Goal: Task Accomplishment & Management: Manage account settings

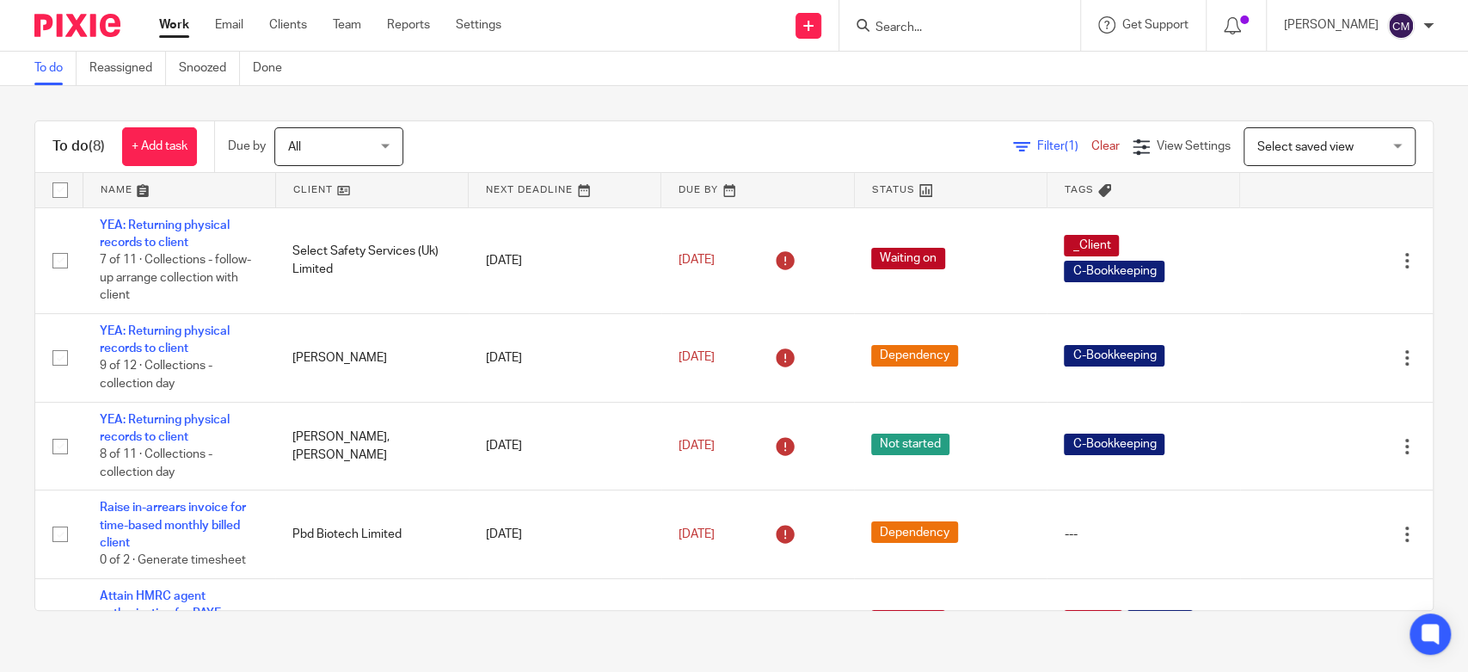
click at [533, 127] on div "Filter (1) Clear View Settings View Settings (1) Filters Clear Save Manage save…" at bounding box center [932, 146] width 999 height 39
click at [175, 29] on link "Work" at bounding box center [174, 24] width 30 height 17
click at [181, 22] on link "Work" at bounding box center [174, 24] width 30 height 17
click at [180, 25] on link "Work" at bounding box center [174, 24] width 30 height 17
click at [946, 24] on input "Search" at bounding box center [951, 28] width 155 height 15
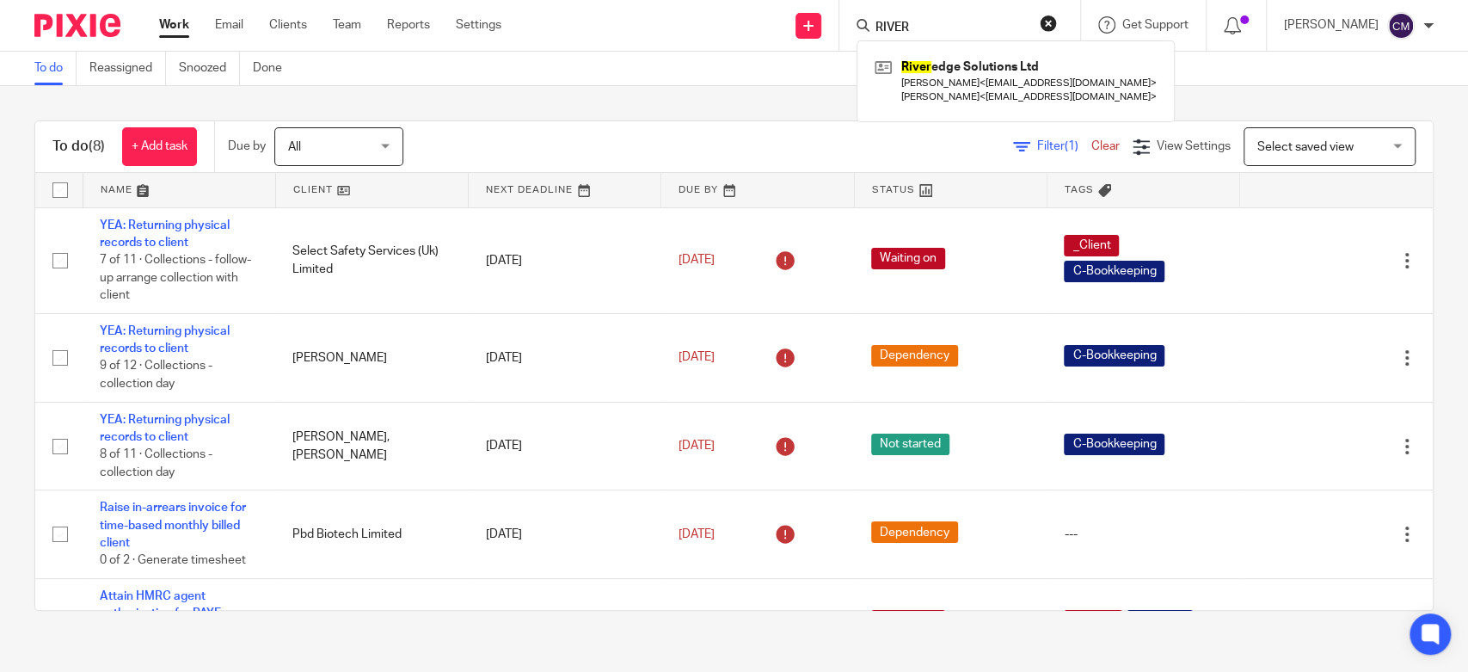
type input "RIVER"
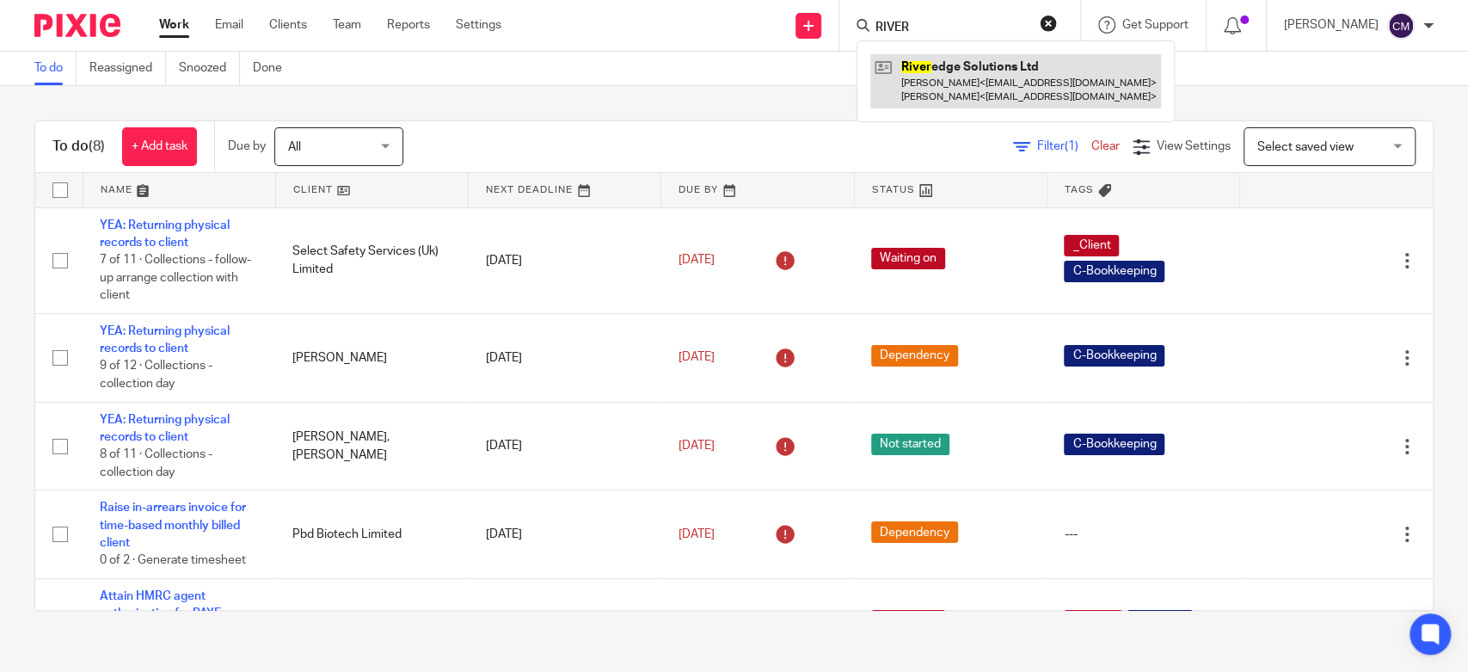
drag, startPoint x: 928, startPoint y: 40, endPoint x: 928, endPoint y: 57, distance: 17.2
click at [928, 41] on div "RIVER River edge Solutions Ltd Noman Hussain < noman_dk@hotmail.com > Charlotte…" at bounding box center [959, 25] width 241 height 51
click at [931, 72] on link at bounding box center [1015, 80] width 291 height 53
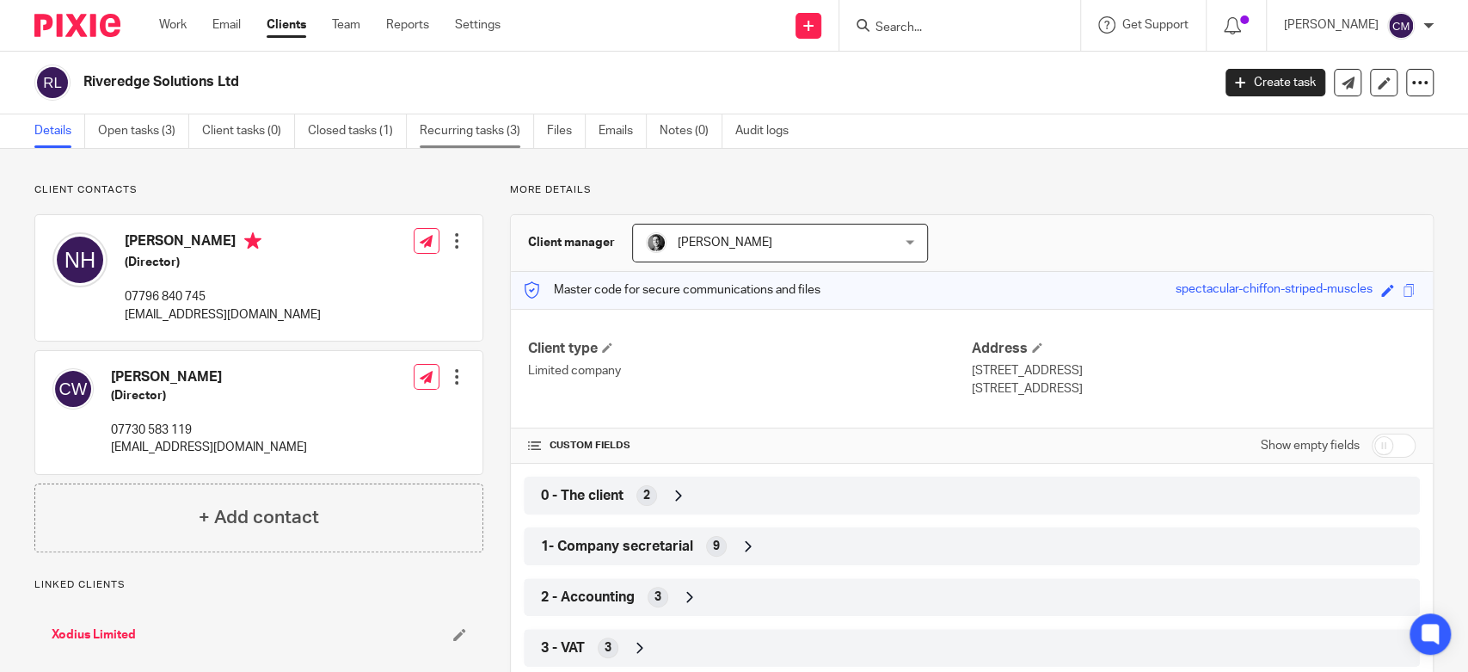
click at [461, 142] on link "Recurring tasks (3)" at bounding box center [477, 131] width 114 height 34
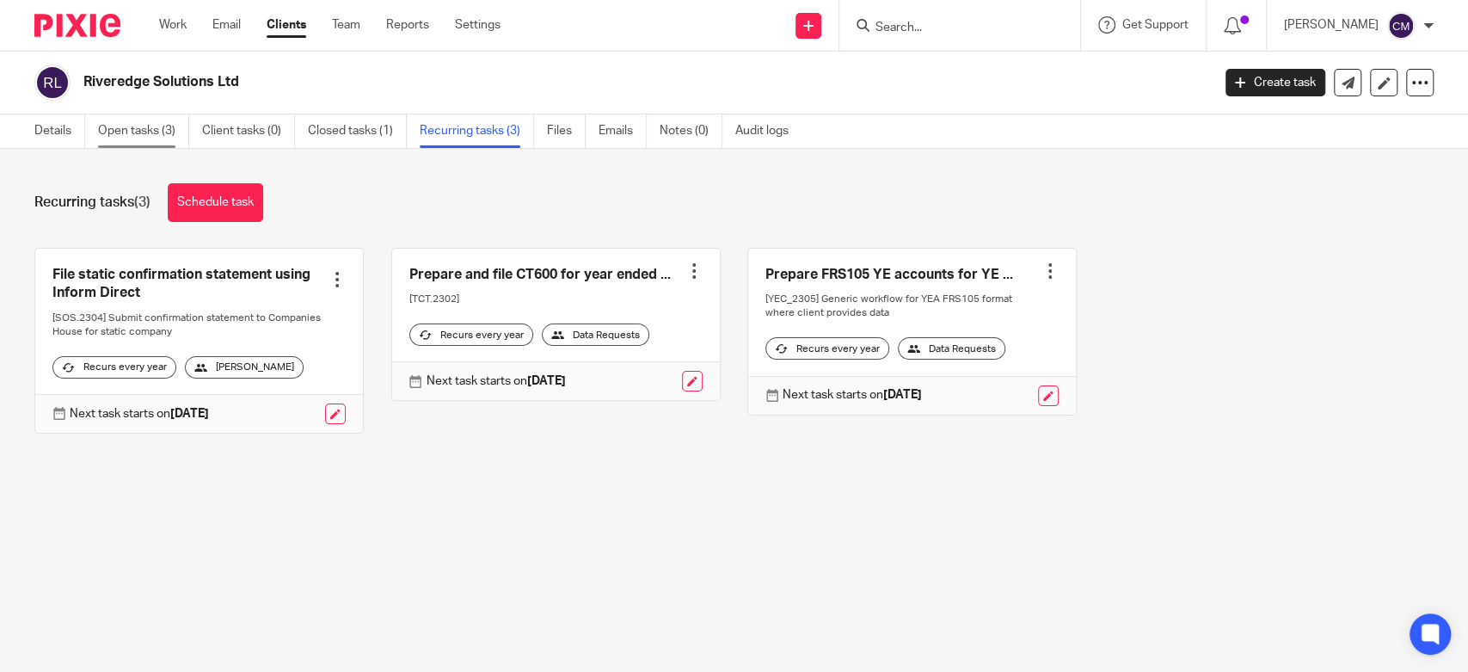
click at [141, 126] on link "Open tasks (3)" at bounding box center [143, 131] width 91 height 34
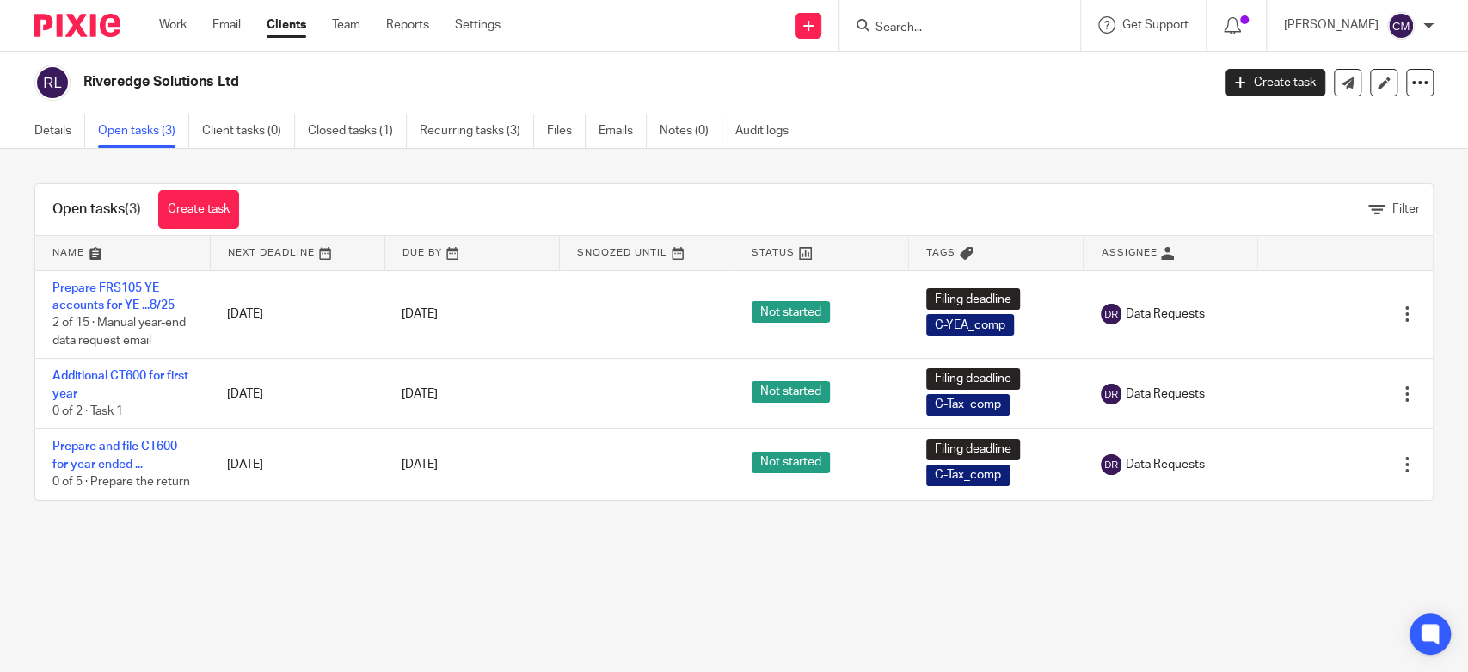
click at [298, 28] on link "Clients" at bounding box center [287, 24] width 40 height 17
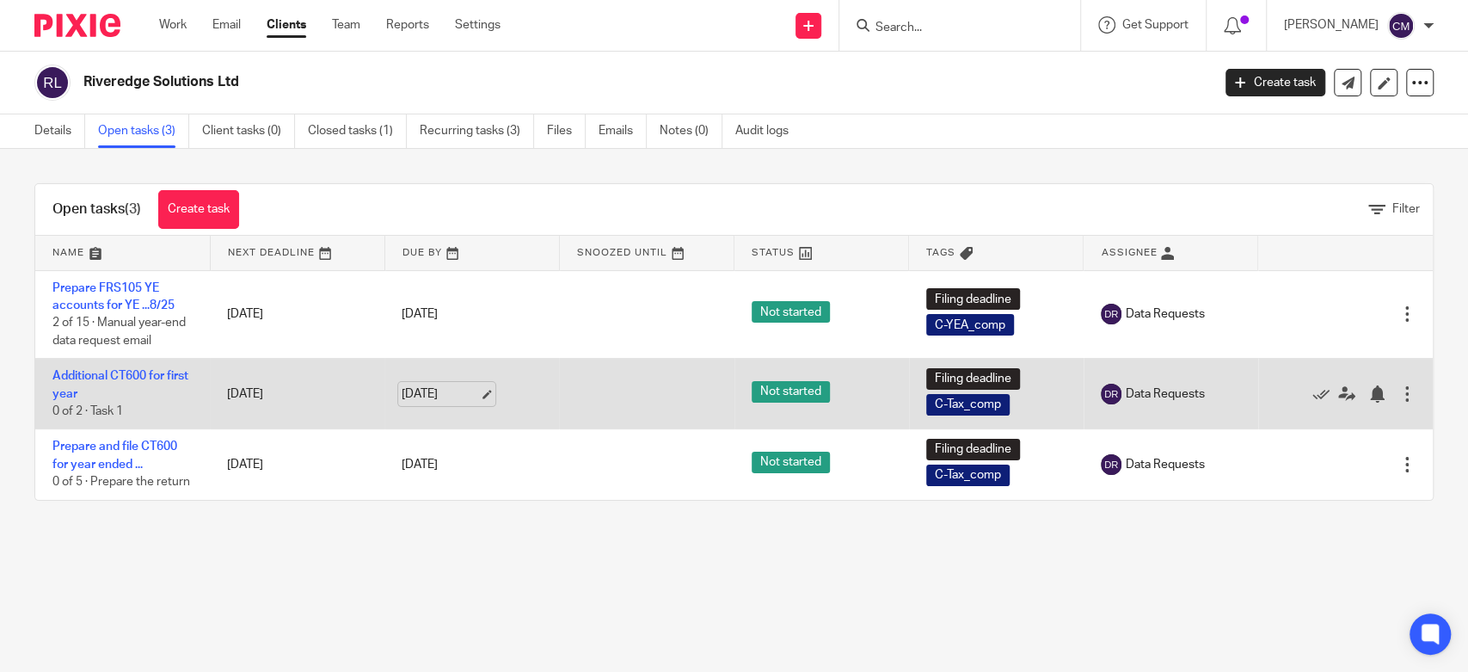
click at [475, 392] on link "[DATE]" at bounding box center [440, 394] width 77 height 18
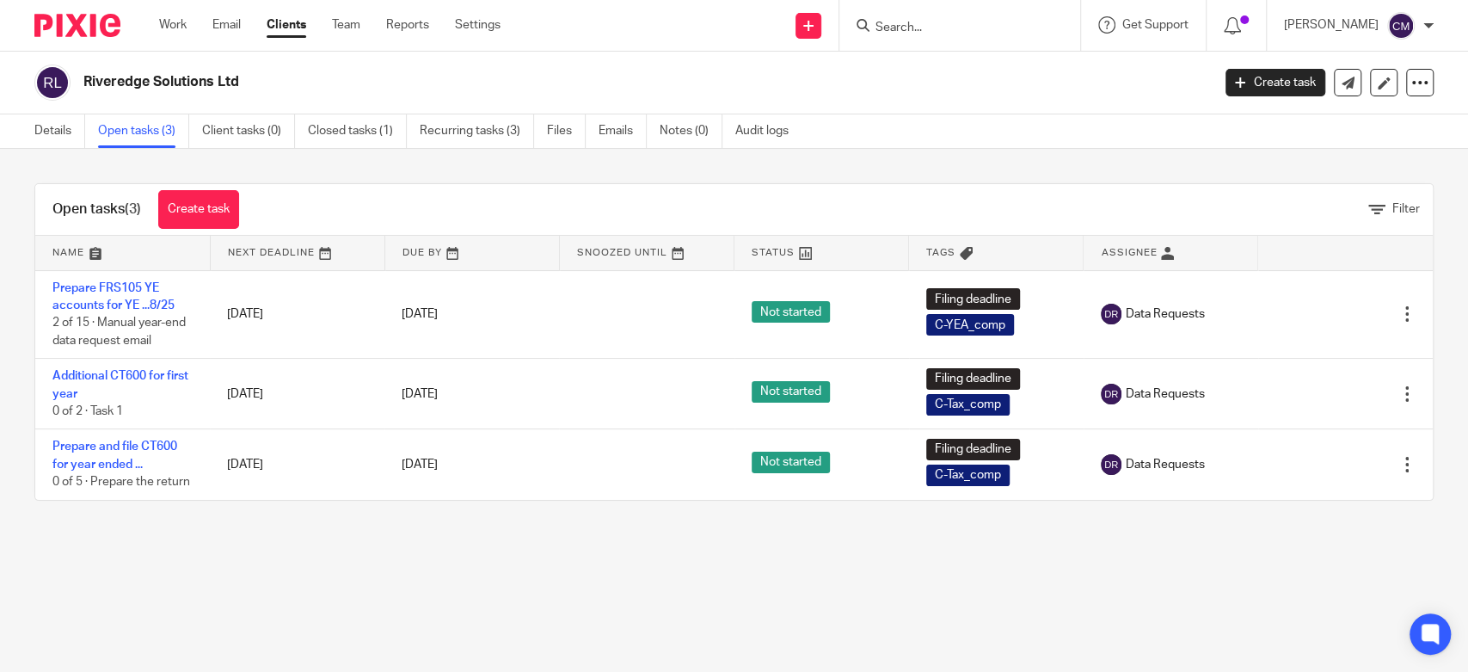
click at [298, 28] on link "Clients" at bounding box center [287, 24] width 40 height 17
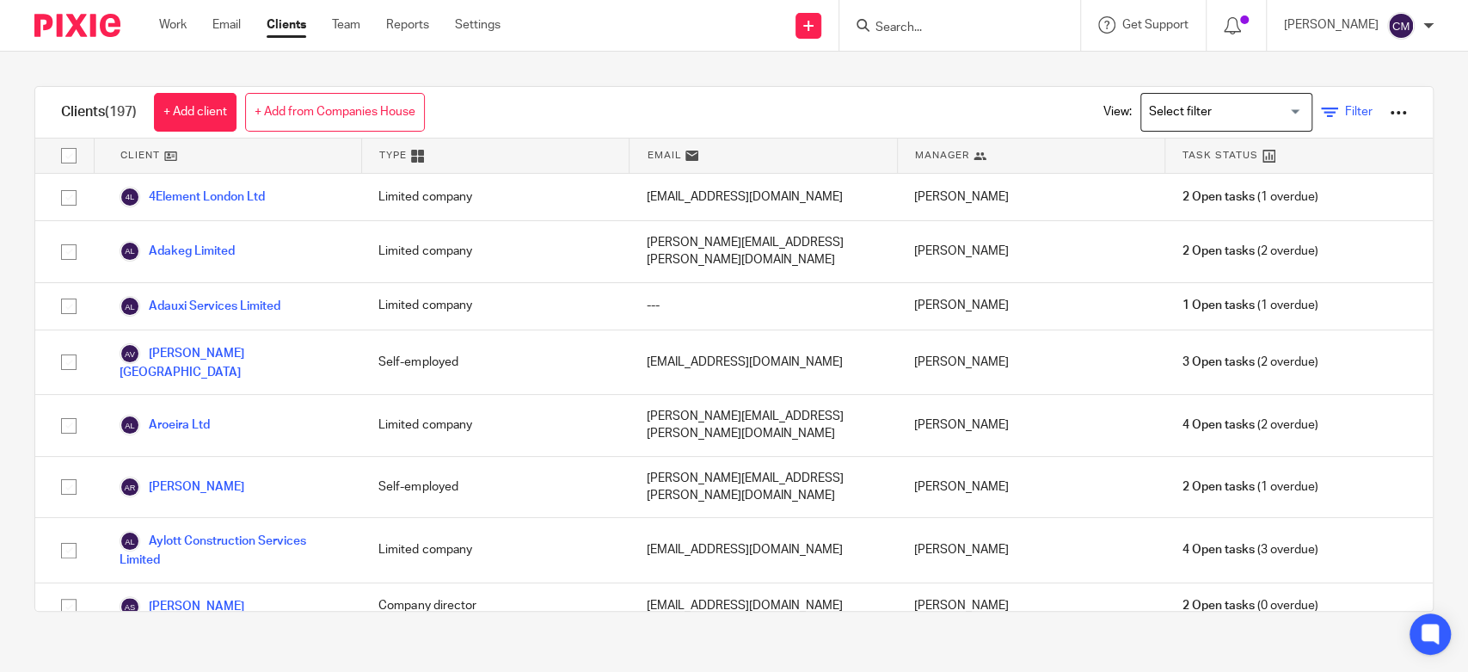
click at [1321, 107] on icon at bounding box center [1329, 112] width 17 height 17
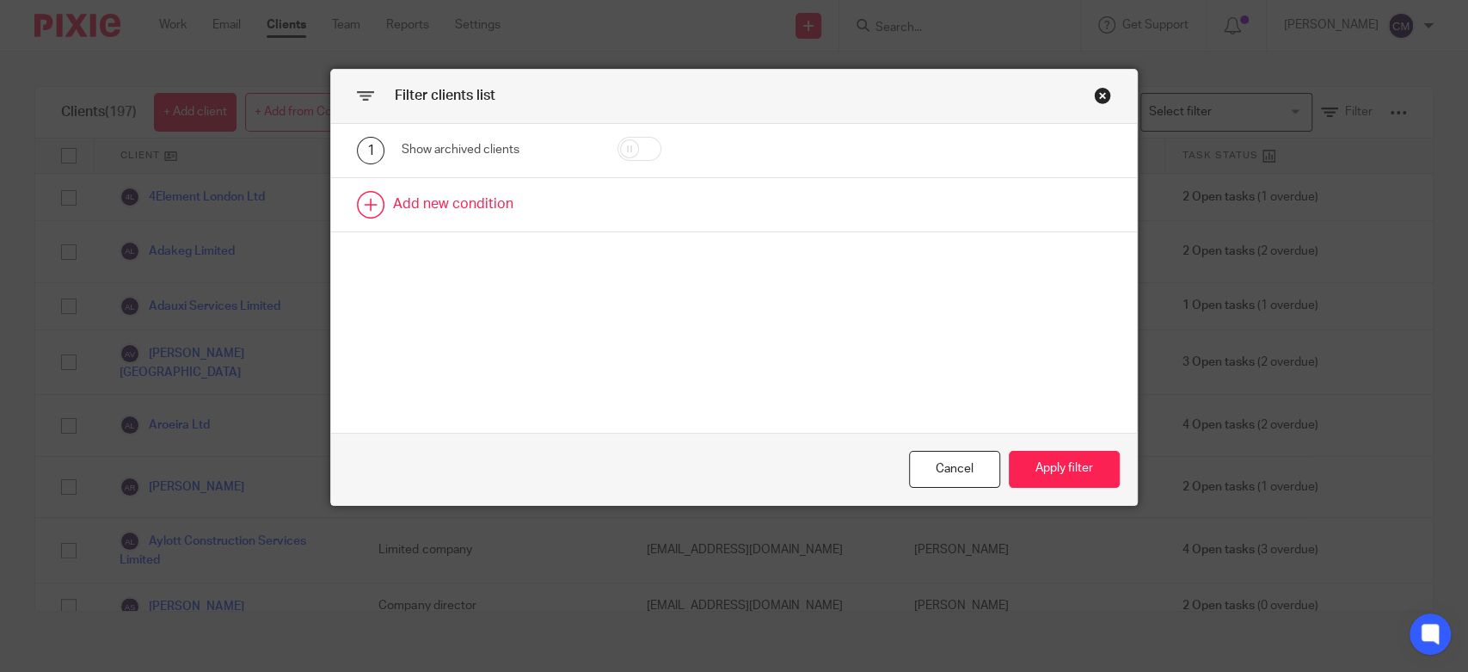
click at [446, 205] on link at bounding box center [734, 204] width 806 height 53
click at [456, 218] on div "Field" at bounding box center [484, 210] width 139 height 36
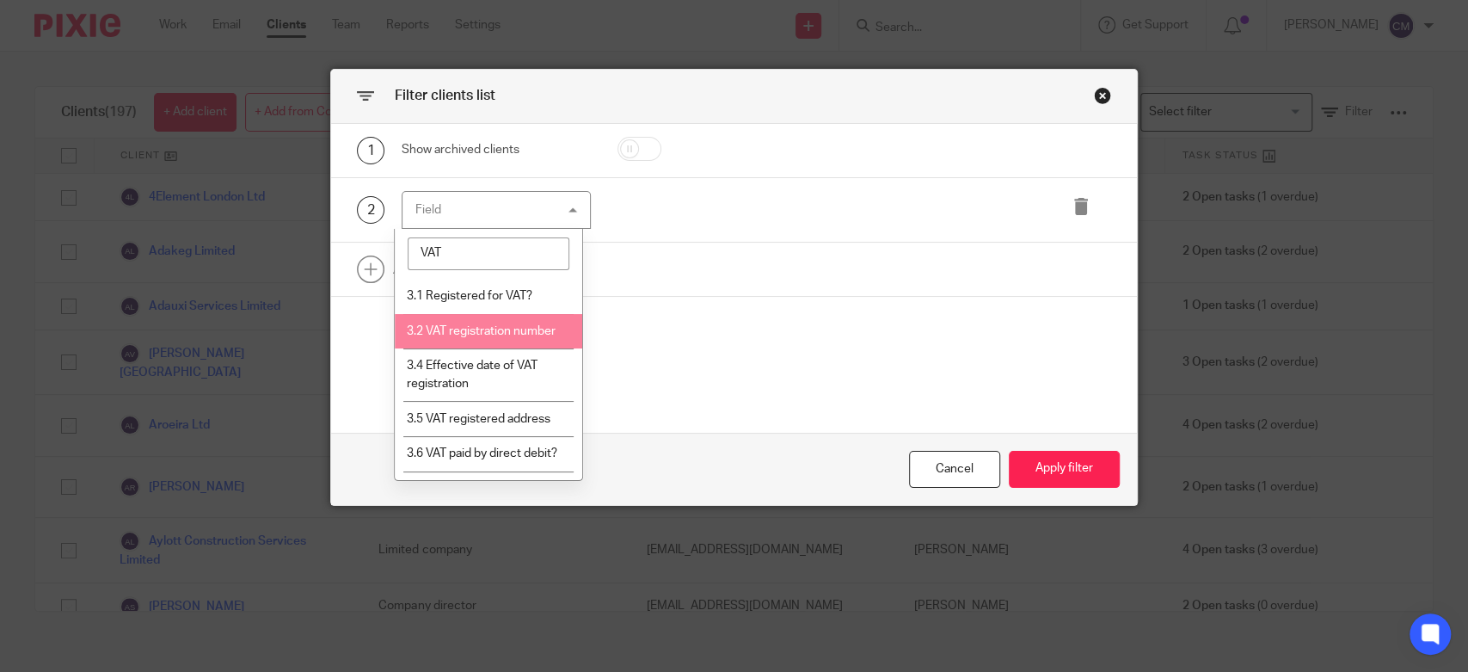
type input "VAT"
click at [482, 325] on span "3.2 VAT registration number" at bounding box center [480, 331] width 149 height 12
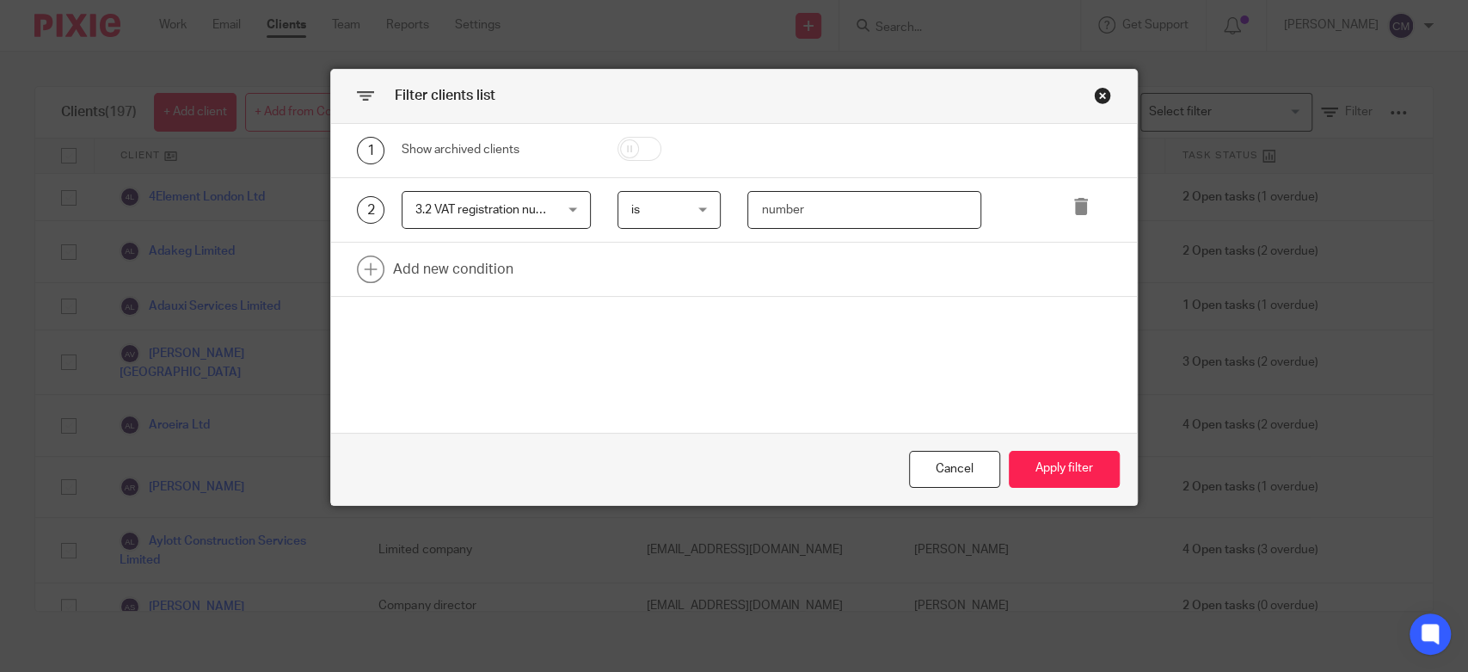
click at [789, 205] on input "number" at bounding box center [863, 210] width 233 height 39
paste input "472622393"
type input "472622393"
click at [1053, 484] on button "Apply filter" at bounding box center [1064, 469] width 111 height 37
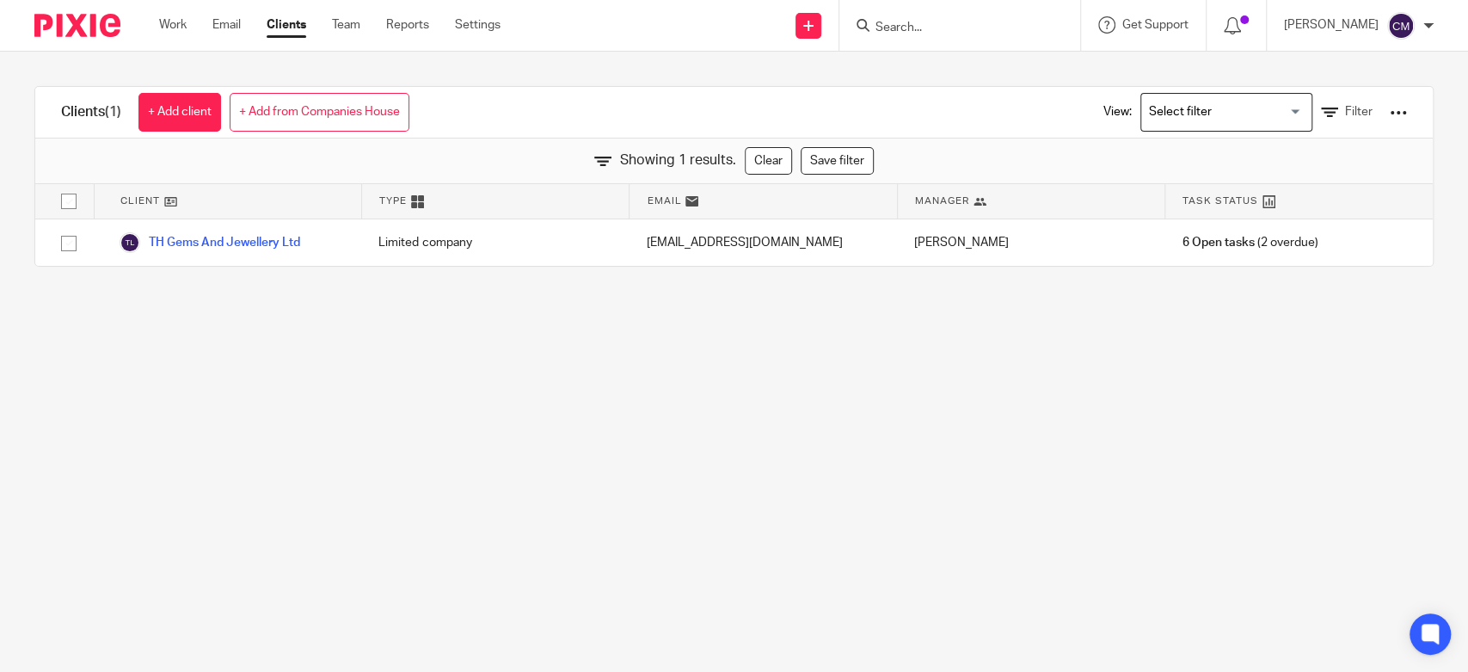
click at [895, 34] on input "Search" at bounding box center [951, 28] width 155 height 15
drag, startPoint x: 936, startPoint y: 28, endPoint x: 895, endPoint y: 19, distance: 41.3
click at [895, 21] on input "ALLU" at bounding box center [951, 28] width 155 height 15
type input "ALLU"
click at [1321, 119] on link "Filter" at bounding box center [1347, 112] width 52 height 18
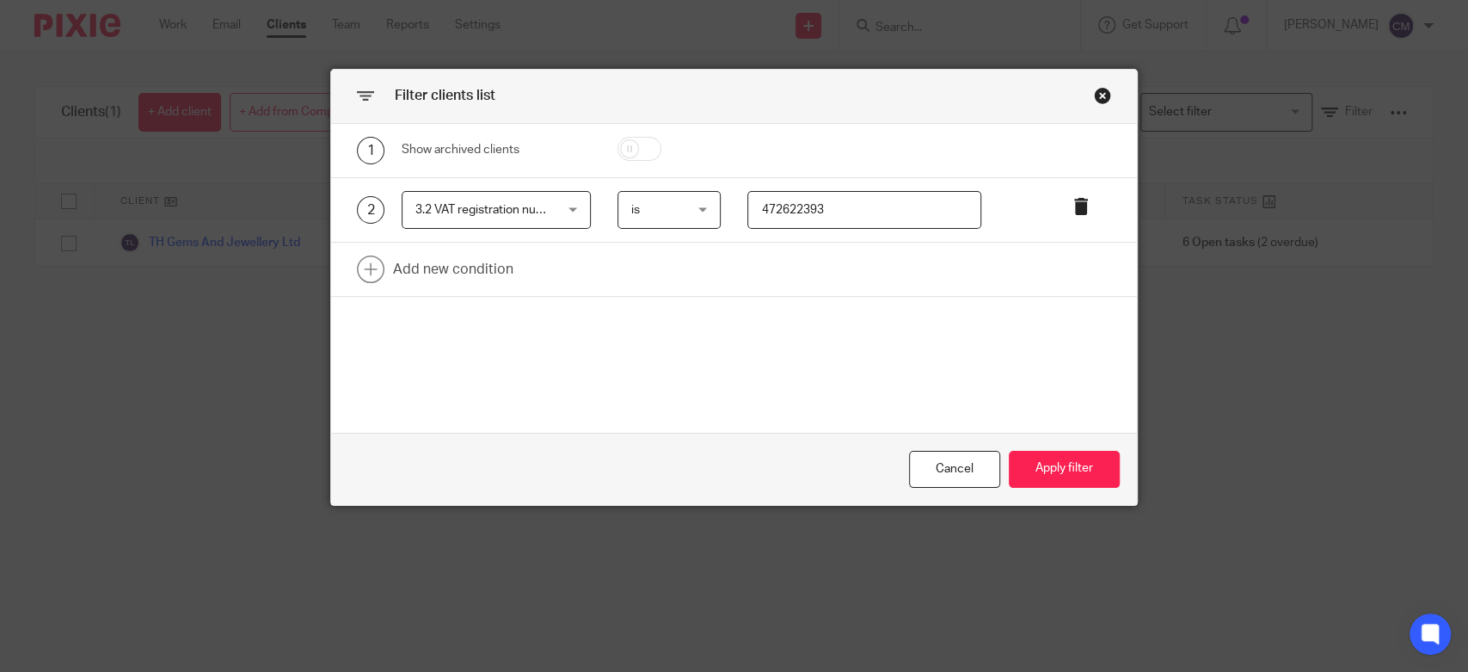
click at [1076, 209] on icon at bounding box center [1080, 206] width 17 height 17
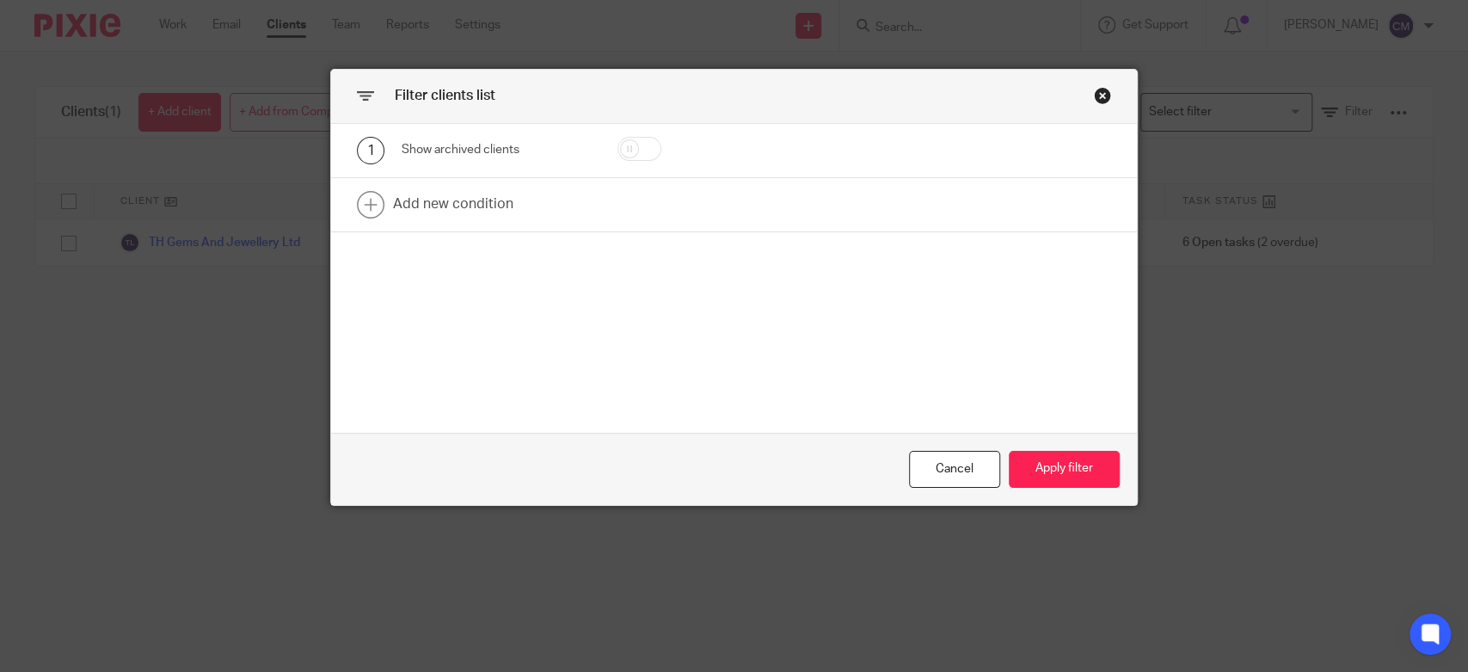
click at [648, 150] on input "checkbox" at bounding box center [639, 149] width 44 height 24
checkbox input "true"
click at [1081, 470] on button "Apply filter" at bounding box center [1064, 469] width 111 height 37
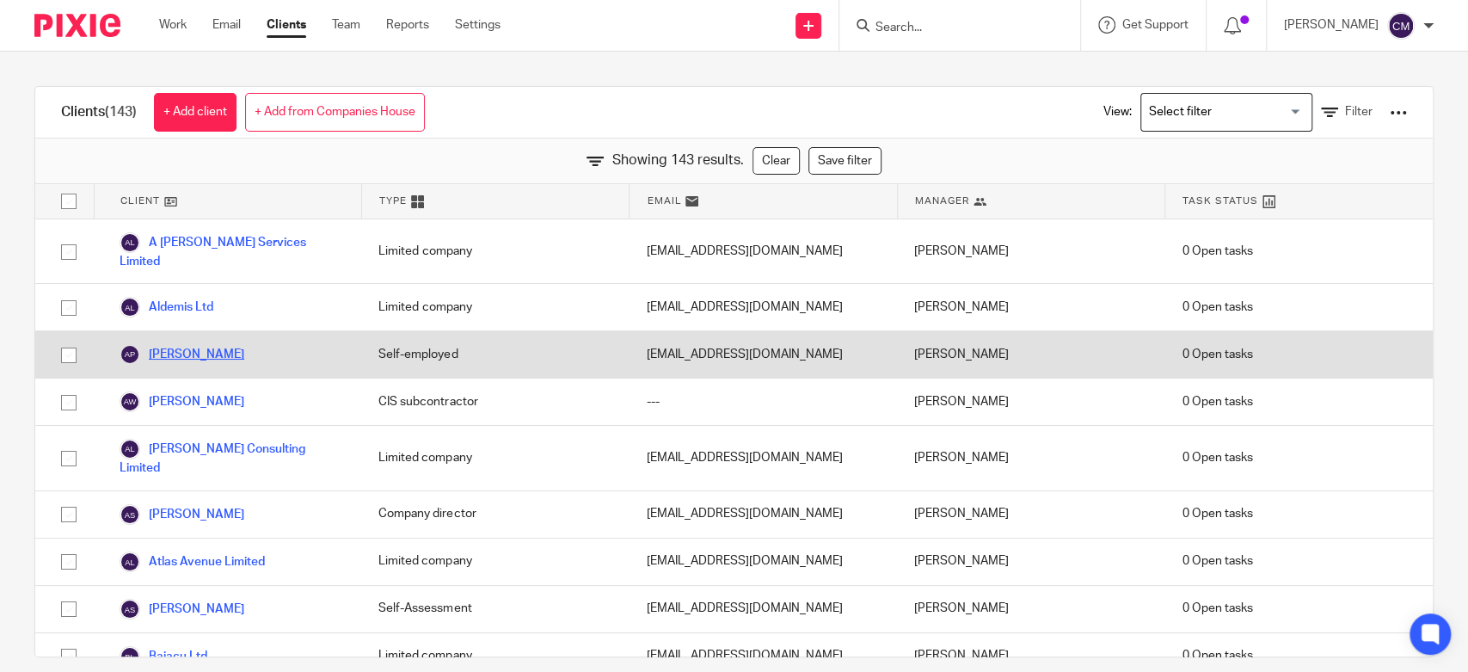
click at [192, 344] on link "[PERSON_NAME]" at bounding box center [182, 354] width 125 height 21
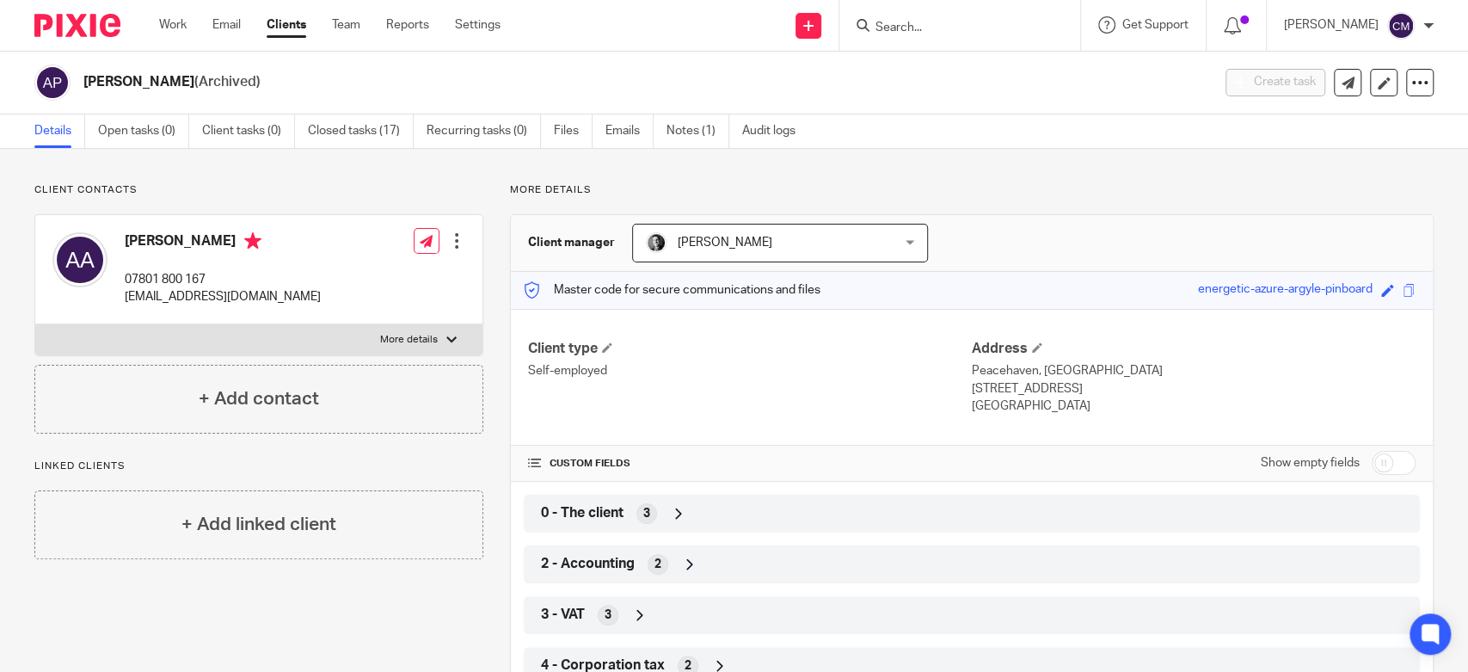
click at [561, 511] on span "0 - The client" at bounding box center [582, 513] width 83 height 18
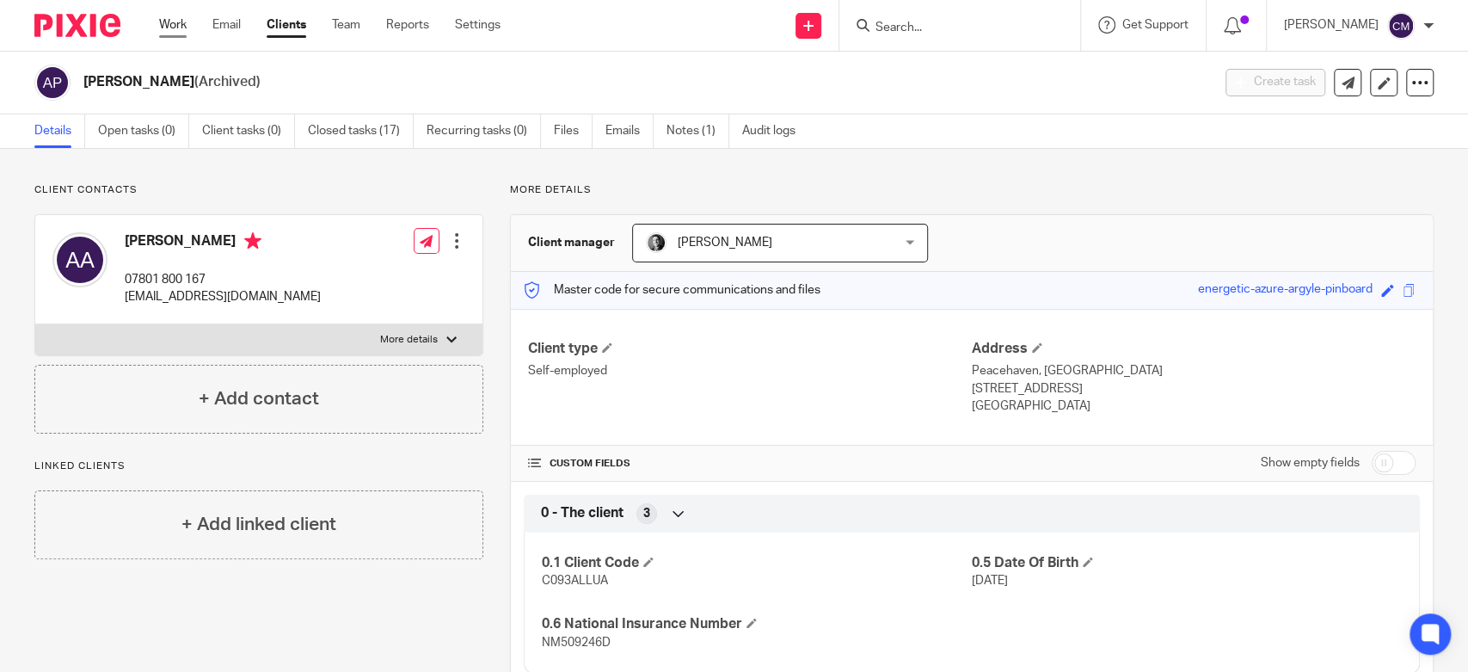
click at [169, 32] on link "Work" at bounding box center [173, 24] width 28 height 17
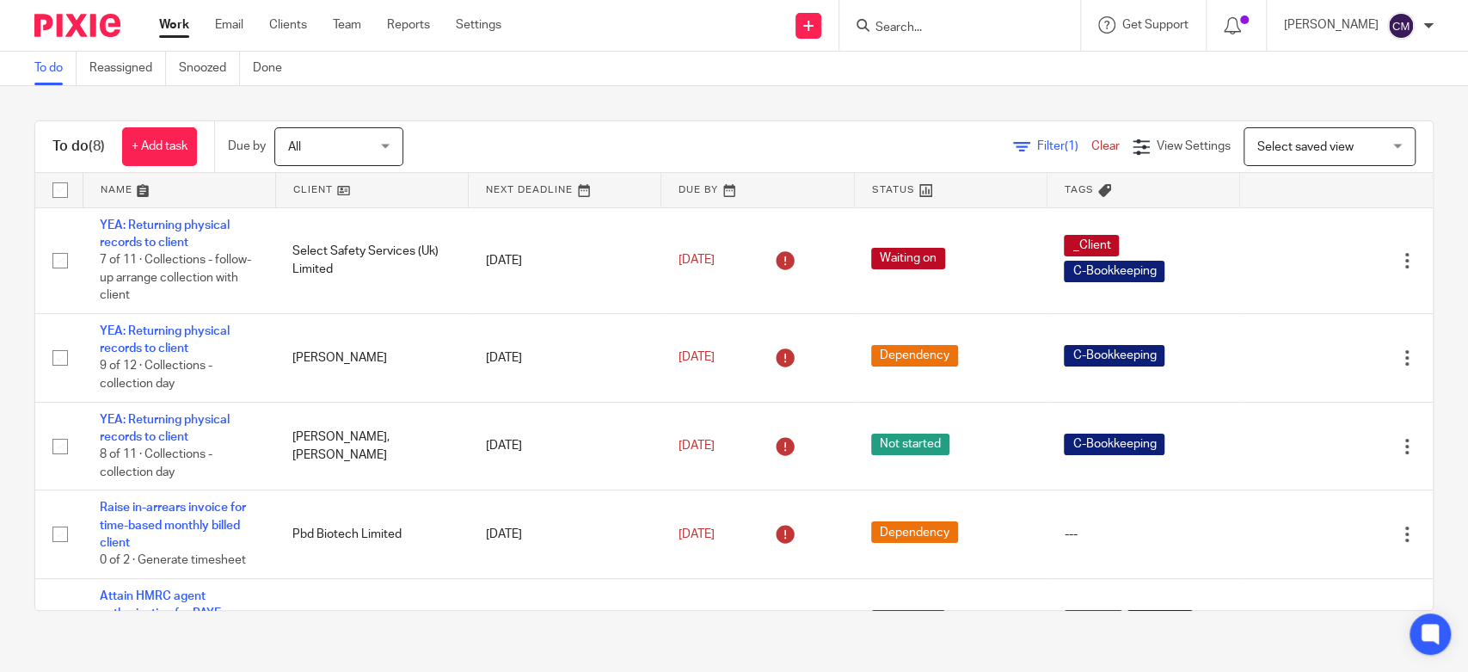
click at [913, 18] on form at bounding box center [965, 25] width 183 height 21
click at [928, 27] on input "Search" at bounding box center [951, 28] width 155 height 15
click at [622, 108] on div "To do (8) + Add task Due by All All Today Tomorrow This week Next week This mon…" at bounding box center [734, 365] width 1468 height 559
click at [1235, 27] on icon at bounding box center [1232, 25] width 17 height 17
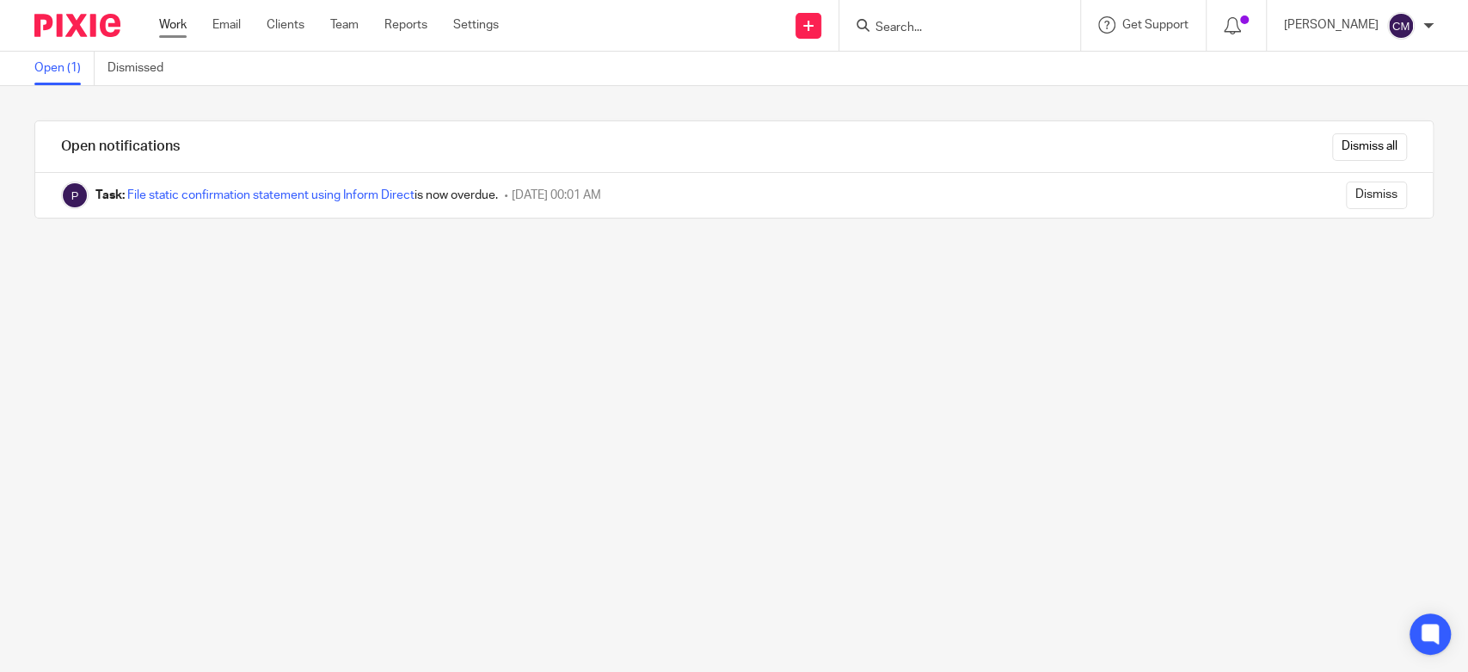
click at [163, 23] on link "Work" at bounding box center [173, 24] width 28 height 17
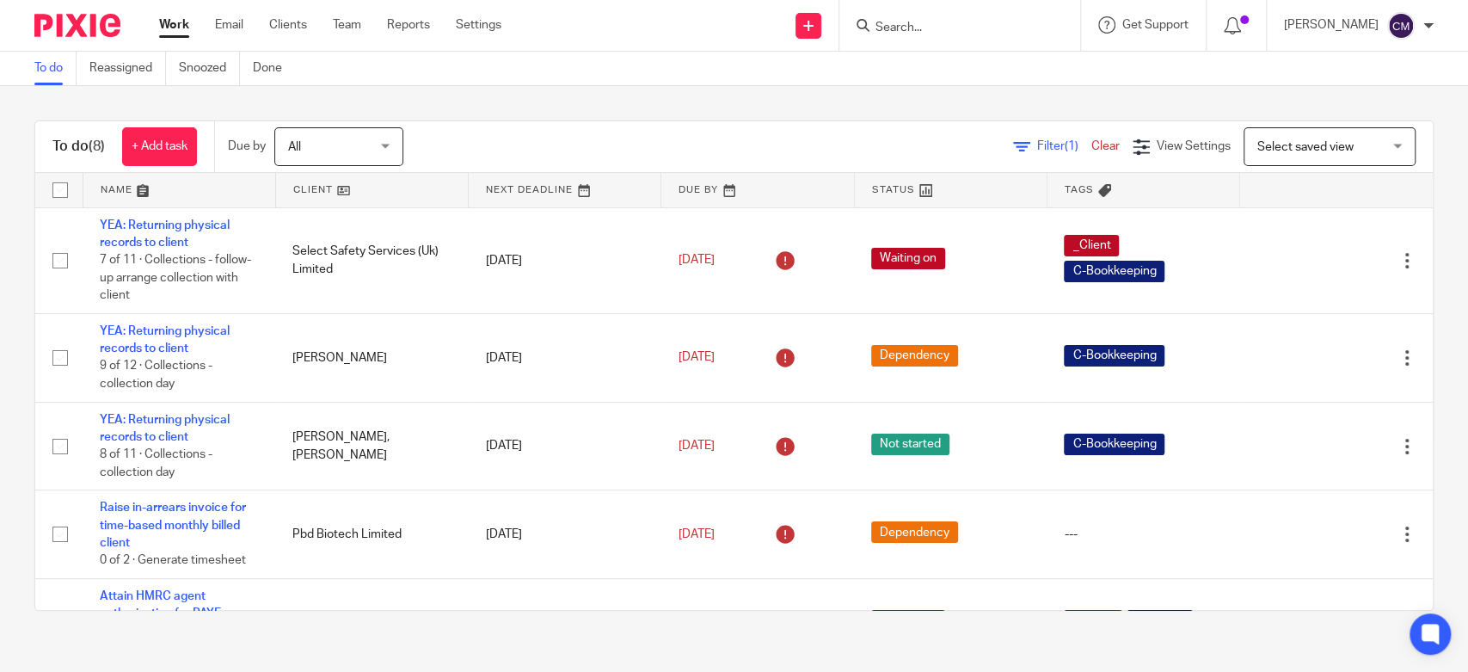
click at [998, 33] on input "Search" at bounding box center [951, 28] width 155 height 15
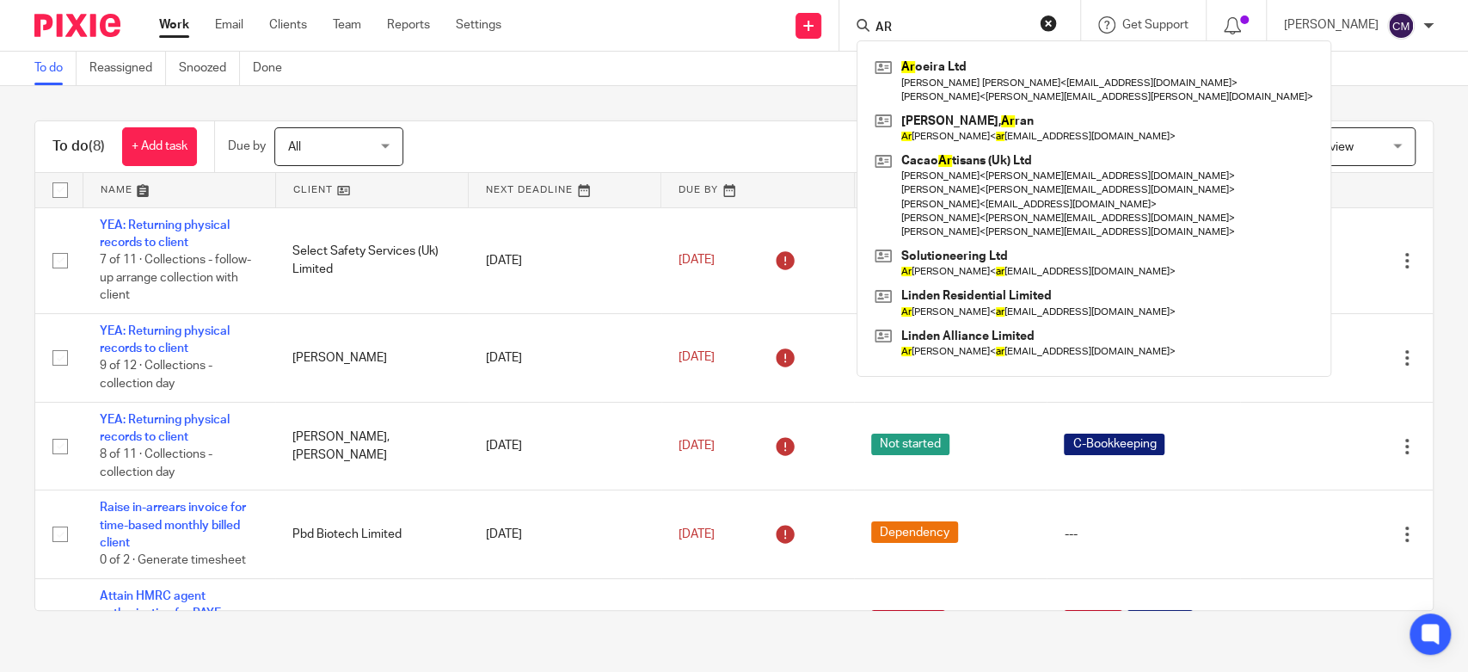
type input "AR"
click at [998, 53] on div "Ar oeira Ltd [PERSON_NAME] [PERSON_NAME] < [EMAIL_ADDRESS][DOMAIN_NAME] > [PERS…" at bounding box center [1094, 208] width 475 height 336
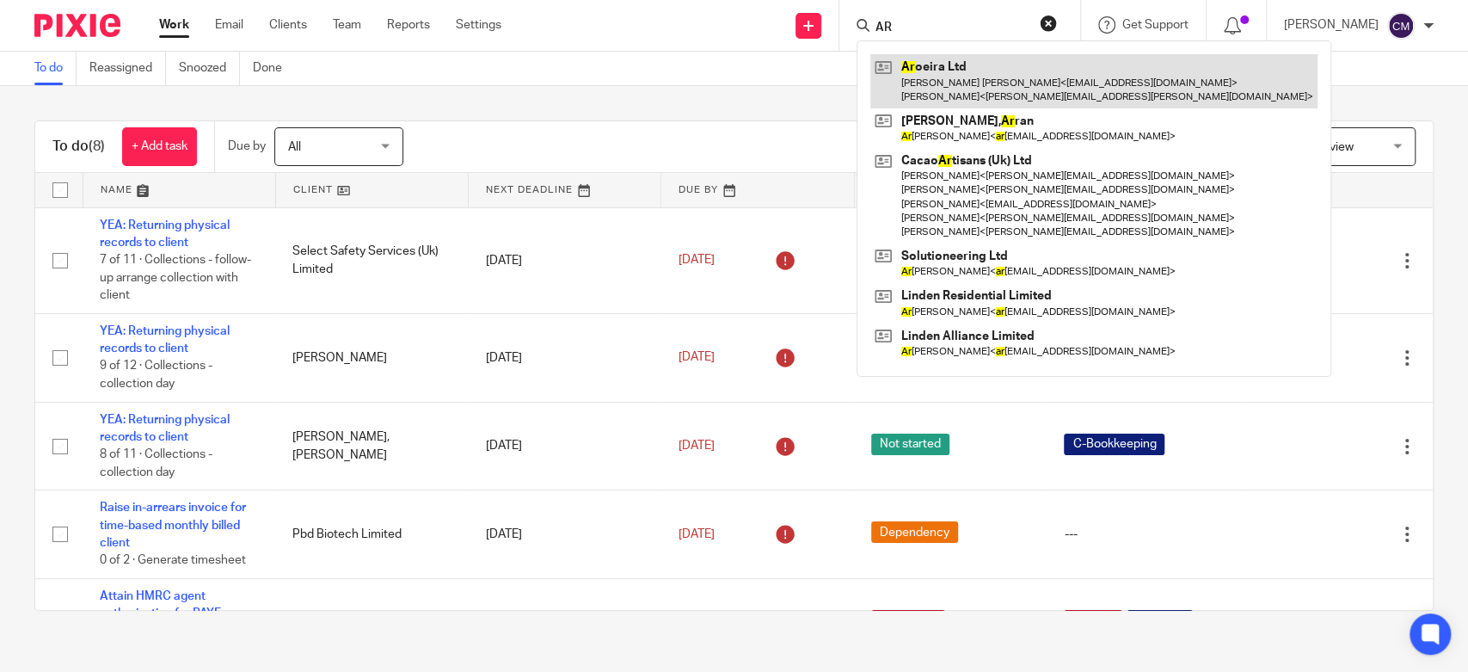
click at [998, 65] on link at bounding box center [1093, 80] width 447 height 53
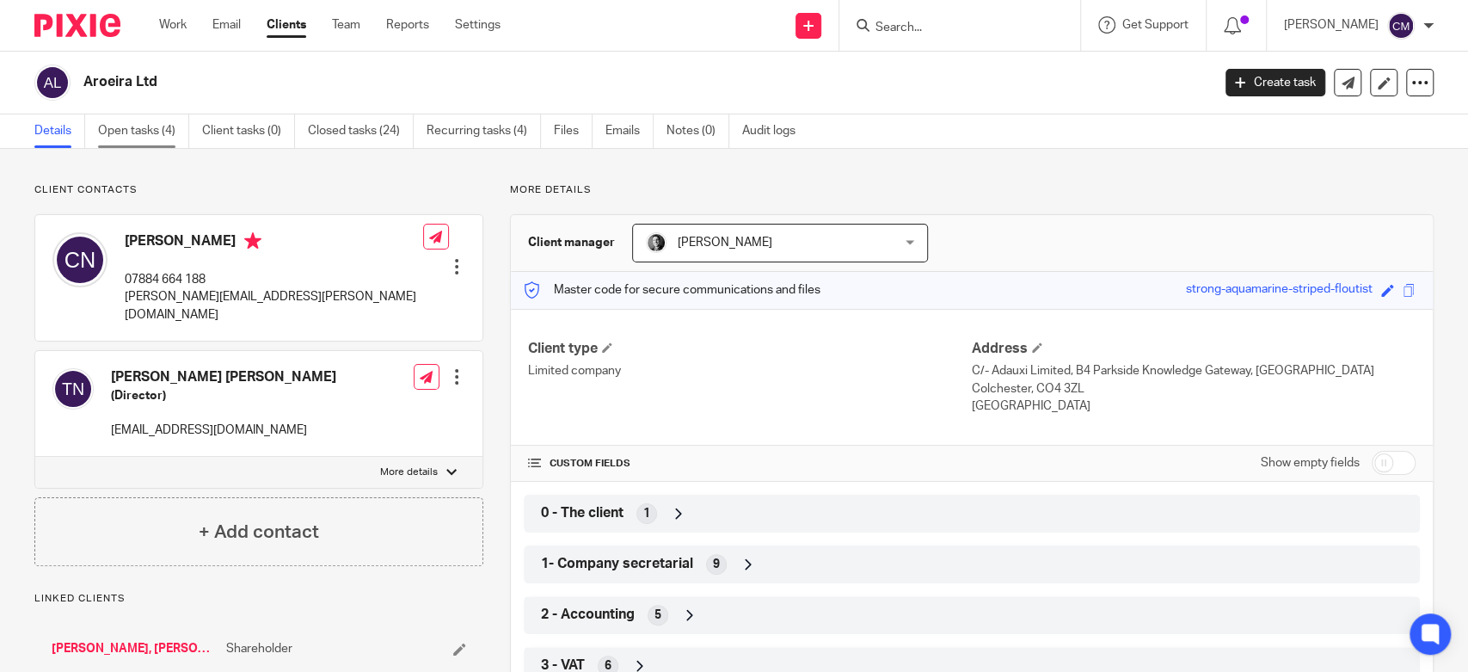
click at [132, 127] on link "Open tasks (4)" at bounding box center [143, 131] width 91 height 34
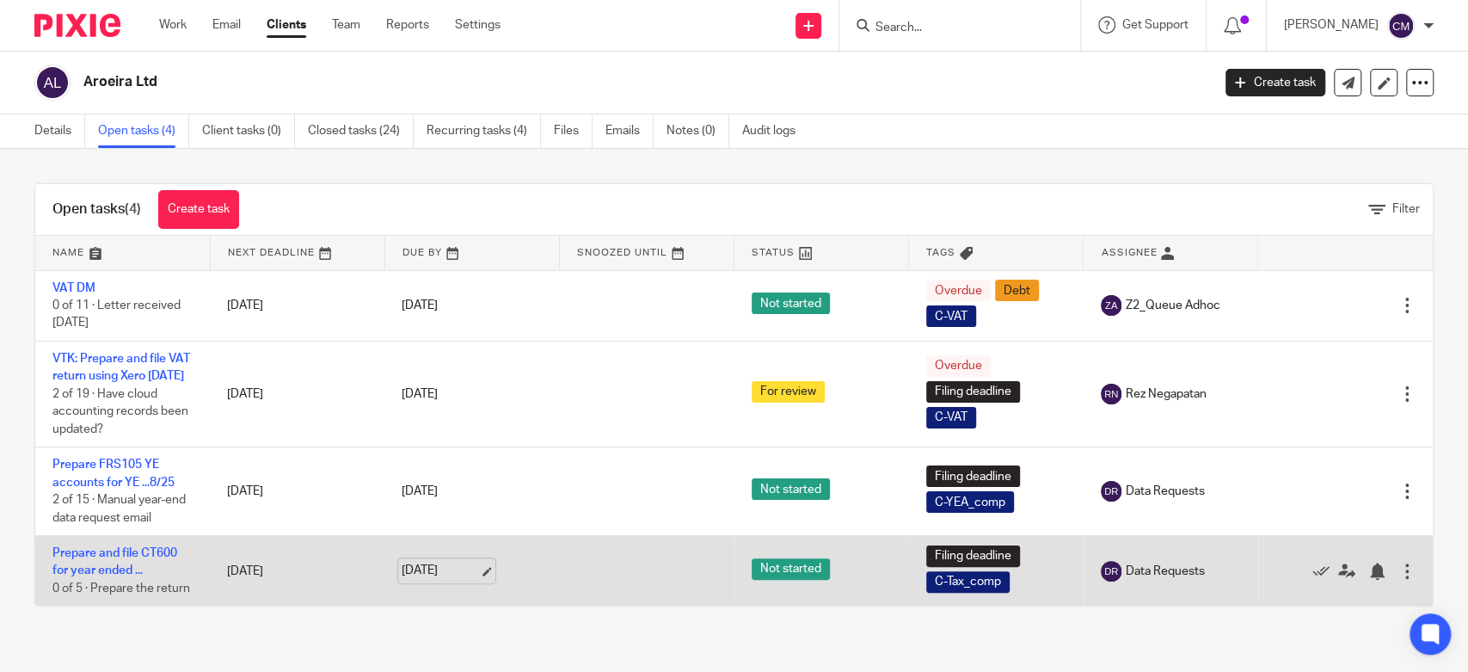
click at [461, 580] on link "29 Aug 2026" at bounding box center [440, 571] width 77 height 18
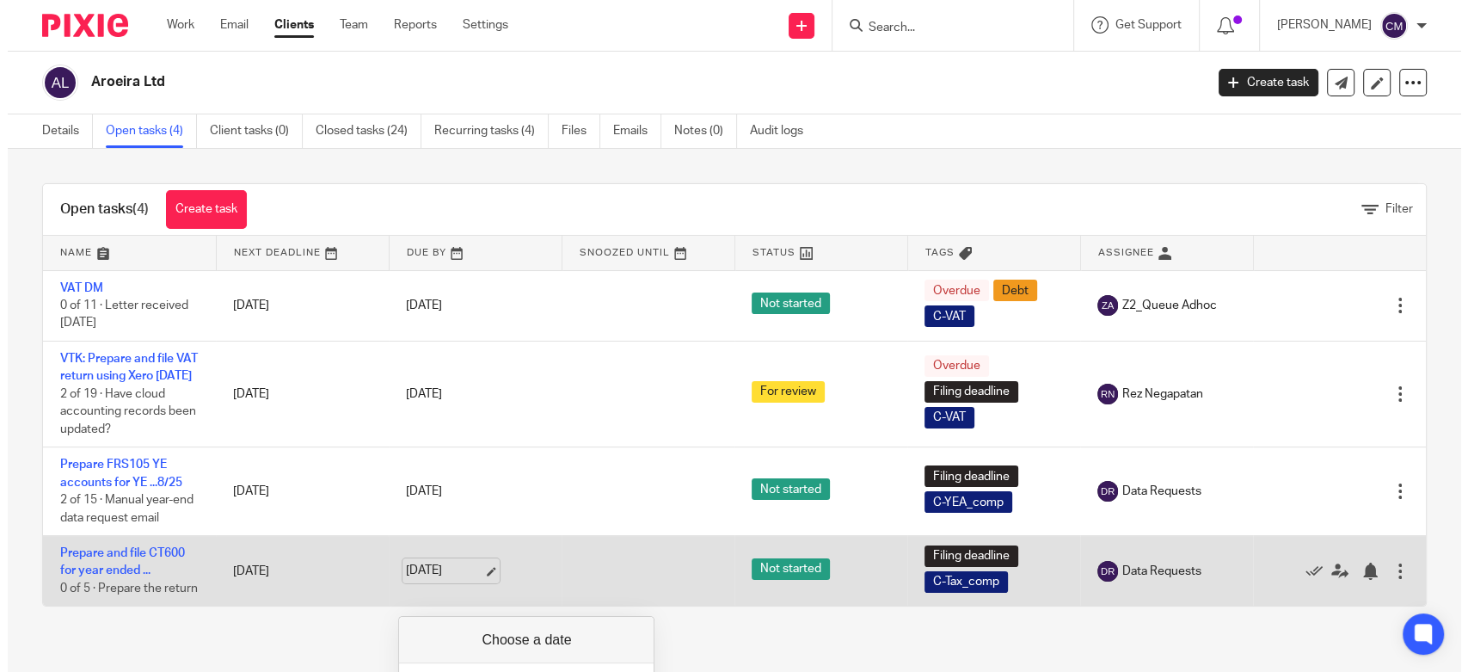
scroll to position [4, 0]
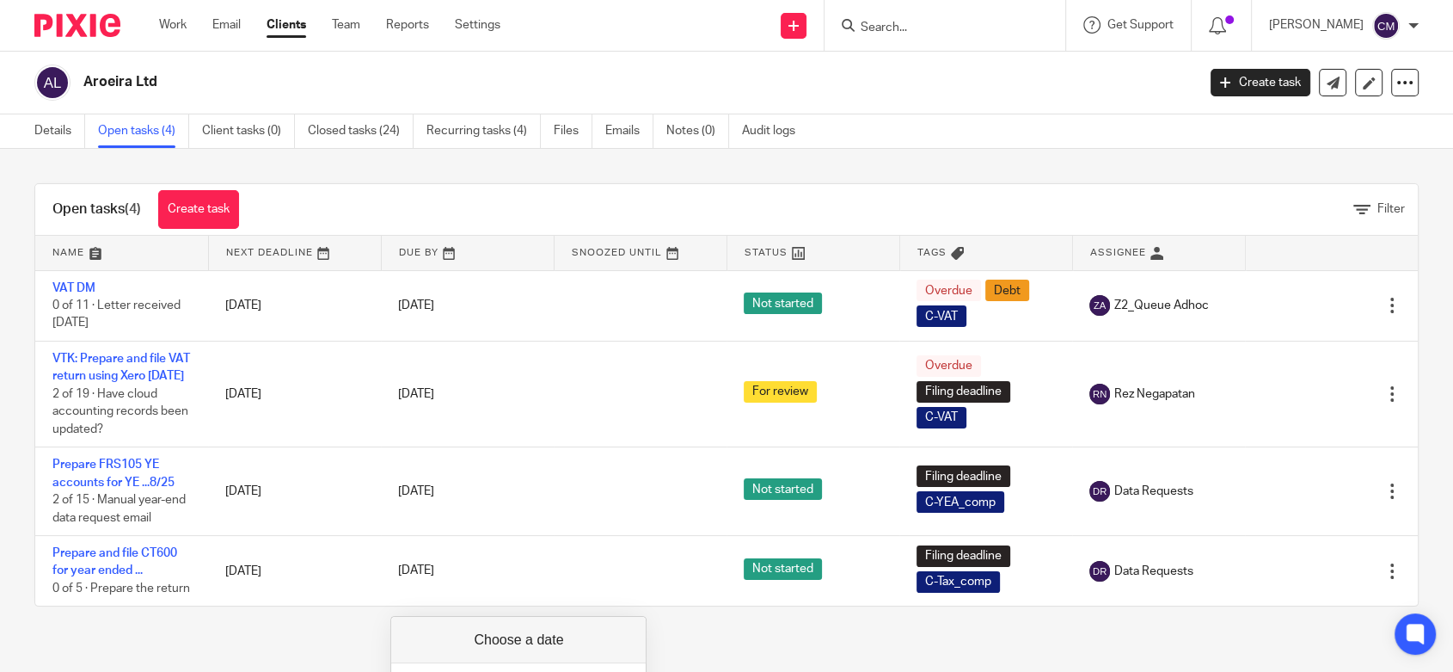
click at [734, 183] on div "Open tasks (4) Create task Filter Name Next Deadline Due By Snoozed Until Statu…" at bounding box center [726, 394] width 1385 height 423
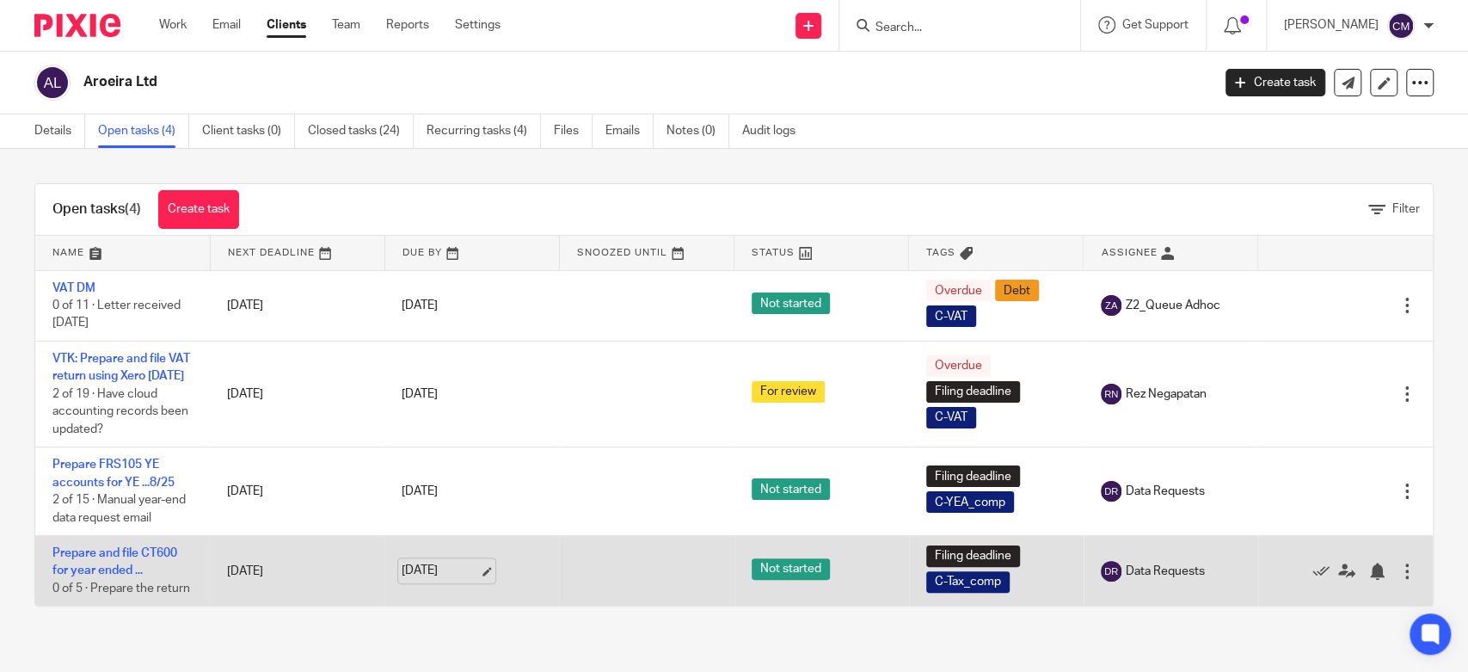
click at [467, 580] on link "29 Aug 2026" at bounding box center [440, 571] width 77 height 18
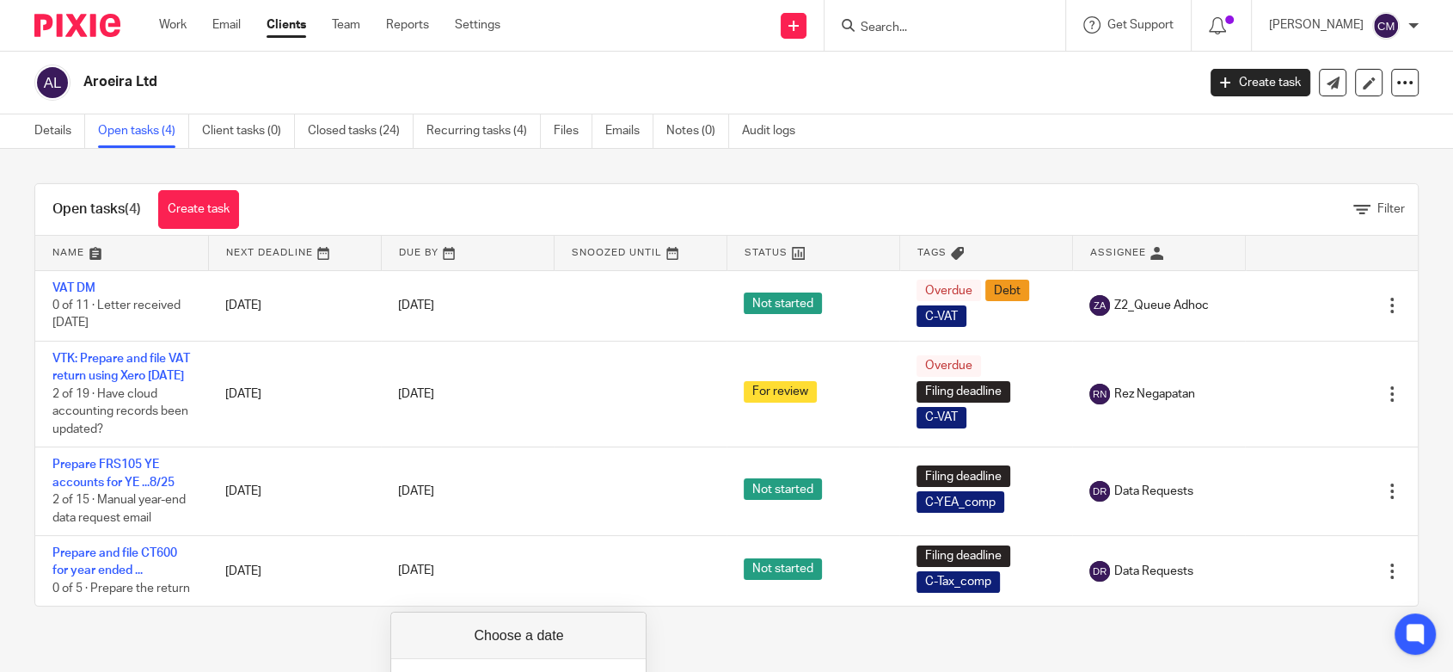
drag, startPoint x: 667, startPoint y: 172, endPoint x: 643, endPoint y: 198, distance: 35.3
click at [667, 173] on div "Open tasks (4) Create task Filter Name Next Deadline Due By Snoozed Until Statu…" at bounding box center [726, 395] width 1453 height 492
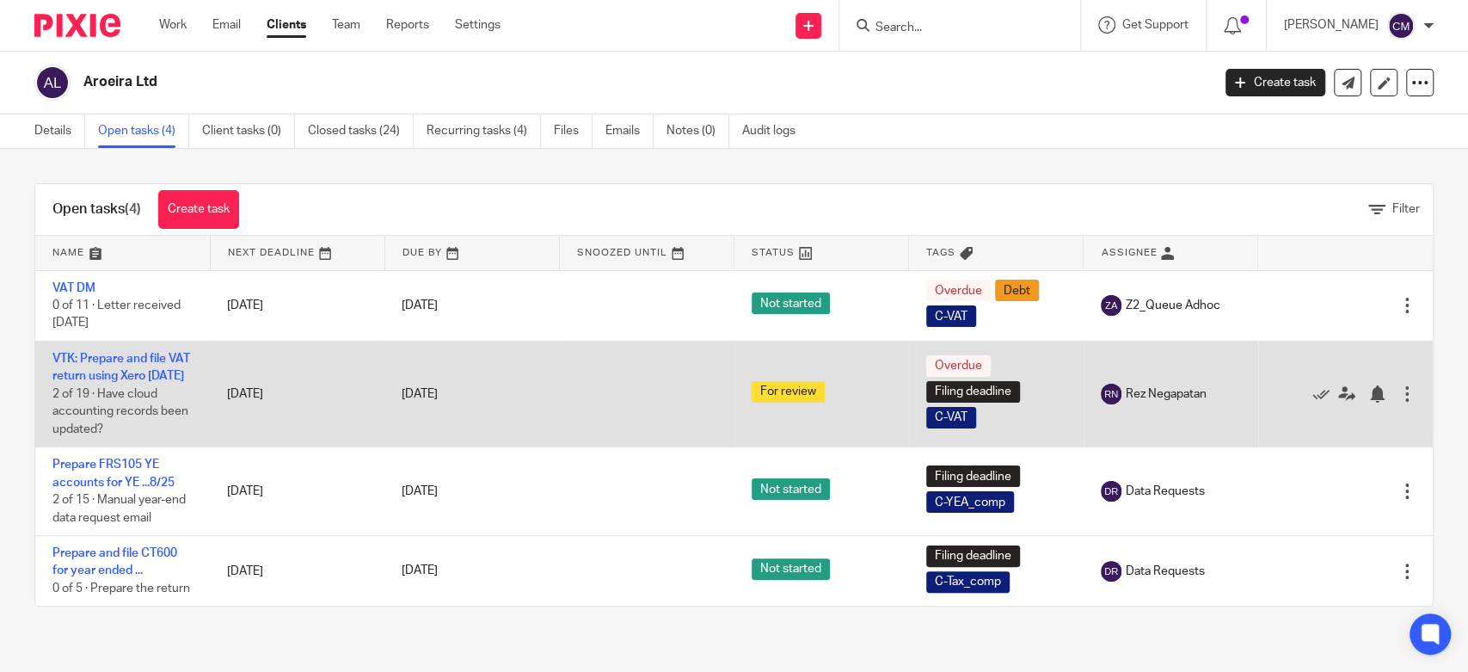
scroll to position [0, 0]
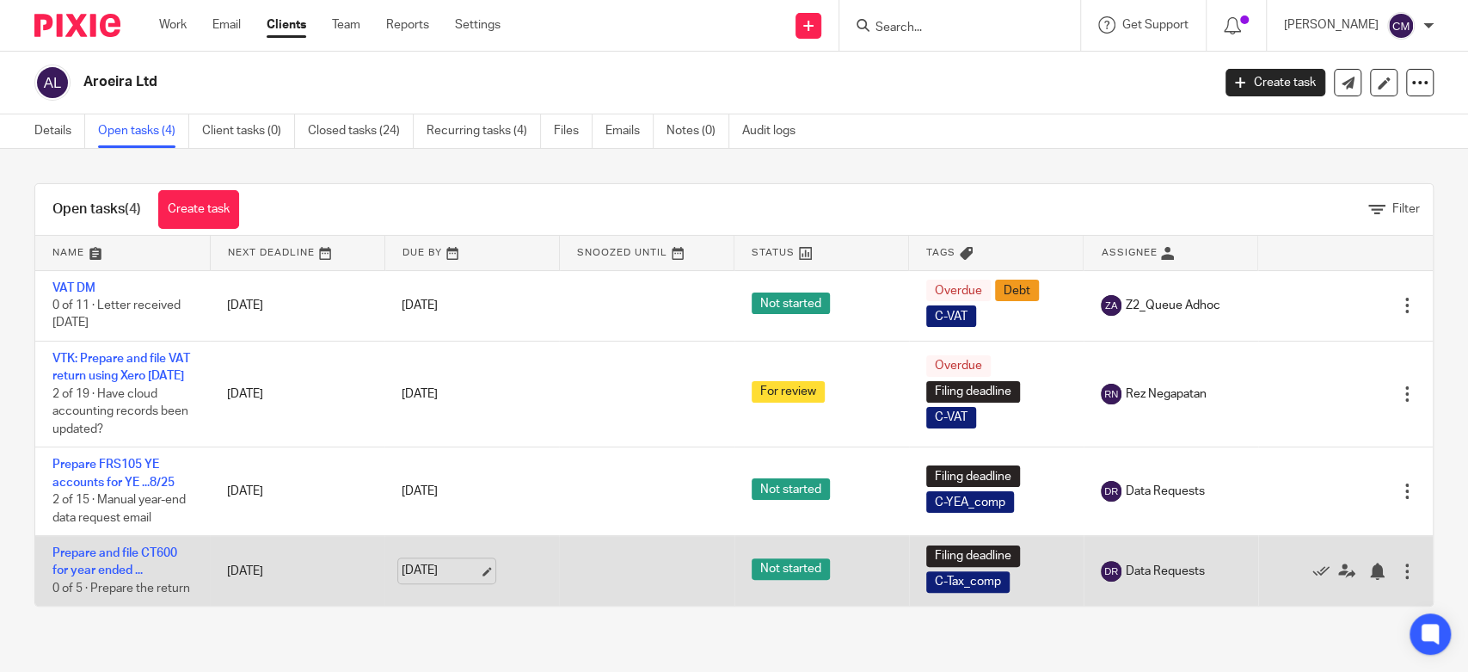
click at [431, 580] on link "29 Aug 2026" at bounding box center [440, 571] width 77 height 18
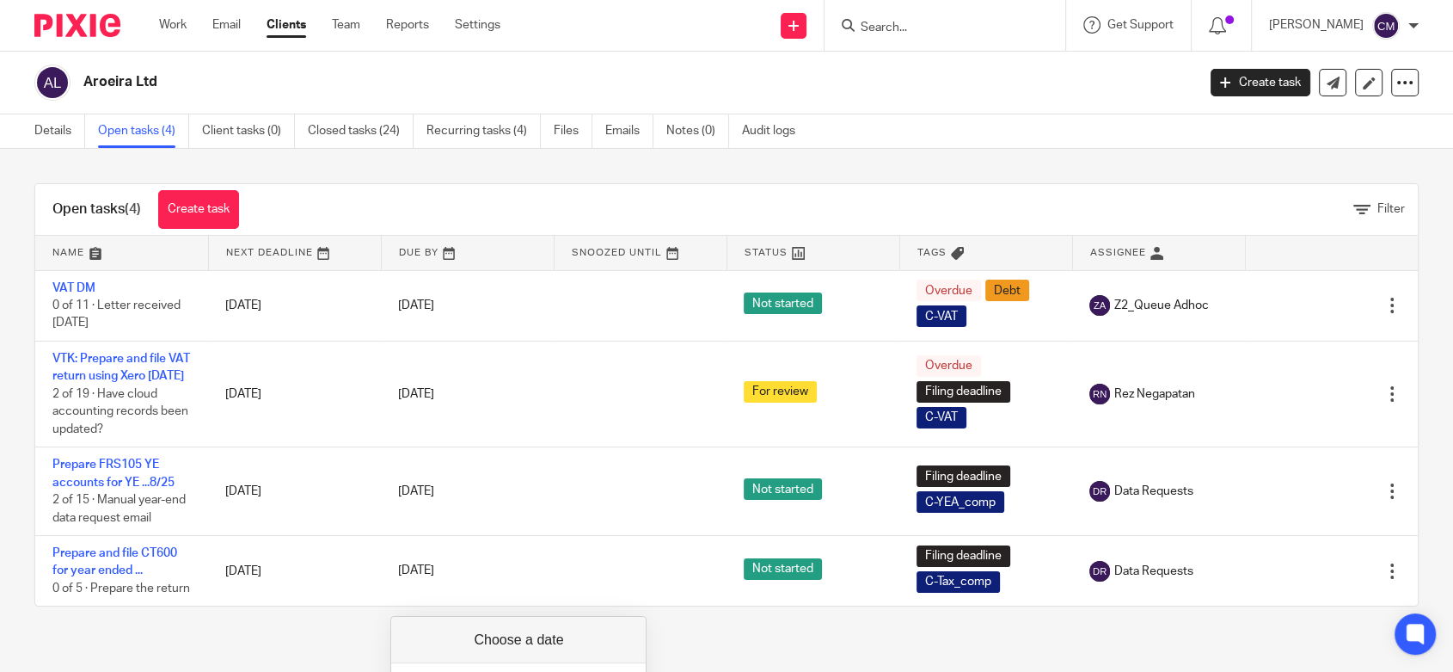
click at [528, 150] on div "Open tasks (4) Create task Filter Name Next Deadline Due By Snoozed Until Statu…" at bounding box center [726, 395] width 1453 height 492
click at [893, 30] on input "Search" at bounding box center [951, 28] width 155 height 15
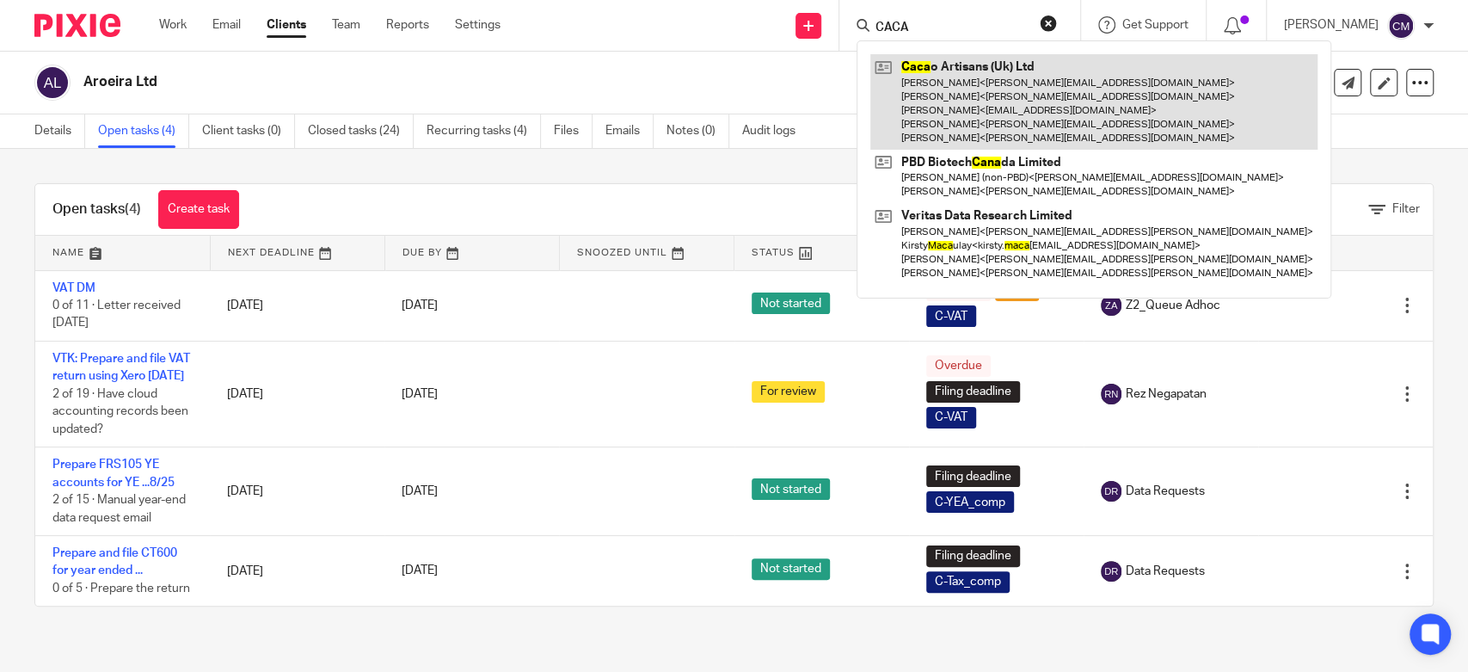
type input "CACA"
click at [901, 72] on link at bounding box center [1093, 101] width 447 height 95
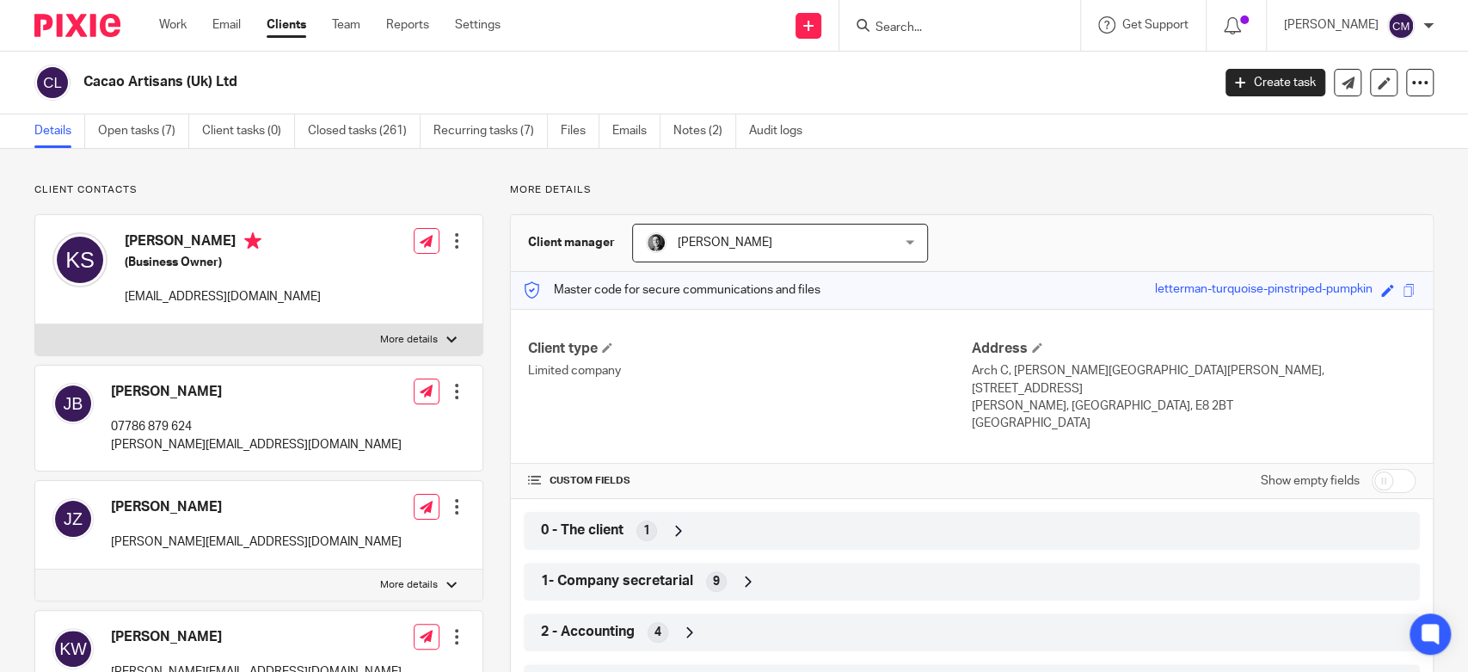
click at [179, 155] on div "Client contacts [PERSON_NAME] 07786 879 624 [PERSON_NAME][EMAIL_ADDRESS][DOMAIN…" at bounding box center [734, 627] width 1468 height 956
click at [132, 132] on link "Open tasks (7)" at bounding box center [143, 131] width 91 height 34
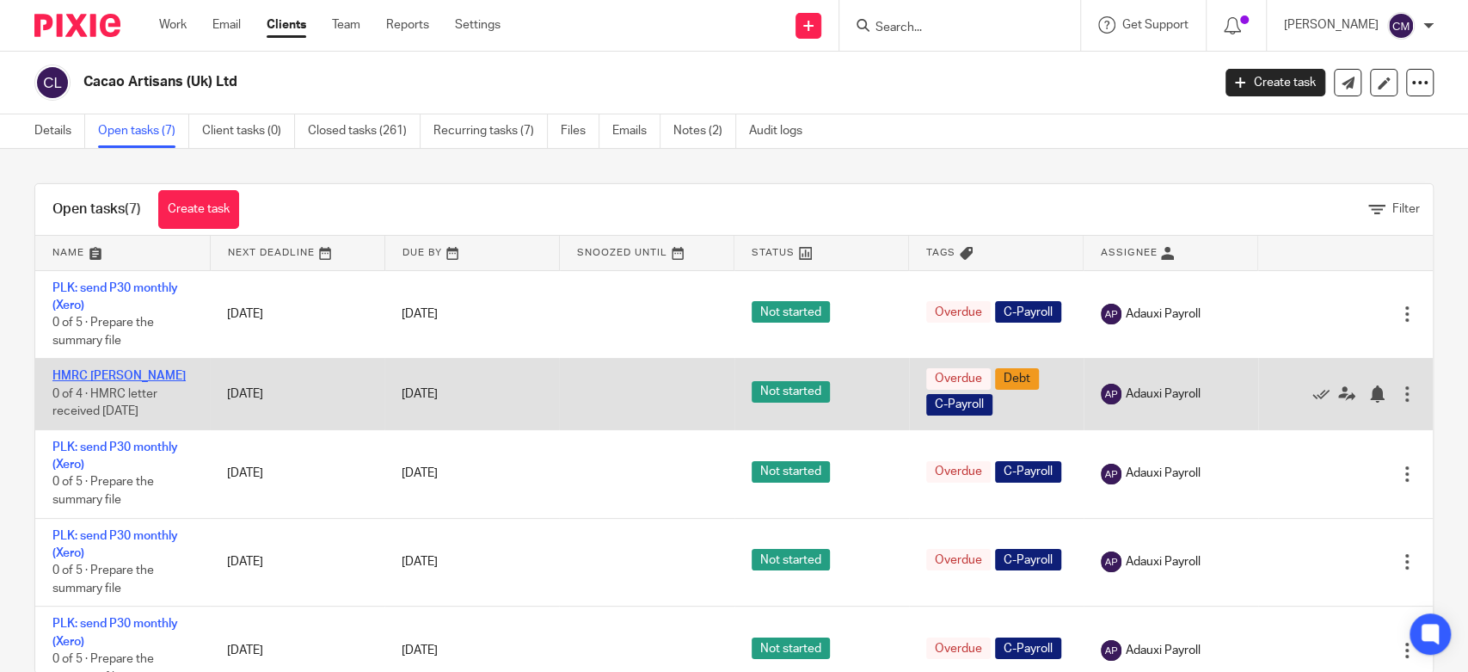
click at [101, 380] on link "HMRC [PERSON_NAME]" at bounding box center [118, 376] width 133 height 12
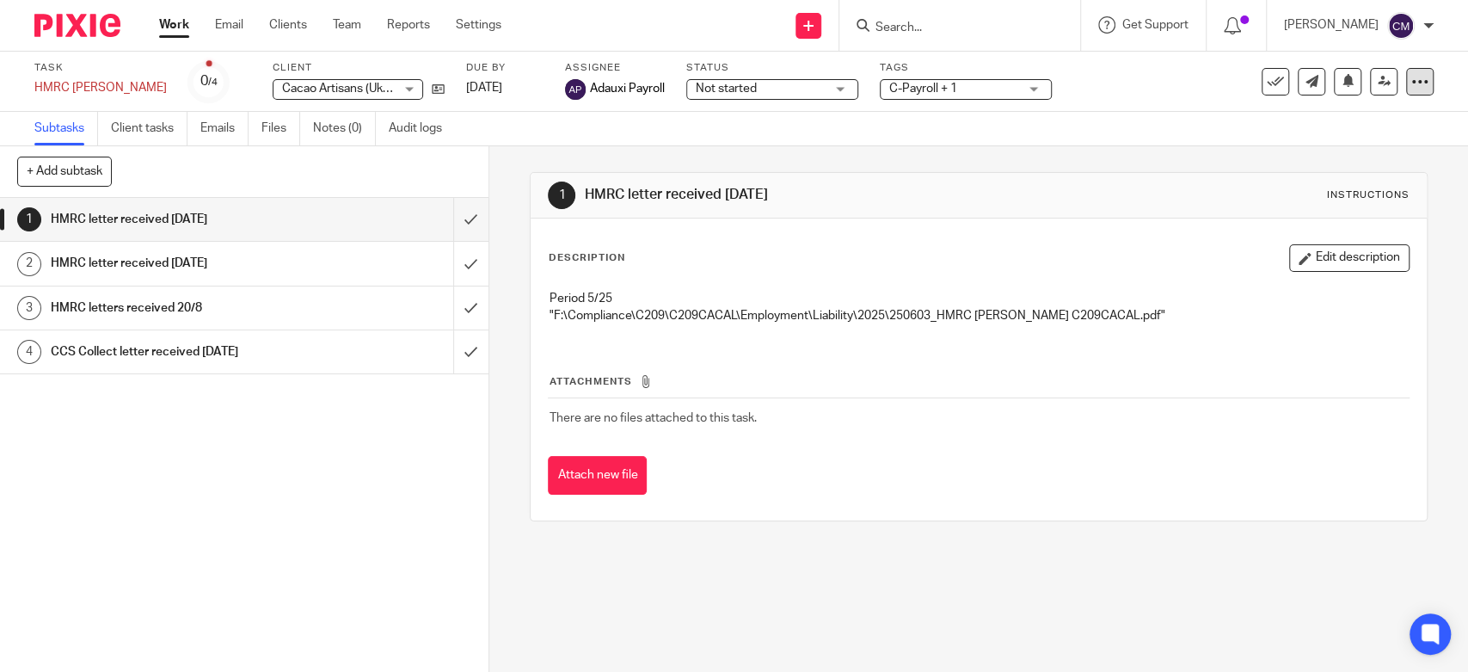
click at [1411, 81] on icon at bounding box center [1419, 81] width 17 height 17
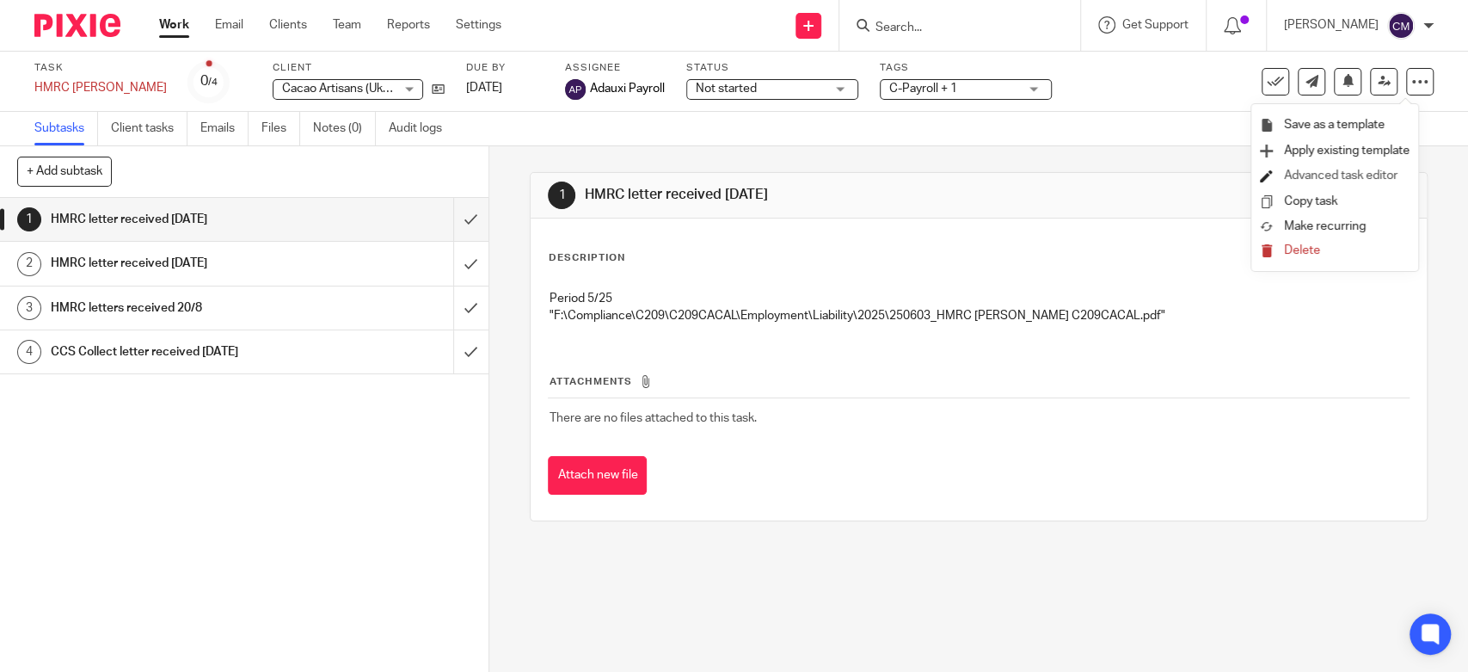
click at [1362, 175] on link "Advanced task editor" at bounding box center [1341, 175] width 114 height 12
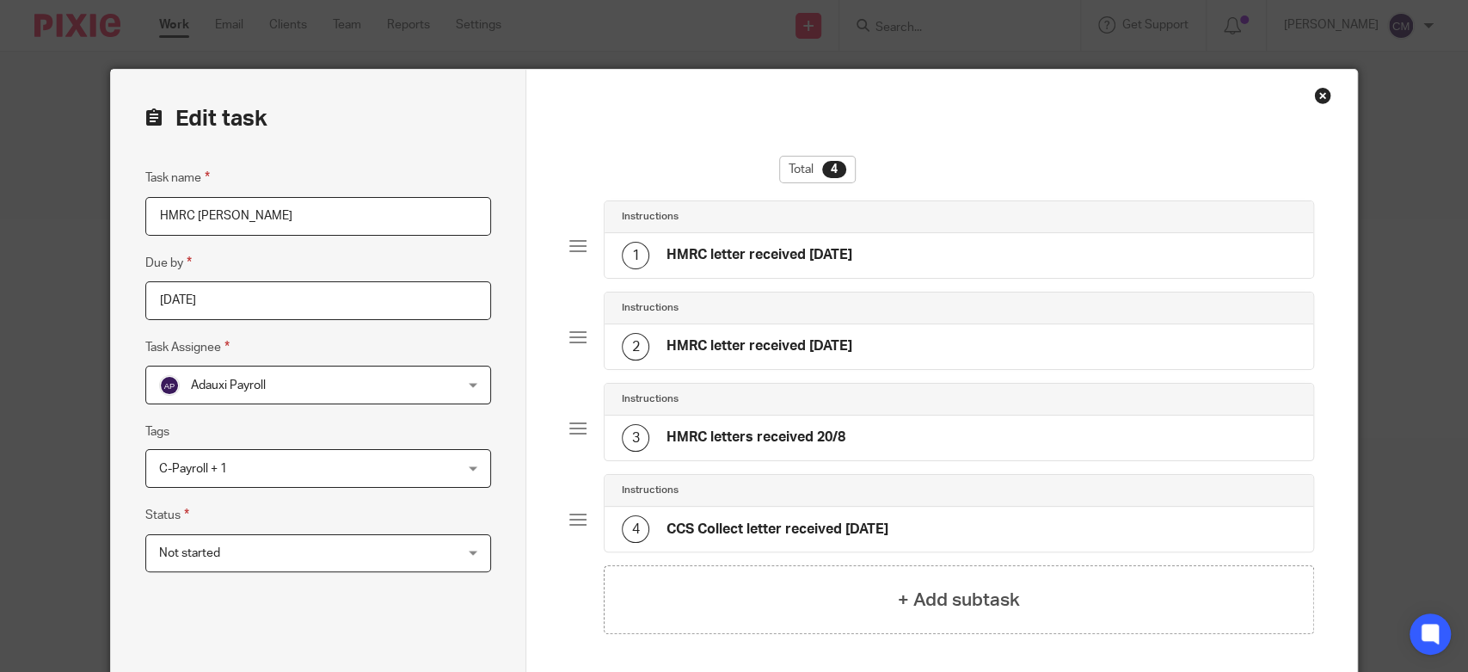
scroll to position [95, 0]
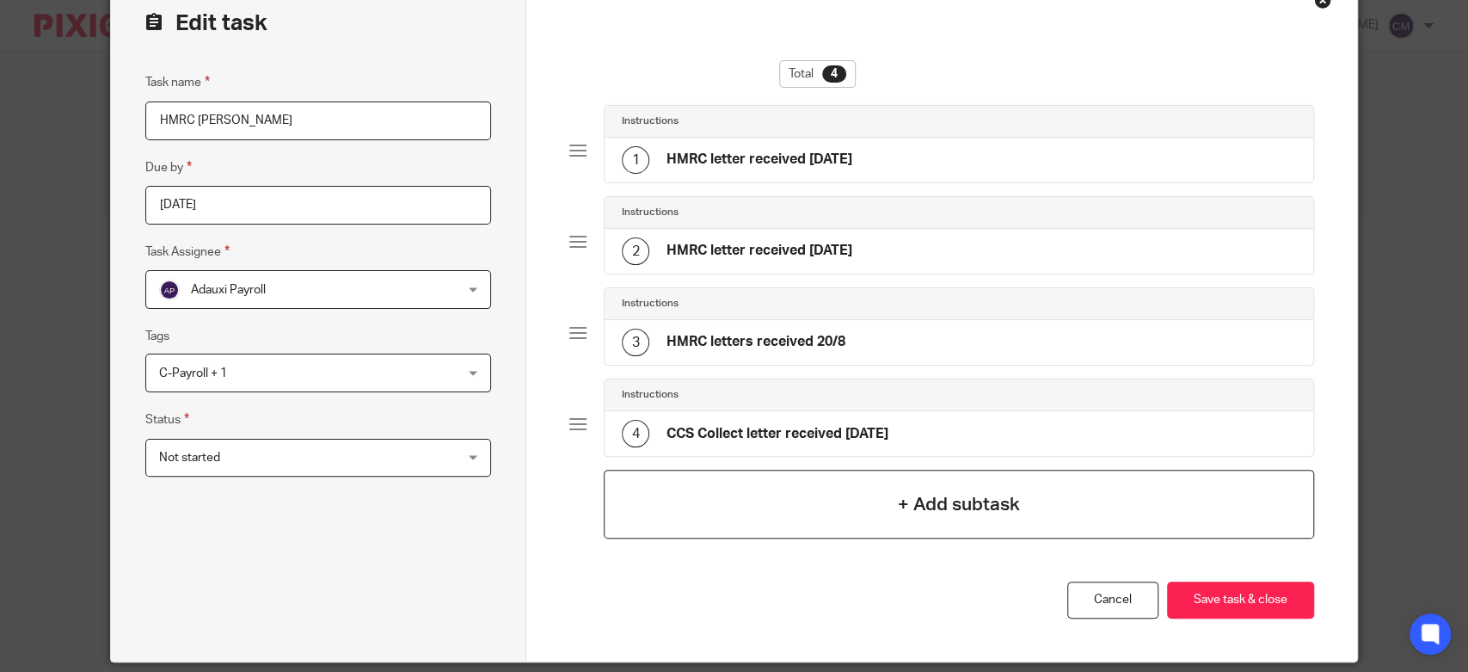
click at [654, 507] on div "+ Add subtask" at bounding box center [959, 504] width 710 height 69
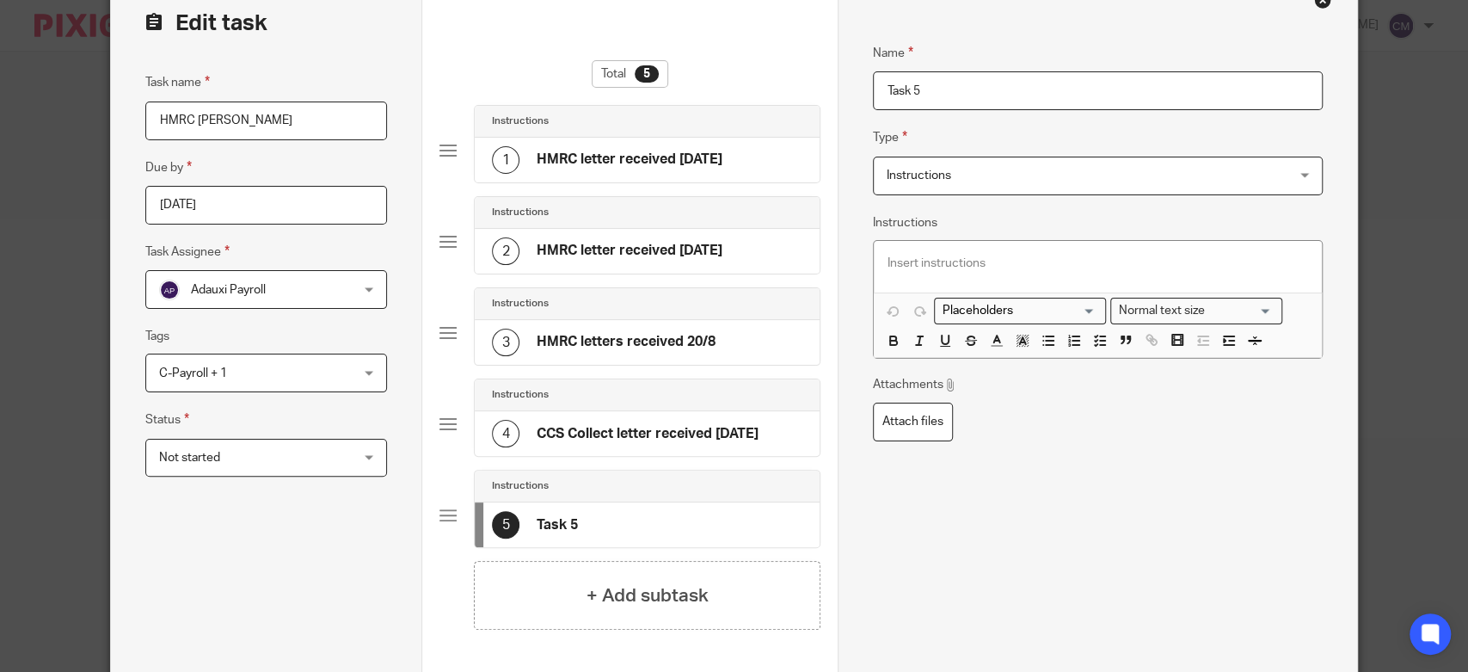
drag, startPoint x: 771, startPoint y: 104, endPoint x: 724, endPoint y: 105, distance: 46.4
click at [724, 105] on form "Edit task Task name HMRC DM PAYE Due by 2025-06-13 Task Assignee Adauxi Payroll…" at bounding box center [734, 390] width 1246 height 832
type input "HMRC letter received [DATE]"
click at [1038, 265] on p at bounding box center [1097, 263] width 421 height 17
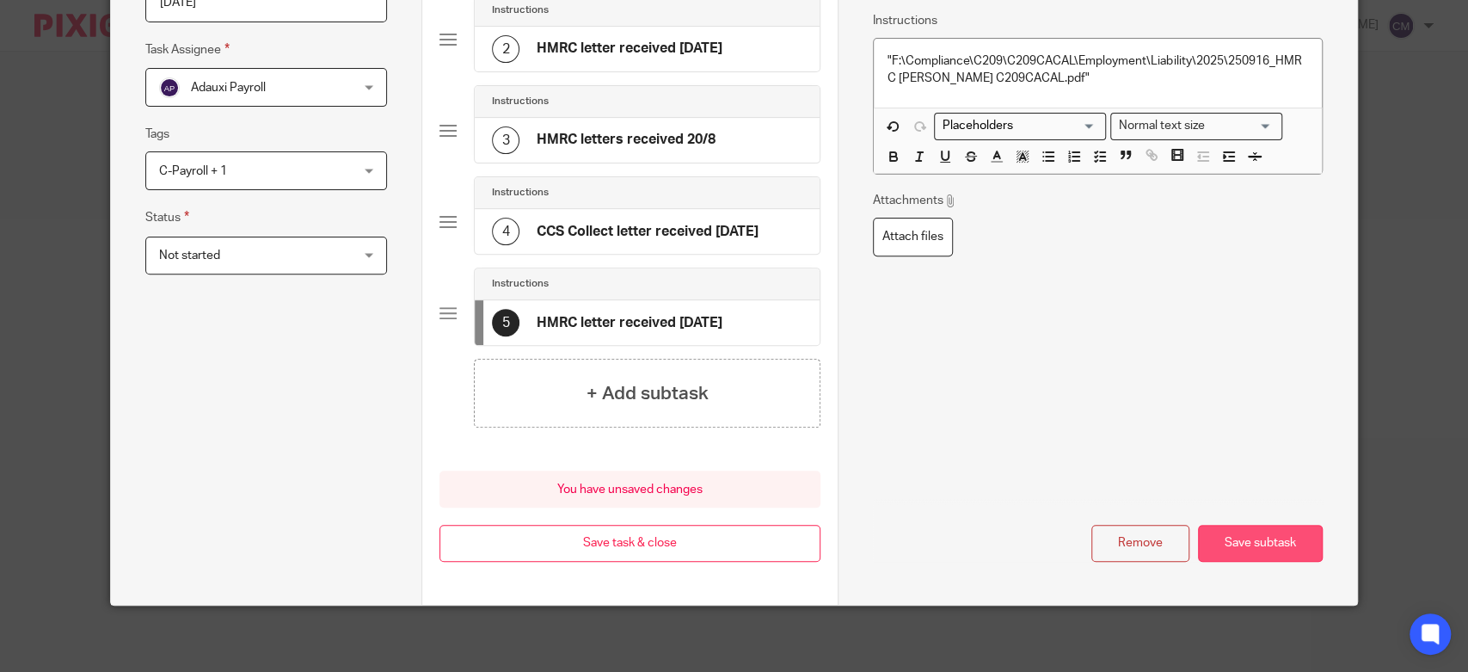
click at [1240, 544] on button "Save subtask" at bounding box center [1260, 543] width 125 height 37
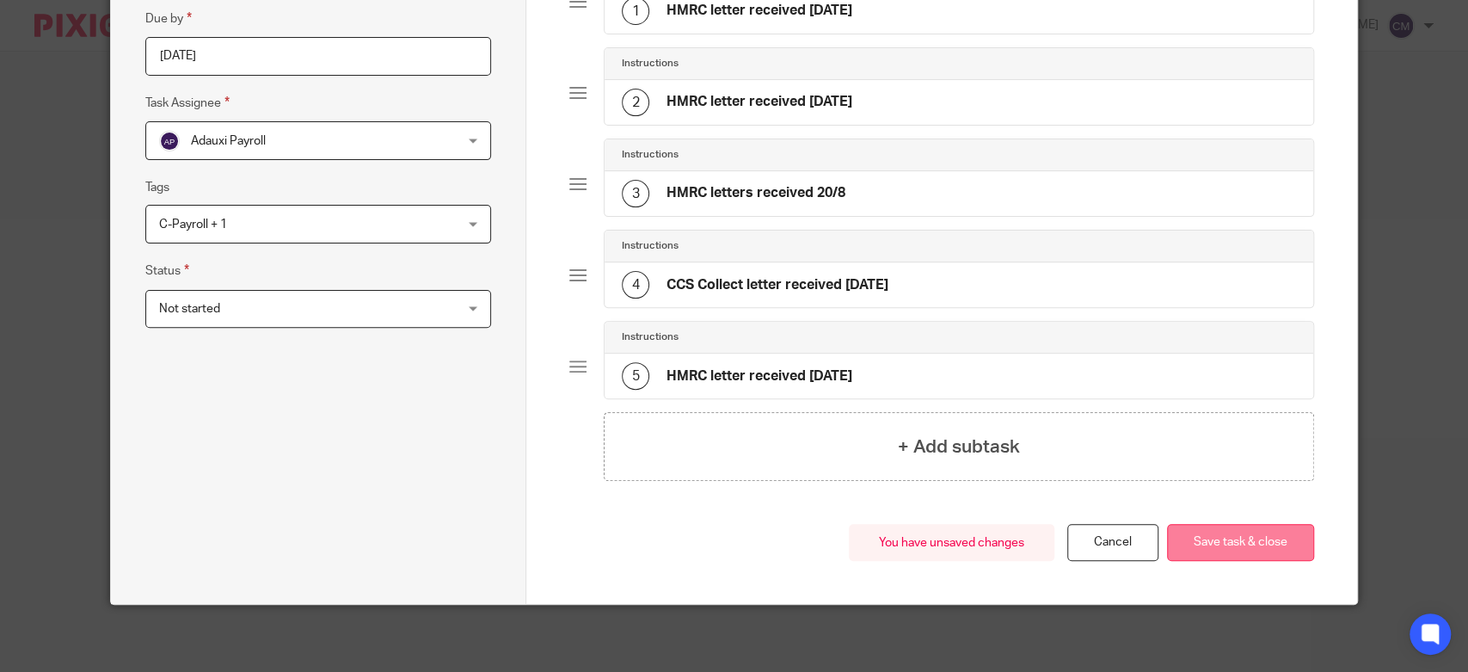
click at [1241, 544] on button "Save task & close" at bounding box center [1240, 542] width 147 height 37
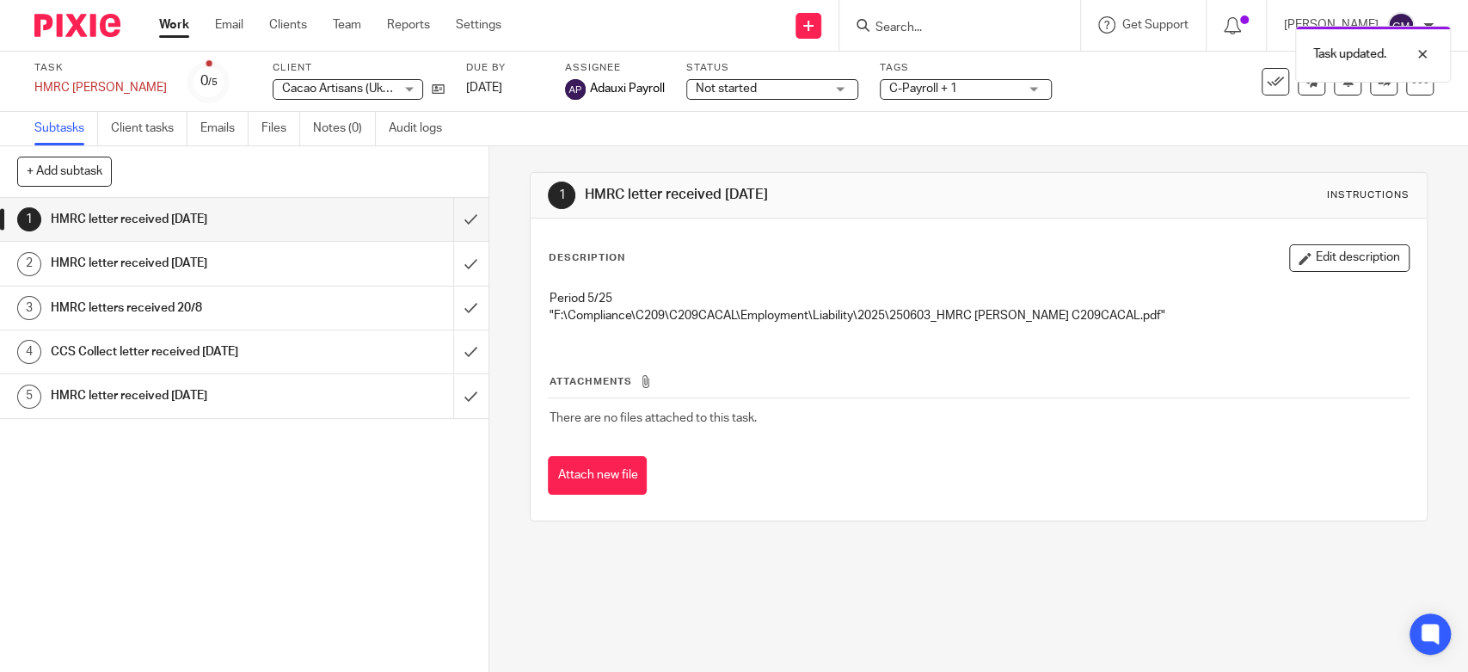
click at [994, 31] on div "Task updated." at bounding box center [1092, 49] width 717 height 65
click at [930, 33] on div "Task updated." at bounding box center [1092, 49] width 717 height 65
click at [910, 21] on div "Task updated." at bounding box center [1092, 49] width 717 height 65
click at [919, 31] on div "Task updated." at bounding box center [1092, 49] width 717 height 65
drag, startPoint x: 919, startPoint y: 31, endPoint x: 921, endPoint y: 40, distance: 8.8
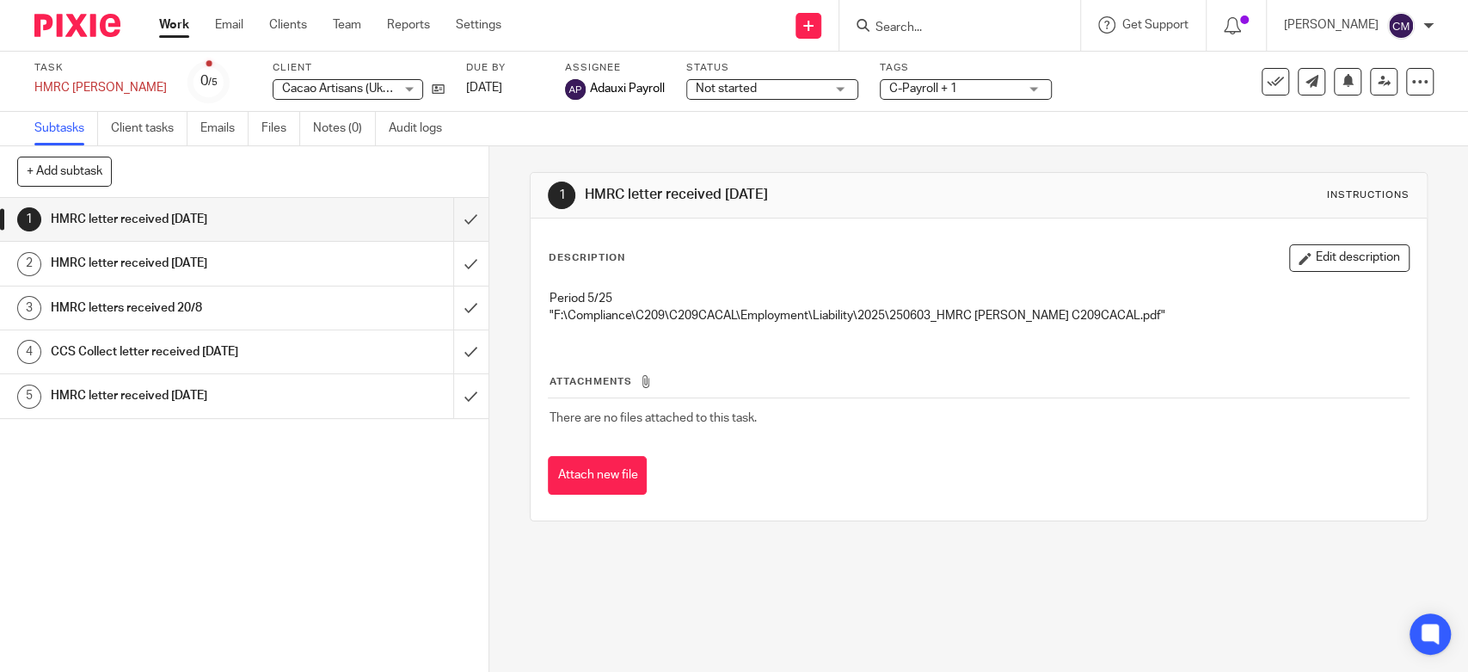
click at [922, 39] on div at bounding box center [959, 25] width 241 height 51
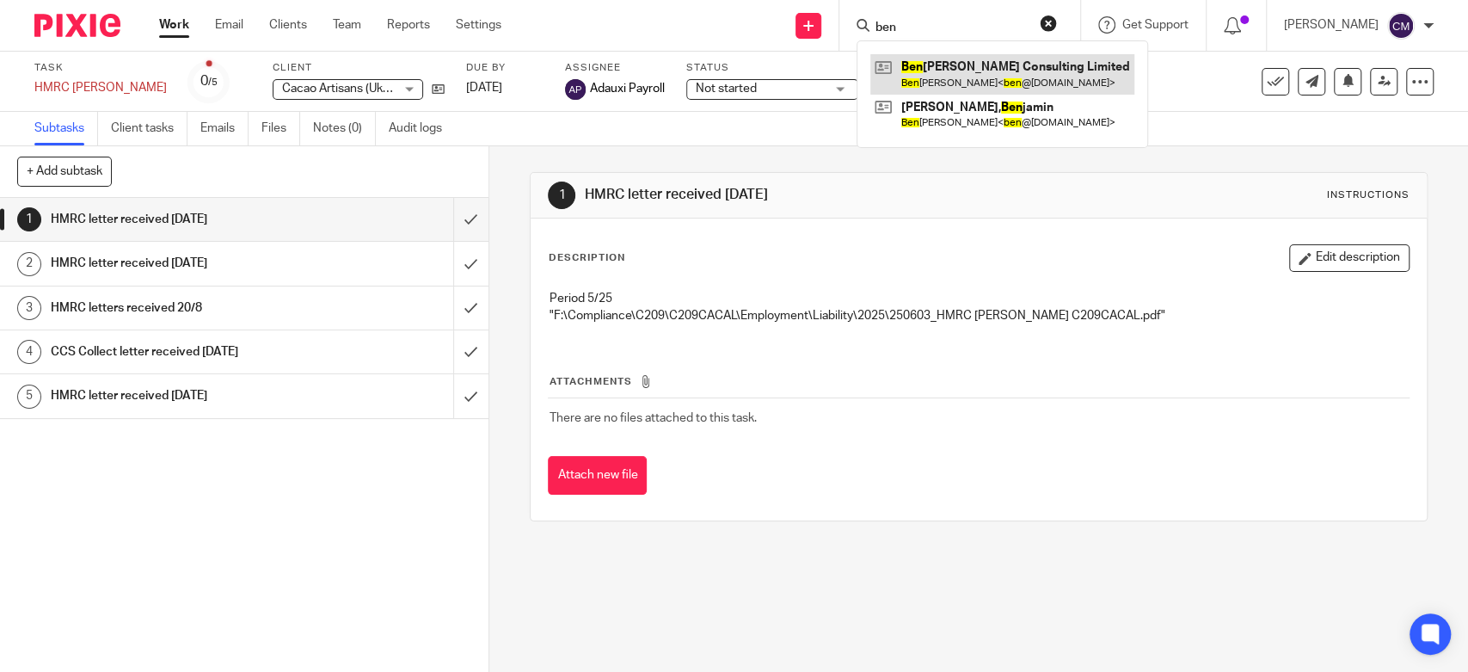
type input "ben"
click at [944, 75] on link at bounding box center [1002, 74] width 264 height 40
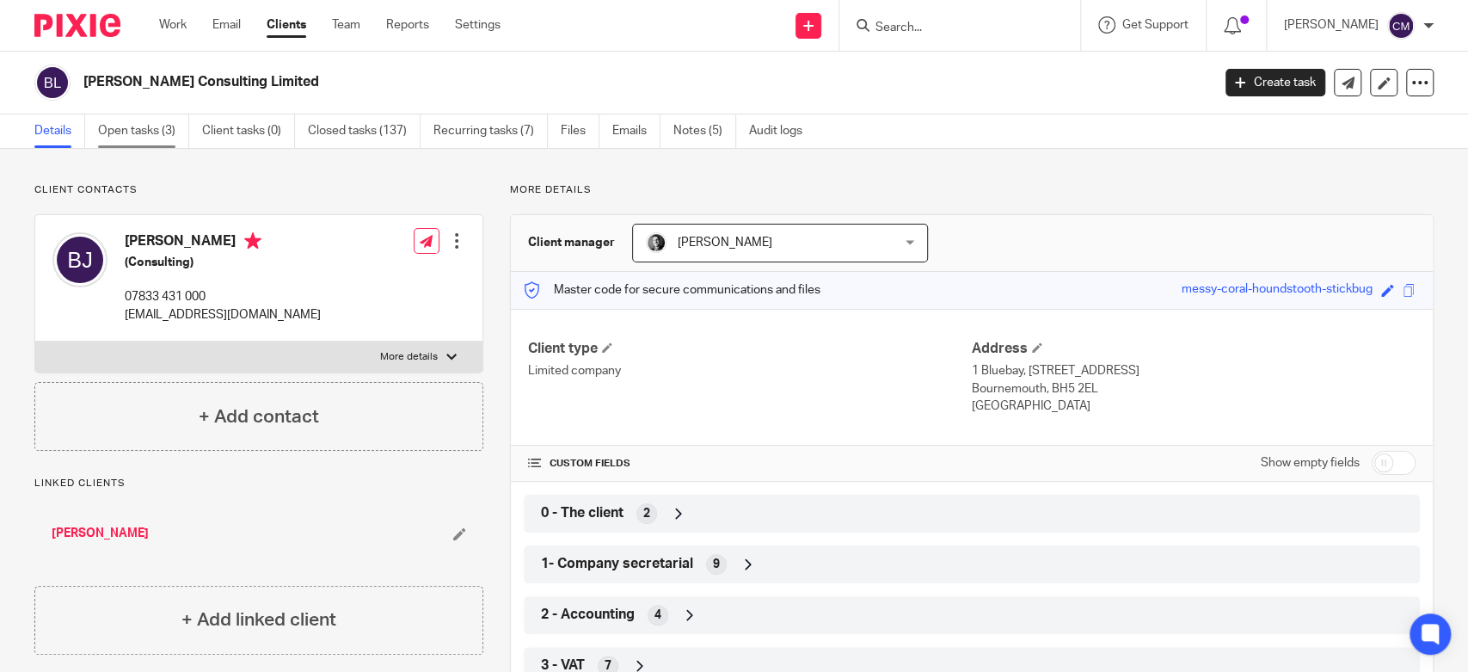
click at [133, 141] on link "Open tasks (3)" at bounding box center [143, 131] width 91 height 34
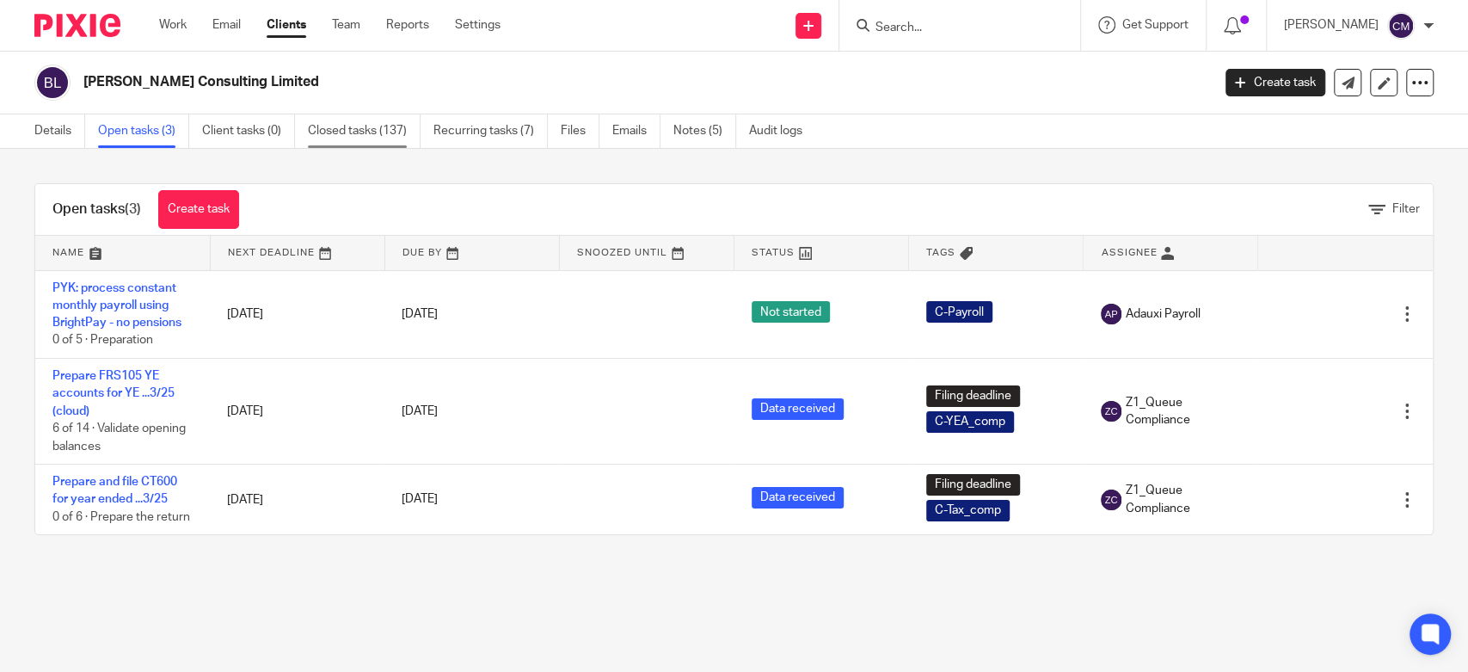
click at [387, 138] on link "Closed tasks (137)" at bounding box center [364, 131] width 113 height 34
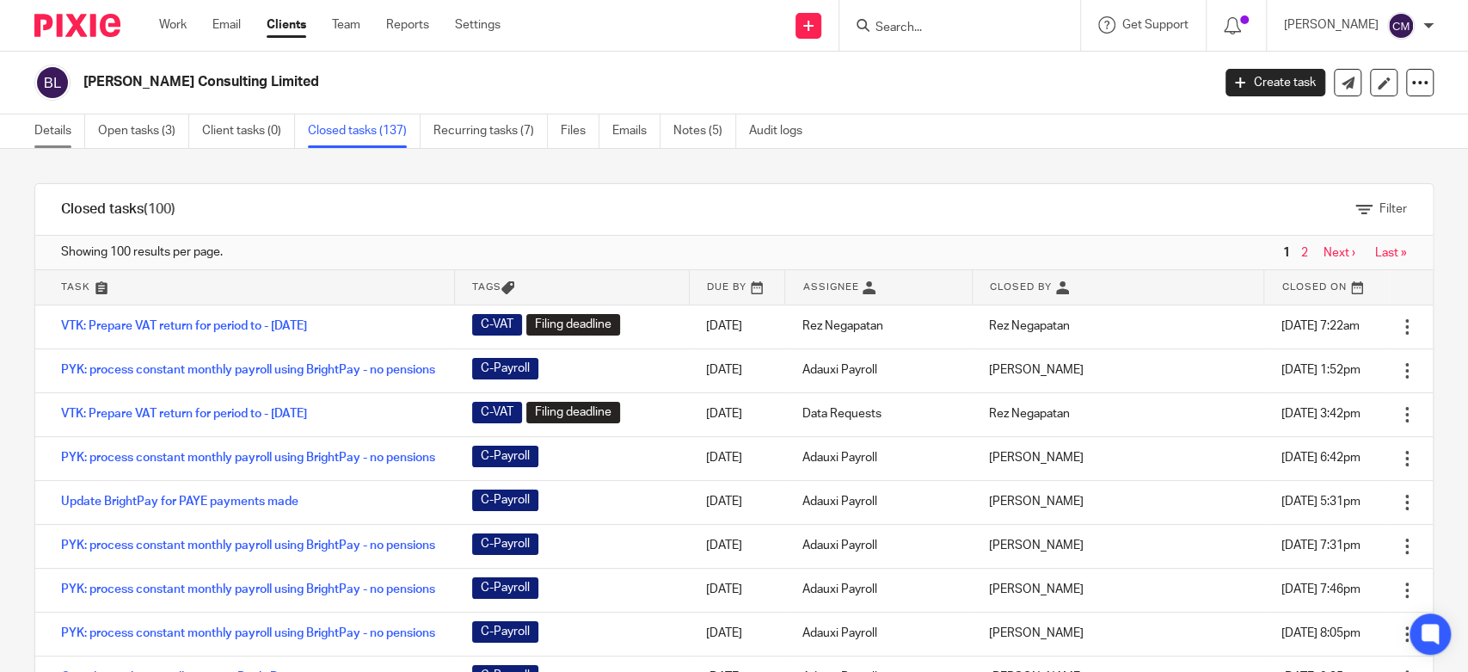
click at [52, 127] on link "Details" at bounding box center [59, 131] width 51 height 34
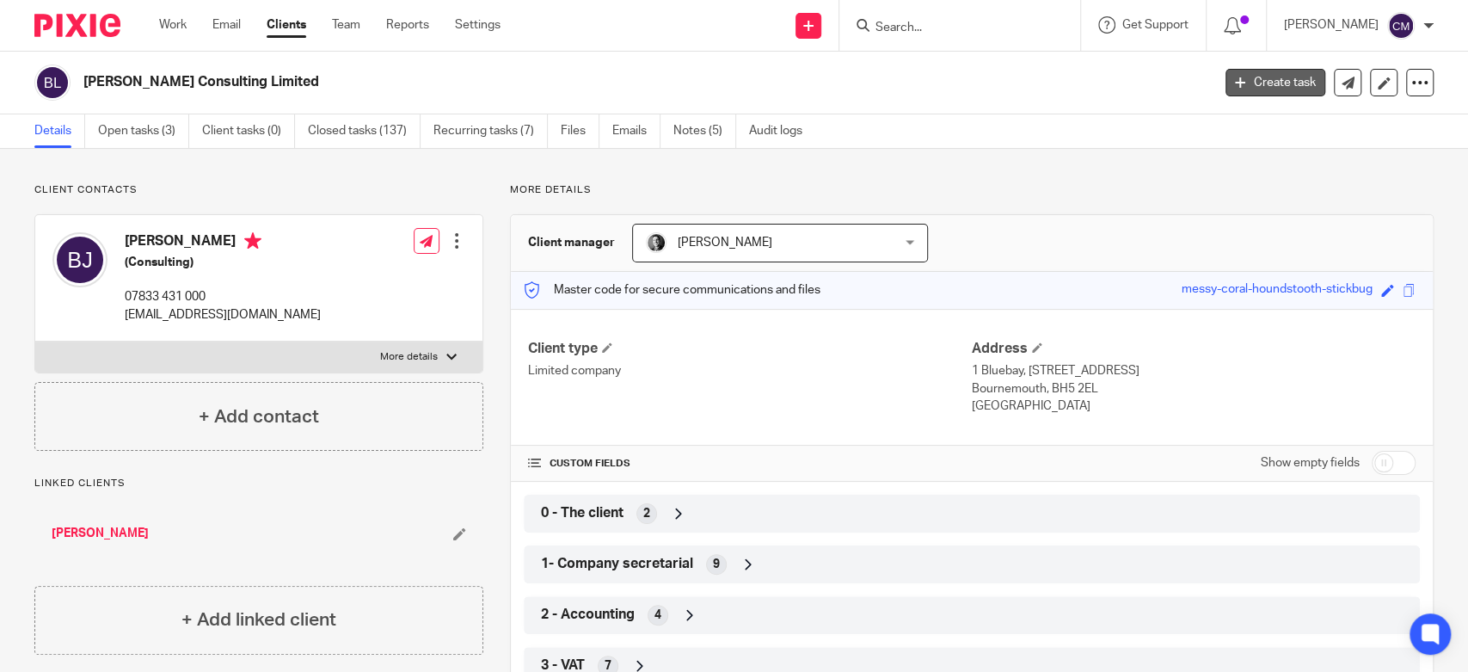
click at [1235, 80] on icon at bounding box center [1240, 82] width 10 height 10
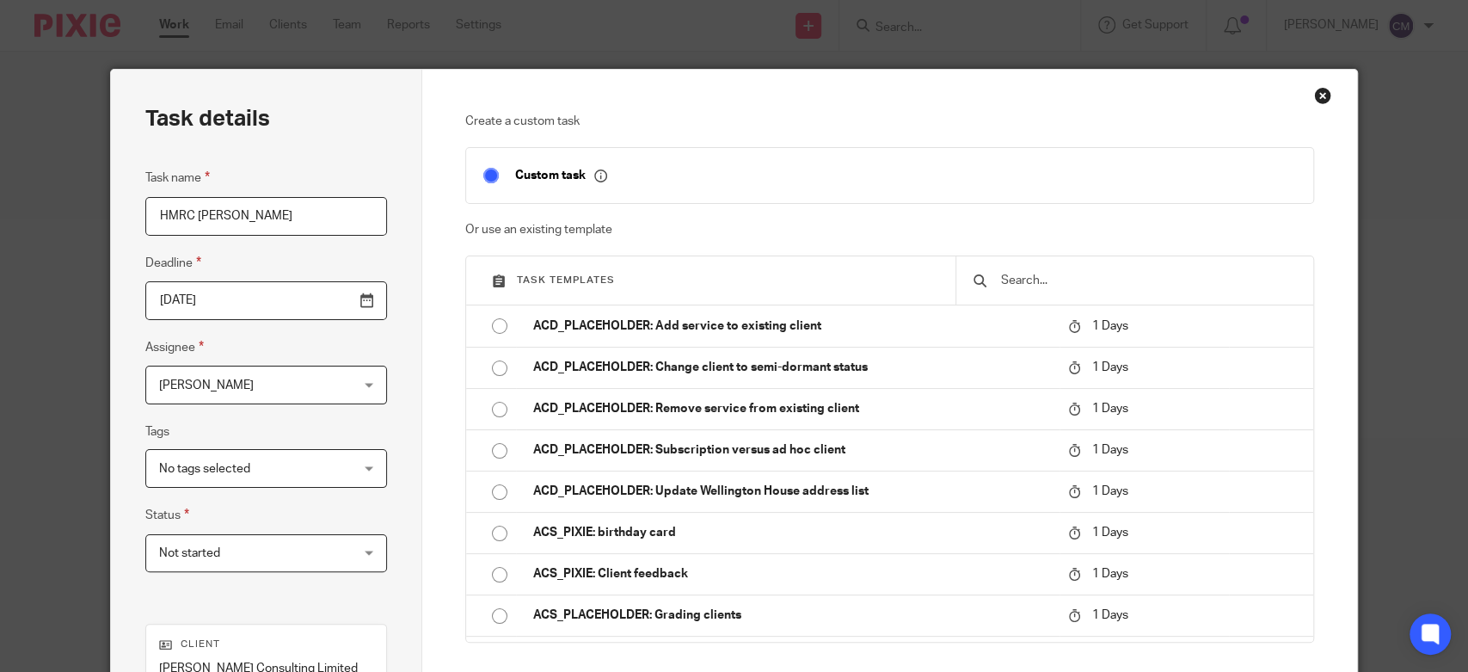
type input "HMRC DM PAYE"
click at [409, 301] on div "Task details Task name HMRC DM PAYE Deadline 2025-09-23 Assignee Charmaine Meek…" at bounding box center [266, 480] width 311 height 820
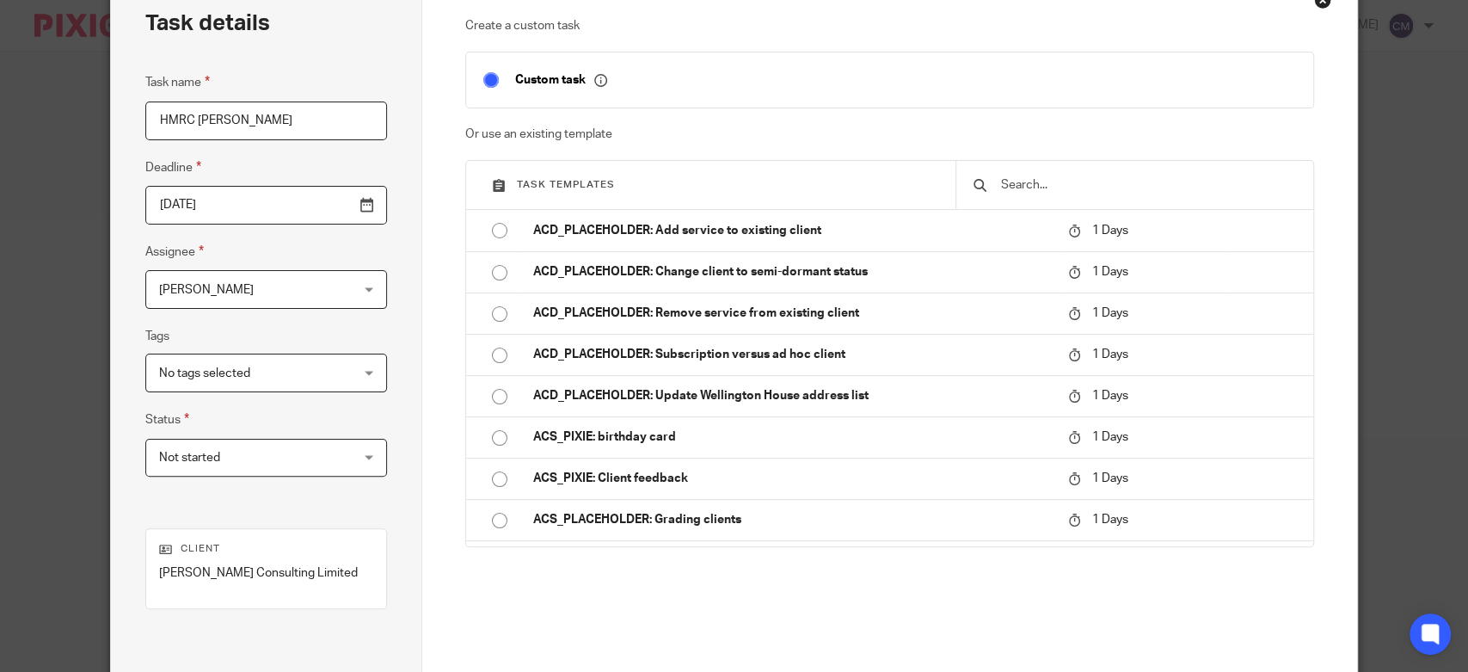
drag, startPoint x: 255, startPoint y: 126, endPoint x: 89, endPoint y: 106, distance: 168.0
click at [89, 106] on div "Task details Task name HMRC DM PAYE Deadline 2025-09-23 Assignee Charmaine Meek…" at bounding box center [734, 336] width 1468 height 672
click at [413, 187] on div "Task details Task name HMRC DM PAYE Deadline 2025-09-23 Assignee Charmaine Meek…" at bounding box center [266, 384] width 311 height 820
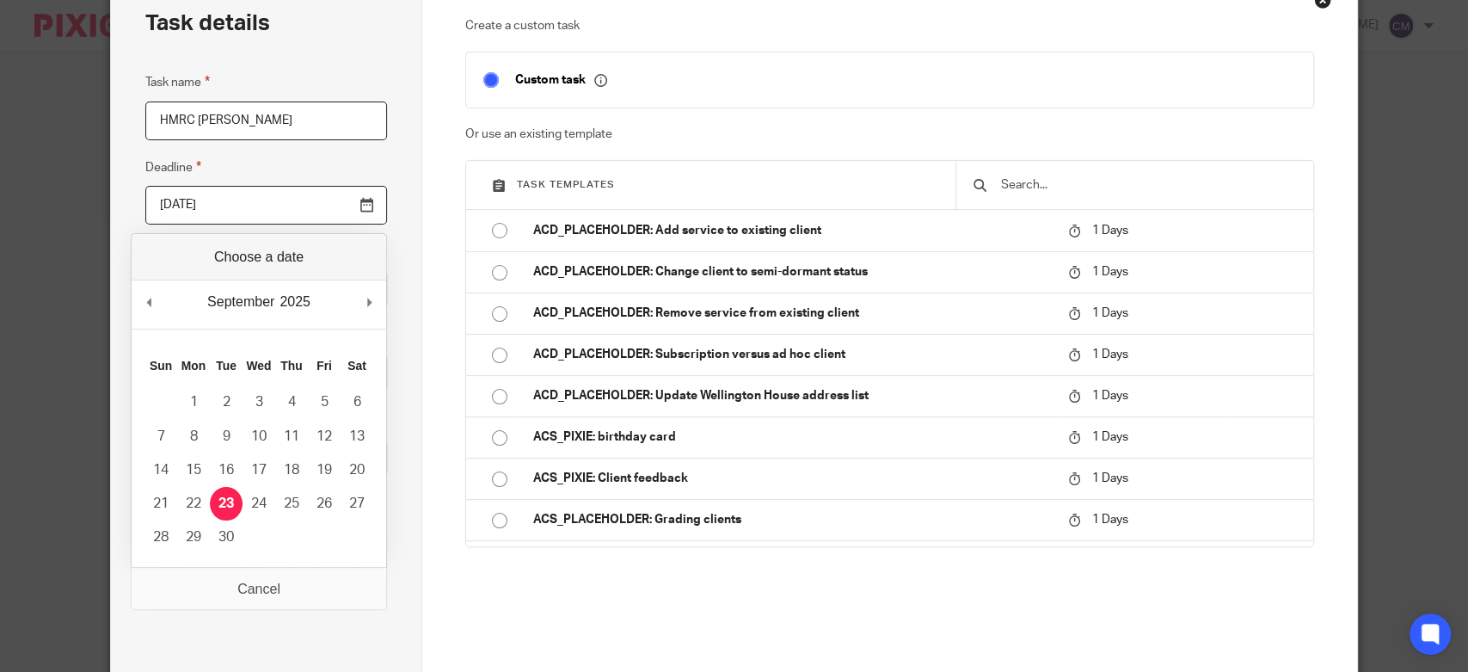
click at [355, 200] on input "[DATE]" at bounding box center [266, 205] width 242 height 39
type input "2025-09-30"
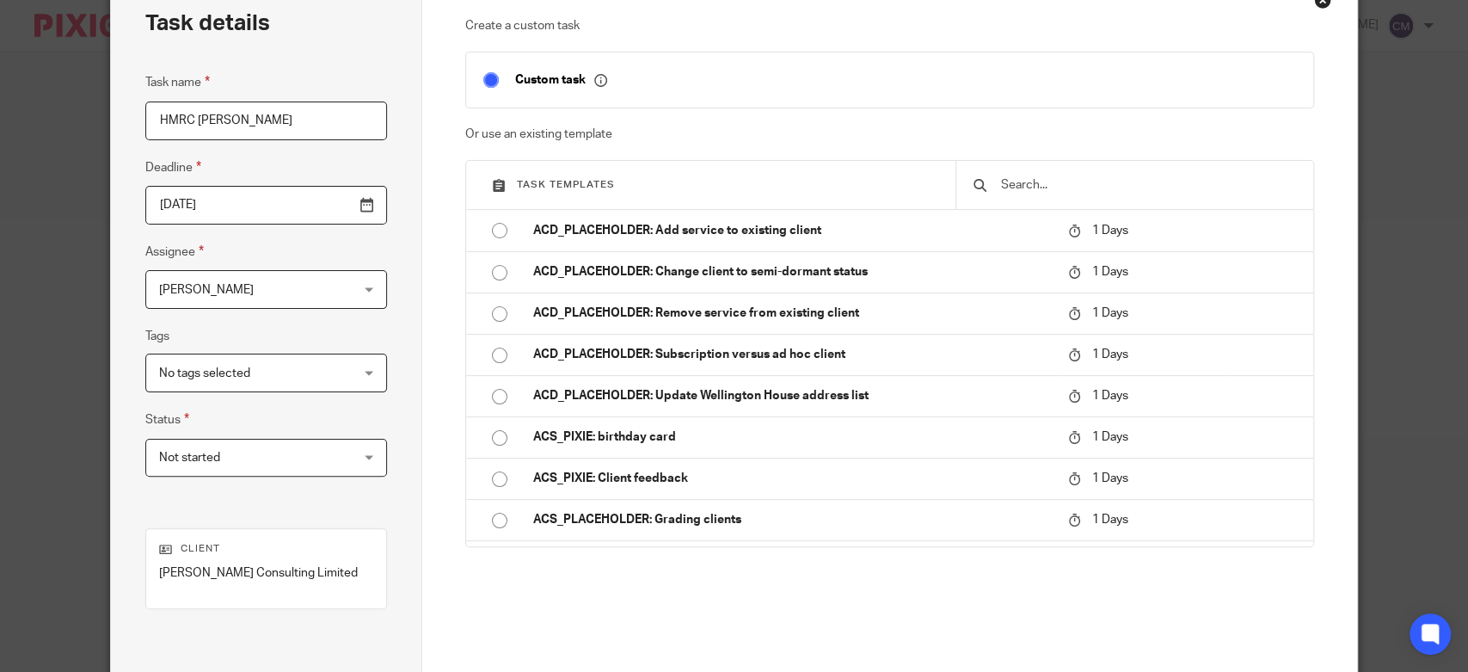
click at [353, 294] on div "Charmaine Meek Charmaine Meek" at bounding box center [266, 289] width 242 height 39
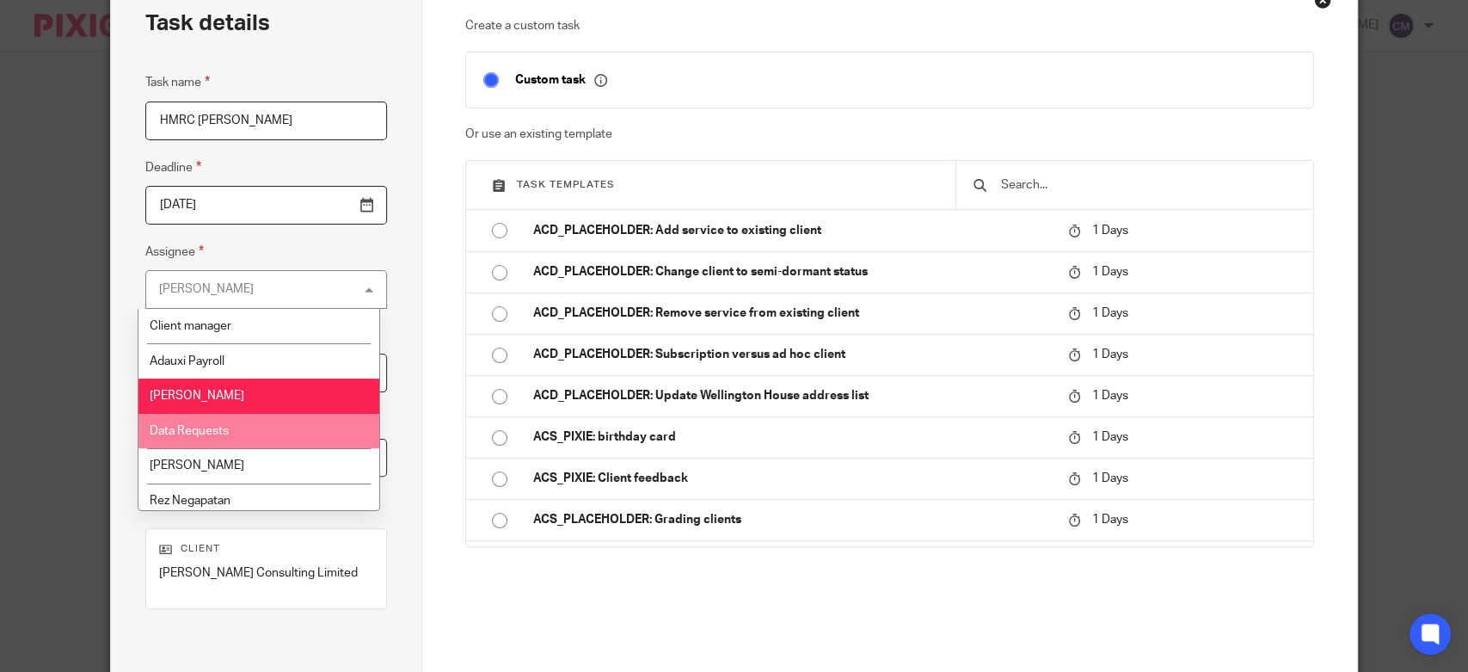
type input "charmaine@adauxi.com"
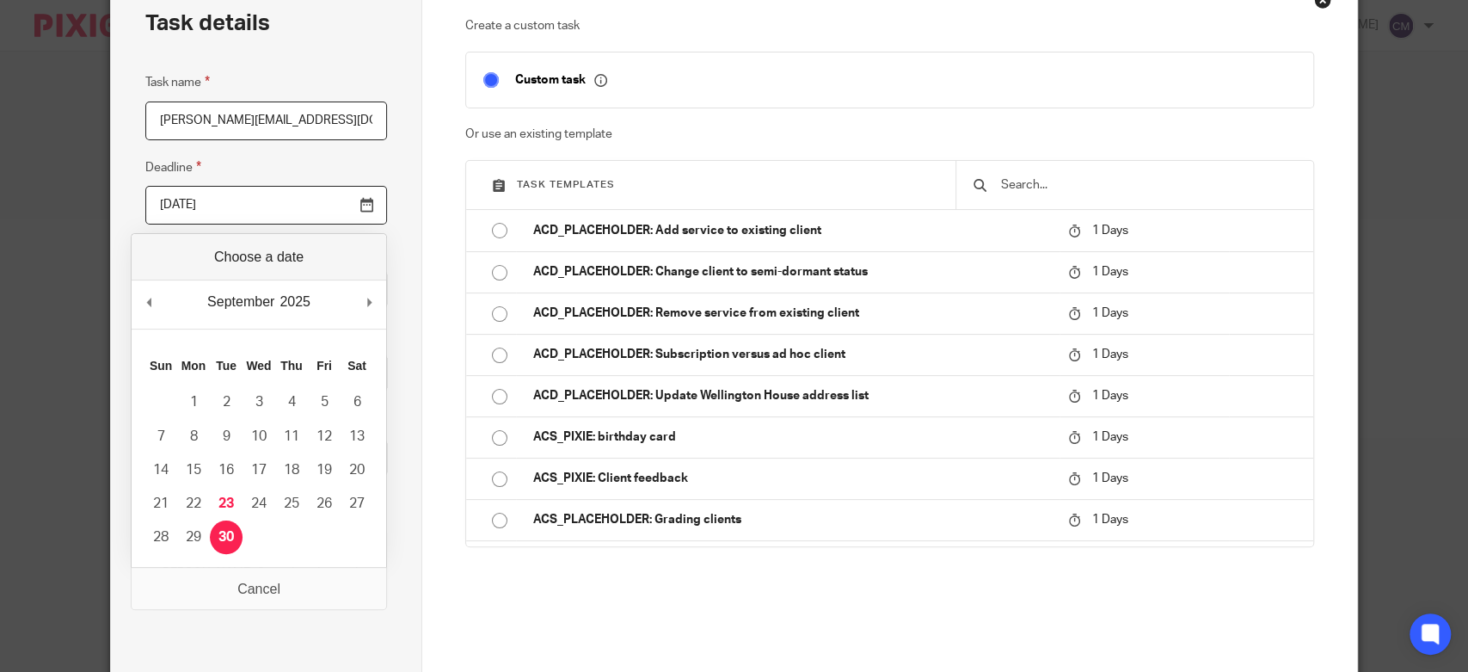
click at [392, 184] on div "Task details Task name charmaine@adauxi.com Deadline 2025-09-30 Assignee Charma…" at bounding box center [266, 384] width 311 height 820
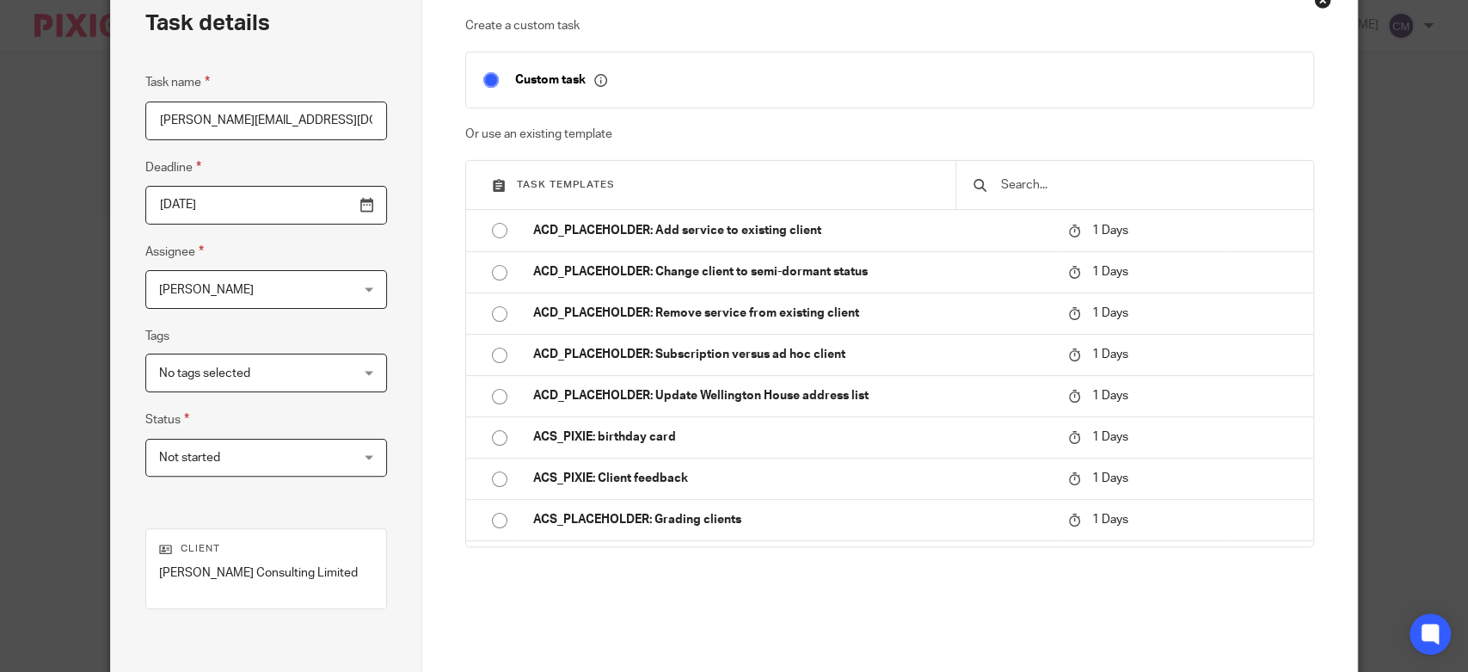
click at [344, 285] on div "Charmaine Meek Charmaine Meek" at bounding box center [266, 289] width 242 height 39
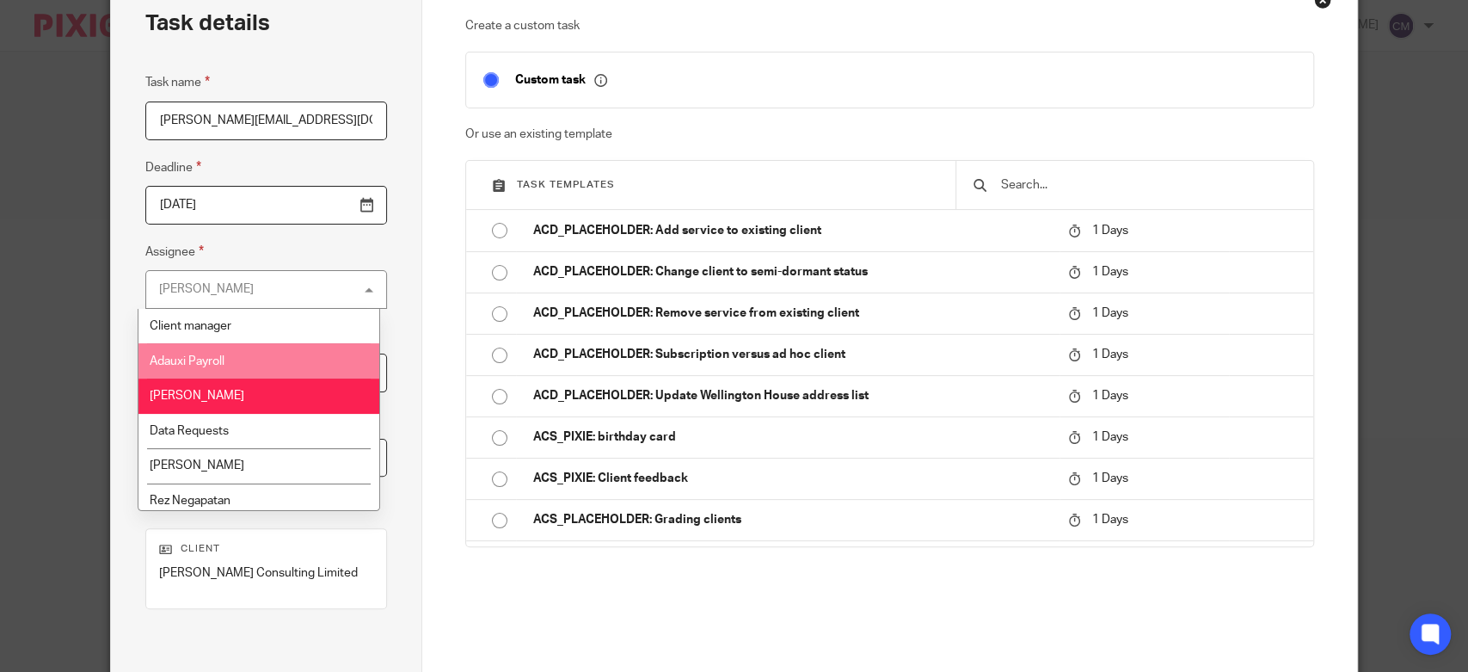
click at [282, 353] on li "Adauxi Payroll" at bounding box center [258, 360] width 240 height 35
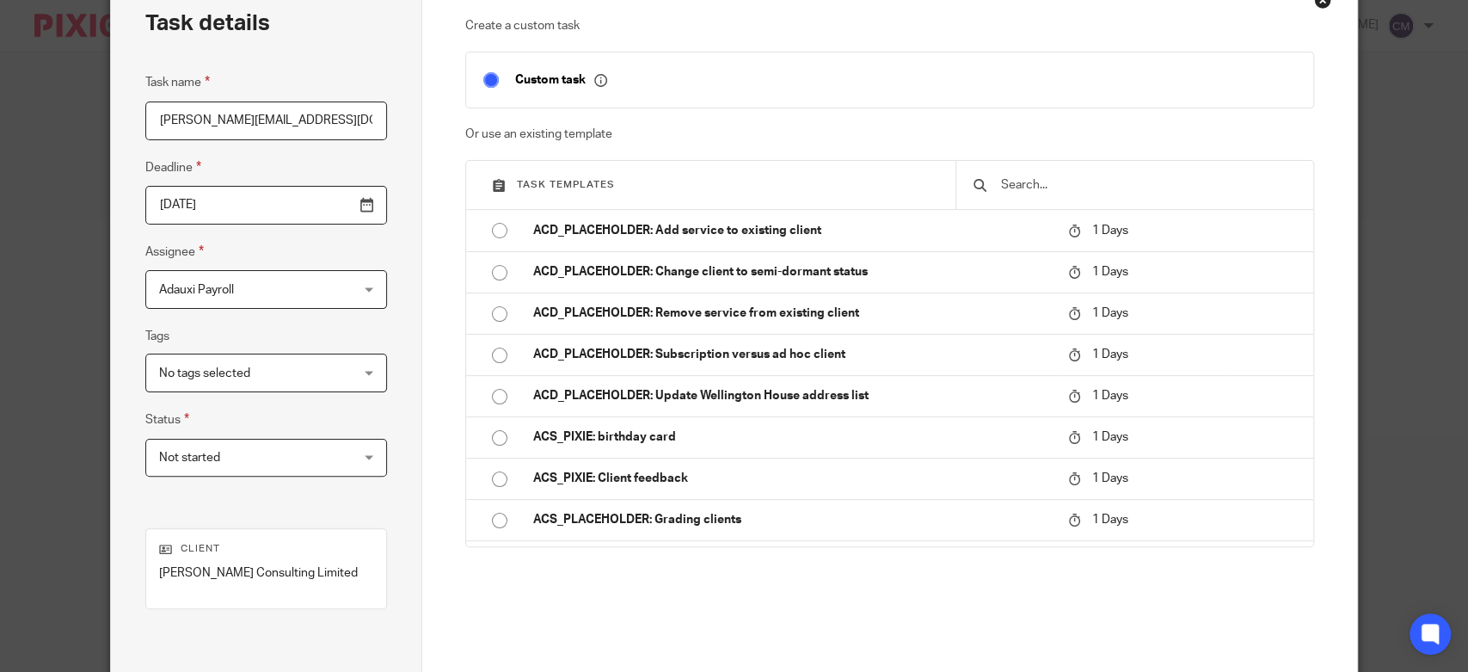
click at [378, 264] on fieldset "Assignee Adauxi Payroll Adauxi Payroll Client manager Adauxi Payroll Charmaine …" at bounding box center [266, 275] width 242 height 67
click at [326, 367] on span "No tags selected" at bounding box center [249, 372] width 181 height 36
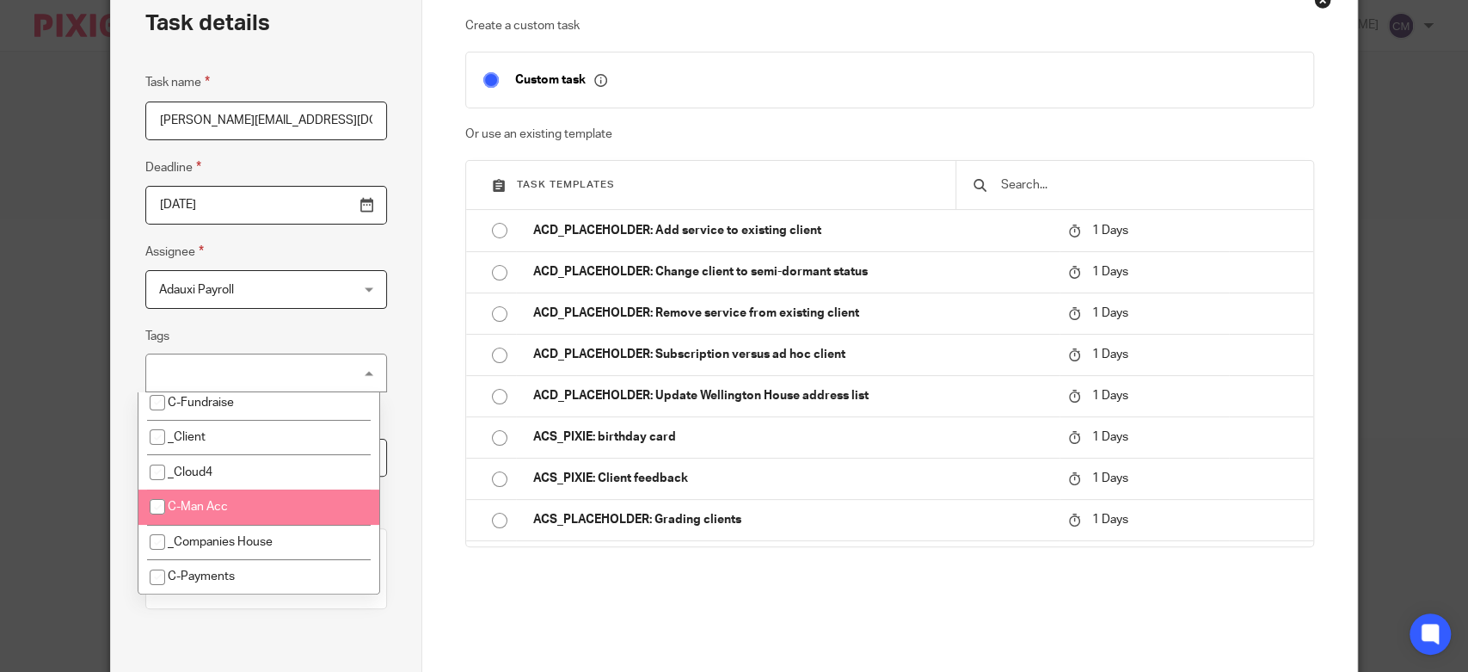
scroll to position [382, 0]
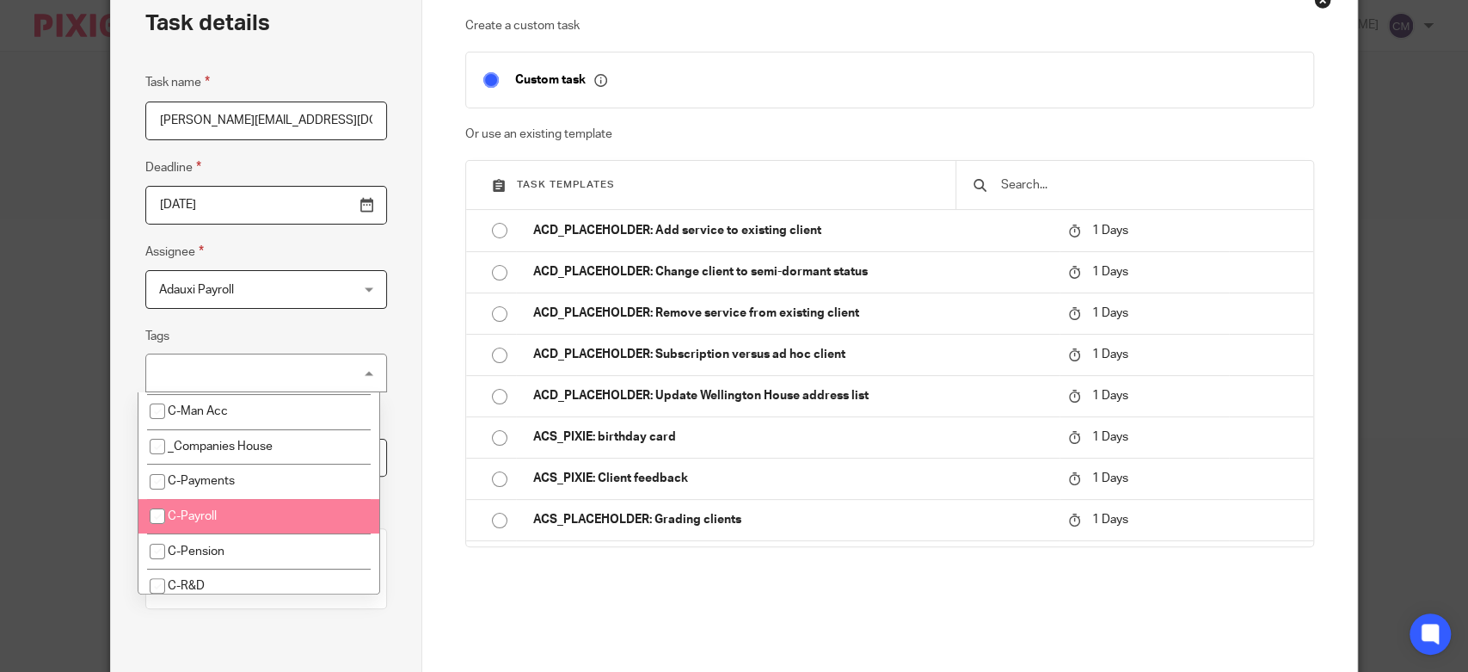
click at [261, 525] on li "C-Payroll" at bounding box center [258, 516] width 240 height 35
checkbox input "true"
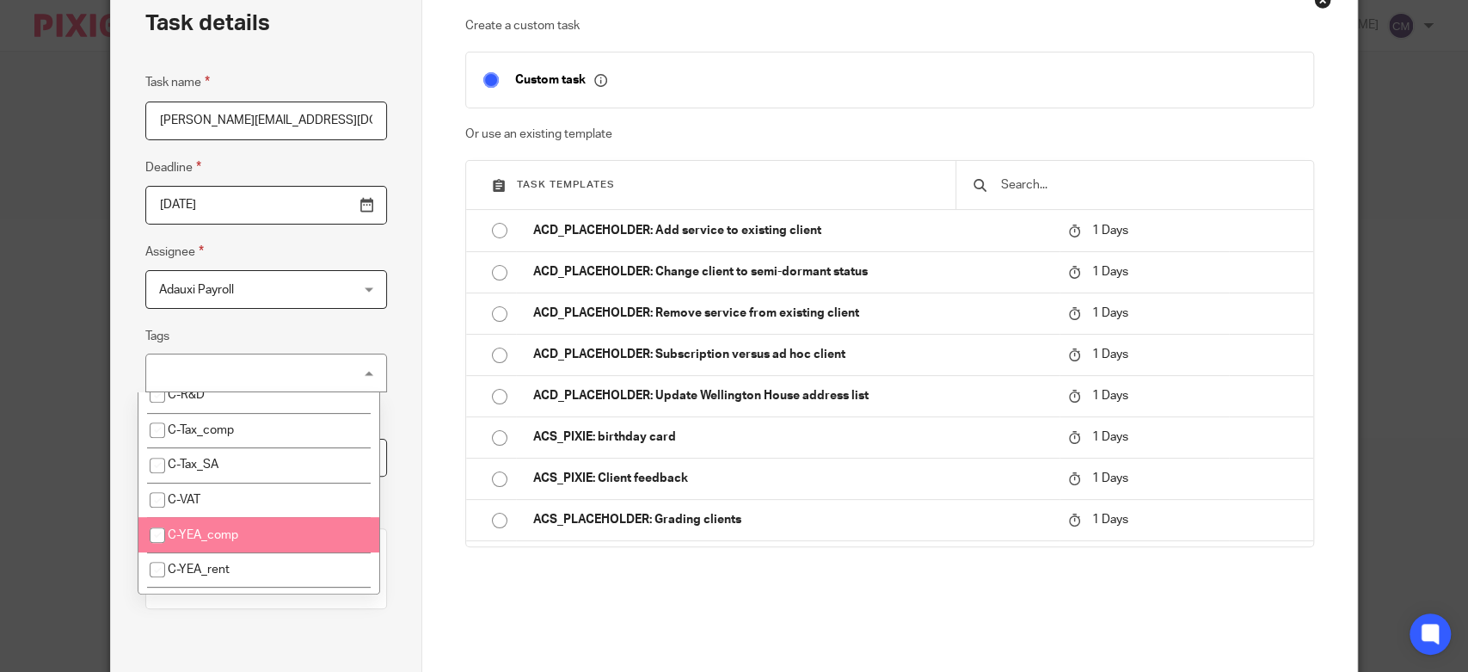
scroll to position [668, 0]
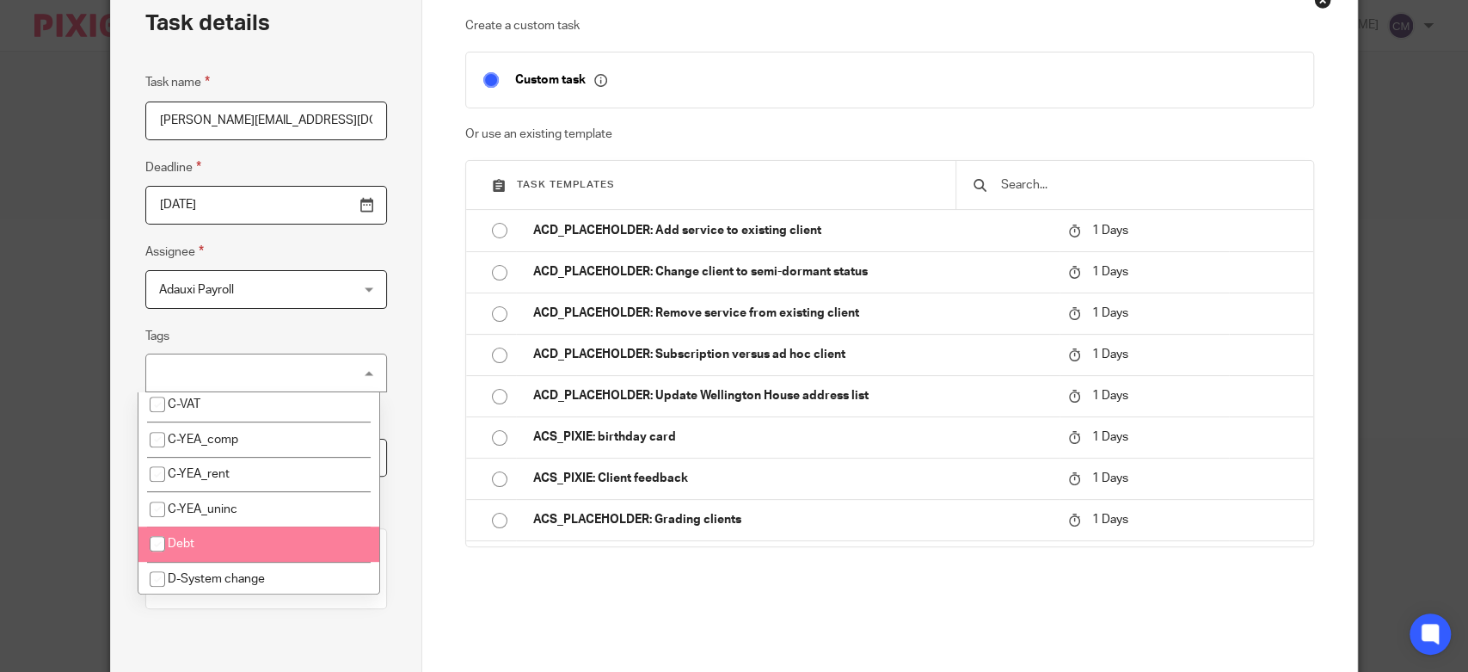
click at [267, 550] on li "Debt" at bounding box center [258, 543] width 240 height 35
checkbox input "true"
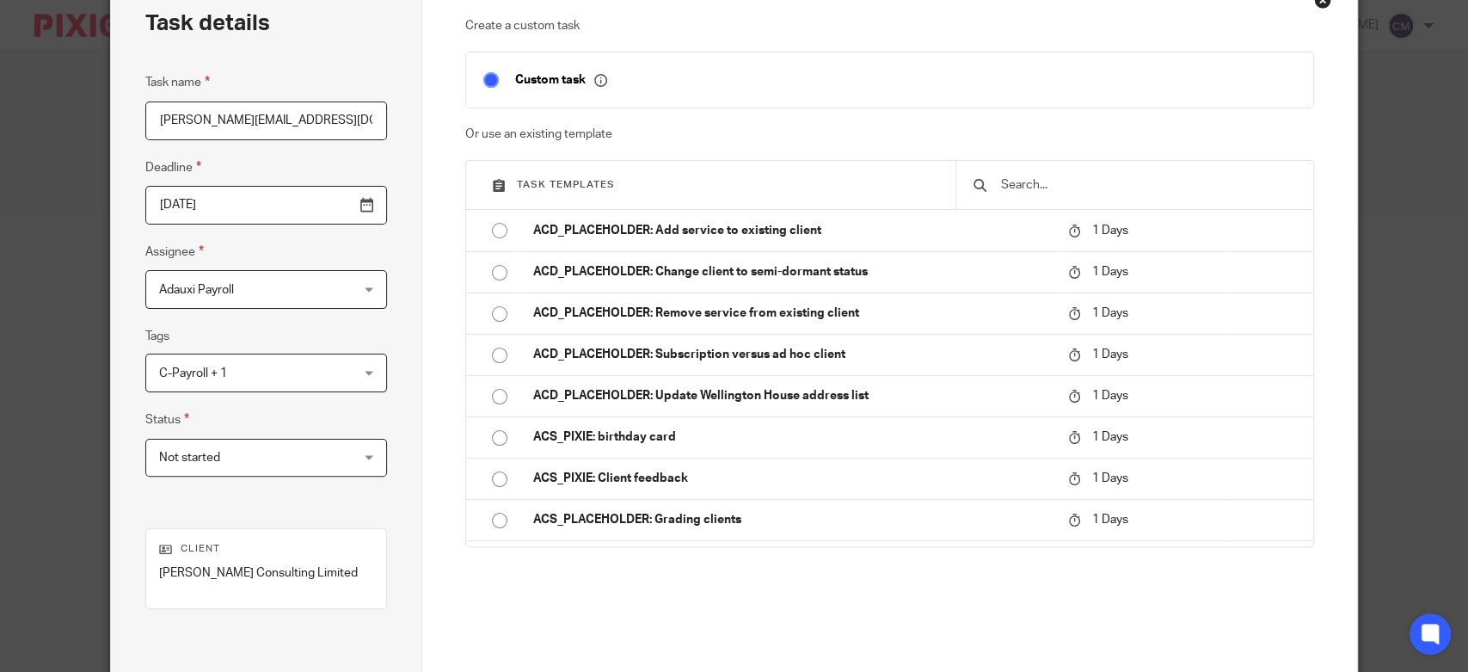
click at [392, 304] on div "Task details Task name charmaine@adauxi.com Deadline 2025-09-30 Assignee Adauxi…" at bounding box center [266, 384] width 311 height 820
click at [324, 452] on span "Not started" at bounding box center [249, 457] width 181 height 36
click at [411, 443] on div "Task details Task name charmaine@adauxi.com Deadline 2025-09-30 Assignee Adauxi…" at bounding box center [266, 384] width 311 height 820
drag, startPoint x: 319, startPoint y: 123, endPoint x: 28, endPoint y: 136, distance: 291.0
click at [28, 136] on div "Task details Task name charmaine@adauxi.com Deadline 2025-09-30 Assignee Adauxi…" at bounding box center [734, 336] width 1468 height 672
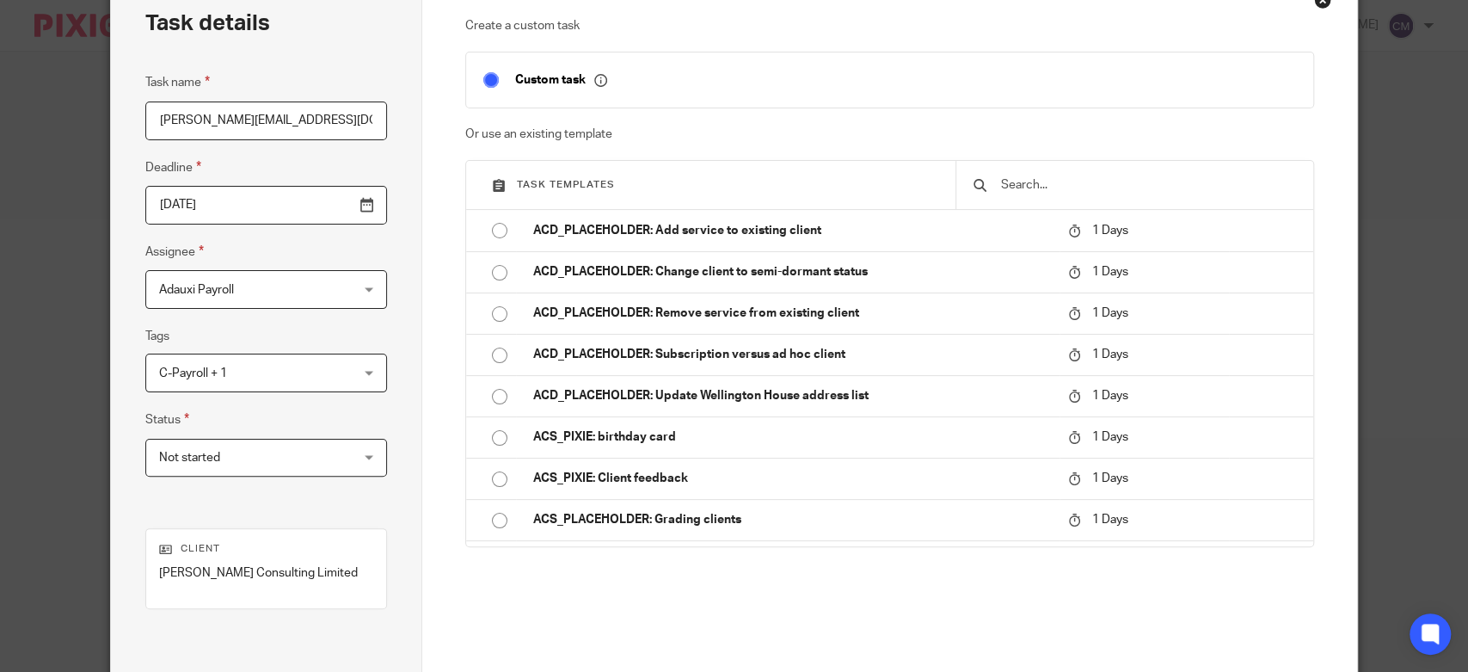
paste input "HMRC DM PAYE"
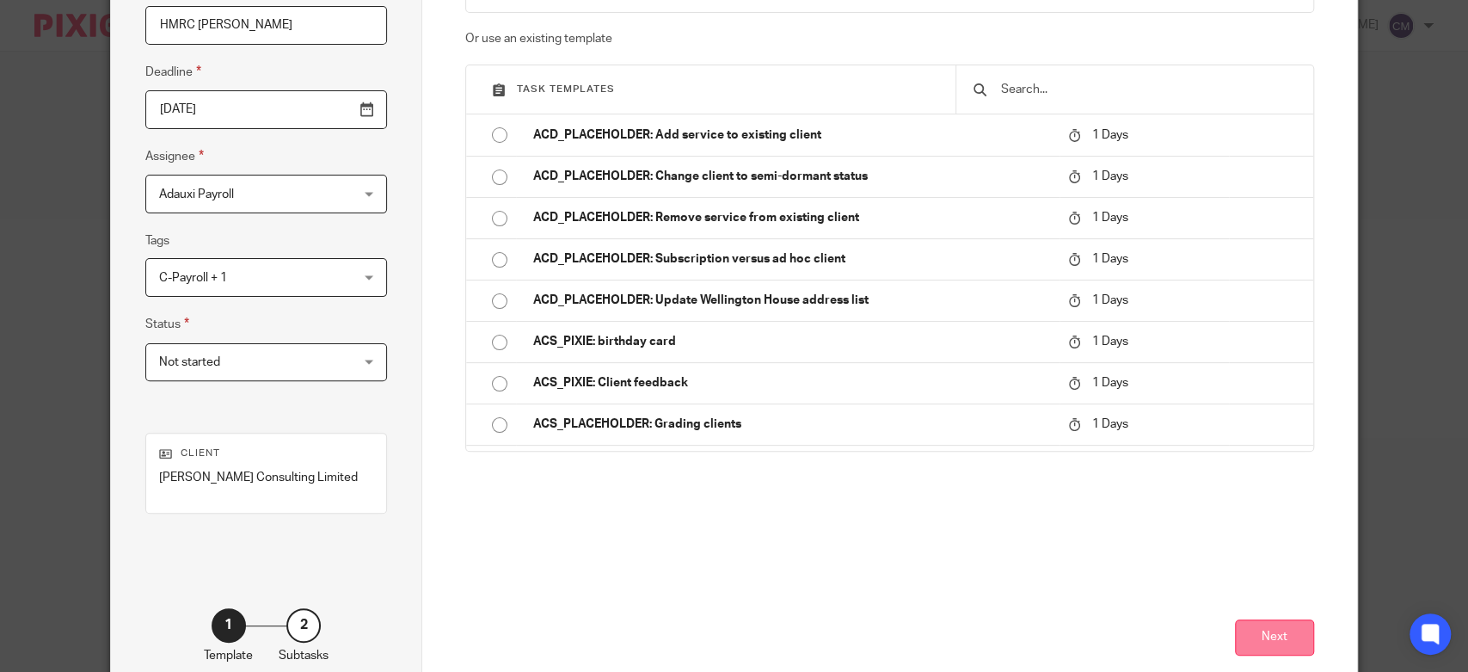
type input "HMRC DM PAYE"
click at [1252, 636] on button "Next" at bounding box center [1274, 637] width 79 height 37
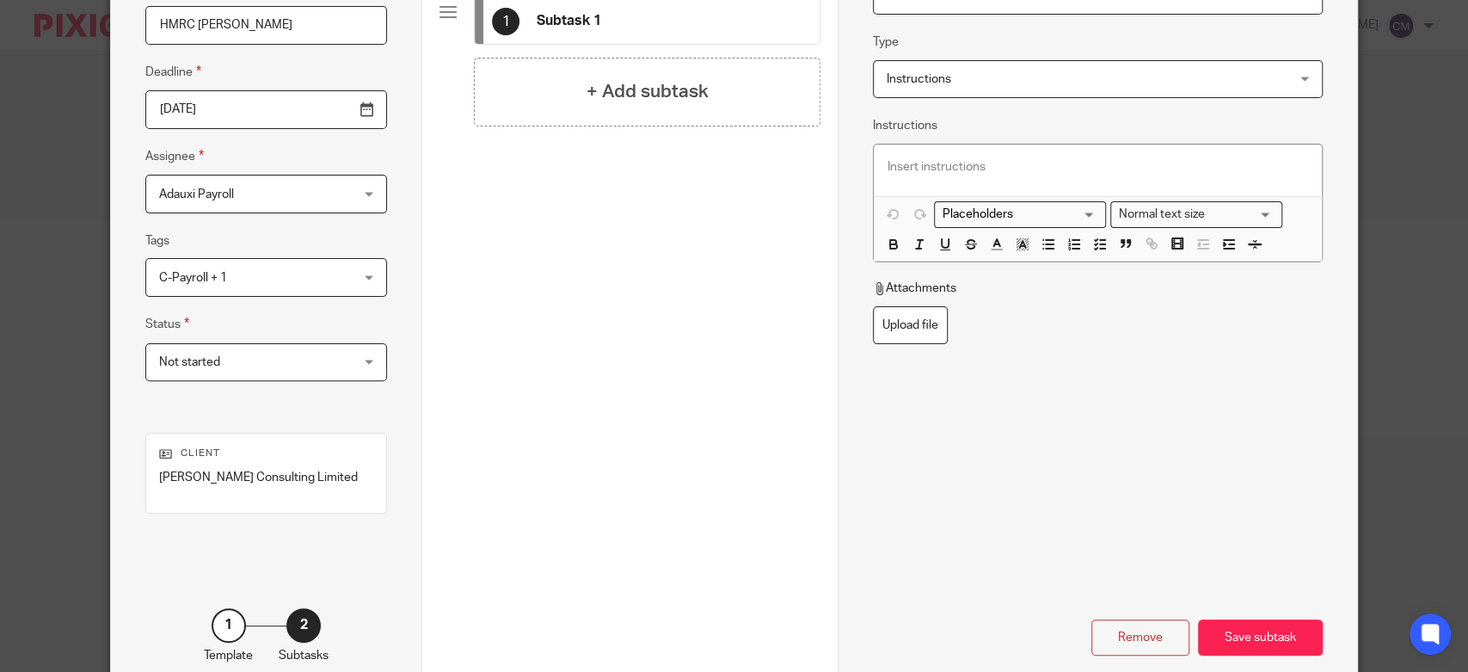
scroll to position [0, 0]
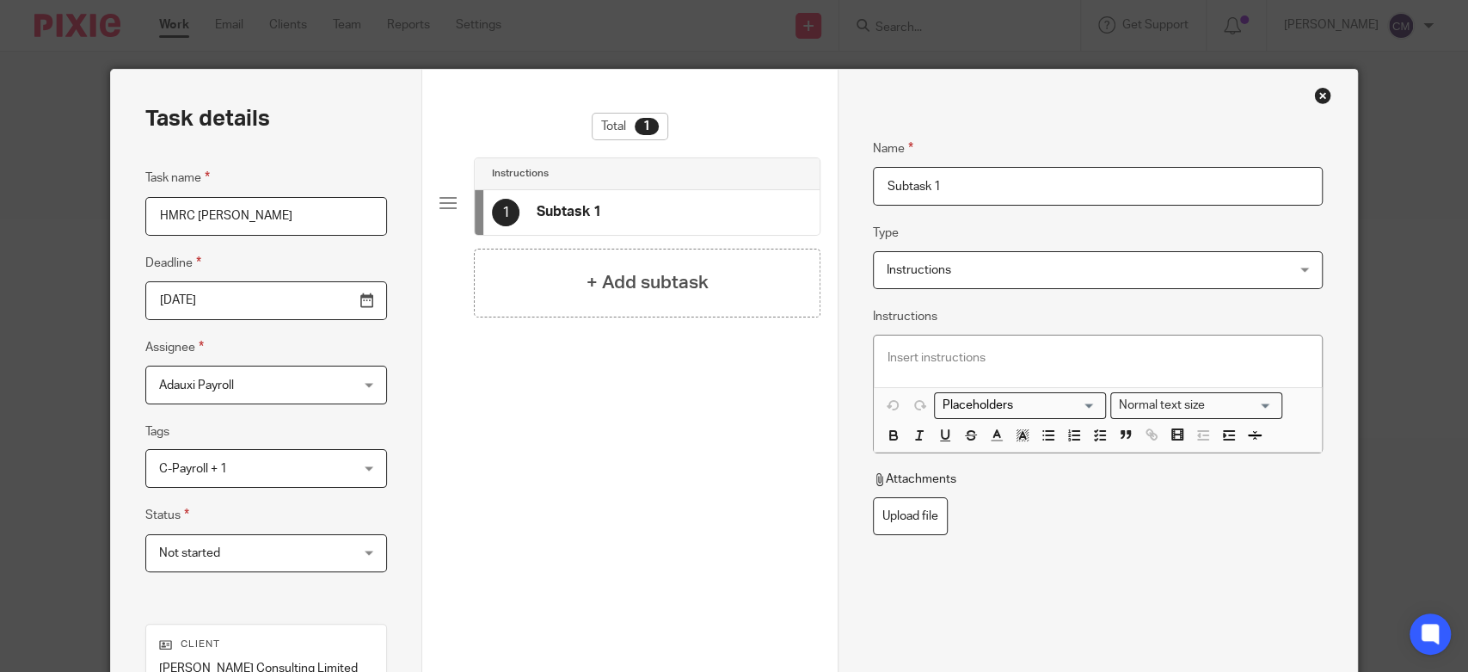
drag, startPoint x: 912, startPoint y: 200, endPoint x: 832, endPoint y: 177, distance: 82.2
click at [838, 177] on div "Name Subtask 1 Type Instructions Instructions Instructions Send automated email…" at bounding box center [1097, 480] width 519 height 820
type input "HMRC letter received 23/9/25"
click at [1321, 93] on div "Close this dialog window" at bounding box center [1322, 95] width 17 height 17
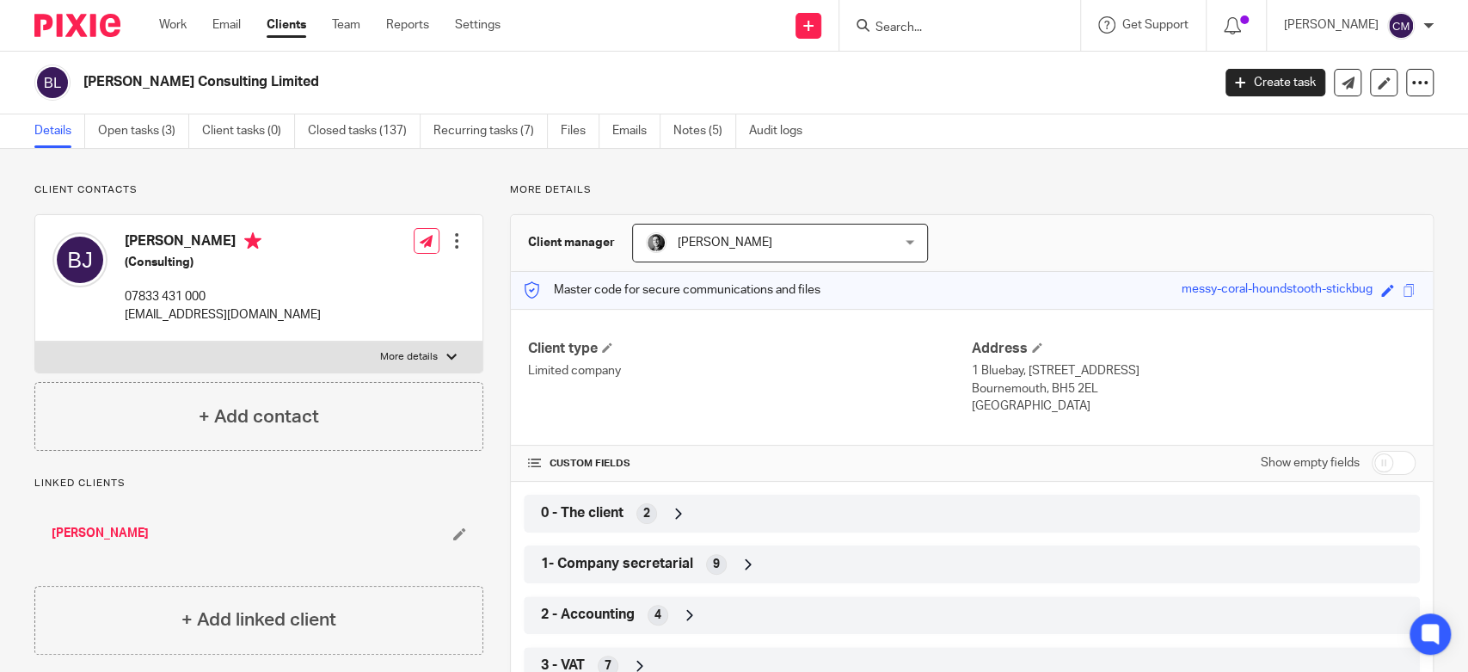
click at [949, 26] on input "Search" at bounding box center [951, 28] width 155 height 15
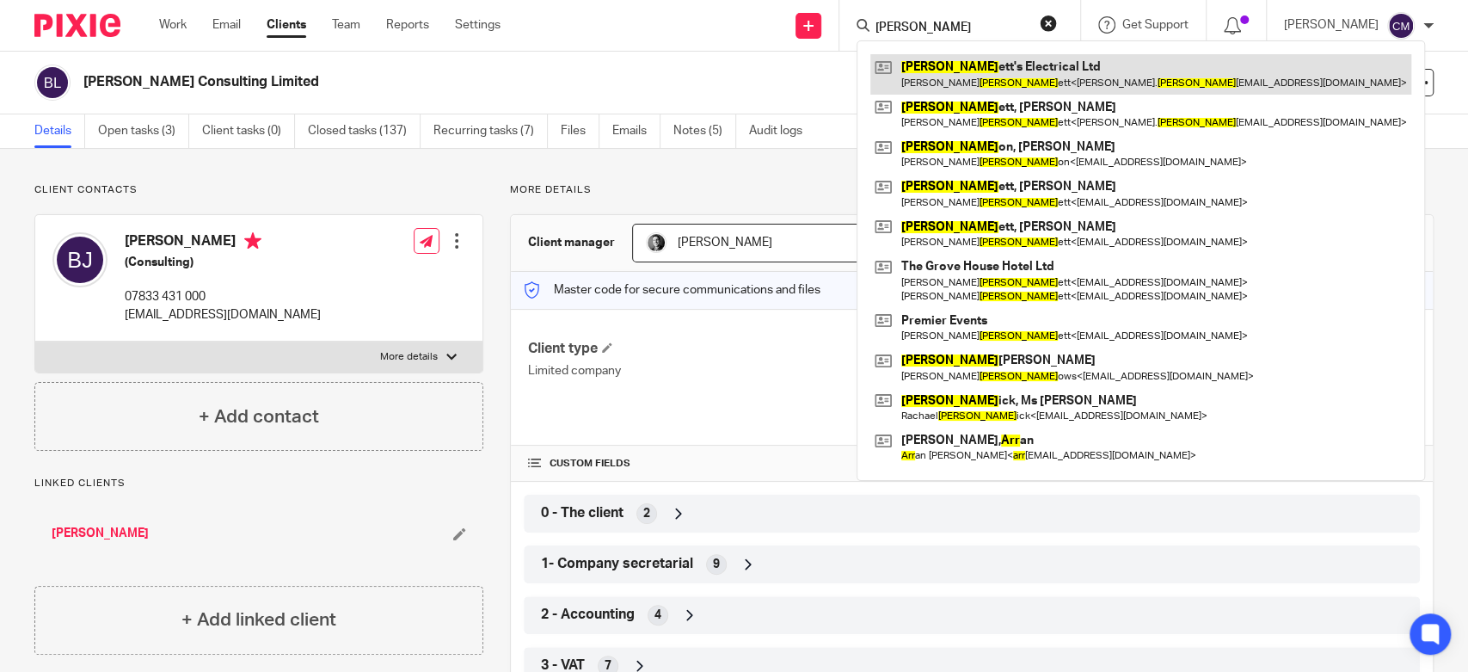
type input "barr"
click at [950, 71] on link at bounding box center [1140, 74] width 541 height 40
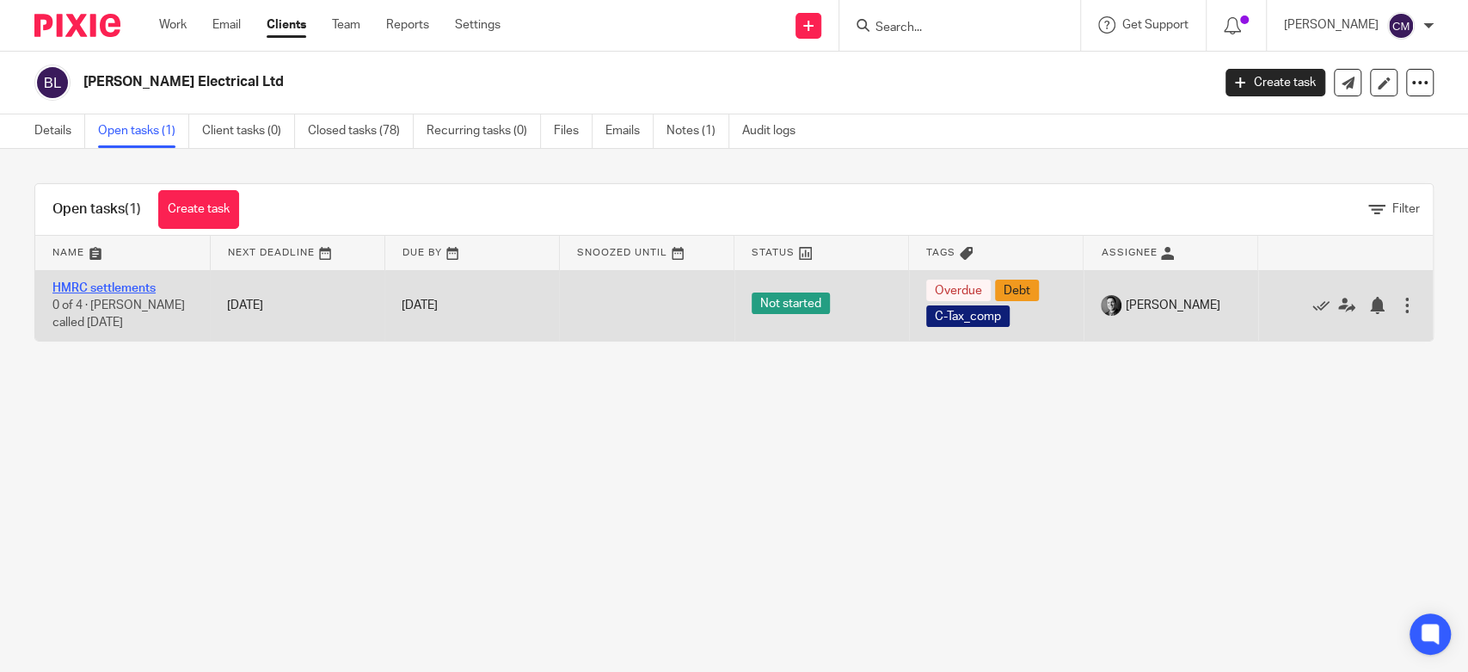
click at [126, 285] on link "HMRC settlements" at bounding box center [103, 288] width 103 height 12
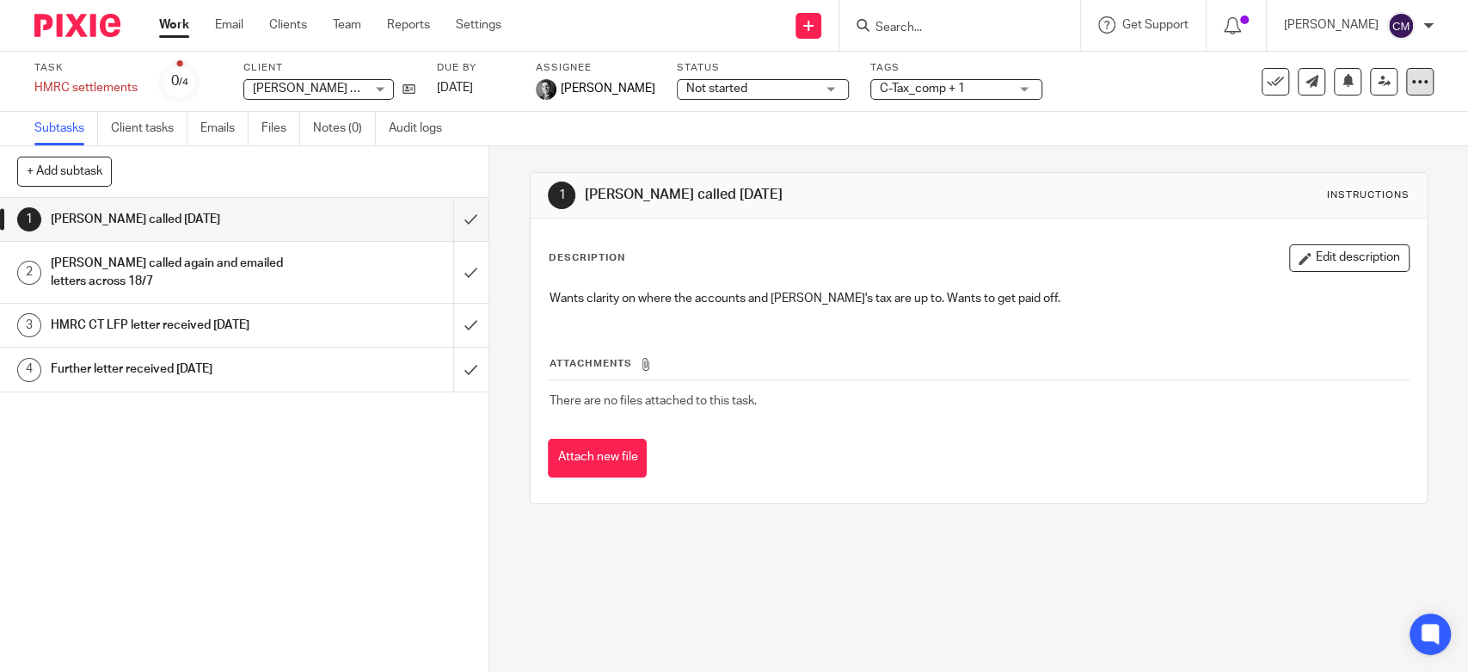
click at [1411, 87] on icon at bounding box center [1419, 81] width 17 height 17
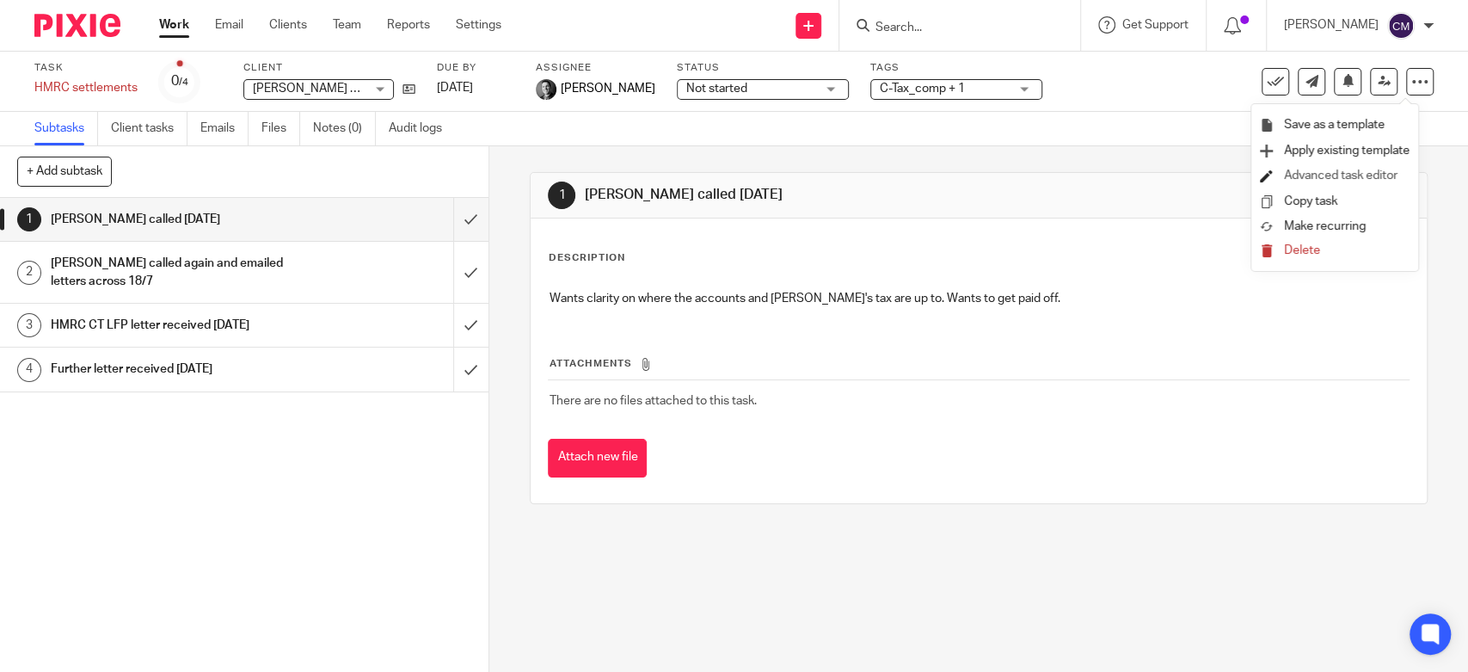
click at [1351, 170] on link "Advanced task editor" at bounding box center [1341, 175] width 114 height 12
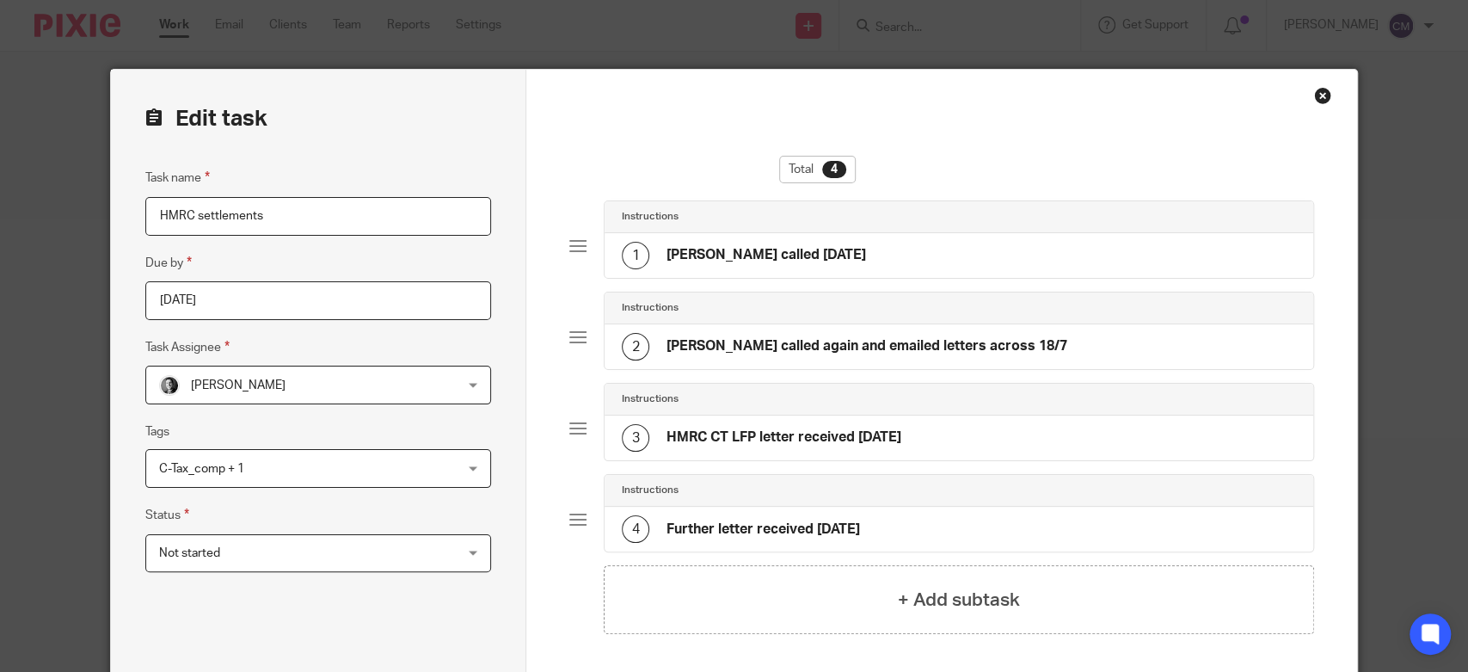
scroll to position [152, 0]
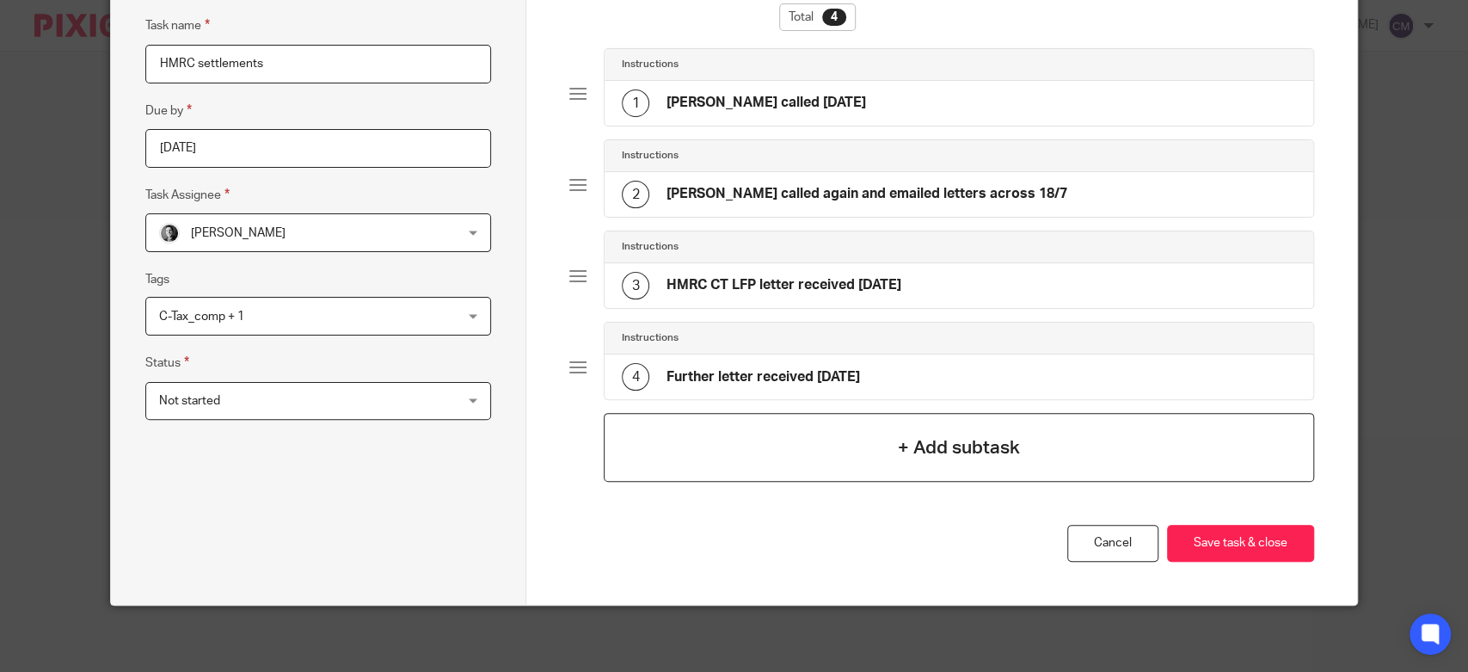
click at [710, 442] on div "+ Add subtask" at bounding box center [959, 447] width 710 height 69
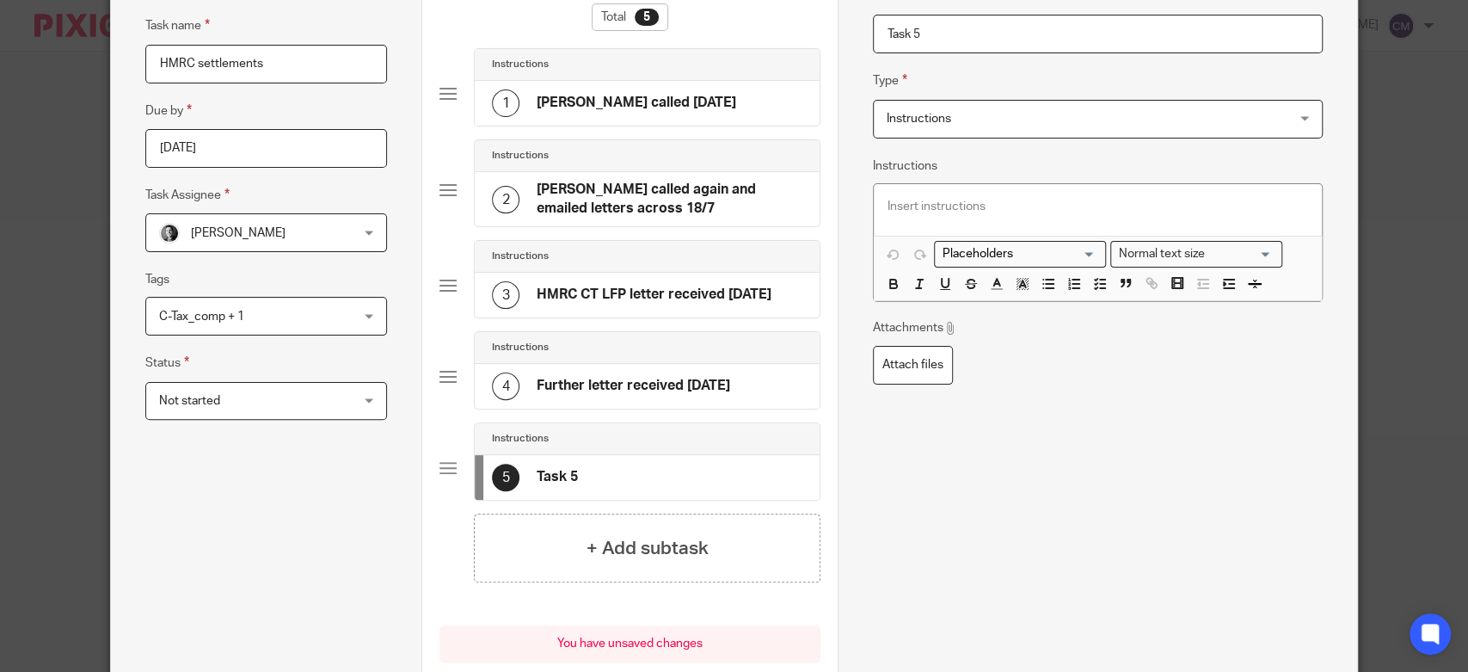
drag, startPoint x: 927, startPoint y: 35, endPoint x: 838, endPoint y: 31, distance: 89.5
click at [838, 31] on div "Name [PERSON_NAME] called [DATE] Type Instructions Instructions Instructions Se…" at bounding box center [1097, 338] width 519 height 842
type input "HMRC CT LFP received 23/9/25"
click at [937, 191] on div at bounding box center [1098, 210] width 448 height 52
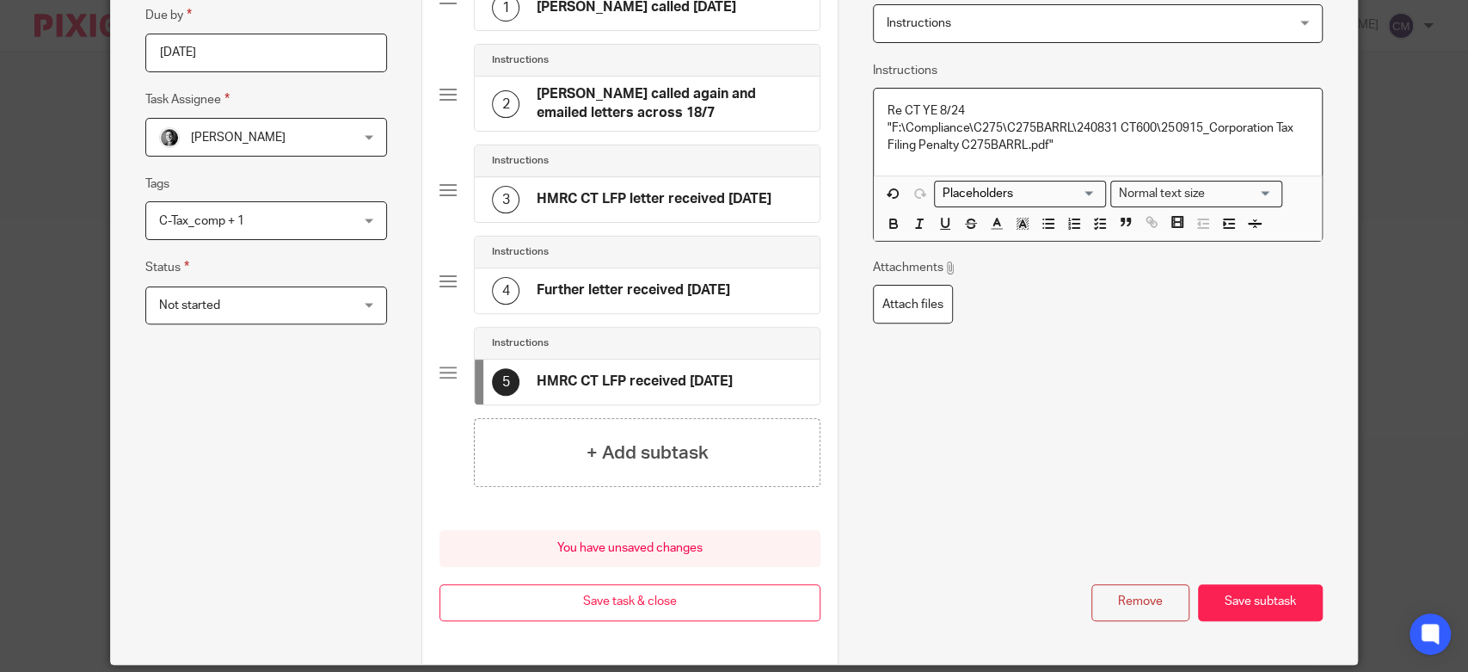
scroll to position [307, 0]
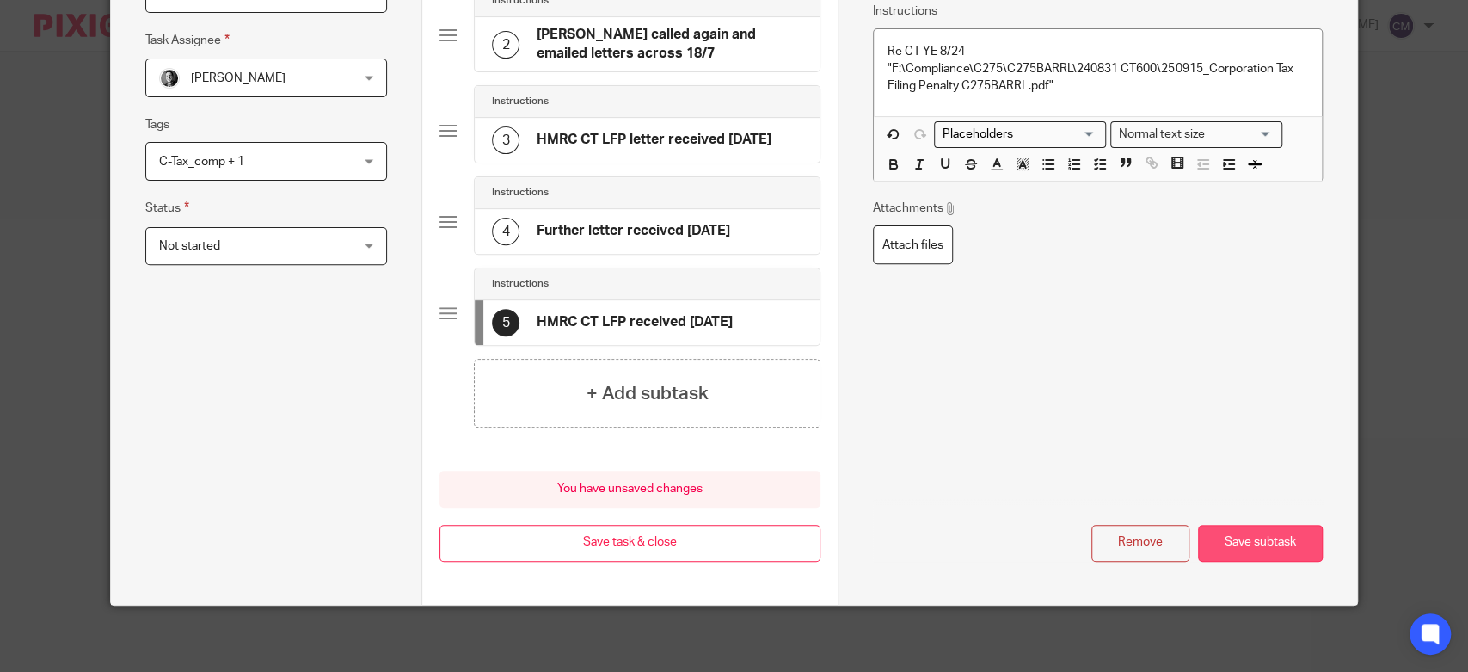
click at [1265, 540] on button "Save subtask" at bounding box center [1260, 543] width 125 height 37
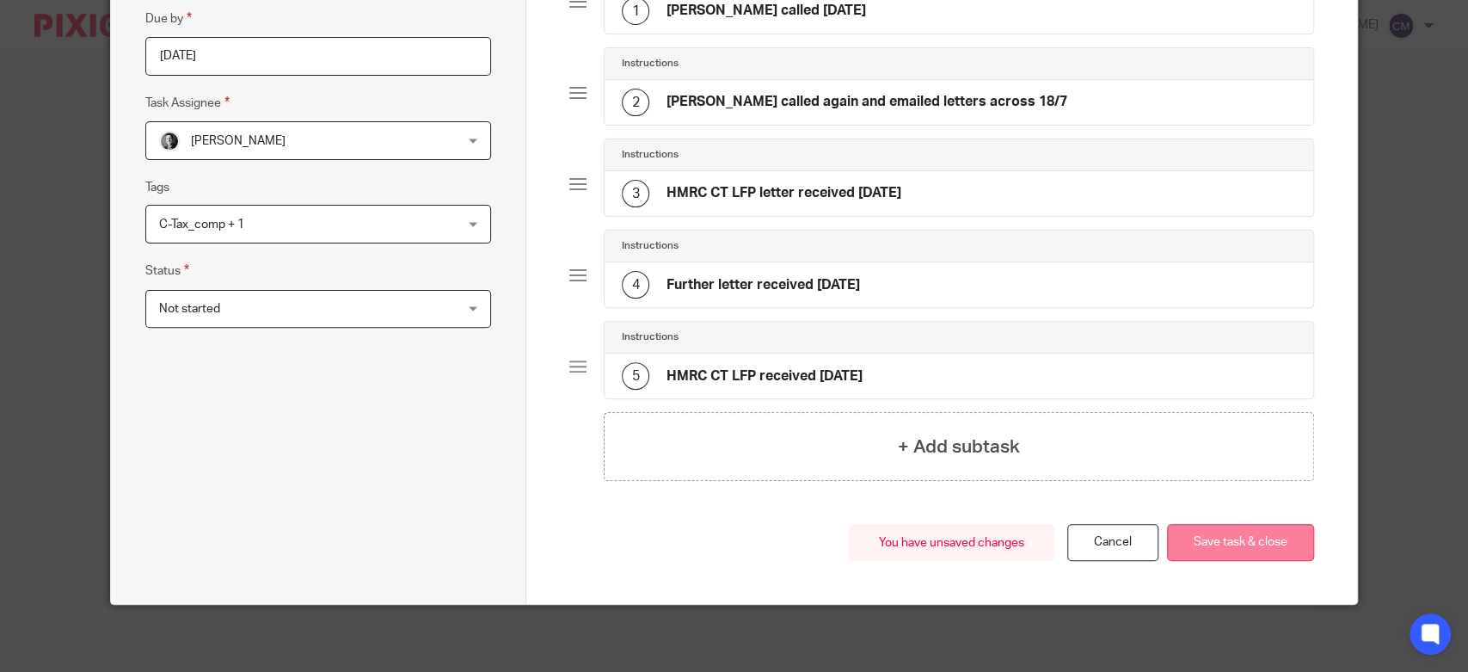
click at [1259, 535] on button "Save task & close" at bounding box center [1240, 542] width 147 height 37
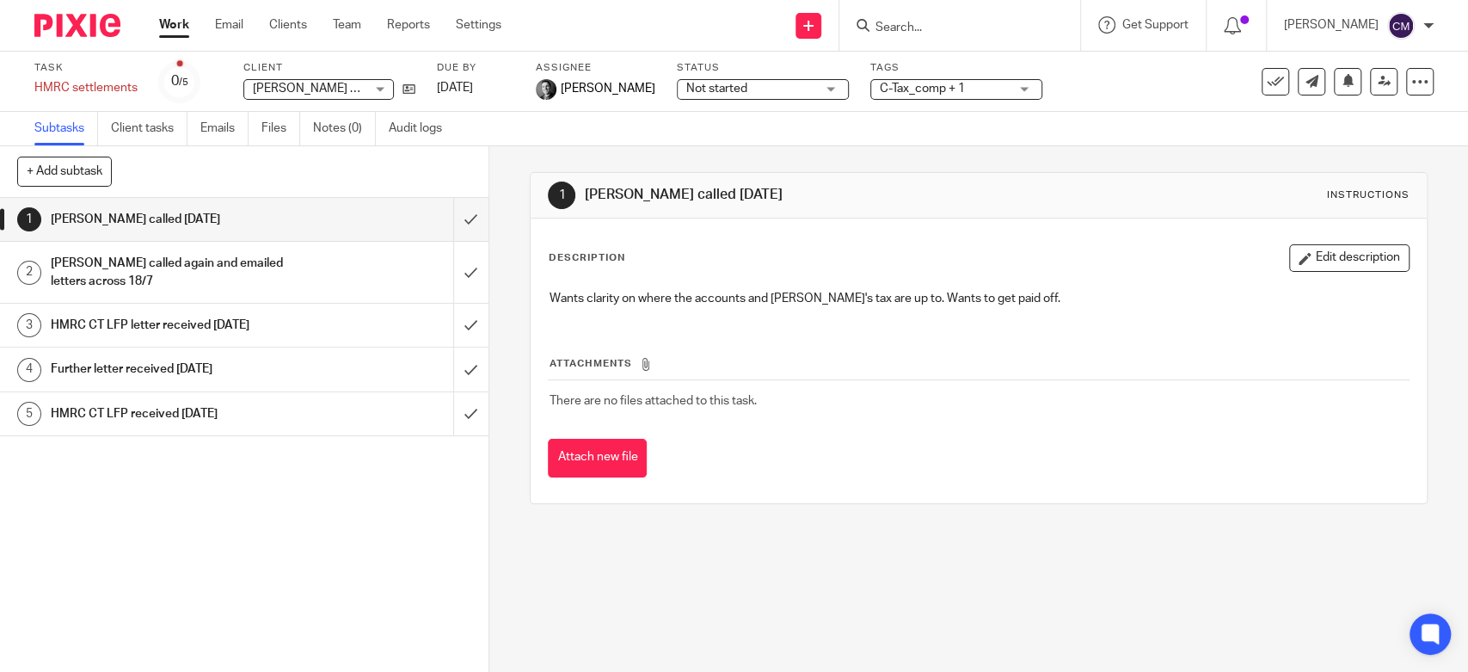
click at [166, 26] on link "Work" at bounding box center [174, 24] width 30 height 17
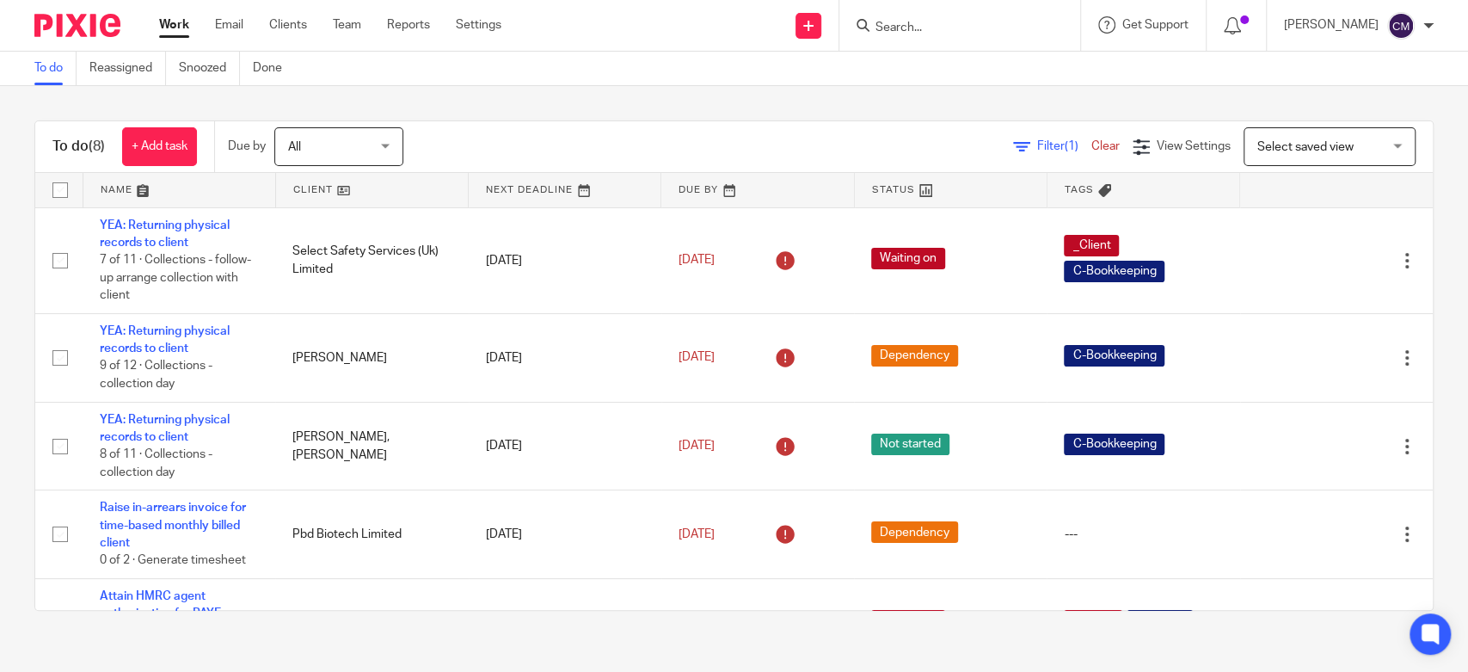
click at [954, 25] on input "Search" at bounding box center [951, 28] width 155 height 15
type input "l"
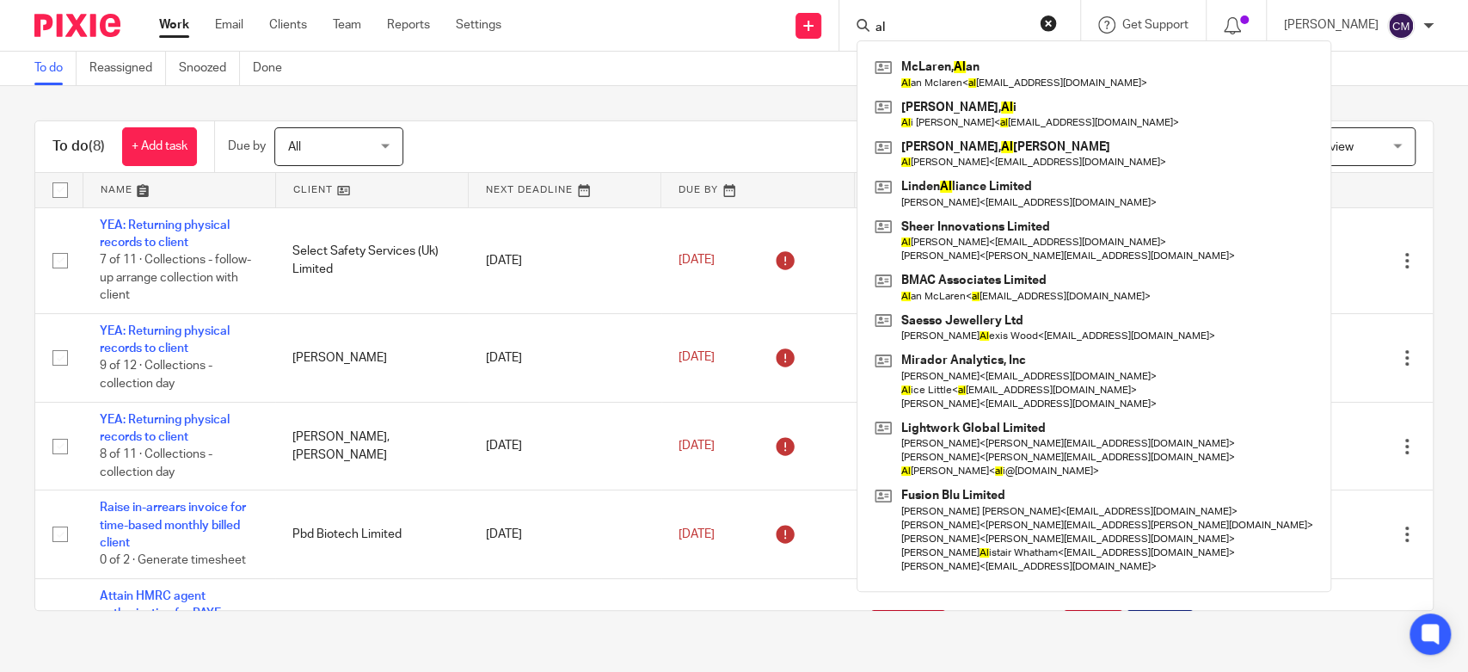
type input "al"
click at [1052, 19] on button "reset" at bounding box center [1048, 23] width 17 height 17
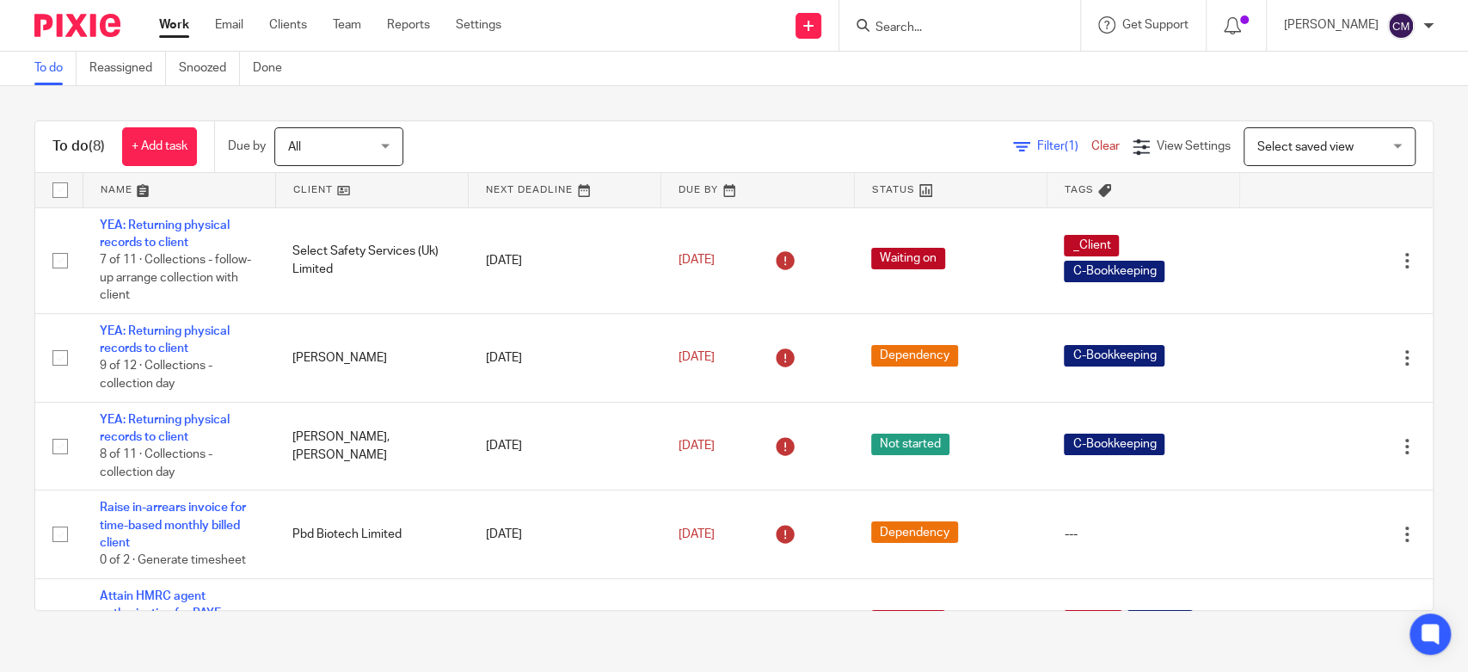
click at [961, 99] on div "To do (8) + Add task Due by All All [DATE] [DATE] This week Next week This mont…" at bounding box center [734, 365] width 1468 height 559
click at [186, 26] on link "Work" at bounding box center [174, 24] width 30 height 17
click at [894, 31] on input "Search" at bounding box center [951, 28] width 155 height 15
click at [282, 26] on link "Clients" at bounding box center [288, 24] width 38 height 17
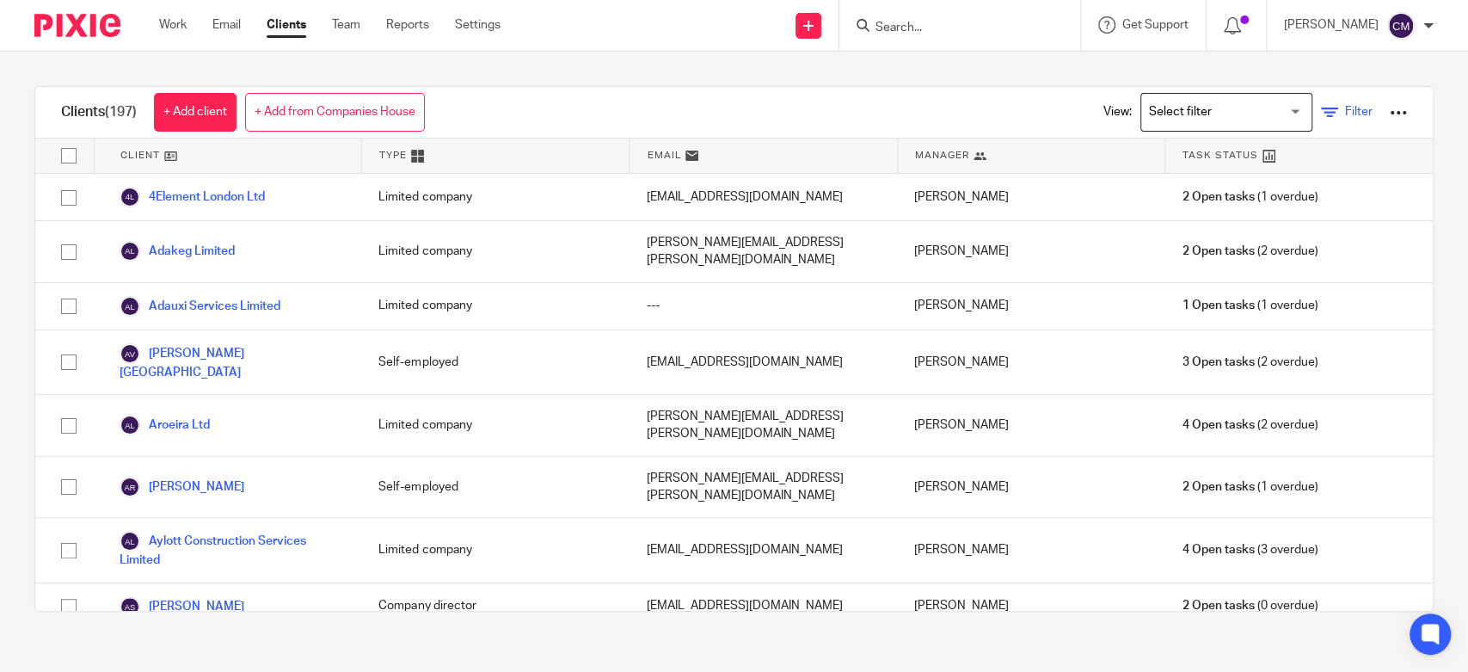
click at [1345, 114] on span "Filter" at bounding box center [1359, 112] width 28 height 12
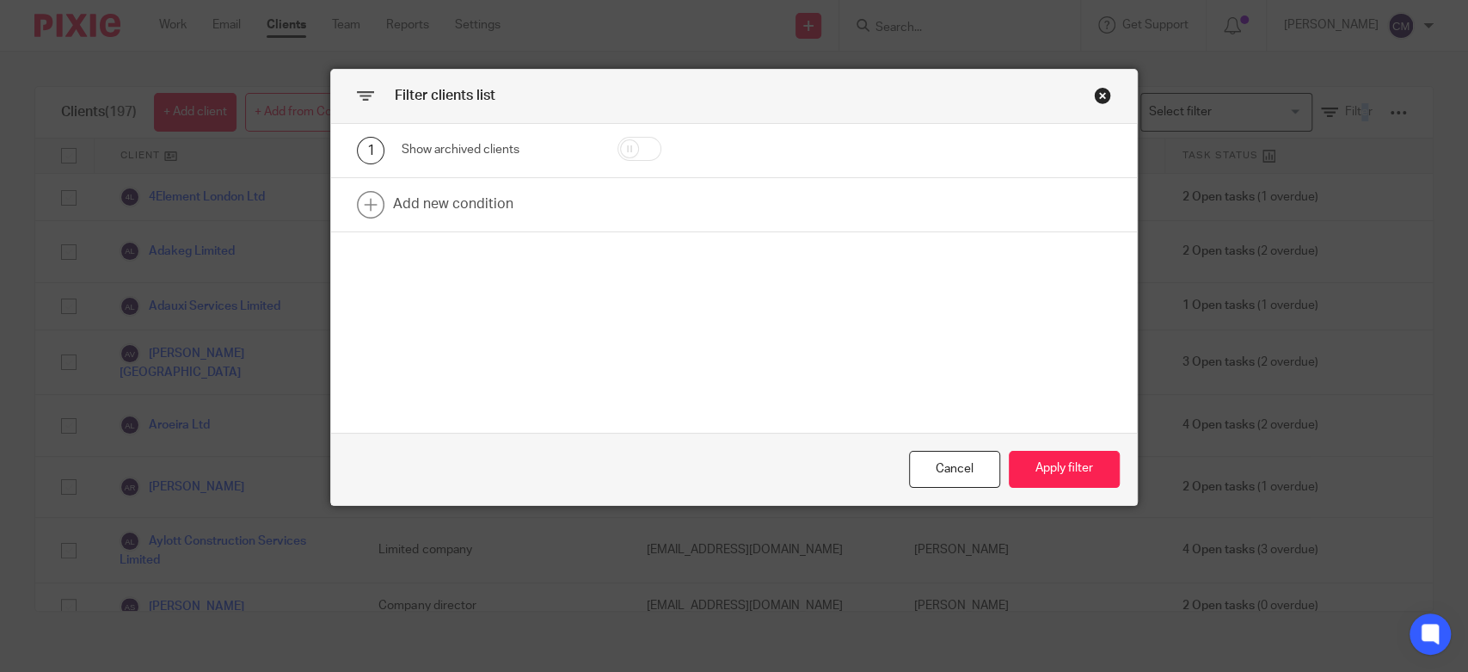
click at [626, 157] on input "checkbox" at bounding box center [639, 149] width 44 height 24
checkbox input "true"
click at [1053, 493] on div "Cancel Apply filter" at bounding box center [734, 469] width 806 height 72
click at [1053, 485] on button "Apply filter" at bounding box center [1064, 469] width 111 height 37
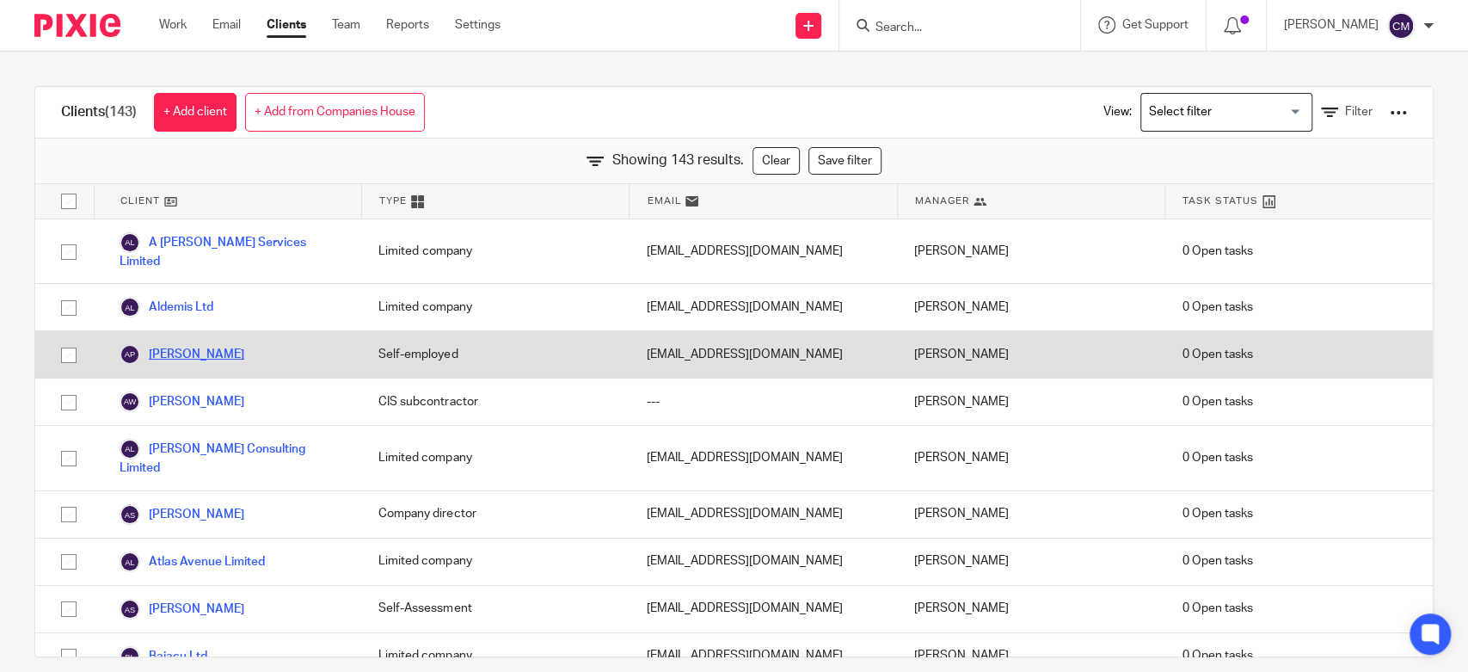
click at [183, 344] on link "Allum, Andrew Peter" at bounding box center [182, 354] width 125 height 21
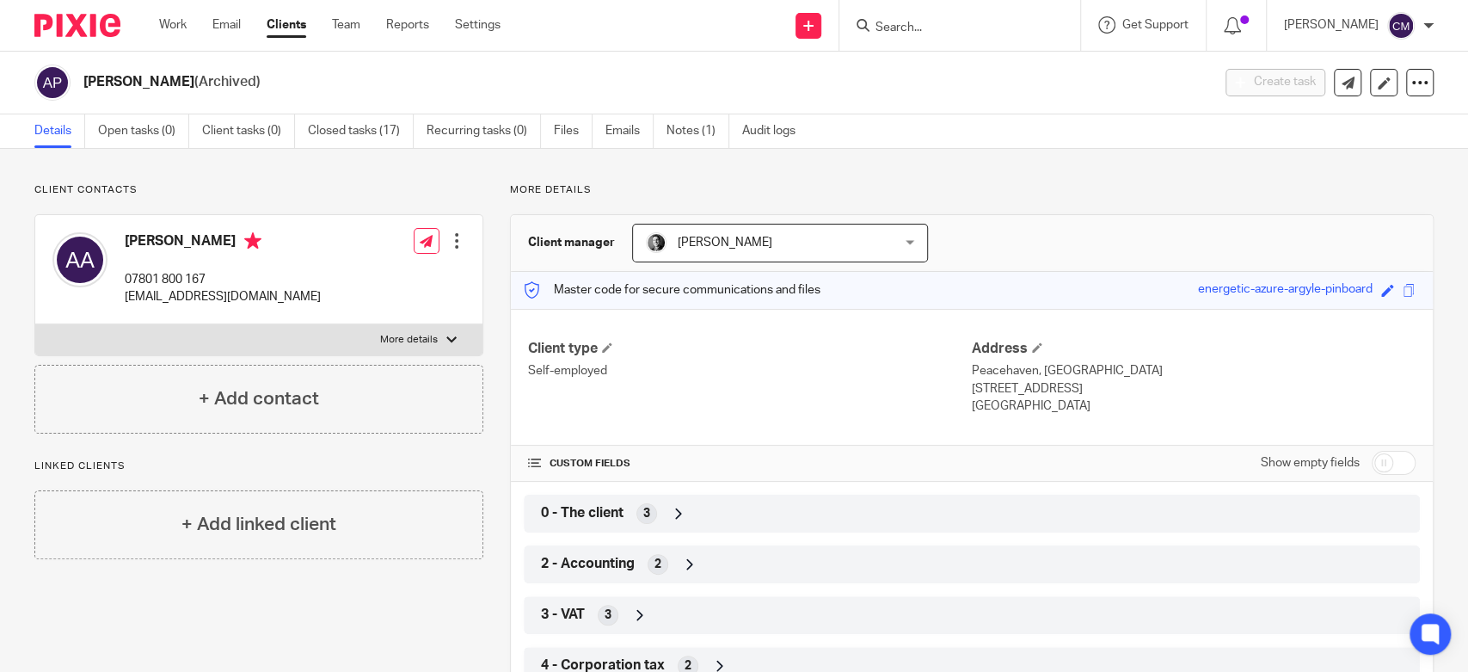
click at [913, 27] on input "Search" at bounding box center [951, 28] width 155 height 15
type input "h"
type input "plo"
click at [1044, 28] on button "reset" at bounding box center [1048, 23] width 17 height 17
click at [917, 33] on input "Search" at bounding box center [951, 28] width 155 height 15
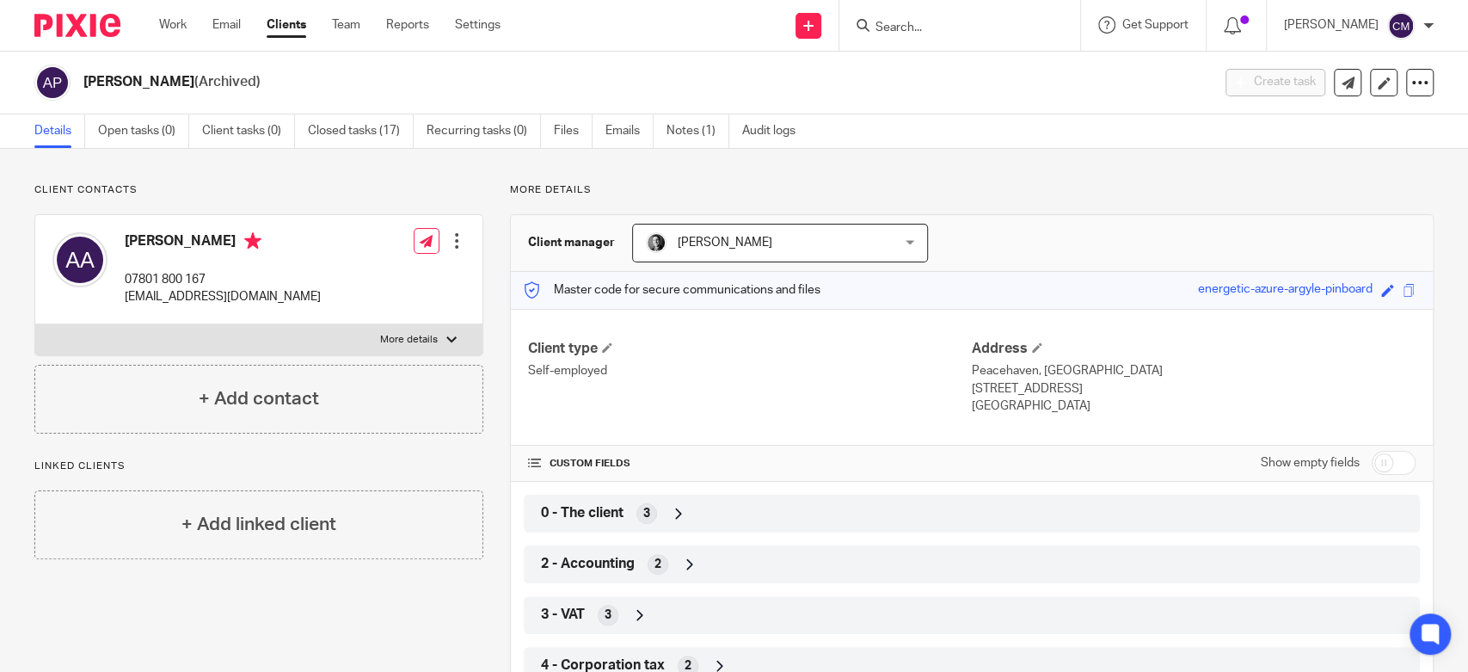
click at [917, 28] on input "Search" at bounding box center [951, 28] width 155 height 15
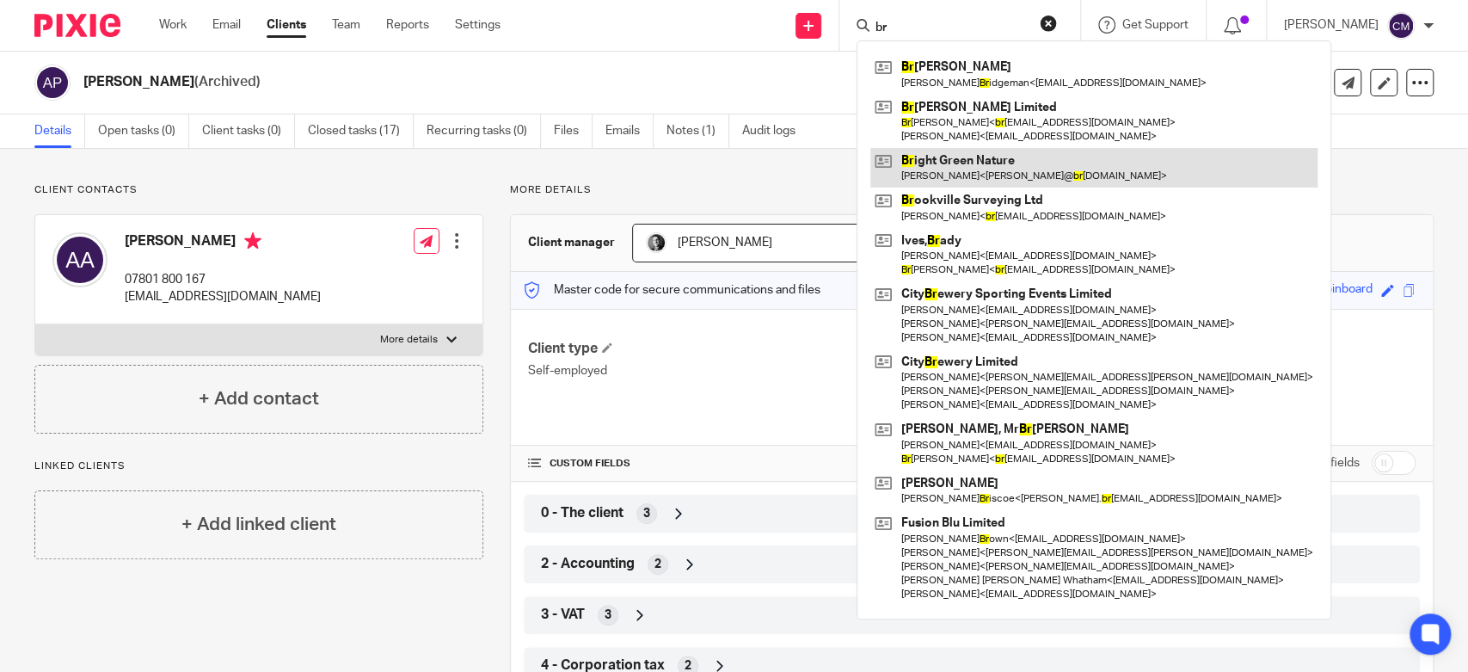
type input "br"
click at [976, 160] on link at bounding box center [1093, 168] width 447 height 40
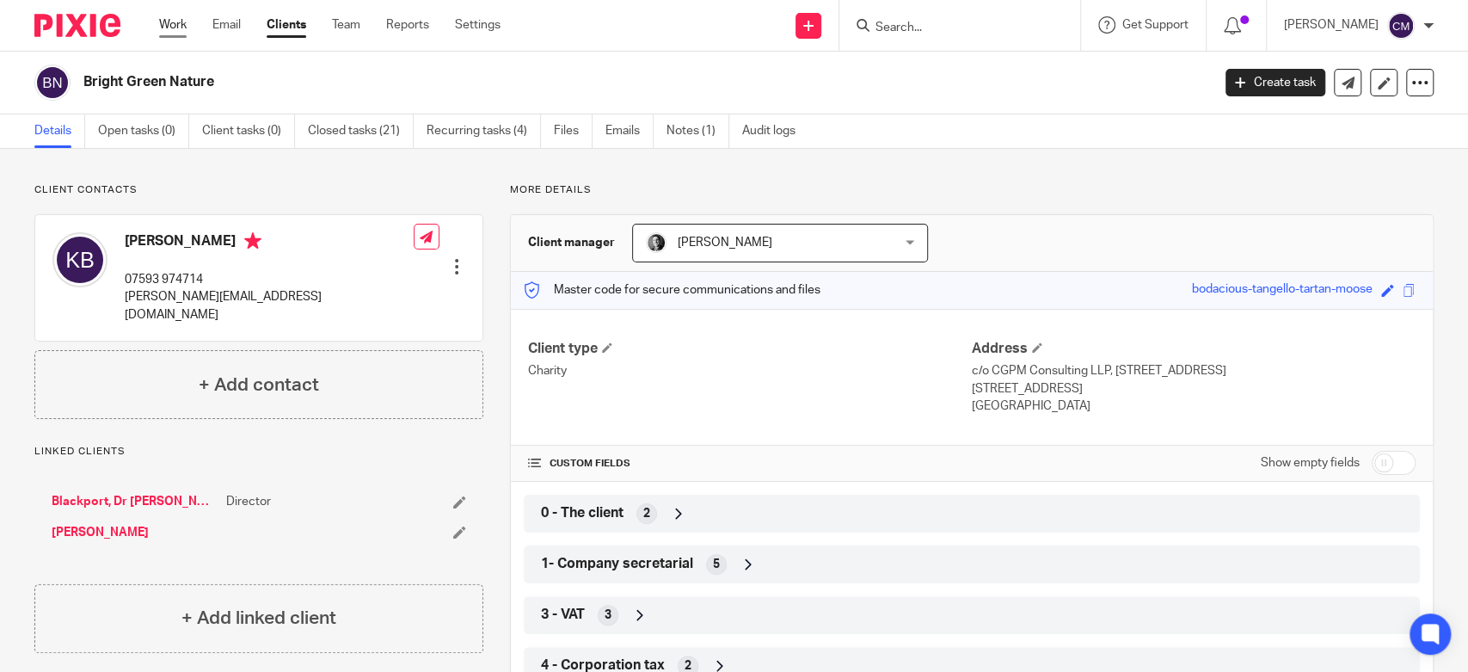
click at [174, 29] on link "Work" at bounding box center [173, 24] width 28 height 17
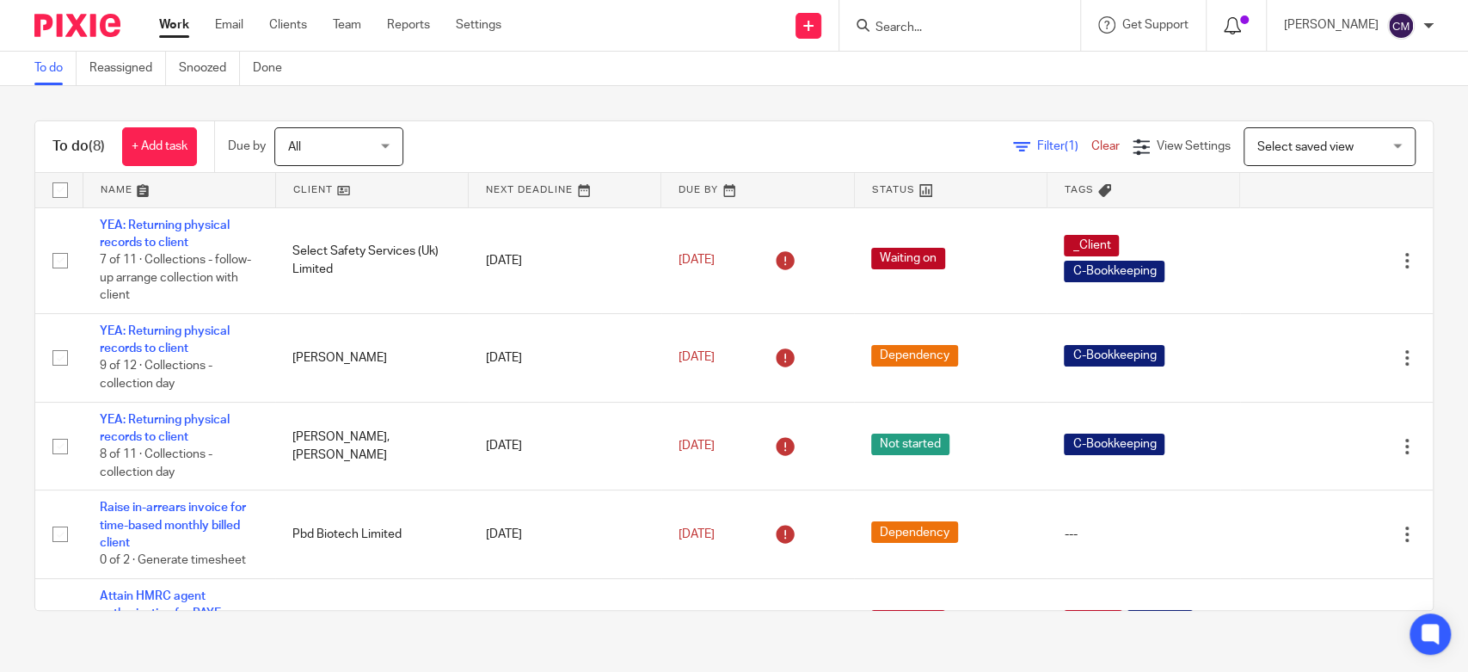
click at [1239, 29] on icon at bounding box center [1232, 25] width 17 height 17
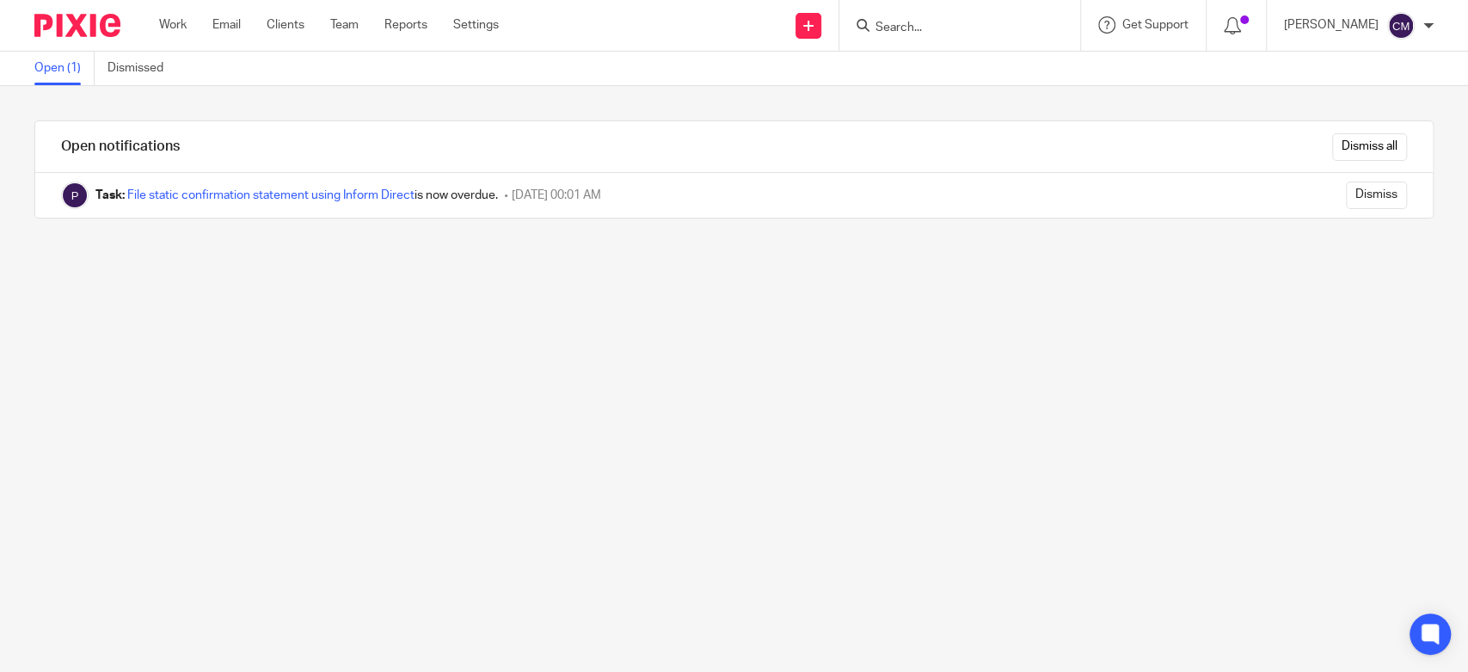
click at [189, 30] on ul "Work Email Clients Team Reports Settings" at bounding box center [341, 24] width 365 height 17
click at [177, 26] on link "Work" at bounding box center [173, 24] width 28 height 17
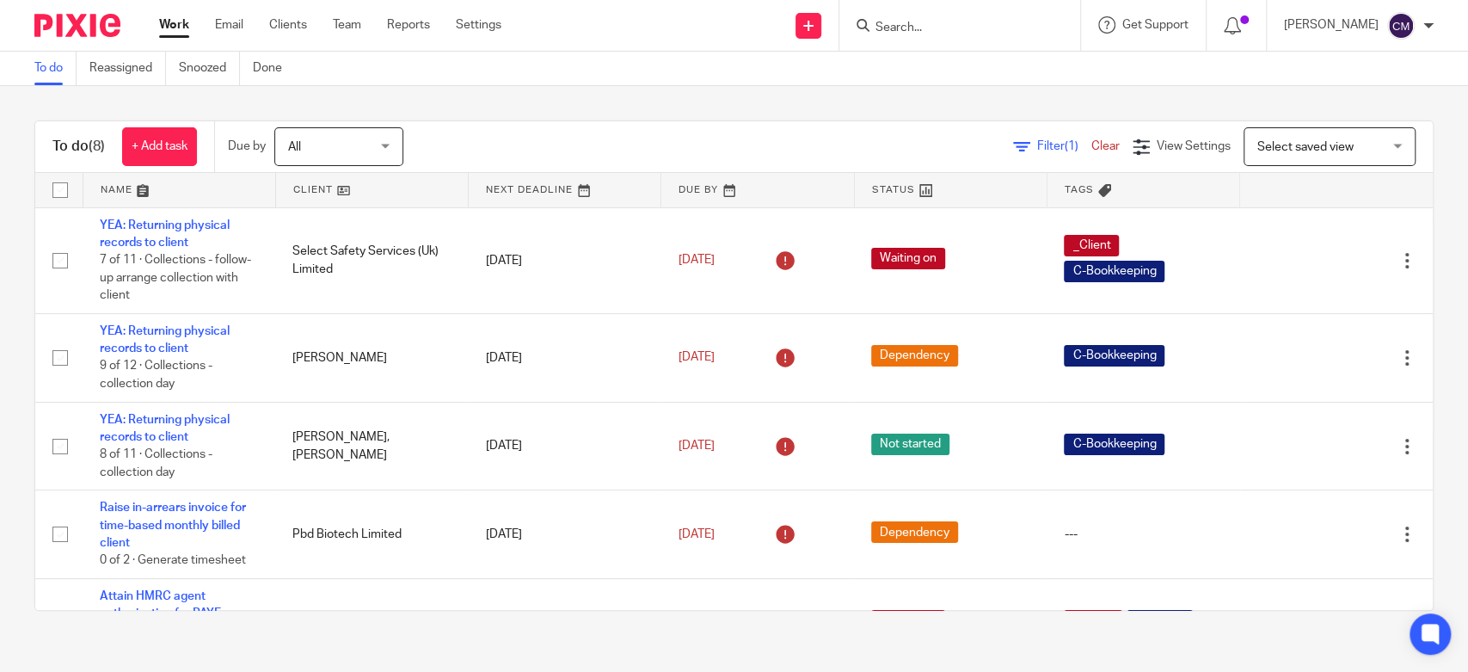
click at [928, 29] on input "Search" at bounding box center [951, 28] width 155 height 15
click at [865, 83] on div "To do Reassigned Snoozed Done" at bounding box center [734, 69] width 1468 height 34
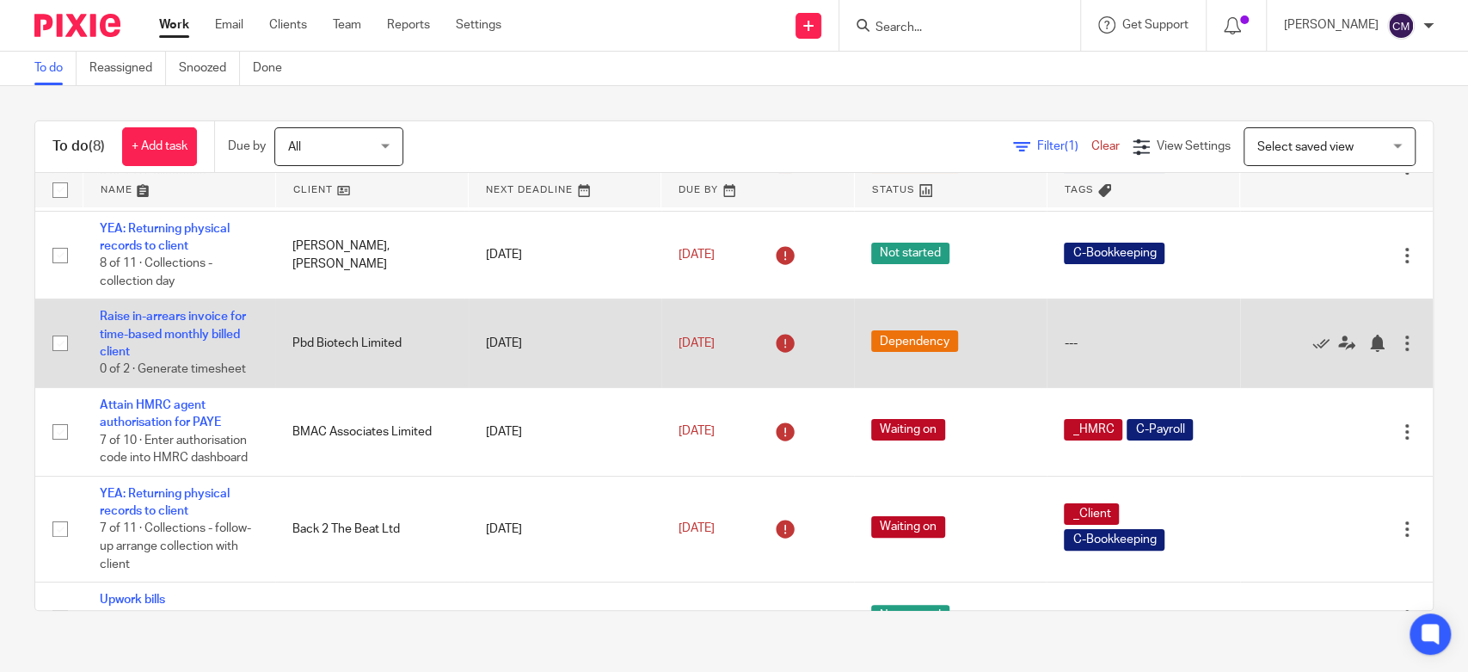
scroll to position [342, 0]
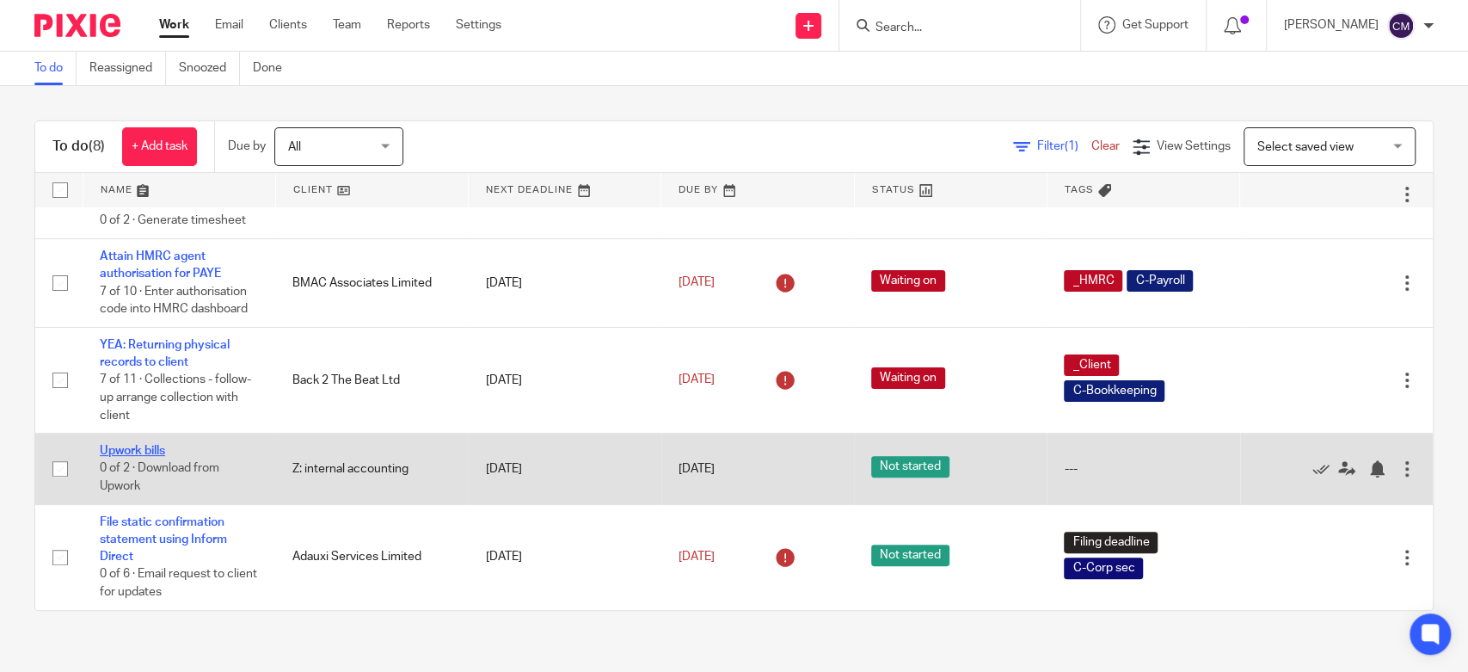
click at [126, 448] on link "Upwork bills" at bounding box center [132, 451] width 65 height 12
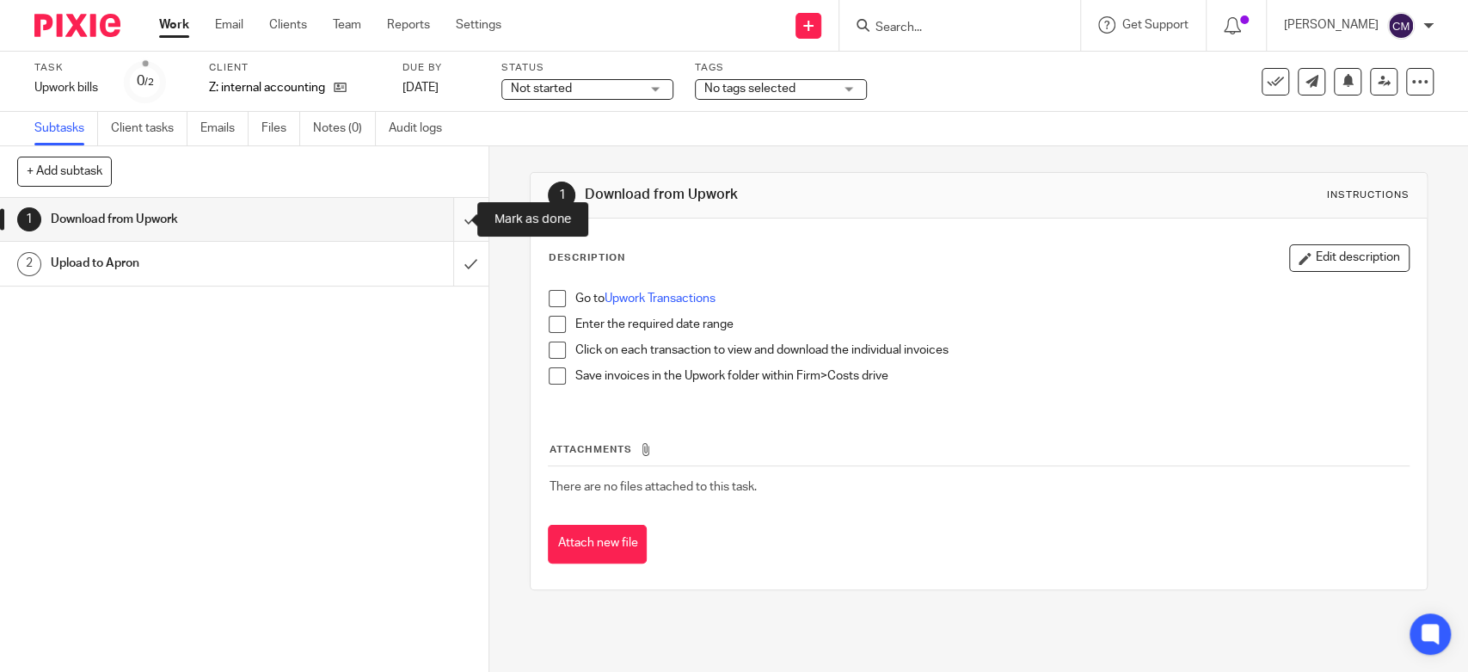
click at [448, 229] on input "submit" at bounding box center [244, 219] width 488 height 43
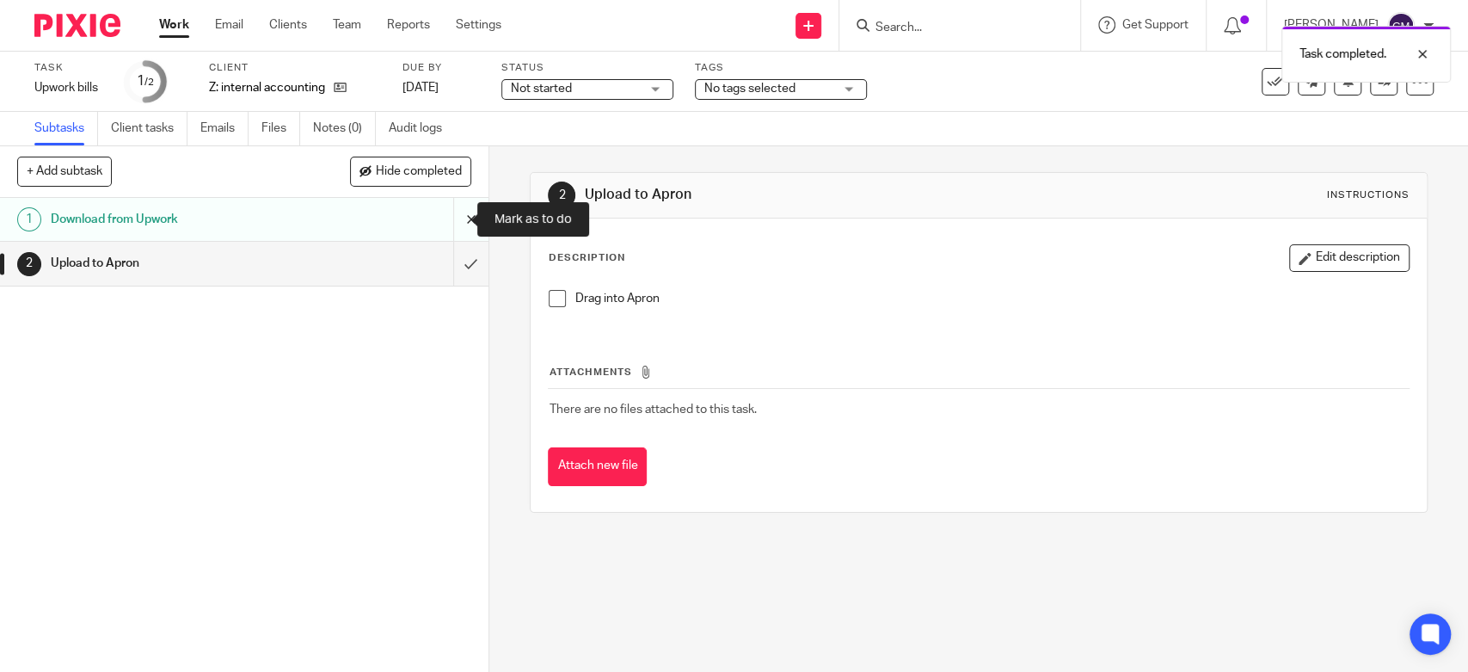
click at [451, 224] on input "submit" at bounding box center [244, 219] width 488 height 43
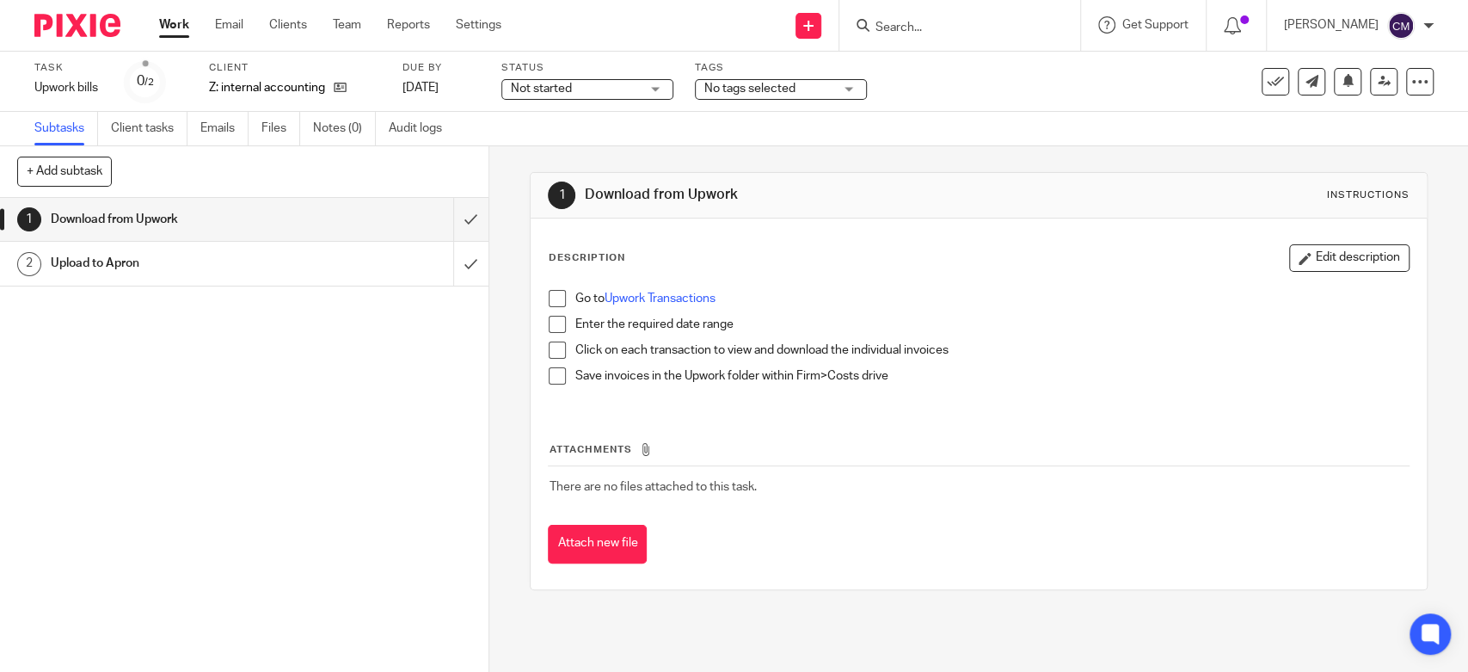
click at [1387, 75] on div "See template in use Advanced task editor Copy task Change schedule Delete" at bounding box center [1348, 82] width 172 height 28
click at [1411, 82] on icon at bounding box center [1419, 81] width 17 height 17
click at [1367, 150] on link "Advanced task editor" at bounding box center [1352, 150] width 114 height 12
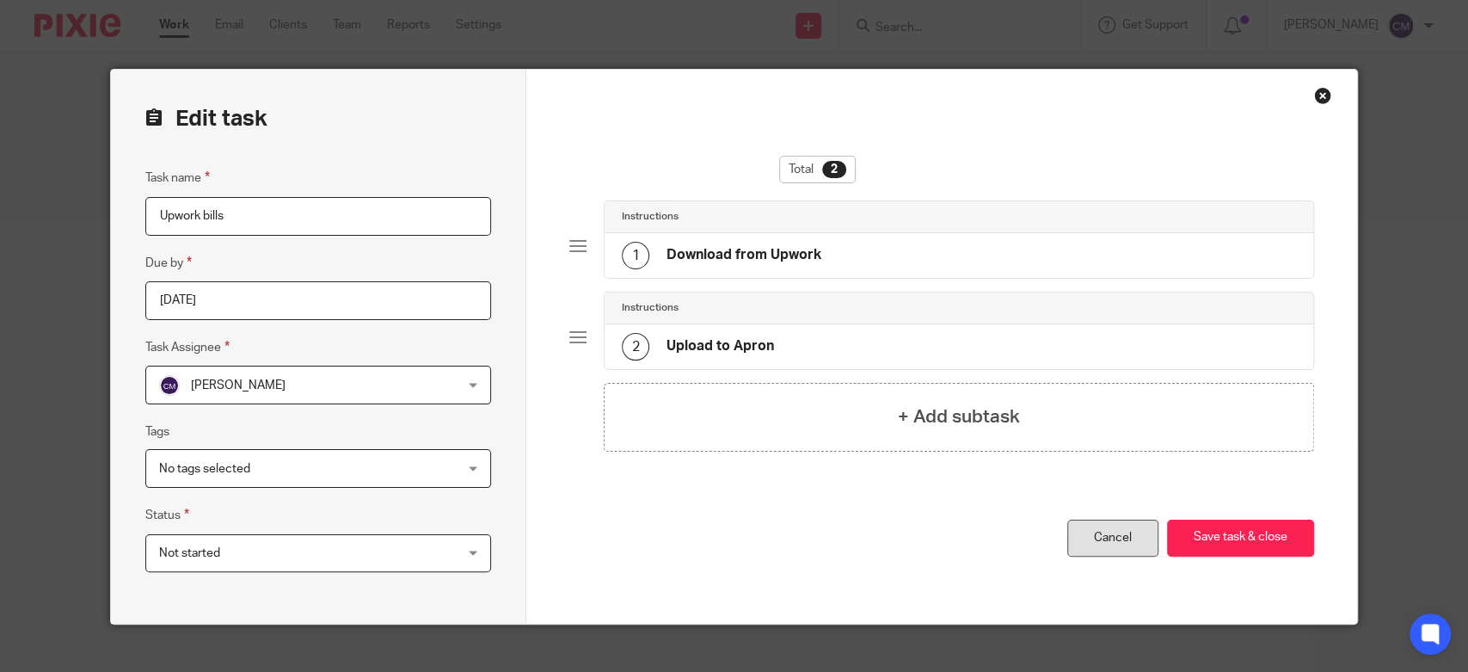
click at [1107, 525] on link "Cancel" at bounding box center [1112, 537] width 91 height 37
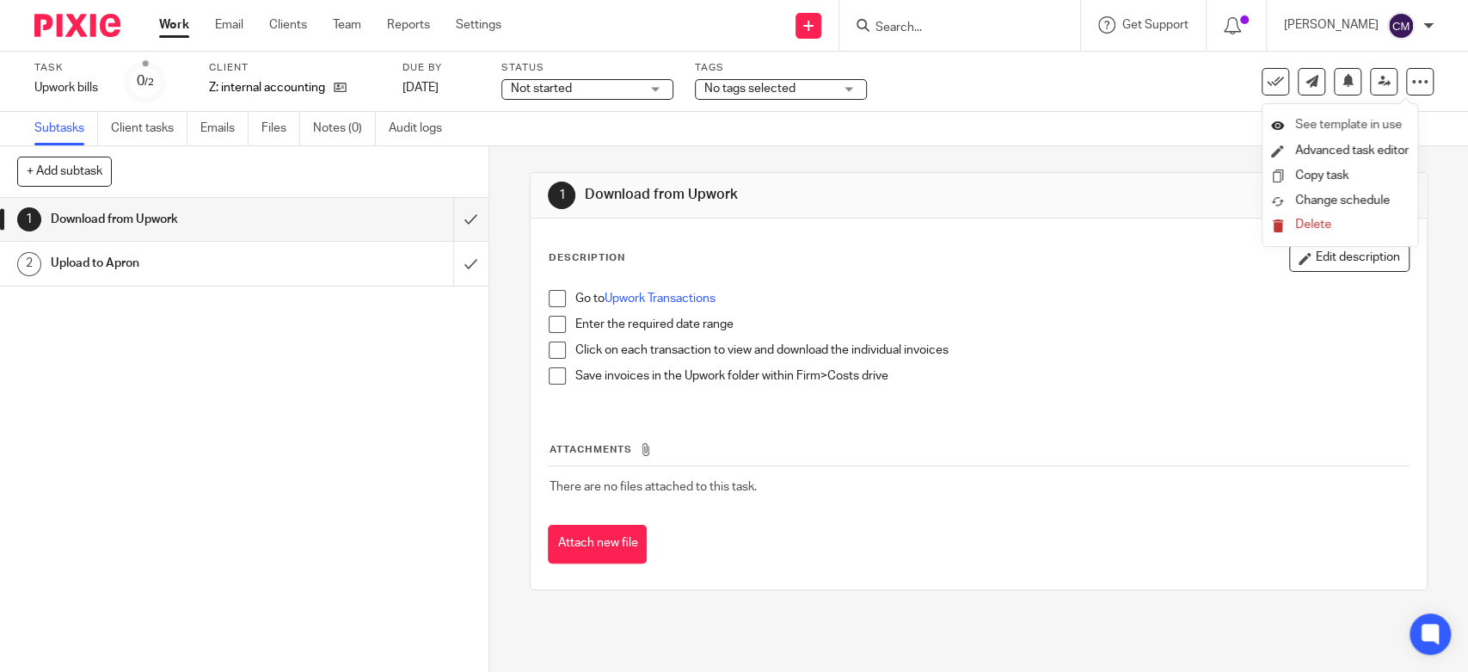
click at [1376, 123] on span "See template in use" at bounding box center [1348, 125] width 107 height 12
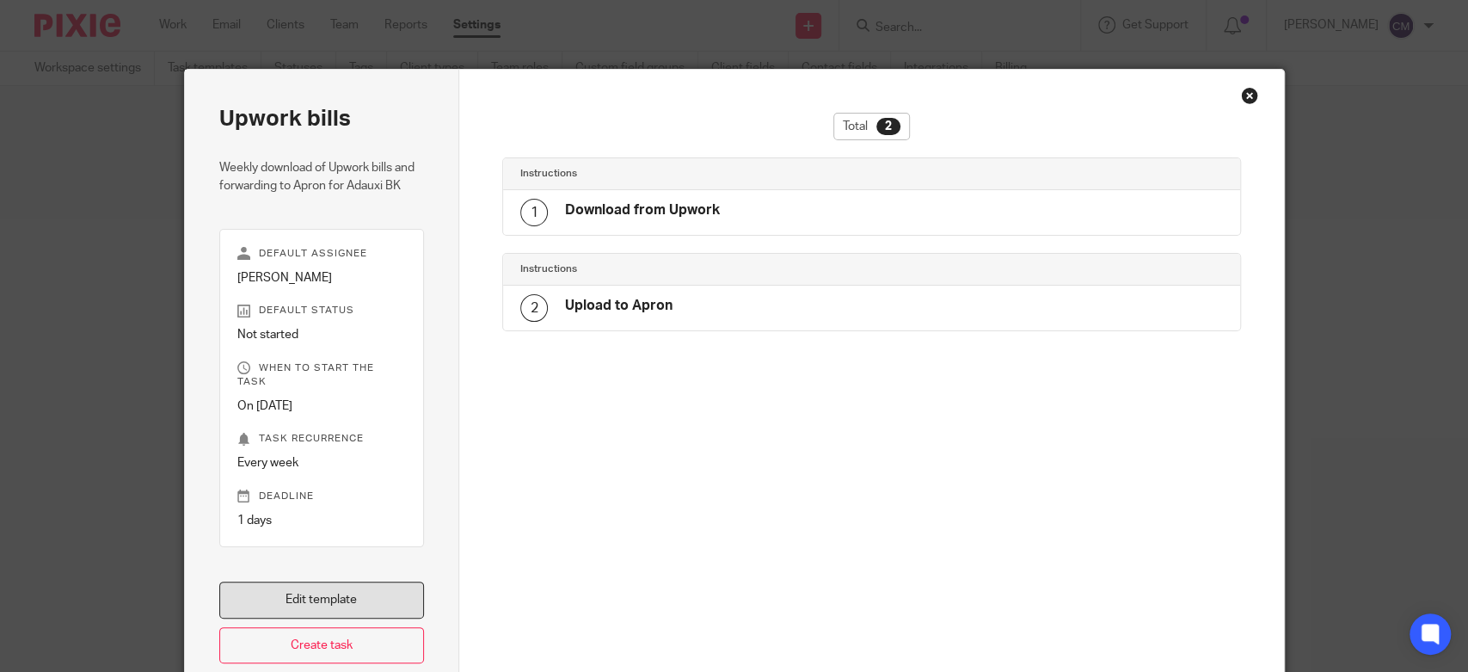
click at [353, 596] on link "Edit template" at bounding box center [322, 599] width 206 height 37
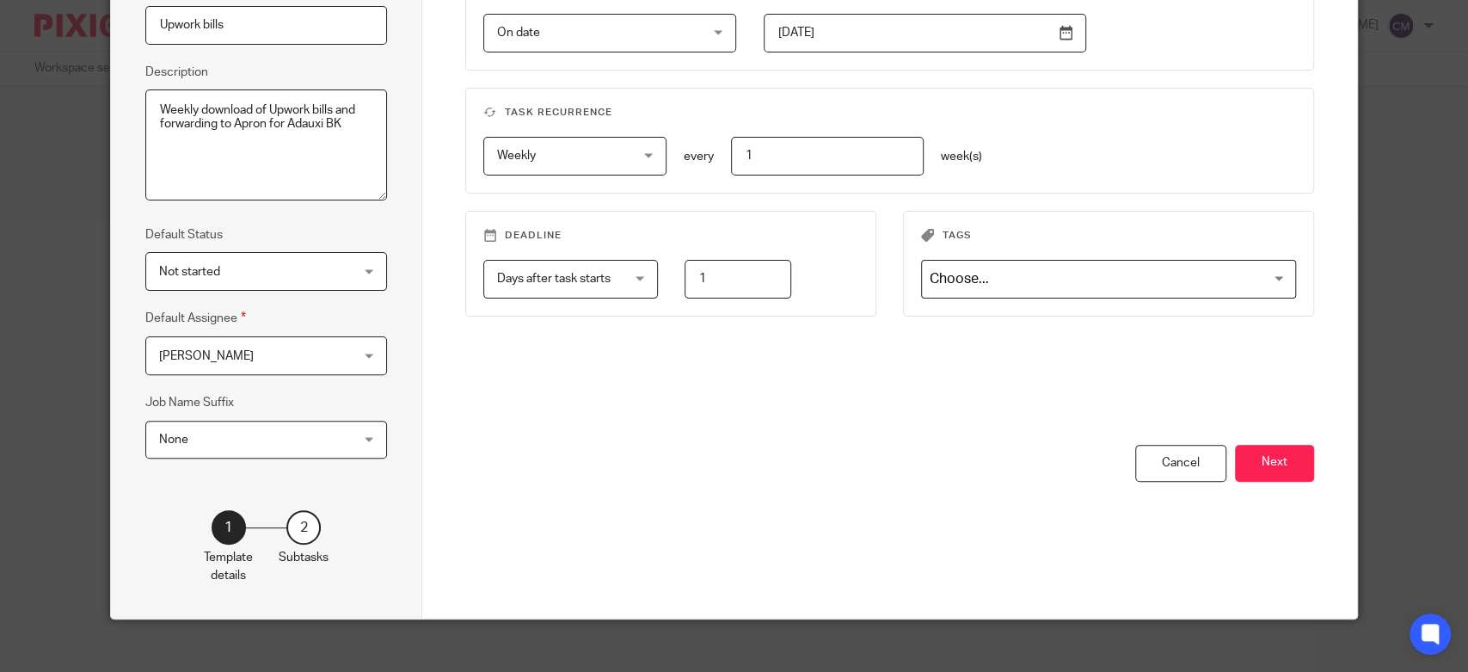
scroll to position [206, 0]
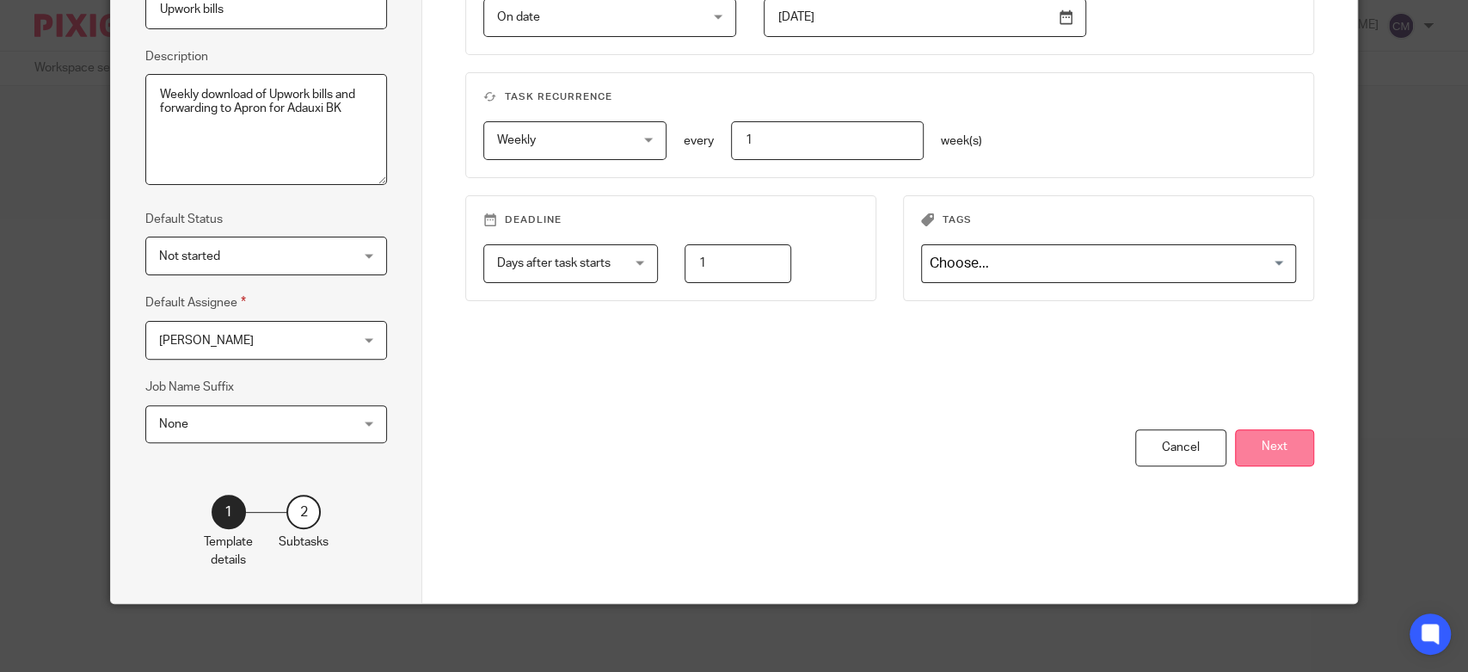
click at [1255, 449] on button "Next" at bounding box center [1274, 447] width 79 height 37
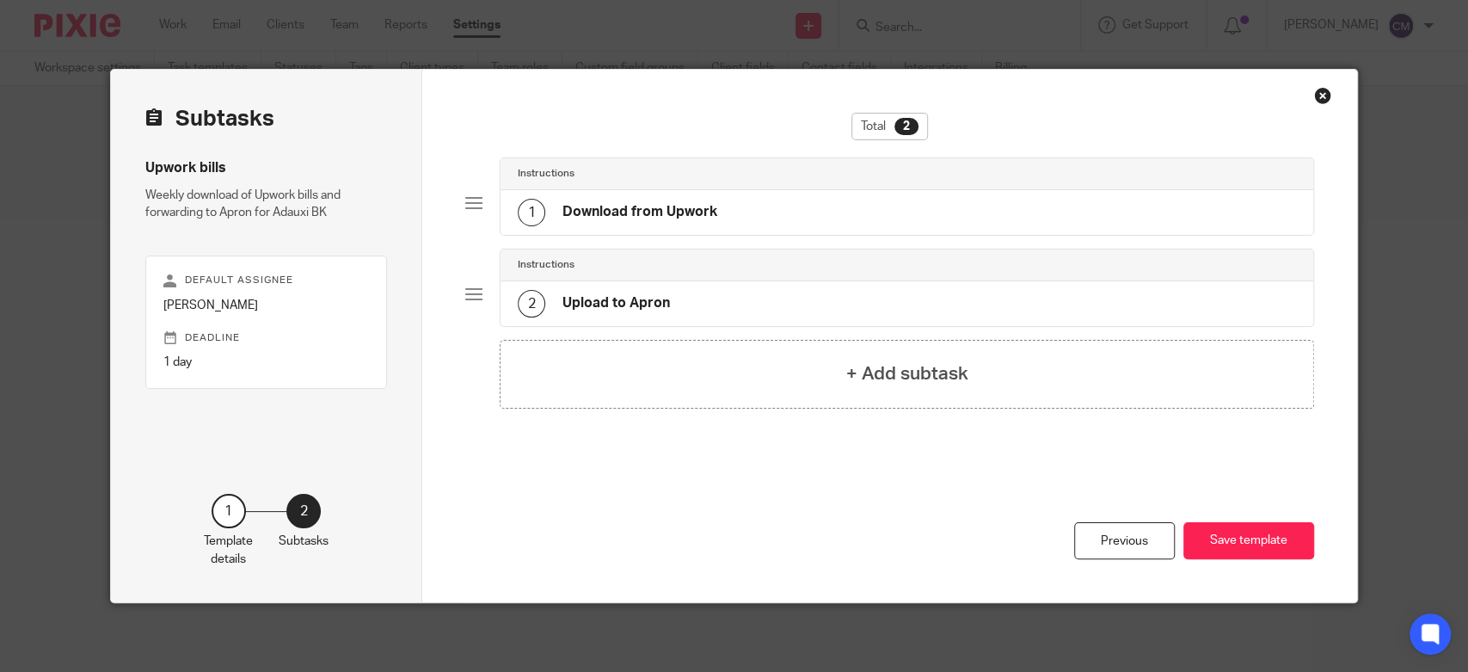
scroll to position [0, 0]
click at [598, 201] on div "1 Download from Upwork" at bounding box center [618, 213] width 200 height 28
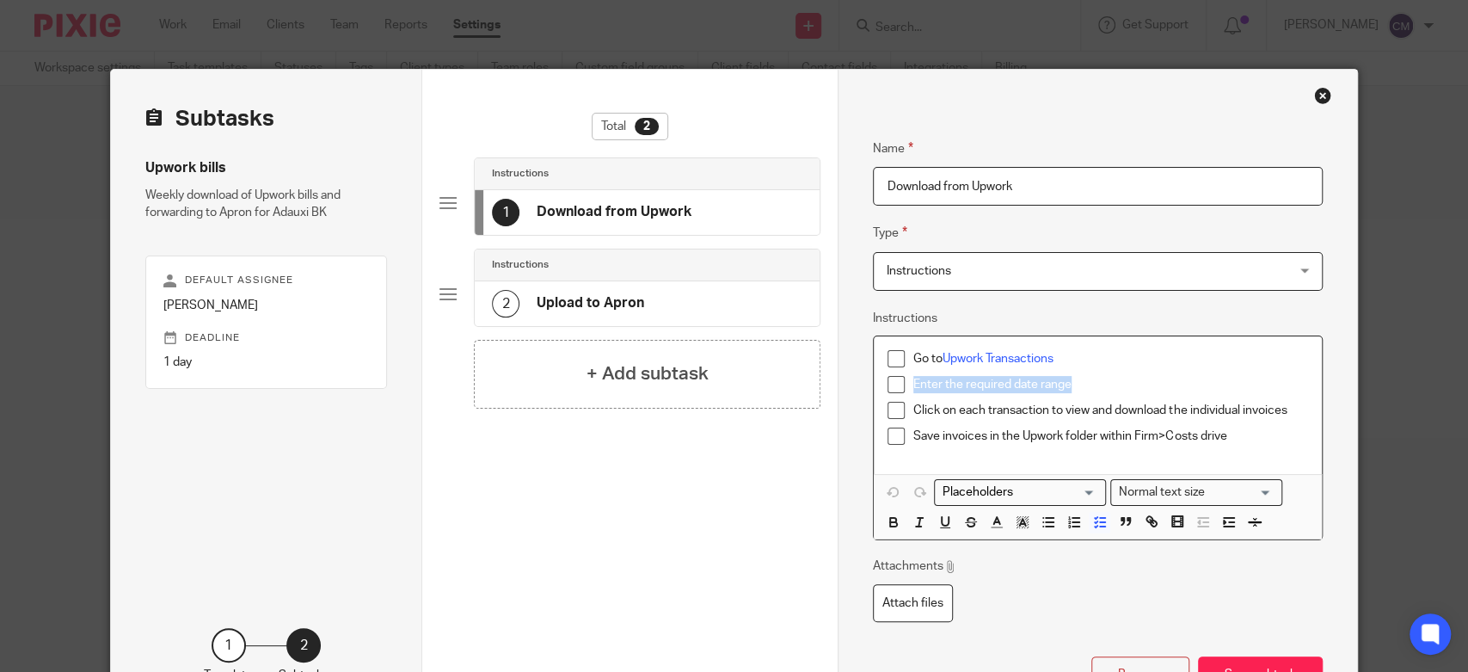
drag, startPoint x: 1065, startPoint y: 384, endPoint x: 904, endPoint y: 379, distance: 161.7
click at [904, 379] on li "Enter the required date range" at bounding box center [1097, 389] width 421 height 26
click at [1032, 358] on link "Upwork Transactions" at bounding box center [998, 359] width 111 height 12
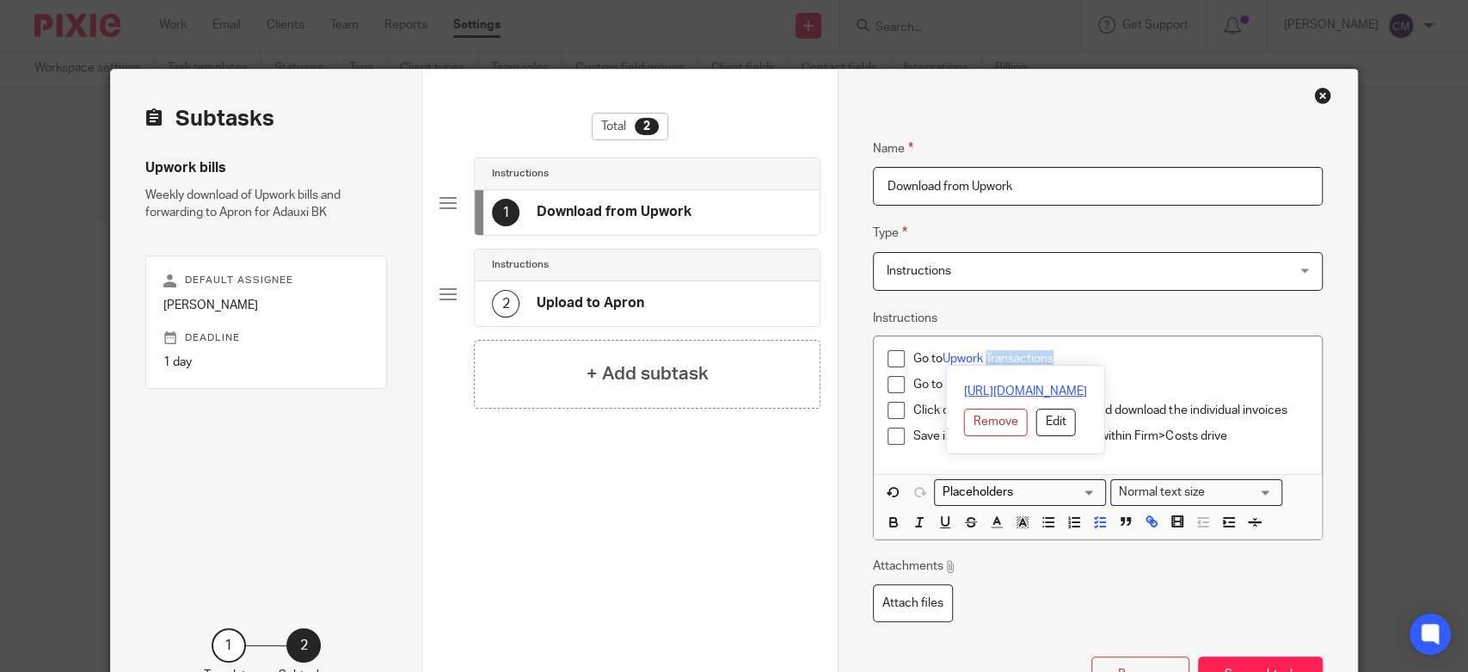
click at [1020, 388] on link "https://www.upwork.com/nx/payments/reports/transactions/28766432" at bounding box center [1025, 391] width 123 height 17
click at [993, 303] on div "Name Download from Upwork Type Instructions Instructions Instructions Send auto…" at bounding box center [1098, 384] width 450 height 543
click at [1195, 343] on div "Go to Upwork Transactions Go to Click on each transaction to view and download …" at bounding box center [1098, 405] width 448 height 138
click at [953, 384] on p "Go to" at bounding box center [1110, 384] width 395 height 17
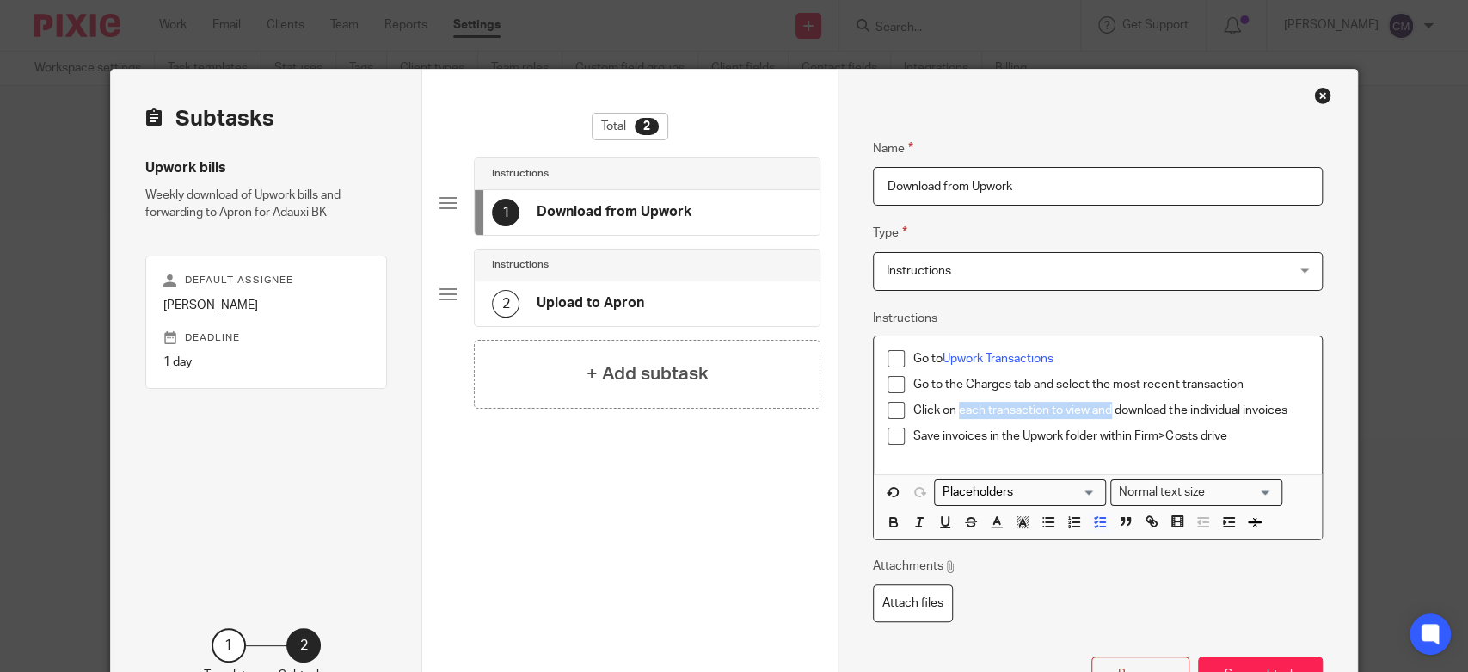
drag, startPoint x: 951, startPoint y: 411, endPoint x: 1103, endPoint y: 407, distance: 152.3
click at [1103, 407] on p "Click on each transaction to view and download the individual invoices" at bounding box center [1110, 410] width 395 height 17
drag, startPoint x: 1280, startPoint y: 411, endPoint x: 1077, endPoint y: 412, distance: 203.0
click at [1077, 412] on p "Click on eac h individual invoice and download the individual invoices" at bounding box center [1110, 410] width 395 height 17
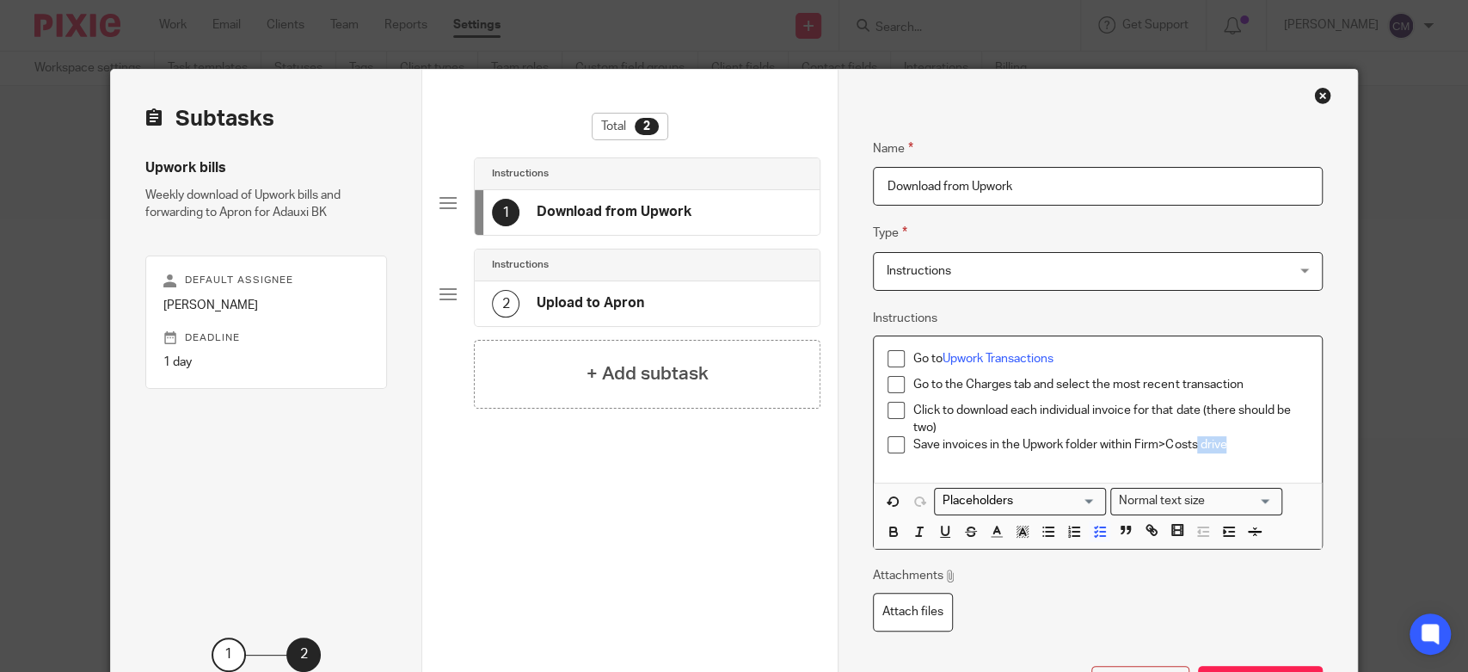
drag, startPoint x: 1227, startPoint y: 445, endPoint x: 1190, endPoint y: 443, distance: 37.1
click at [1190, 443] on p "Save invoices in the Upwork folder within Firm>Costs drive" at bounding box center [1110, 444] width 395 height 17
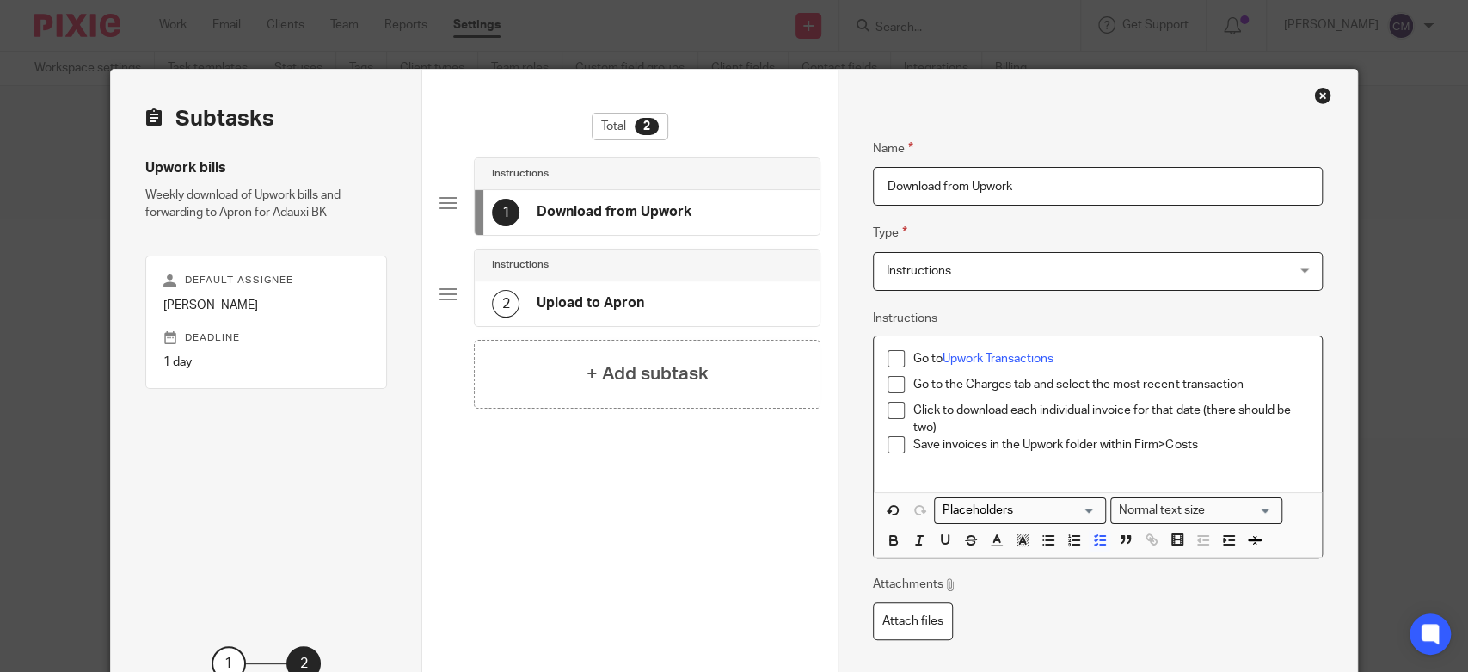
scroll to position [150, 0]
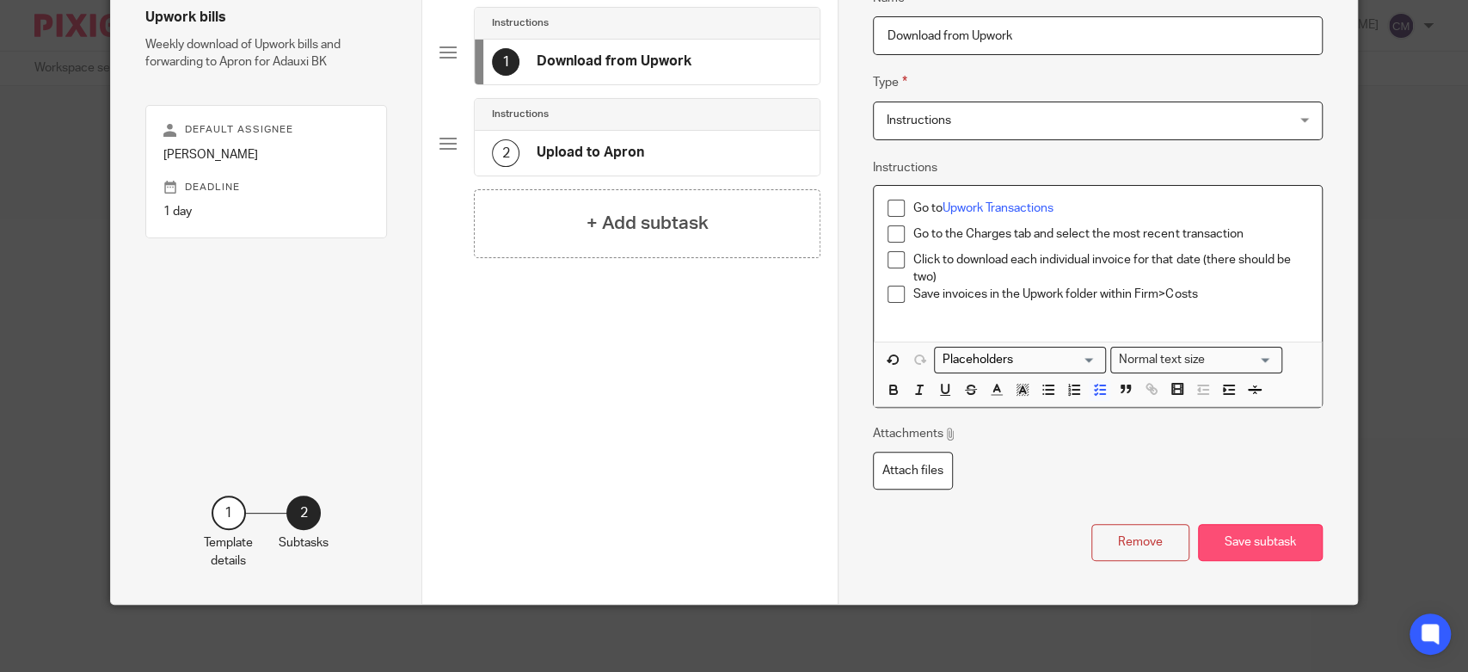
click at [1243, 528] on button "Save subtask" at bounding box center [1260, 542] width 125 height 37
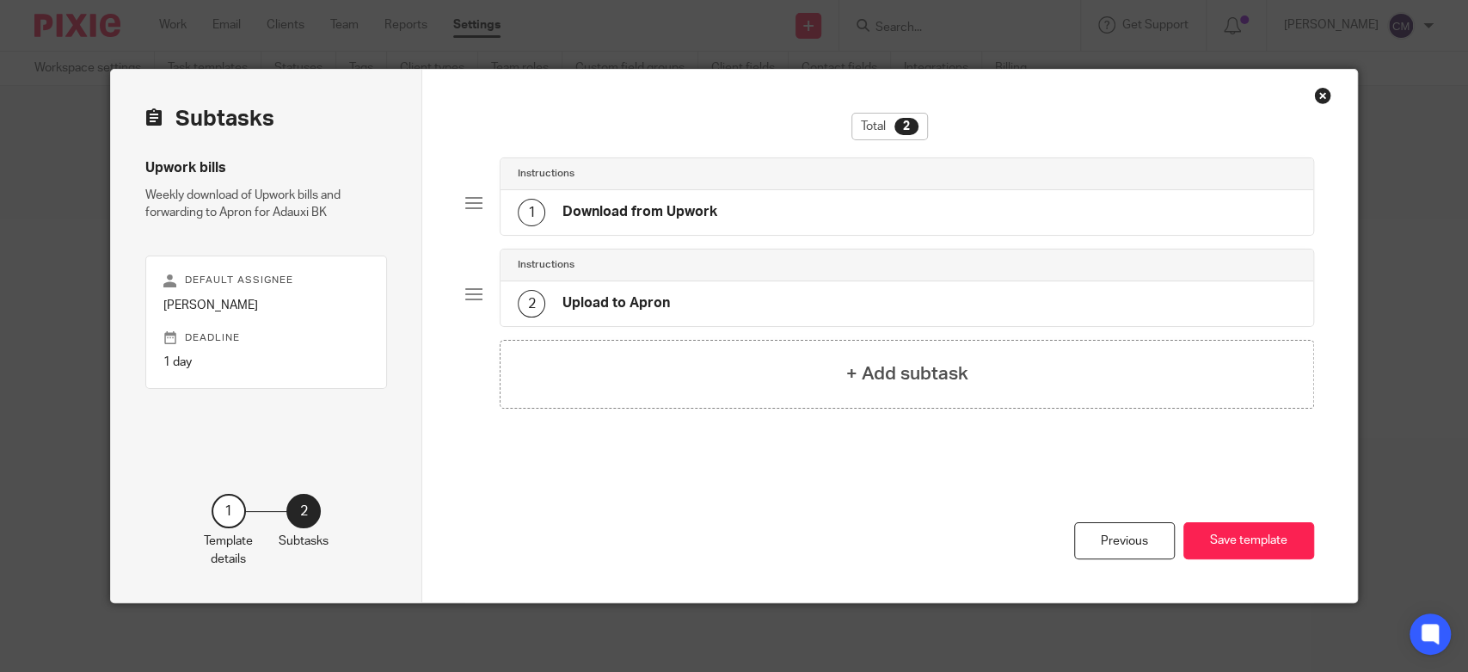
click at [620, 304] on h4 "Upload to Apron" at bounding box center [615, 303] width 107 height 18
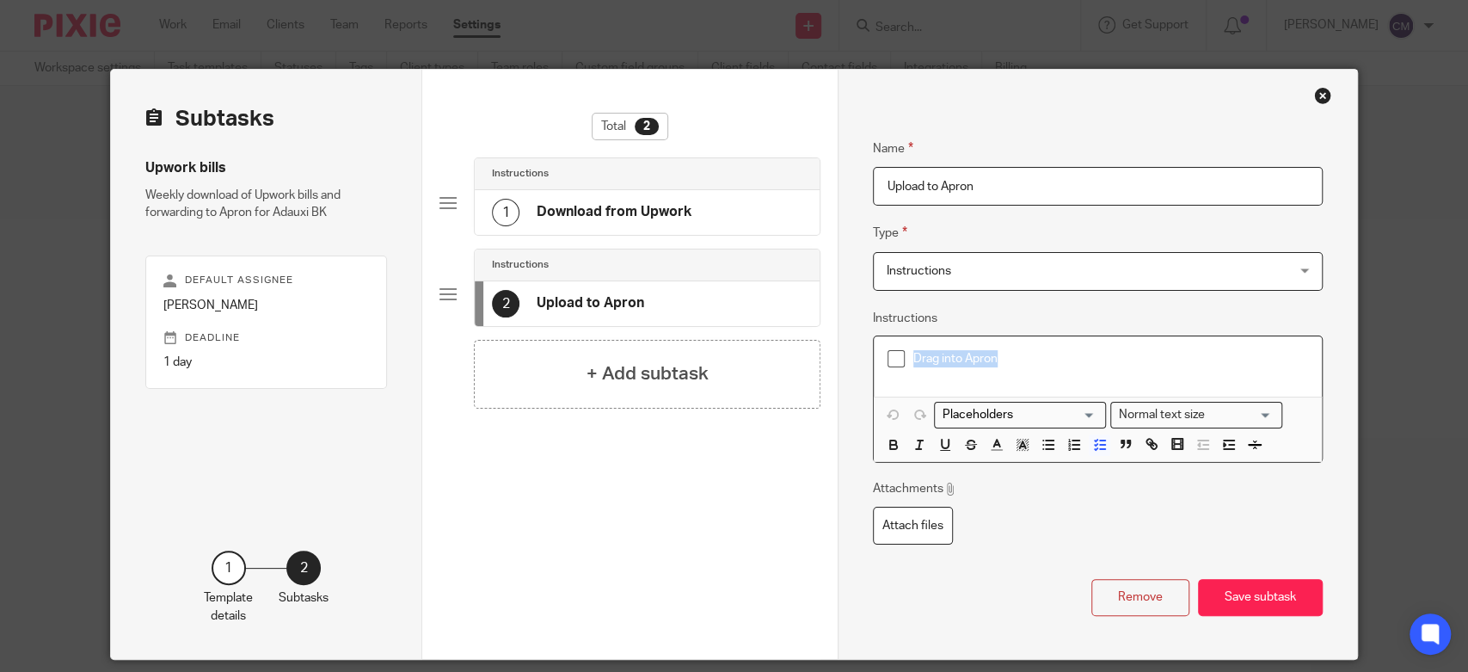
drag, startPoint x: 922, startPoint y: 361, endPoint x: 851, endPoint y: 349, distance: 71.5
click at [851, 349] on div "Name Download from Upwork Type Instructions Instructions Instructions Send auto…" at bounding box center [1097, 364] width 519 height 589
click at [973, 356] on link "https://app.getapron.com/companies/hub" at bounding box center [1004, 359] width 123 height 12
click at [994, 414] on button "Edit" at bounding box center [1014, 422] width 40 height 28
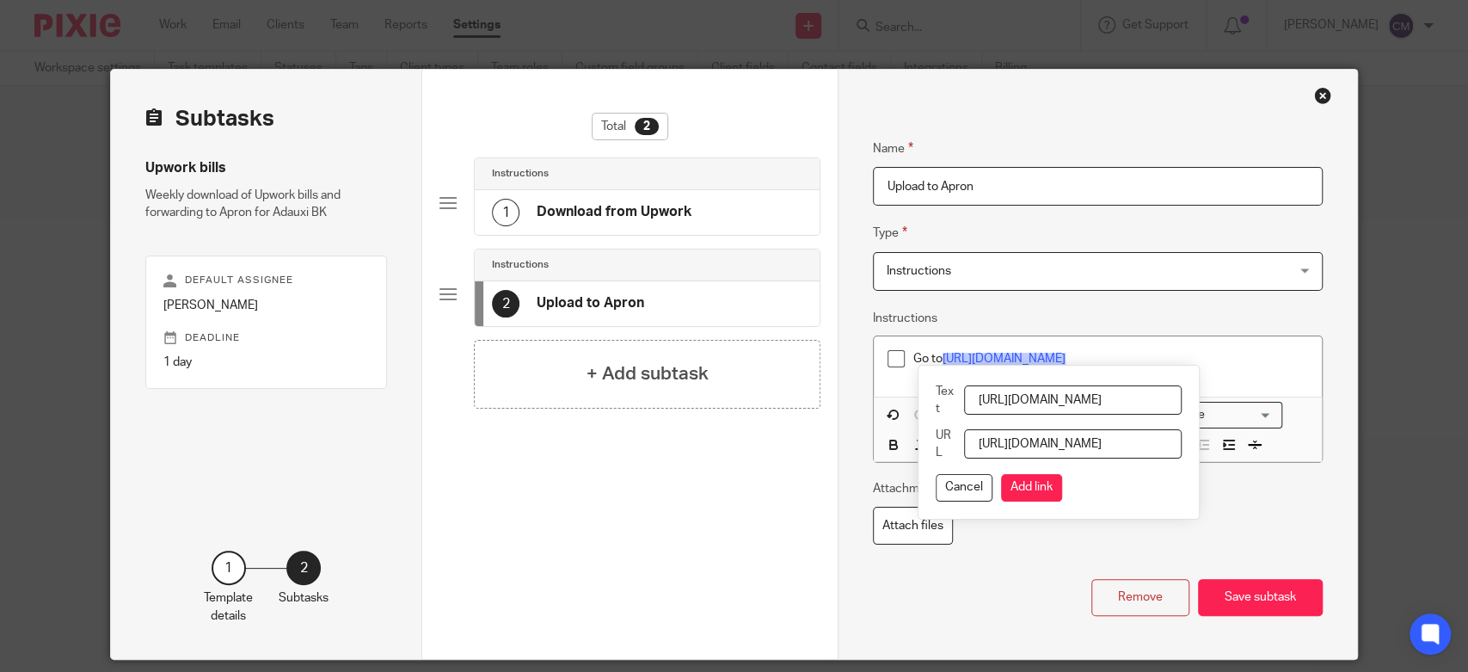
scroll to position [0, 71]
drag, startPoint x: 984, startPoint y: 396, endPoint x: 1303, endPoint y: 411, distance: 319.4
click at [1302, 413] on div "Loading... Normal text size Loading... https://app.getapron.com/companies/hub R…" at bounding box center [1098, 428] width 448 height 65
type input "Apron"
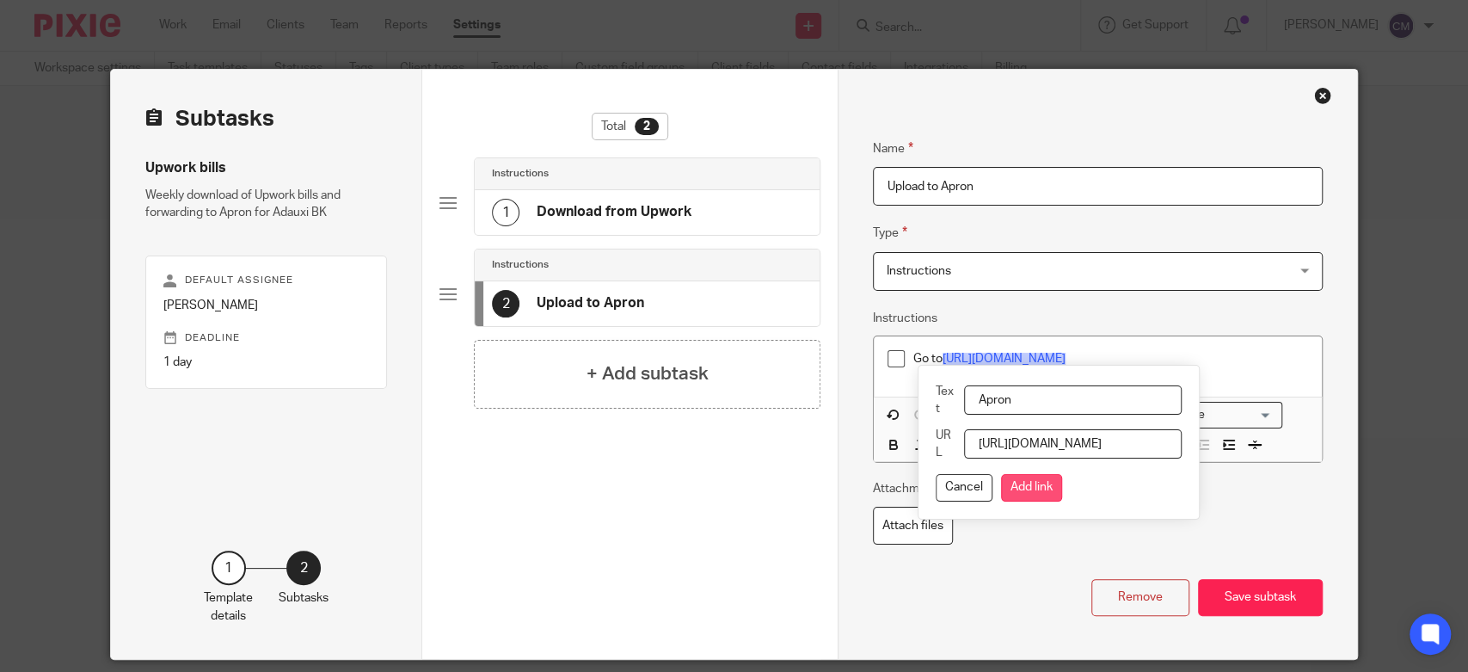
click at [1029, 494] on button "Add link" at bounding box center [1031, 488] width 61 height 28
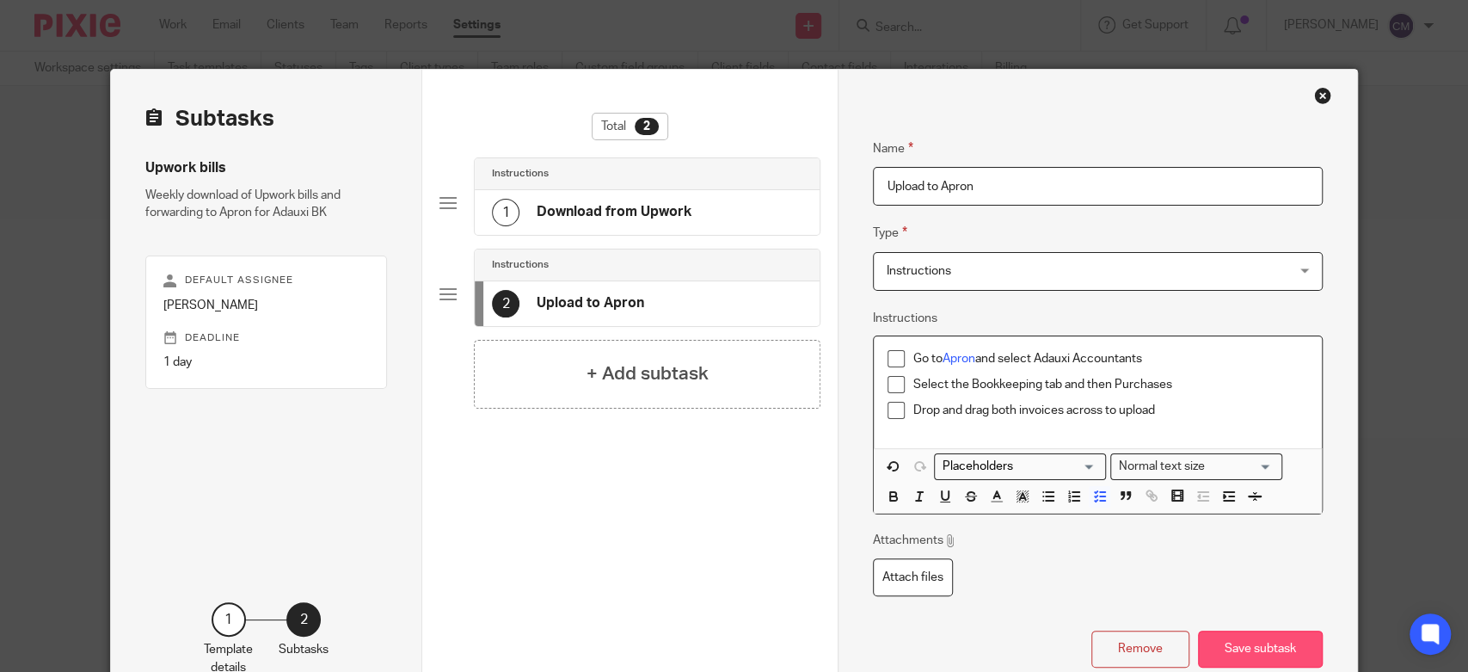
click at [1266, 635] on button "Save subtask" at bounding box center [1260, 648] width 125 height 37
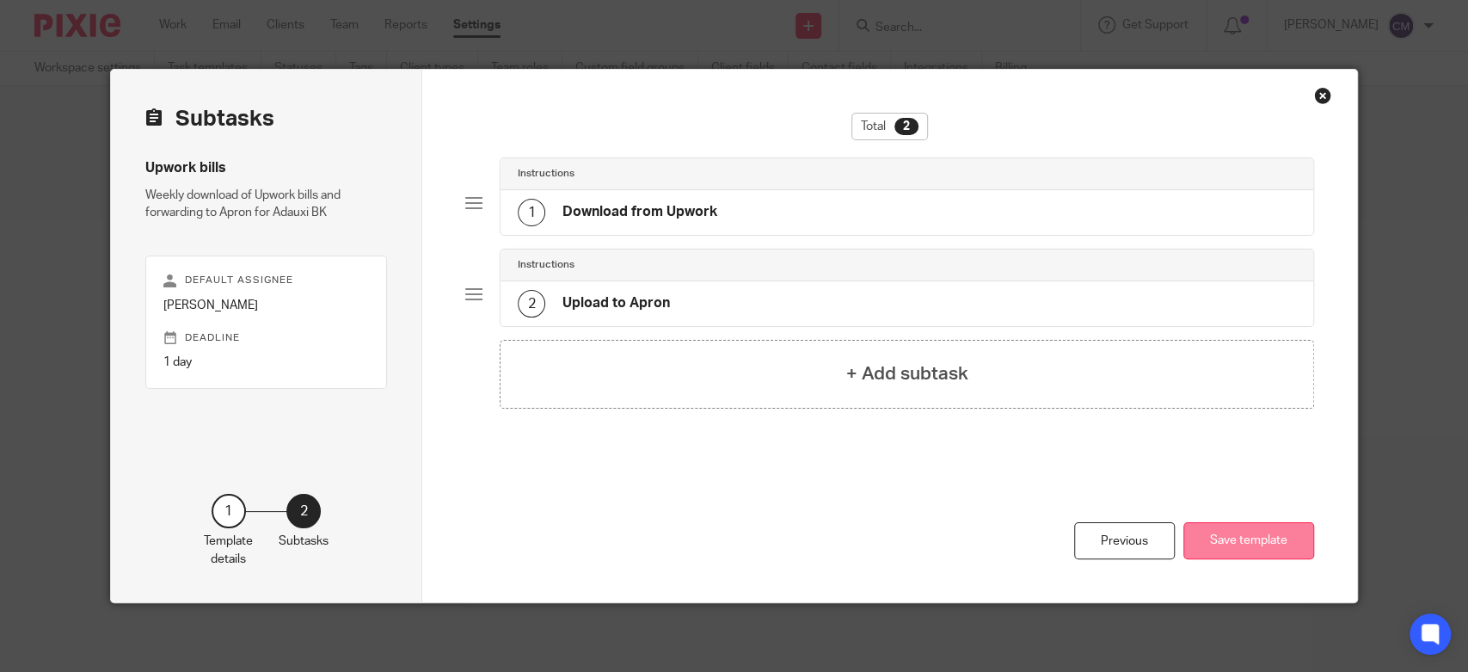
click at [1250, 551] on button "Save template" at bounding box center [1248, 540] width 131 height 37
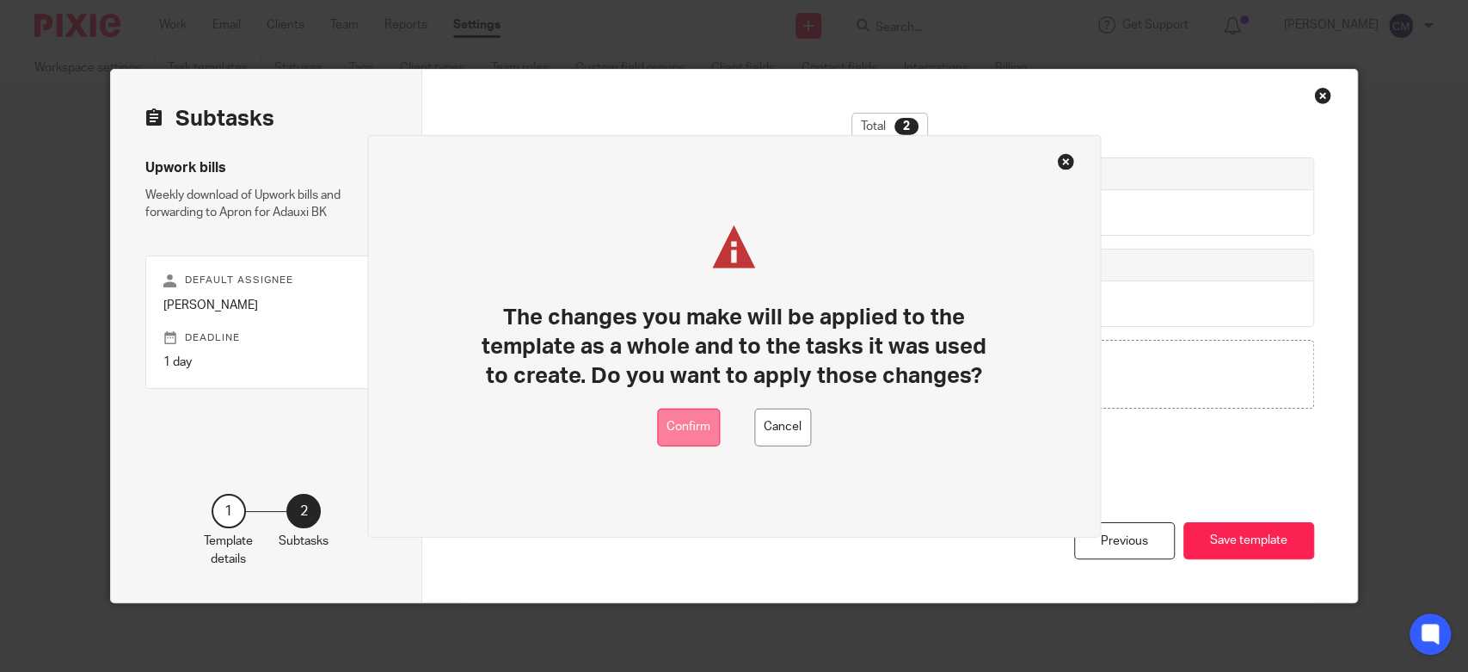
click at [686, 421] on button "Confirm" at bounding box center [688, 427] width 63 height 39
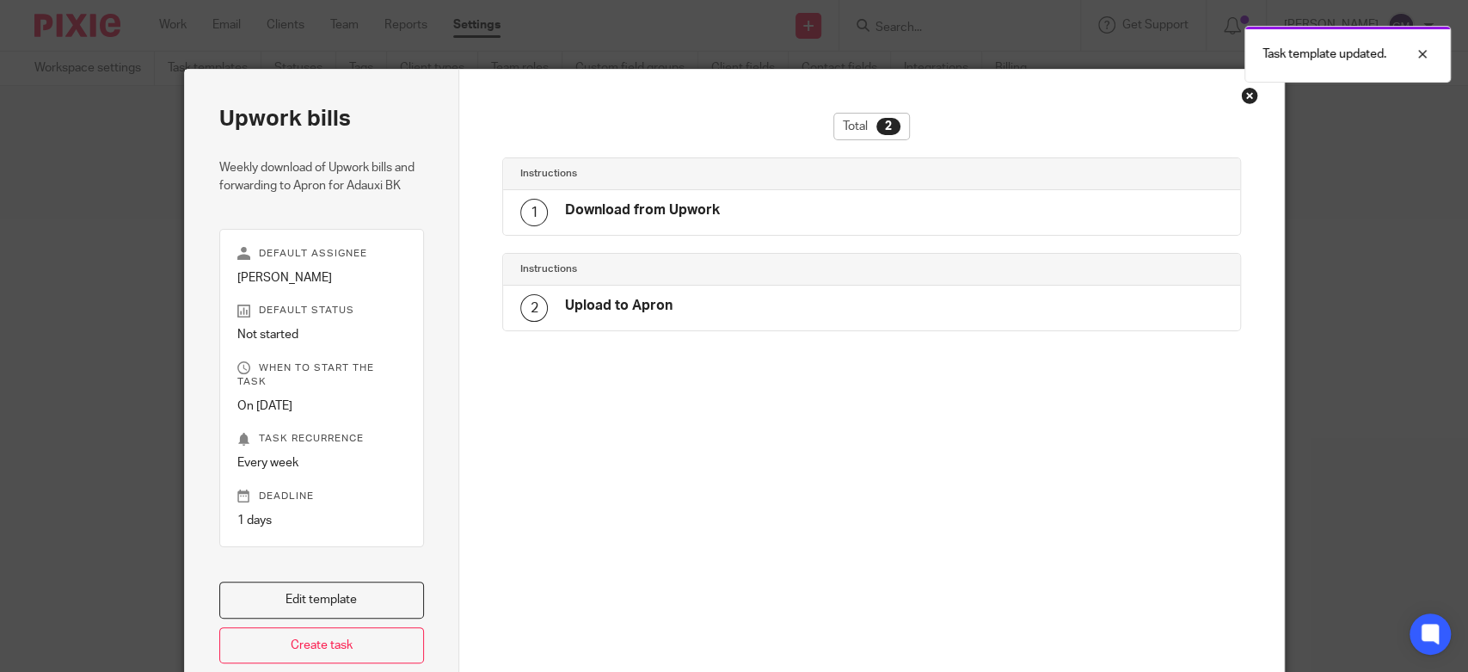
click at [1241, 93] on div "Close this dialog window" at bounding box center [1249, 95] width 17 height 17
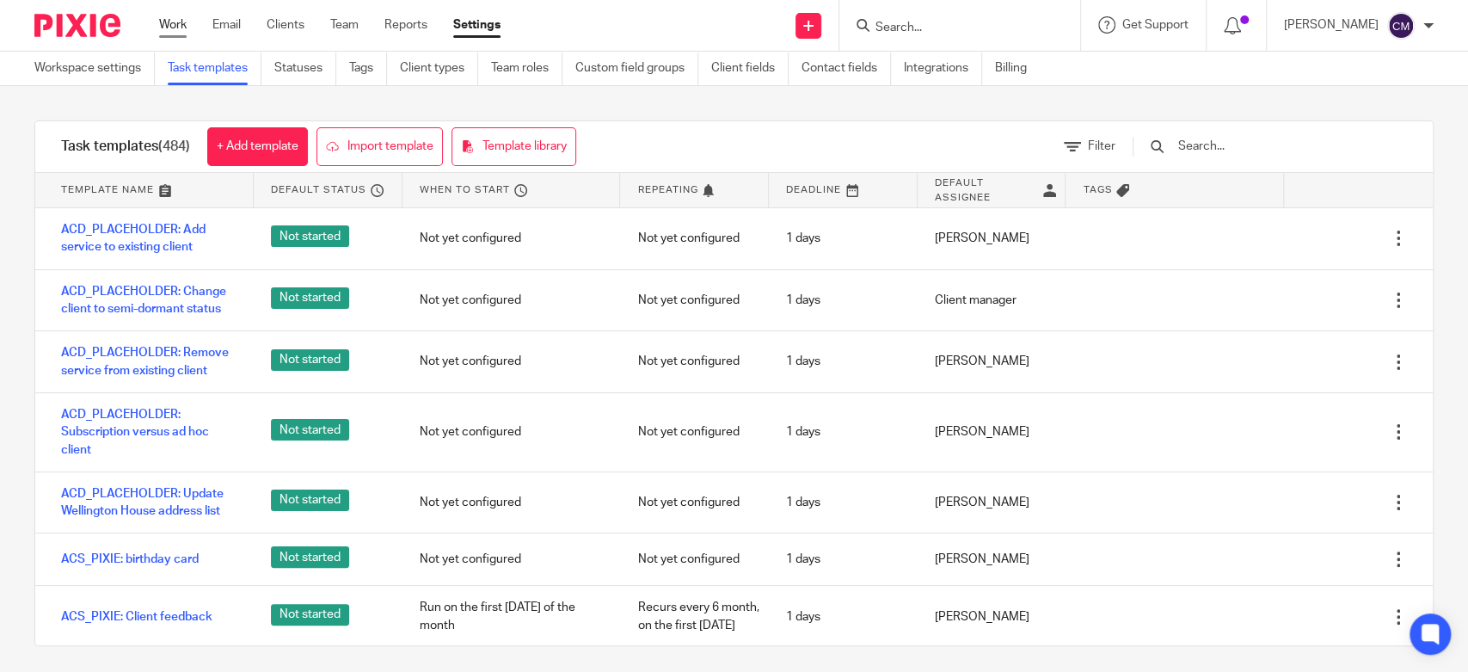
click at [164, 19] on link "Work" at bounding box center [173, 24] width 28 height 17
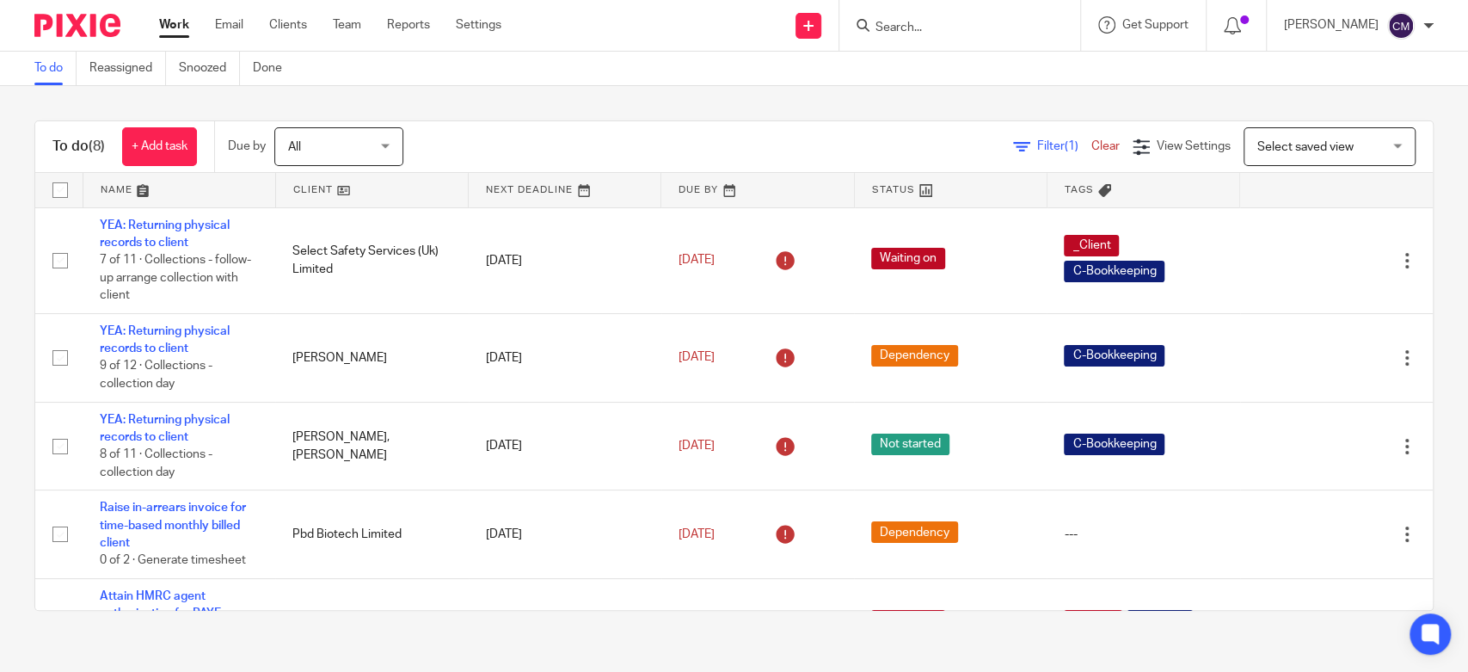
scroll to position [342, 0]
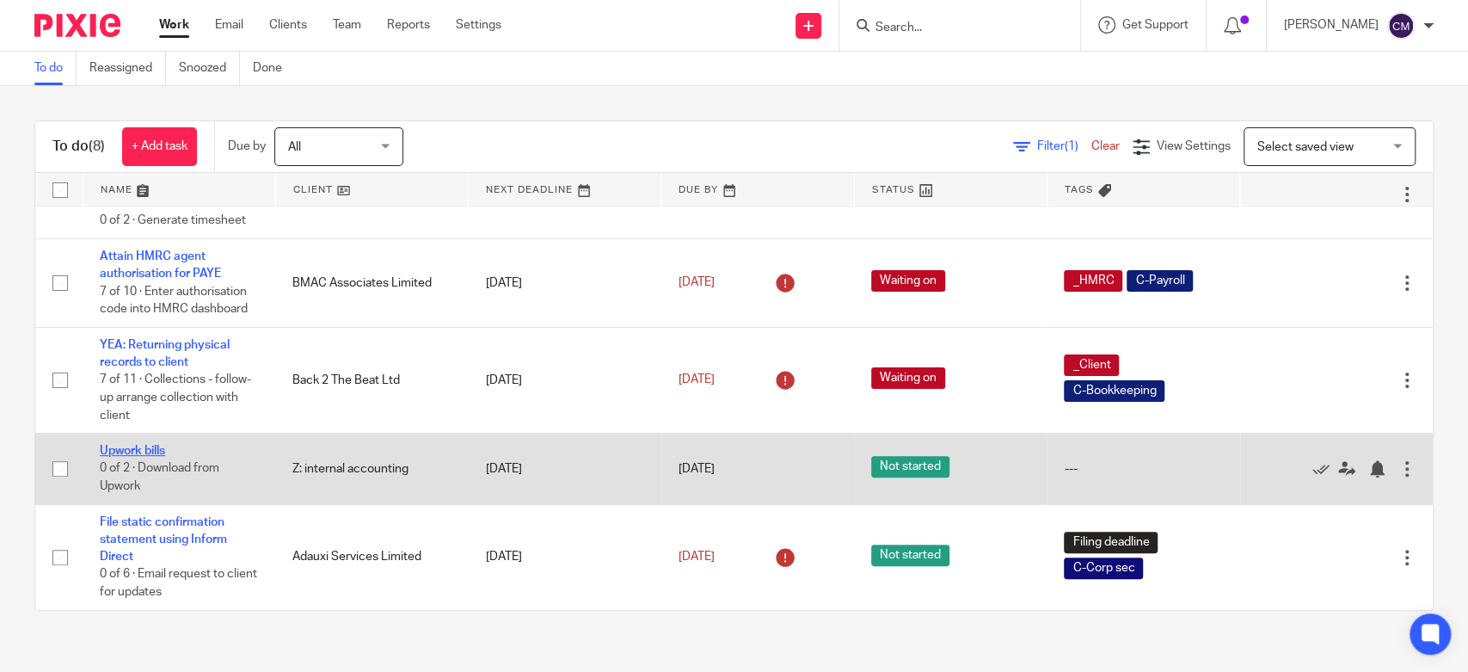
click at [140, 451] on link "Upwork bills" at bounding box center [132, 451] width 65 height 12
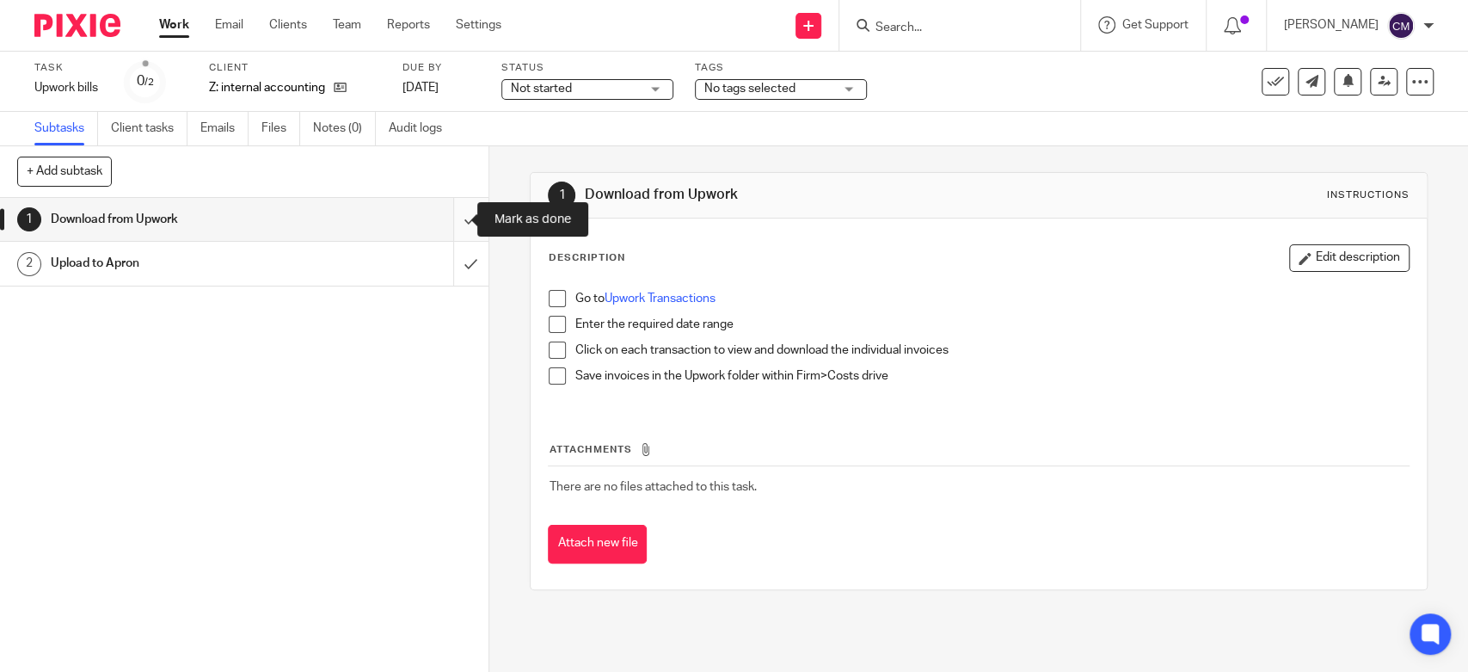
click at [449, 237] on input "submit" at bounding box center [244, 219] width 488 height 43
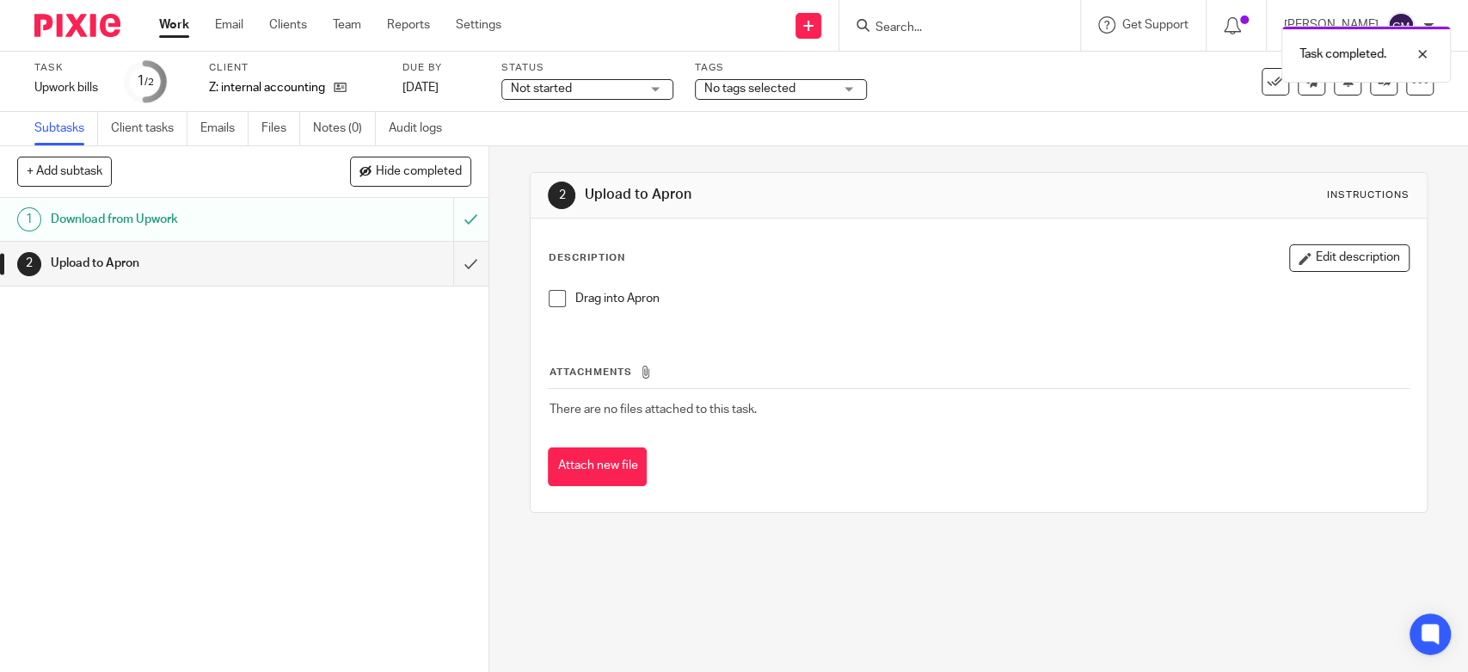
click at [449, 258] on input "submit" at bounding box center [244, 263] width 488 height 43
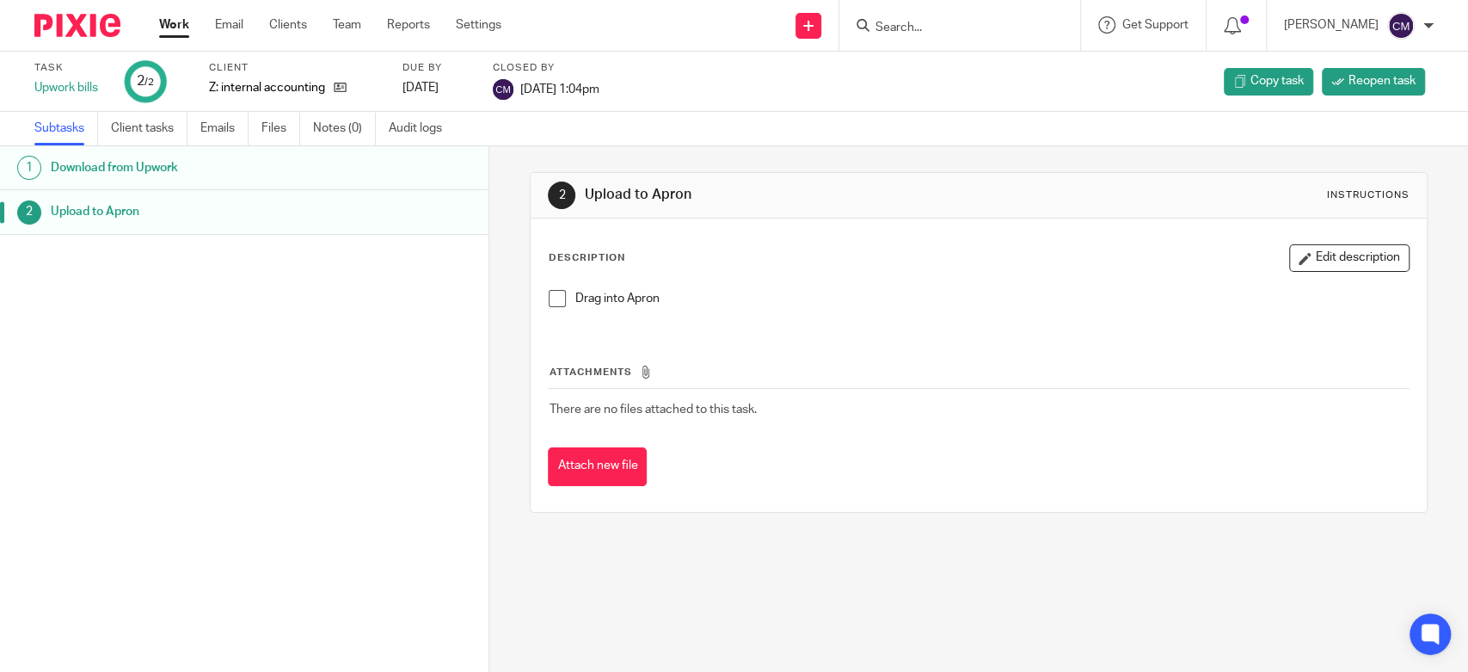
click at [179, 26] on link "Work" at bounding box center [174, 24] width 30 height 17
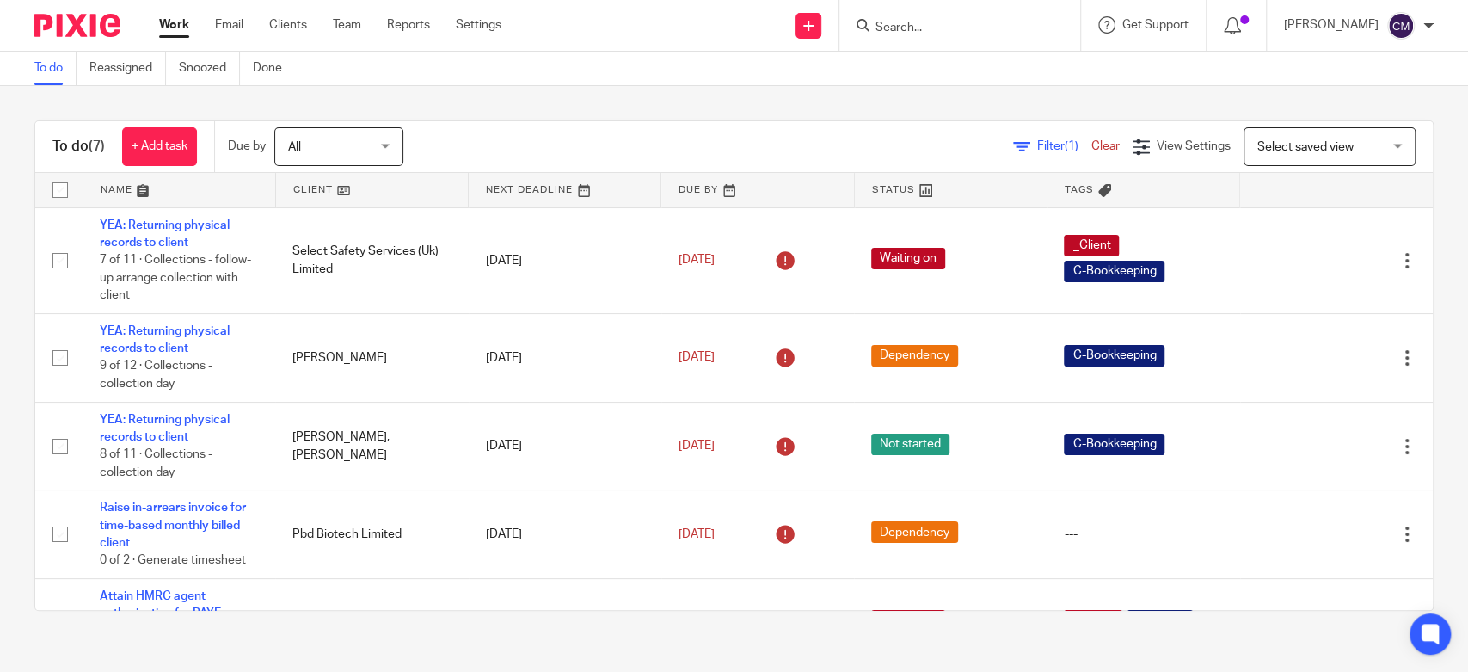
click at [580, 103] on div "To do (7) + Add task Due by All All Today Tomorrow This week Next week This mon…" at bounding box center [734, 365] width 1468 height 559
click at [186, 28] on link "Work" at bounding box center [174, 24] width 30 height 17
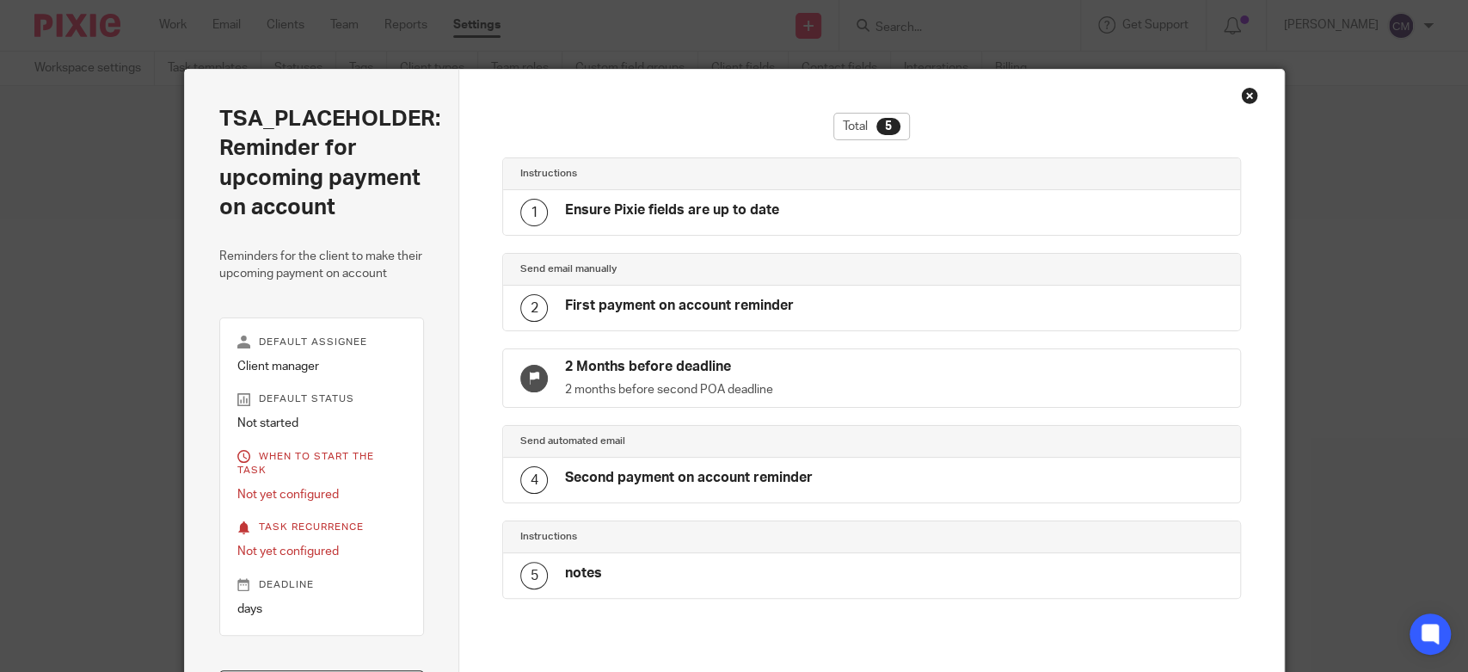
scroll to position [21, 0]
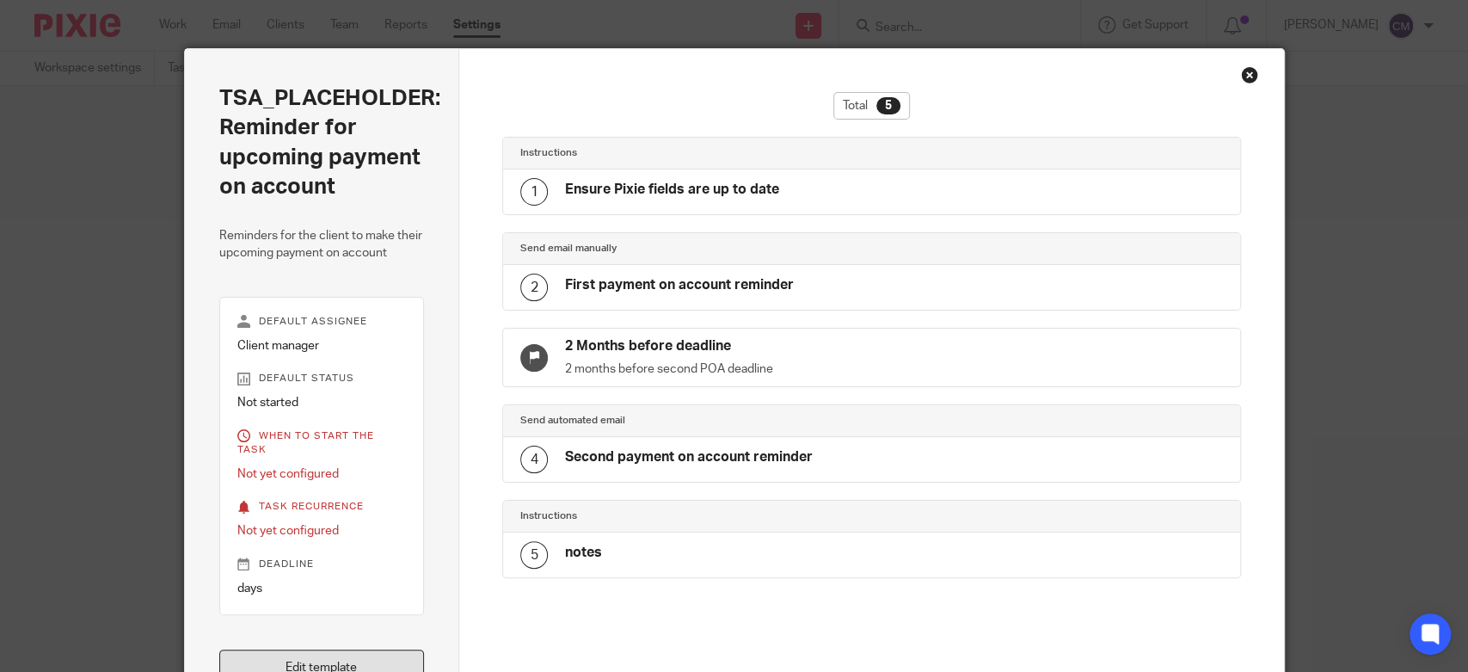
click at [371, 649] on link "Edit template" at bounding box center [322, 667] width 206 height 37
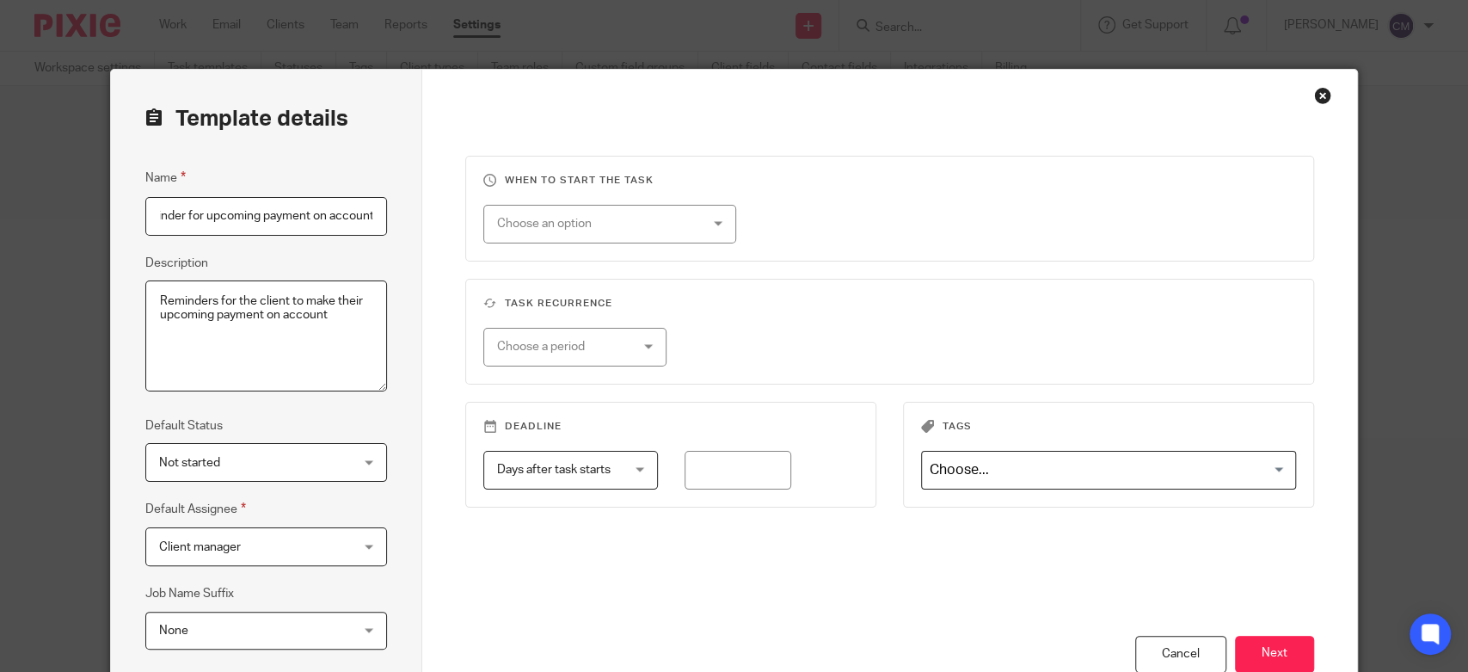
scroll to position [206, 0]
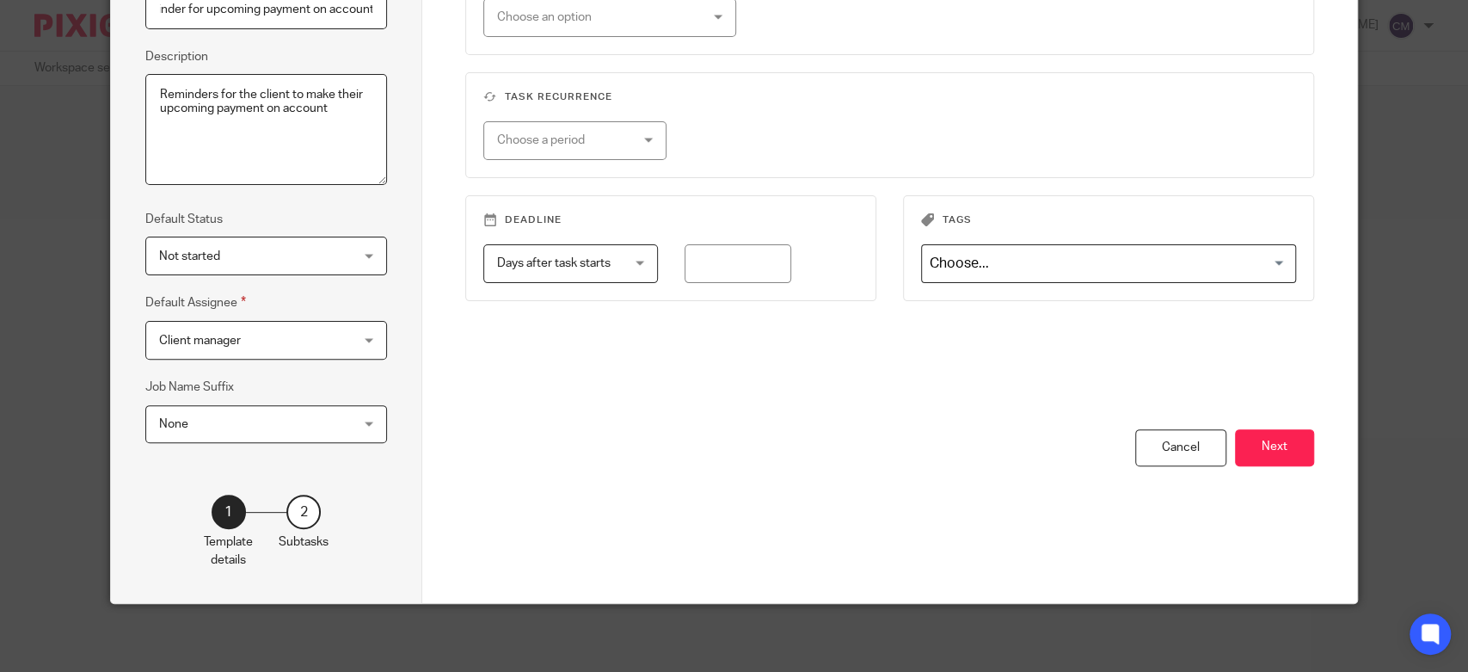
click at [1257, 451] on button "Next" at bounding box center [1274, 447] width 79 height 37
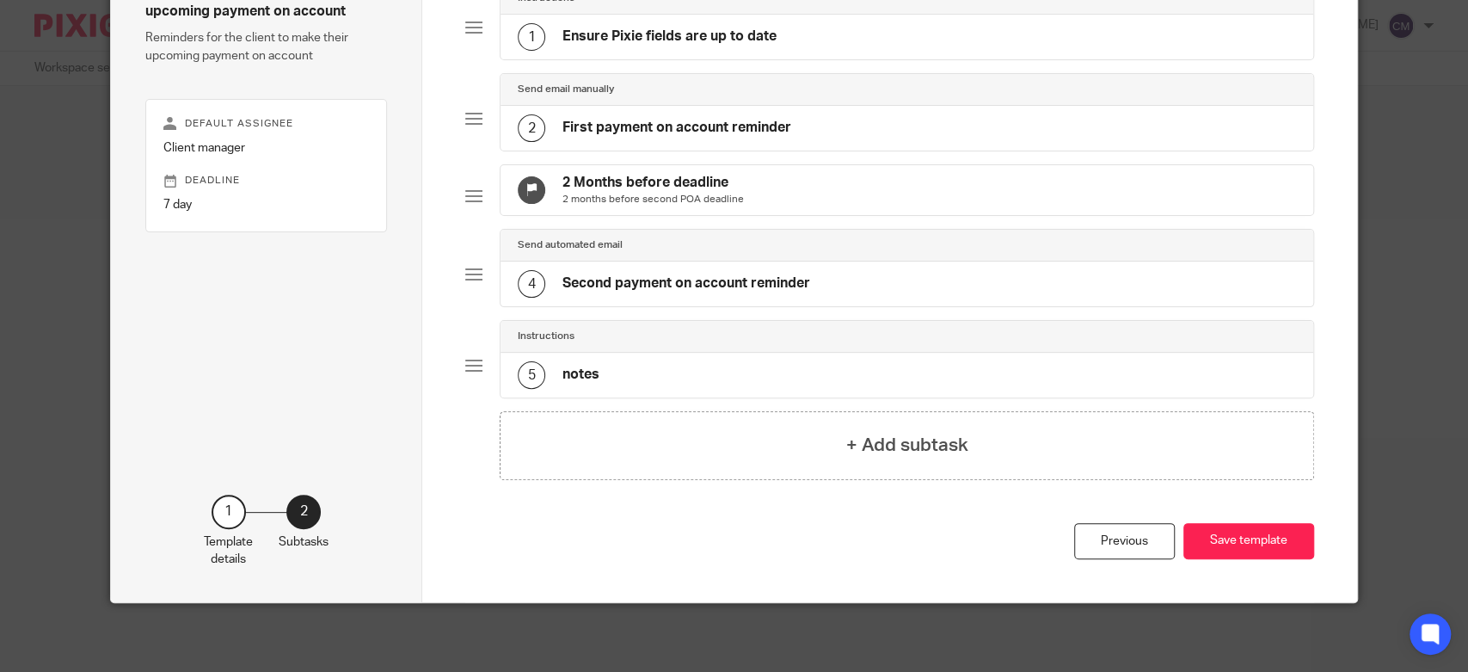
scroll to position [0, 0]
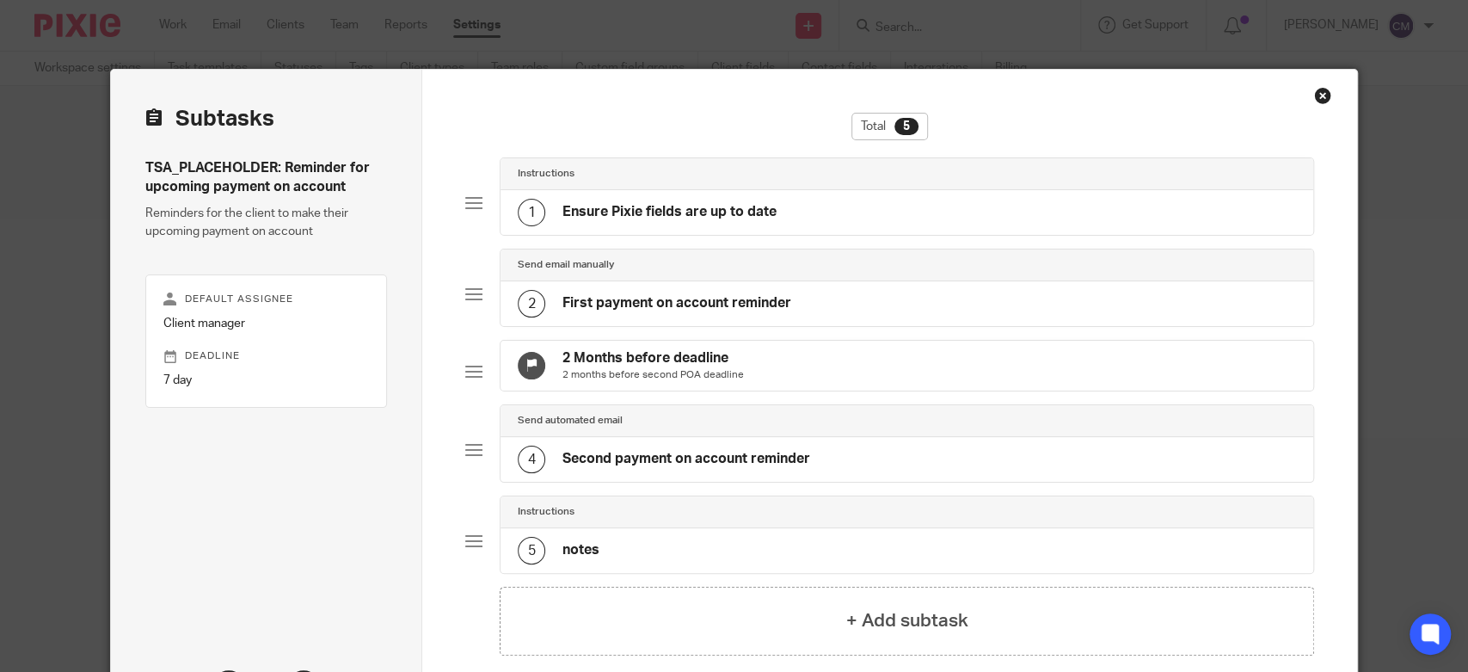
click at [563, 212] on h4 "Ensure Pixie fields are up to date" at bounding box center [669, 212] width 214 height 18
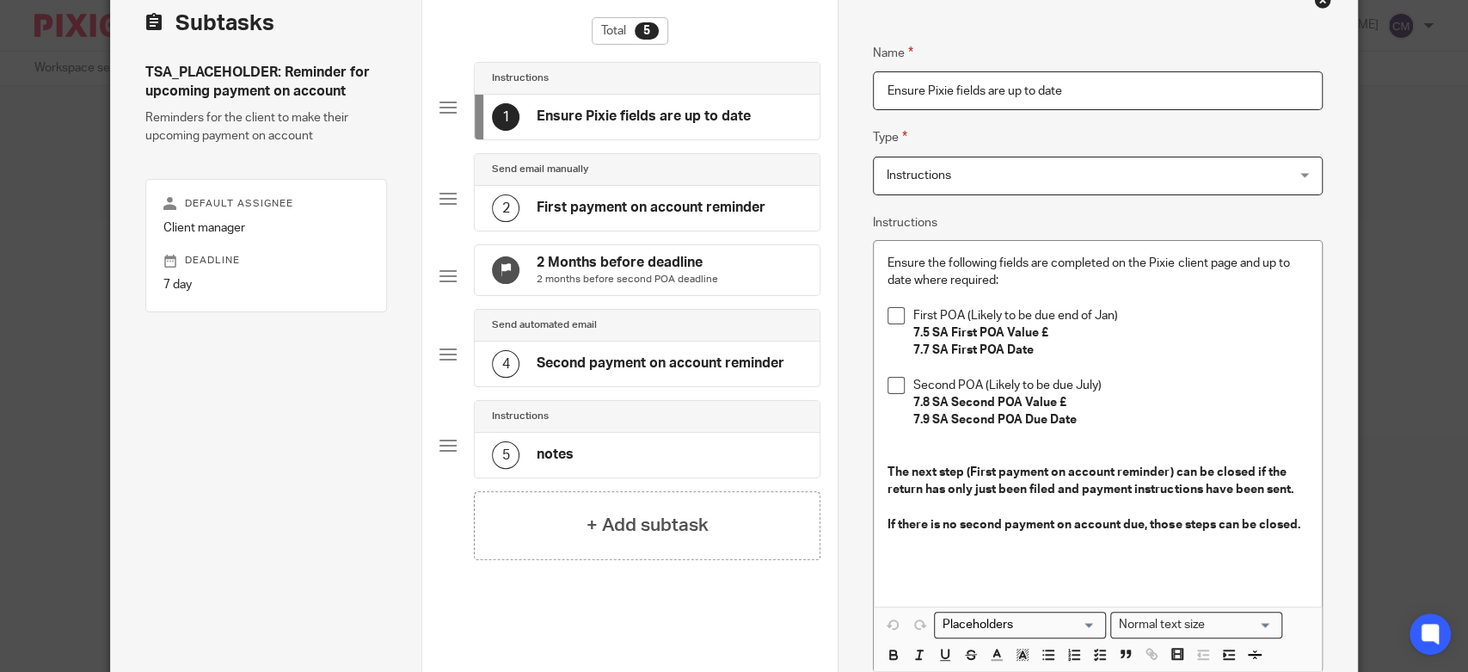
scroll to position [191, 0]
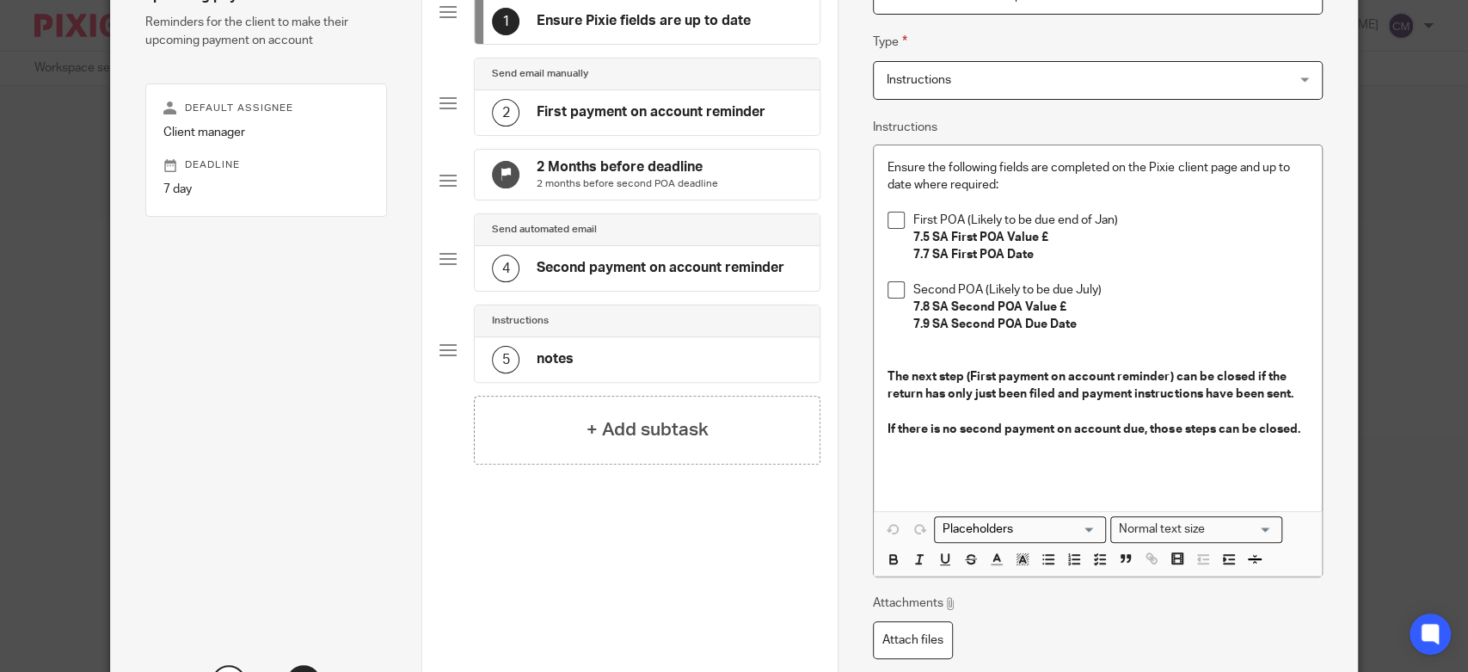
click at [1178, 427] on strong "If there is no second payment on account due, those steps can be closed." at bounding box center [1093, 429] width 412 height 12
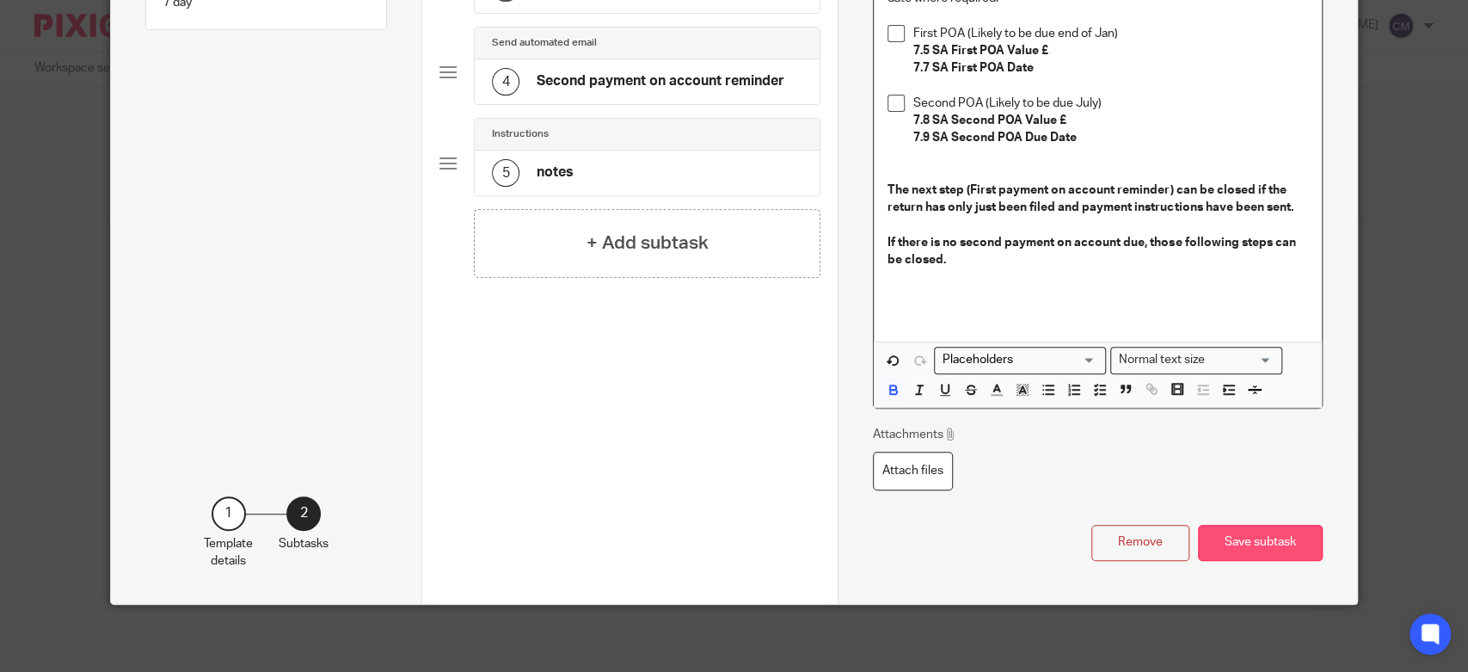
click at [1268, 541] on button "Save subtask" at bounding box center [1260, 543] width 125 height 37
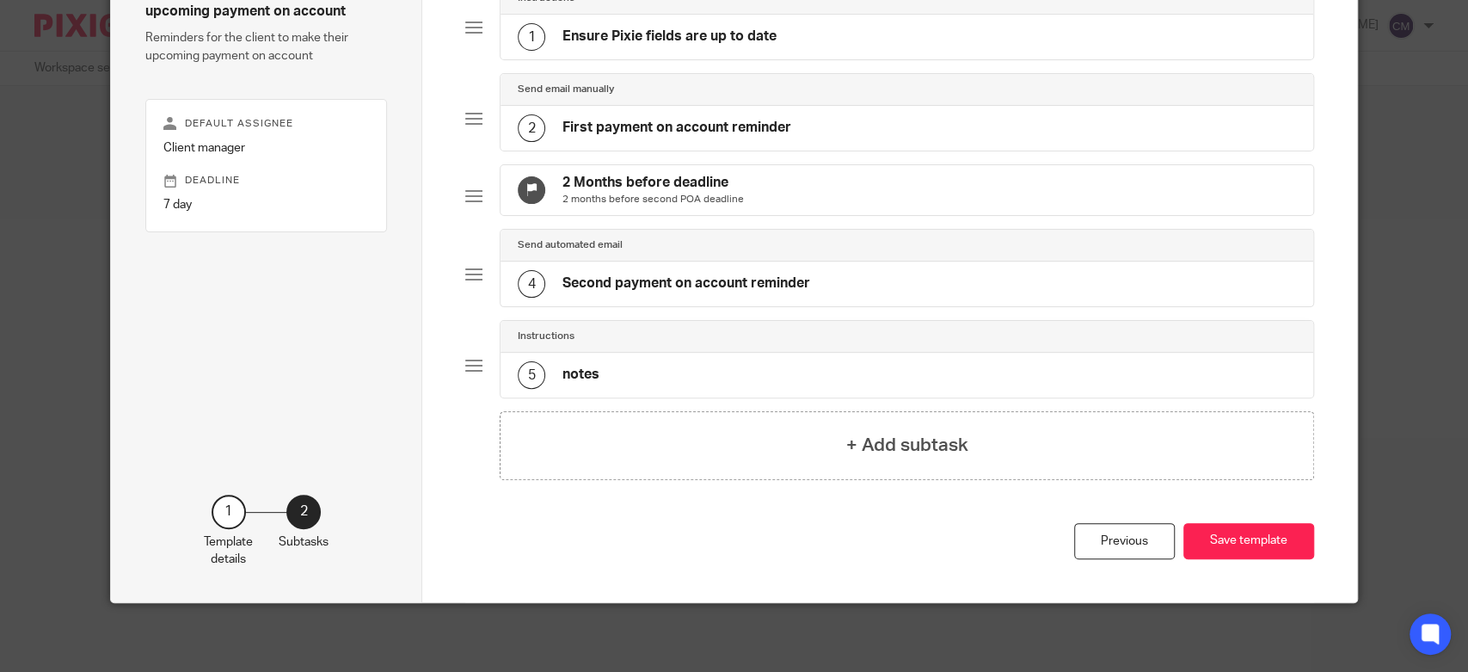
scroll to position [0, 0]
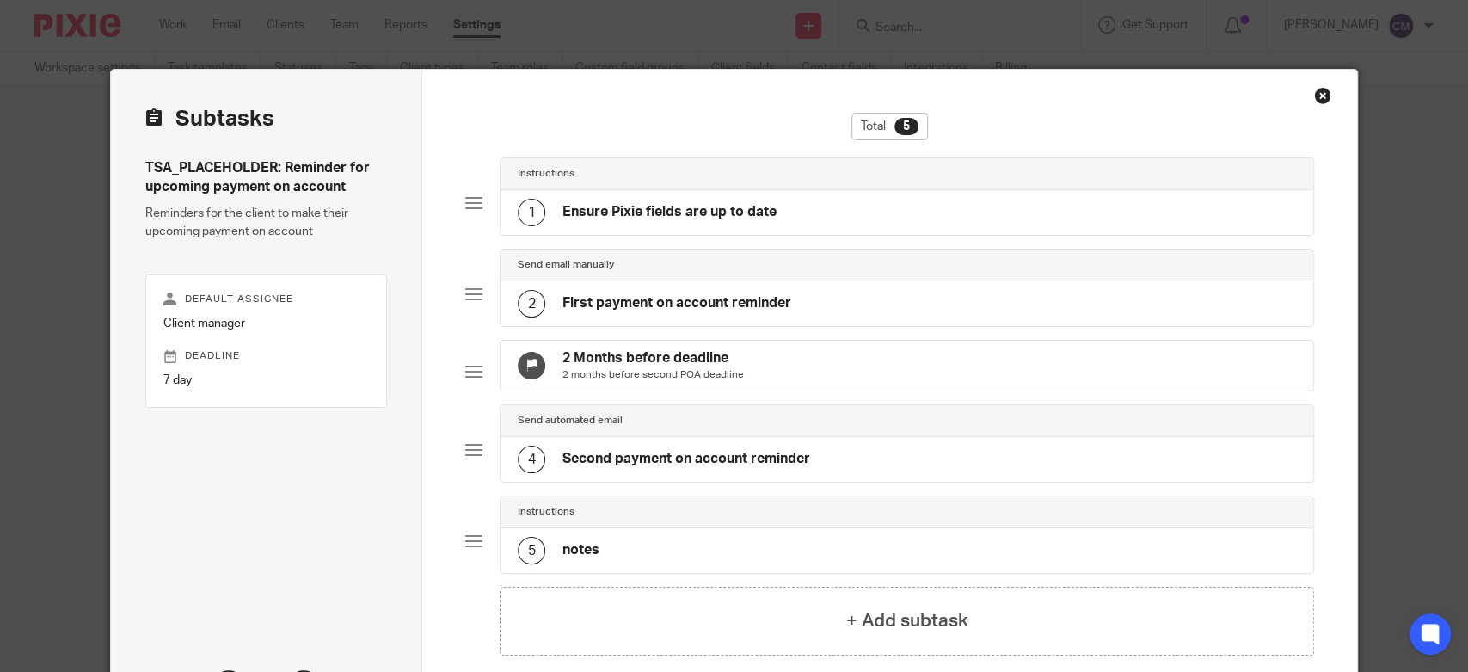
click at [638, 278] on div "Send email manually" at bounding box center [907, 265] width 813 height 32
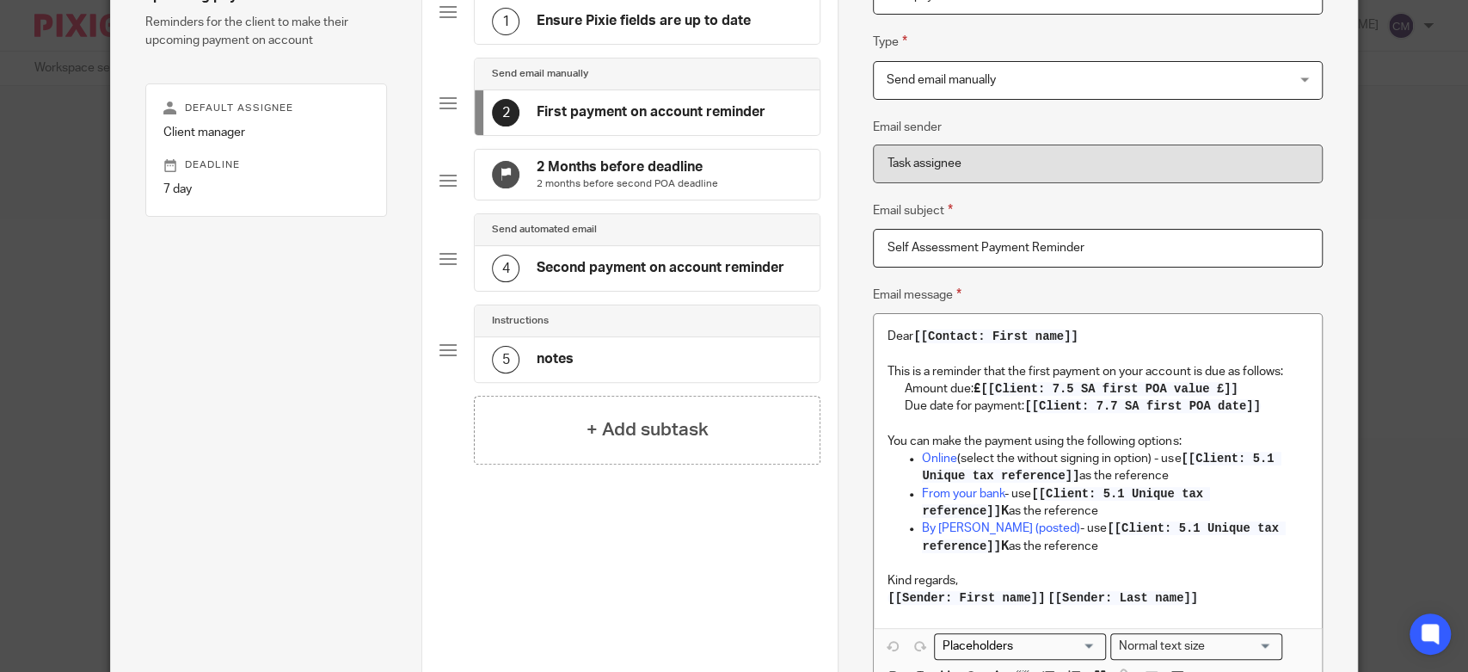
scroll to position [286, 0]
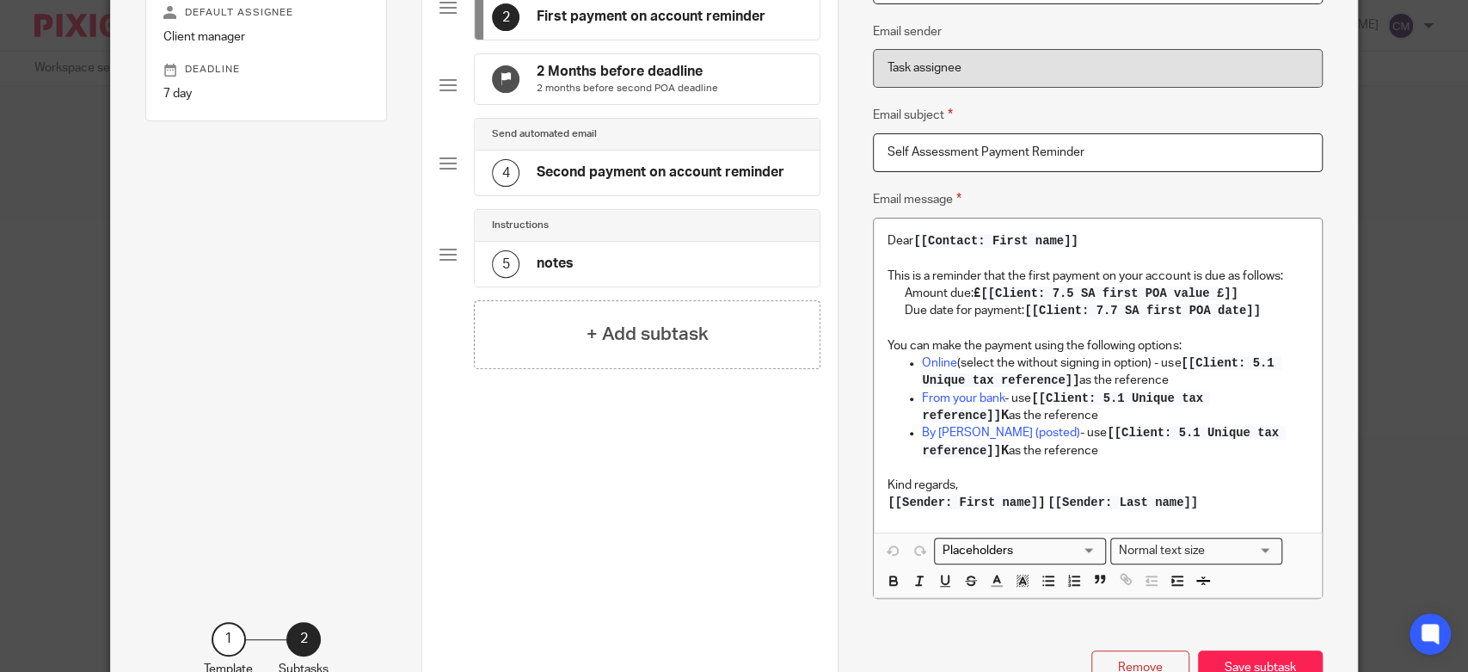
click at [618, 95] on p "2 months before second POA deadline" at bounding box center [627, 89] width 181 height 14
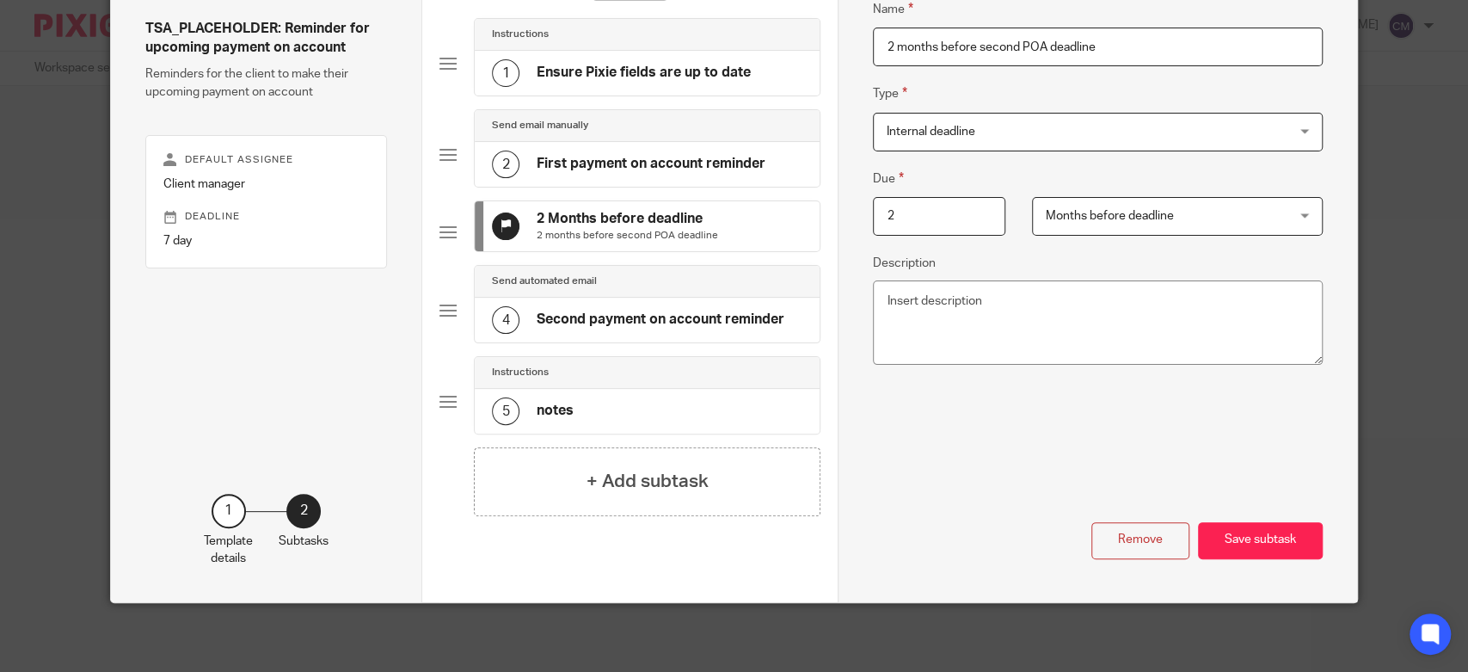
click at [585, 394] on div "5 notes" at bounding box center [647, 411] width 345 height 45
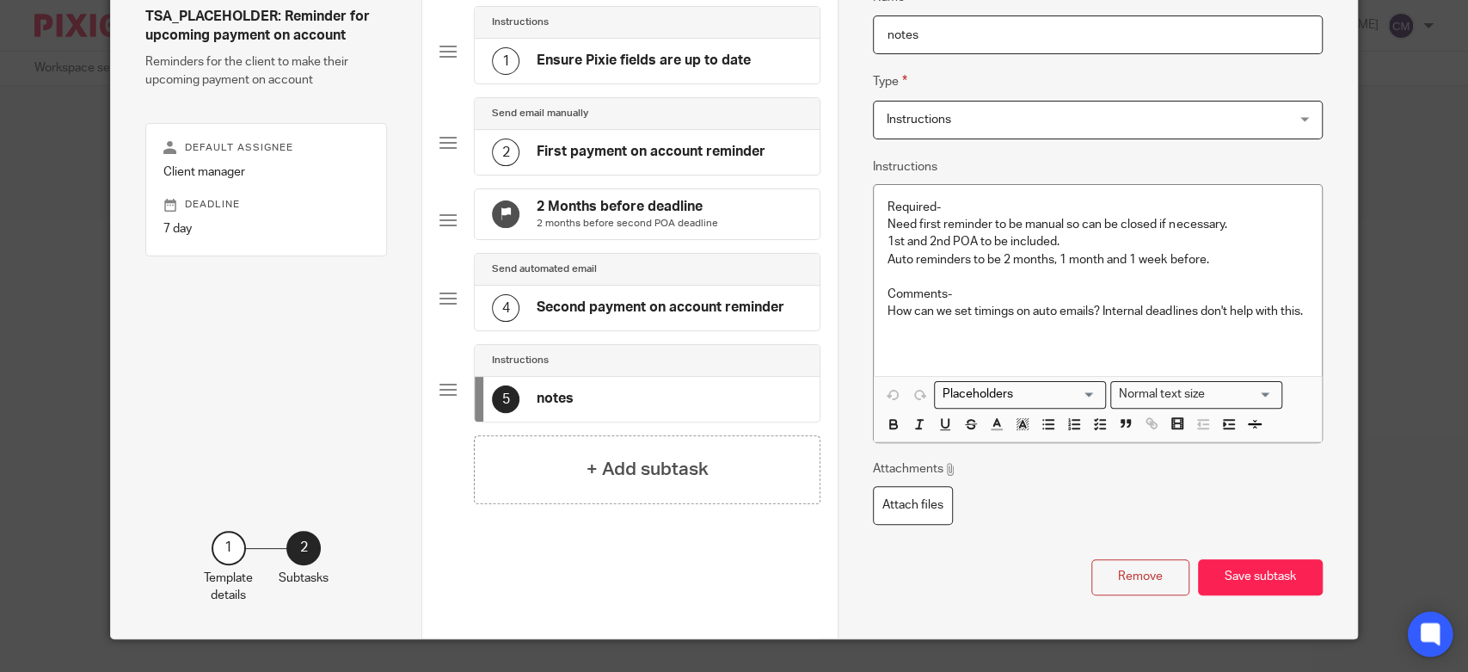
click at [1416, 632] on icon at bounding box center [1430, 634] width 28 height 28
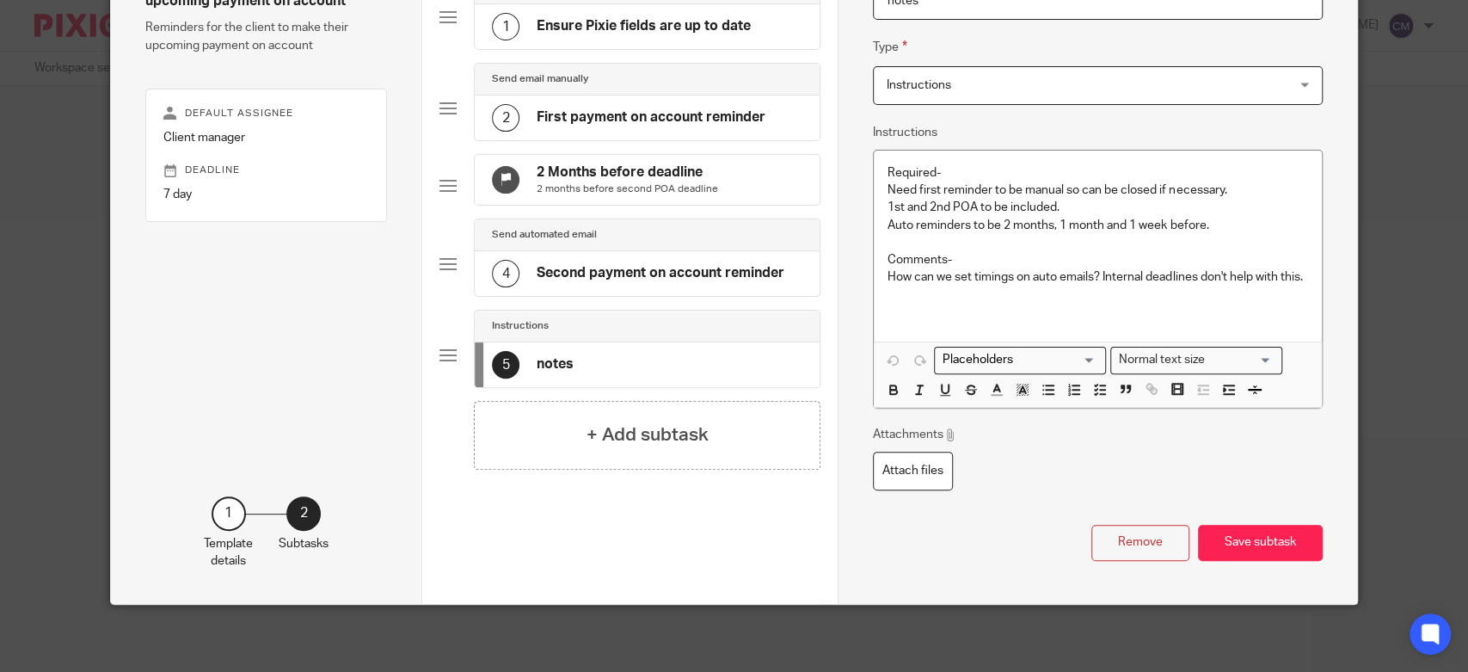
scroll to position [0, 0]
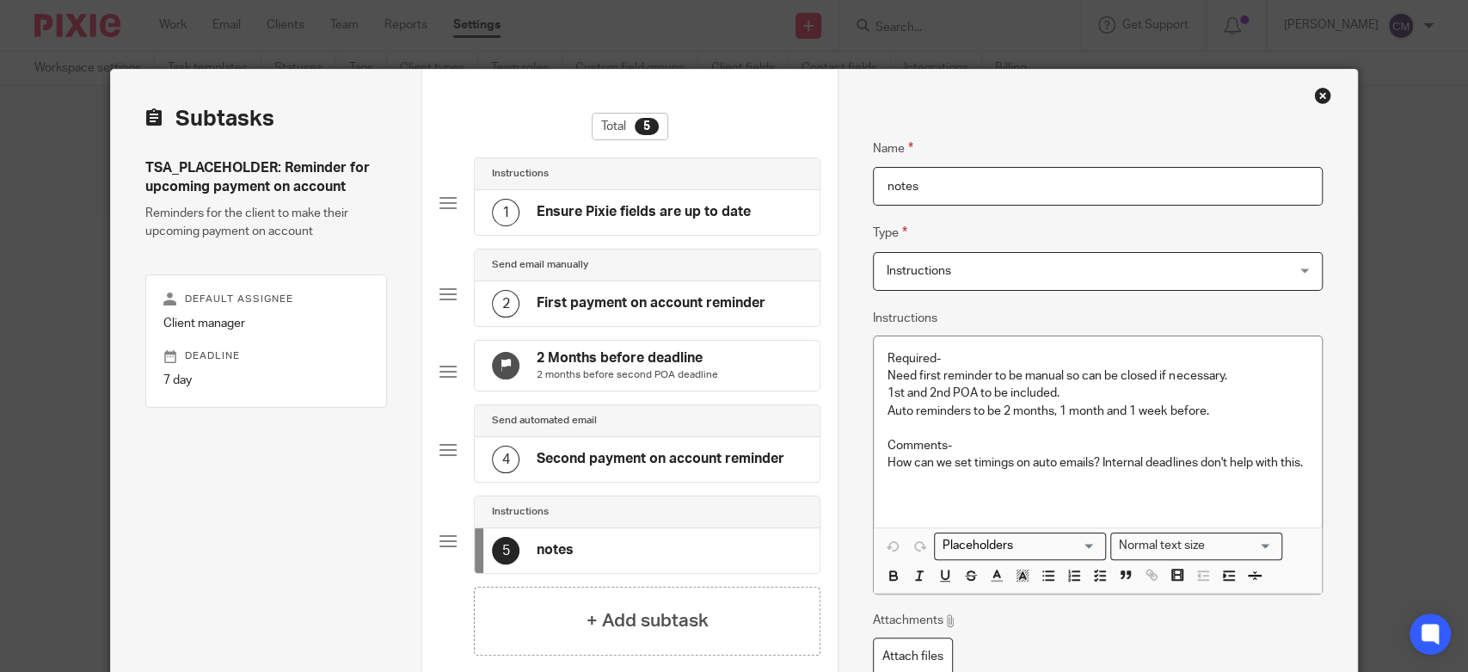
click at [471, 110] on div "Total 5 Instructions 1 Ensure Pixie fields are up to date Send email manually 2…" at bounding box center [629, 430] width 415 height 720
click at [614, 361] on h4 "2 Months before deadline" at bounding box center [627, 358] width 181 height 18
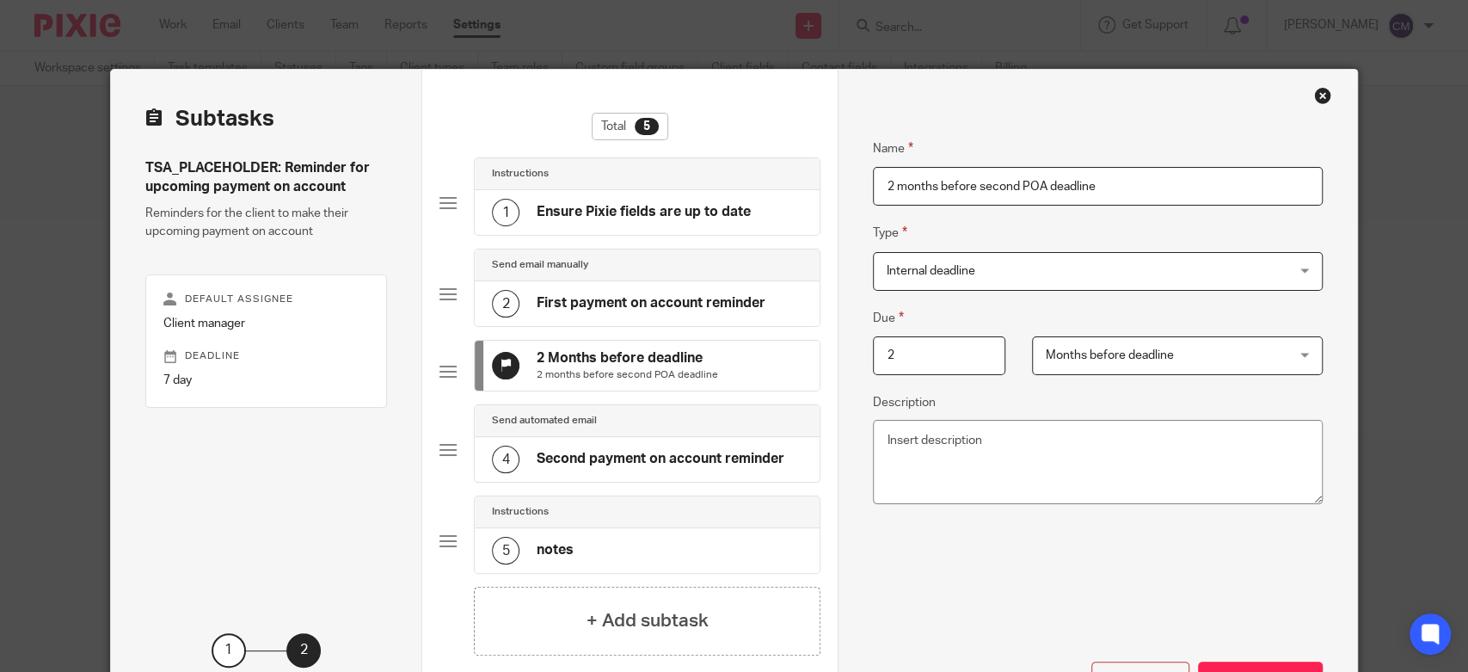
click at [1314, 96] on div "Close this dialog window" at bounding box center [1322, 95] width 17 height 17
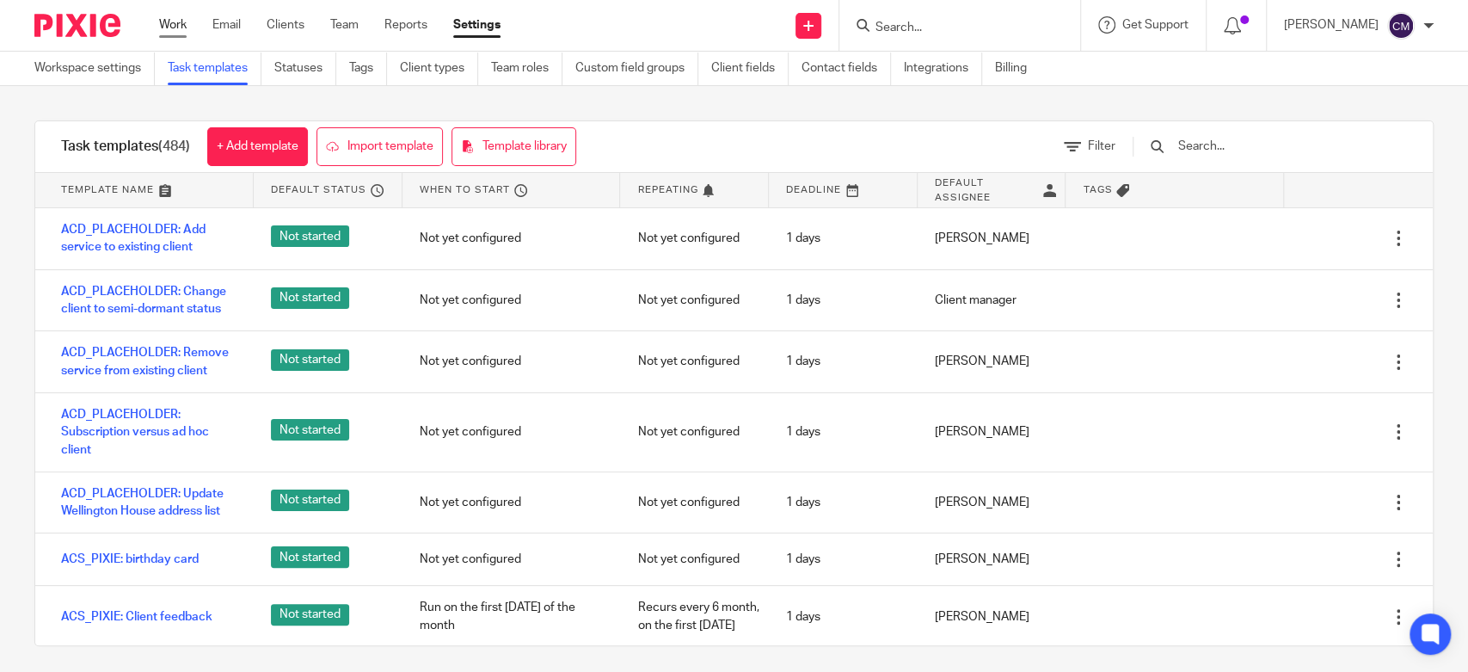
click at [178, 28] on link "Work" at bounding box center [173, 24] width 28 height 17
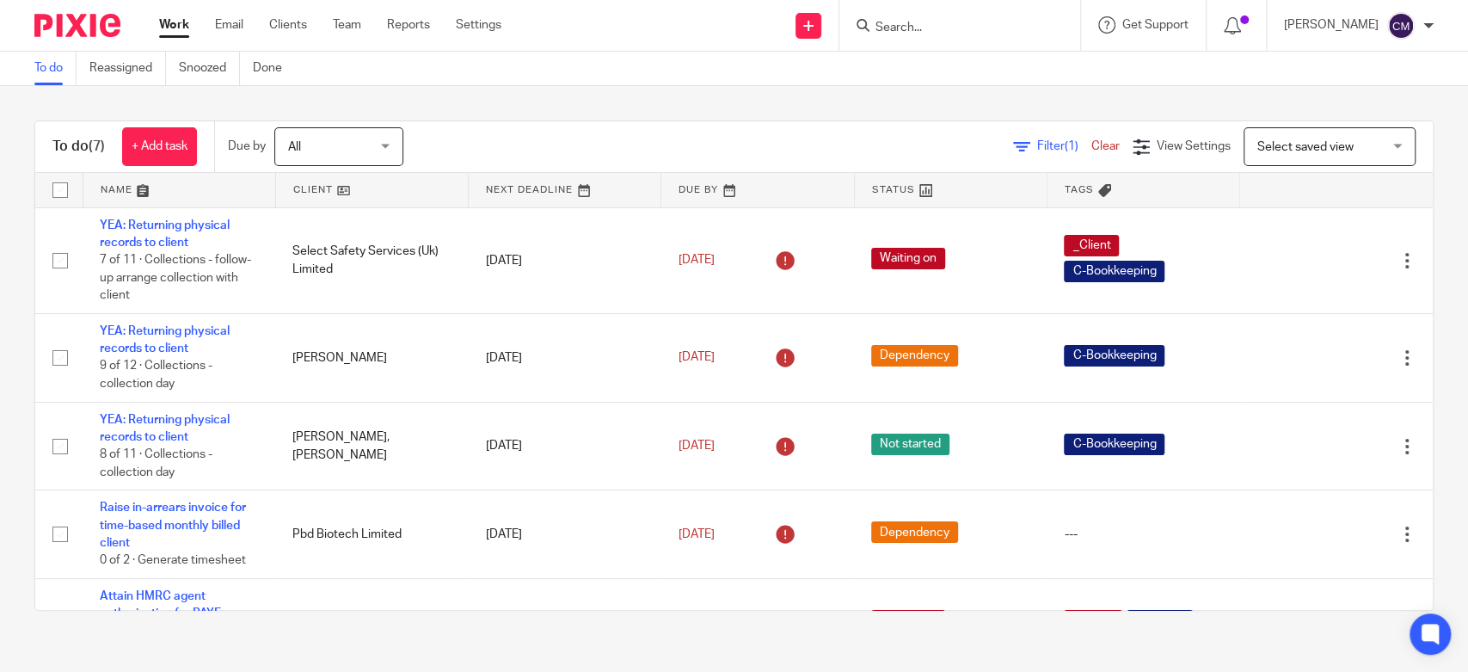
click at [950, 27] on input "Search" at bounding box center [951, 28] width 155 height 15
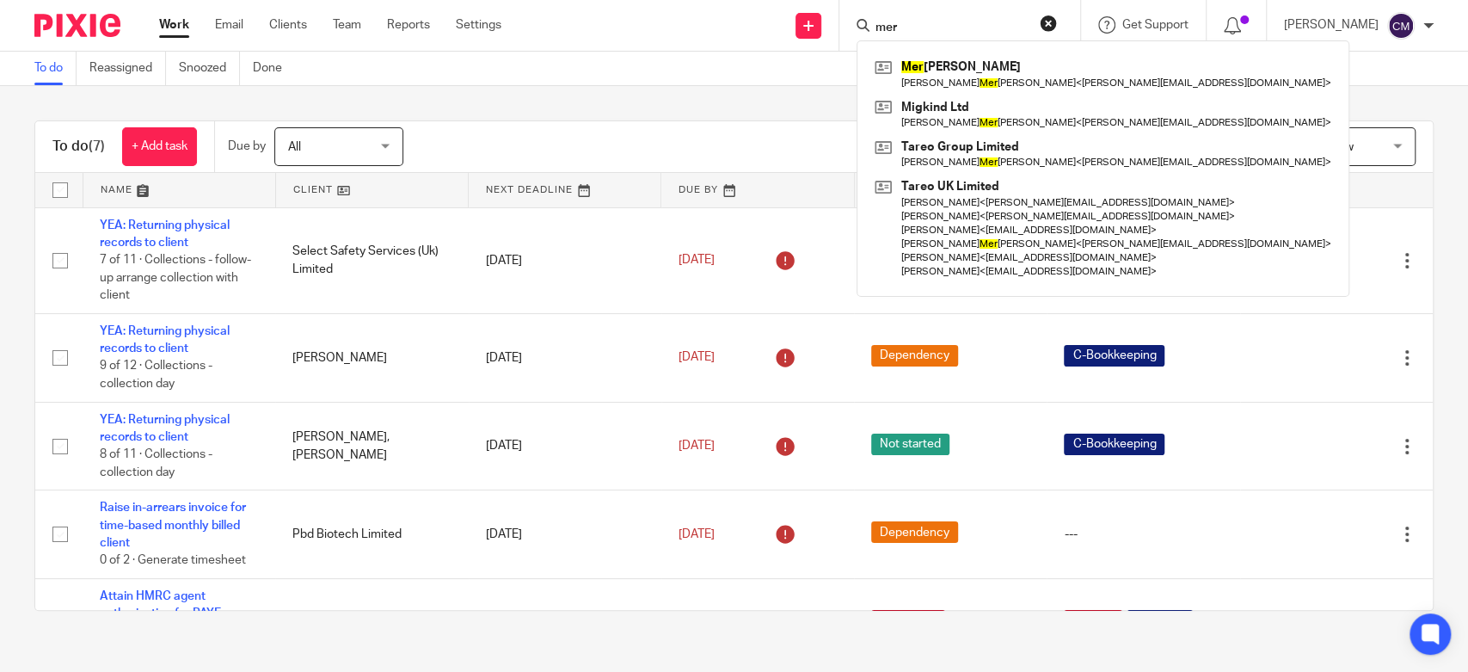
type input "mer"
click at [1046, 26] on button "reset" at bounding box center [1048, 23] width 17 height 17
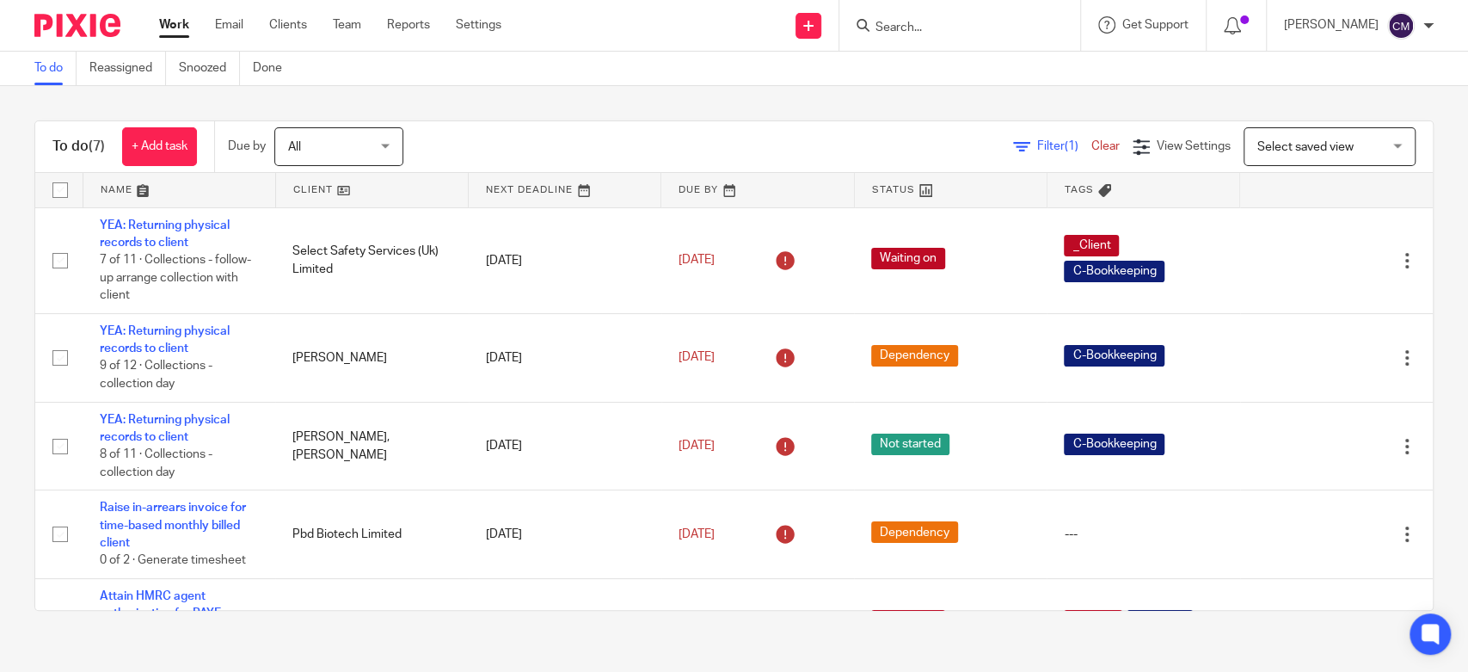
click at [894, 28] on input "Search" at bounding box center [951, 28] width 155 height 15
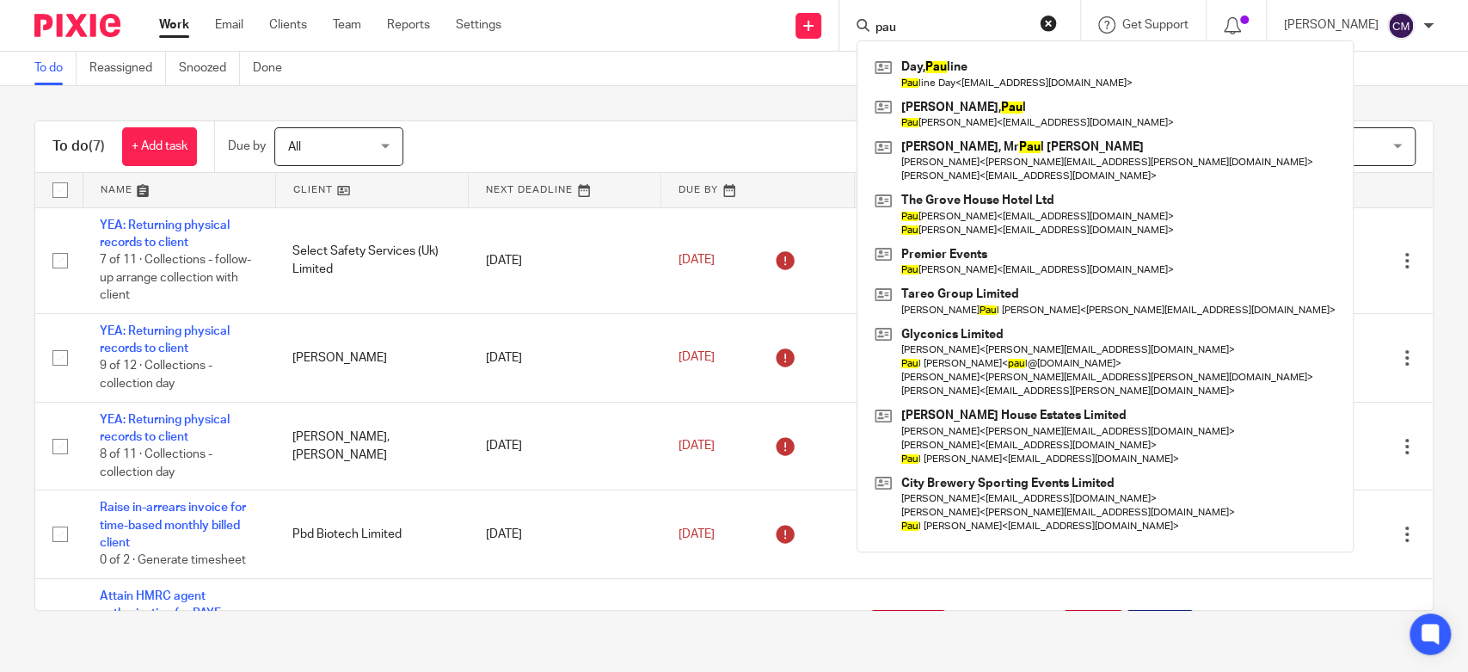
type input "pau"
click at [1052, 28] on button "reset" at bounding box center [1048, 23] width 17 height 17
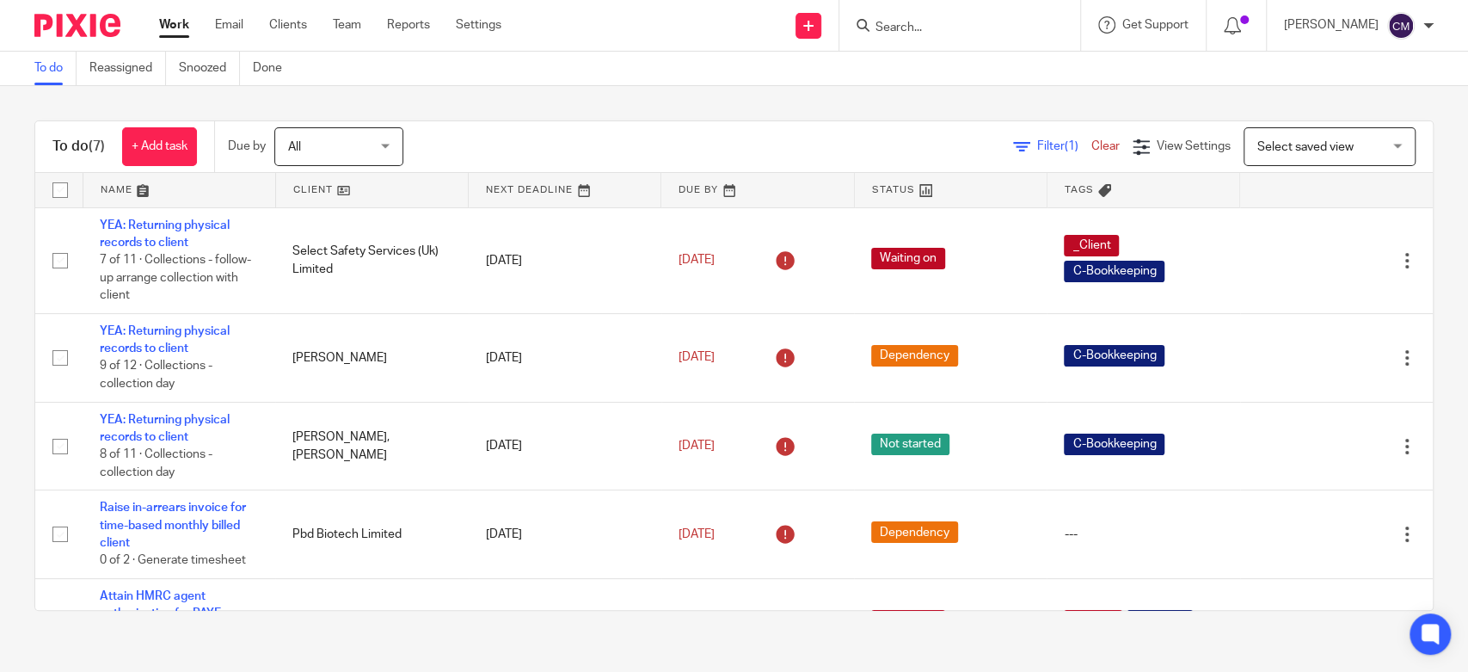
click at [973, 32] on input "Search" at bounding box center [951, 28] width 155 height 15
click at [886, 81] on div "To do Reassigned Snoozed Done" at bounding box center [734, 69] width 1468 height 34
click at [186, 29] on link "Work" at bounding box center [174, 24] width 30 height 17
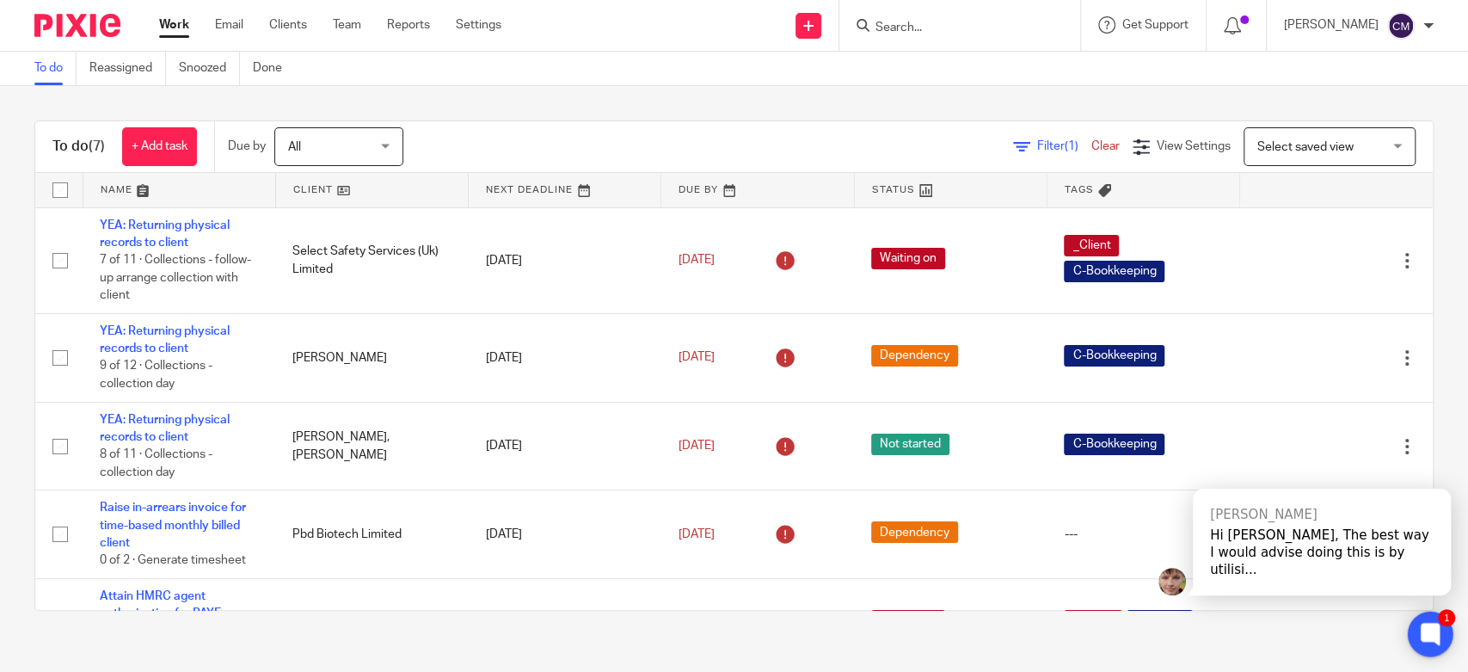
click at [1432, 638] on icon at bounding box center [1429, 633] width 13 height 13
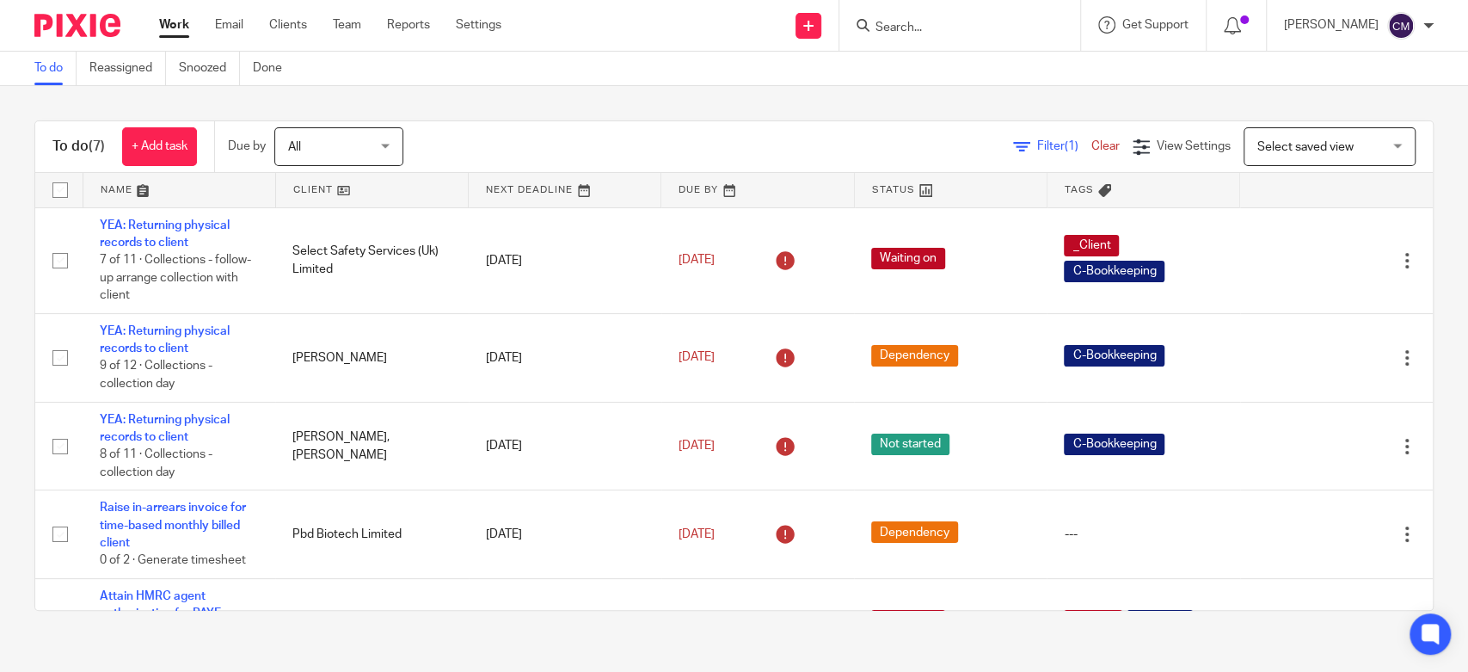
click at [163, 23] on link "Work" at bounding box center [174, 24] width 30 height 17
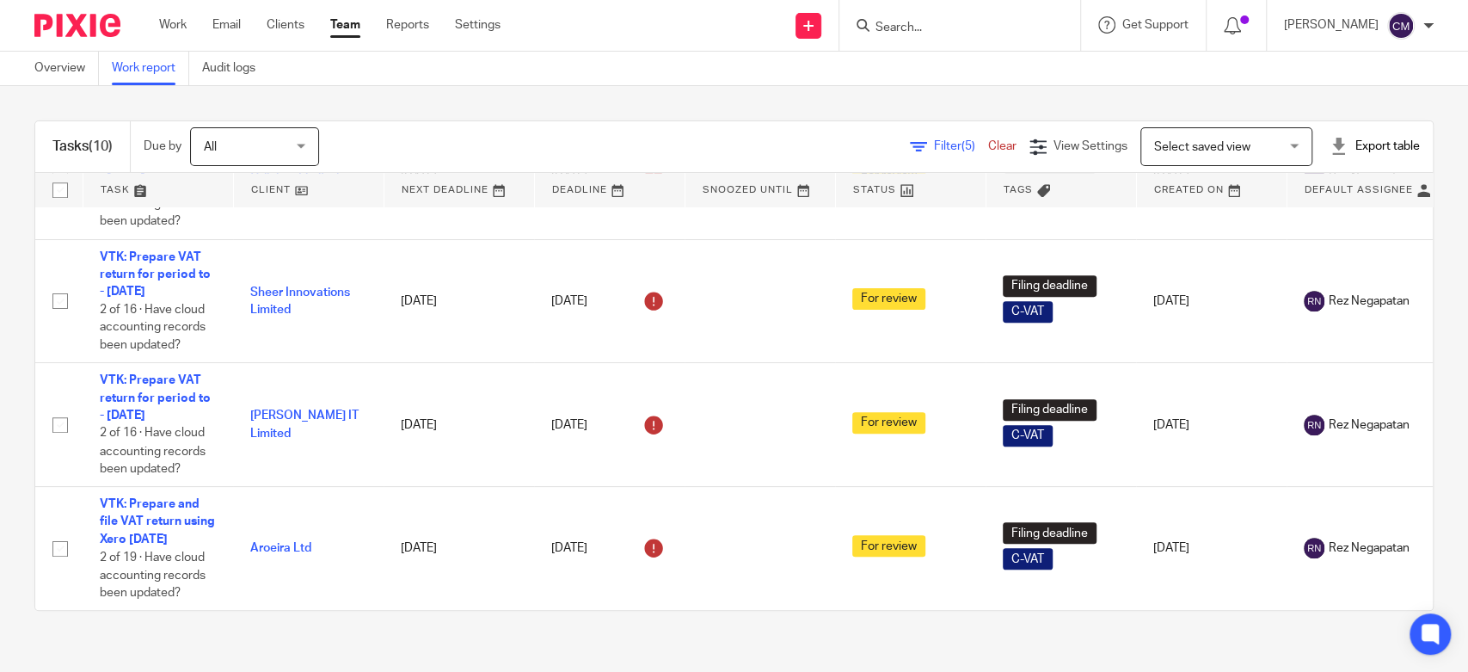
scroll to position [782, 0]
drag, startPoint x: 1351, startPoint y: 1, endPoint x: 349, endPoint y: 24, distance: 1002.1
click at [349, 24] on link "Team" at bounding box center [345, 24] width 30 height 17
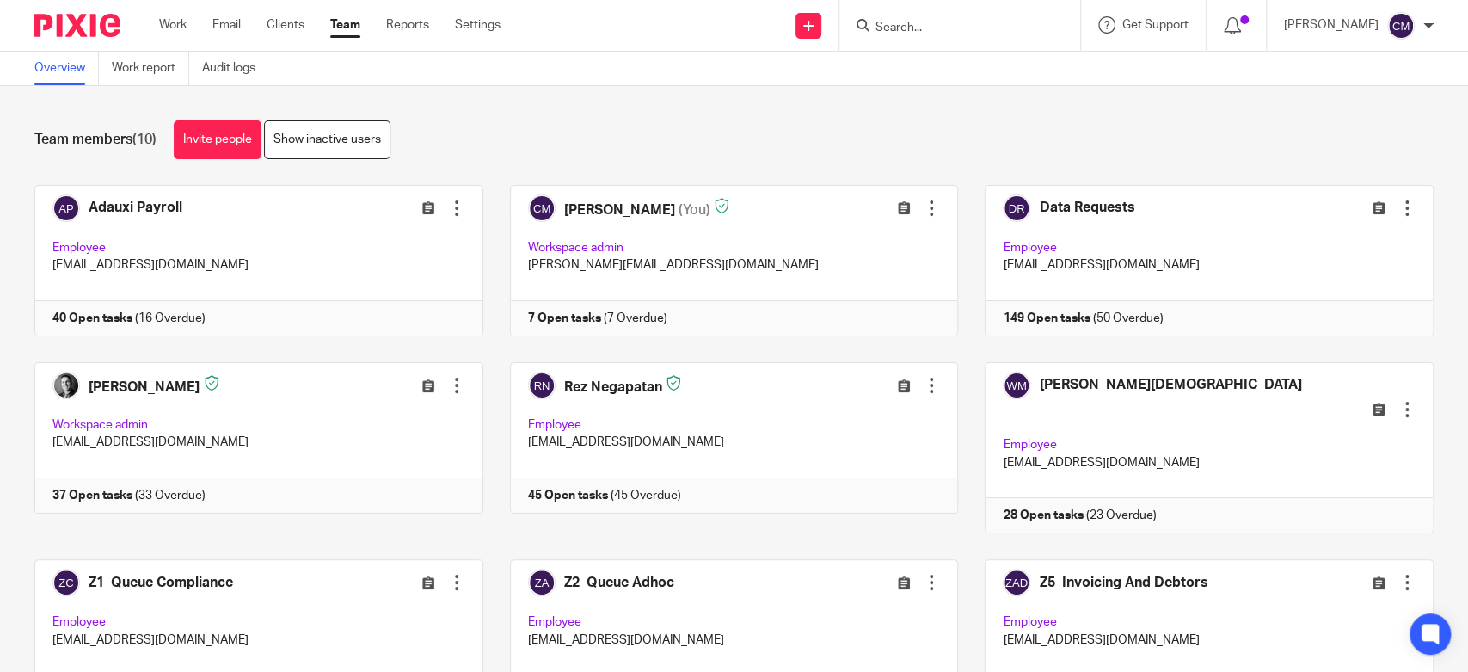
scroll to position [95, 0]
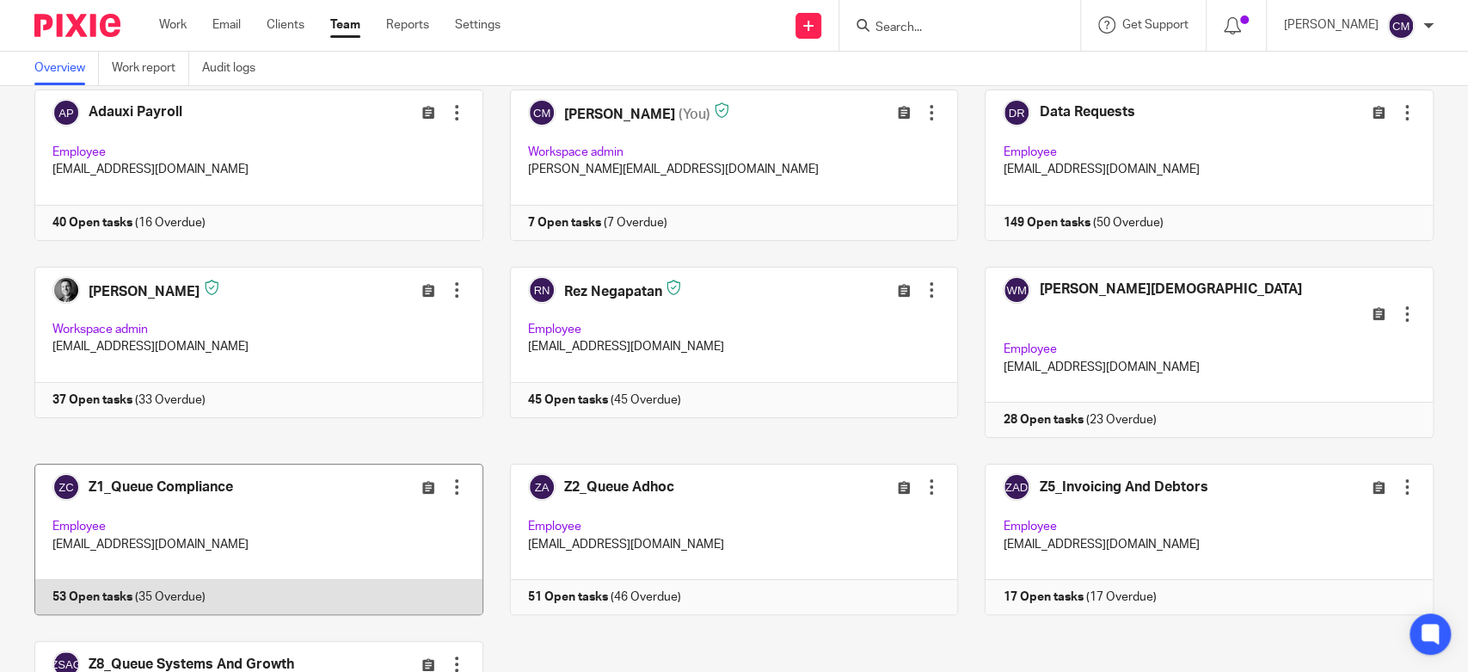
click at [313, 466] on link at bounding box center [246, 539] width 476 height 151
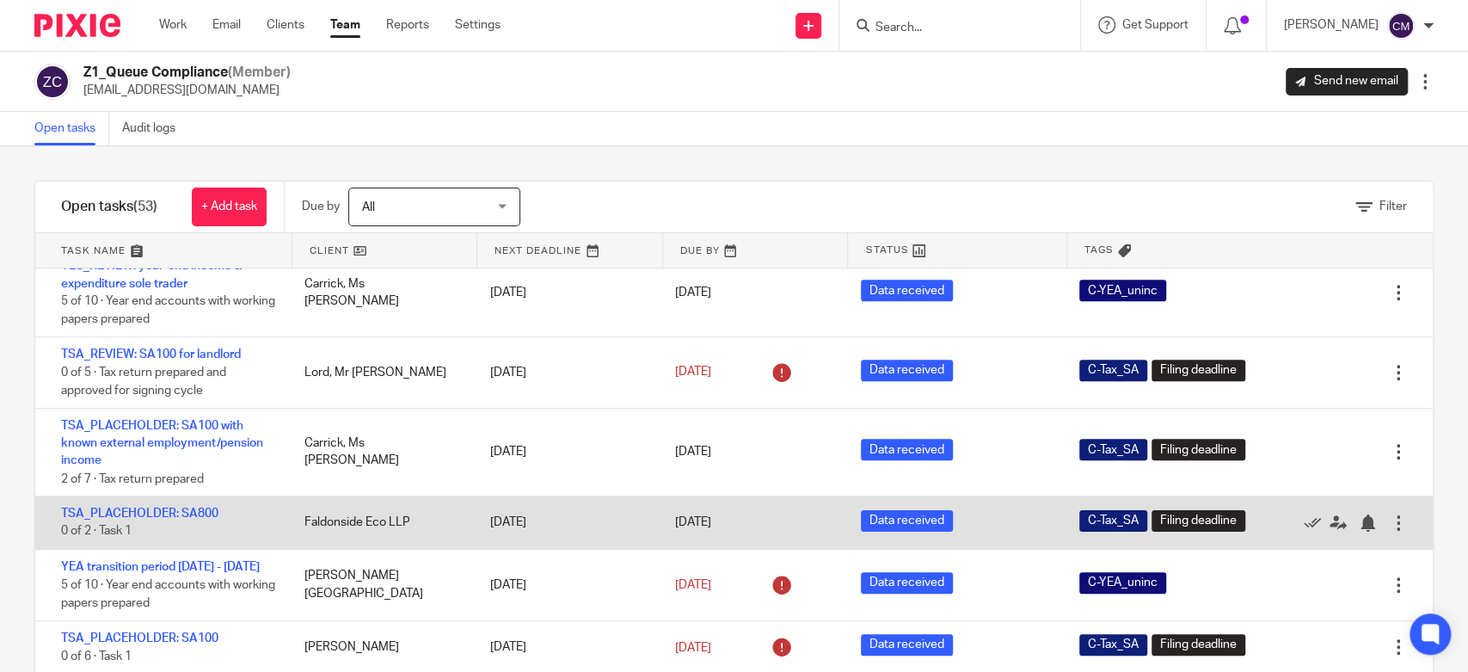
scroll to position [1051, 0]
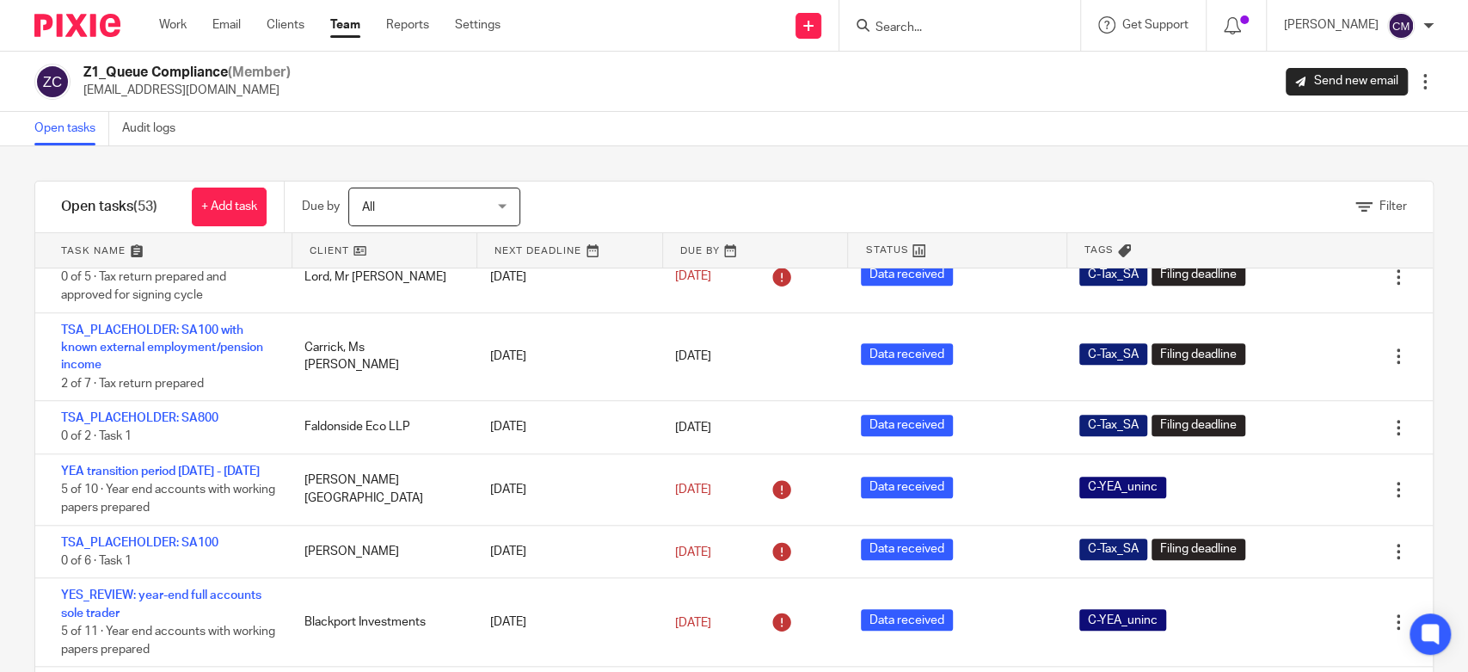
click at [26, 427] on div "Filter tasks Only show tasks matching all of these conditions 1 Client name Is …" at bounding box center [734, 408] width 1468 height 525
click at [525, 253] on link at bounding box center [569, 250] width 185 height 34
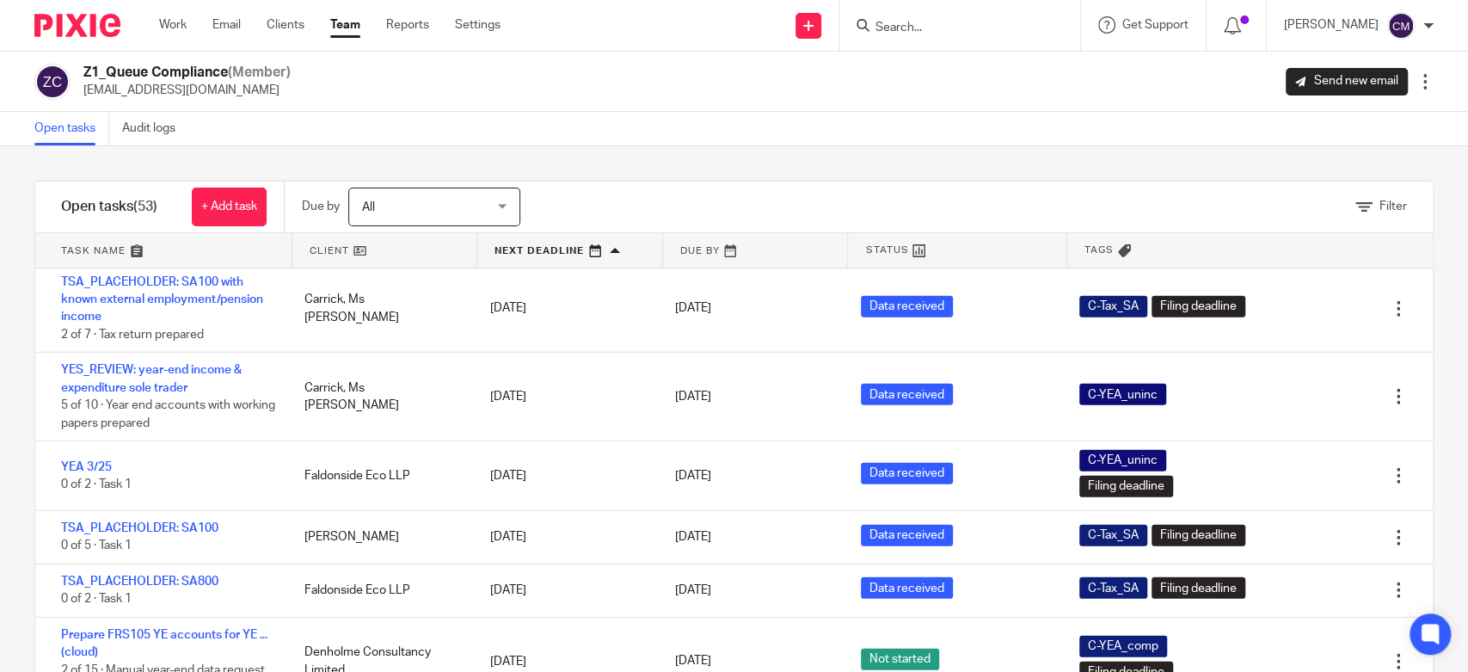
scroll to position [68, 0]
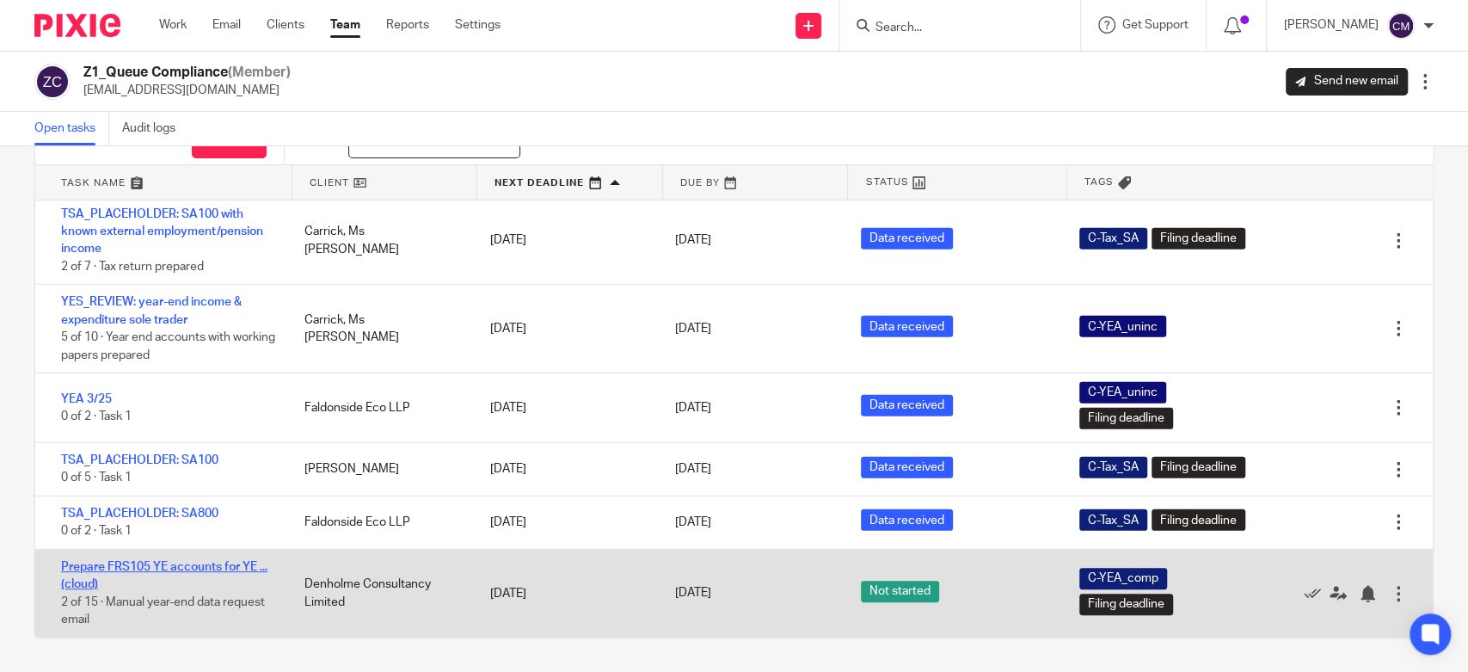
drag, startPoint x: 150, startPoint y: 558, endPoint x: 76, endPoint y: 566, distance: 74.4
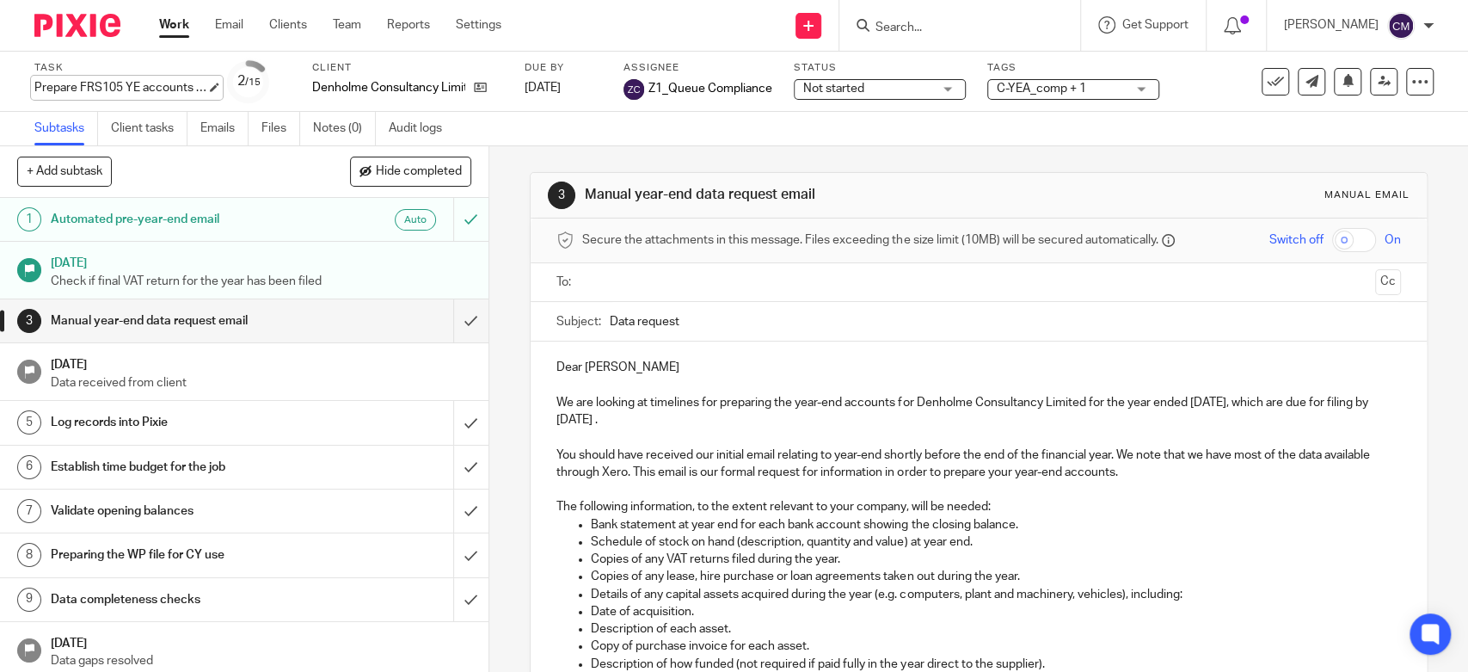
click at [161, 89] on div "Prepare FRS105 YE accounts for YE ... (cloud) Save Prepare FRS105 YE accounts f…" at bounding box center [120, 87] width 172 height 17
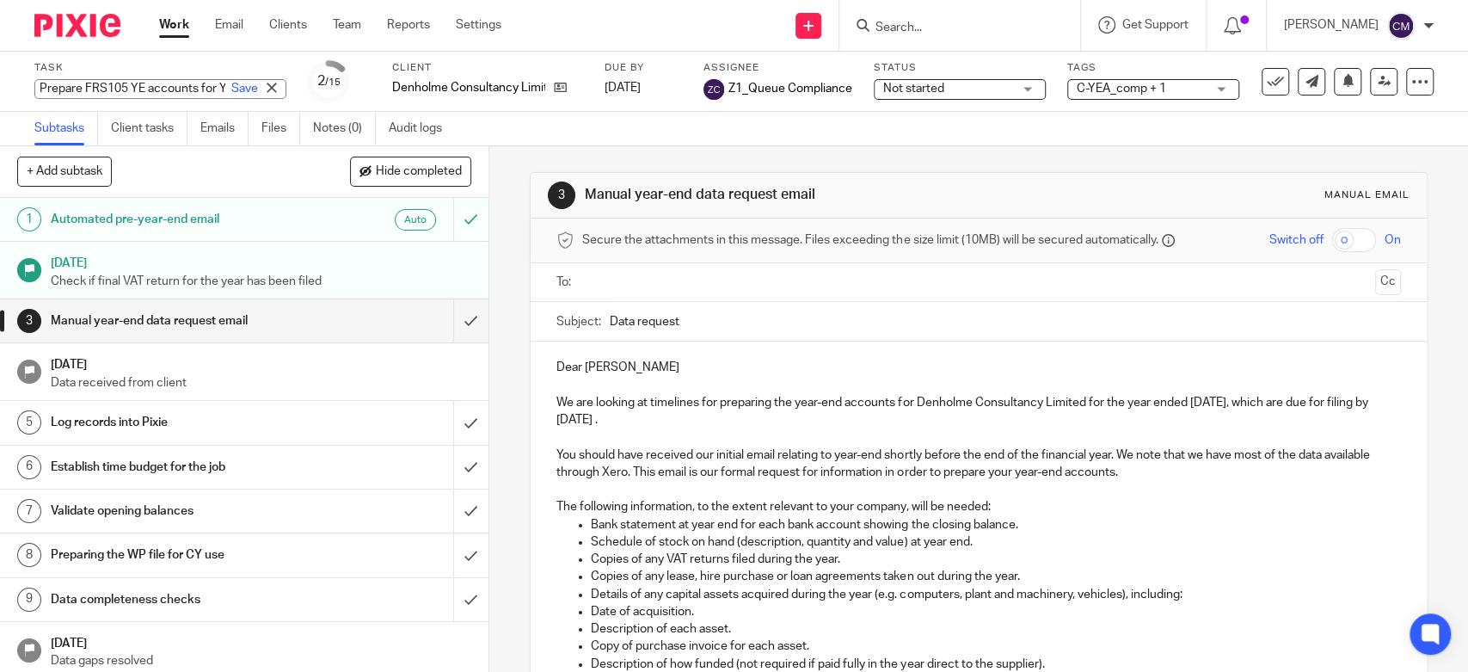
scroll to position [0, 93]
type input "Prepare FRS105 YE accounts for YE ...9/25 (cloud)"
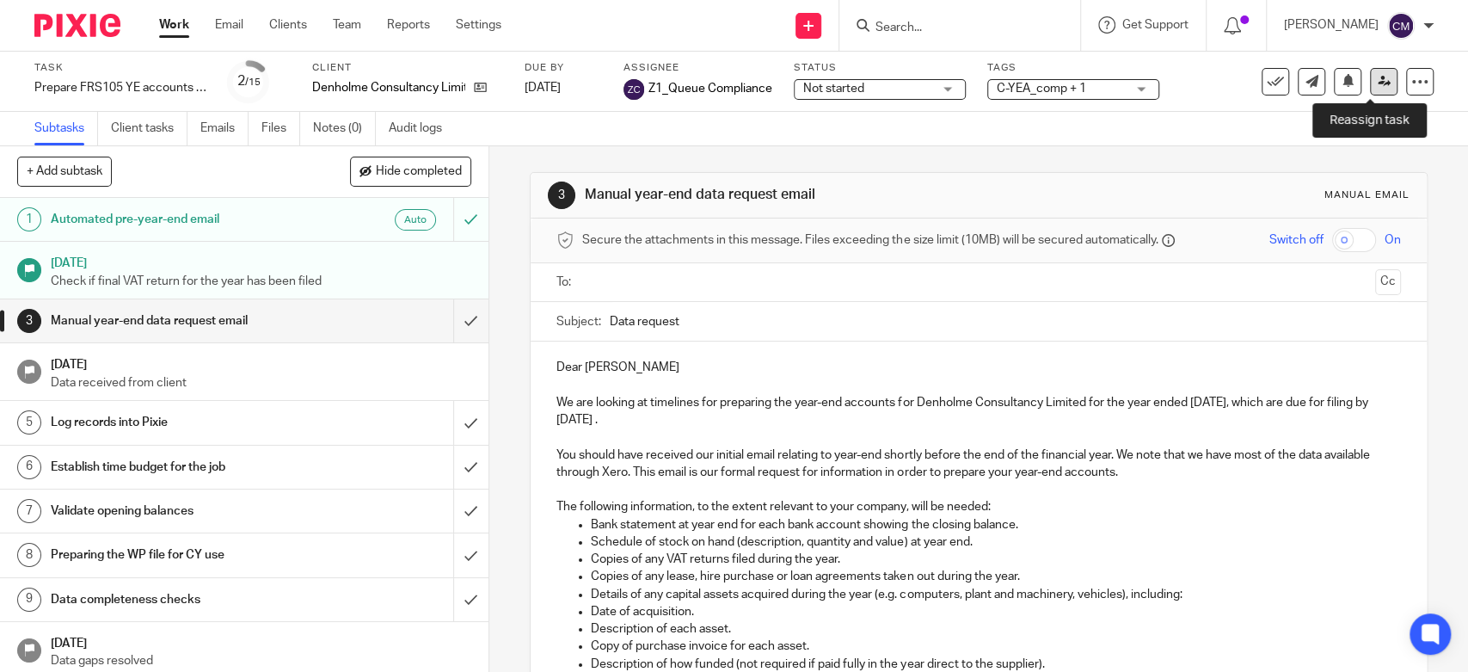
click at [1378, 82] on icon at bounding box center [1384, 81] width 13 height 13
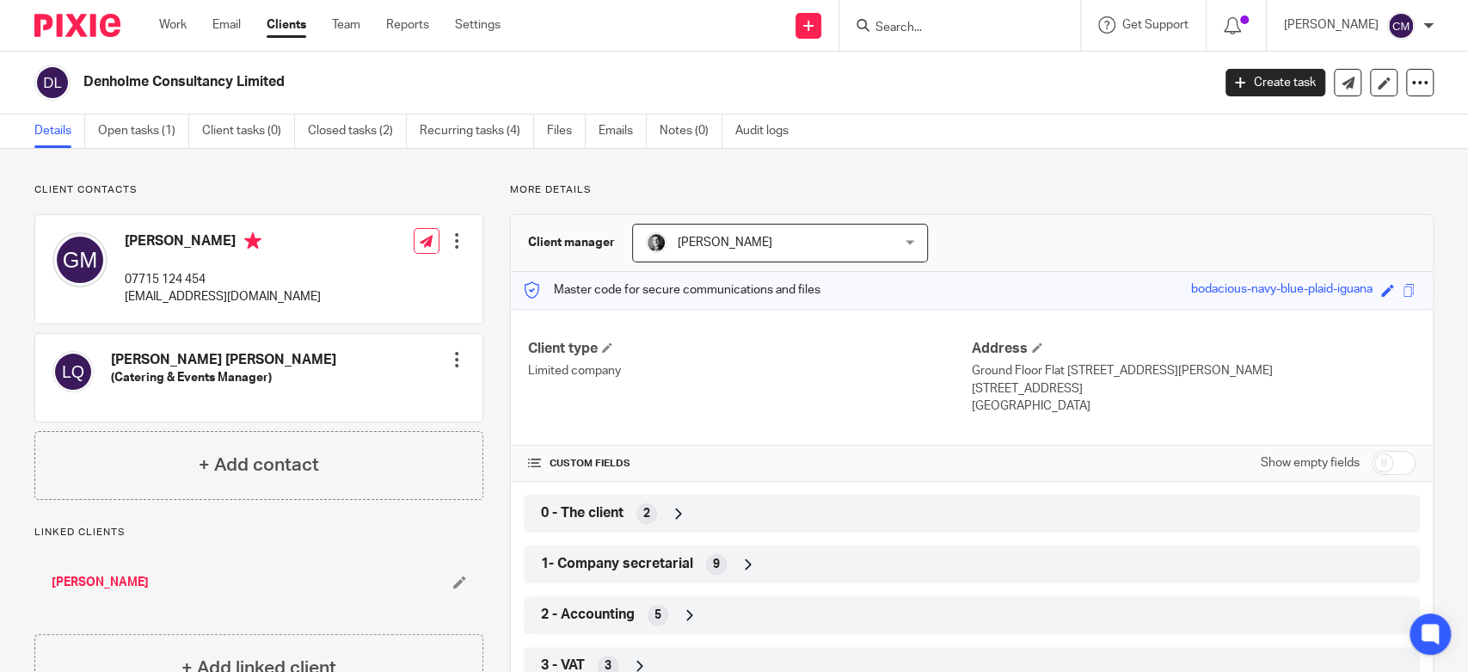
click at [642, 603] on div "2 - Accounting 5" at bounding box center [972, 614] width 870 height 29
click at [568, 619] on span "2 - Accounting" at bounding box center [588, 614] width 94 height 18
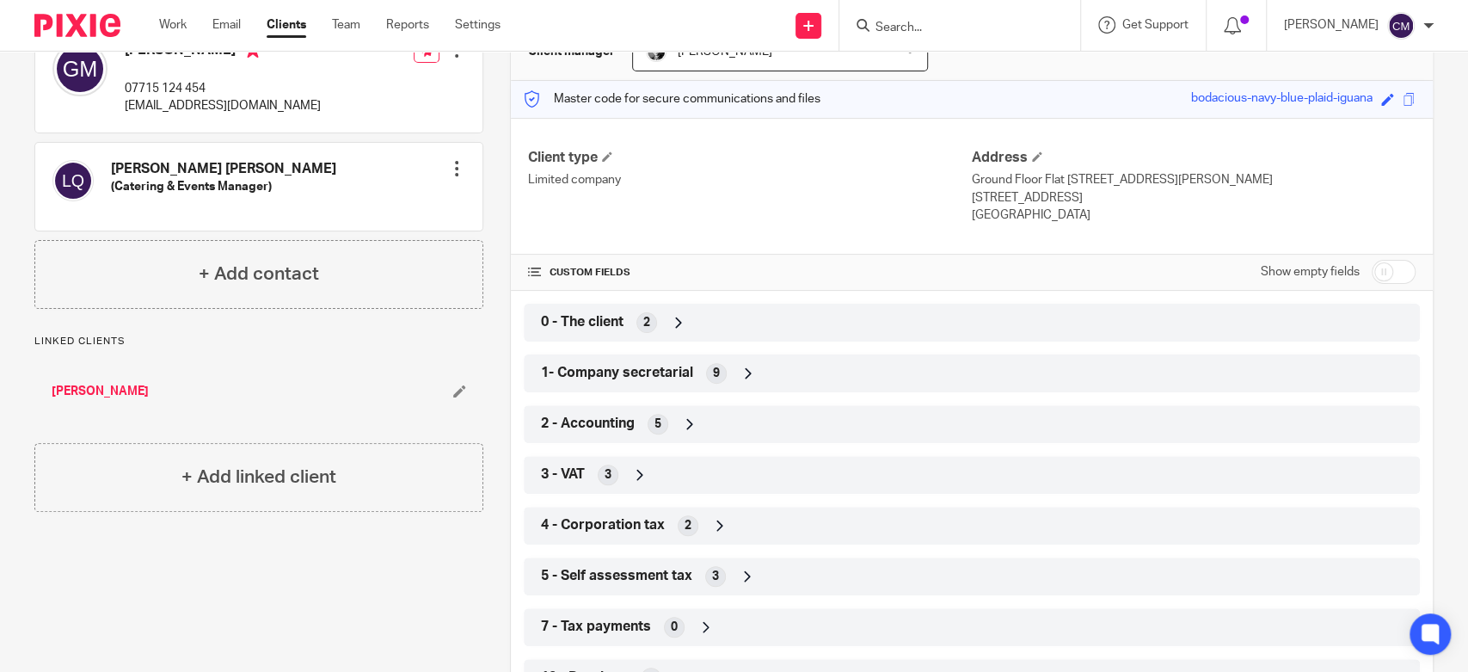
click at [582, 432] on span "2 - Accounting" at bounding box center [588, 424] width 94 height 18
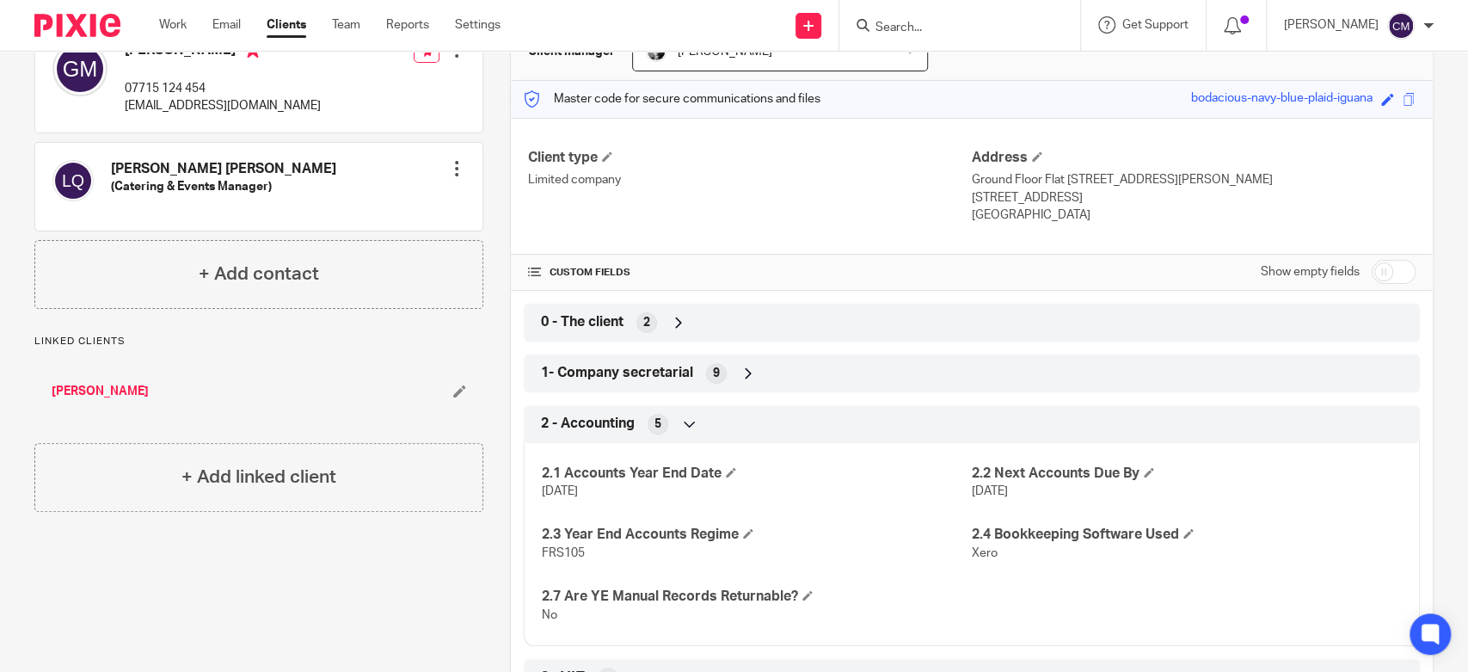
scroll to position [0, 0]
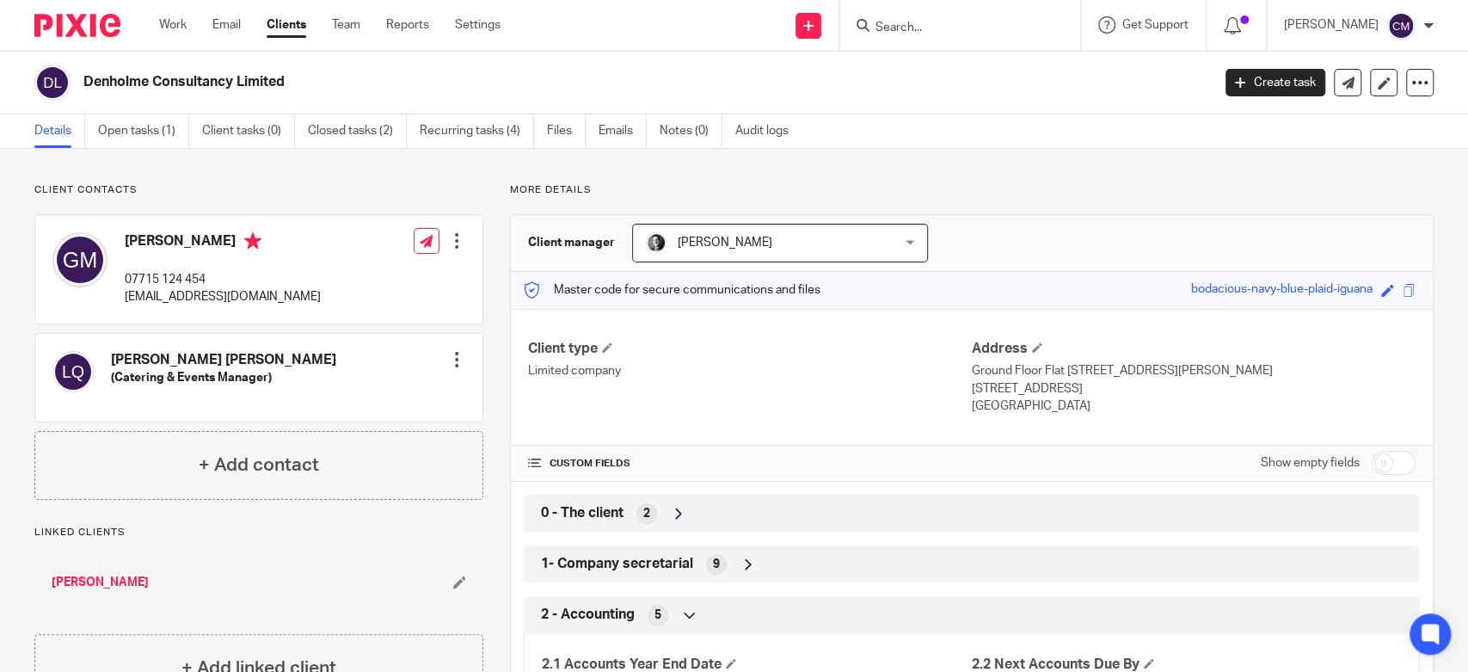
click at [636, 551] on div "1- Company secretarial 9" at bounding box center [972, 564] width 870 height 29
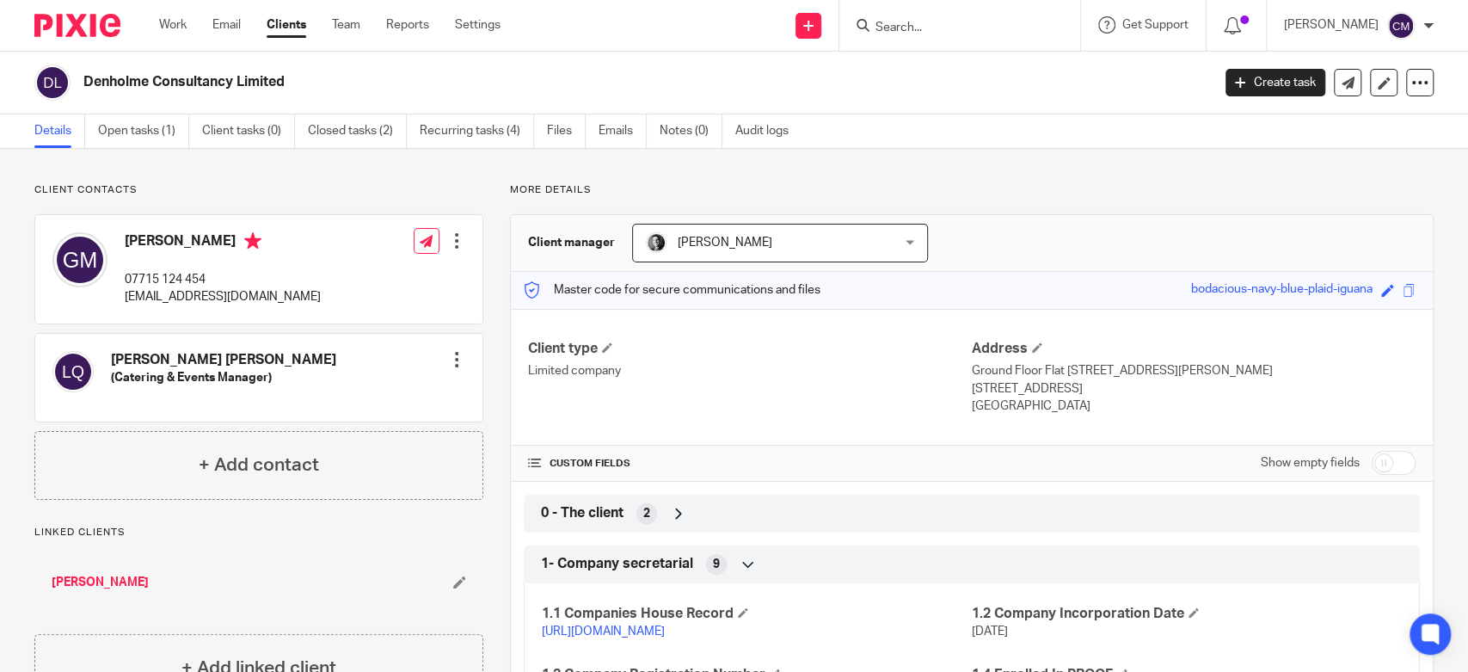
scroll to position [191, 0]
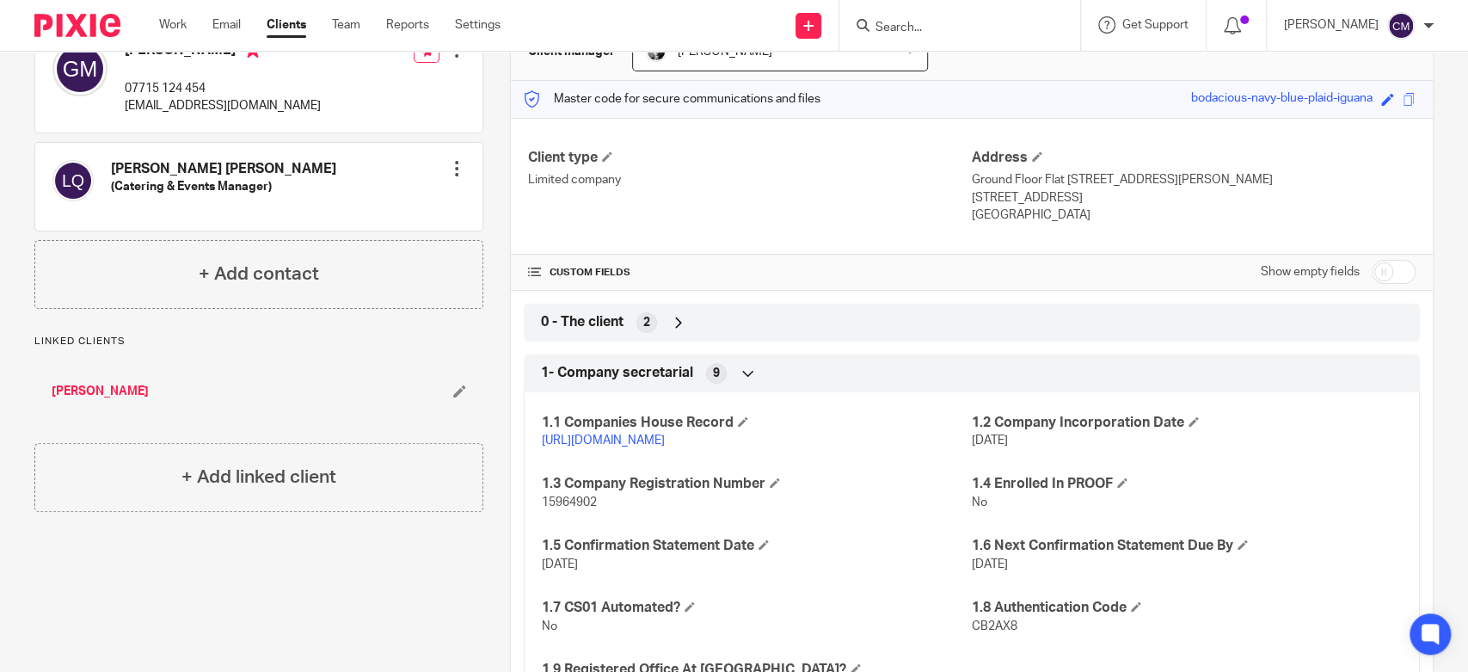
click at [638, 476] on div "1.1 Companies House Record https://find-and-update.company-information.service.…" at bounding box center [972, 549] width 896 height 340
click at [642, 446] on link "https://find-and-update.company-information.service.gov.uk/company/15964902" at bounding box center [603, 440] width 123 height 12
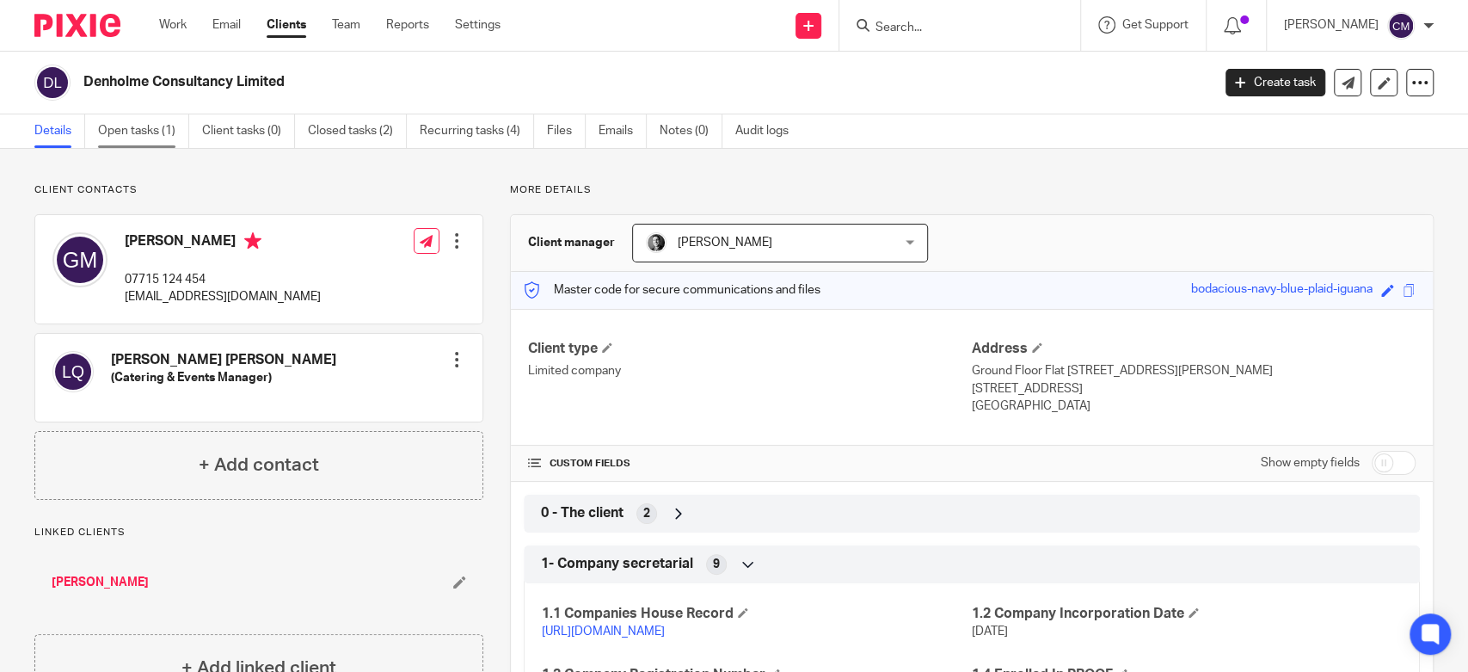
click at [155, 145] on link "Open tasks (1)" at bounding box center [143, 131] width 91 height 34
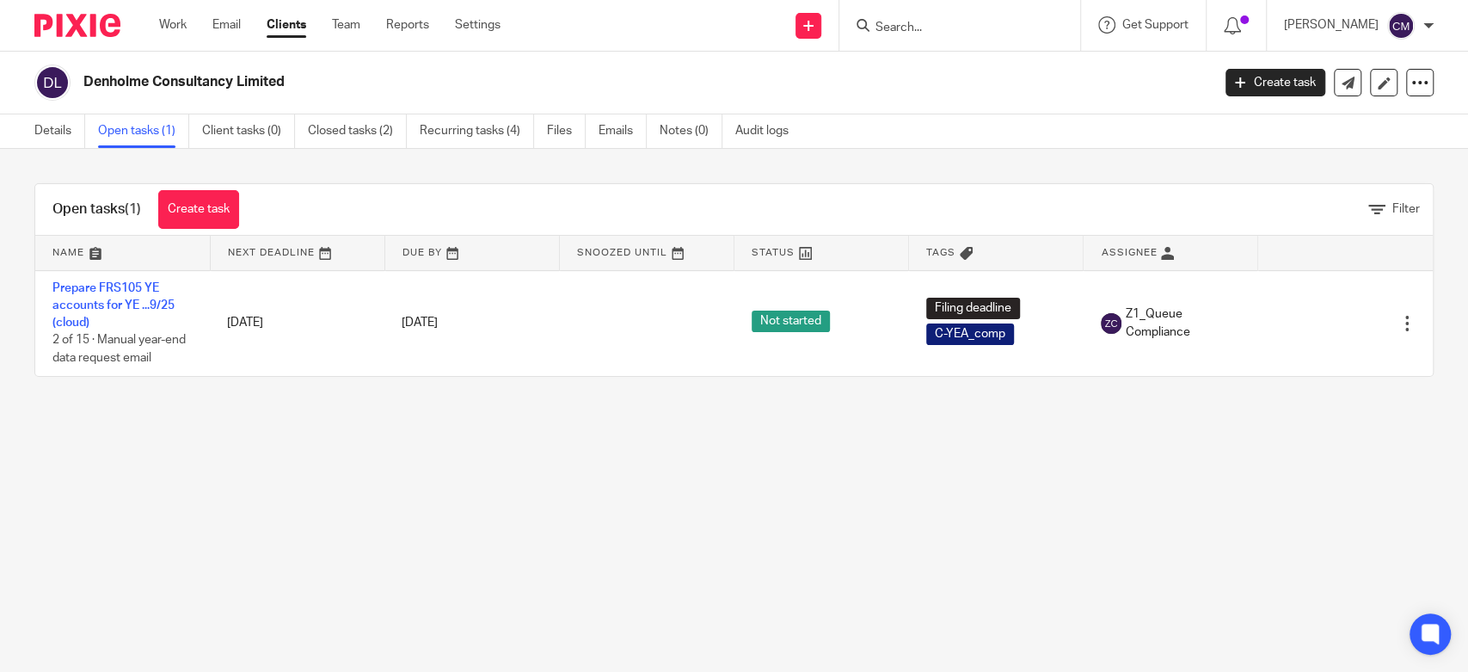
click at [472, 132] on link "Recurring tasks (4)" at bounding box center [477, 131] width 114 height 34
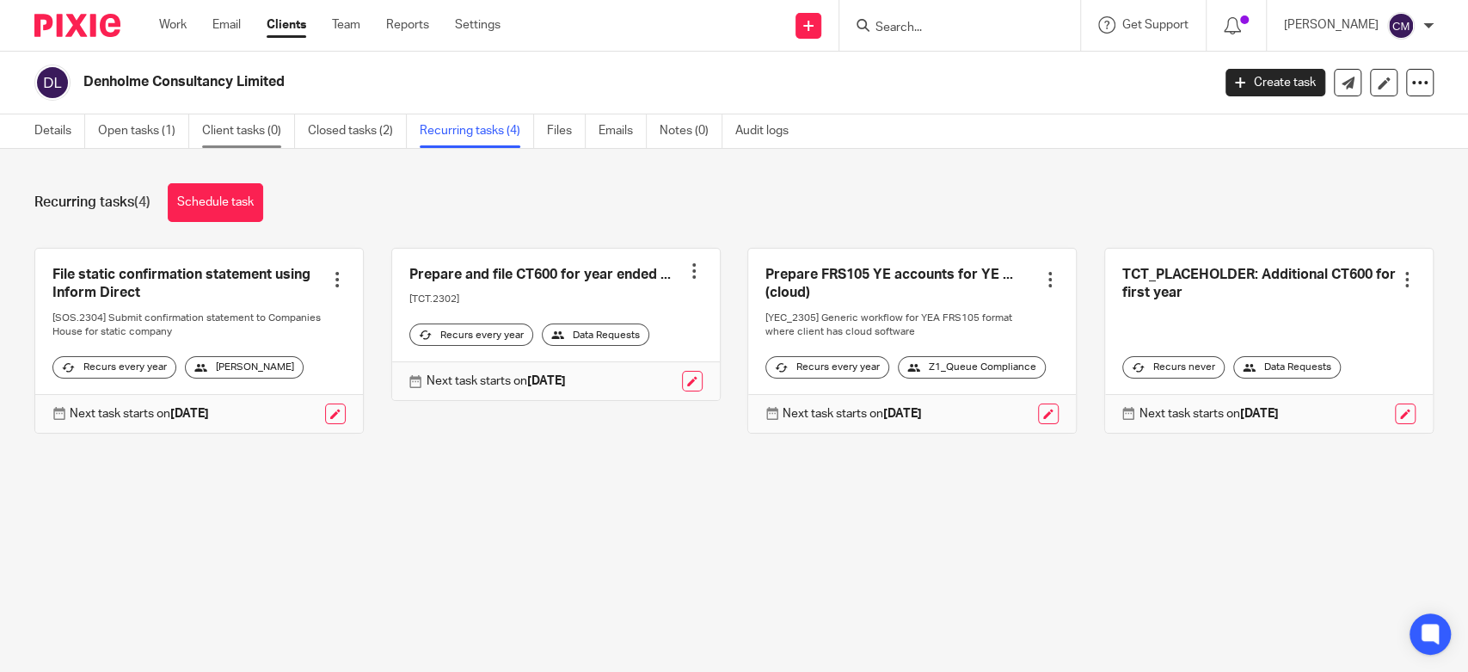
drag, startPoint x: 172, startPoint y: 131, endPoint x: 238, endPoint y: 131, distance: 66.2
click at [172, 131] on link "Open tasks (1)" at bounding box center [143, 131] width 91 height 34
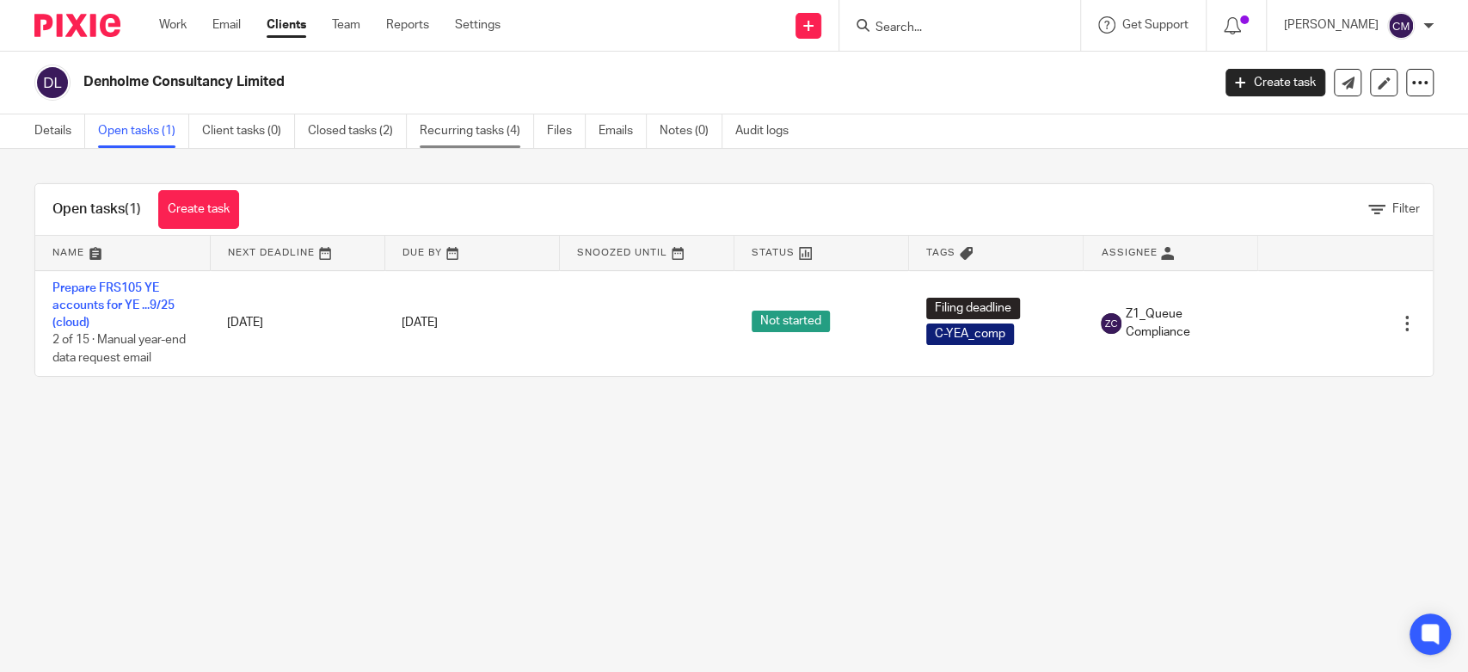
drag, startPoint x: 0, startPoint y: 0, endPoint x: 422, endPoint y: 126, distance: 440.5
click at [422, 126] on link "Recurring tasks (4)" at bounding box center [477, 131] width 114 height 34
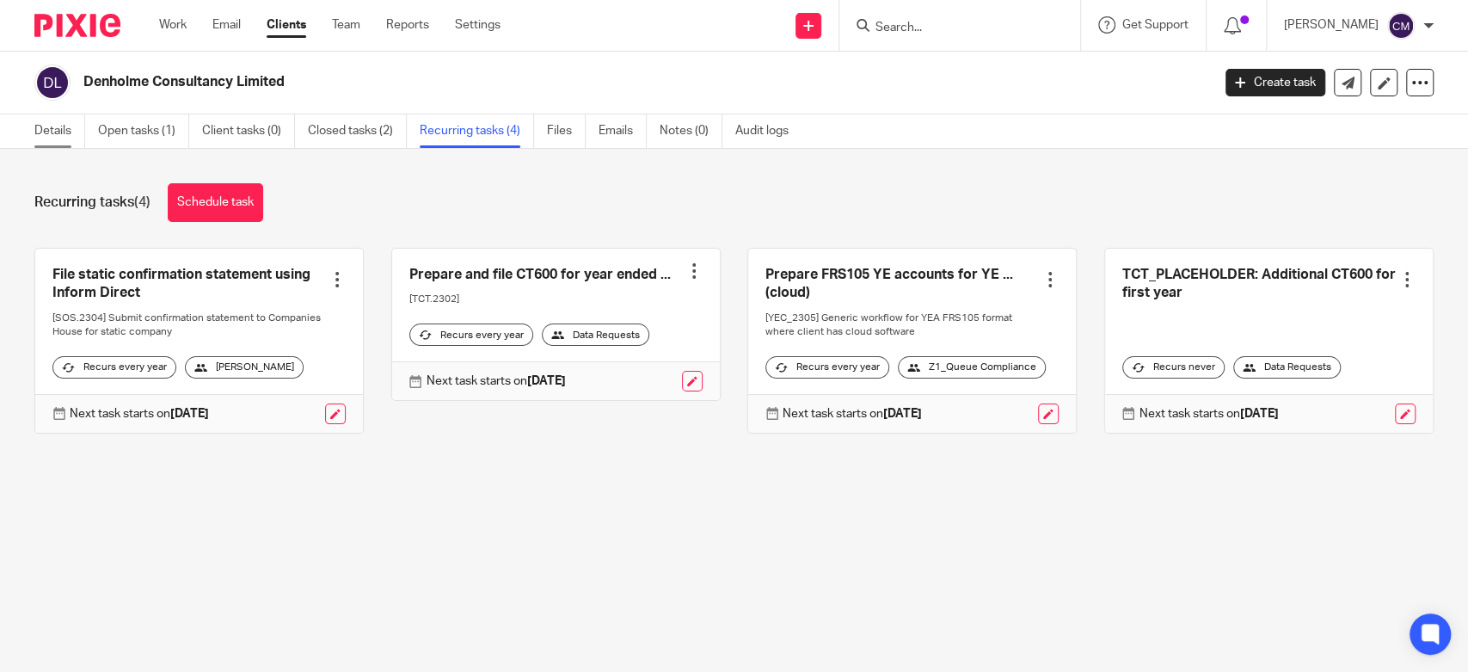
click at [74, 126] on link "Details" at bounding box center [59, 131] width 51 height 34
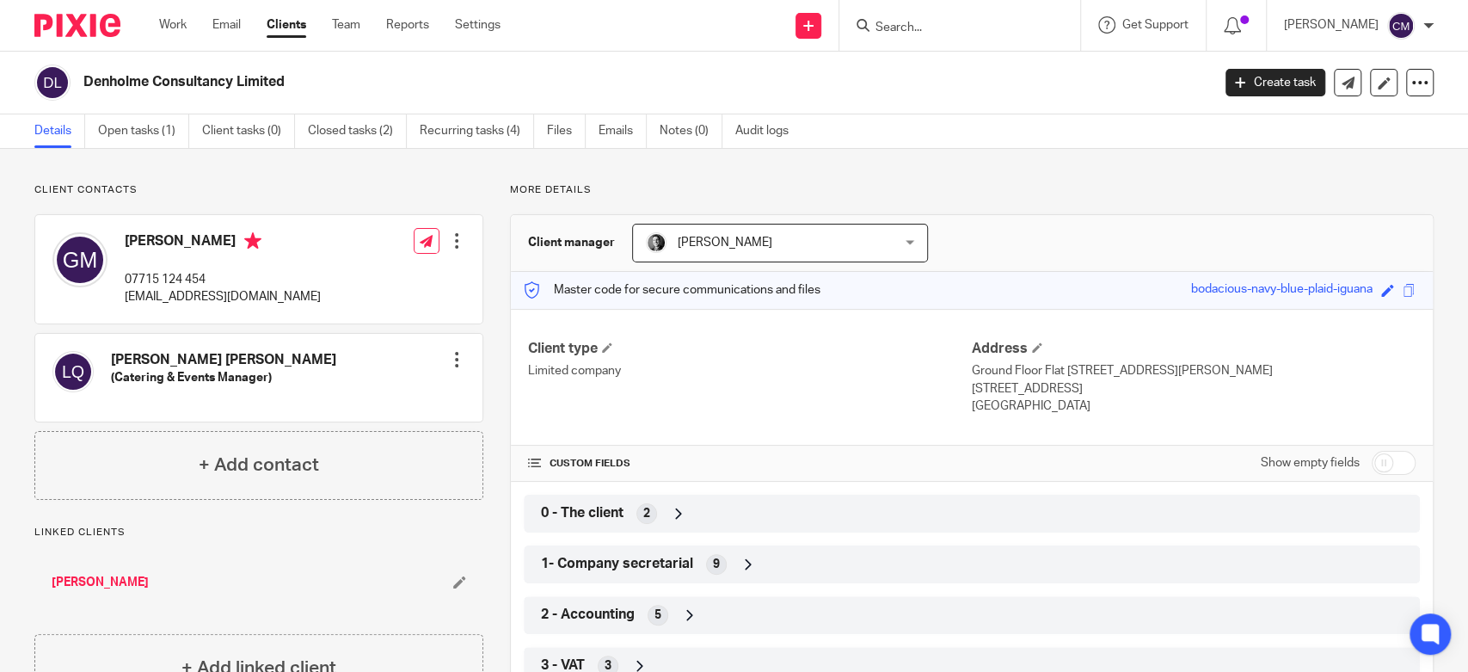
scroll to position [191, 0]
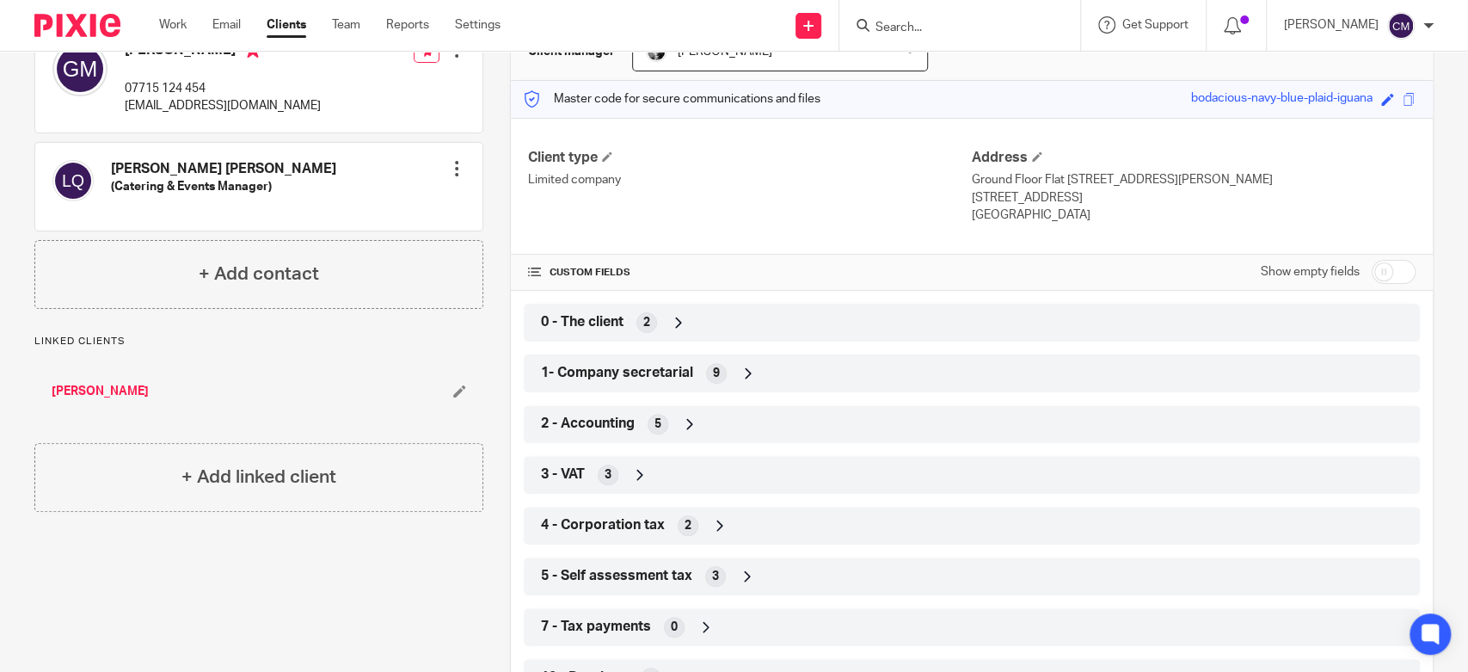
click at [709, 409] on div "2 - Accounting 5" at bounding box center [972, 423] width 870 height 29
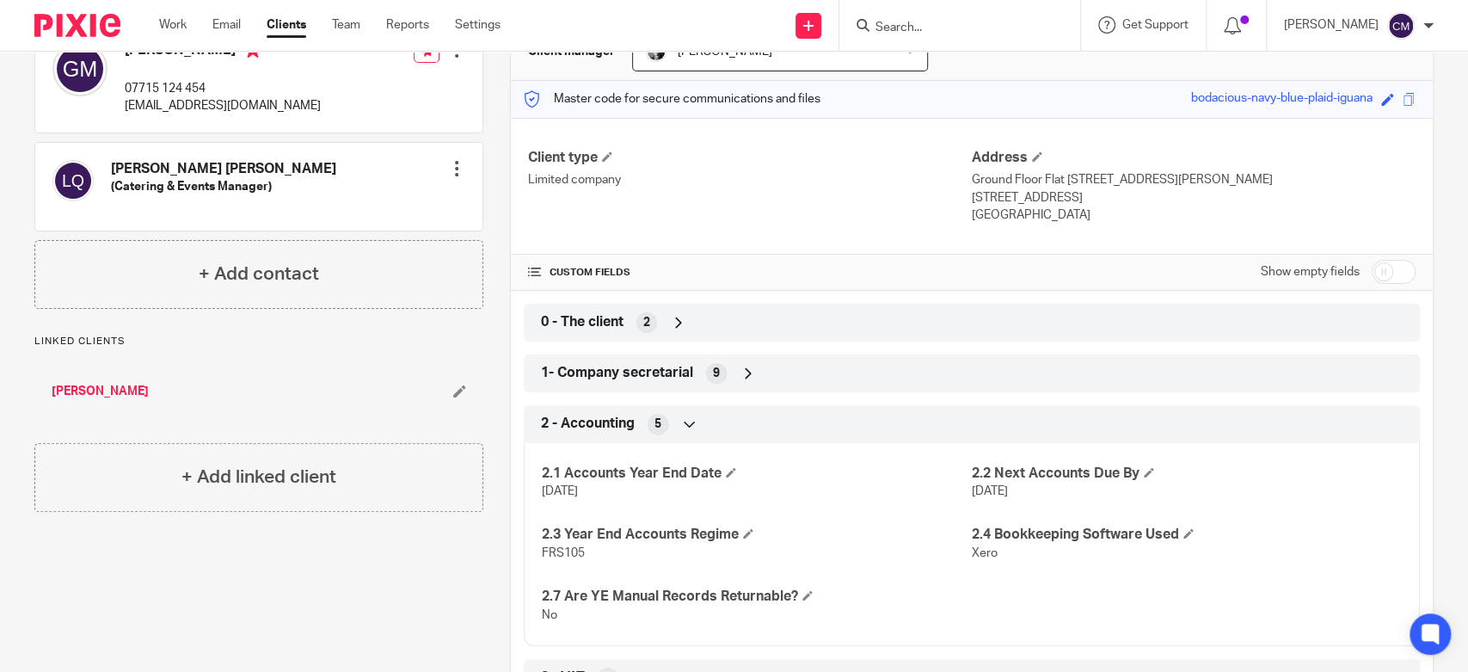
scroll to position [0, 0]
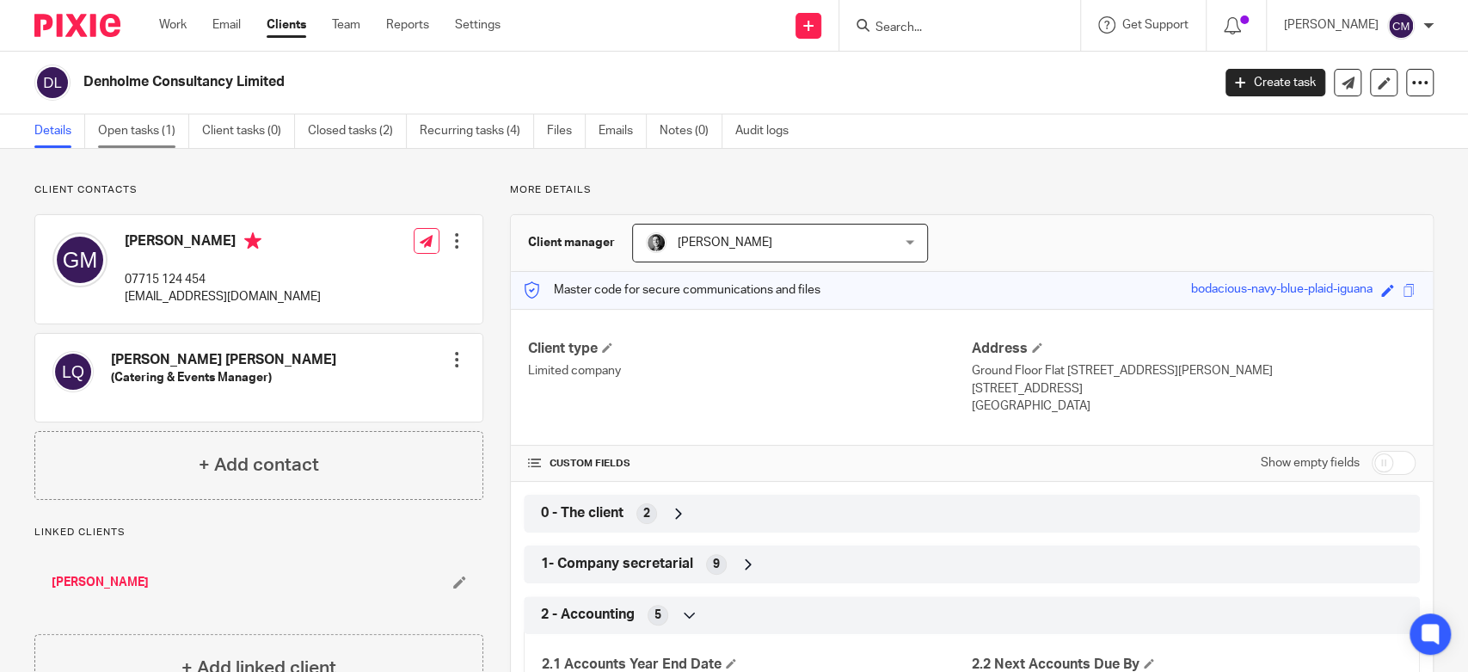
click at [131, 138] on link "Open tasks (1)" at bounding box center [143, 131] width 91 height 34
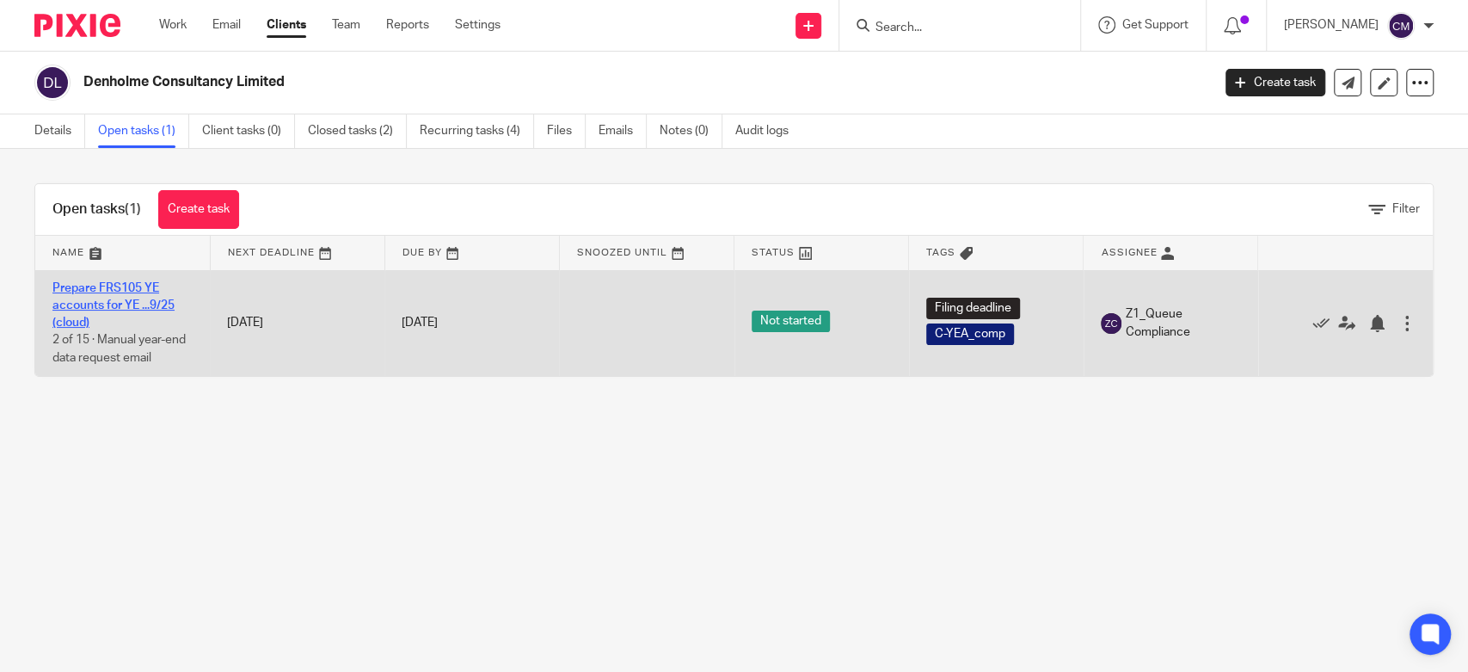
click at [125, 300] on link "Prepare FRS105 YE accounts for YE ...9/25 (cloud)" at bounding box center [113, 305] width 122 height 47
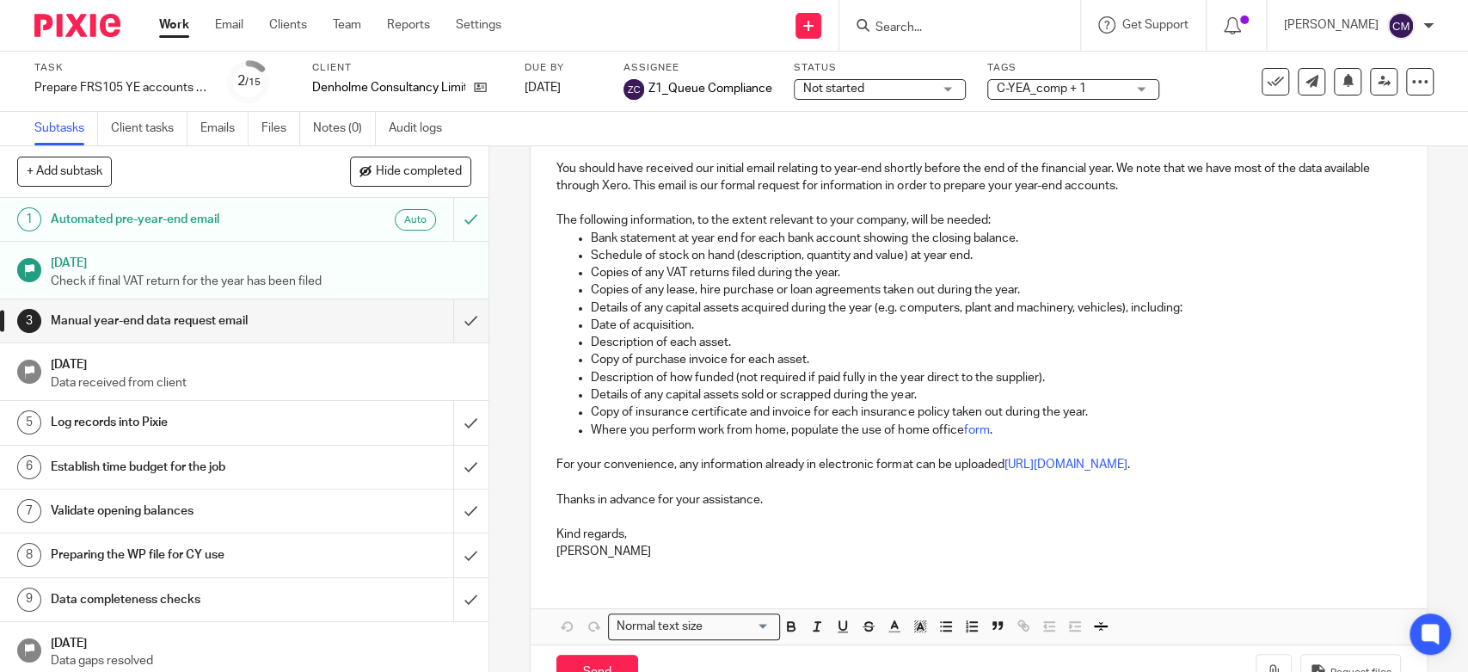
scroll to position [358, 0]
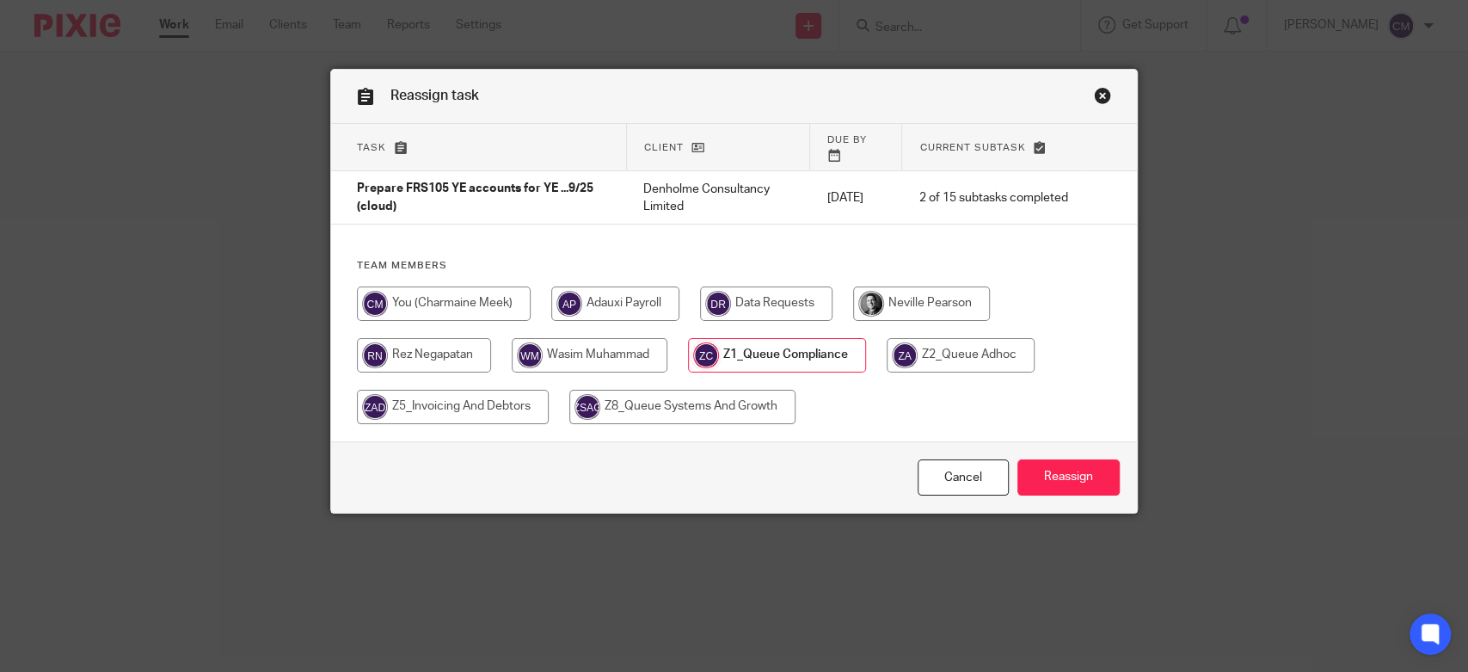
click at [740, 287] on input "radio" at bounding box center [766, 303] width 132 height 34
radio input "true"
click at [1024, 459] on input "Reassign" at bounding box center [1068, 477] width 102 height 37
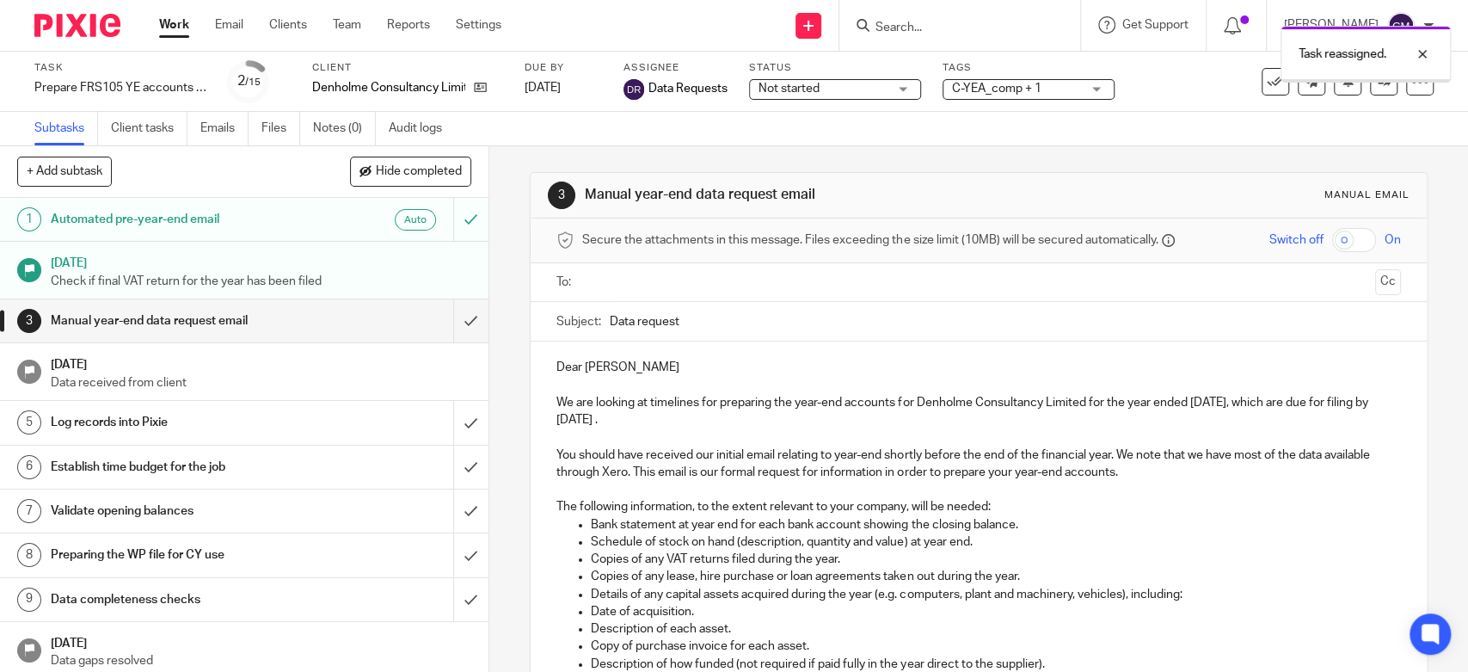
click at [771, 94] on span "Not started" at bounding box center [788, 89] width 61 height 12
click at [654, 130] on div "Subtasks Client tasks Emails Files Notes (0) Audit logs" at bounding box center [734, 129] width 1468 height 34
click at [832, 89] on span "Not started" at bounding box center [822, 89] width 129 height 18
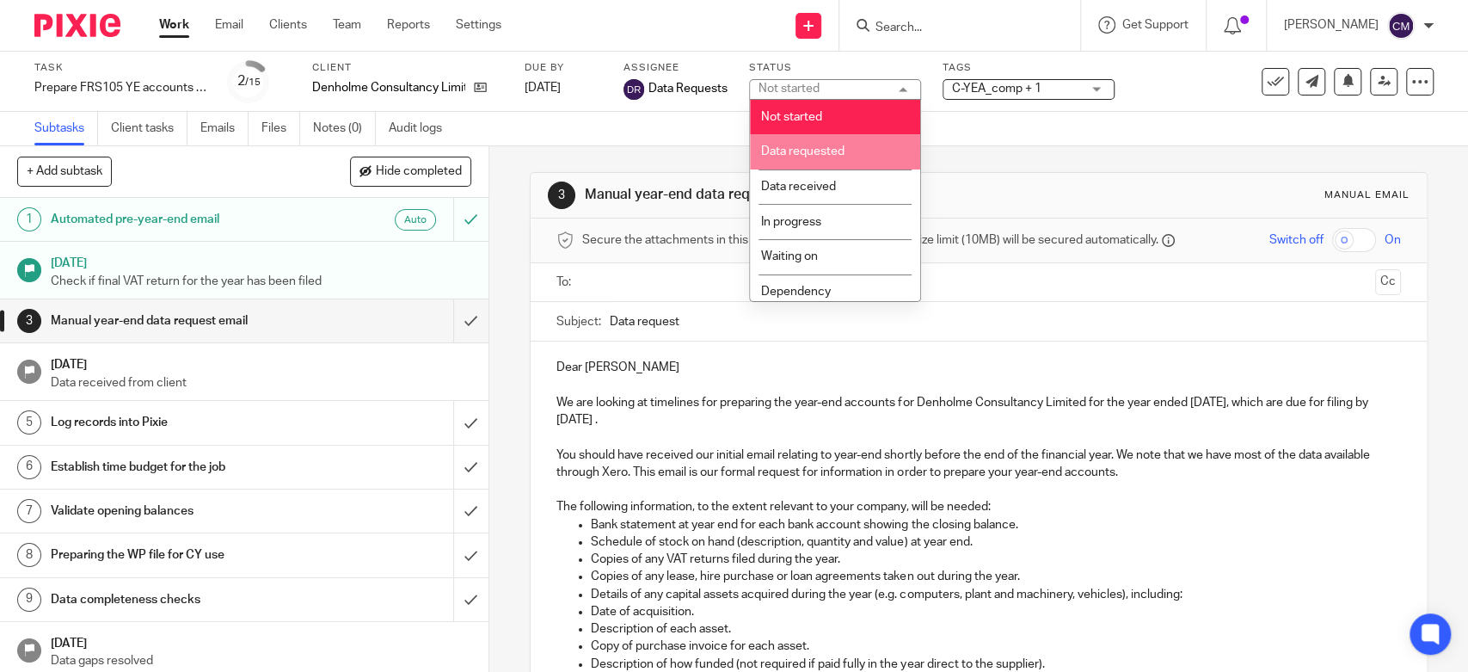
click at [760, 150] on li "Data requested" at bounding box center [835, 151] width 170 height 35
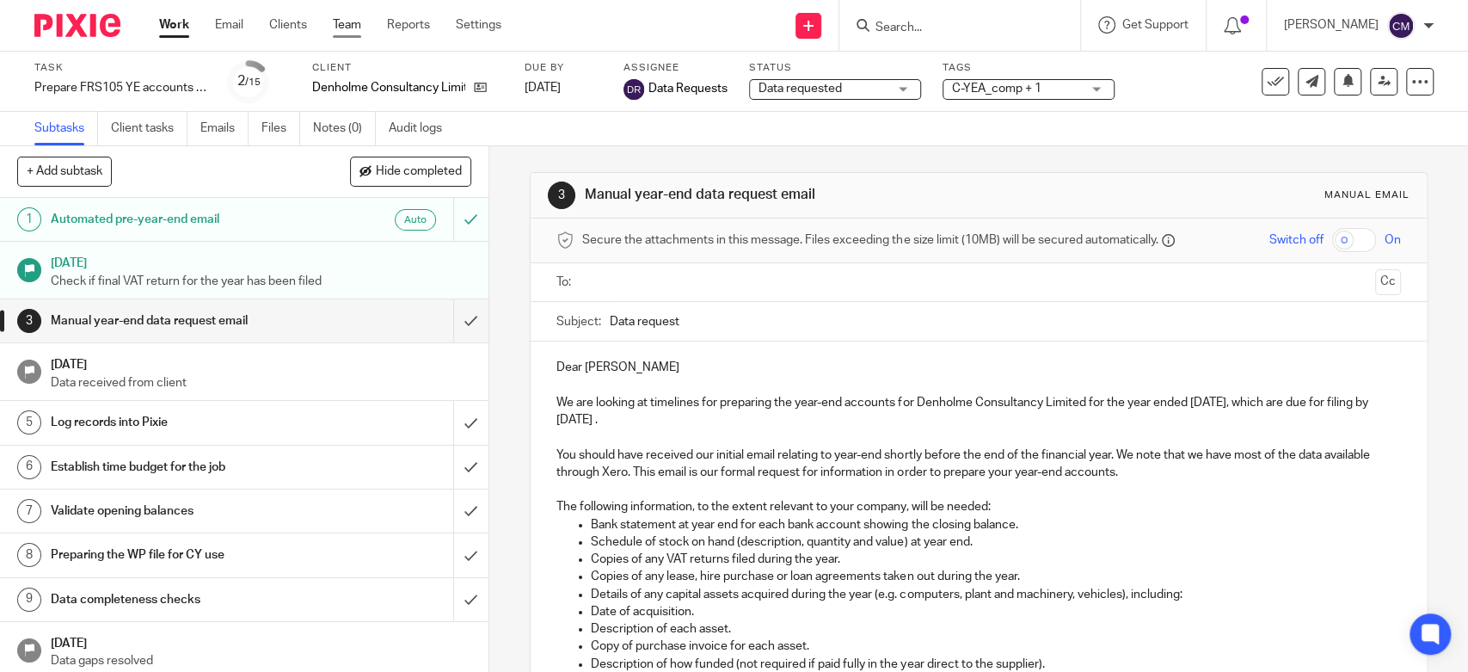
click at [359, 26] on link "Team" at bounding box center [347, 24] width 28 height 17
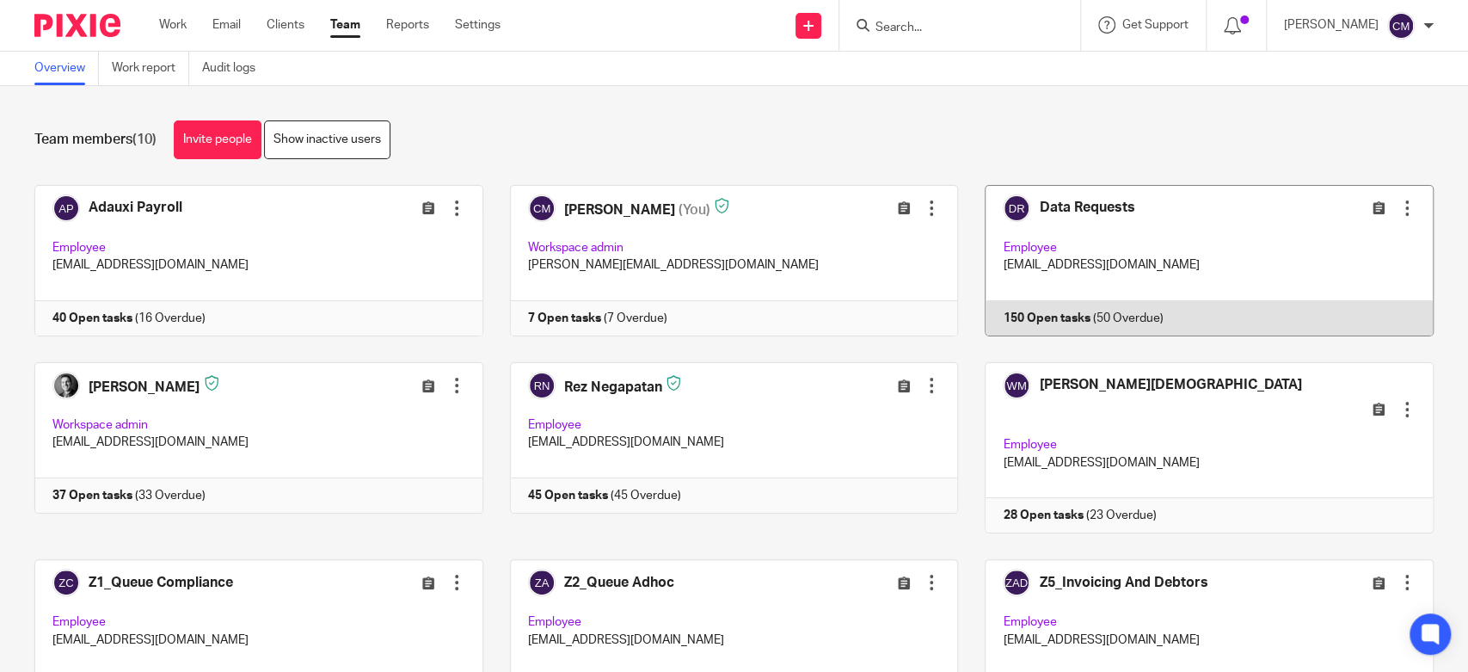
click at [1008, 230] on link at bounding box center [1196, 260] width 476 height 151
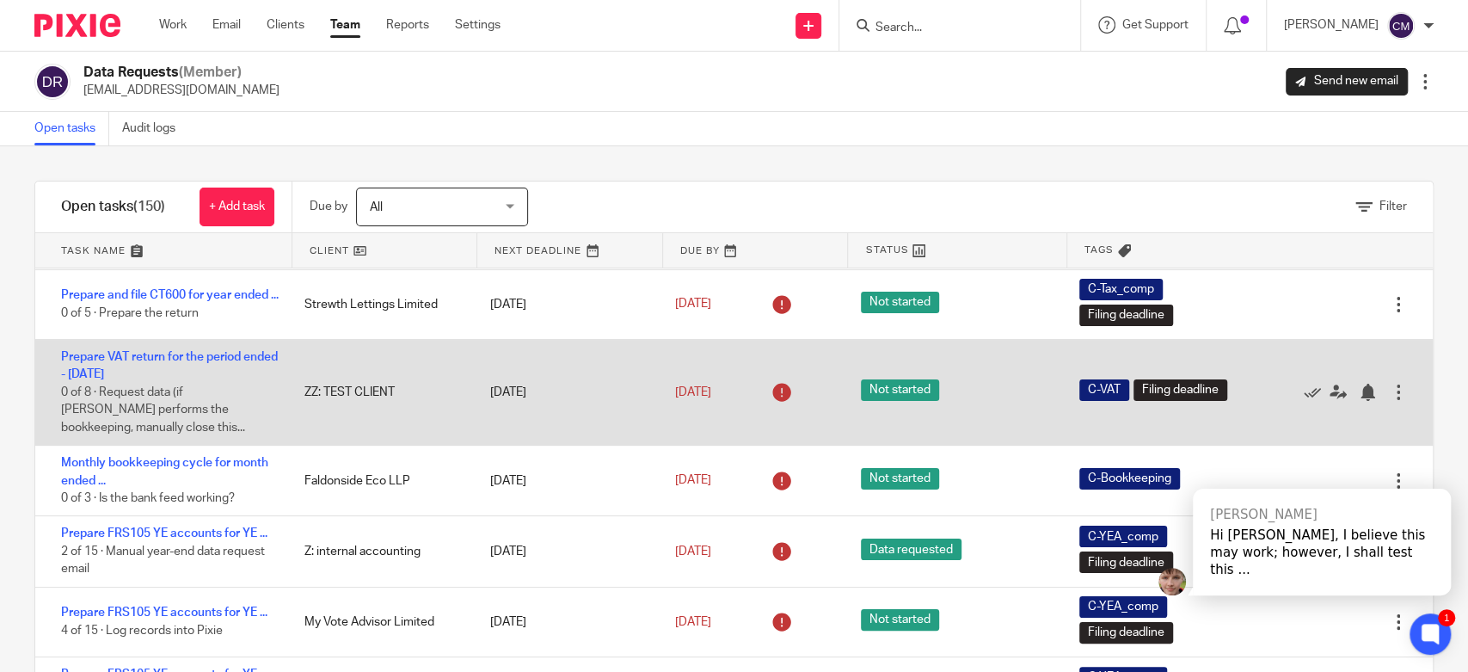
scroll to position [95, 0]
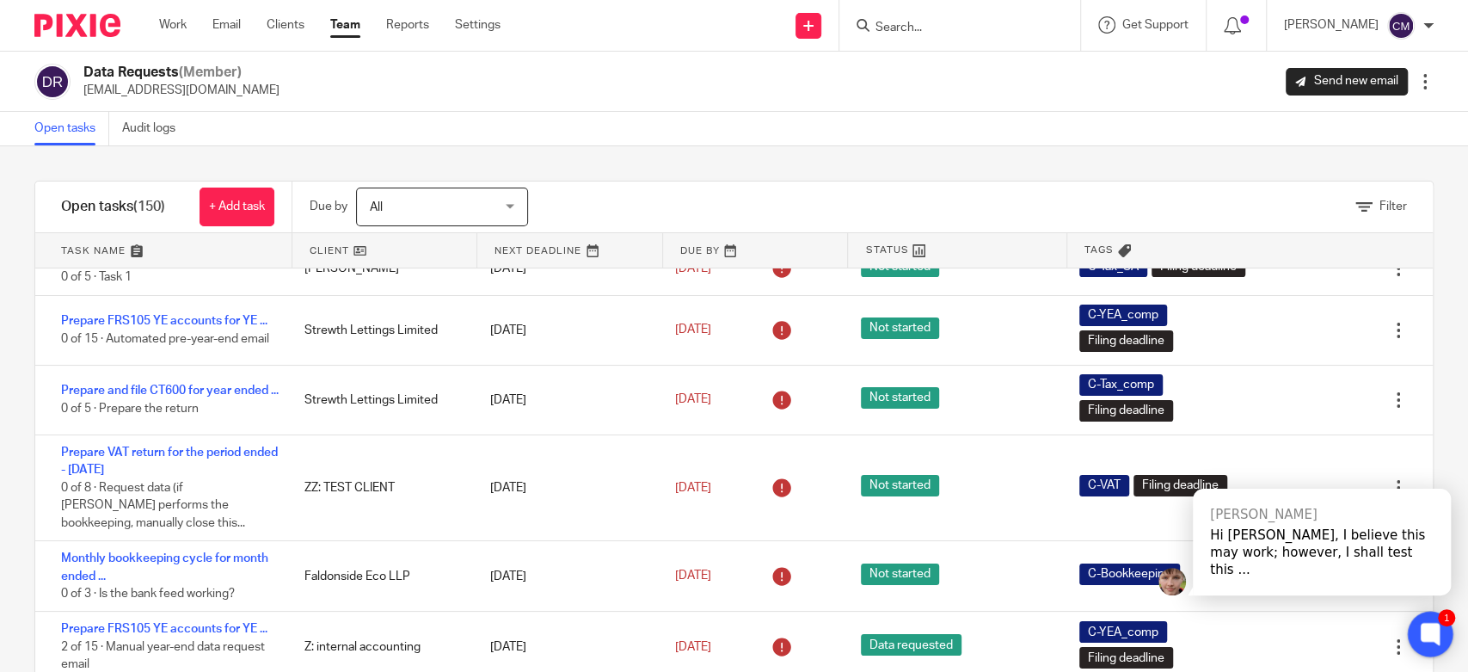
click at [1423, 634] on icon at bounding box center [1429, 633] width 13 height 13
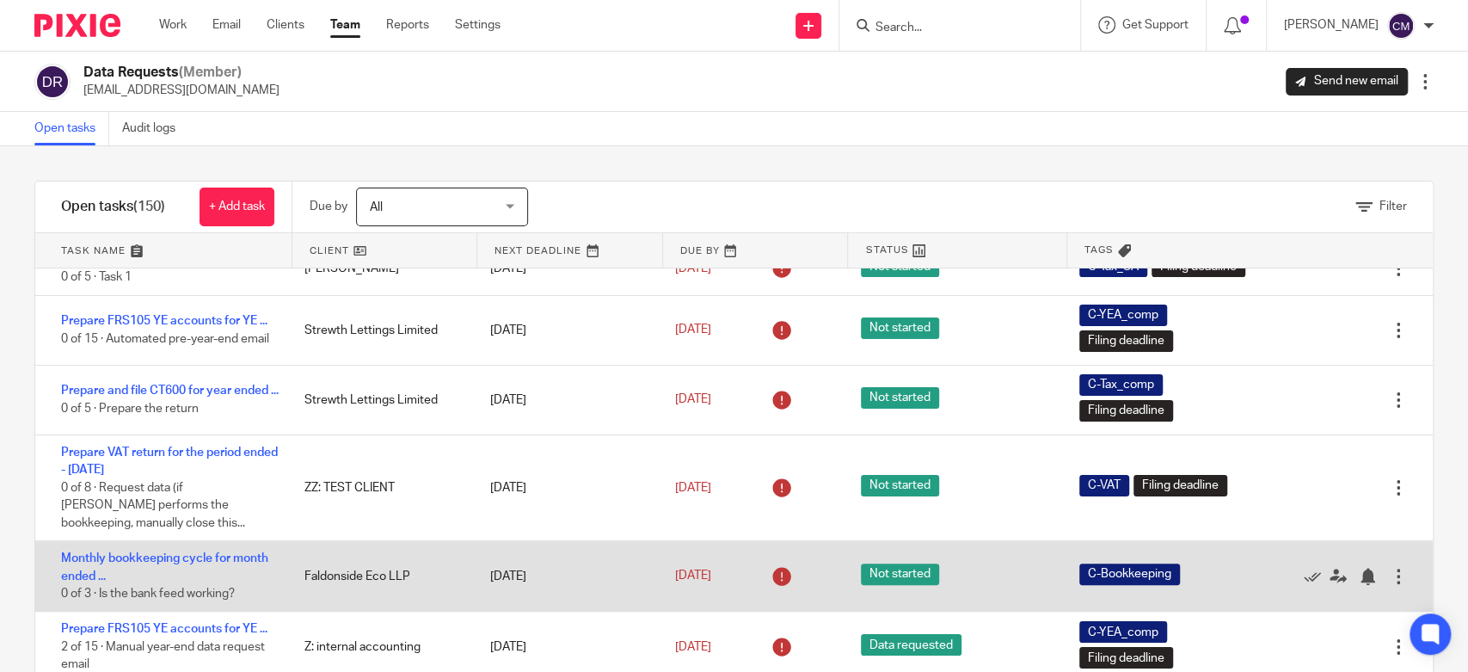
scroll to position [191, 0]
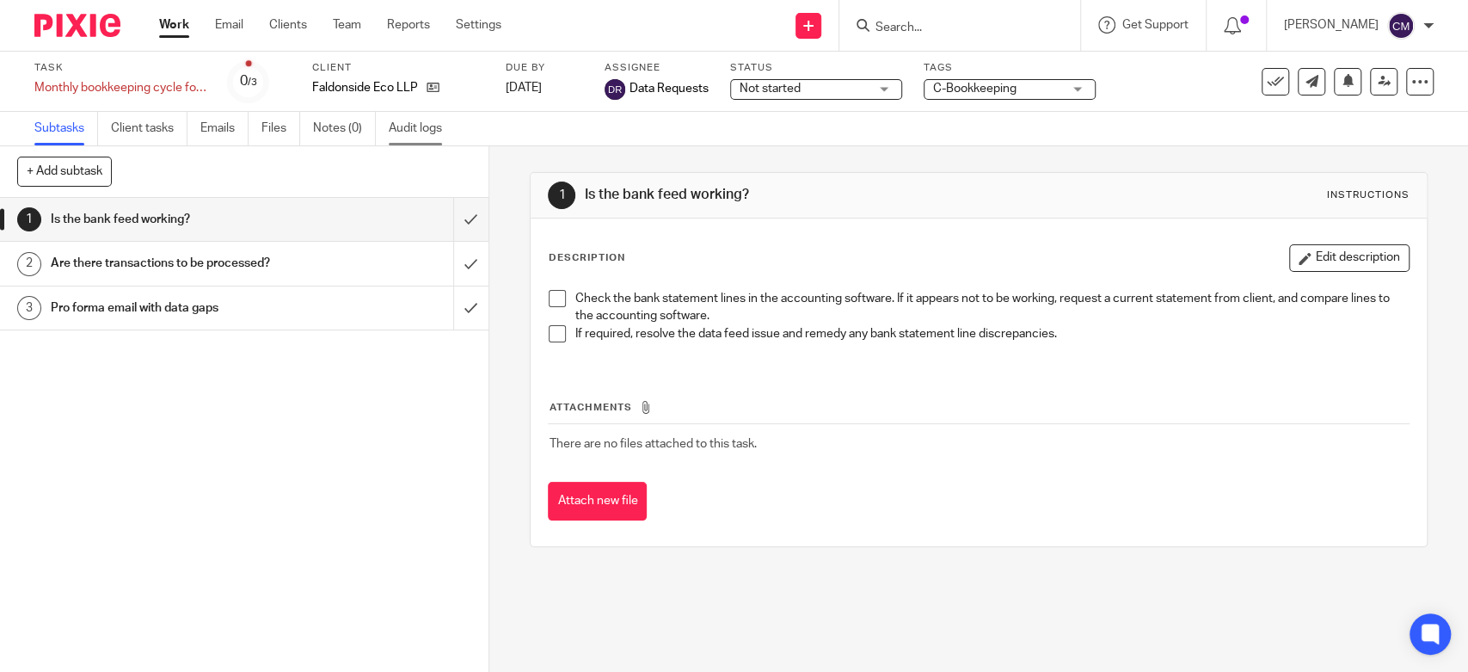
click at [405, 134] on link "Audit logs" at bounding box center [422, 129] width 66 height 34
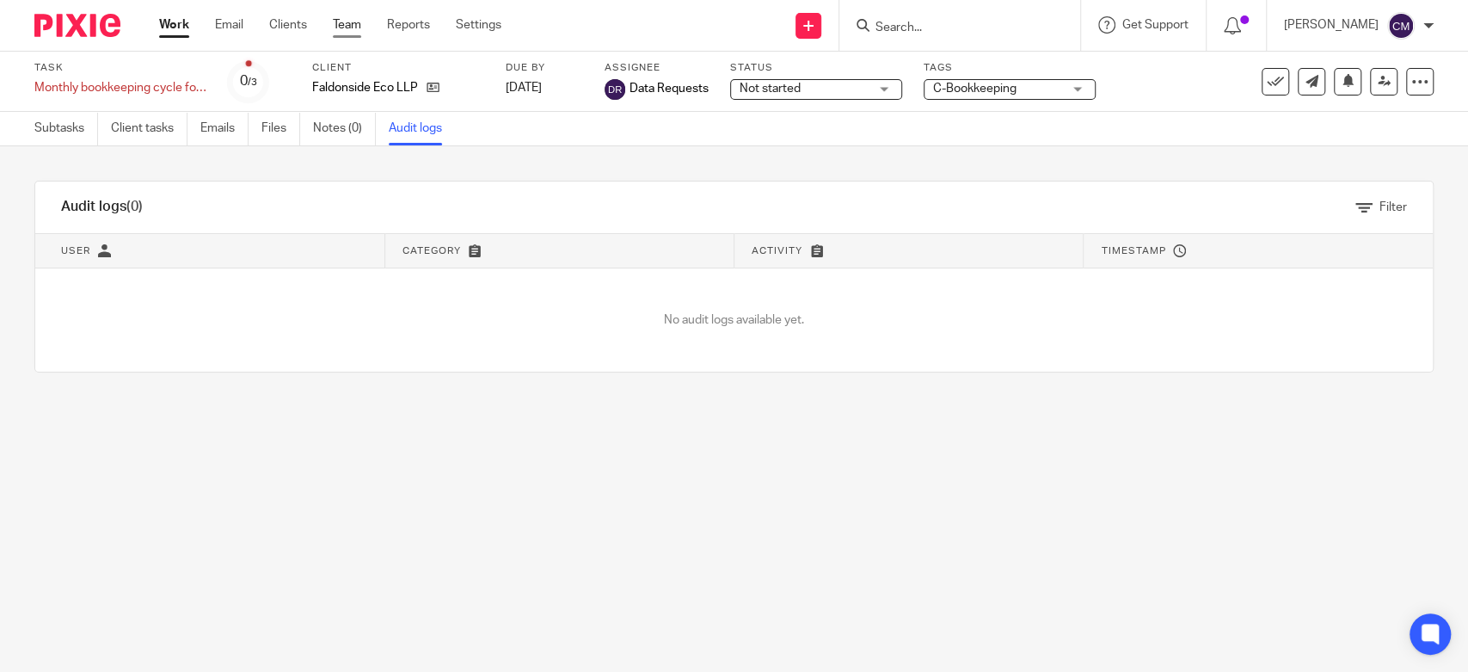
click at [350, 21] on link "Team" at bounding box center [347, 24] width 28 height 17
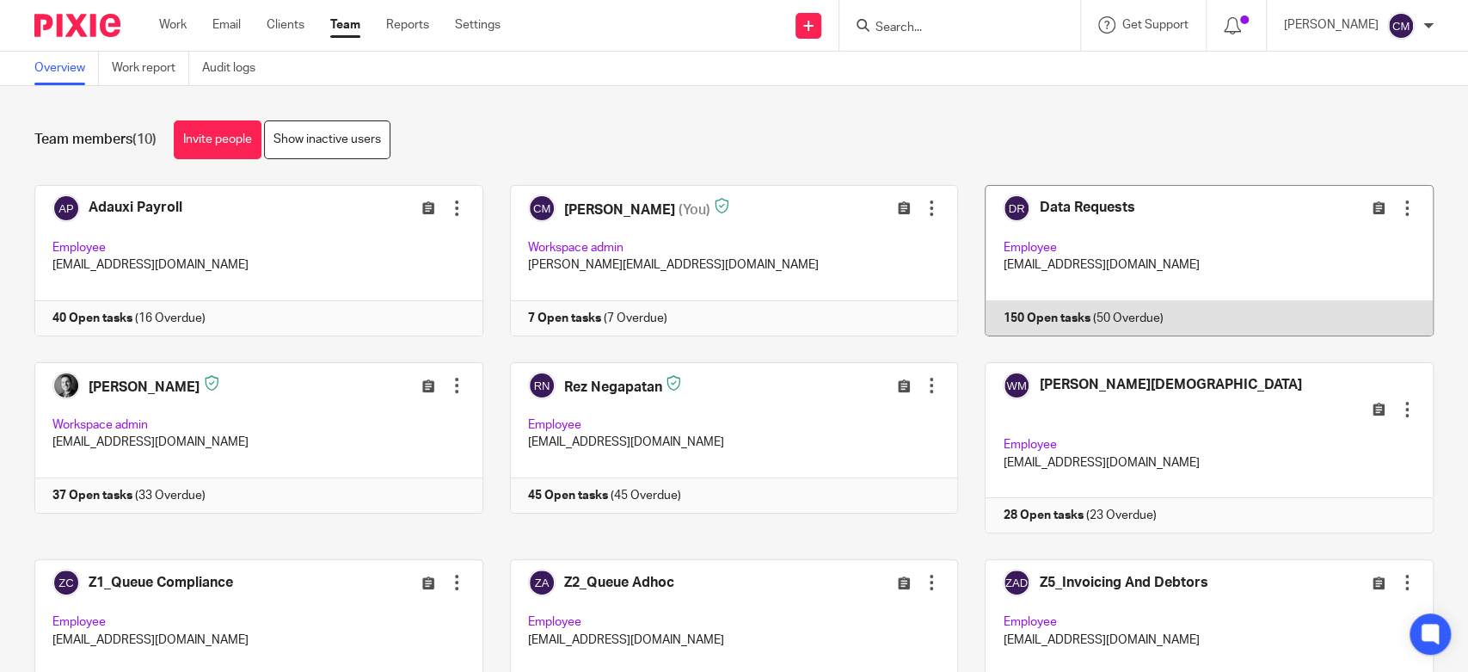
click at [1013, 246] on link at bounding box center [1196, 260] width 476 height 151
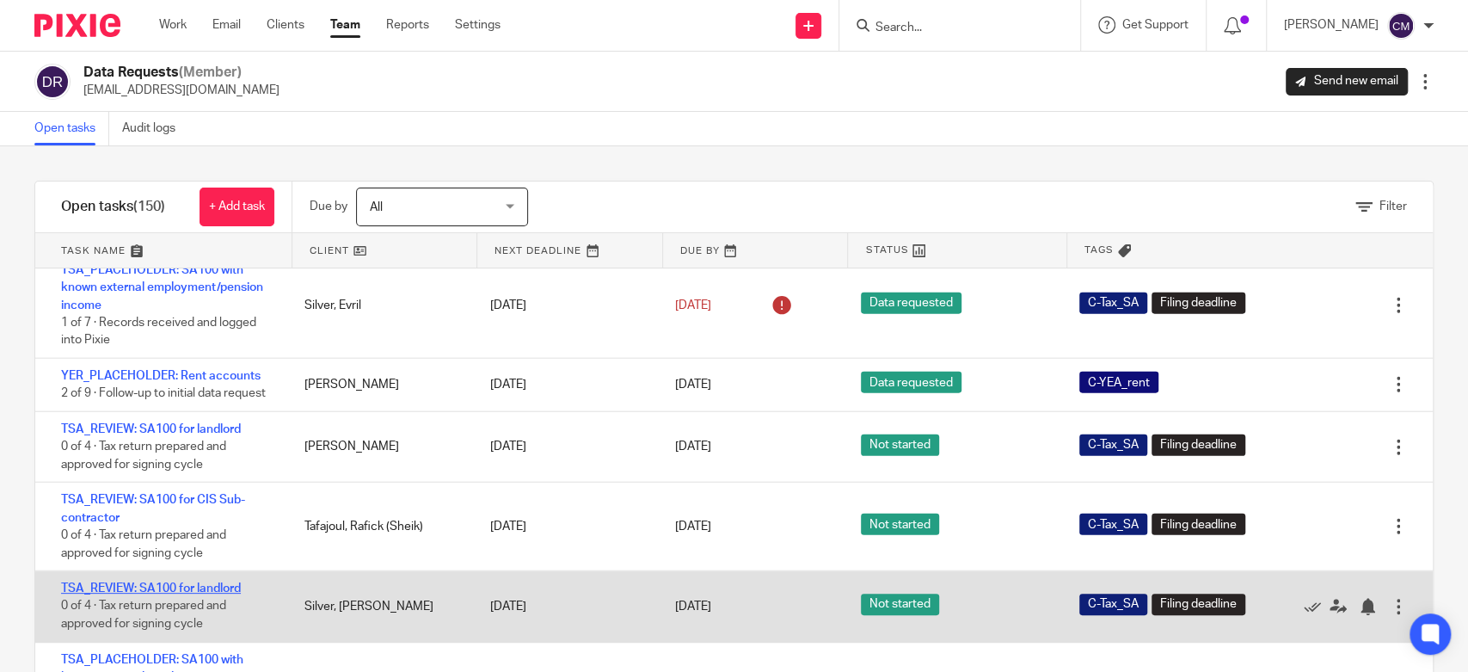
scroll to position [3057, 0]
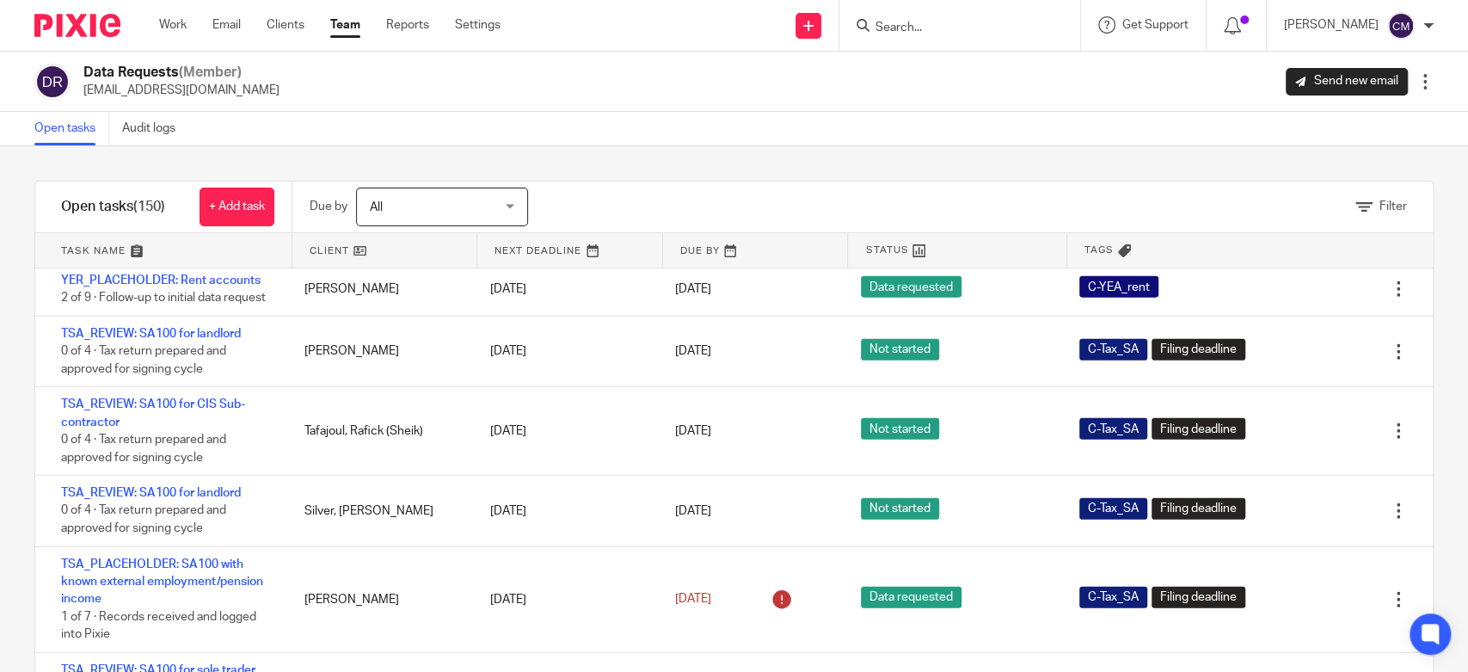
click at [19, 486] on div "Filter tasks Only show tasks matching all of these conditions 1 Client name Is …" at bounding box center [734, 408] width 1468 height 525
click at [18, 467] on div "Filter tasks Only show tasks matching all of these conditions 1 Client name Is …" at bounding box center [734, 408] width 1468 height 525
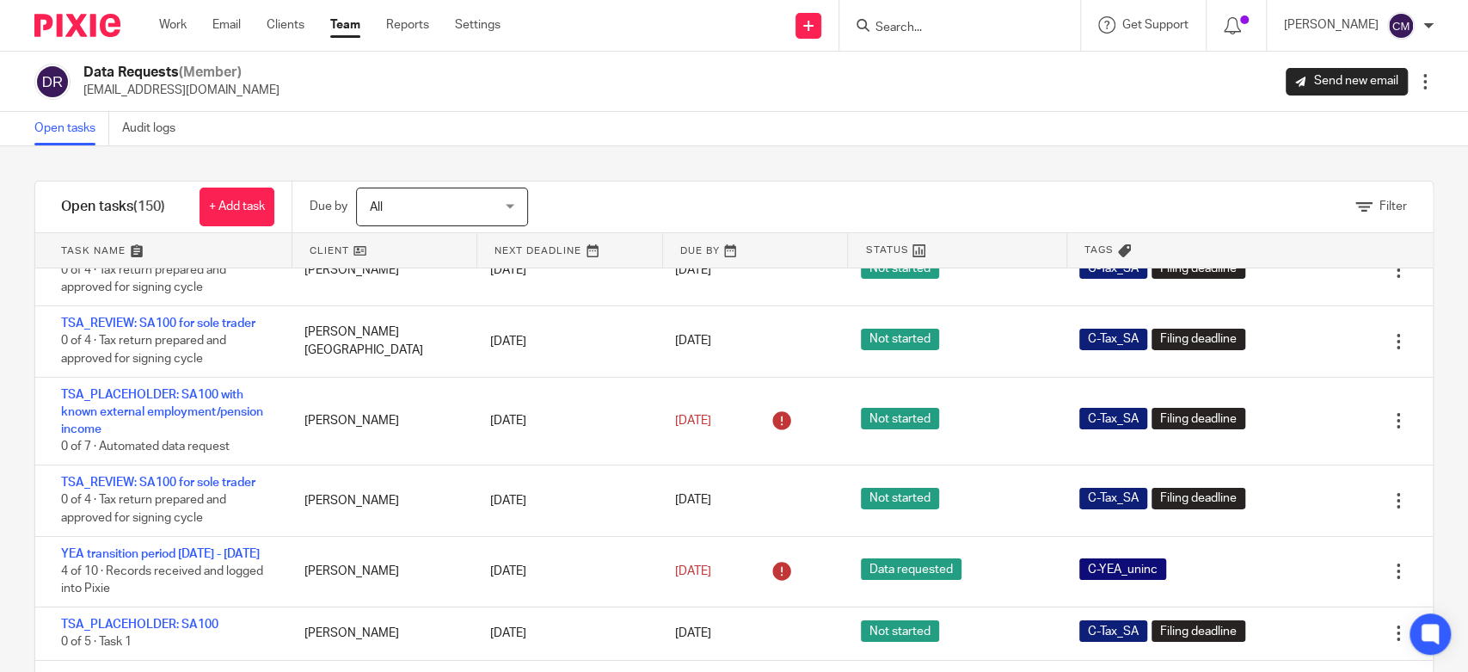
scroll to position [4013, 0]
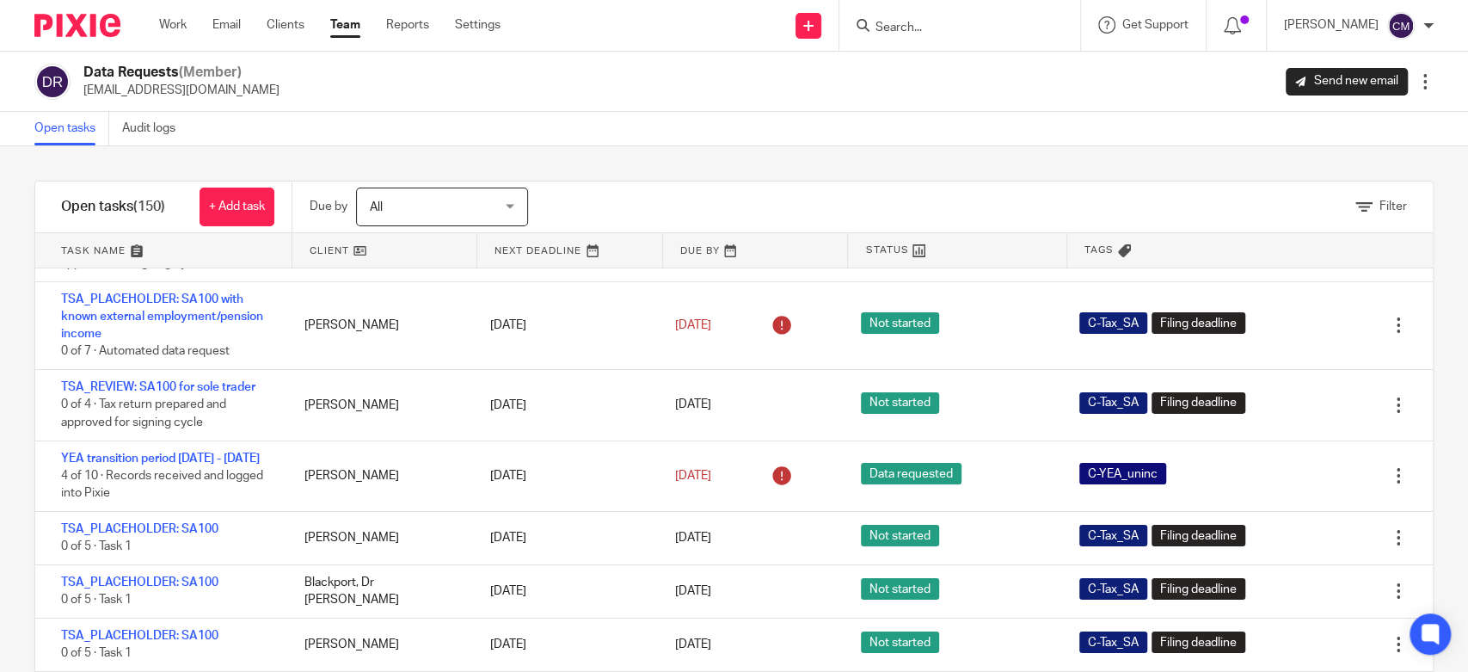
click at [23, 486] on div "Filter tasks Only show tasks matching all of these conditions 1 Client name Is …" at bounding box center [734, 408] width 1468 height 525
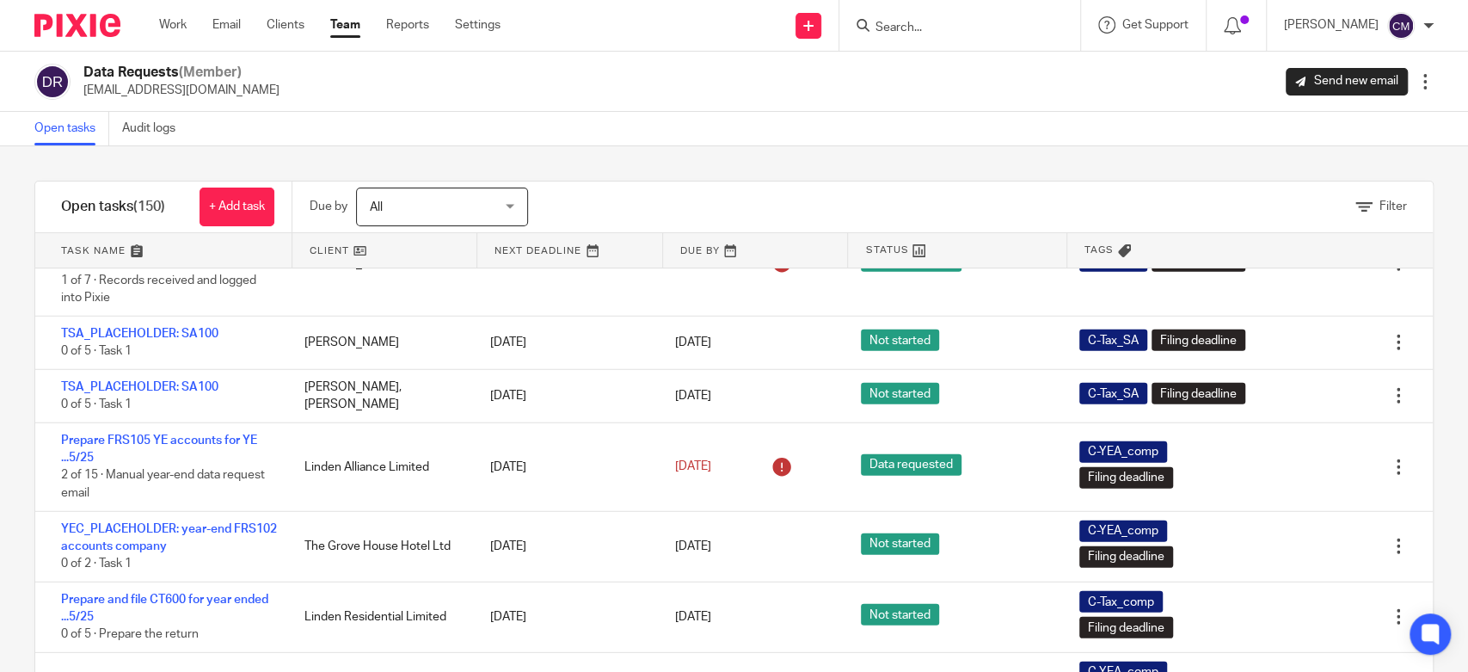
scroll to position [7740, 0]
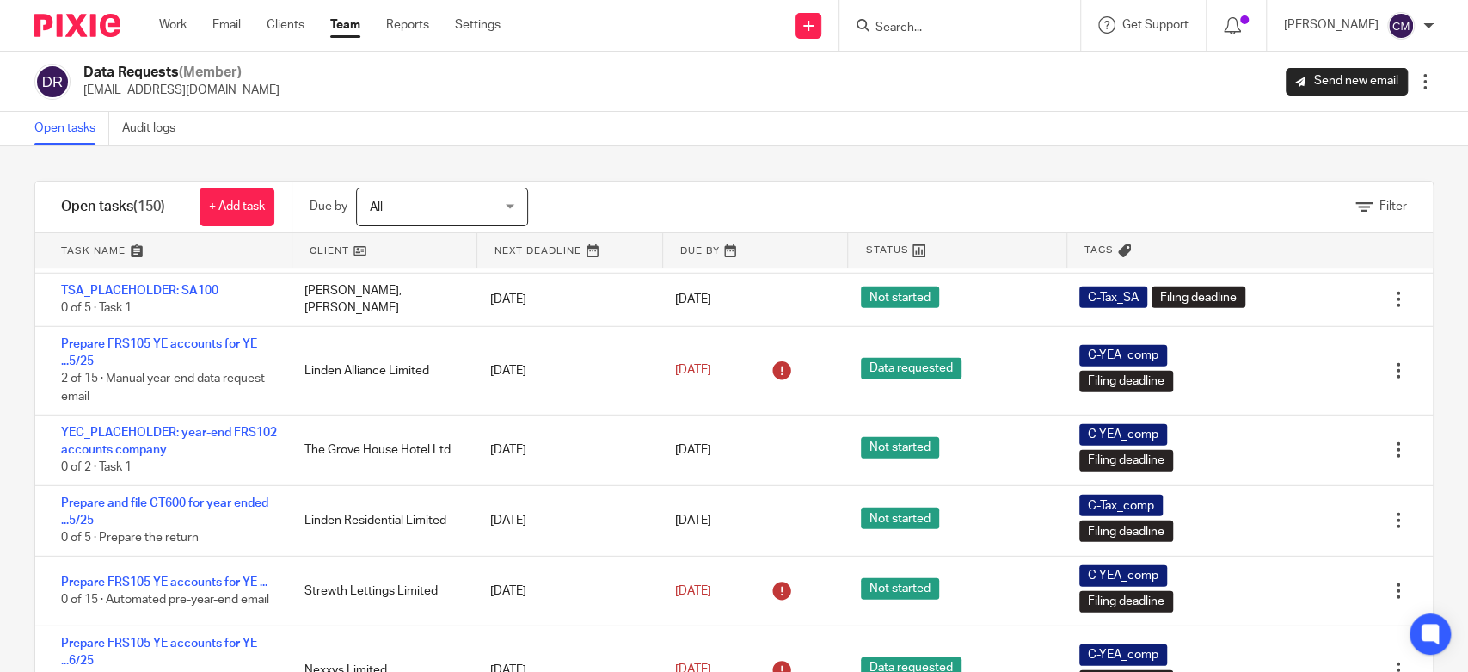
click at [14, 473] on div "Filter tasks Only show tasks matching all of these conditions 1 Client name Is …" at bounding box center [734, 408] width 1468 height 525
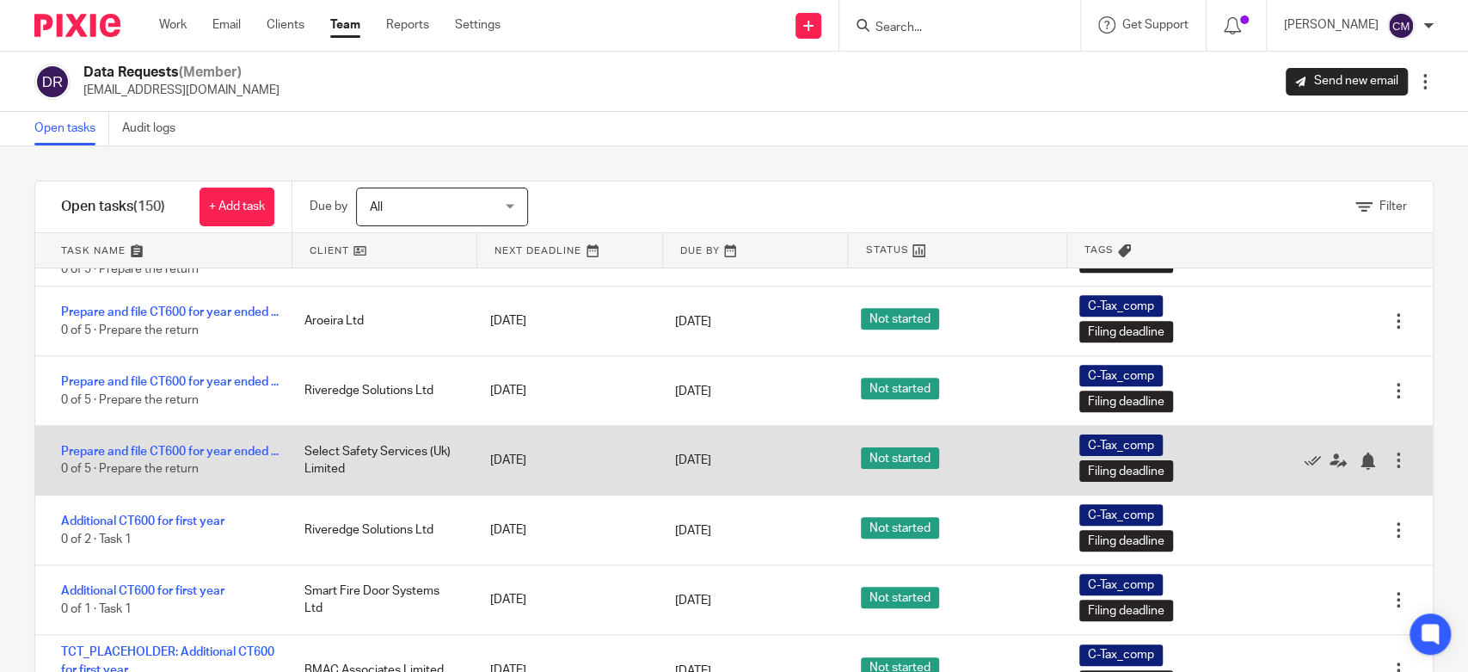
scroll to position [68, 0]
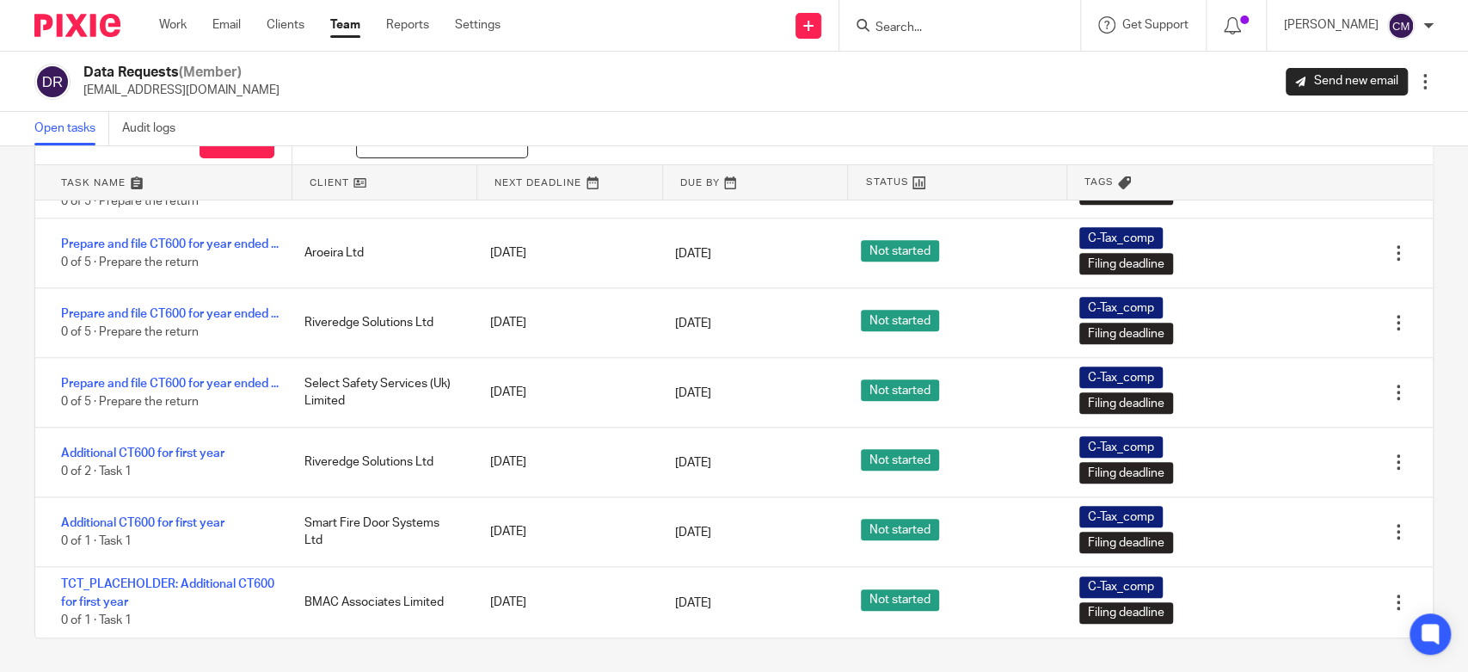
click at [359, 34] on div "Work Email Clients Team Reports Settings Work Email Clients Team Reports Settin…" at bounding box center [334, 25] width 384 height 51
click at [352, 30] on link "Team" at bounding box center [345, 24] width 30 height 17
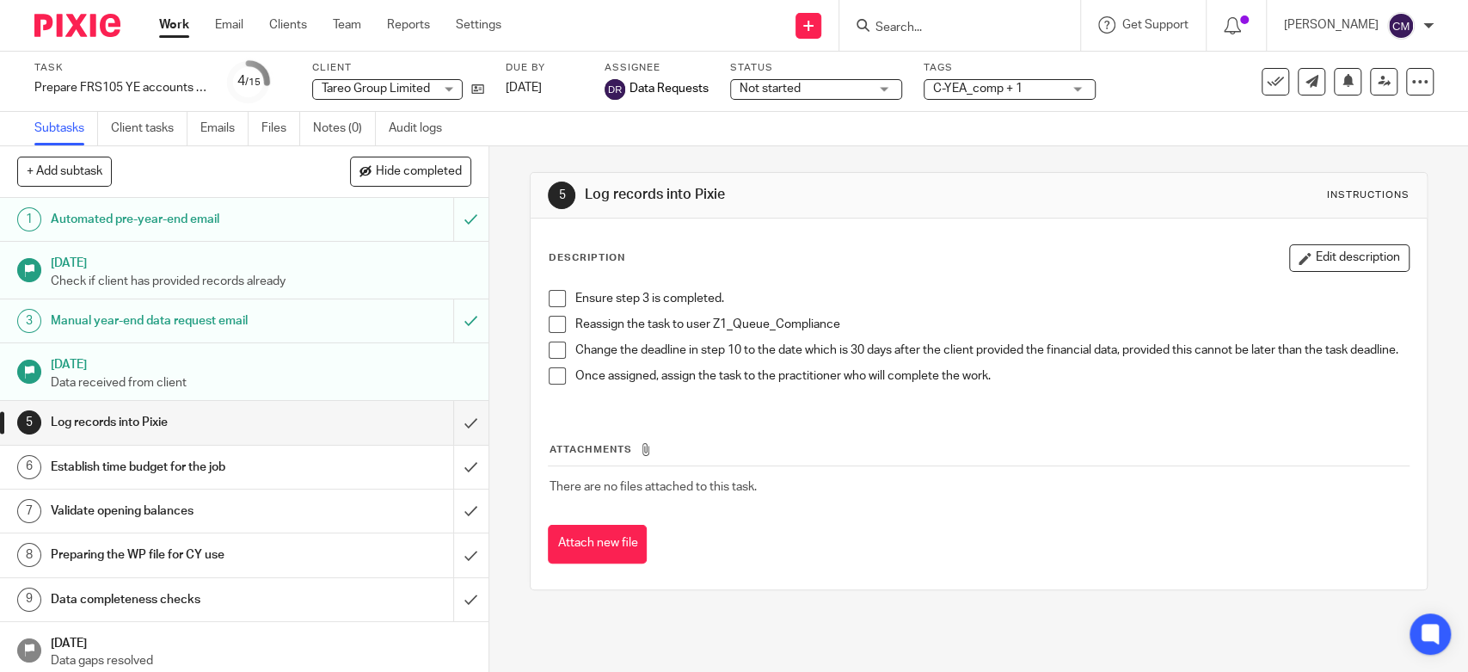
click at [839, 88] on span "Not started" at bounding box center [804, 89] width 129 height 18
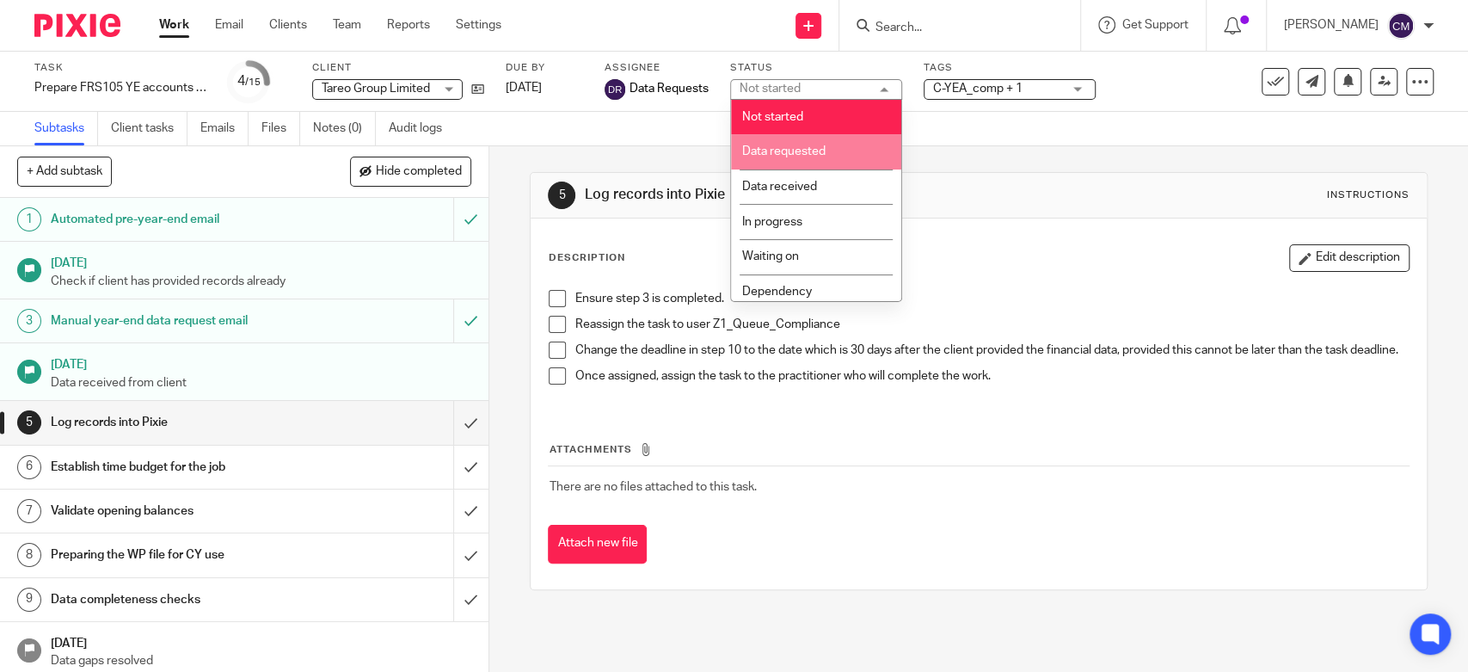
click at [826, 147] on li "Data requested" at bounding box center [816, 151] width 170 height 35
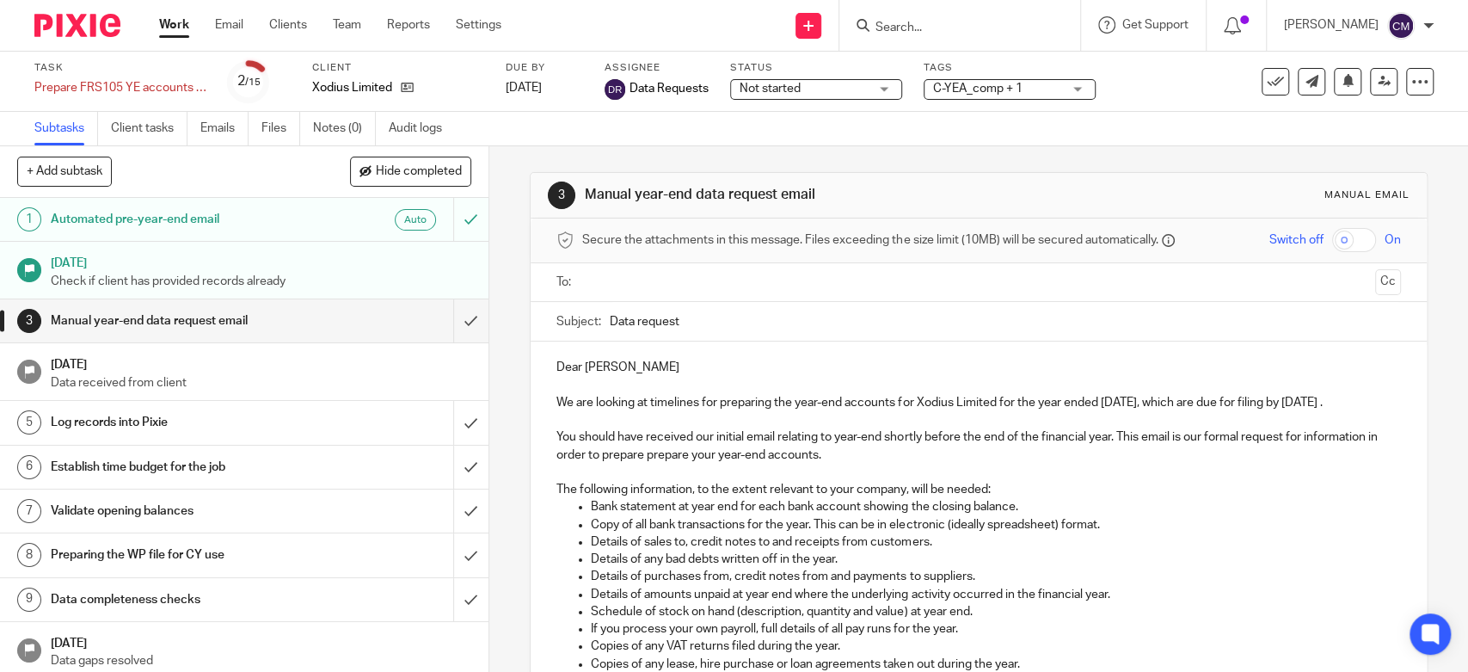
click at [808, 86] on span "Not started" at bounding box center [804, 89] width 129 height 18
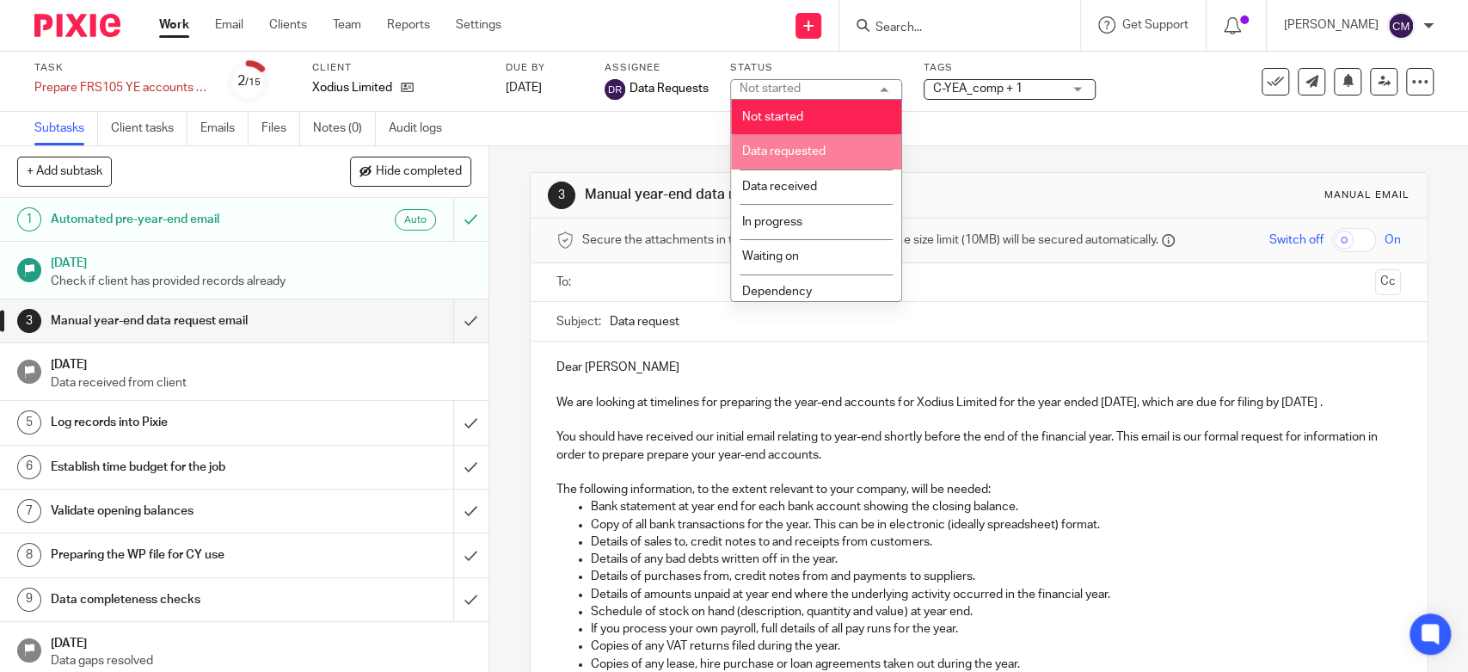
click at [805, 159] on li "Data requested" at bounding box center [816, 151] width 170 height 35
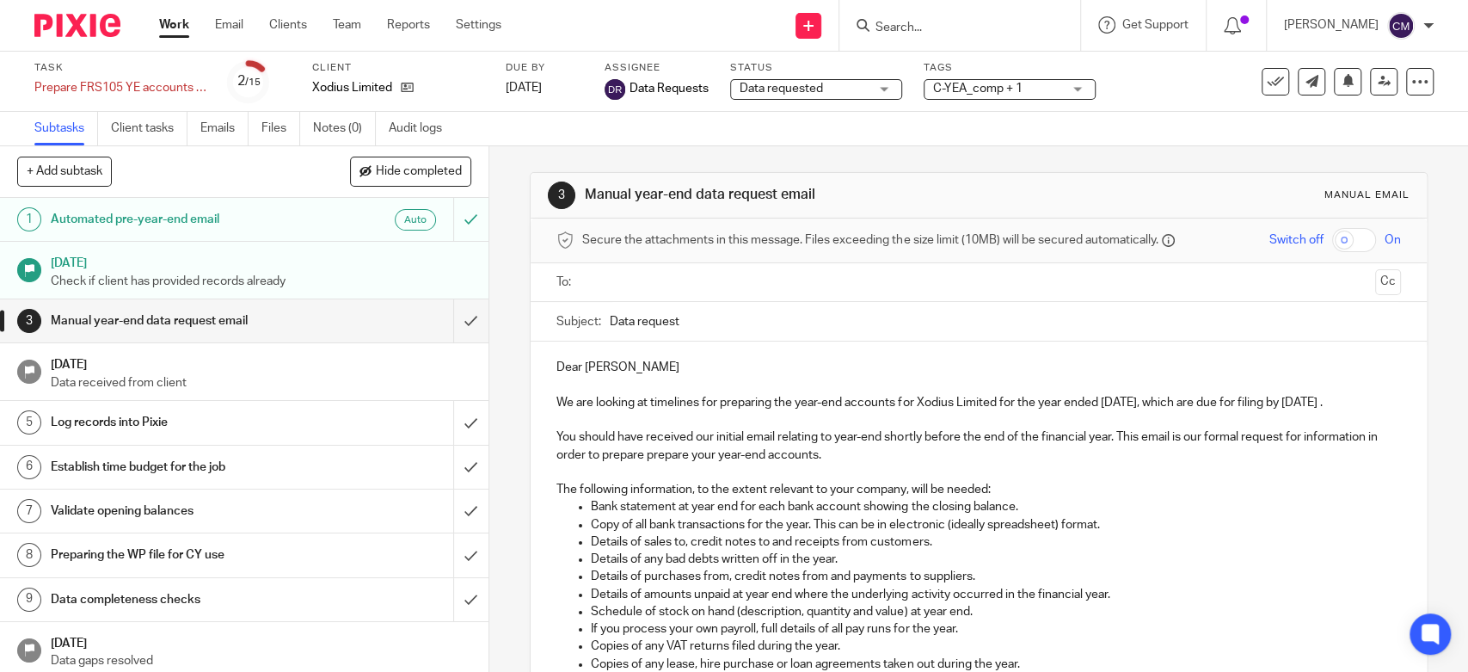
click at [700, 274] on input "text" at bounding box center [977, 283] width 779 height 20
click at [771, 280] on input "text" at bounding box center [1051, 284] width 636 height 34
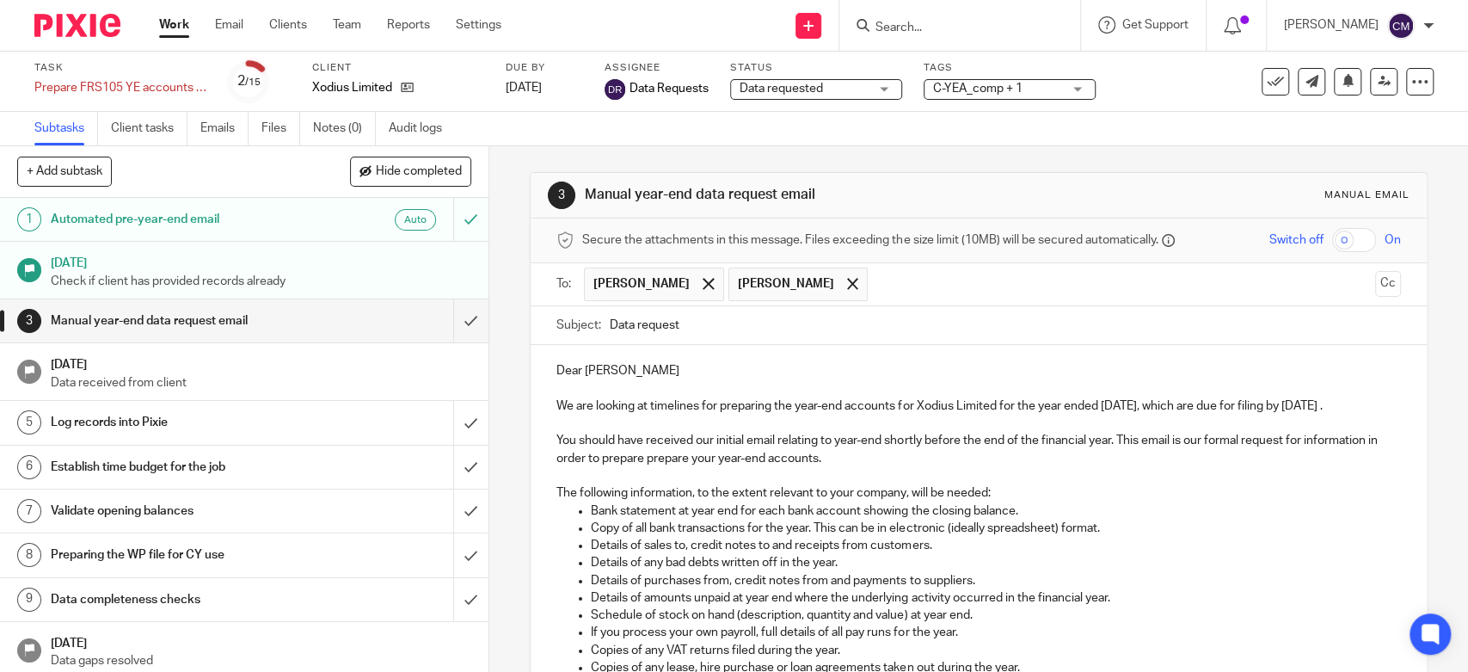
scroll to position [467, 0]
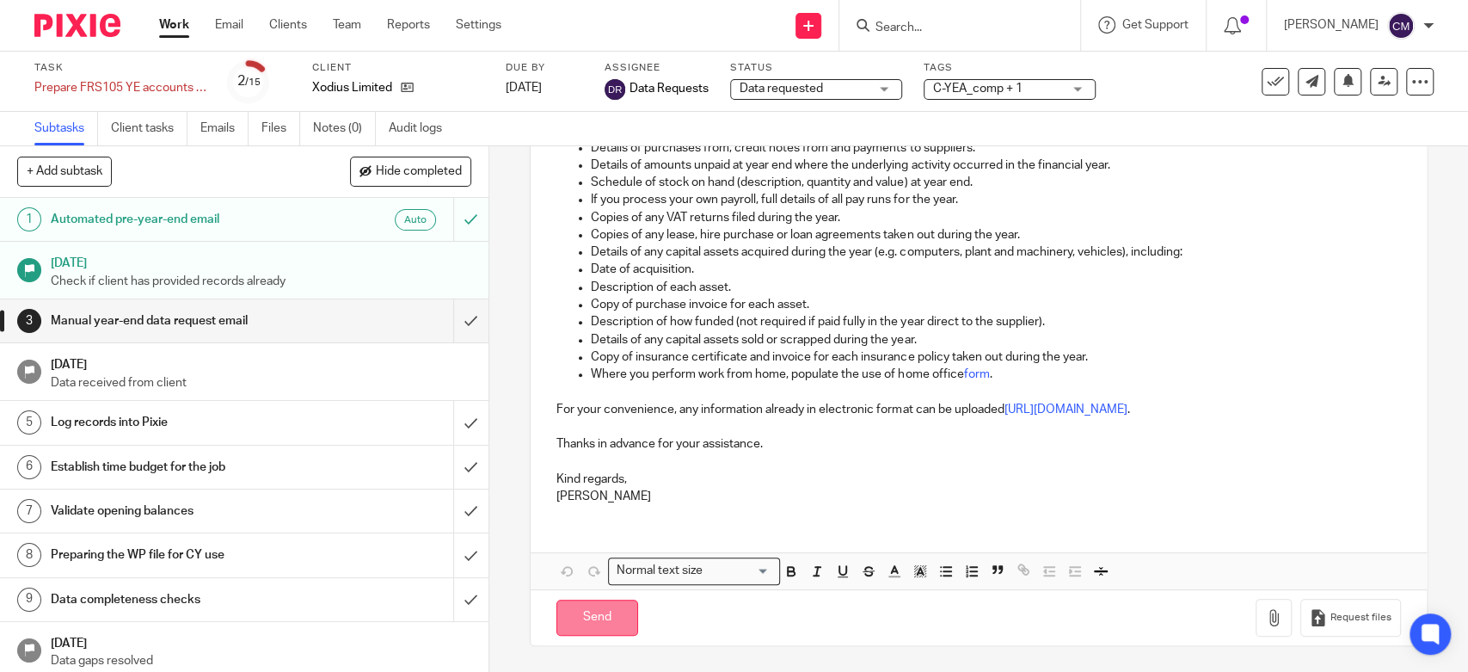
click at [619, 612] on input "Send" at bounding box center [597, 617] width 82 height 37
type input "Sent"
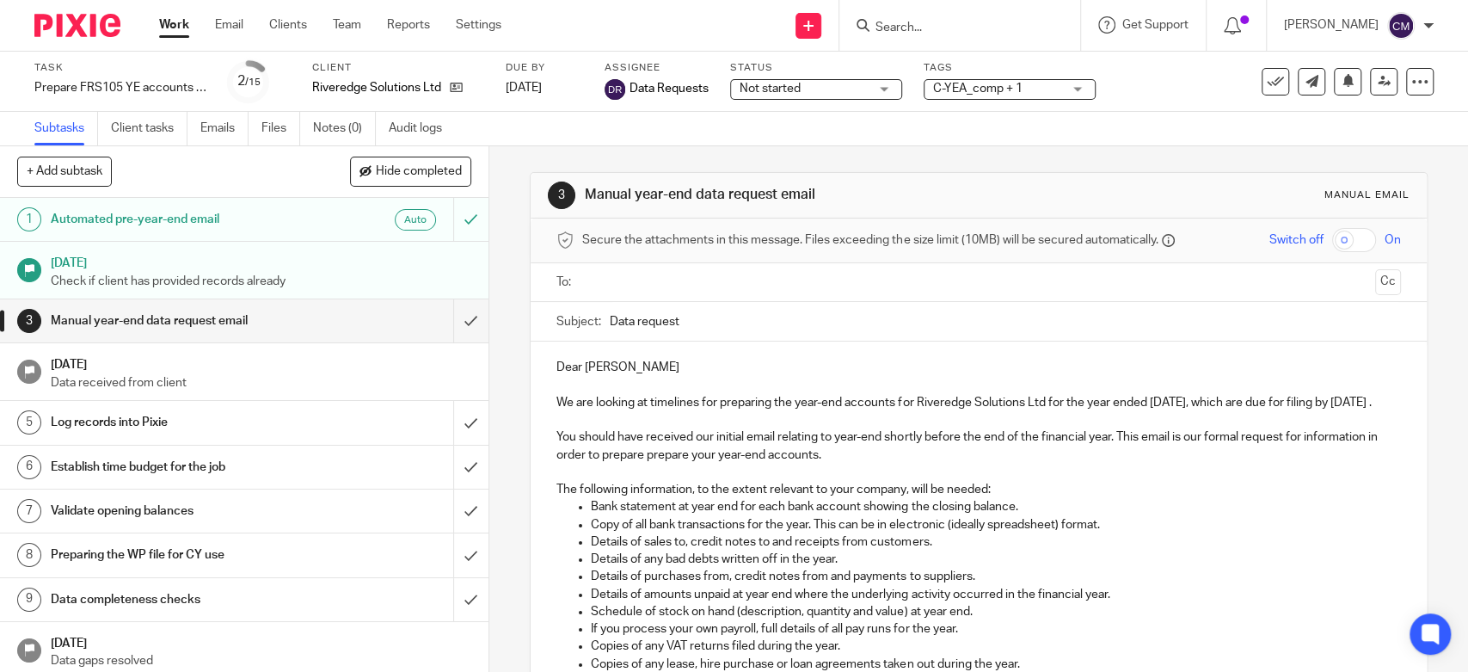
click at [765, 92] on span "Not started" at bounding box center [770, 89] width 61 height 12
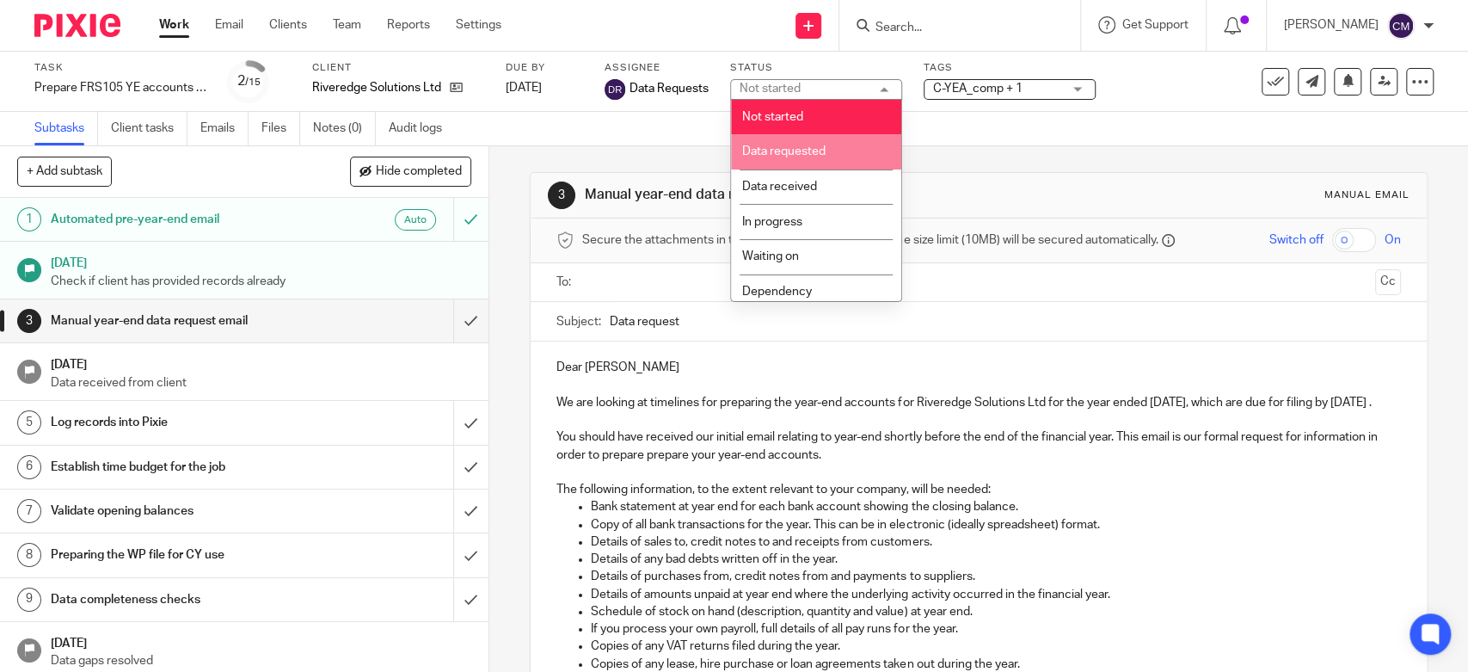
click at [751, 154] on span "Data requested" at bounding box center [783, 151] width 83 height 12
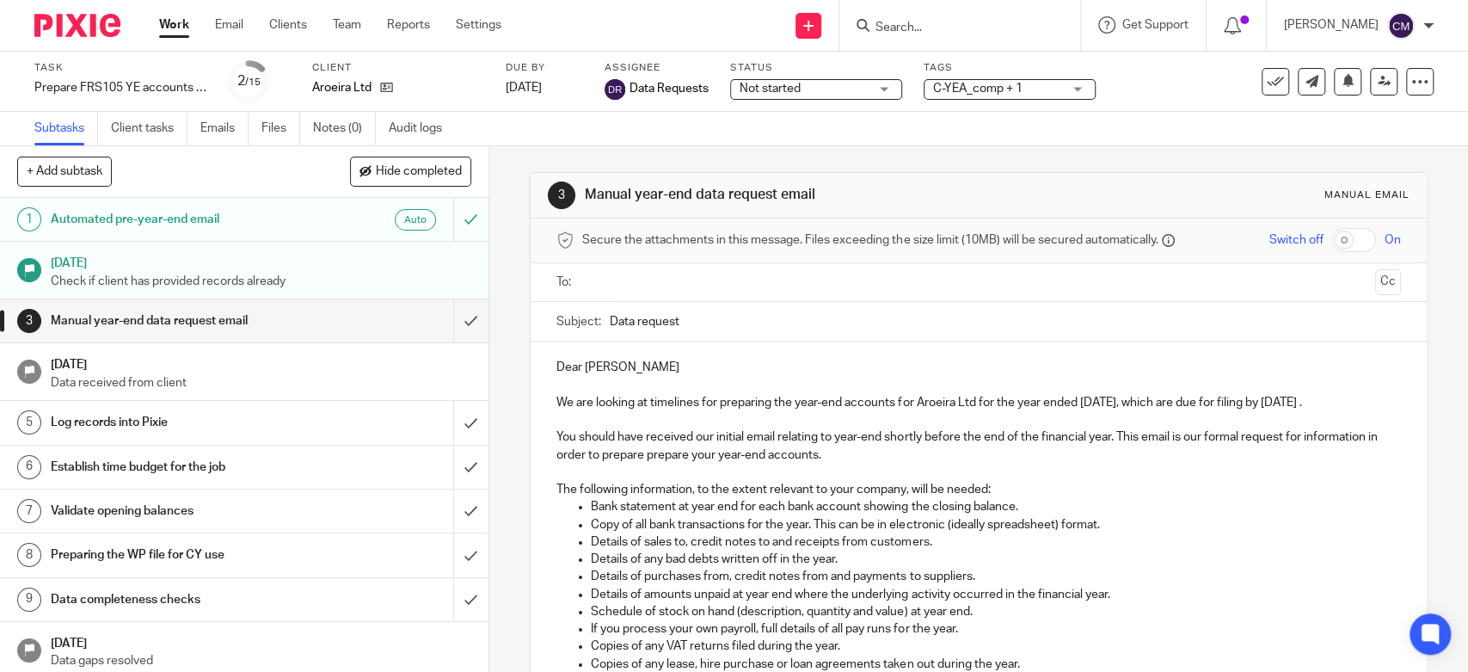
click at [775, 96] on span "Not started" at bounding box center [804, 89] width 129 height 18
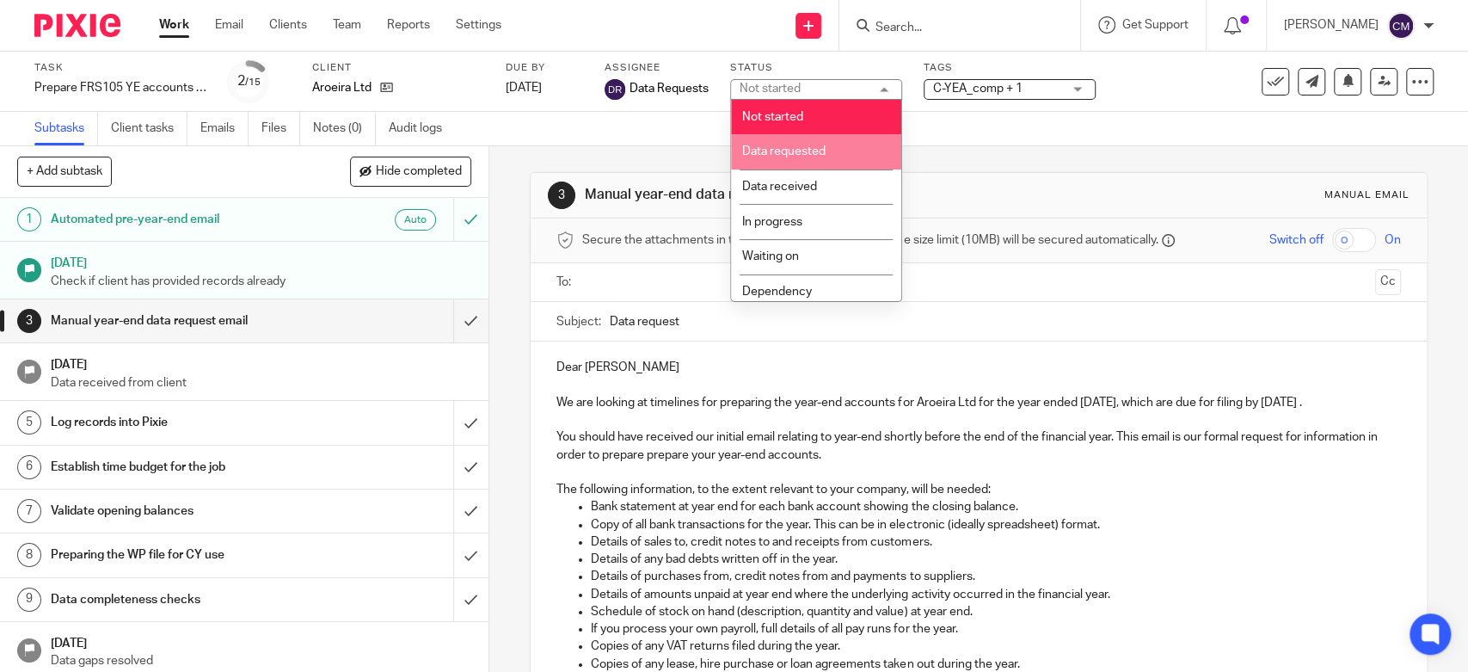
click at [777, 152] on span "Data requested" at bounding box center [783, 151] width 83 height 12
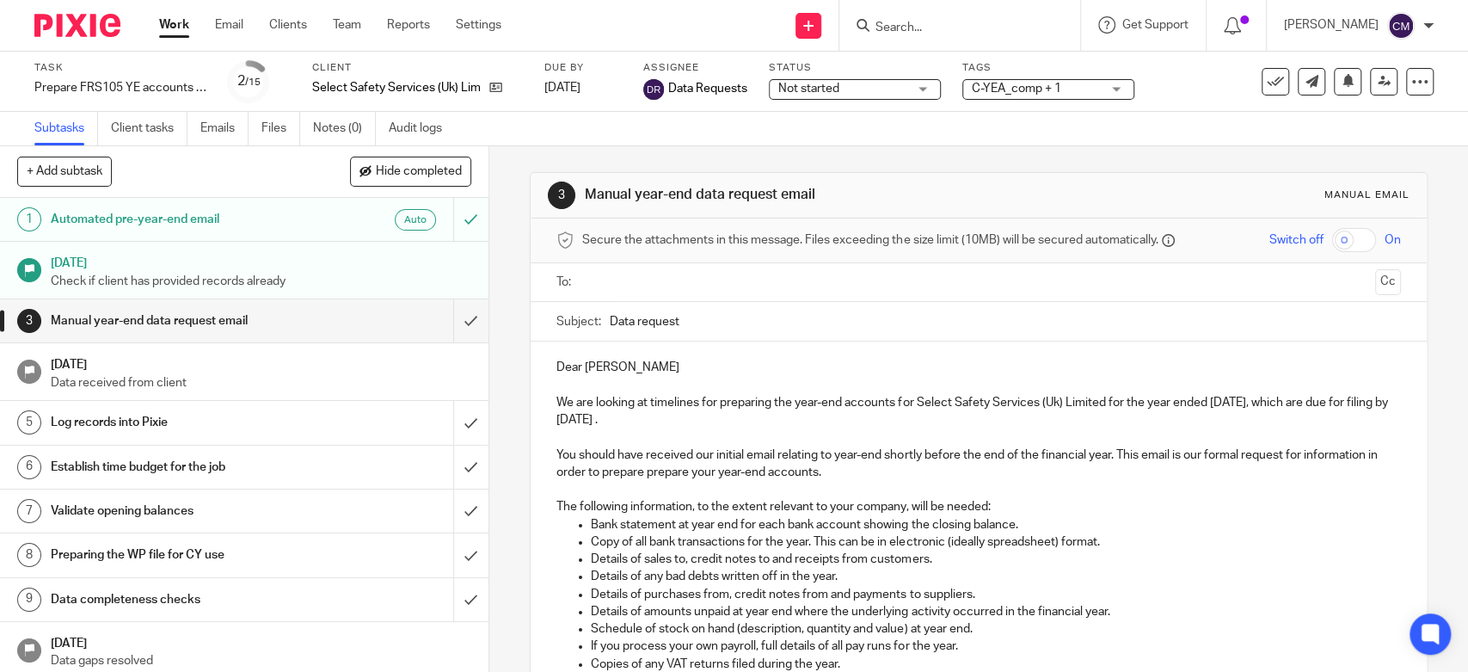
click at [821, 93] on span "Not started" at bounding box center [808, 89] width 61 height 12
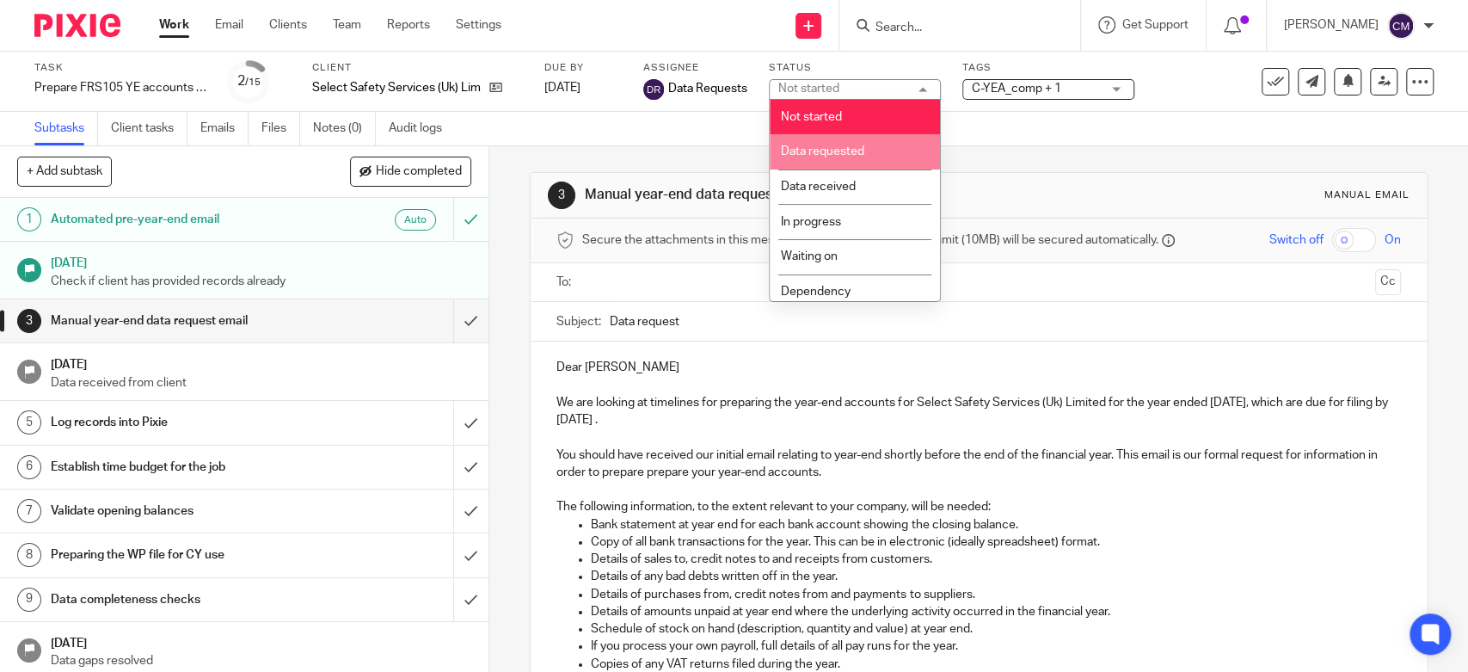
click at [817, 157] on span "Data requested" at bounding box center [822, 151] width 83 height 12
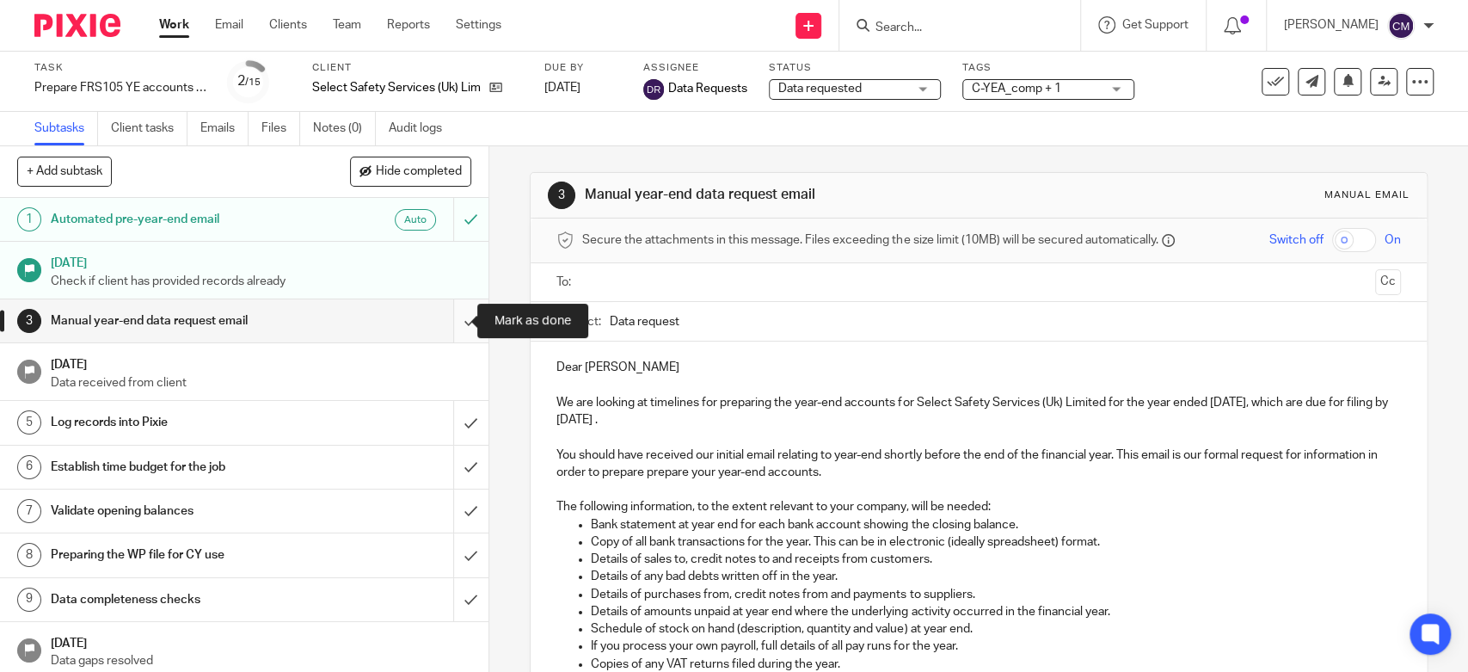
click at [463, 321] on input "submit" at bounding box center [244, 320] width 488 height 43
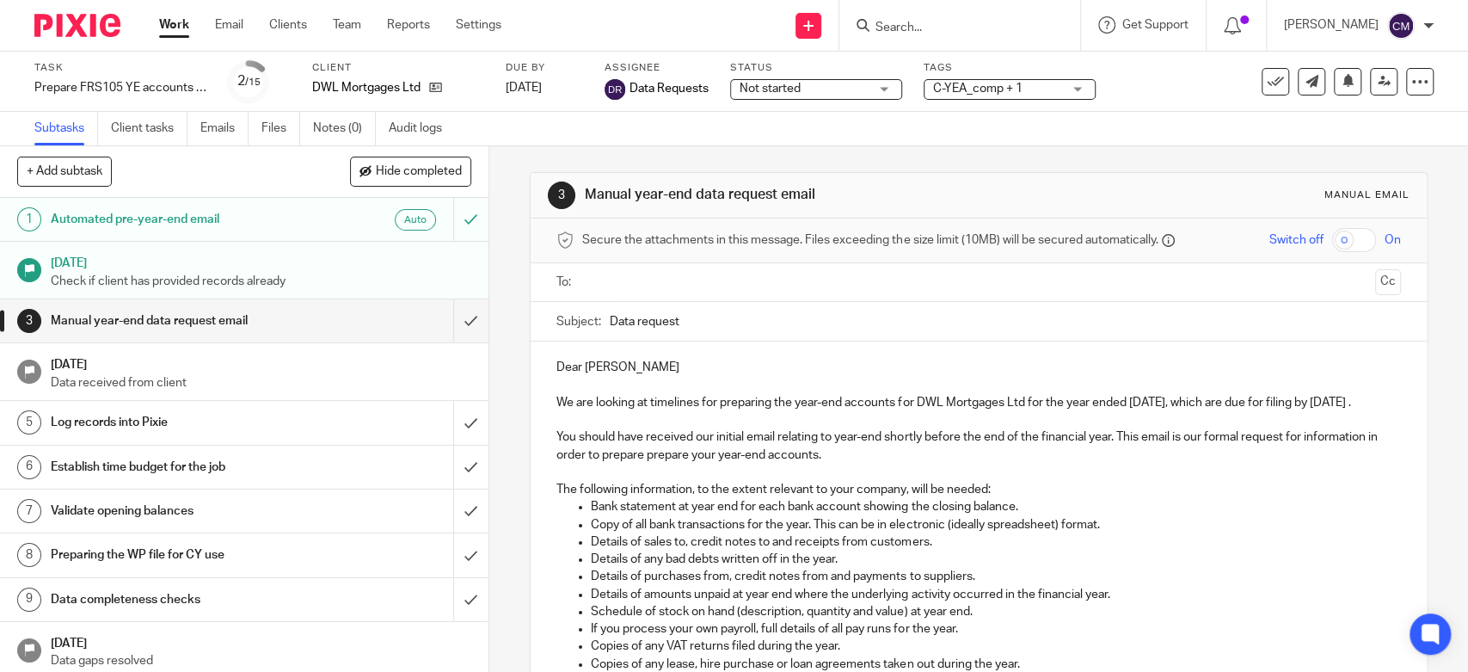
click at [801, 83] on span "Not started" at bounding box center [804, 89] width 129 height 18
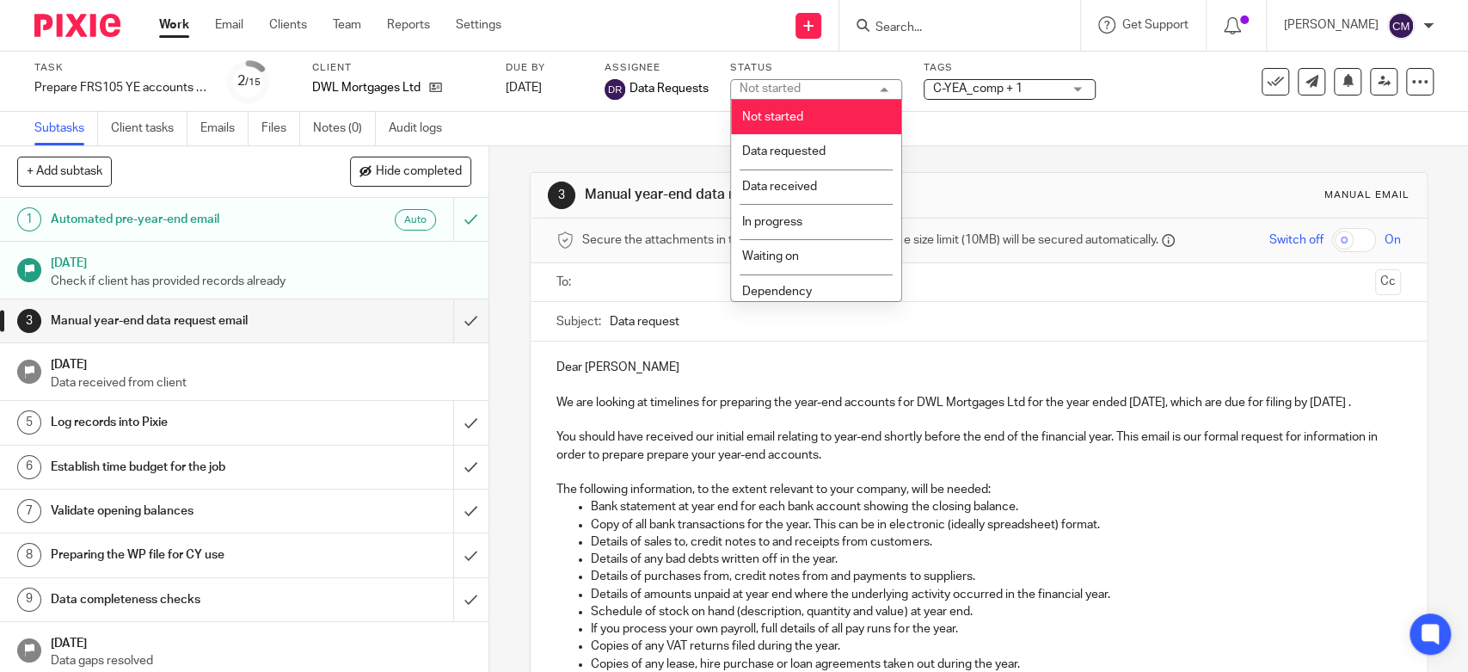
click at [709, 143] on div "Subtasks Client tasks Emails Files Notes (0) Audit logs" at bounding box center [734, 129] width 1468 height 34
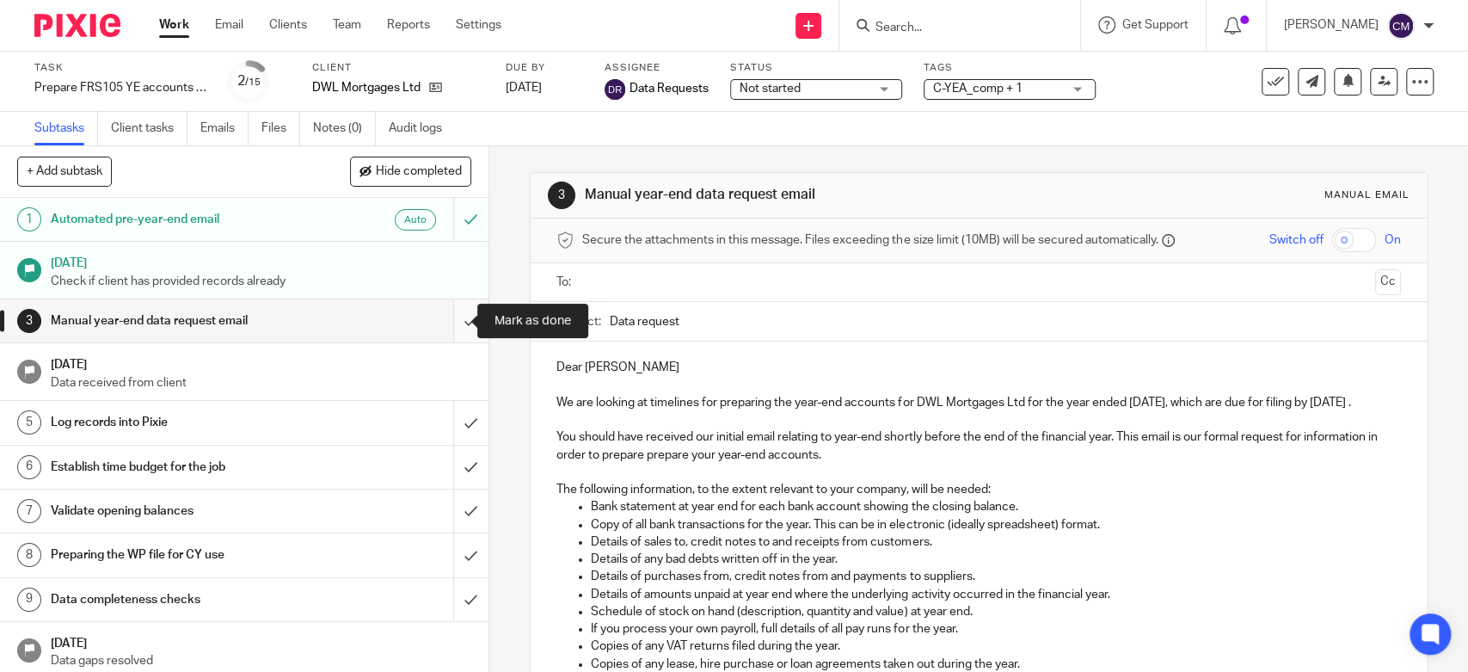
click at [464, 322] on input "submit" at bounding box center [244, 320] width 488 height 43
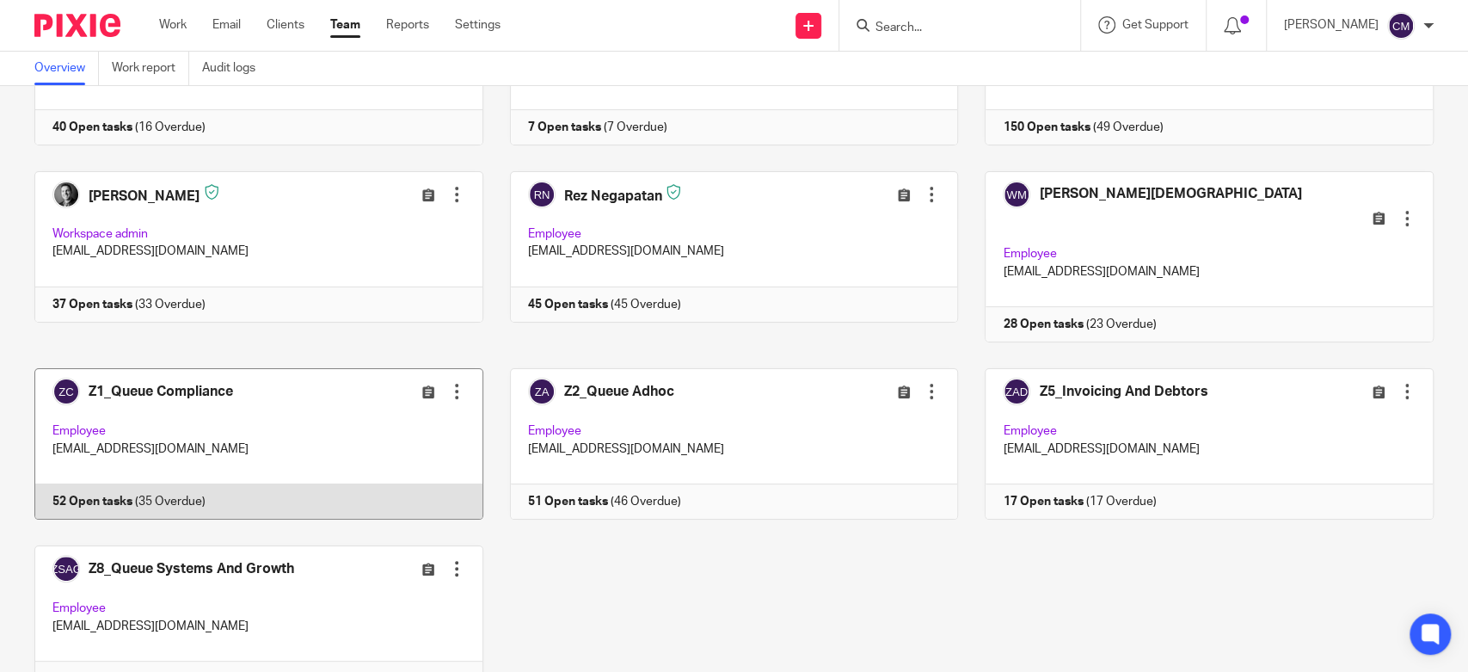
scroll to position [255, 0]
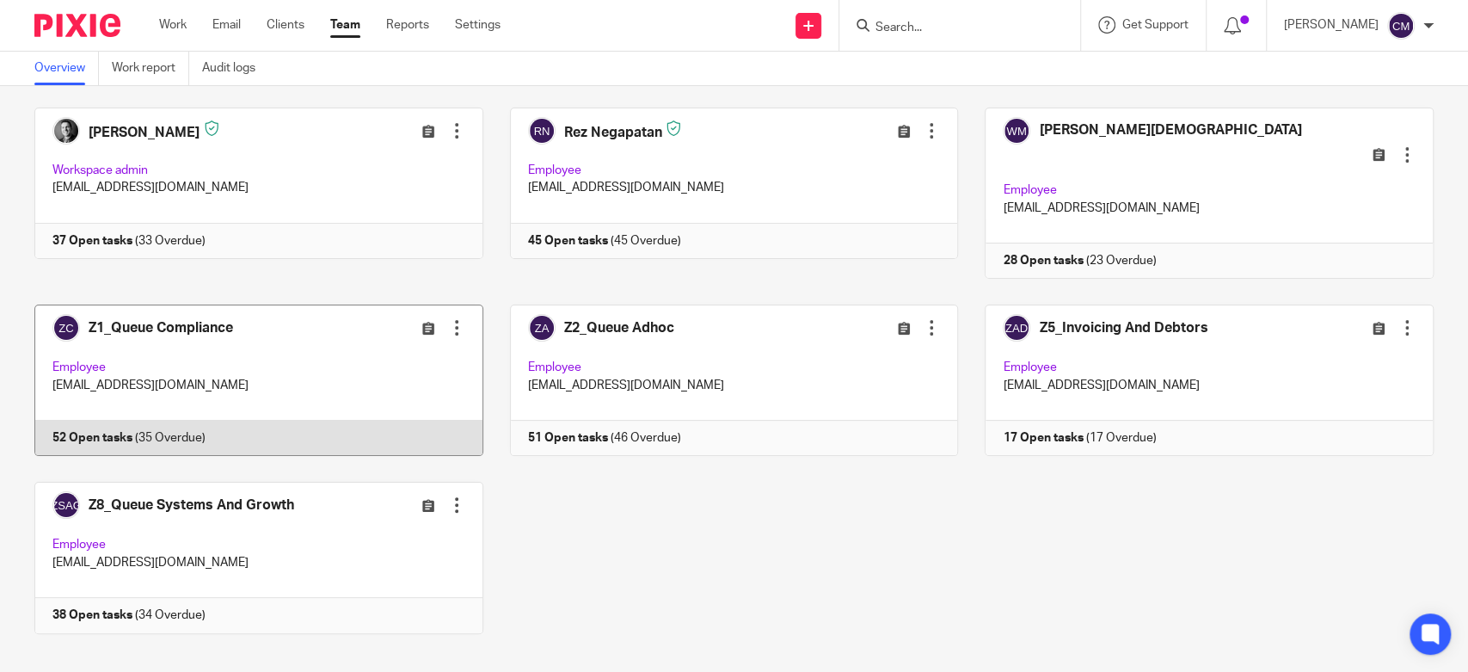
click at [255, 330] on link at bounding box center [246, 379] width 476 height 151
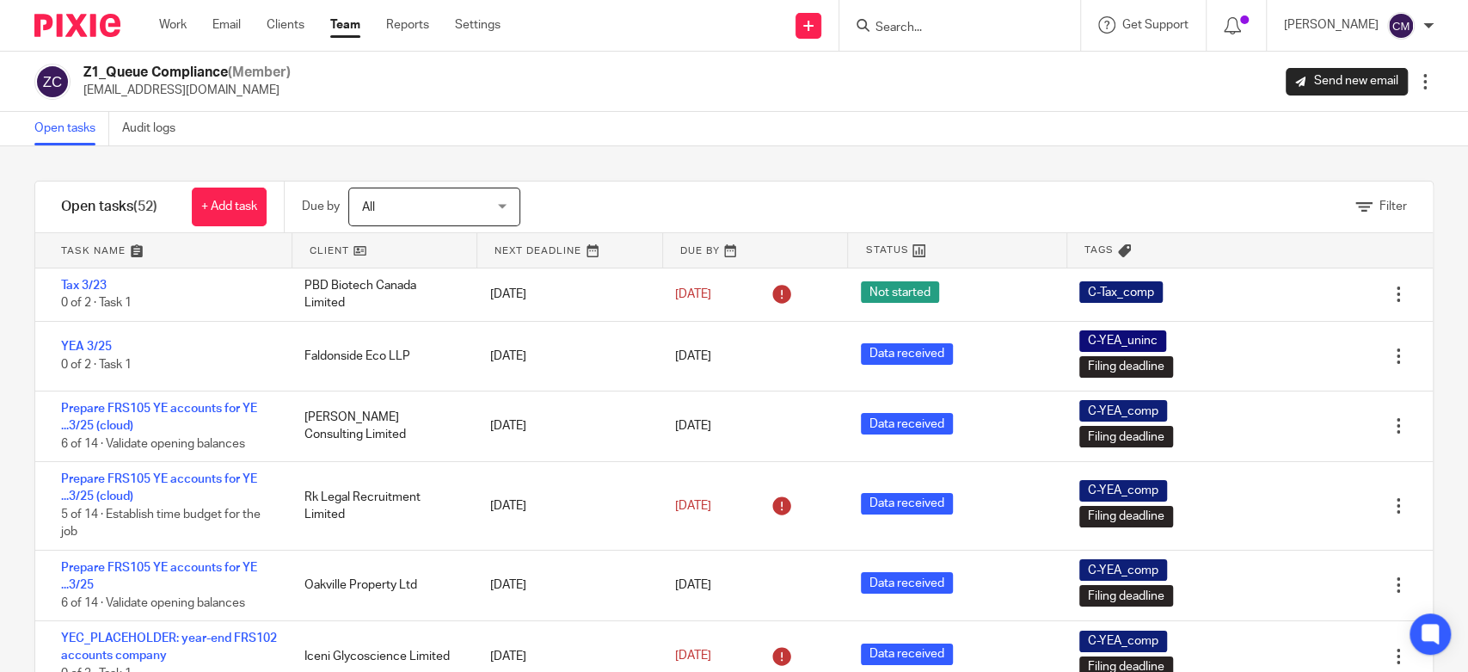
click at [27, 365] on div "Filter tasks Only show tasks matching all of these conditions 1 Client name Is …" at bounding box center [734, 408] width 1468 height 525
click at [581, 167] on div "Filter tasks Only show tasks matching all of these conditions 1 Client name Is …" at bounding box center [734, 408] width 1468 height 525
click at [590, 154] on div "Filter tasks Only show tasks matching all of these conditions 1 Client name Is …" at bounding box center [734, 408] width 1468 height 525
click at [469, 167] on div "Filter tasks Only show tasks matching all of these conditions 1 Client name Is …" at bounding box center [734, 408] width 1468 height 525
click at [977, 114] on div "Open tasks Audit logs" at bounding box center [734, 129] width 1468 height 34
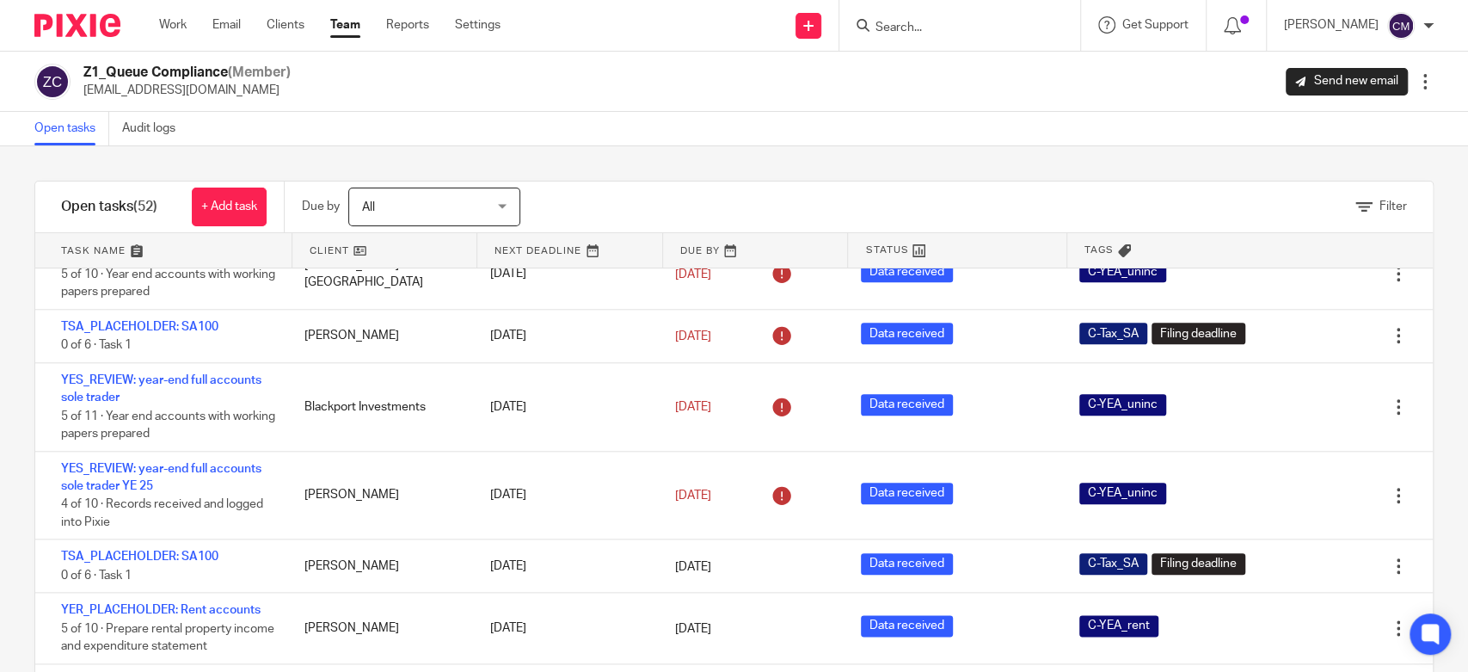
scroll to position [1433, 0]
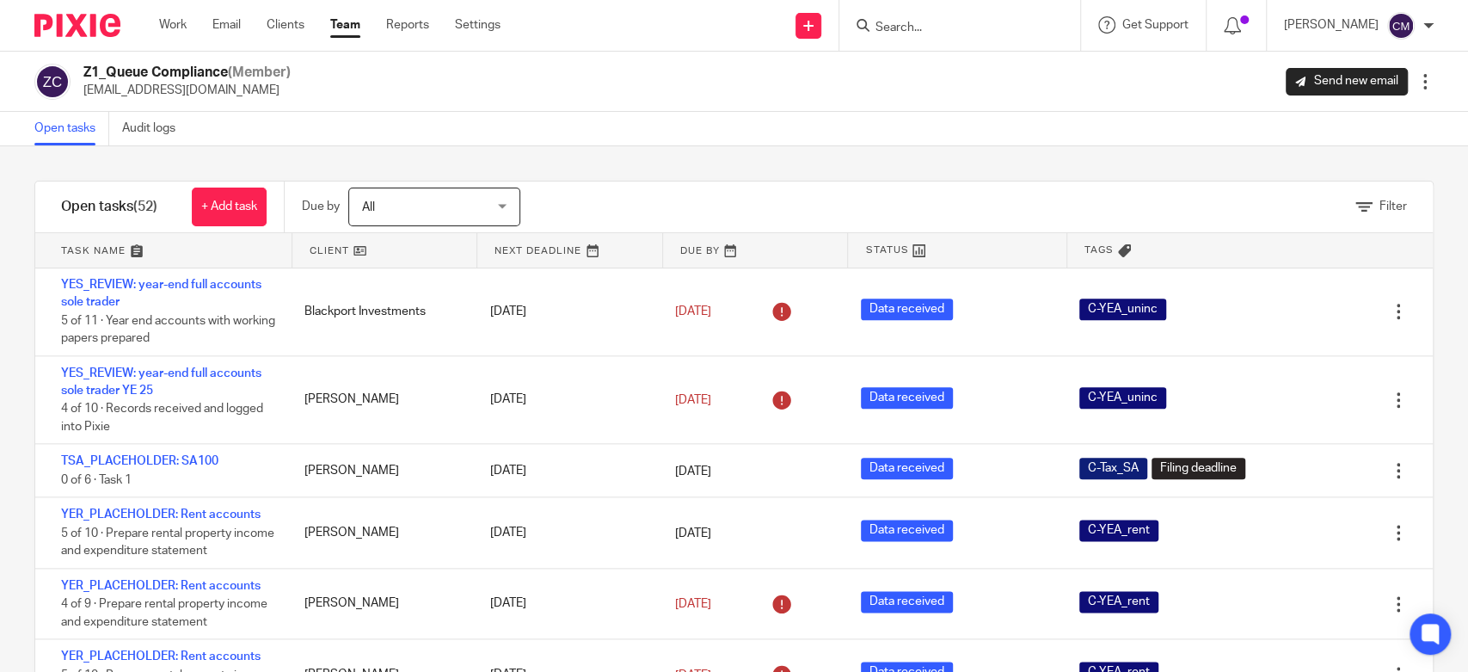
click at [32, 382] on div "Filter tasks Only show tasks matching all of these conditions 1 Client name Is …" at bounding box center [734, 408] width 1468 height 525
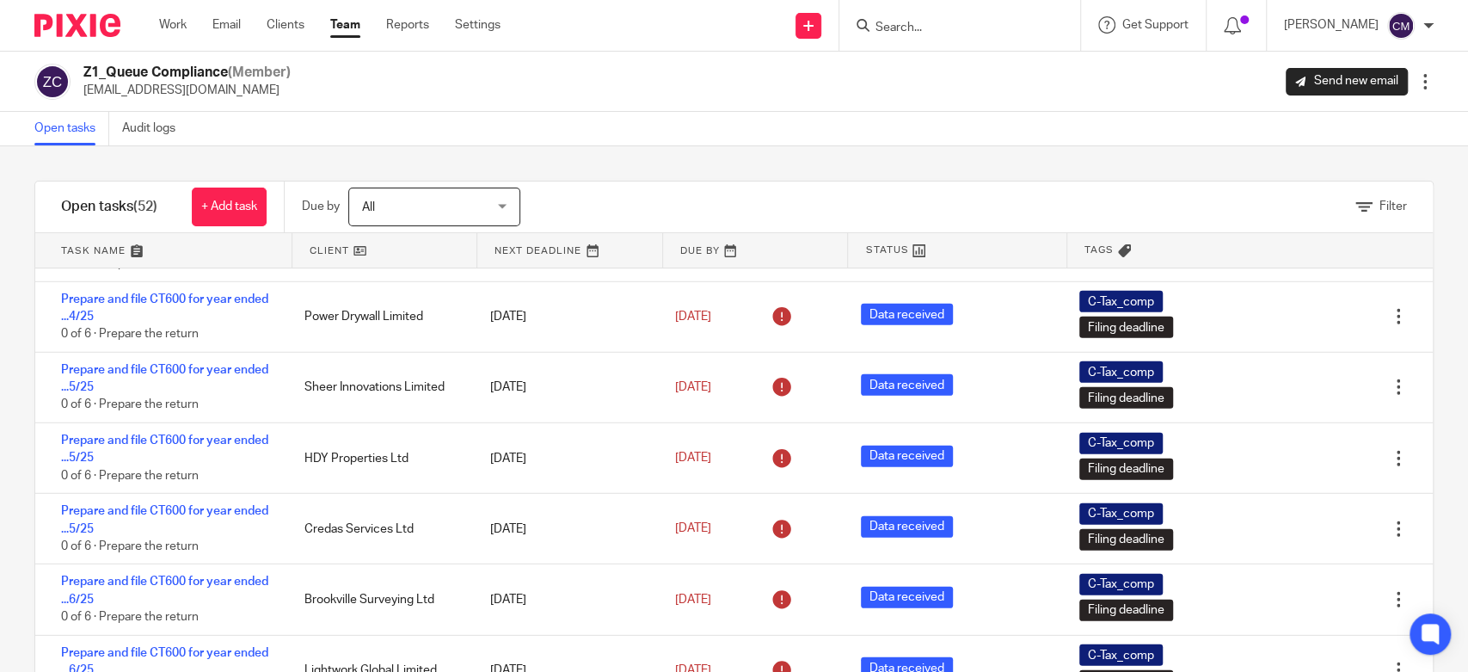
scroll to position [3356, 0]
click at [556, 205] on div "Due by All All Today Tomorrow This week Next week This month Next month All all" at bounding box center [424, 206] width 279 height 51
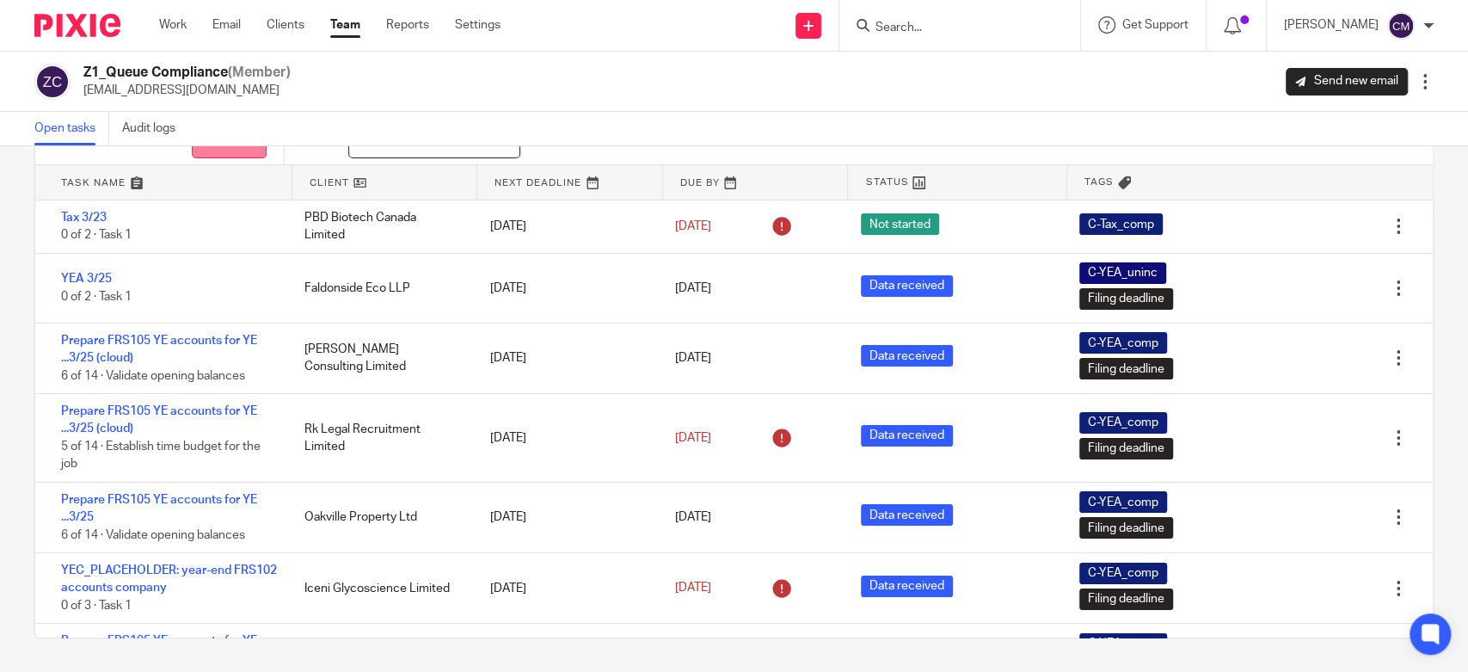
scroll to position [0, 0]
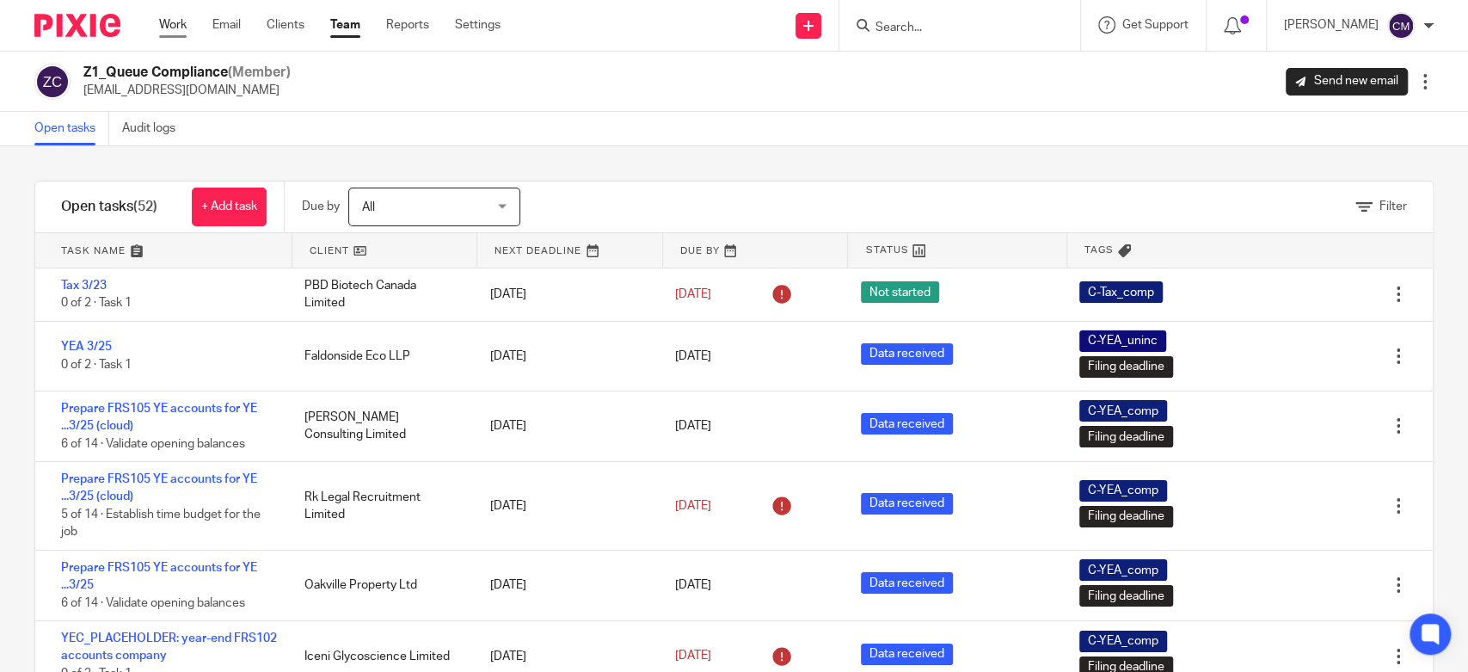
click at [170, 30] on link "Work" at bounding box center [173, 24] width 28 height 17
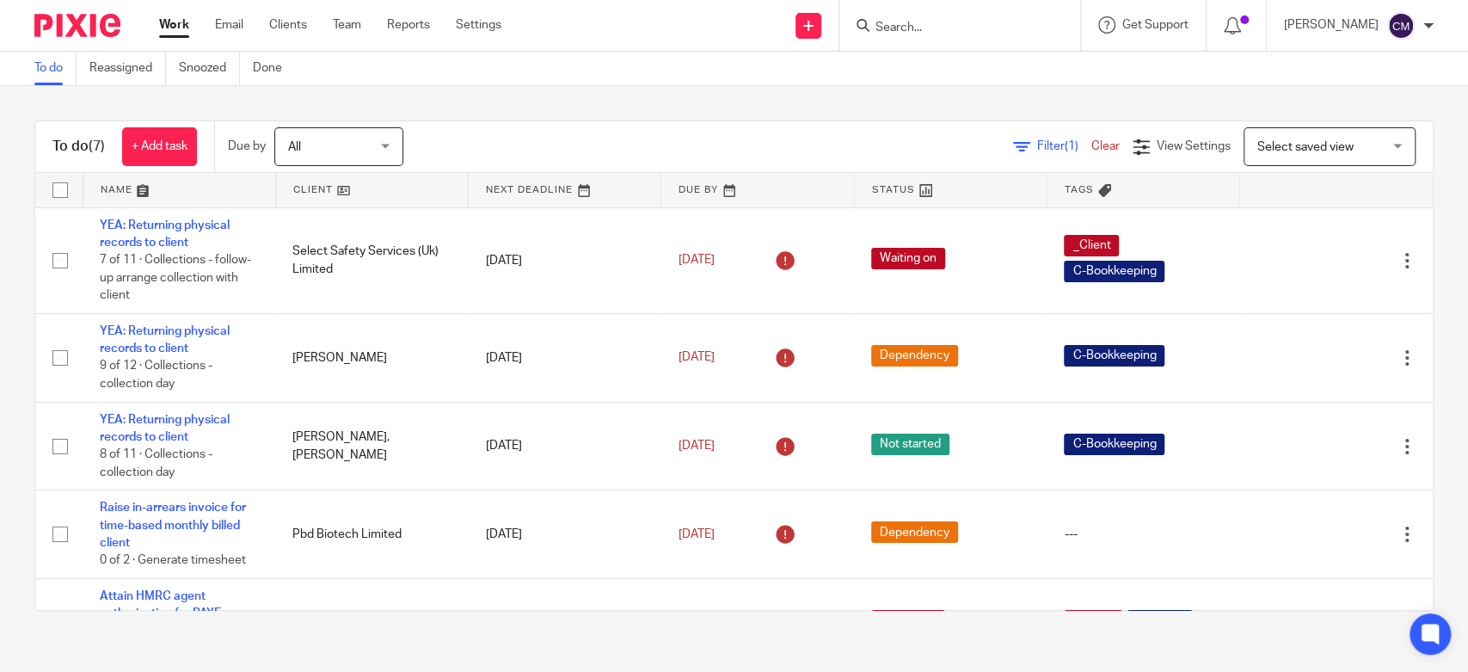
click at [583, 93] on div "To do (7) + Add task Due by All All [DATE] [DATE] This week Next week This mont…" at bounding box center [734, 365] width 1468 height 559
click at [486, 31] on link "Settings" at bounding box center [479, 24] width 46 height 17
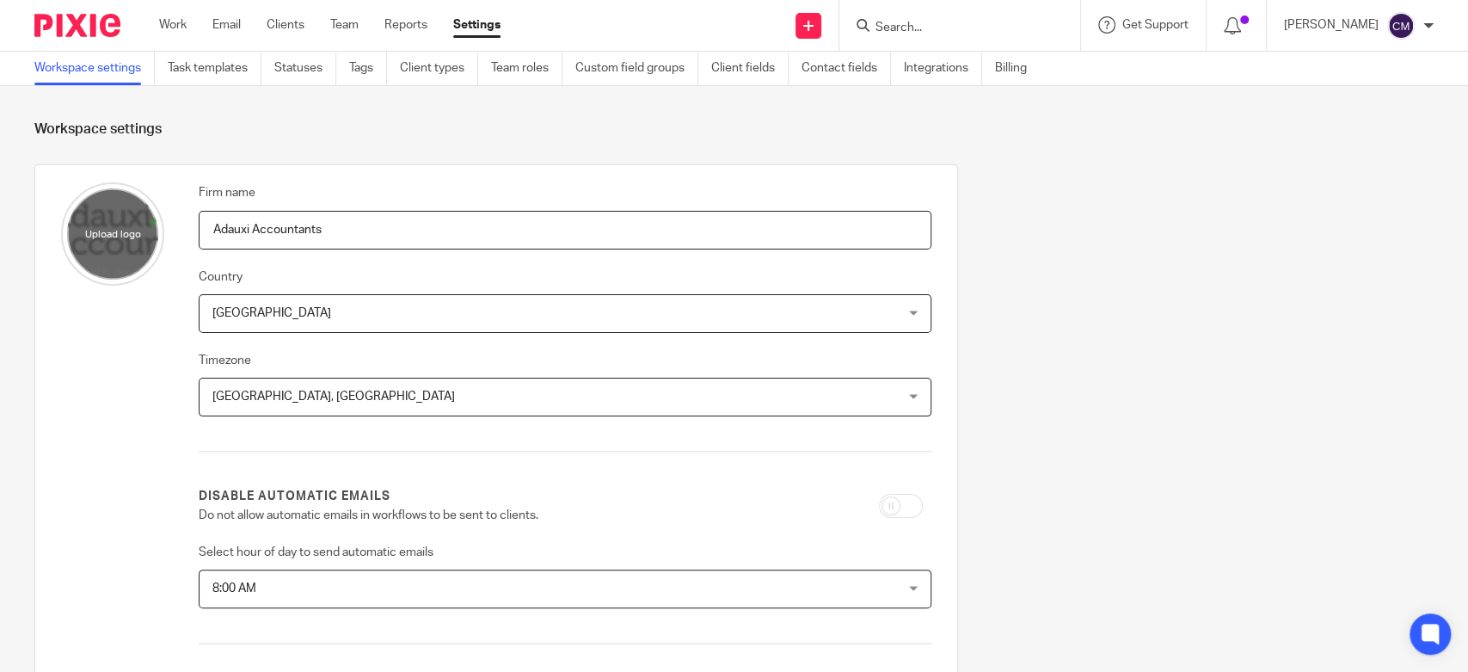
click at [498, 144] on form "Workspace settings Firm name Adauxi Accountants Country United Kingdom United K…" at bounding box center [733, 652] width 1399 height 1065
click at [174, 32] on link "Work" at bounding box center [173, 24] width 28 height 17
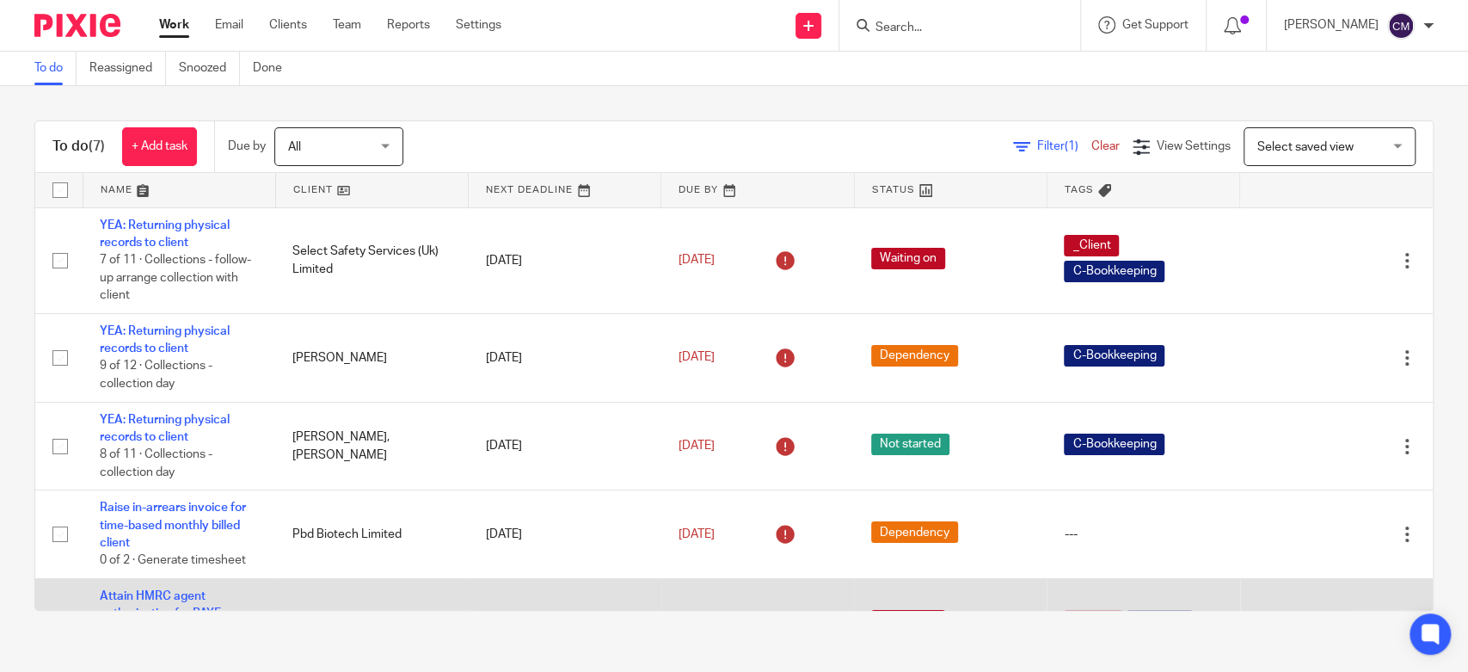
scroll to position [271, 0]
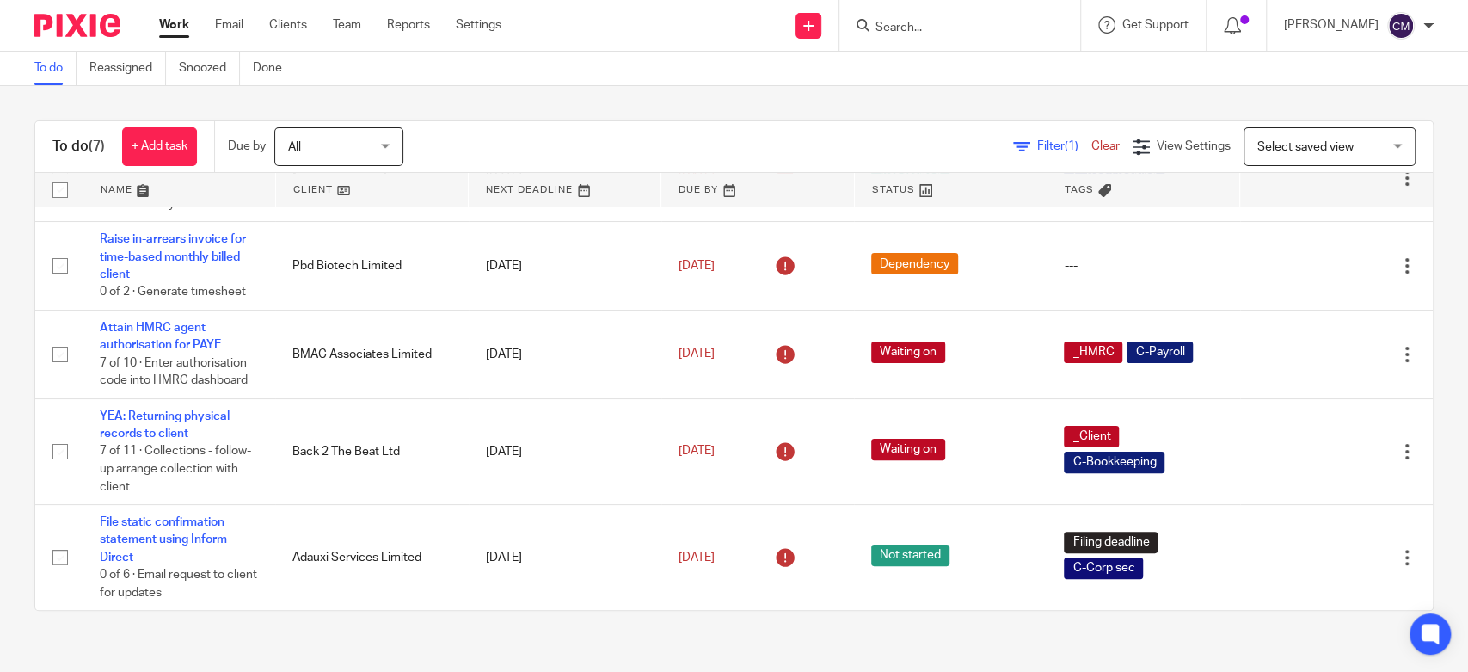
drag, startPoint x: 1431, startPoint y: 344, endPoint x: 1036, endPoint y: 634, distance: 489.7
click at [1036, 634] on div "To do (7) + Add task Due by All All [DATE] [DATE] This week Next week This mont…" at bounding box center [734, 365] width 1468 height 559
click at [1000, 28] on input "Search" at bounding box center [951, 28] width 155 height 15
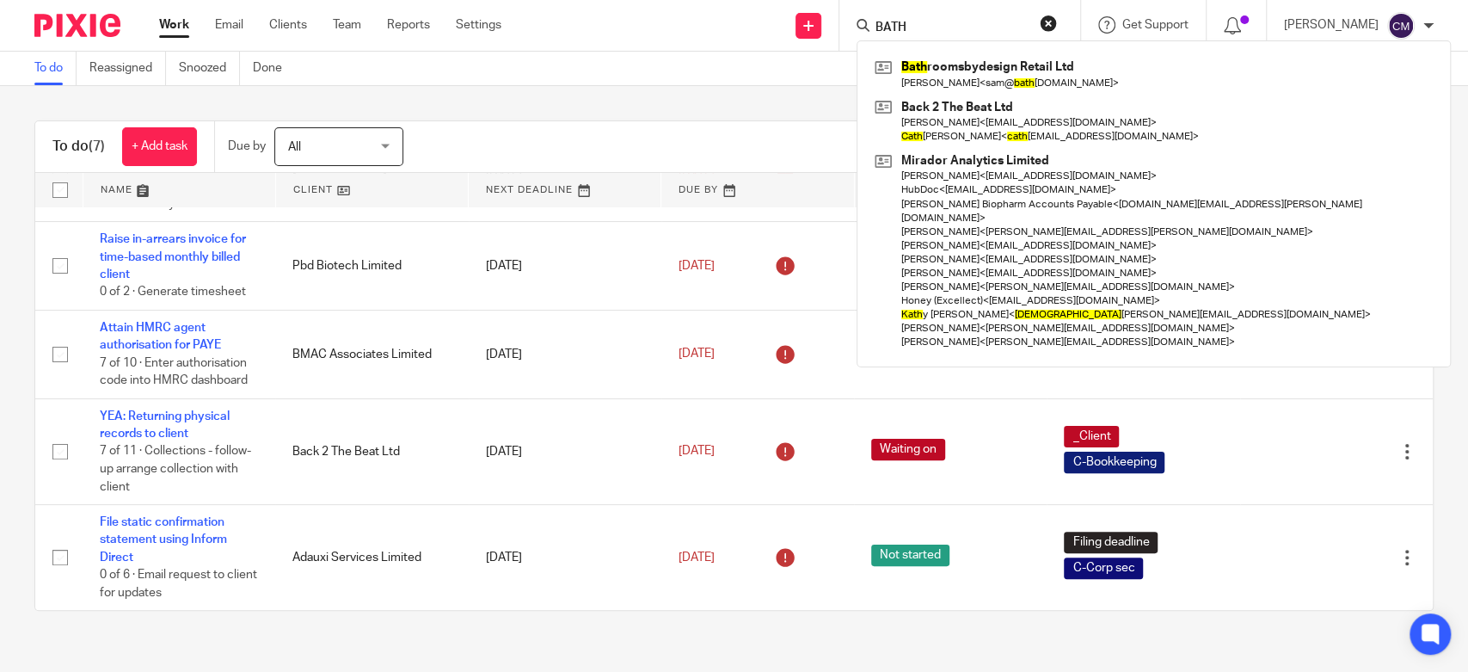
drag, startPoint x: 912, startPoint y: 27, endPoint x: 883, endPoint y: 27, distance: 28.4
click at [883, 27] on input "BATH" at bounding box center [951, 28] width 155 height 15
type input "B"
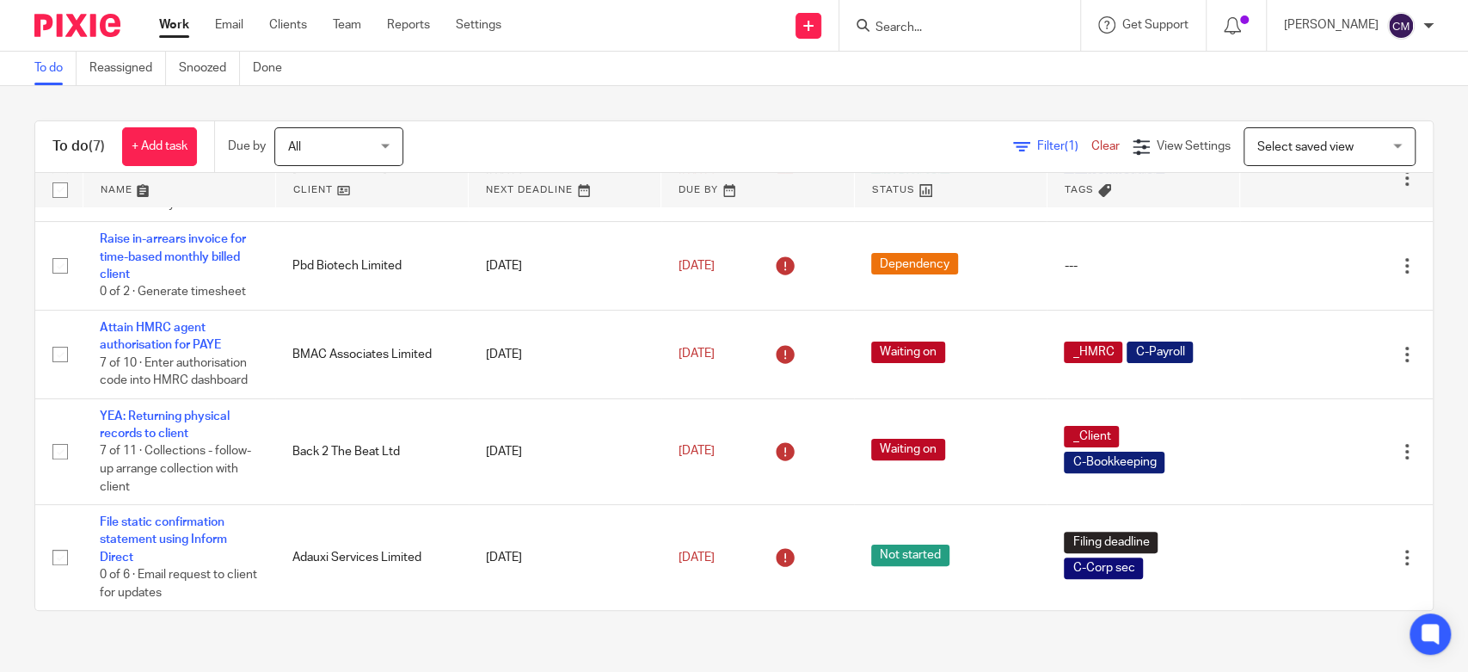
click at [1073, 97] on div "To do (7) + Add task Due by All All [DATE] [DATE] This week Next week This mont…" at bounding box center [734, 365] width 1468 height 559
click at [969, 26] on input "Search" at bounding box center [951, 28] width 155 height 15
type input "p"
type input "bath"
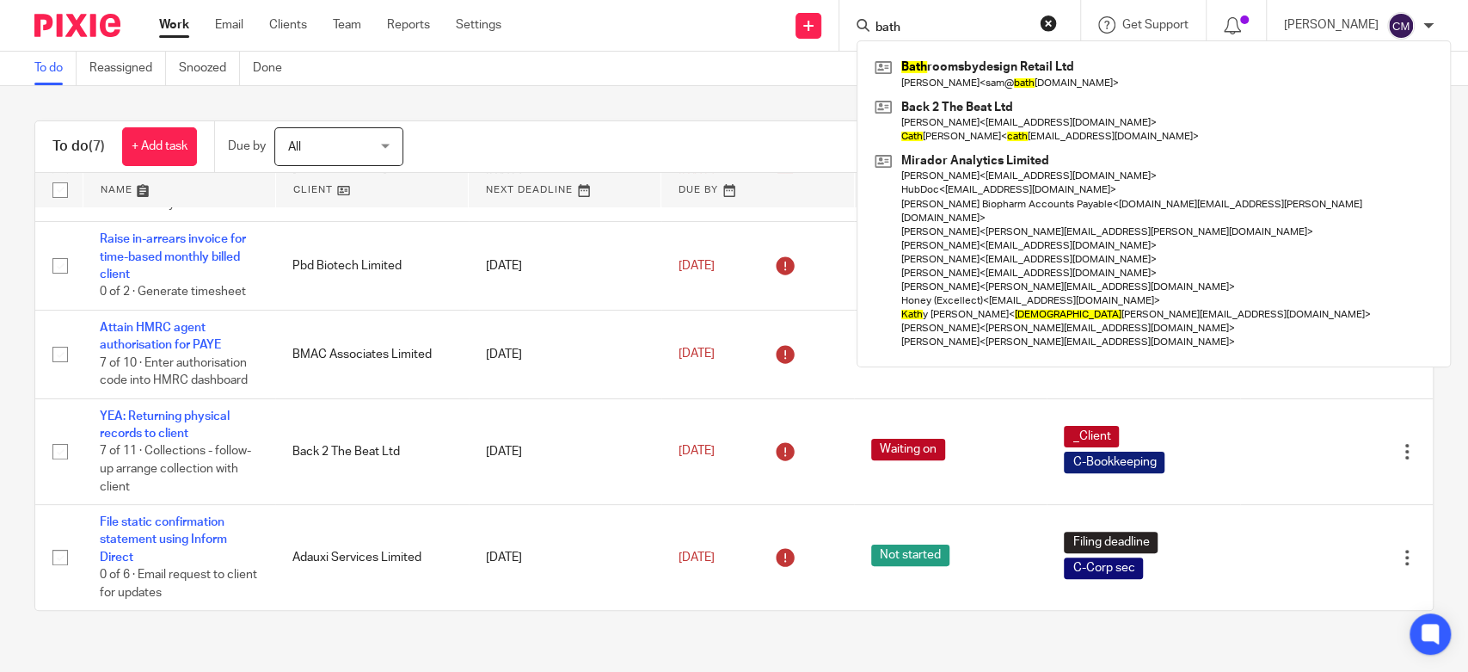
drag, startPoint x: 906, startPoint y: 26, endPoint x: 869, endPoint y: 25, distance: 36.1
click at [870, 26] on div "bath" at bounding box center [957, 25] width 200 height 21
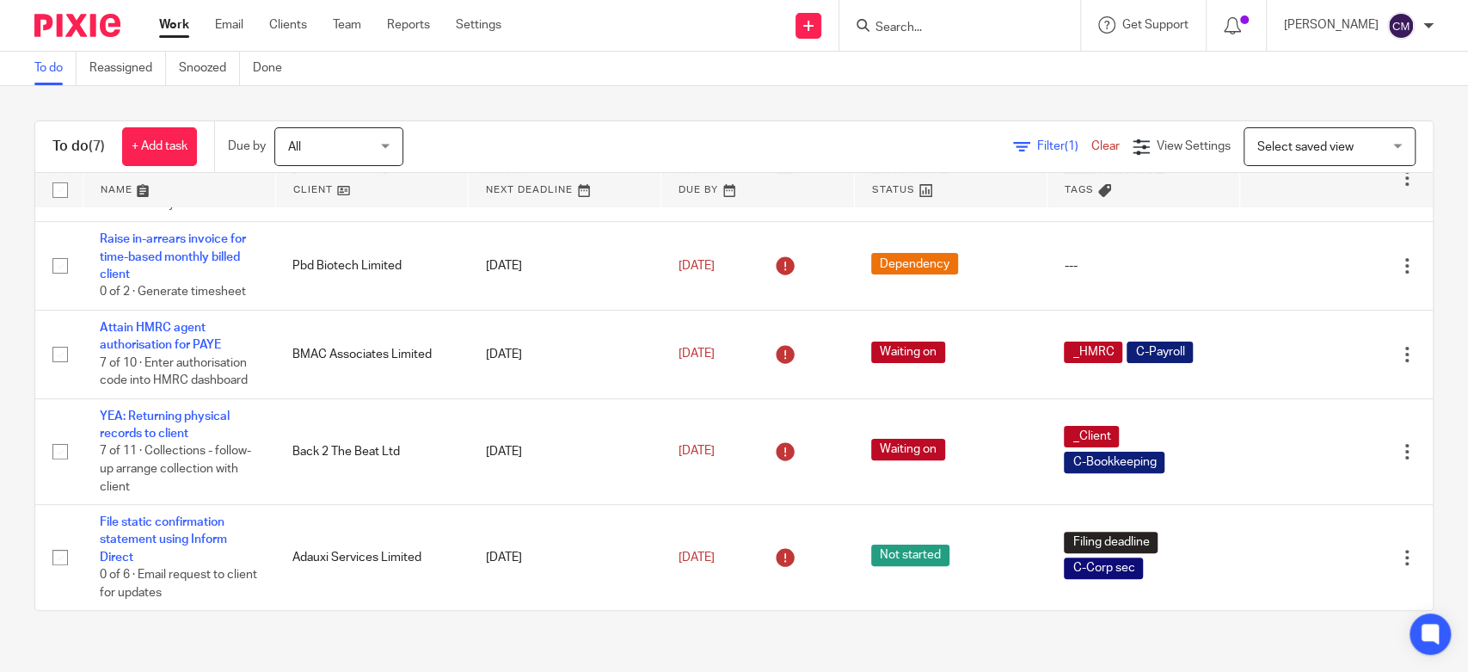
click at [836, 69] on div "To do Reassigned Snoozed Done" at bounding box center [734, 69] width 1468 height 34
click at [172, 31] on link "Work" at bounding box center [174, 24] width 30 height 17
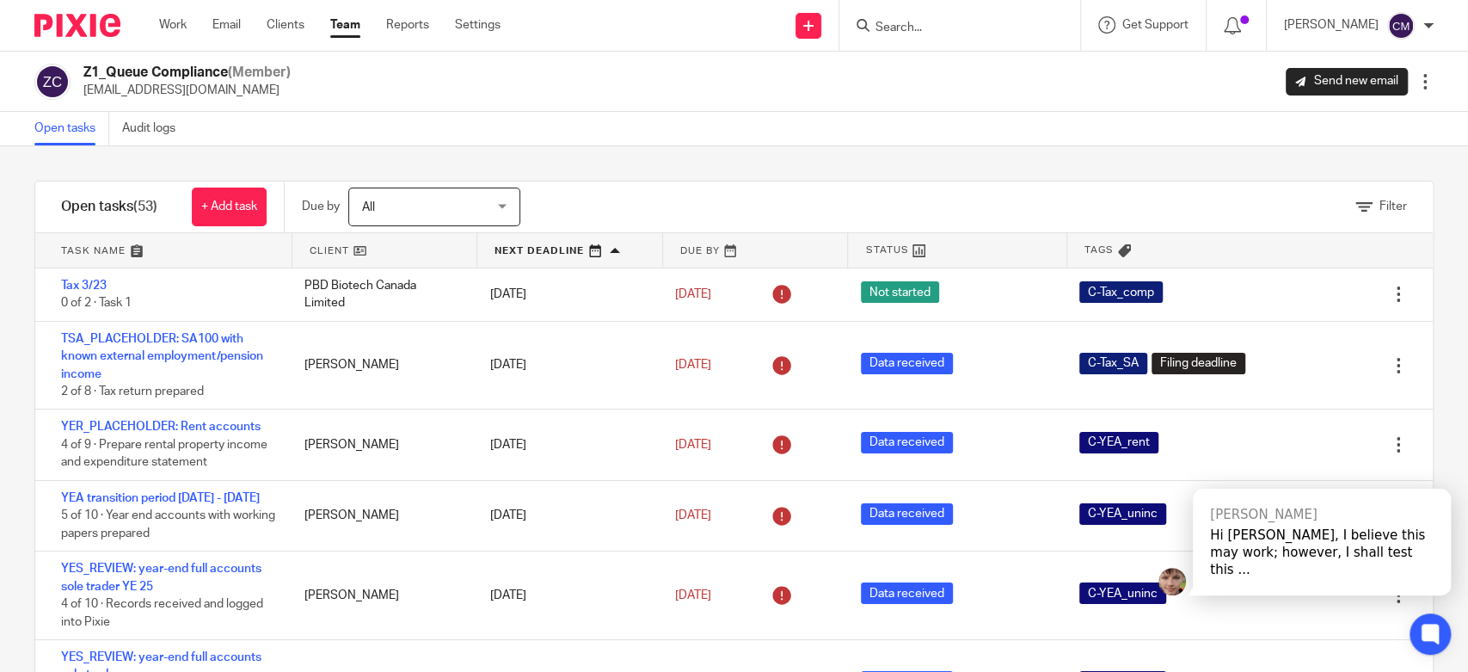
scroll to position [3445, 0]
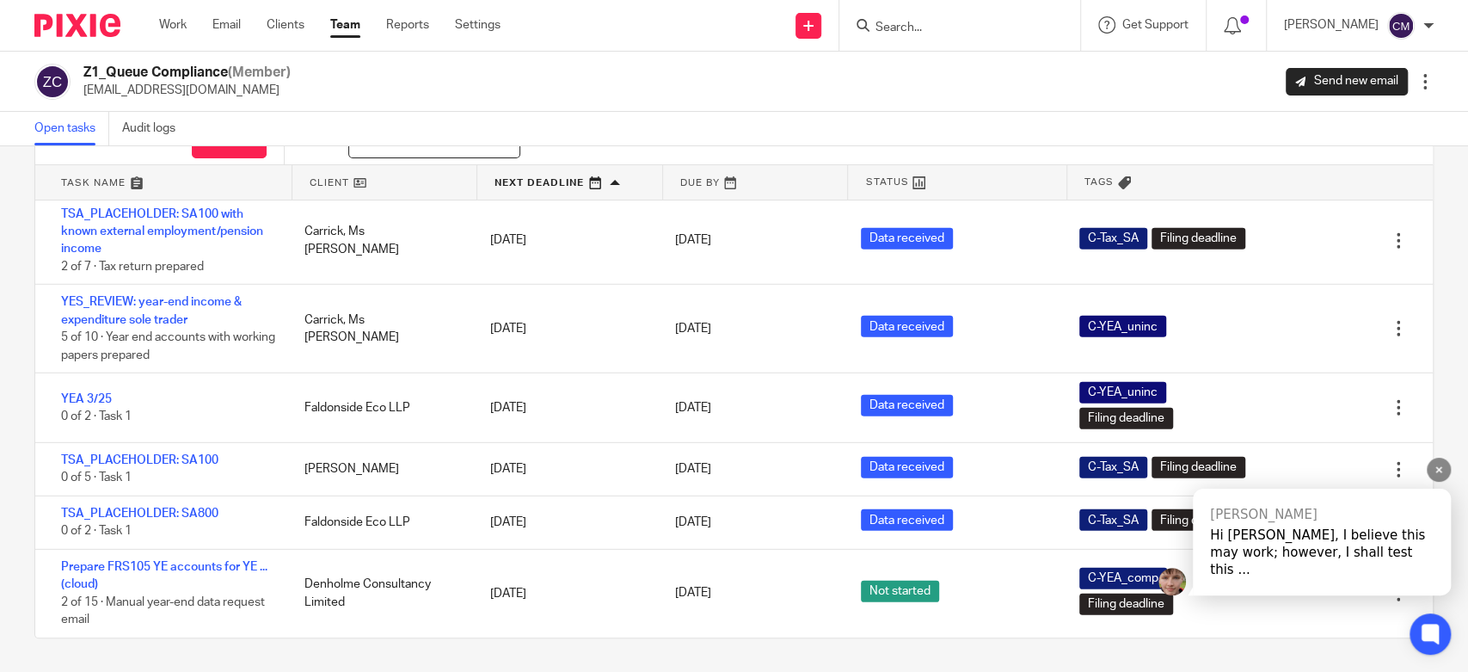
click at [1260, 523] on div "Mitchell" at bounding box center [1322, 514] width 224 height 17
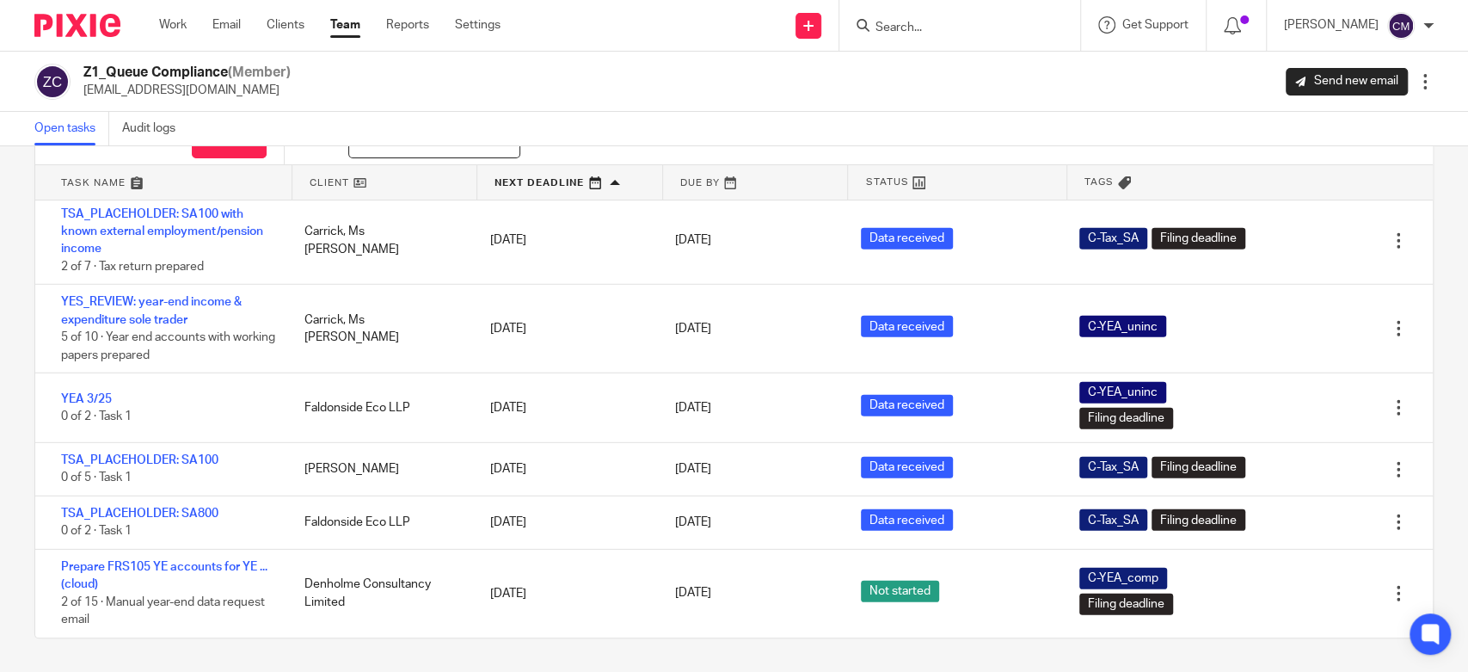
click at [1039, 103] on div "Z1_Queue Compliance (Member) q.compliance@adauxi.com Send new email Edit user T…" at bounding box center [734, 82] width 1468 height 60
click at [331, 72] on div "Z1_Queue Compliance (Member) q.compliance@adauxi.com Send new email Edit user T…" at bounding box center [733, 82] width 1399 height 36
click at [340, 39] on div "Work Email Clients Team Reports Settings Work Email Clients Team Reports Settin…" at bounding box center [334, 25] width 384 height 51
click at [341, 30] on link "Team" at bounding box center [345, 24] width 30 height 17
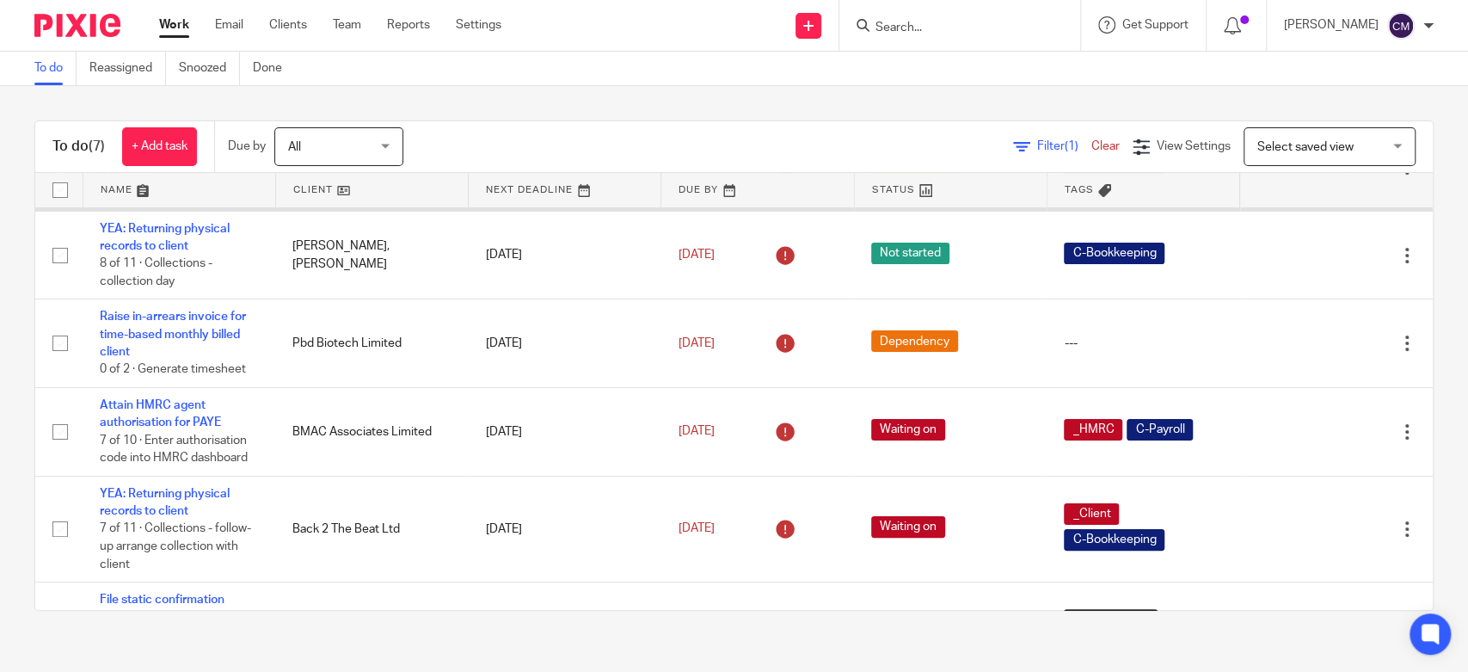
scroll to position [271, 0]
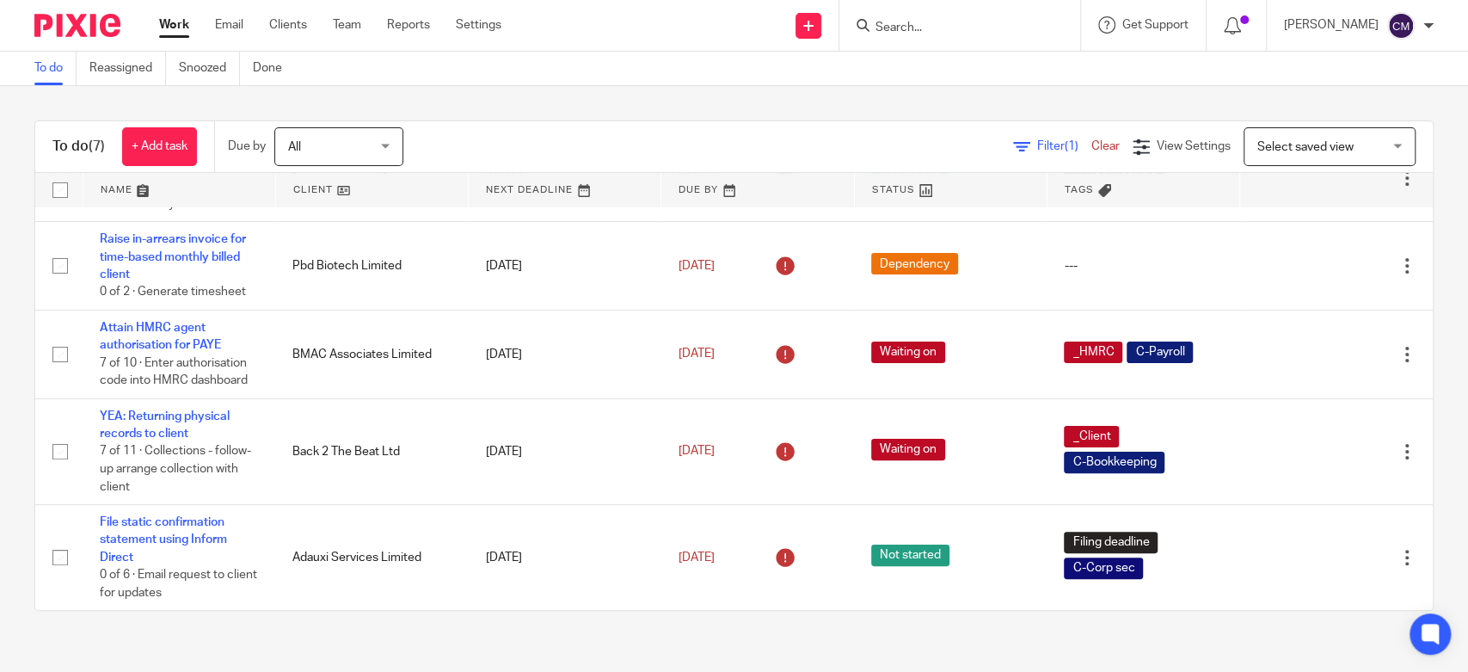
click at [440, 111] on div "To do (7) + Add task Due by All All [DATE] [DATE] This week Next week This mont…" at bounding box center [734, 365] width 1468 height 559
click at [428, 99] on div "To do (7) + Add task Due by All All [DATE] [DATE] This week Next week This mont…" at bounding box center [734, 365] width 1468 height 559
click at [537, 83] on div "To do Reassigned Snoozed Done" at bounding box center [734, 69] width 1468 height 34
click at [175, 19] on link "Work" at bounding box center [174, 24] width 30 height 17
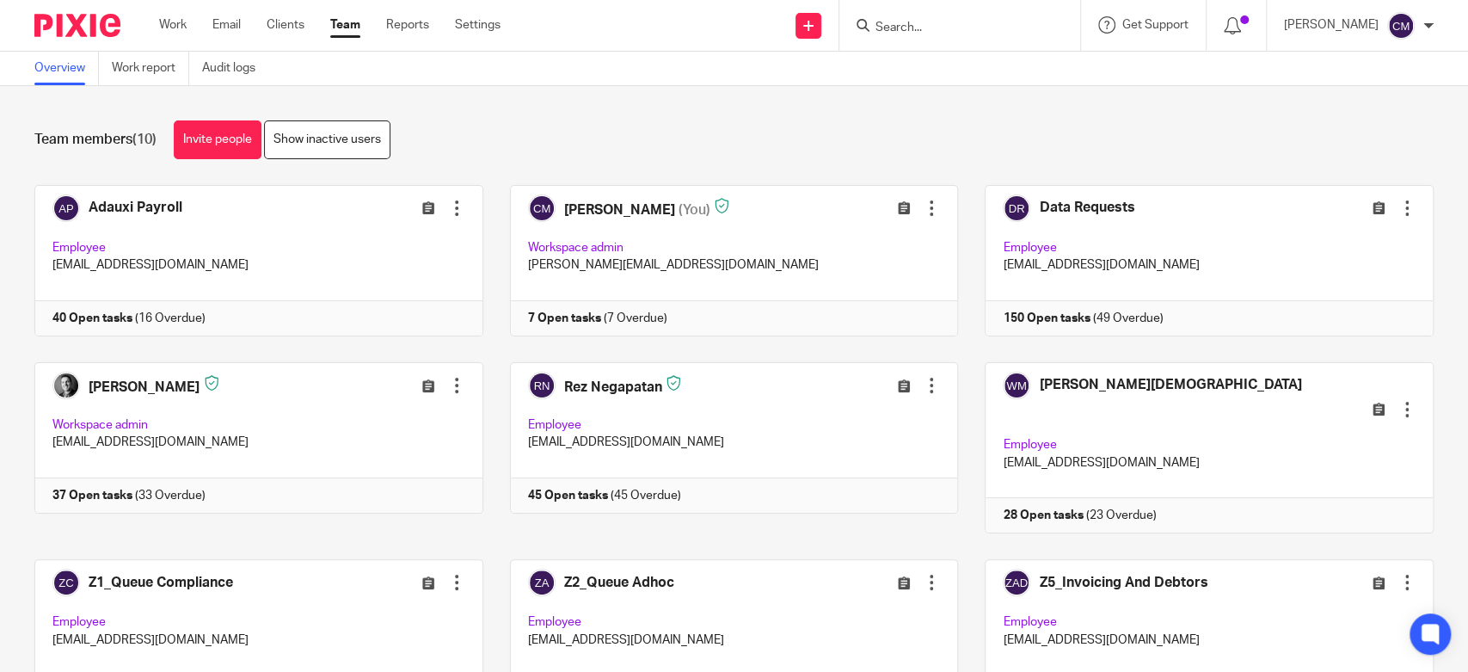
click at [977, 28] on input "Search" at bounding box center [951, 28] width 155 height 15
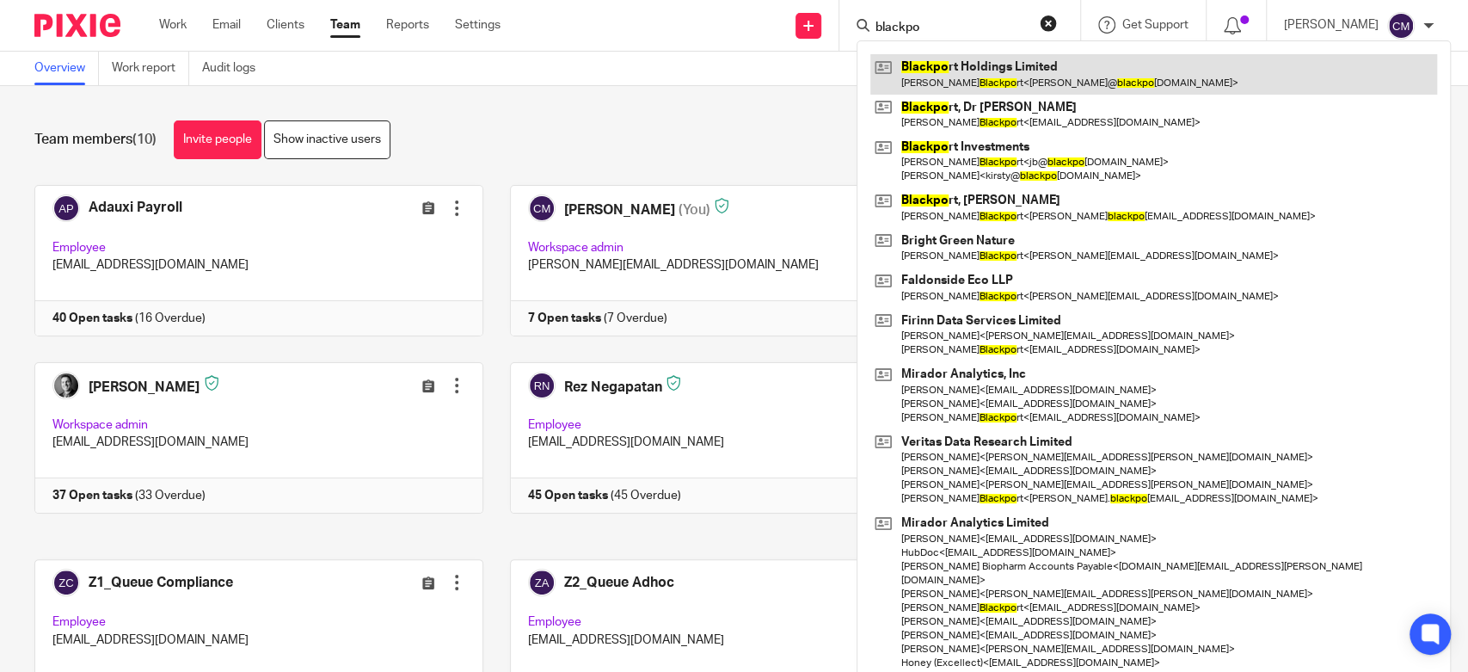
type input "blackpo"
click at [947, 68] on link at bounding box center [1153, 74] width 567 height 40
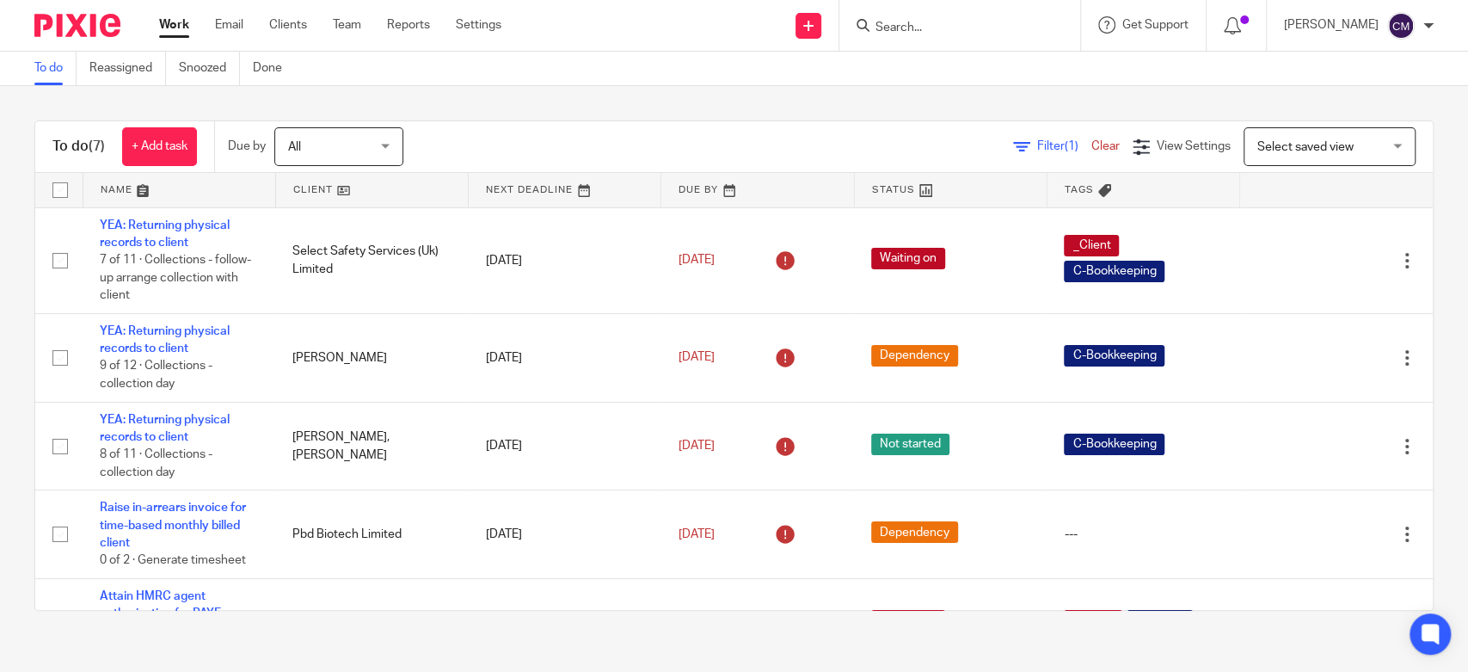
click at [647, 81] on div "To do Reassigned Snoozed Done" at bounding box center [734, 69] width 1468 height 34
click at [1226, 28] on icon at bounding box center [1232, 25] width 17 height 17
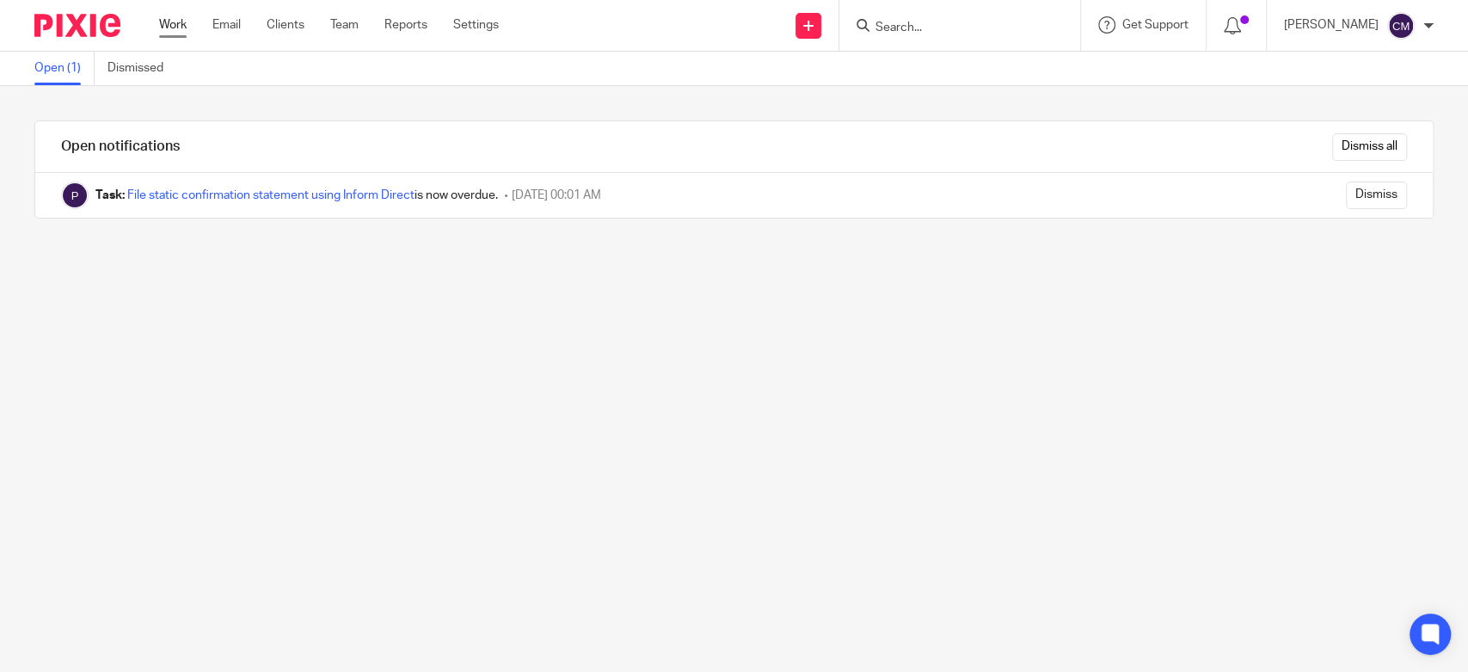
click at [181, 18] on link "Work" at bounding box center [173, 24] width 28 height 17
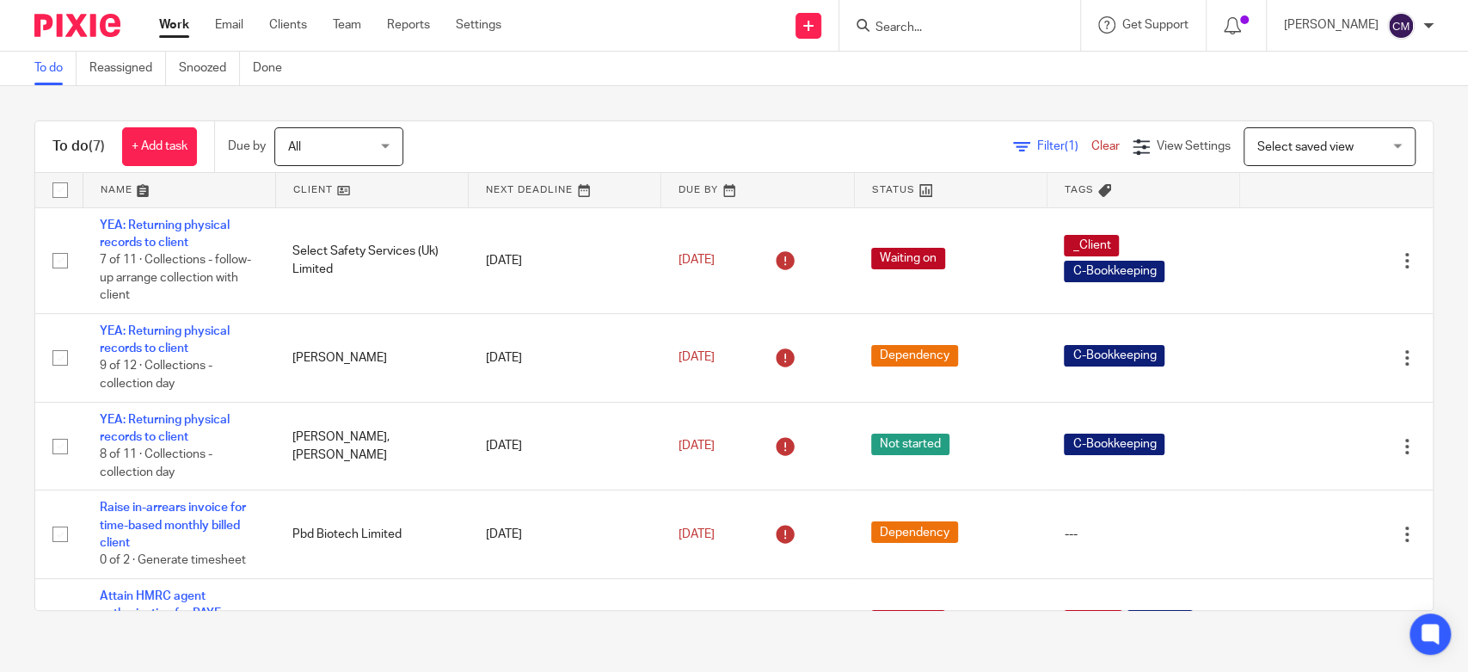
click at [510, 89] on div "To do (7) + Add task Due by All All Today Tomorrow This week Next week This mon…" at bounding box center [734, 365] width 1468 height 559
click at [511, 74] on div "To do Reassigned Snoozed Done" at bounding box center [734, 69] width 1468 height 34
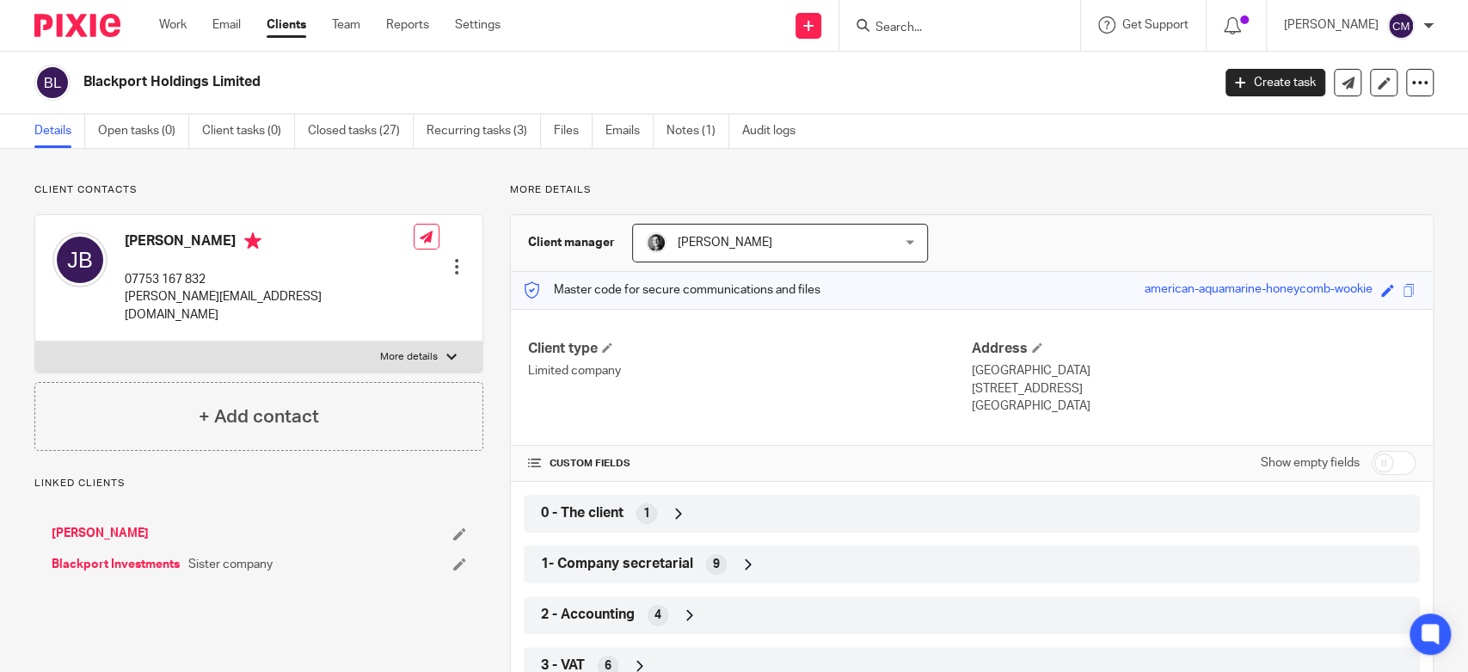
scroll to position [191, 0]
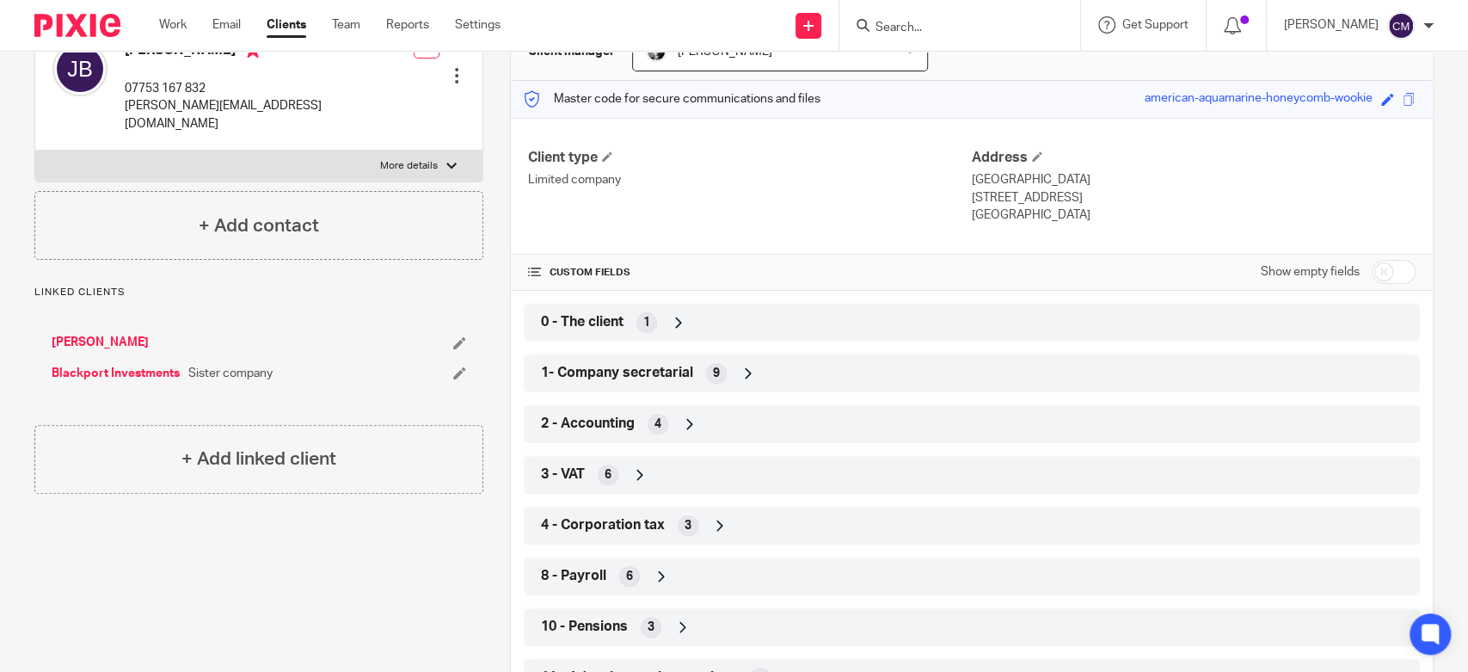
click at [588, 424] on span "2 - Accounting" at bounding box center [588, 424] width 94 height 18
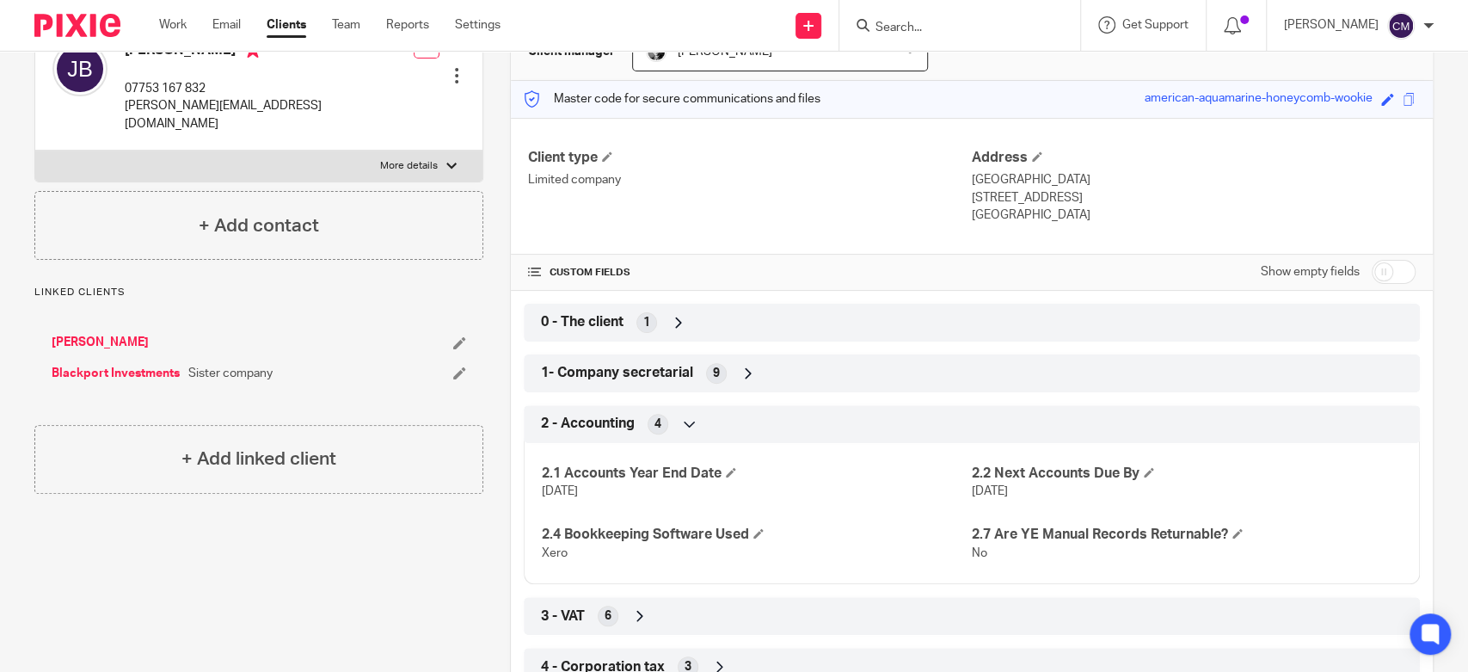
click at [595, 365] on span "1- Company secretarial" at bounding box center [617, 373] width 152 height 18
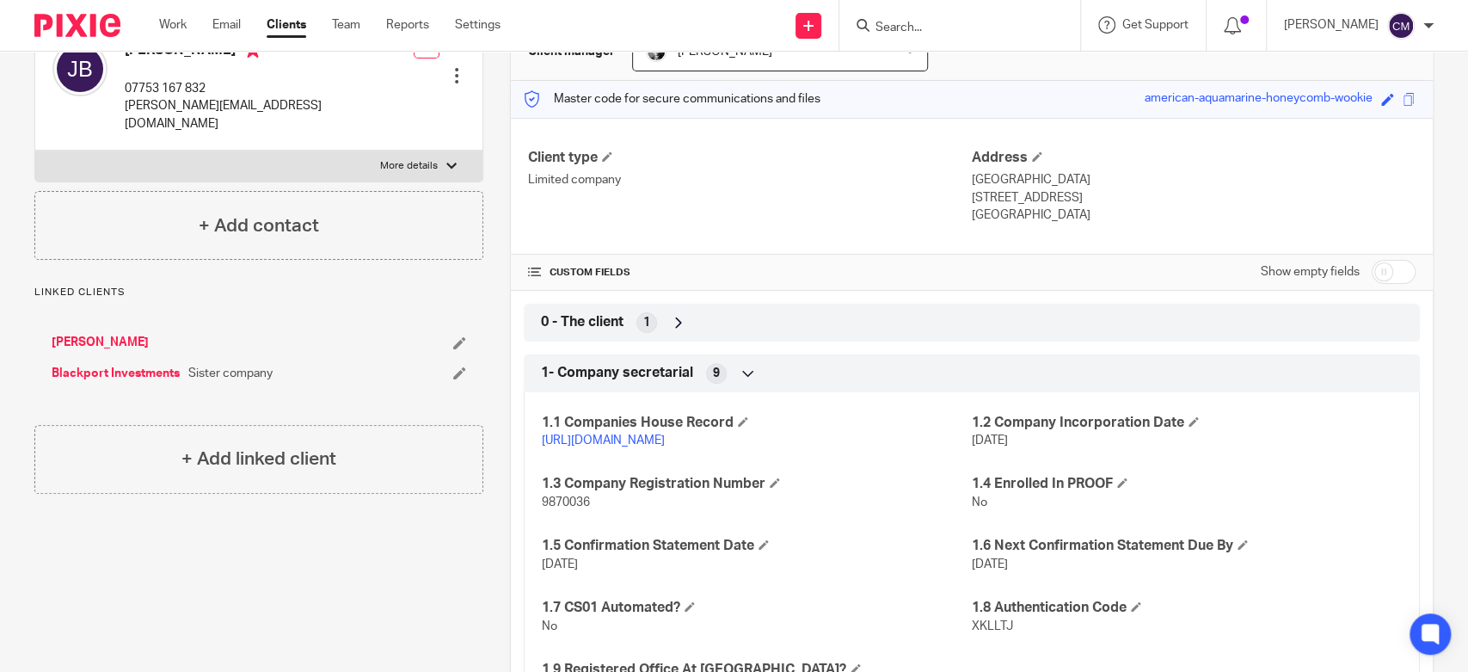
click at [593, 446] on p "https://find-and-update.company-information.service.gov.uk/company/09870036" at bounding box center [757, 440] width 430 height 17
click at [593, 434] on link "https://find-and-update.company-information.service.gov.uk/company/09870036" at bounding box center [603, 440] width 123 height 12
click at [919, 26] on input "Search" at bounding box center [951, 28] width 155 height 15
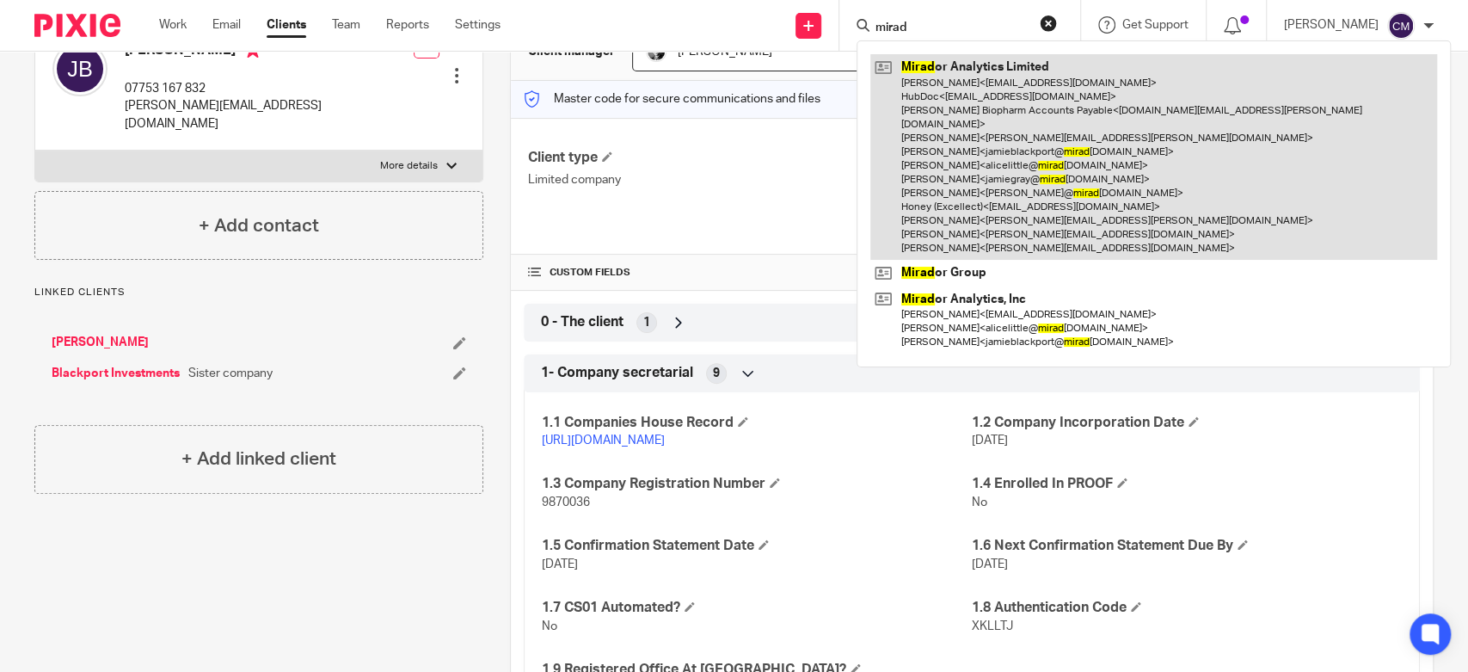
type input "mirad"
click at [919, 81] on link at bounding box center [1153, 157] width 567 height 206
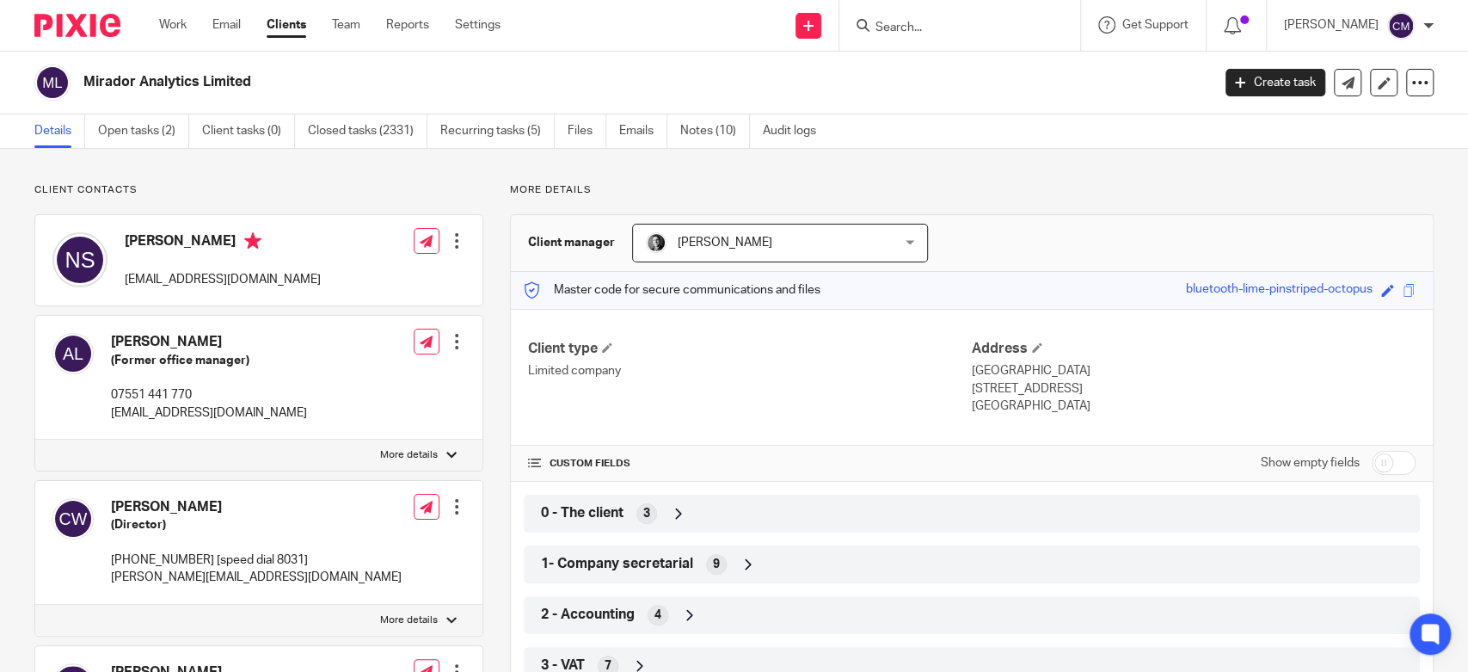
click at [548, 568] on span "1- Company secretarial" at bounding box center [617, 564] width 152 height 18
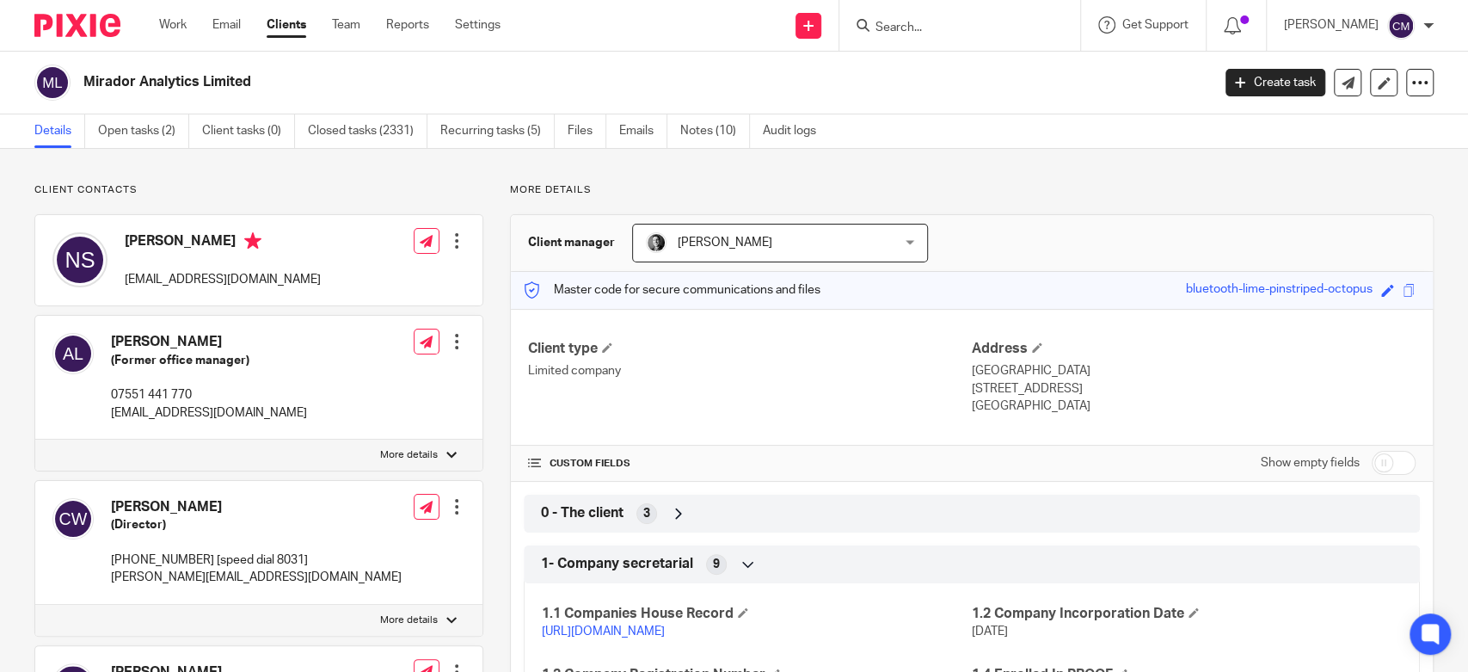
click at [552, 635] on link "https://find-and-update.company-information.service.gov.uk/company/09870641" at bounding box center [603, 631] width 123 height 12
click at [179, 24] on link "Work" at bounding box center [173, 24] width 28 height 17
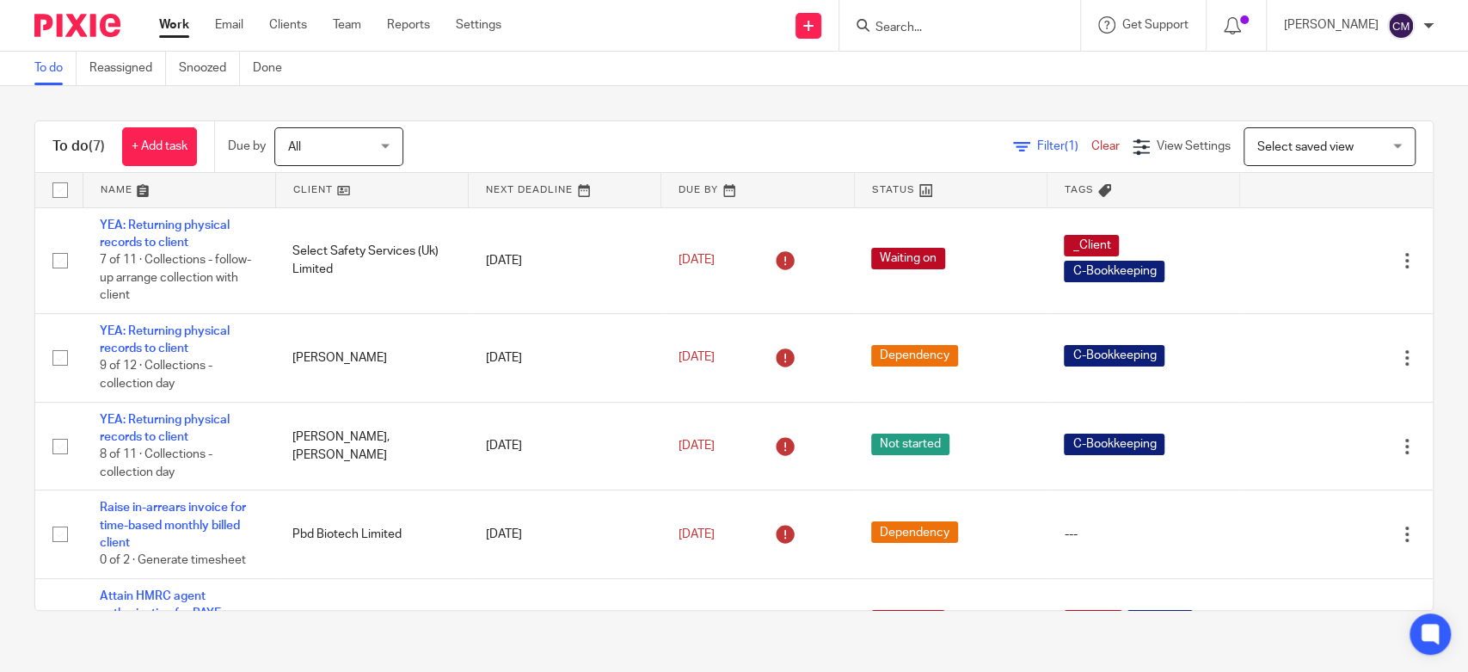
click at [520, 123] on div "To do (7) + Add task Due by All All [DATE] [DATE] This week Next week This mont…" at bounding box center [733, 147] width 1397 height 52
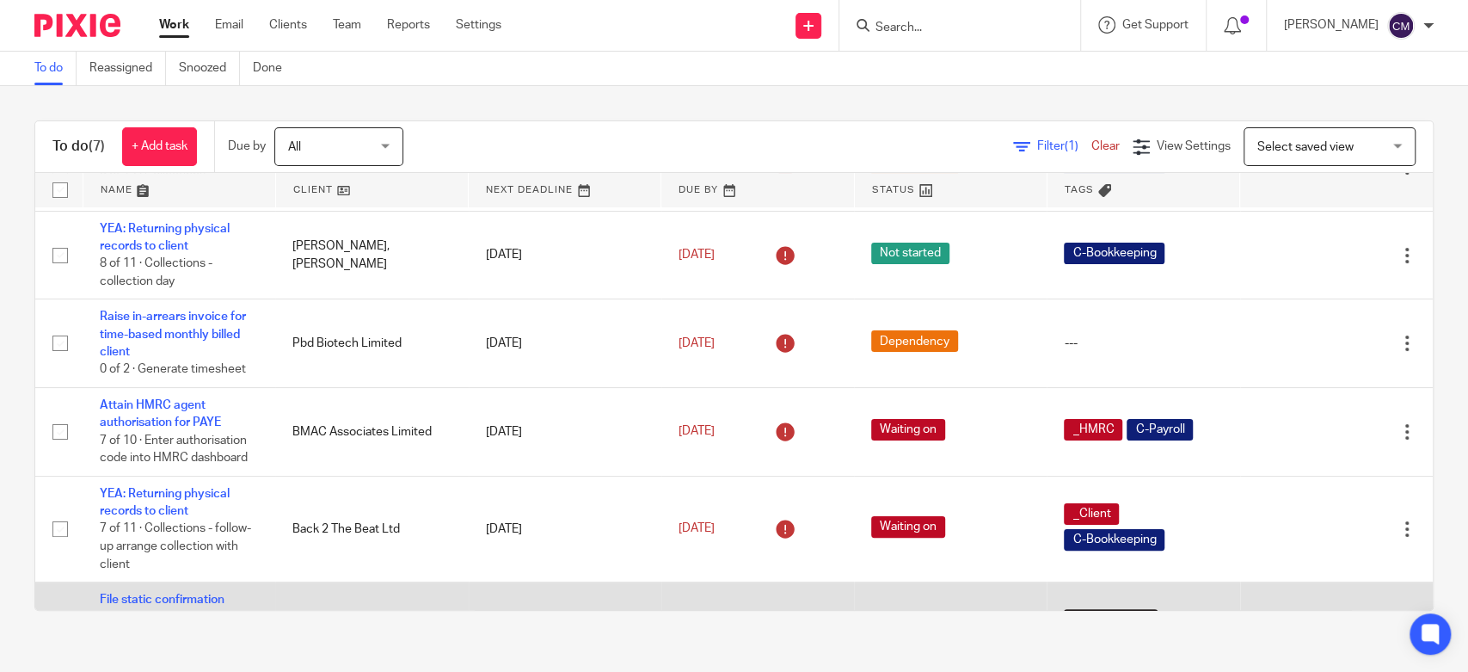
scroll to position [271, 0]
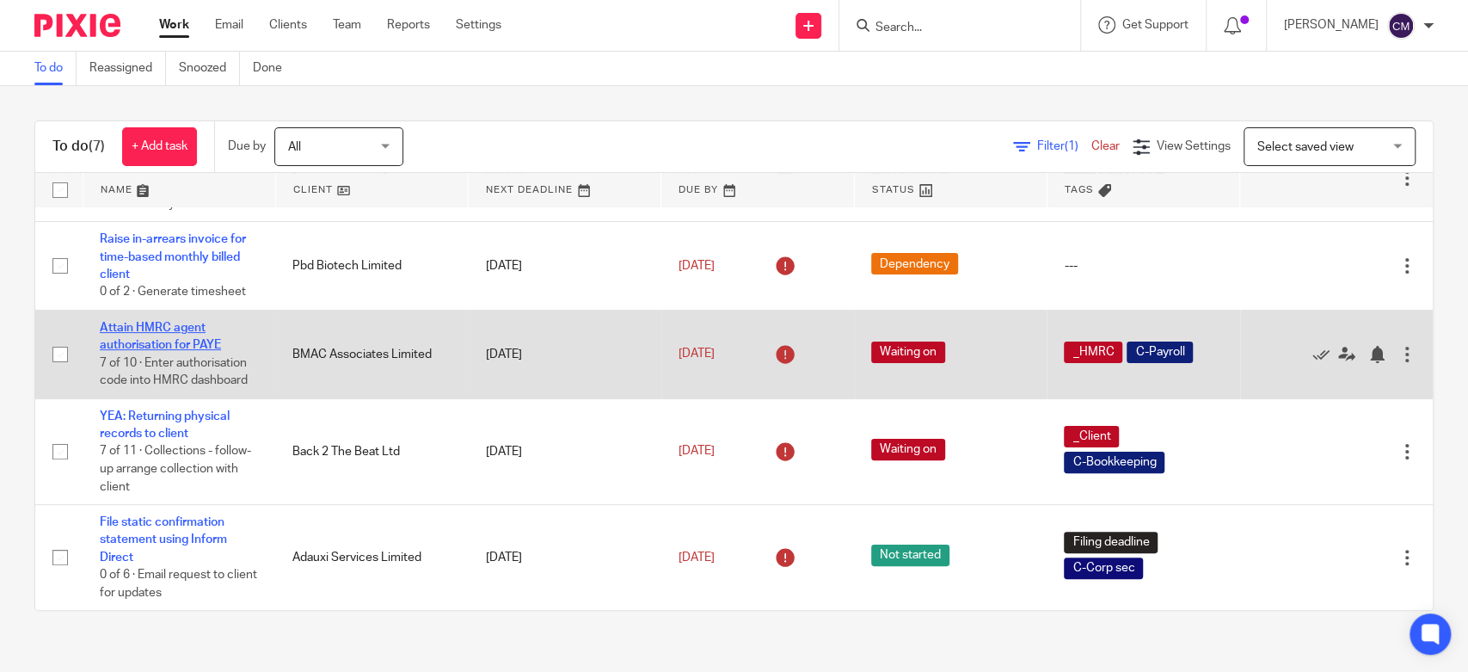
click at [175, 342] on link "Attain HMRC agent authorisation for PAYE" at bounding box center [160, 336] width 121 height 29
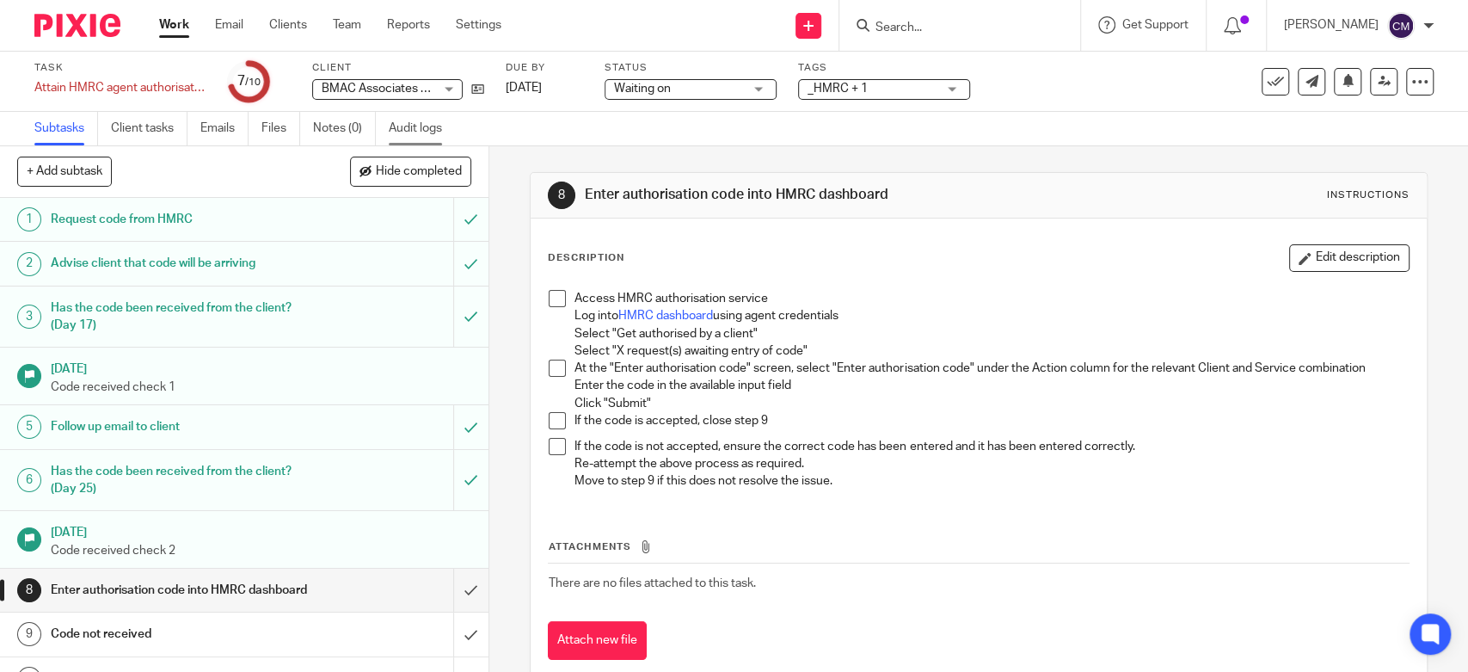
click at [425, 128] on link "Audit logs" at bounding box center [422, 129] width 66 height 34
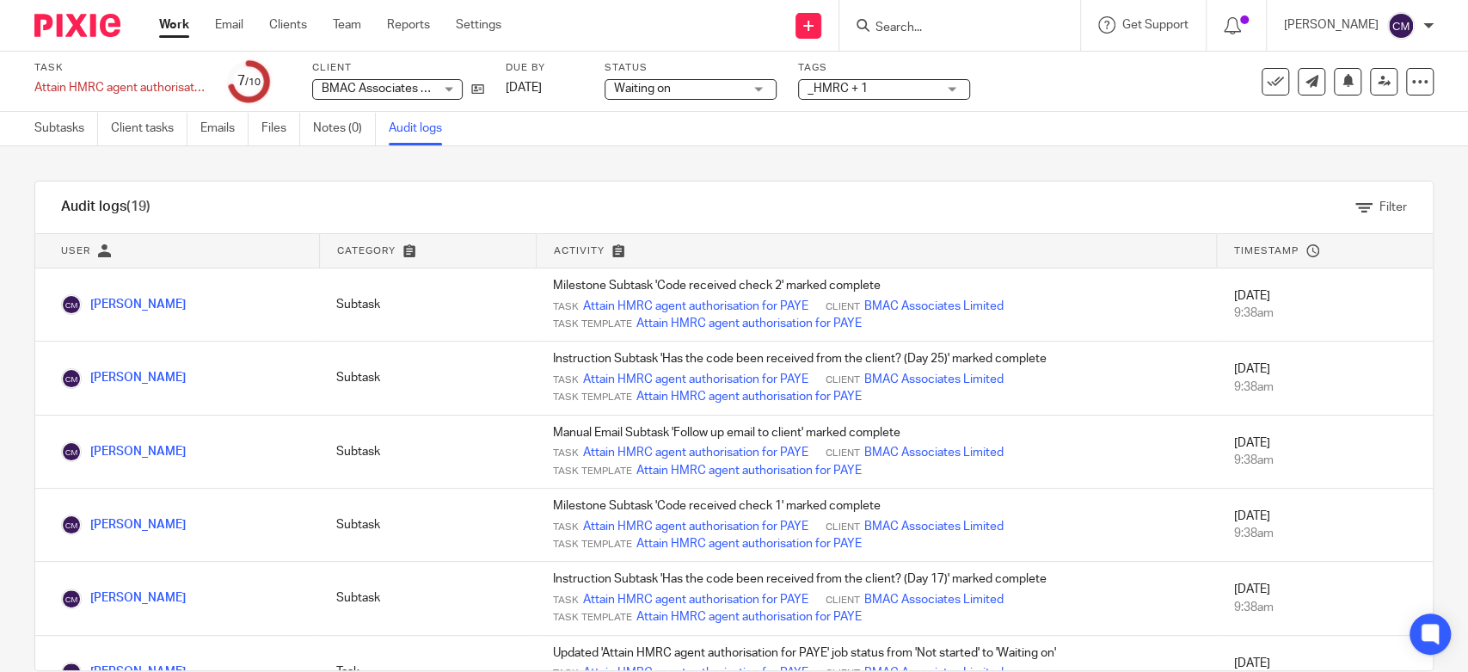
click at [179, 21] on link "Work" at bounding box center [174, 24] width 30 height 17
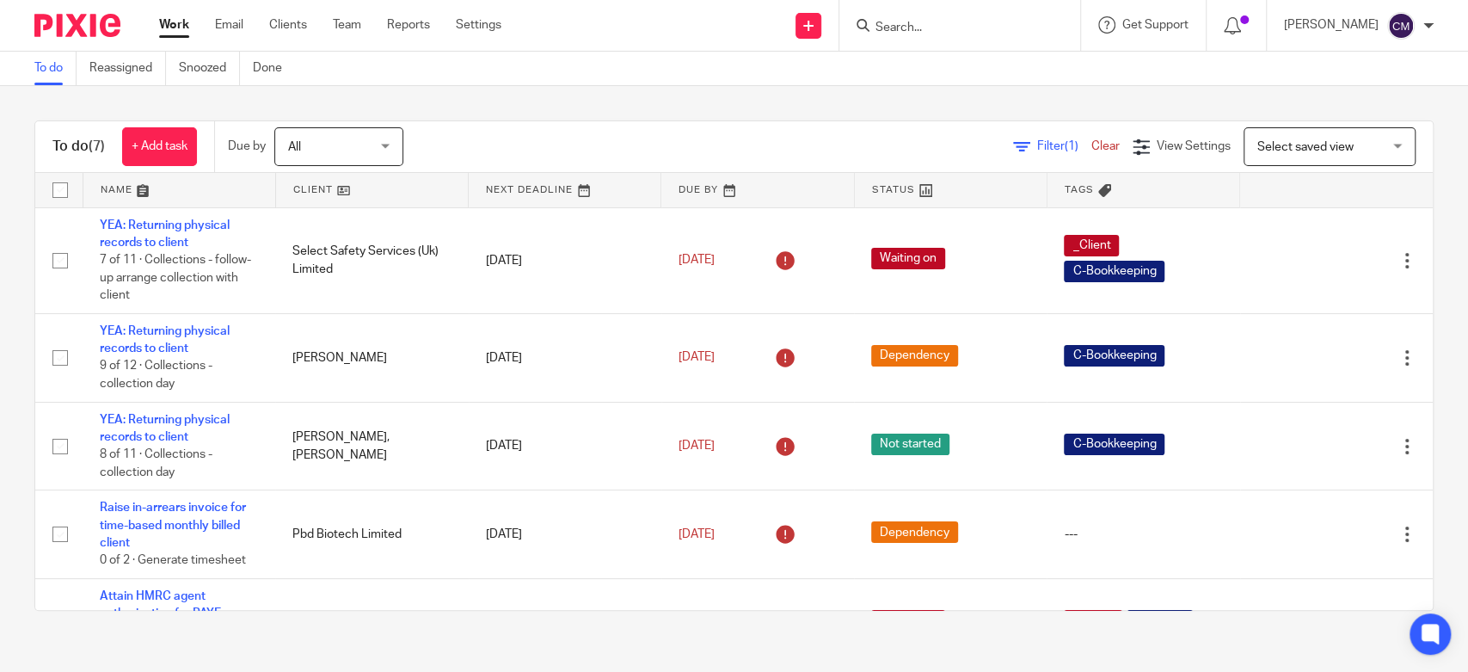
click at [467, 658] on main "To do Reassigned Snoozed Done To do (7) + Add task Due by All All Today Tomorro…" at bounding box center [734, 336] width 1468 height 672
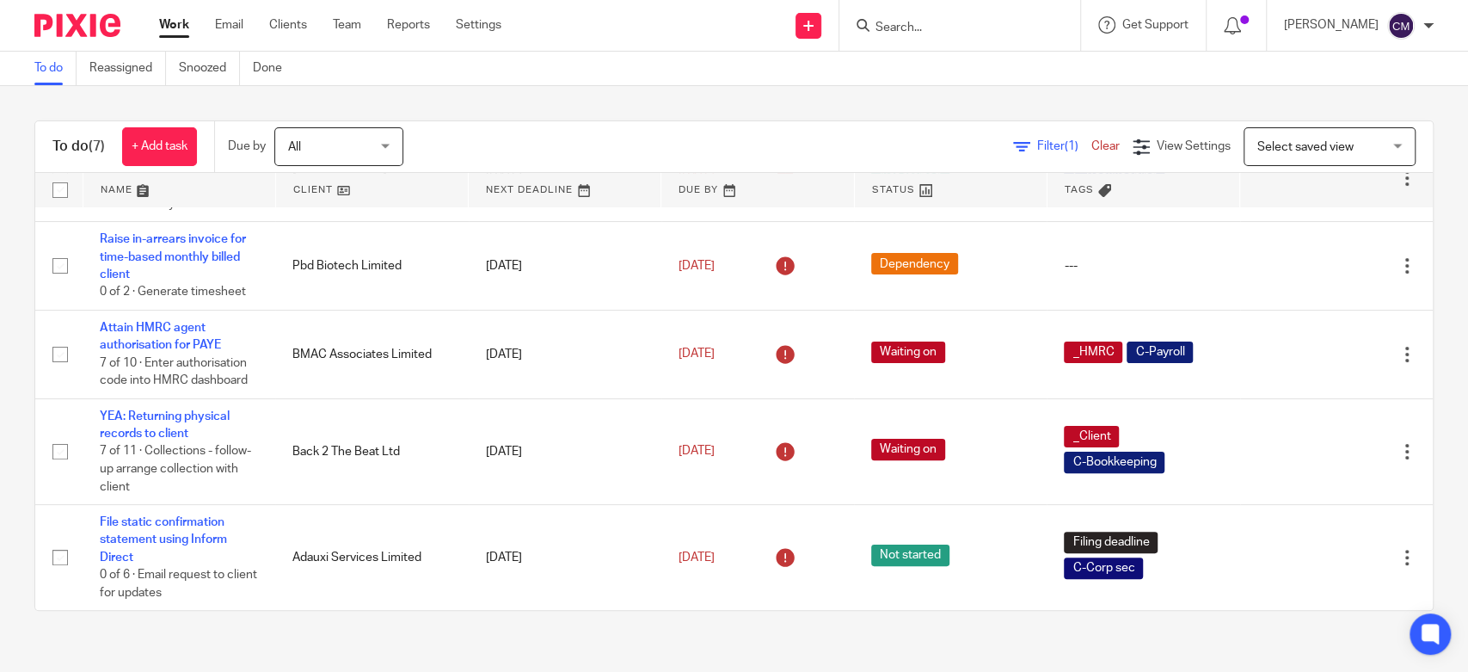
click at [8, 461] on div "To do (7) + Add task Due by All All Today Tomorrow This week Next week This mon…" at bounding box center [734, 365] width 1468 height 559
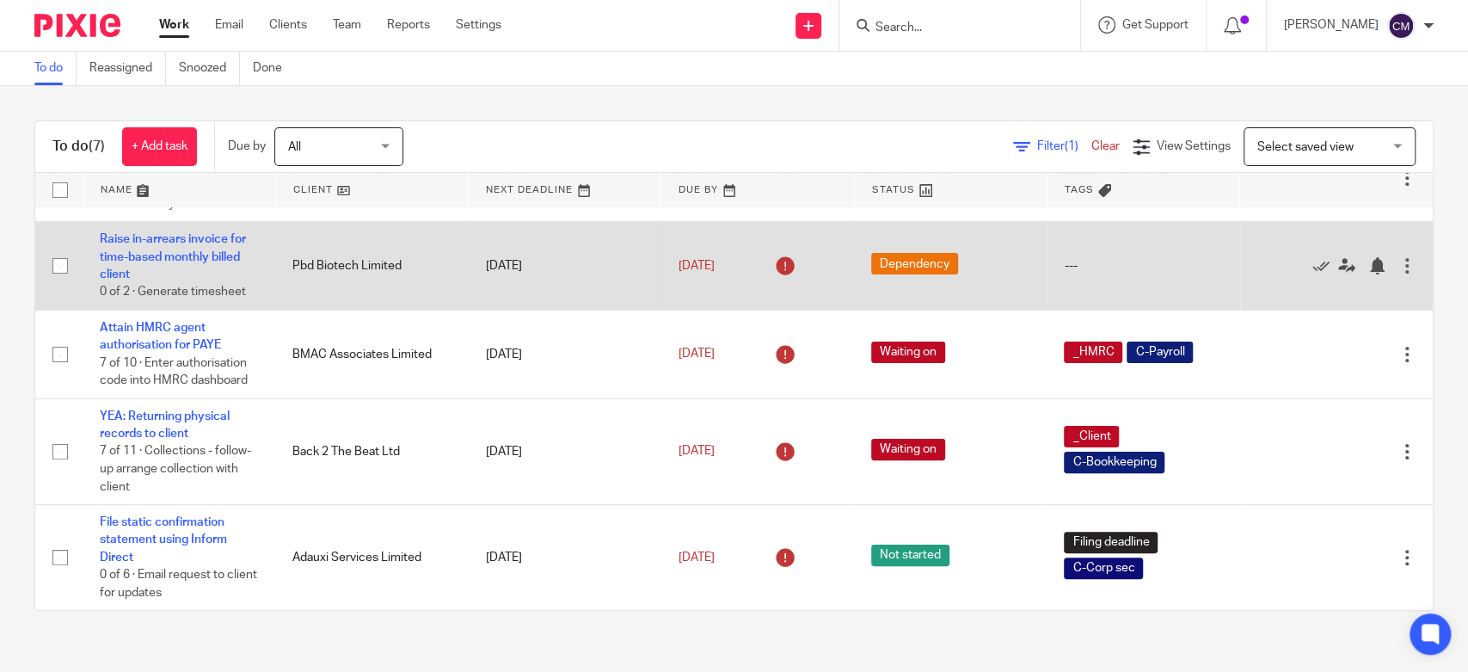
scroll to position [0, 0]
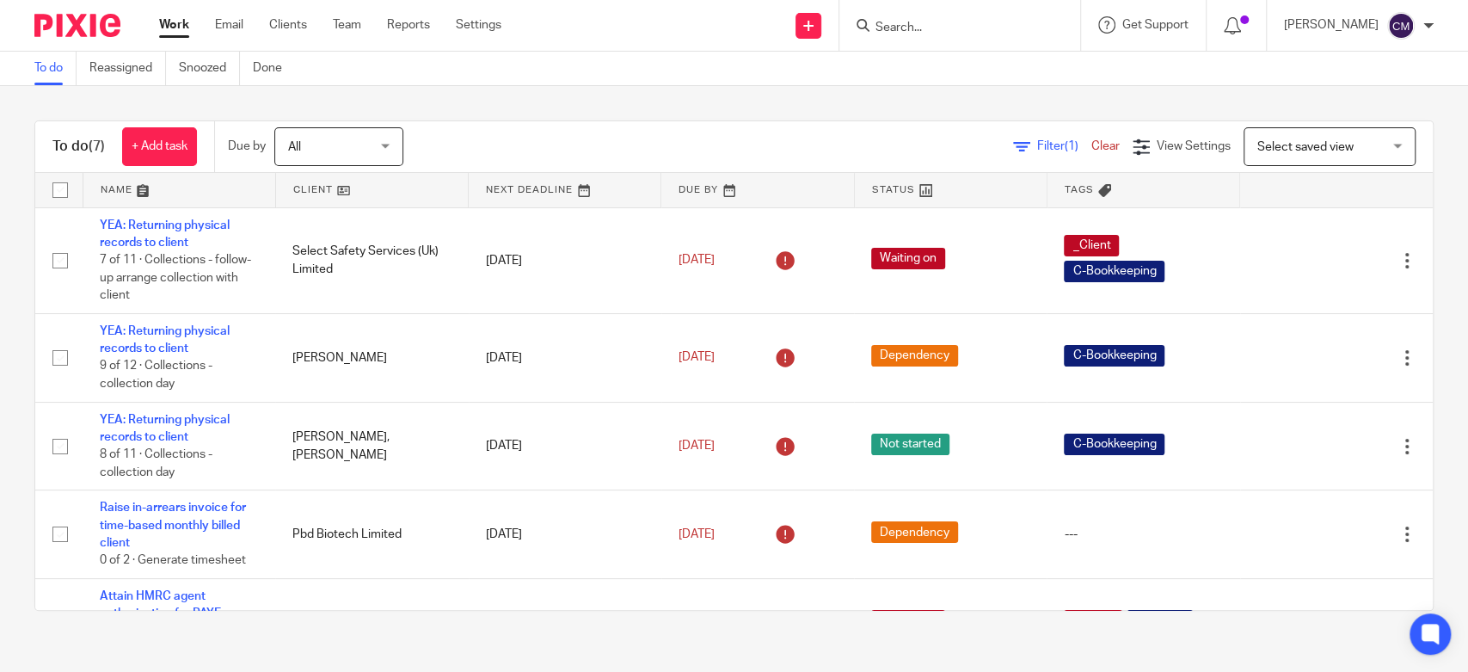
click at [168, 25] on link "Work" at bounding box center [174, 24] width 30 height 17
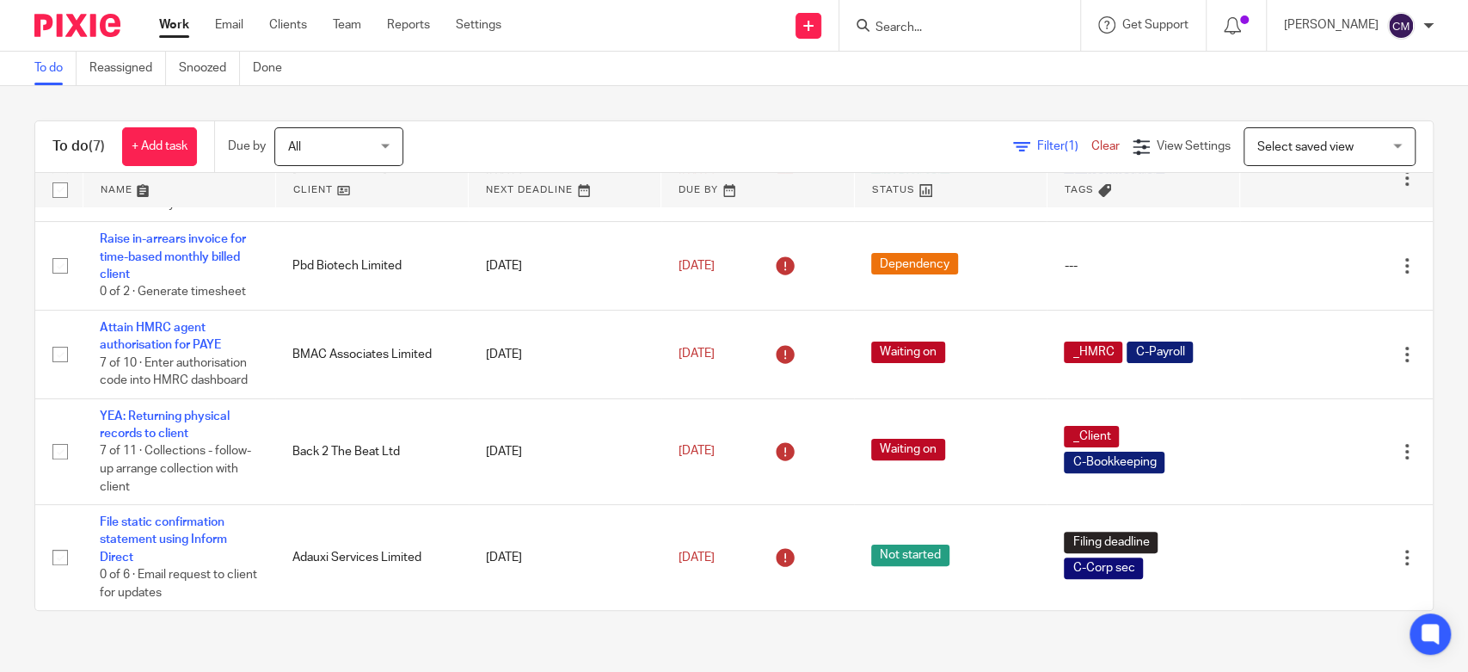
click at [927, 33] on input "Search" at bounding box center [951, 28] width 155 height 15
click at [1157, 141] on span "View Settings" at bounding box center [1194, 146] width 74 height 12
click at [1037, 145] on span "Filter (1)" at bounding box center [1064, 146] width 54 height 12
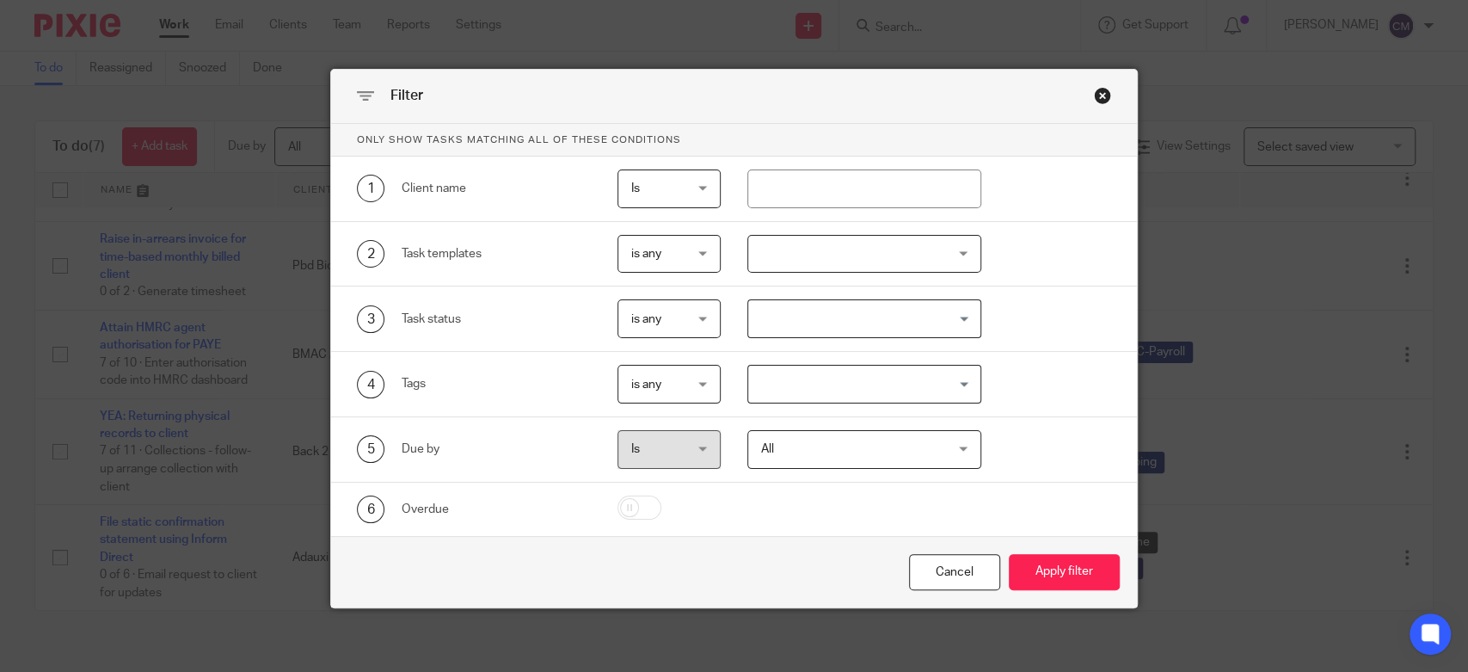
click at [1095, 88] on div "Close this dialog window" at bounding box center [1102, 95] width 17 height 17
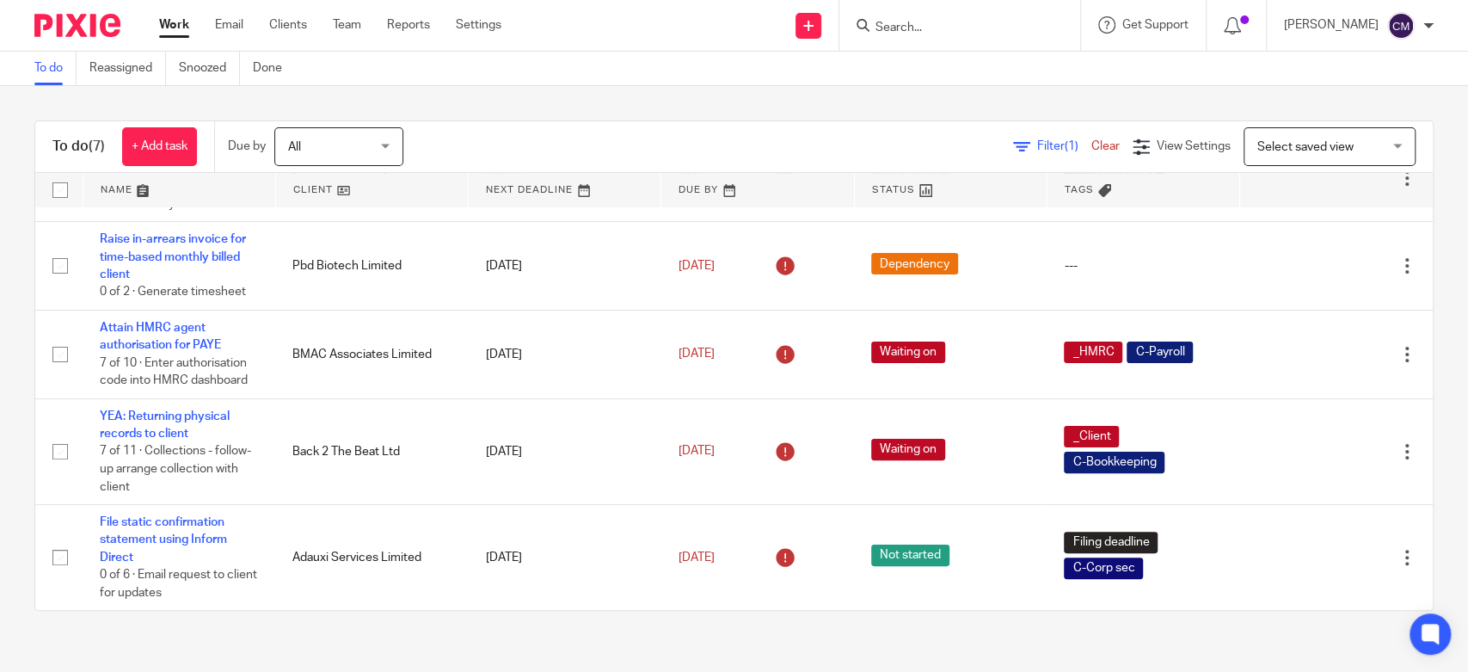
click at [685, 81] on div "To do Reassigned Snoozed Done" at bounding box center [734, 69] width 1468 height 34
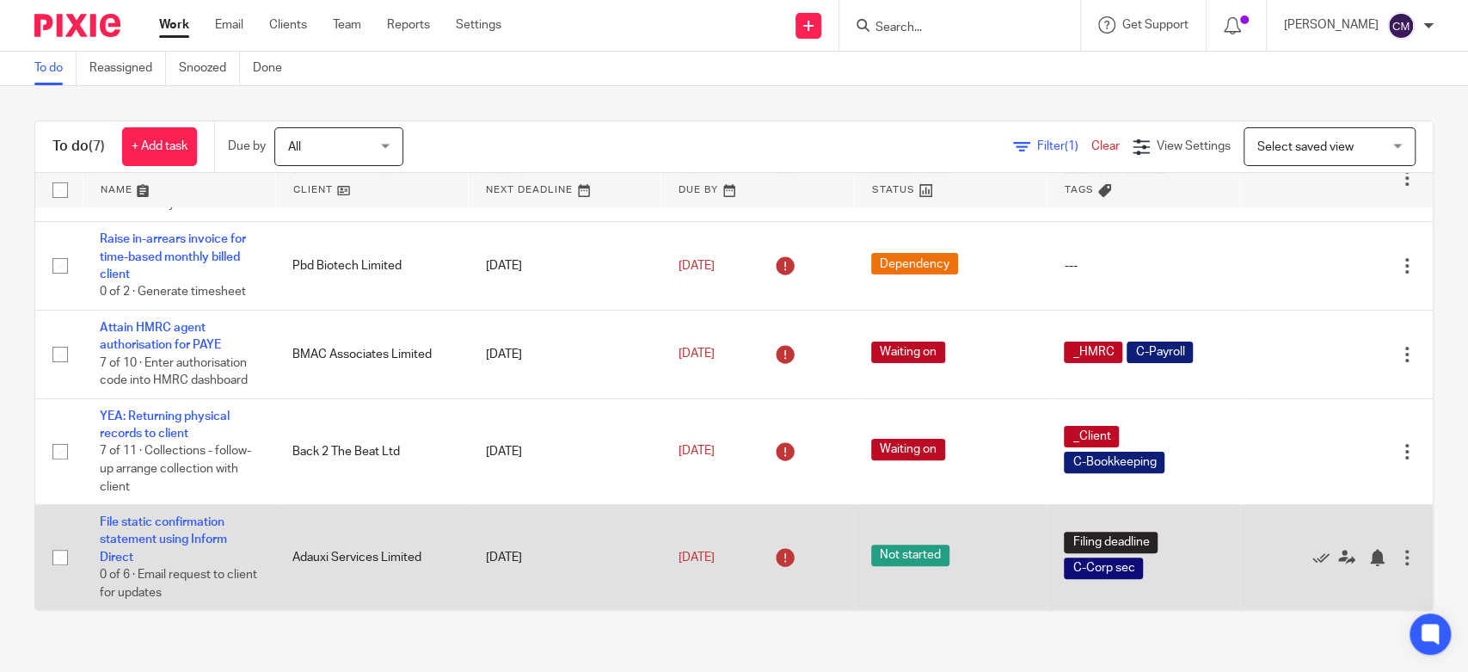
scroll to position [0, 0]
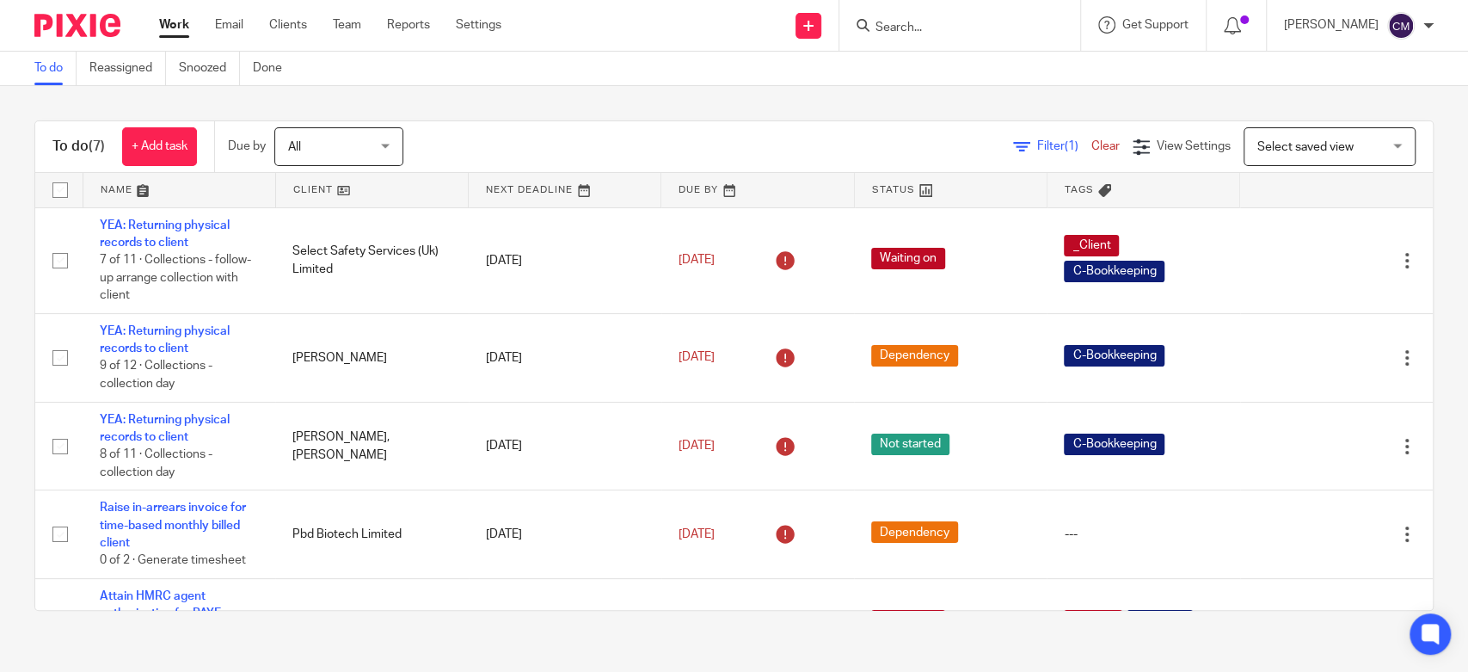
click at [1439, 29] on div "Charmaine Meek My profile Email integration Logout" at bounding box center [1359, 25] width 184 height 51
click at [1404, 24] on img at bounding box center [1401, 26] width 28 height 28
click at [1366, 69] on span "My profile" at bounding box center [1361, 69] width 53 height 12
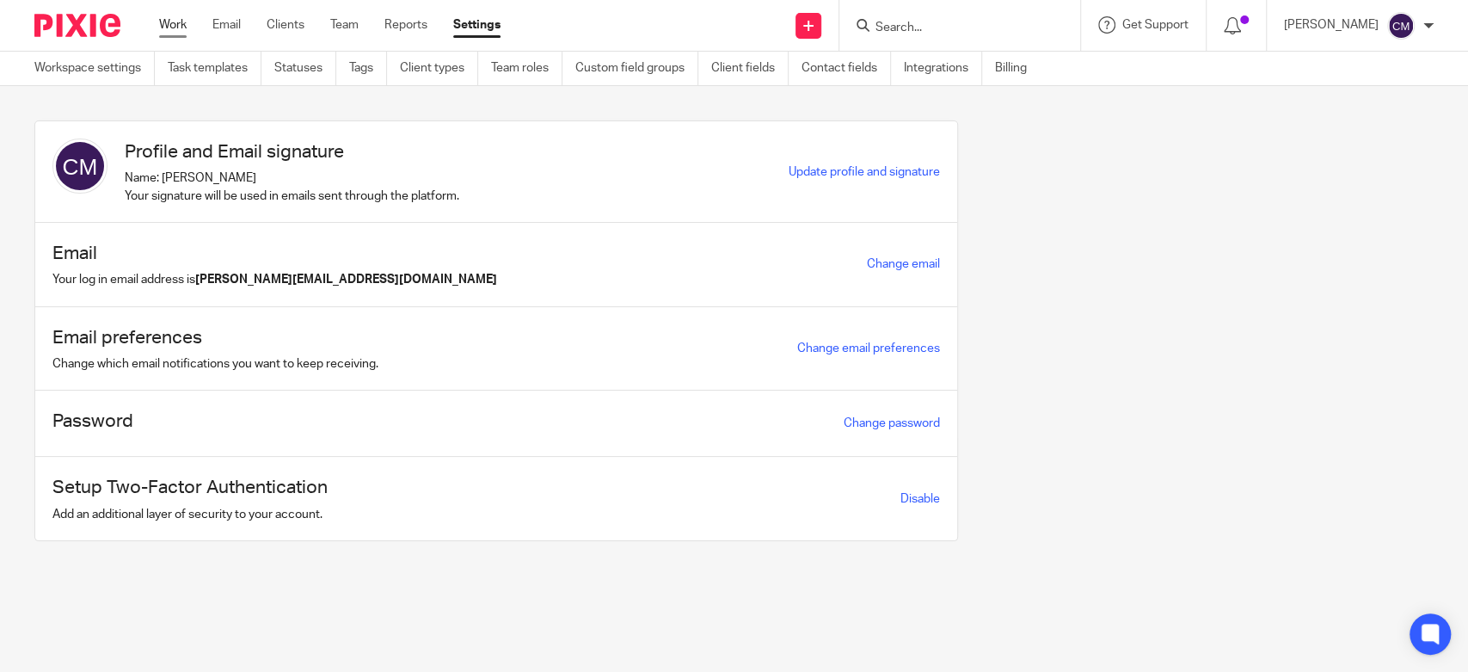
click at [174, 30] on link "Work" at bounding box center [173, 24] width 28 height 17
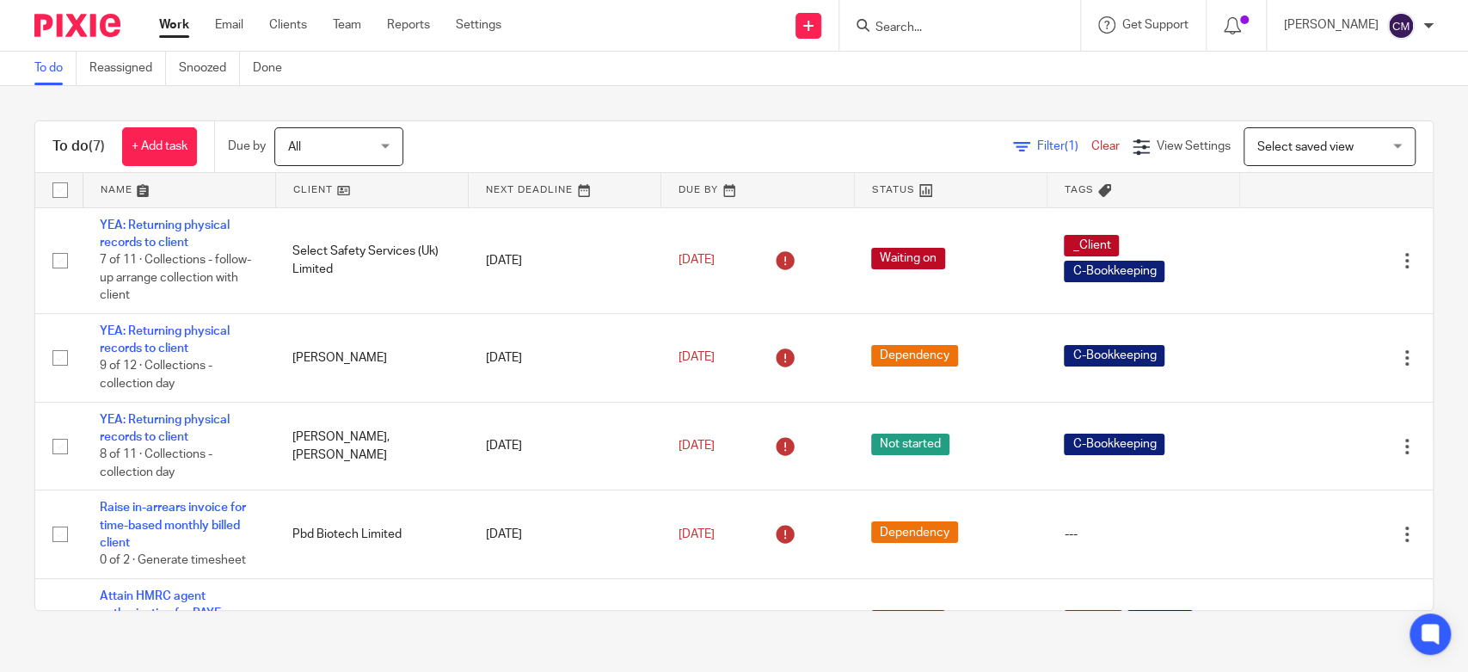
click at [267, 96] on div "To do (7) + Add task Due by All All [DATE] [DATE] This week Next week This mont…" at bounding box center [734, 365] width 1468 height 559
click at [915, 26] on input "Search" at bounding box center [951, 28] width 155 height 15
click at [930, 64] on div "To do Reassigned Snoozed Done" at bounding box center [734, 69] width 1468 height 34
click at [936, 32] on input "Search" at bounding box center [951, 28] width 155 height 15
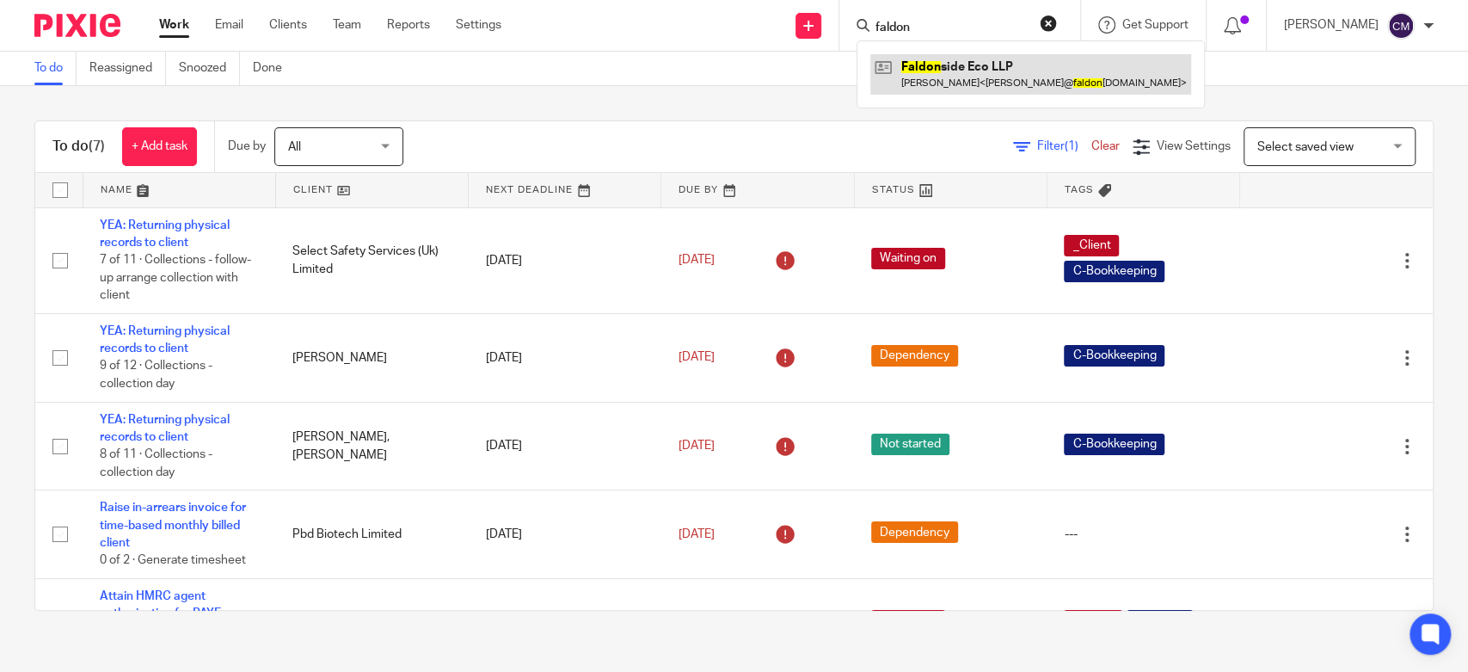
type input "faldon"
click at [990, 79] on link at bounding box center [1030, 74] width 321 height 40
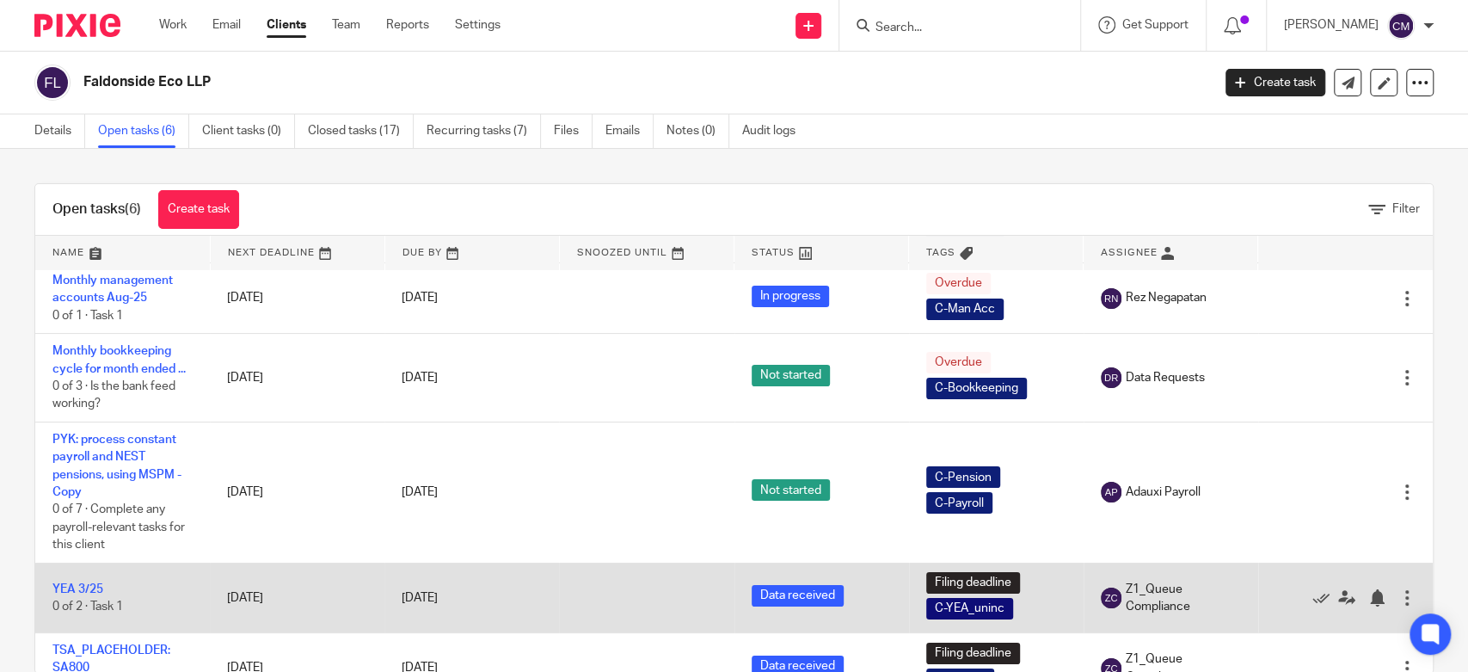
scroll to position [144, 0]
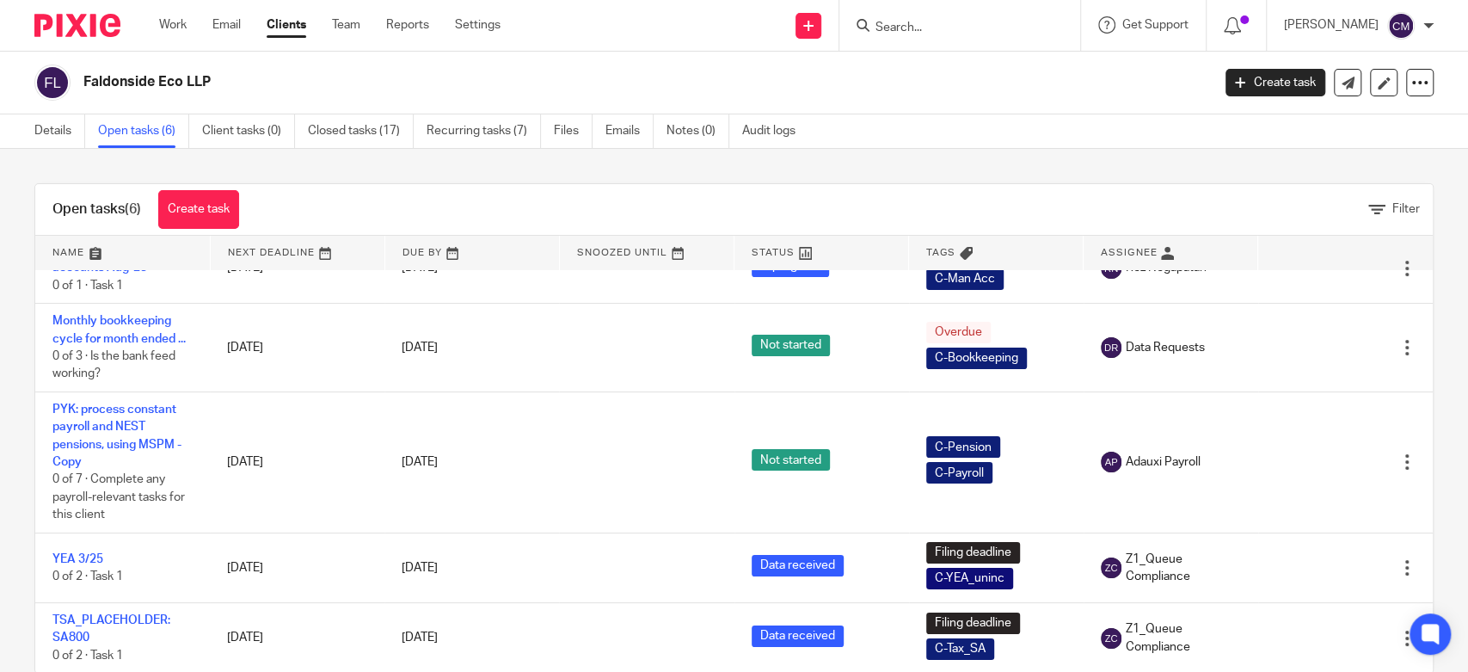
click at [898, 34] on input "Search" at bounding box center [951, 28] width 155 height 15
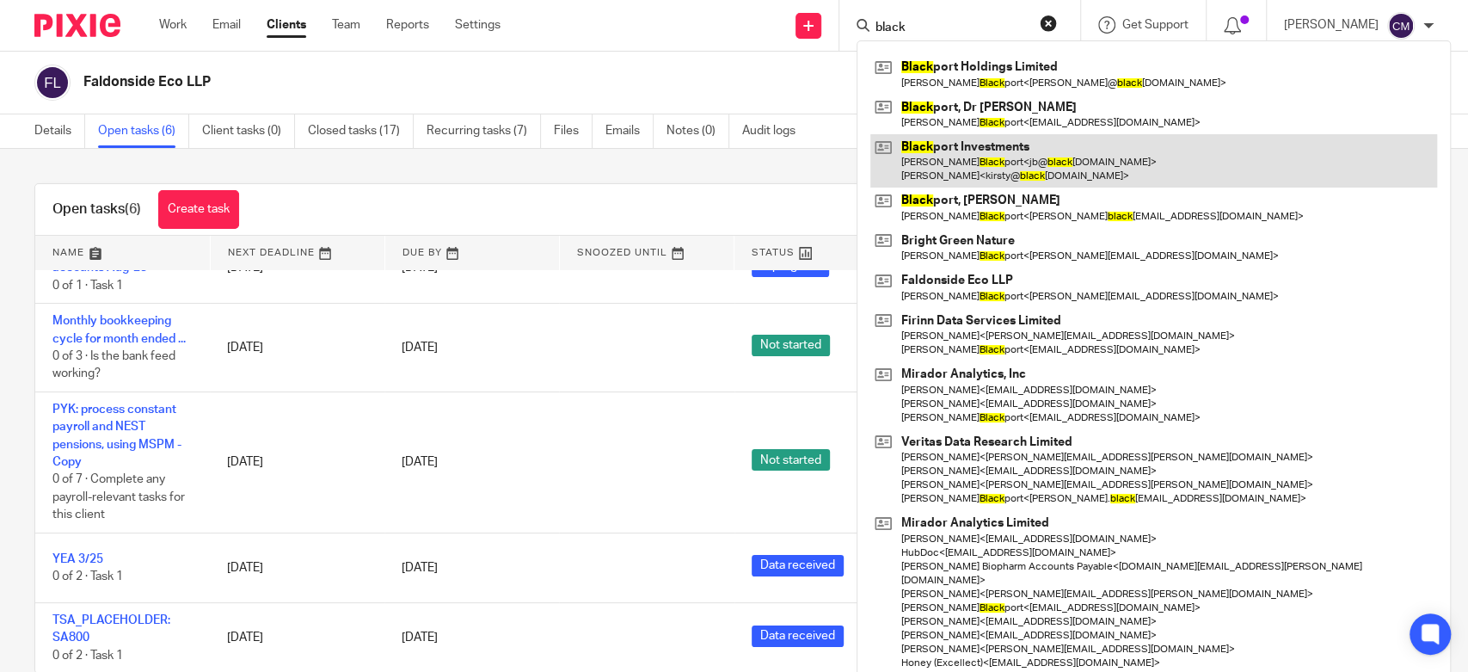
type input "black"
click at [1008, 157] on link at bounding box center [1153, 160] width 567 height 53
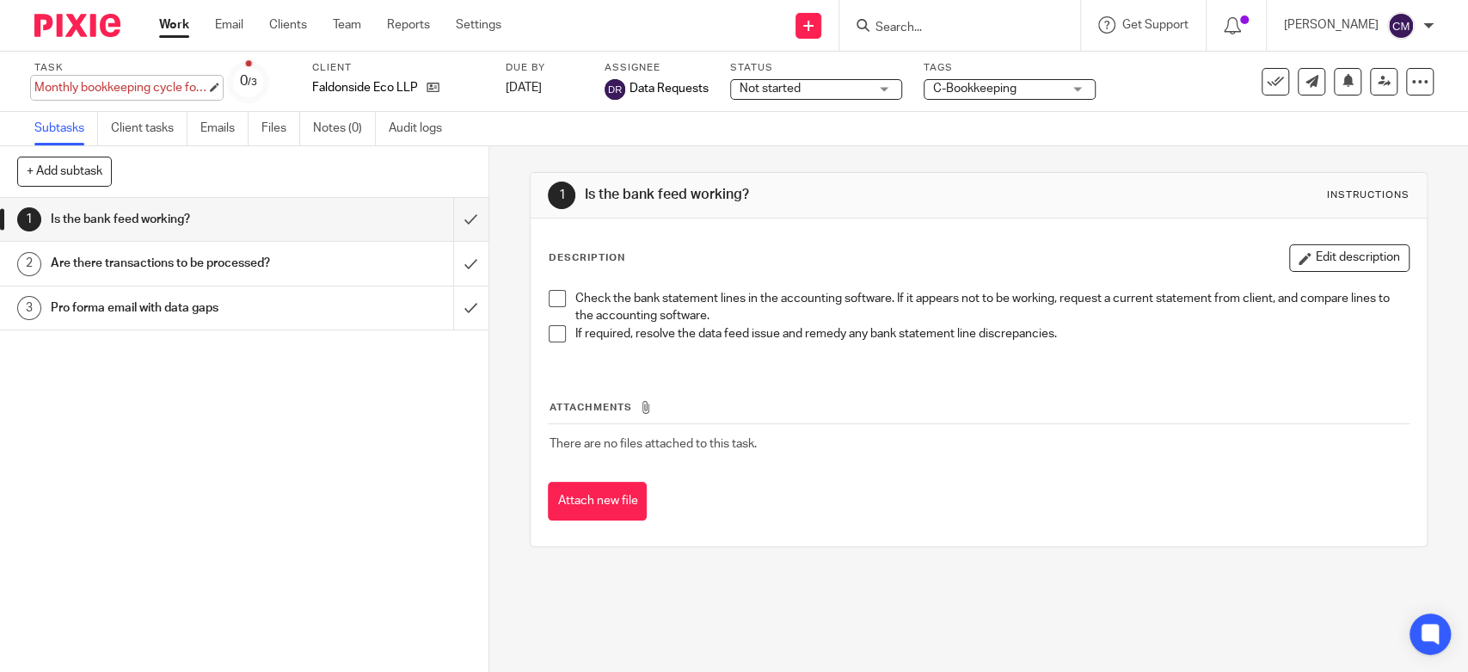
click at [150, 90] on div "Monthly bookkeeping cycle for month ended ... Save Monthly bookkeeping cycle fo…" at bounding box center [120, 87] width 172 height 17
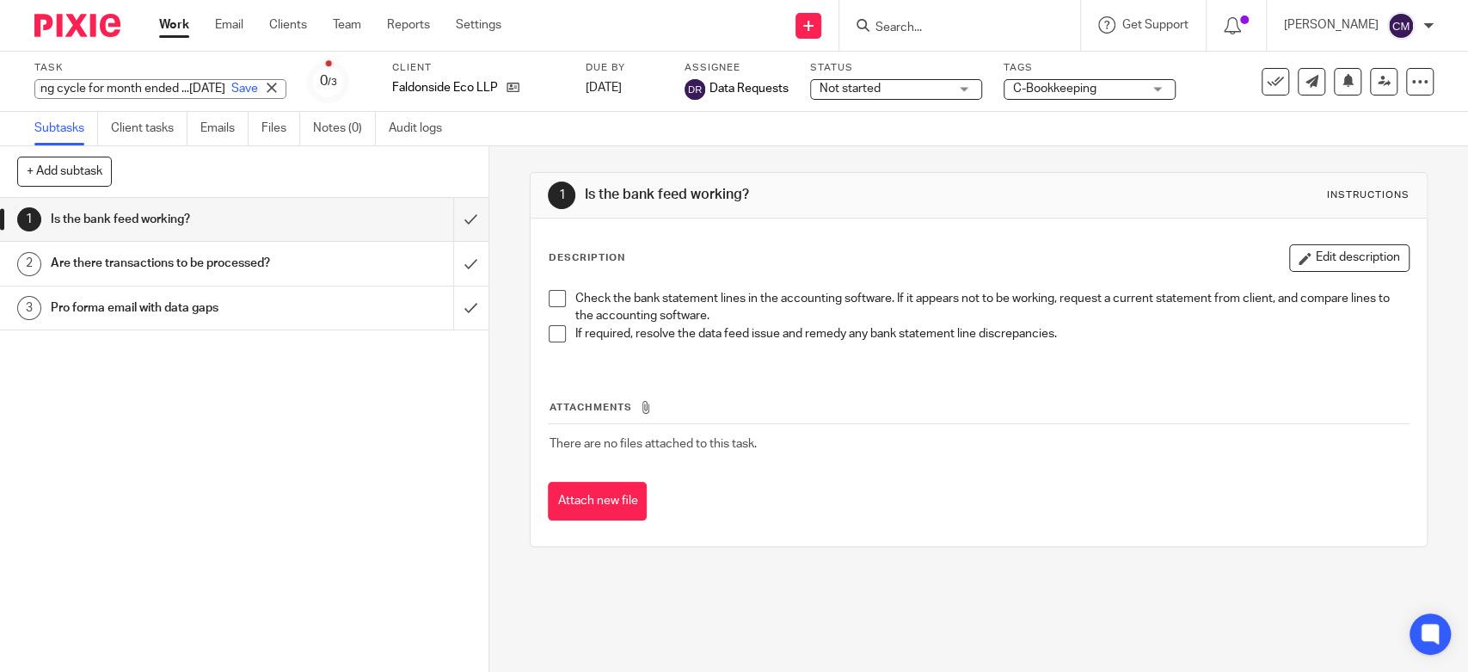
scroll to position [0, 141]
type input "Monthly bookkeeping cycle for month ended ...Aug 25"
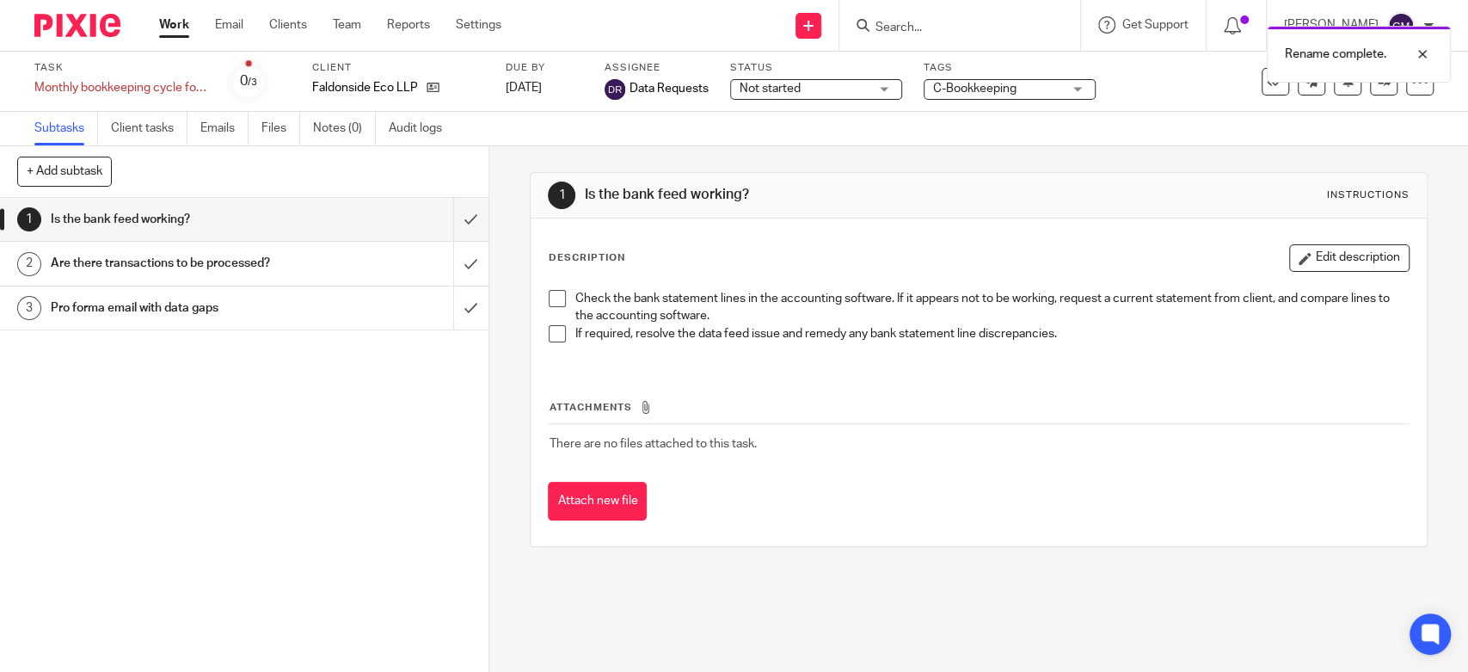
click at [852, 90] on span "Not started" at bounding box center [804, 89] width 129 height 18
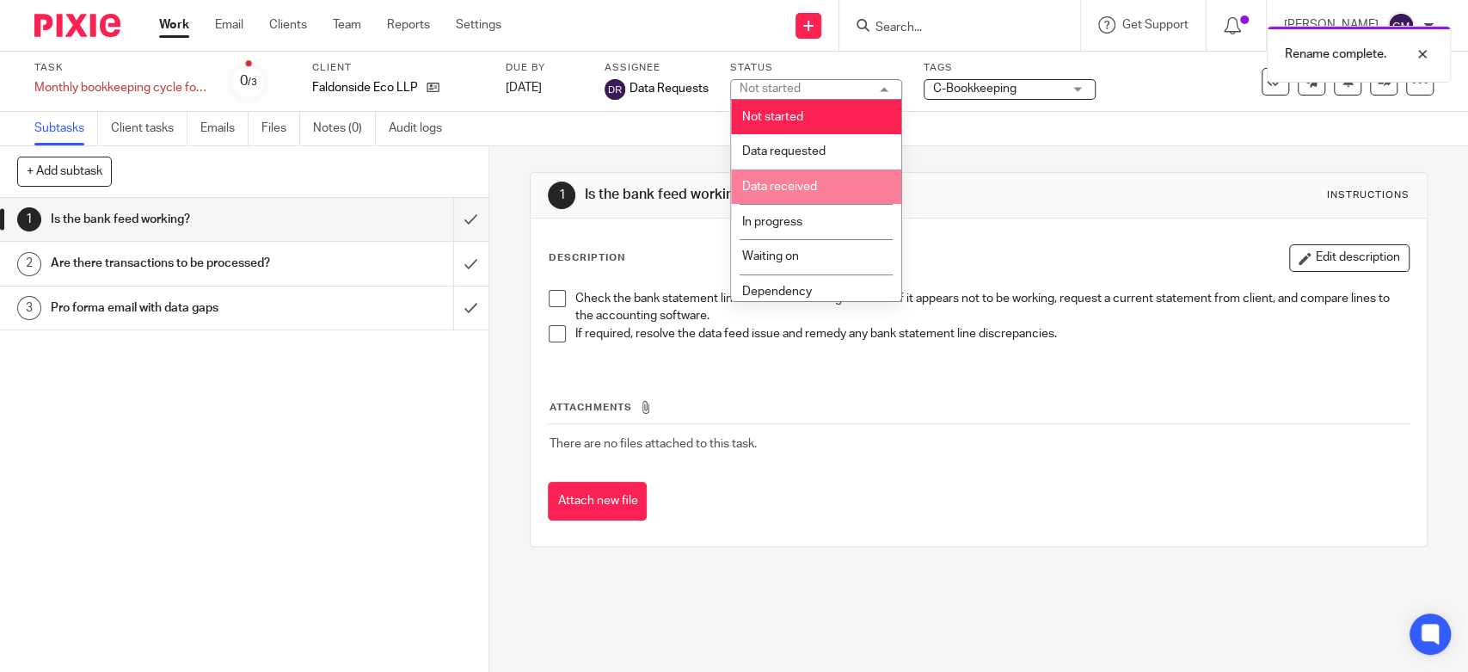
click at [834, 182] on li "Data received" at bounding box center [816, 186] width 170 height 35
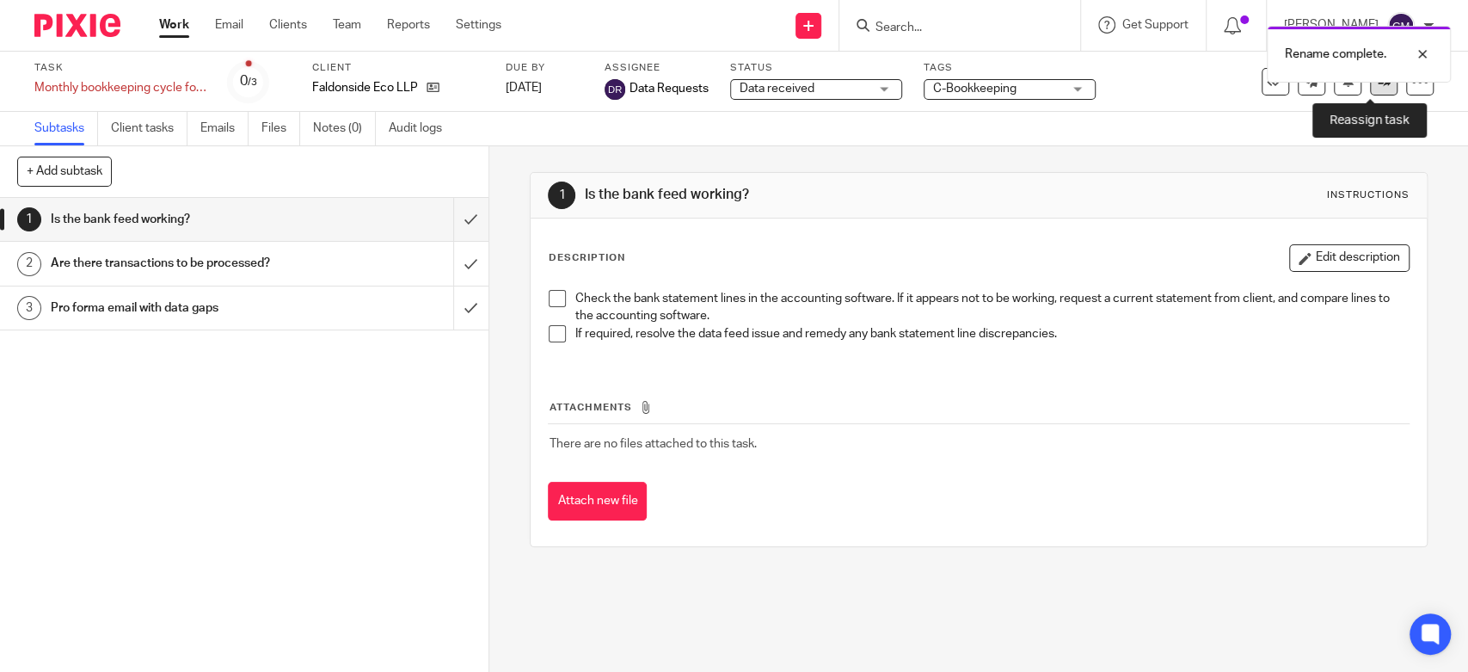
click at [1370, 89] on link at bounding box center [1384, 82] width 28 height 28
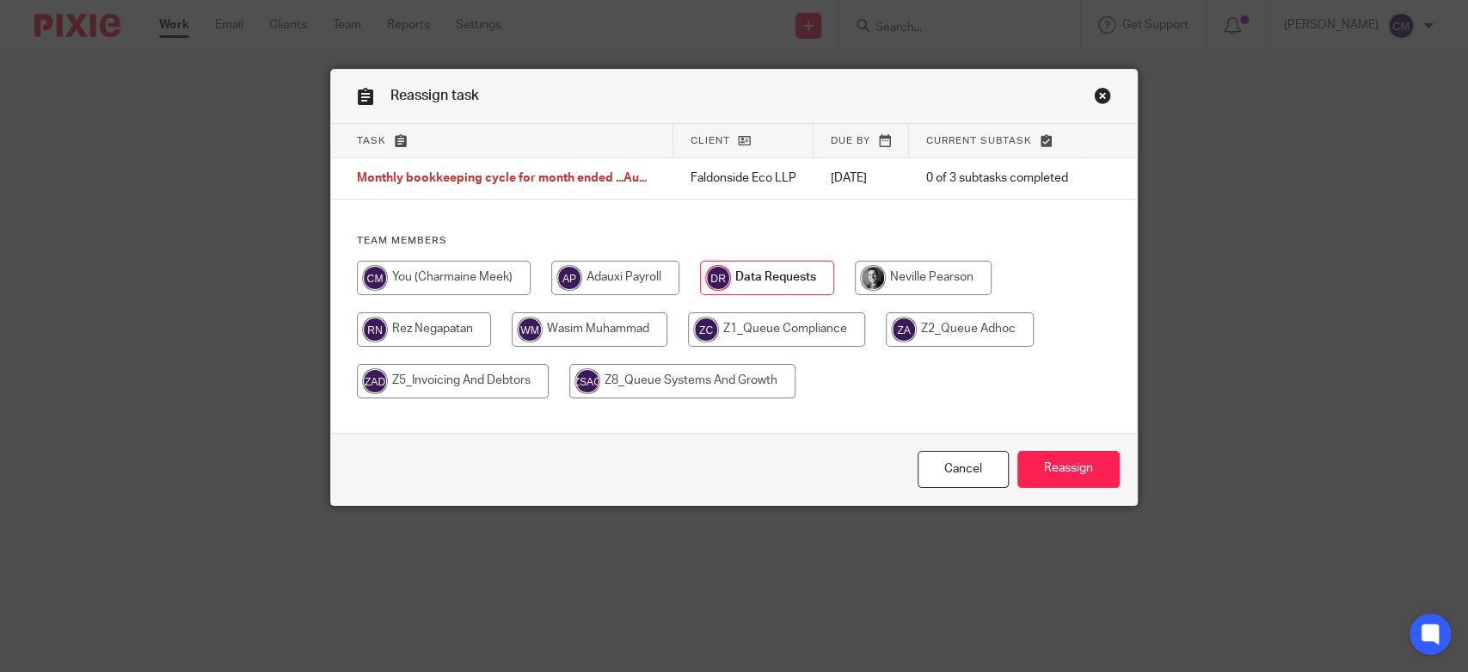
click at [454, 329] on input "radio" at bounding box center [424, 329] width 134 height 34
radio input "true"
click at [1080, 478] on input "Reassign" at bounding box center [1068, 469] width 102 height 37
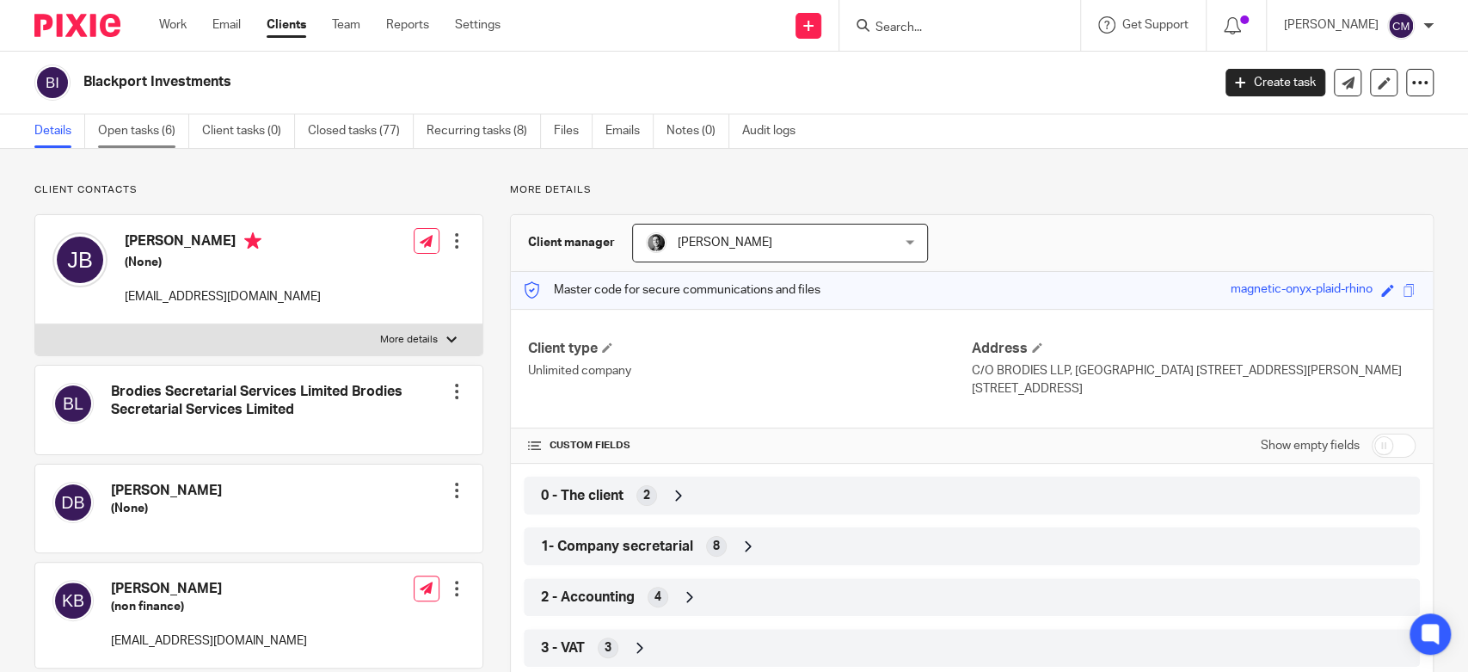
click at [153, 138] on link "Open tasks (6)" at bounding box center [143, 131] width 91 height 34
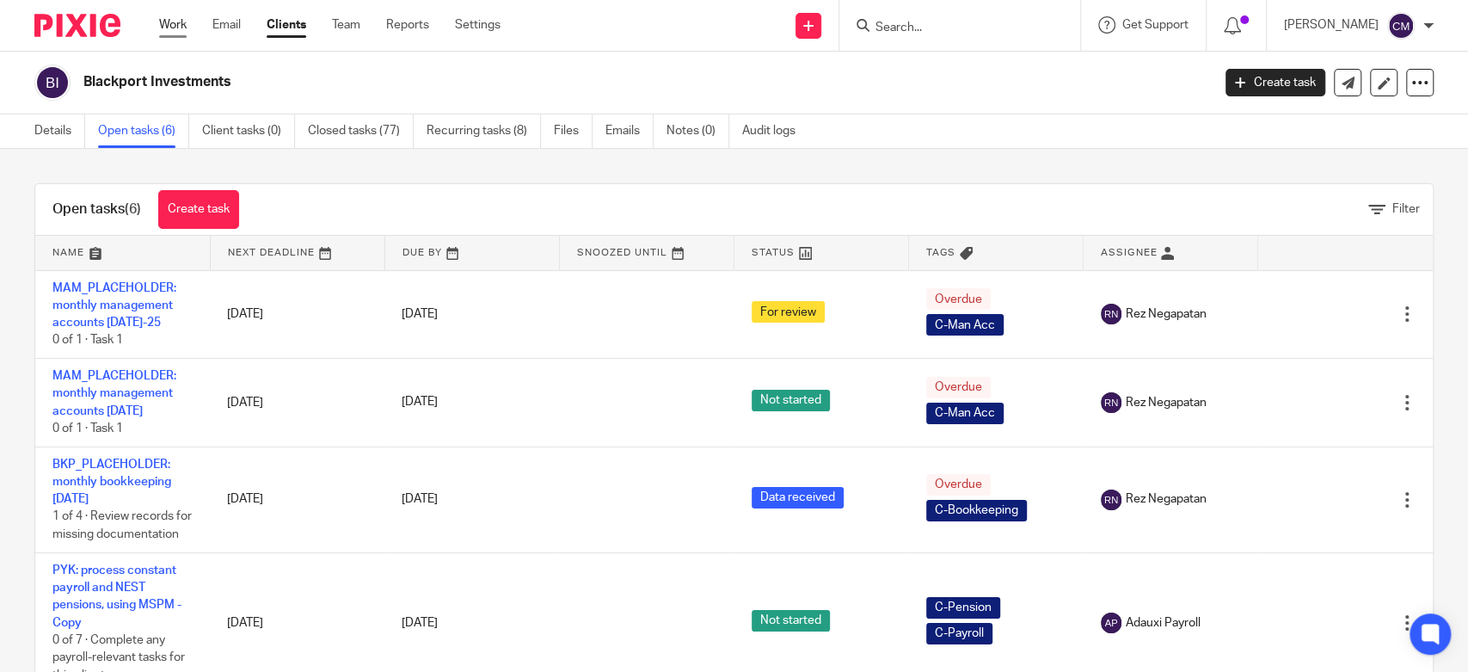
click at [172, 28] on link "Work" at bounding box center [173, 24] width 28 height 17
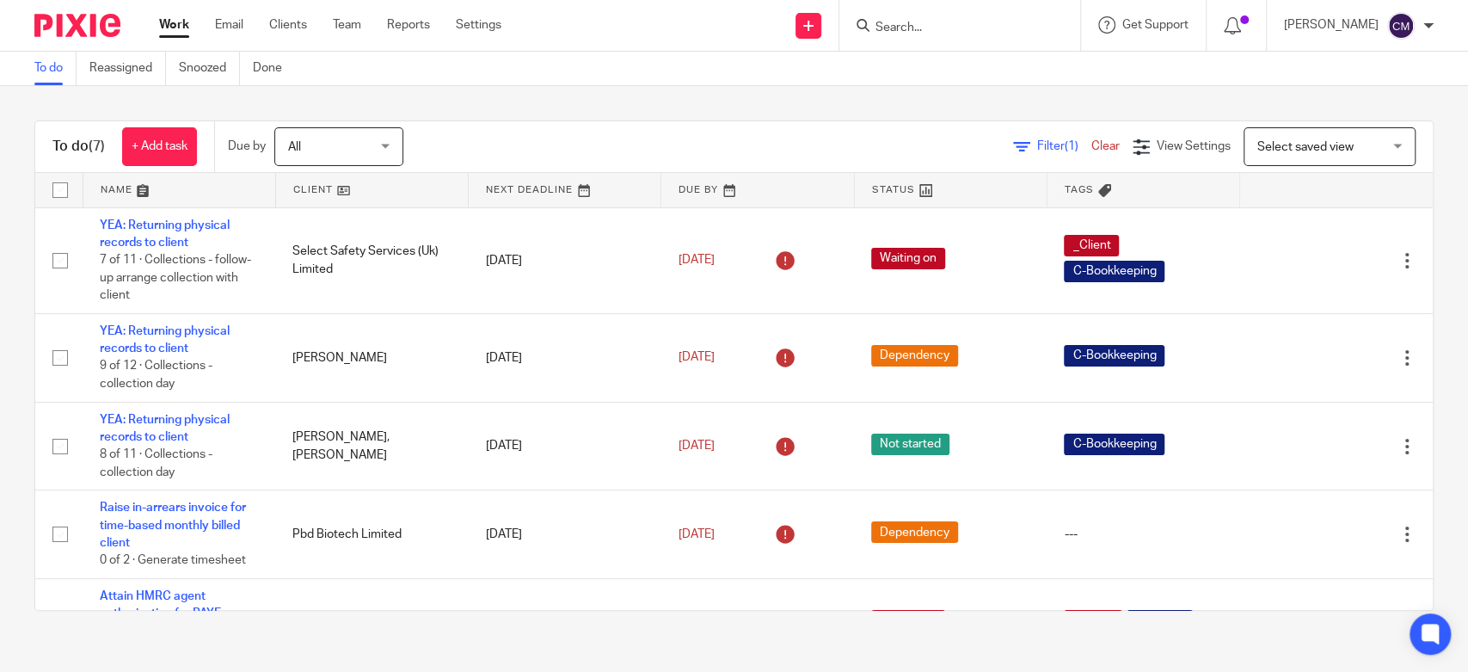
click at [183, 27] on link "Work" at bounding box center [174, 24] width 30 height 17
click at [462, 89] on div "To do (7) + Add task Due by All All [DATE] [DATE] This week Next week This mont…" at bounding box center [734, 365] width 1468 height 559
click at [153, 28] on div "Work Email Clients Team Reports Settings Work Email Clients Team Reports Settin…" at bounding box center [334, 25] width 385 height 51
click at [164, 30] on link "Work" at bounding box center [174, 24] width 30 height 17
click at [349, 23] on link "Team" at bounding box center [347, 24] width 28 height 17
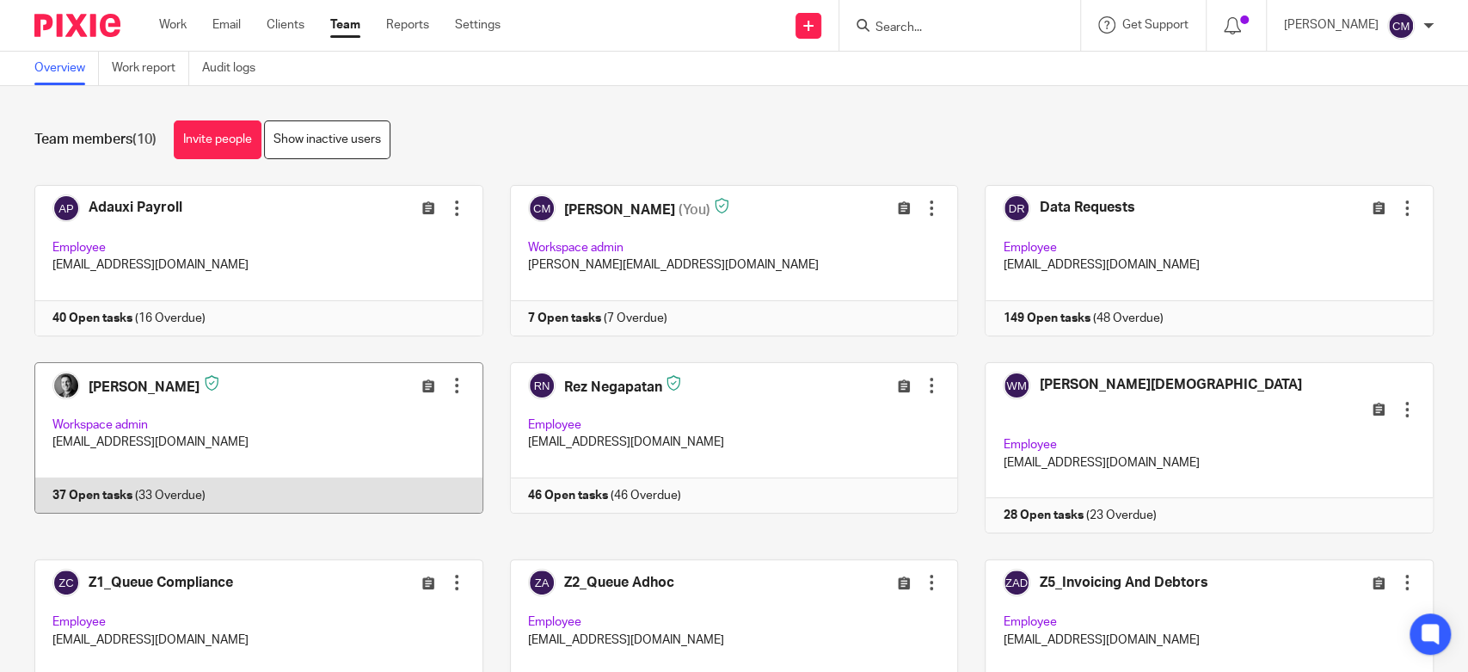
scroll to position [95, 0]
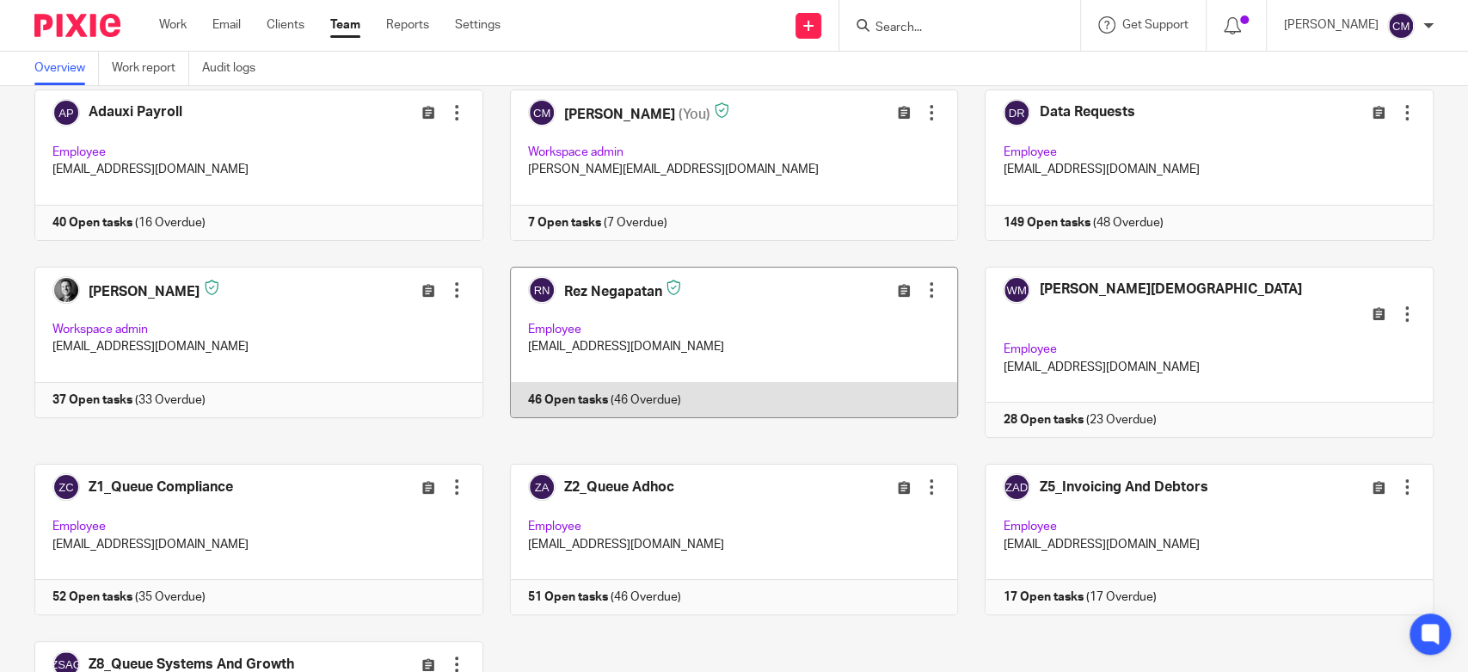
click at [698, 305] on link at bounding box center [721, 353] width 476 height 172
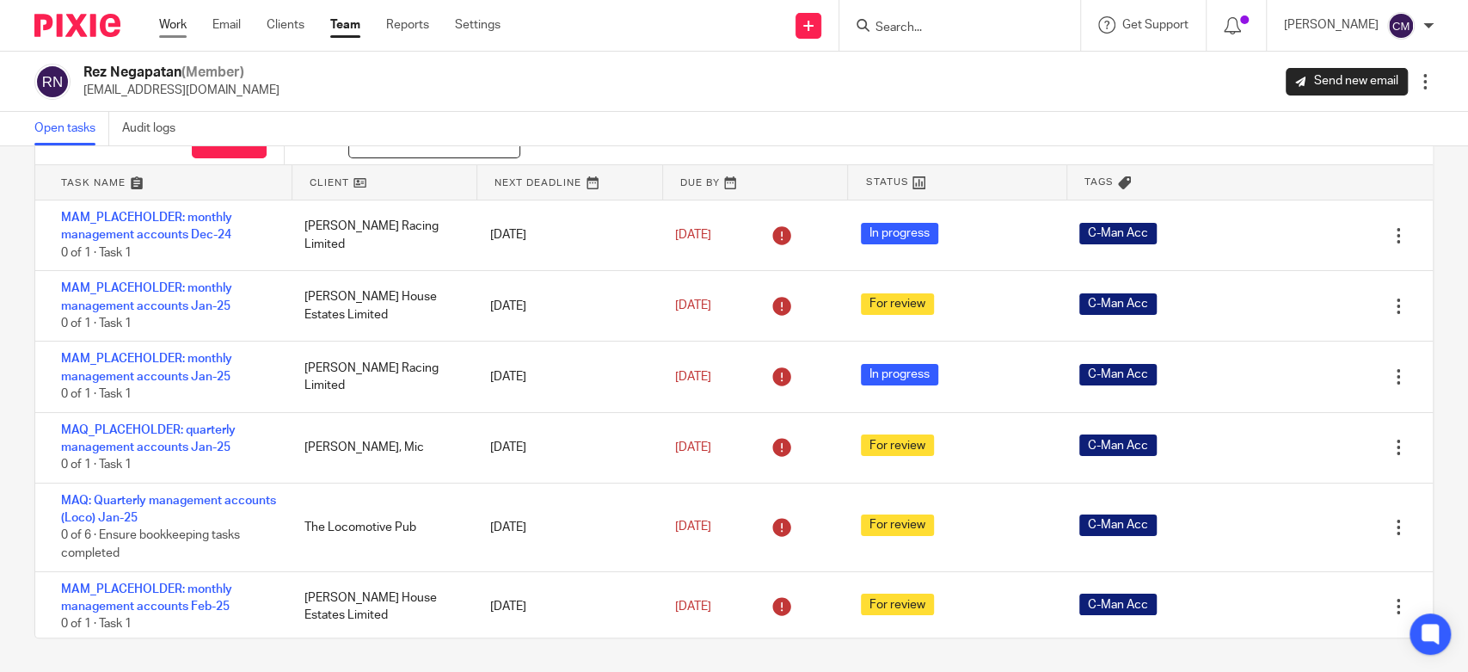
click at [178, 26] on link "Work" at bounding box center [173, 24] width 28 height 17
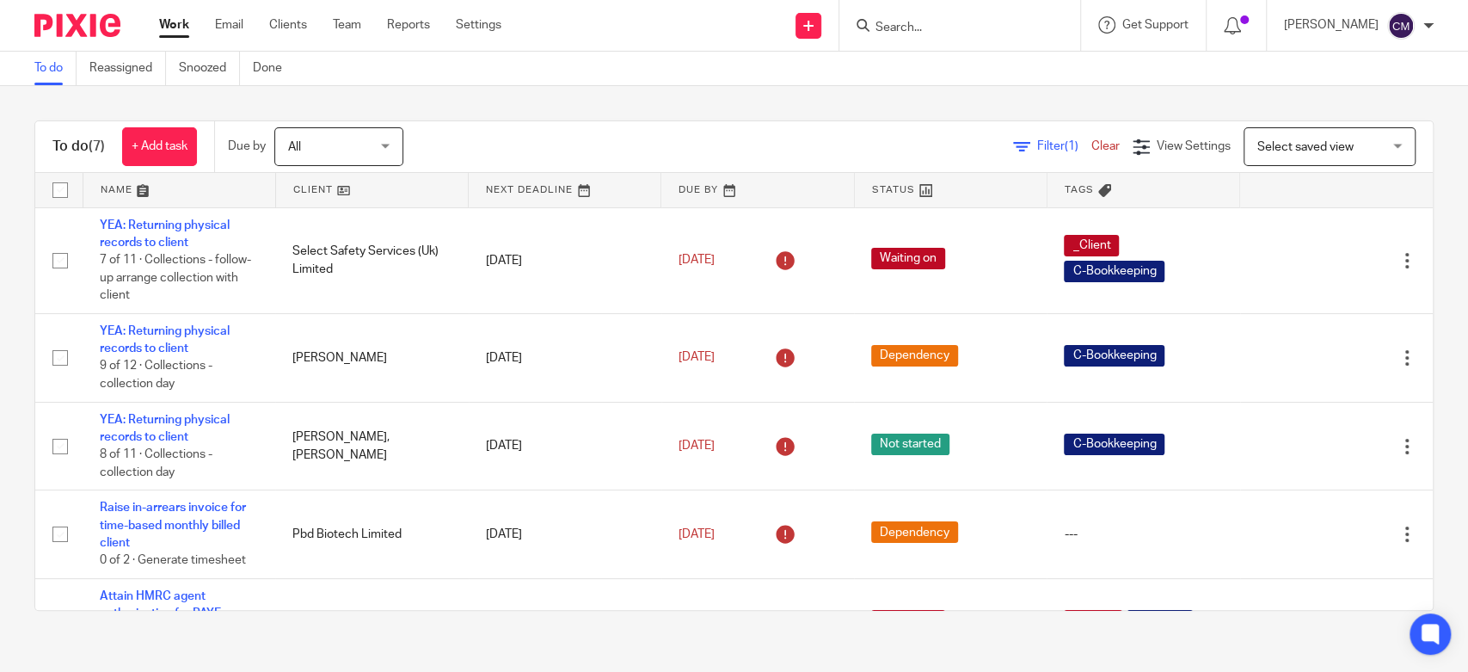
click at [698, 91] on div "To do (7) + Add task Due by All All [DATE] [DATE] This week Next week This mont…" at bounding box center [734, 365] width 1468 height 559
click at [169, 28] on link "Work" at bounding box center [174, 24] width 30 height 17
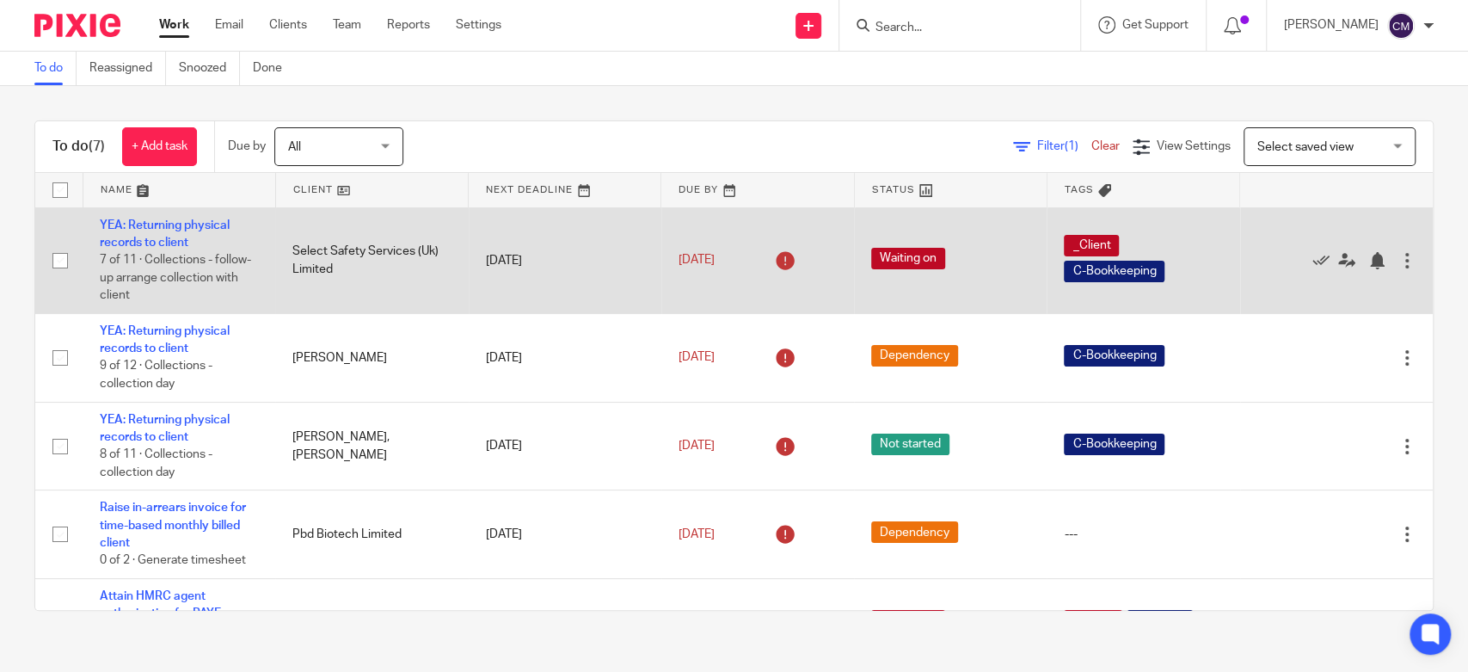
scroll to position [271, 0]
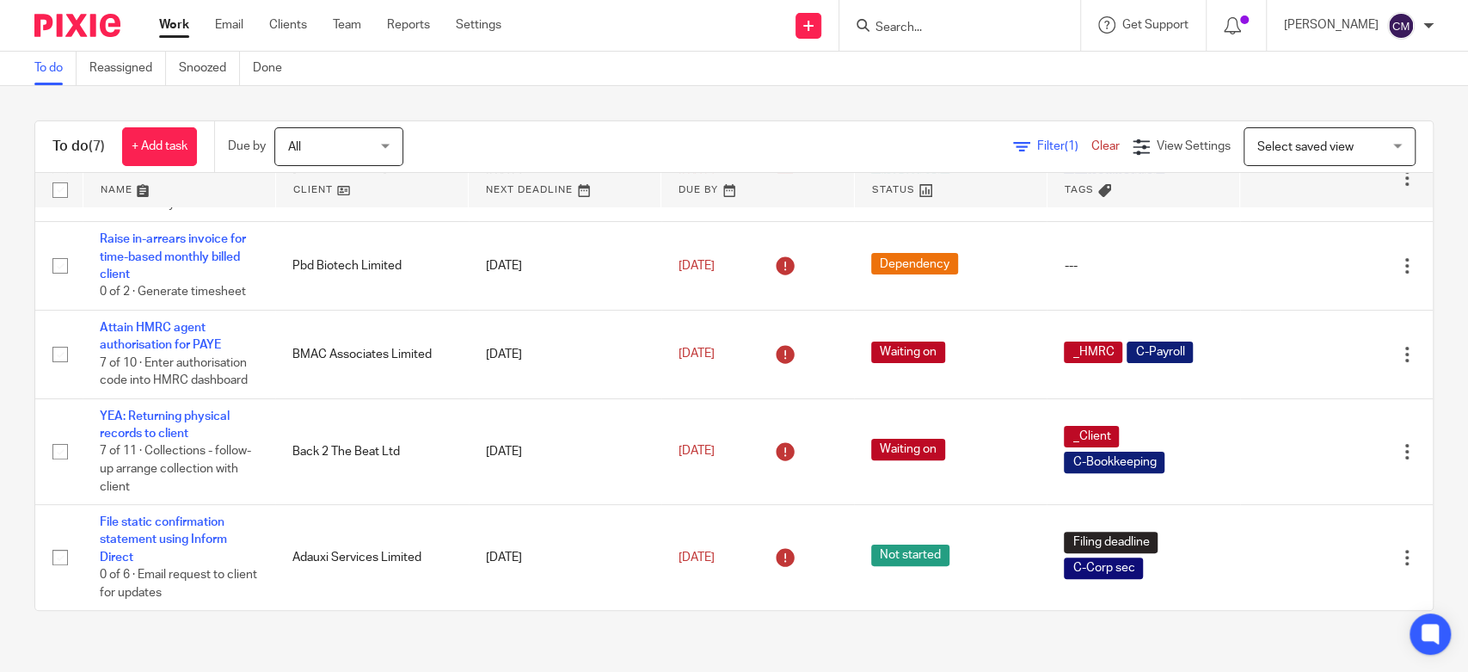
click at [621, 98] on div "To do (7) + Add task Due by All All Today Tomorrow This week Next week This mon…" at bounding box center [734, 365] width 1468 height 559
click at [1231, 26] on icon at bounding box center [1232, 25] width 17 height 17
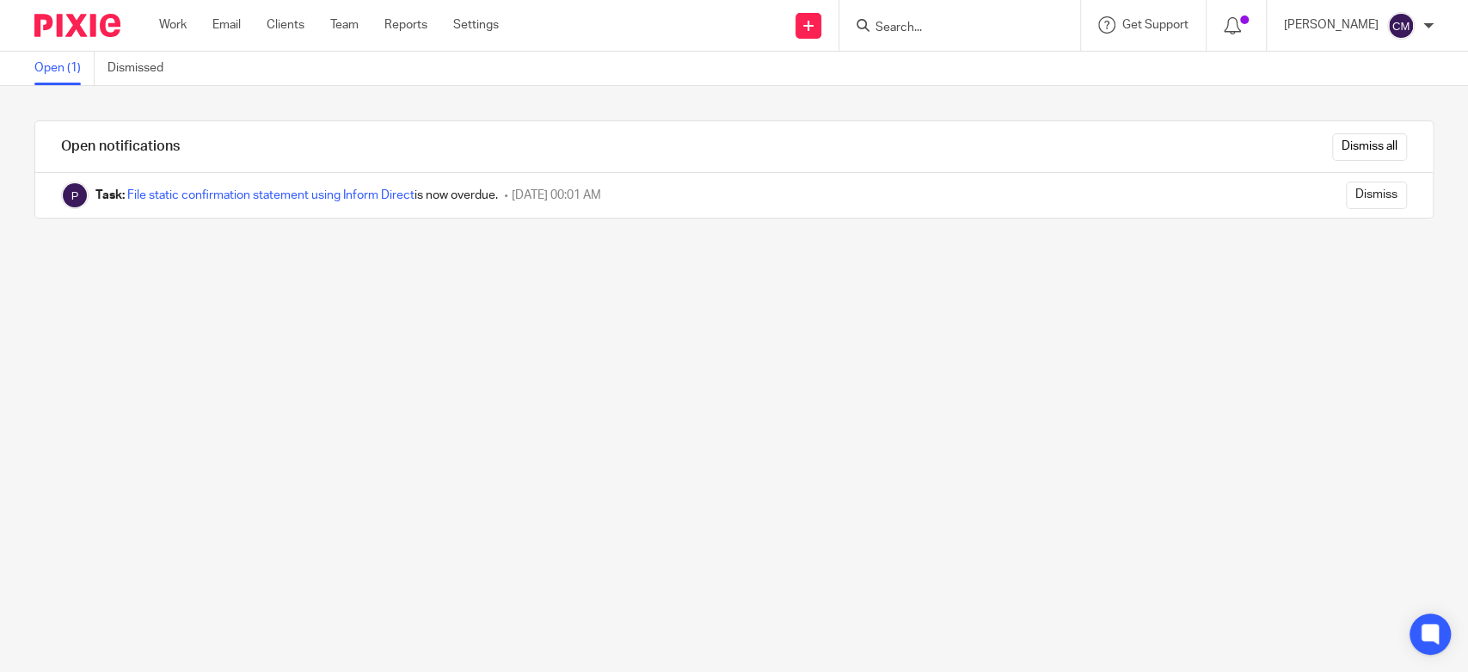
click at [158, 15] on div "Work Email Clients Team Reports Settings Work Email Clients Team Reports Settin…" at bounding box center [333, 25] width 383 height 51
click at [171, 22] on link "Work" at bounding box center [173, 24] width 28 height 17
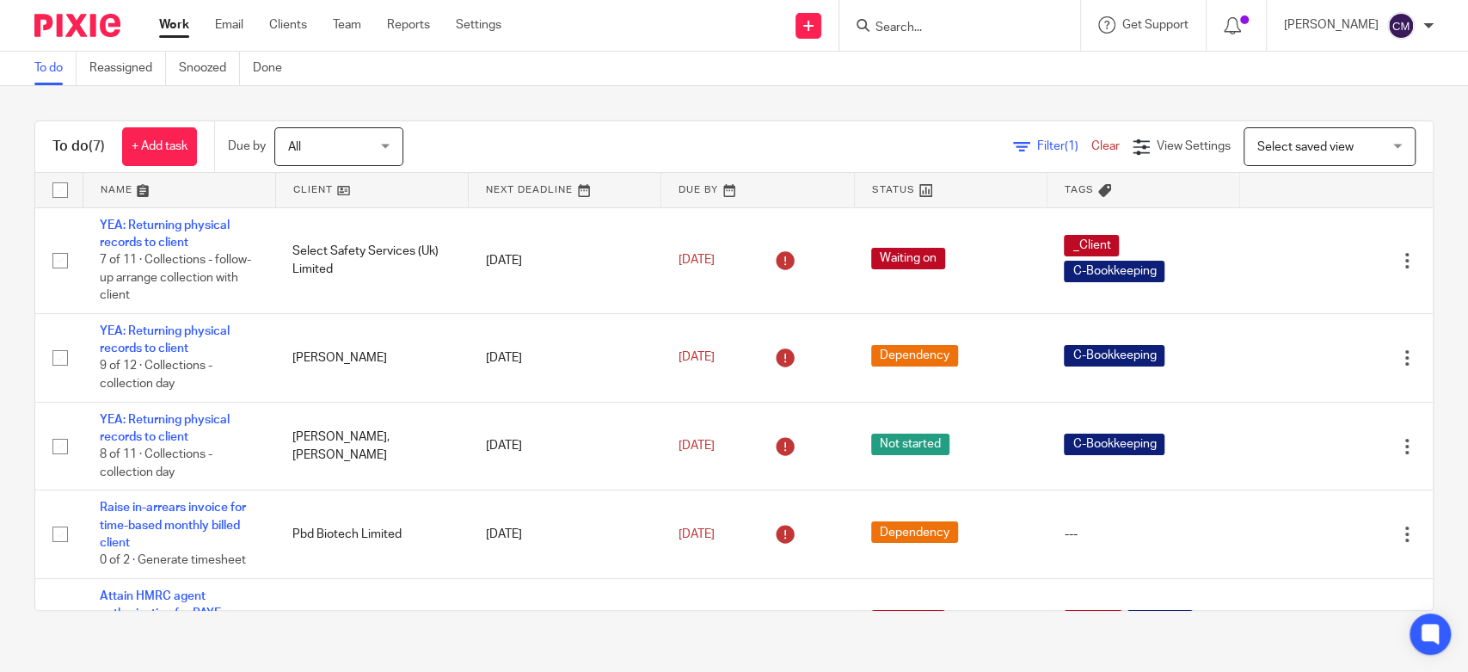
click at [943, 28] on input "Search" at bounding box center [951, 28] width 155 height 15
drag, startPoint x: 943, startPoint y: 35, endPoint x: 936, endPoint y: 26, distance: 11.7
click at [936, 26] on input "Search" at bounding box center [951, 28] width 155 height 15
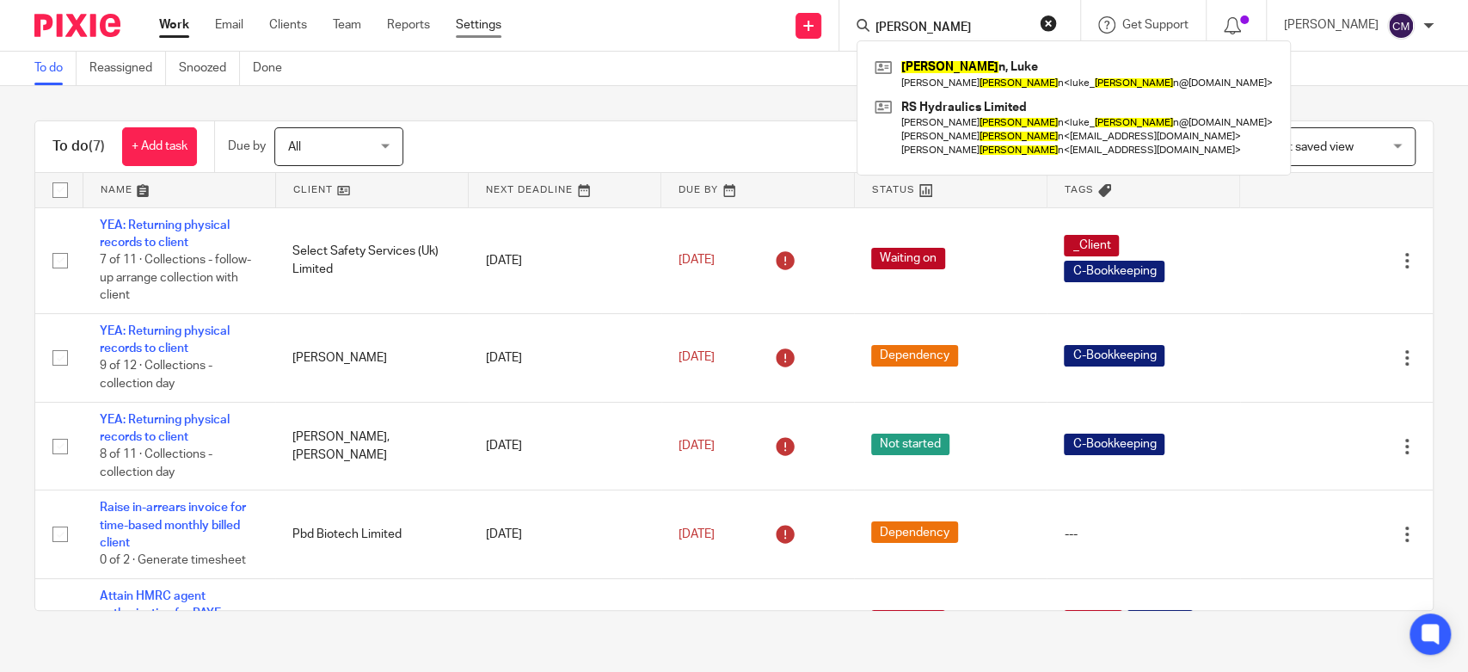
type input "SHERMA"
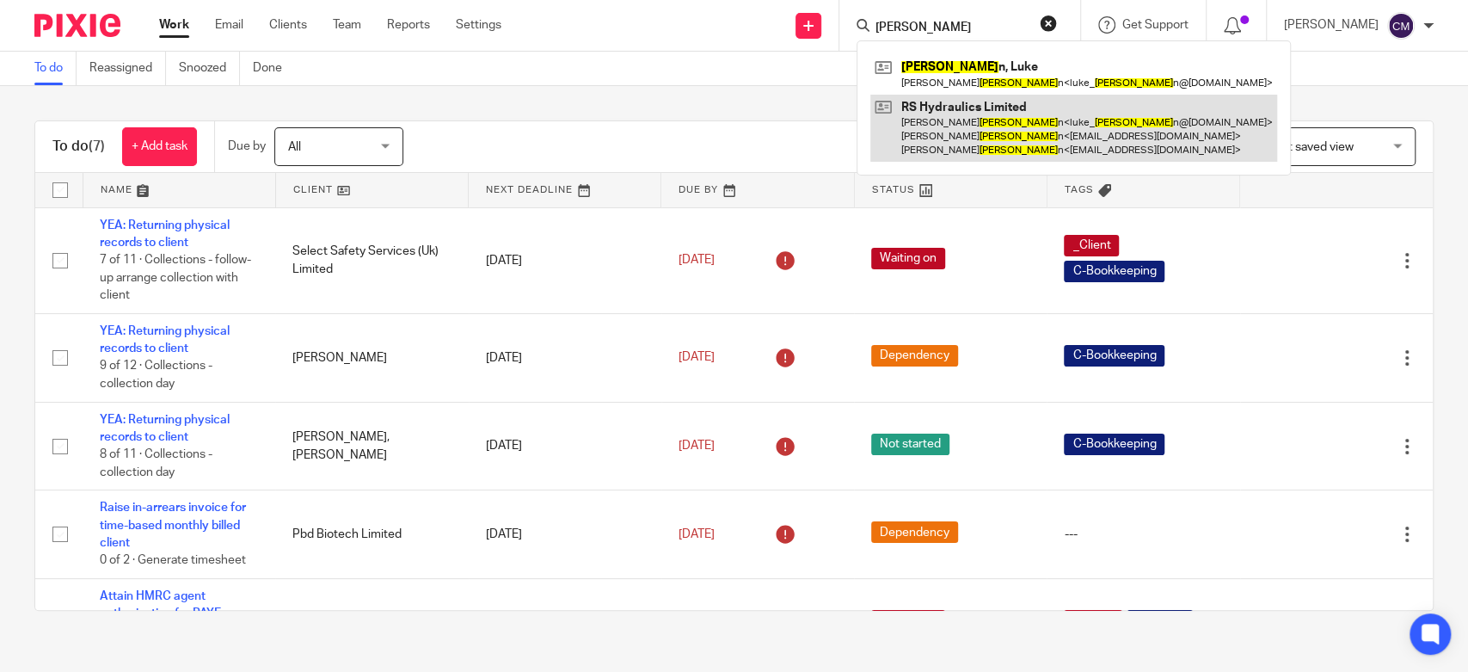
click at [915, 109] on link at bounding box center [1073, 129] width 407 height 68
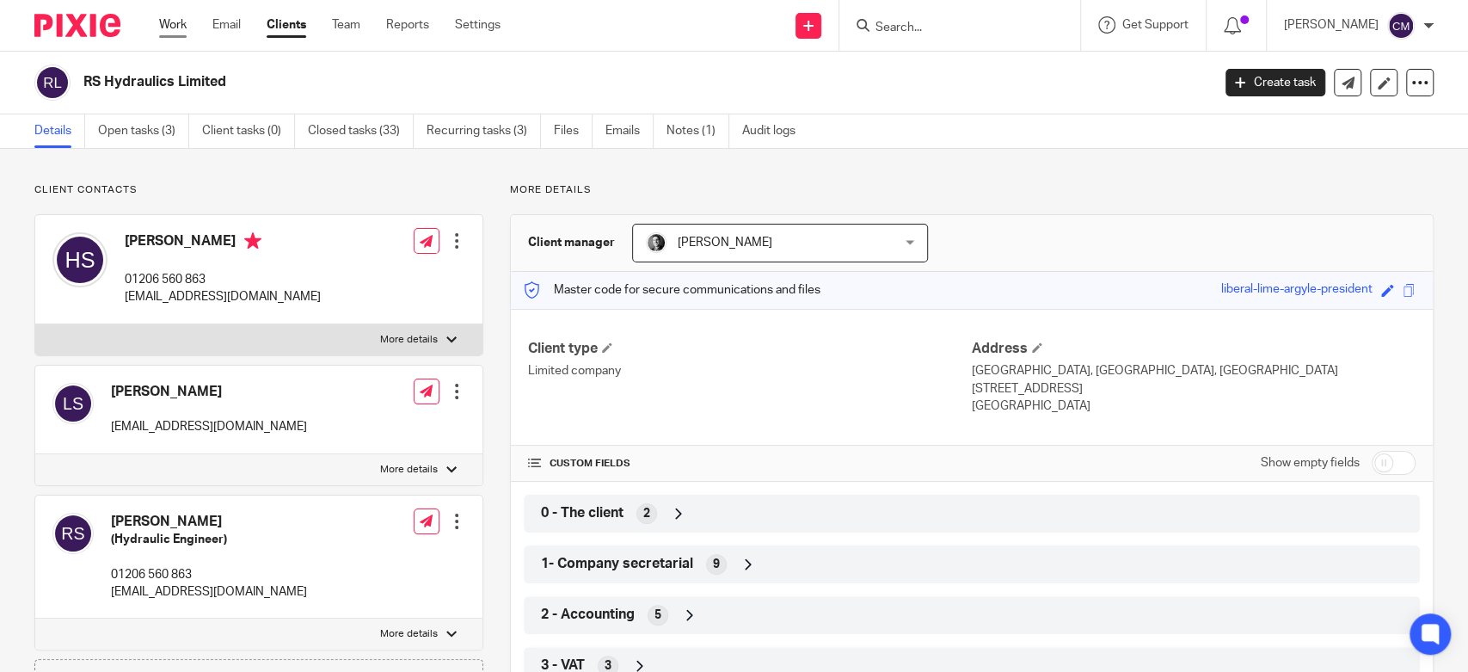
click at [181, 30] on link "Work" at bounding box center [173, 24] width 28 height 17
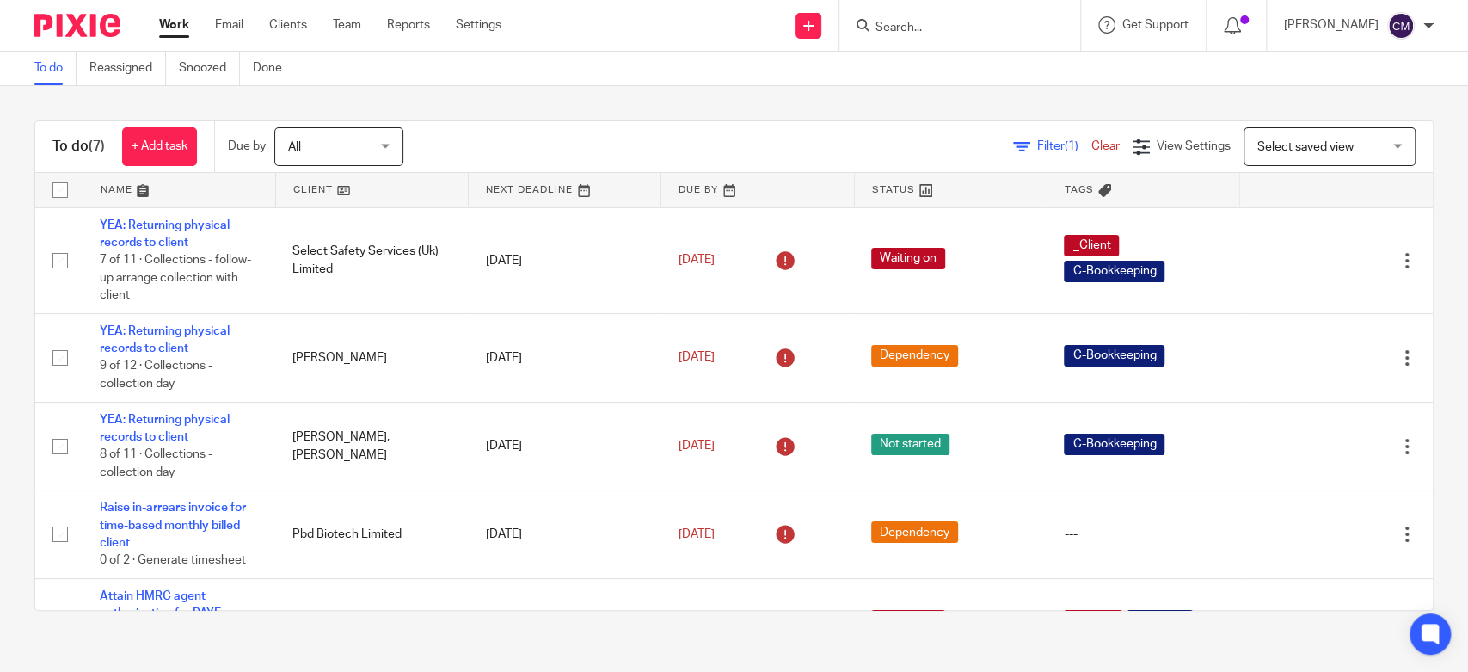
click at [178, 26] on link "Work" at bounding box center [174, 24] width 30 height 17
click at [169, 27] on link "Work" at bounding box center [174, 24] width 30 height 17
click at [184, 24] on link "Work" at bounding box center [174, 24] width 30 height 17
drag, startPoint x: 924, startPoint y: 3, endPoint x: 925, endPoint y: 23, distance: 20.7
click at [925, 3] on div at bounding box center [959, 25] width 241 height 51
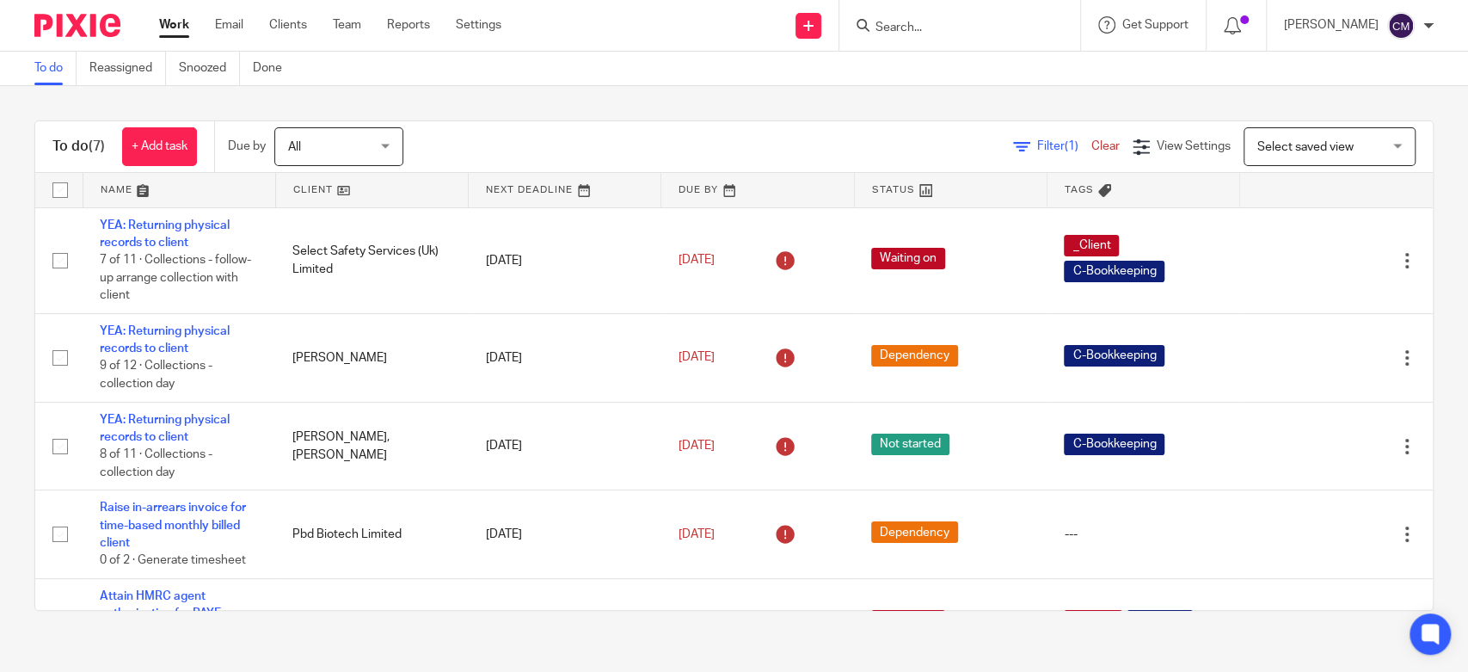
click at [928, 40] on div at bounding box center [959, 25] width 241 height 51
click at [924, 32] on input "Search" at bounding box center [951, 28] width 155 height 15
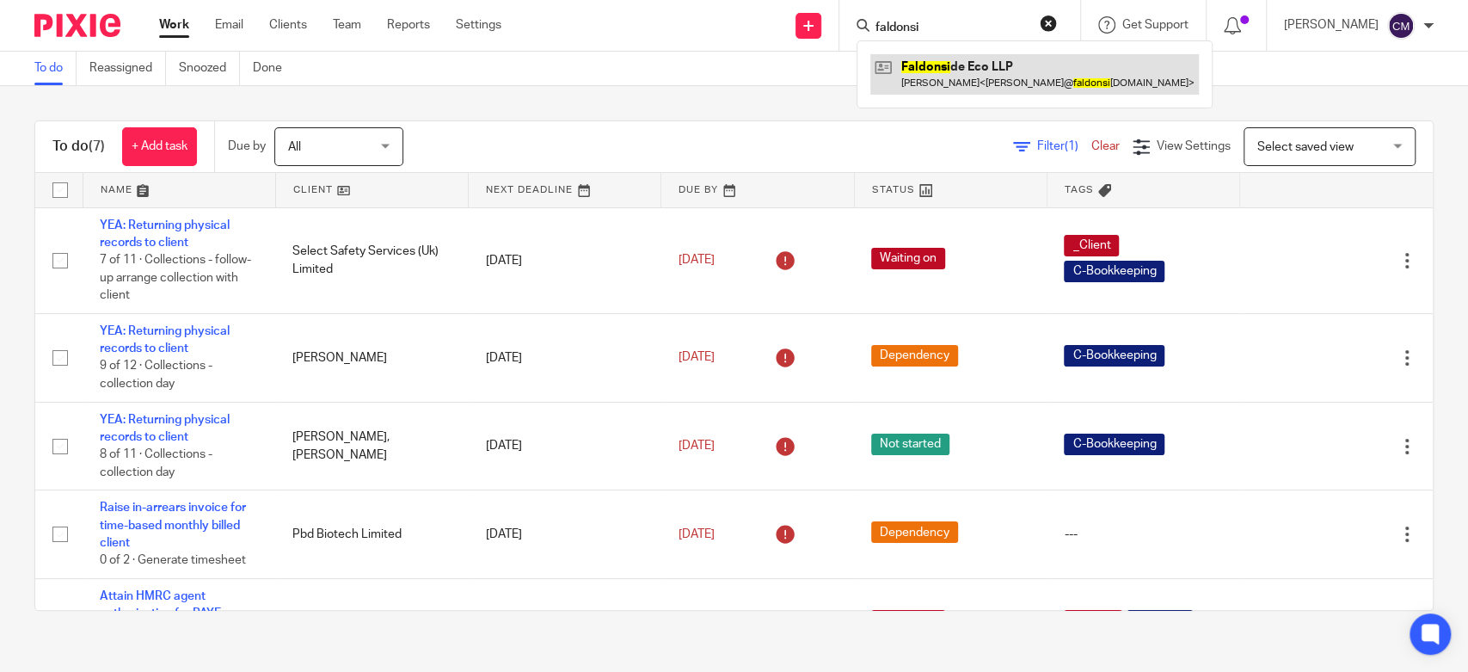
type input "faldonsi"
click at [977, 82] on link at bounding box center [1034, 74] width 329 height 40
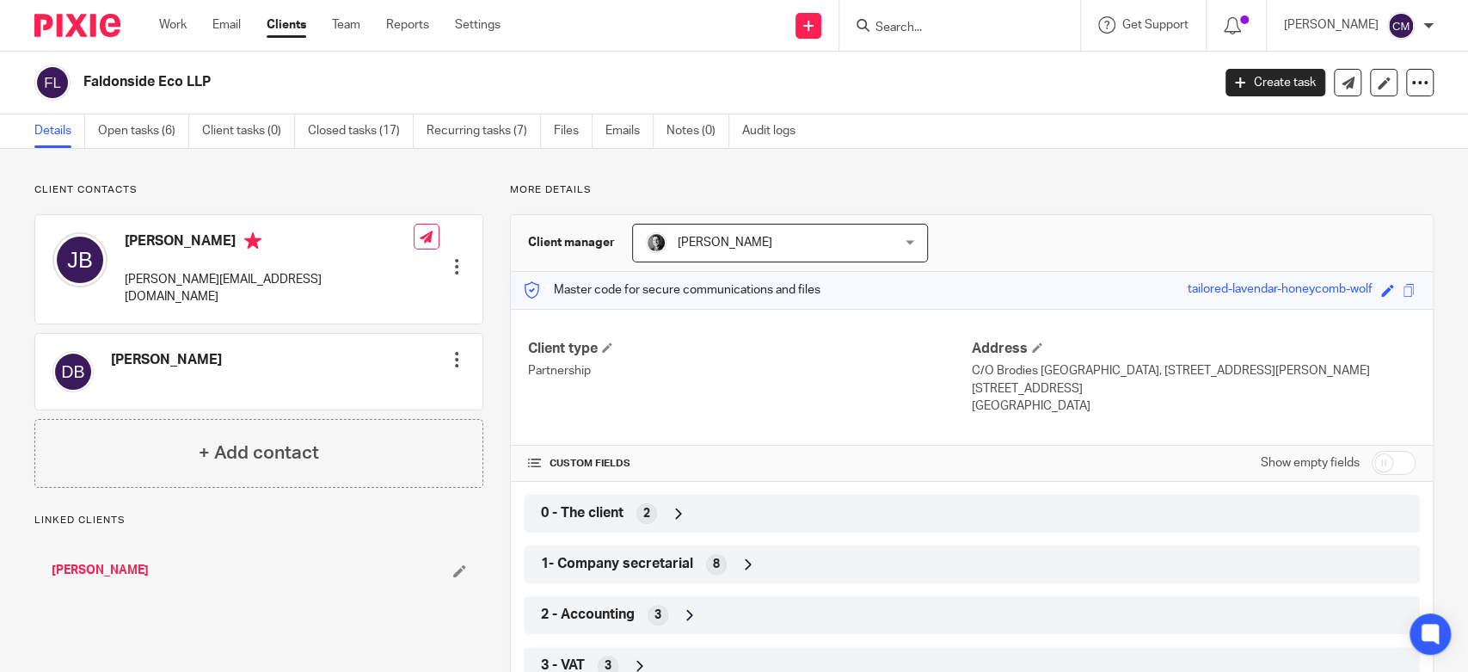
click at [178, 26] on link "Work" at bounding box center [173, 24] width 28 height 17
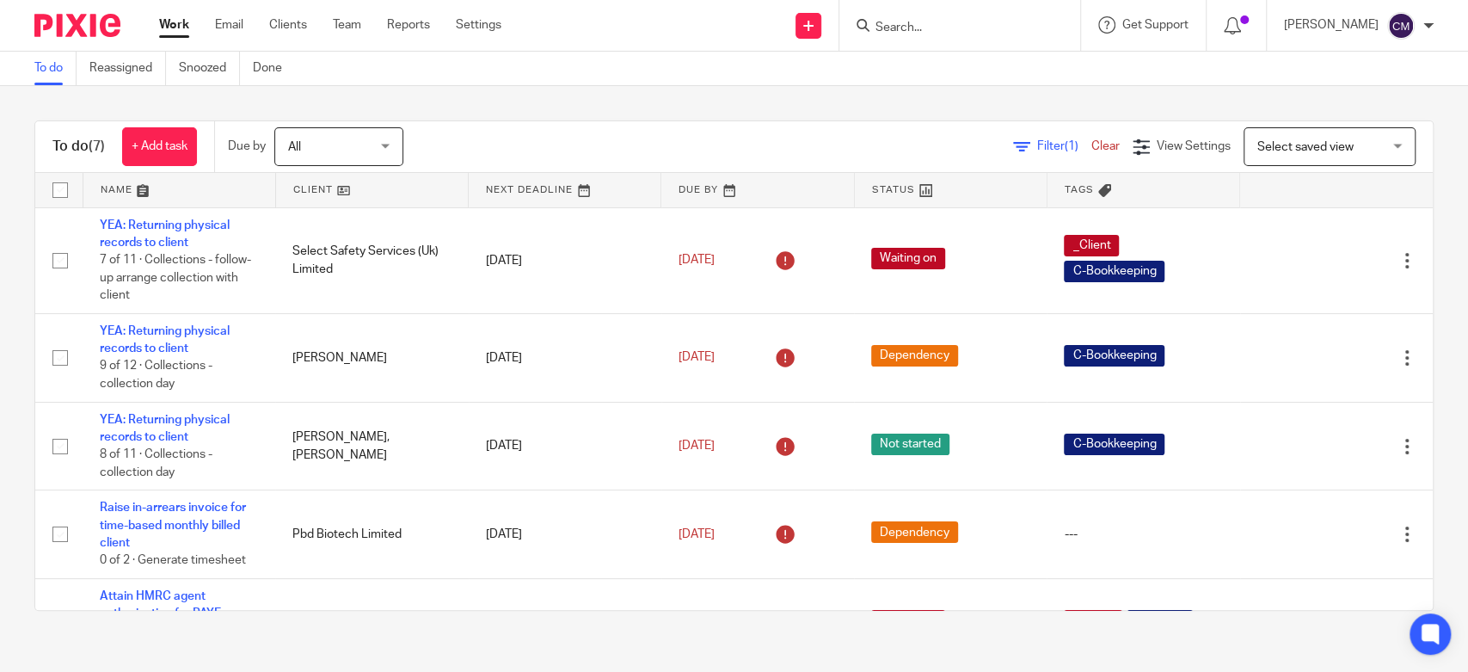
click at [930, 26] on input "Search" at bounding box center [951, 28] width 155 height 15
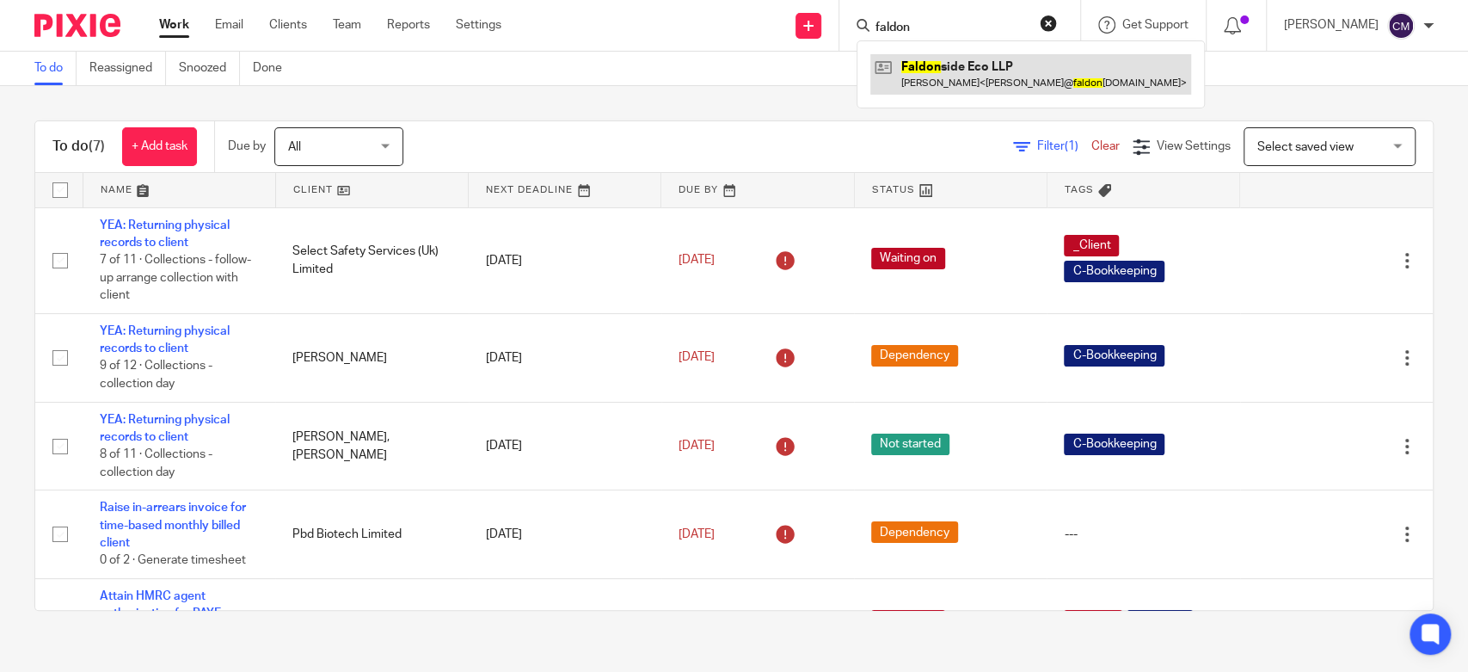
type input "faldon"
click at [927, 70] on link at bounding box center [1030, 74] width 321 height 40
